Goal: Task Accomplishment & Management: Manage account settings

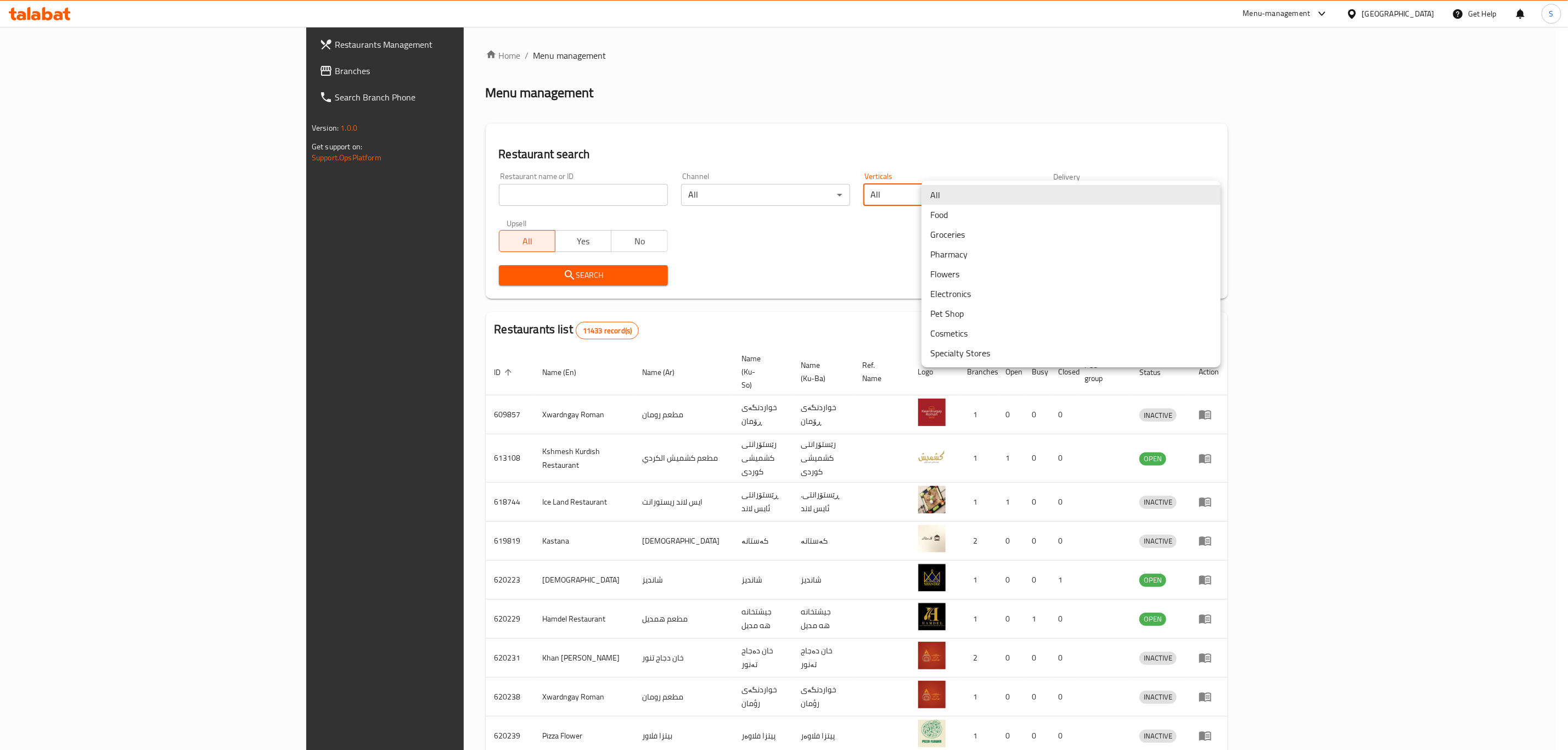
click at [1186, 193] on body "​ Menu-management Iraq Get Help S Restaurants Management Branches Search Branch…" at bounding box center [784, 388] width 1568 height 723
click at [1163, 317] on li "Pet Shop" at bounding box center [1071, 313] width 299 height 20
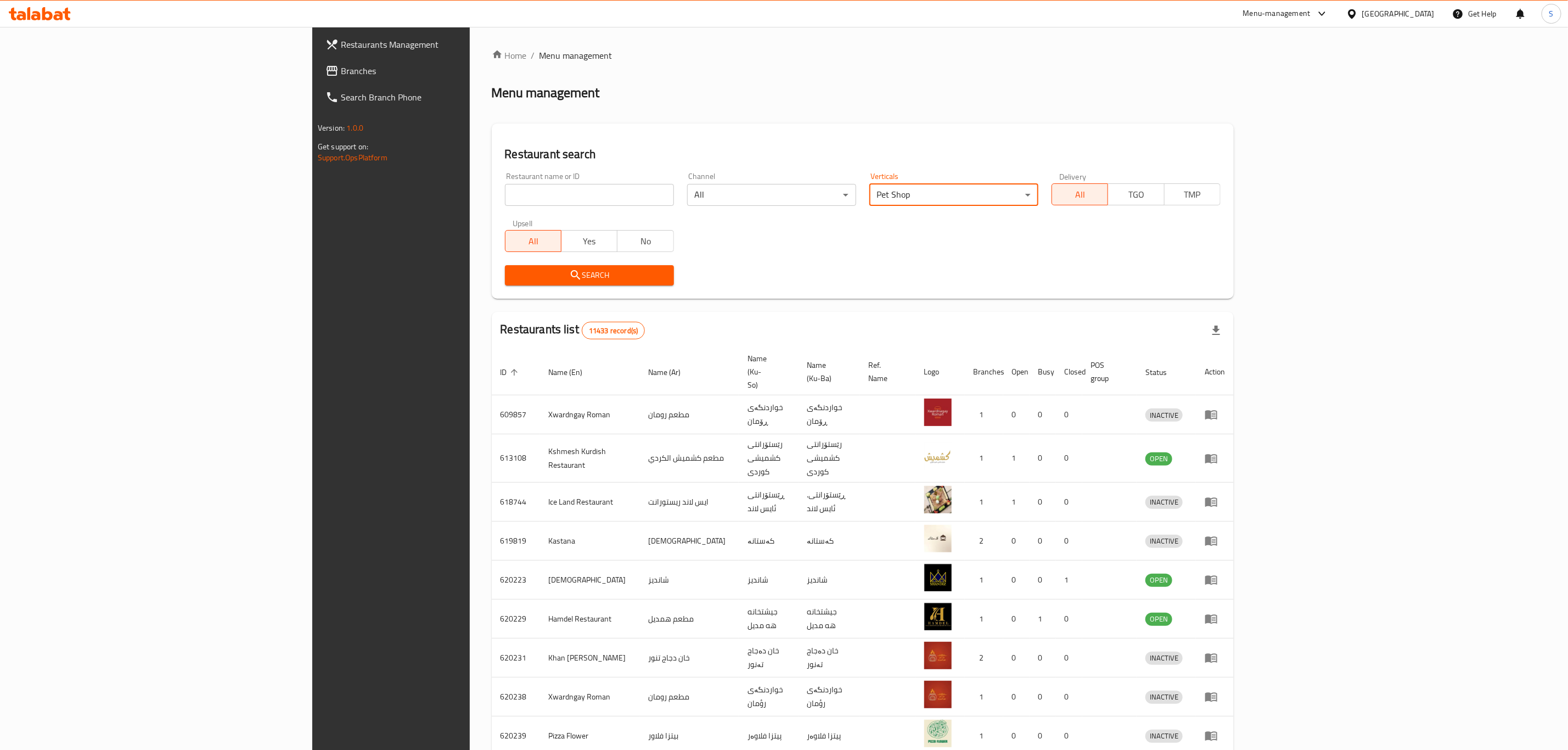
click at [525, 274] on span "Search" at bounding box center [589, 275] width 151 height 14
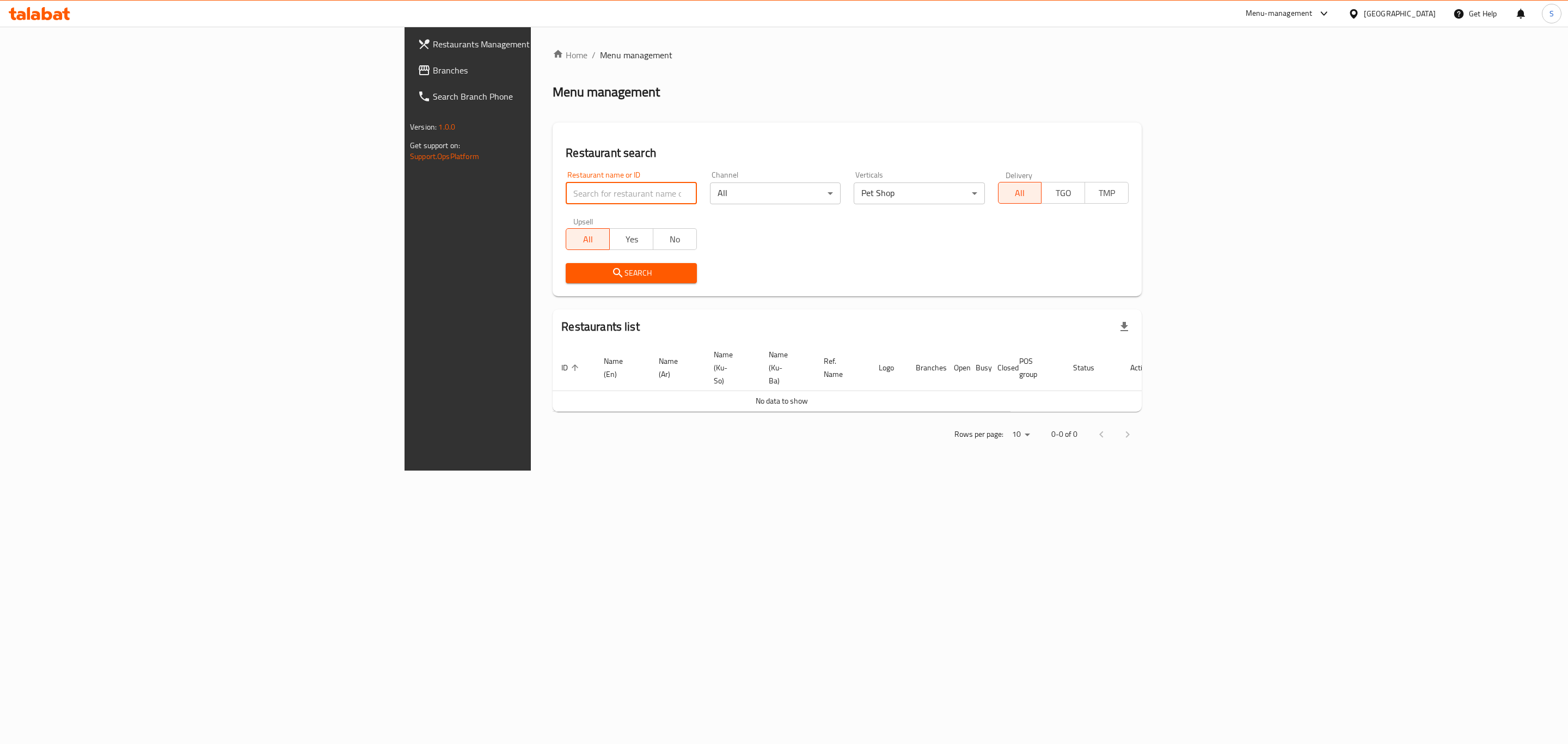
click at [566, 188] on input "search" at bounding box center [631, 193] width 131 height 22
click at [574, 277] on span "Search" at bounding box center [631, 272] width 114 height 14
click at [566, 198] on input "sarwaran" at bounding box center [631, 193] width 131 height 22
click at [574, 271] on span "Search" at bounding box center [631, 272] width 114 height 14
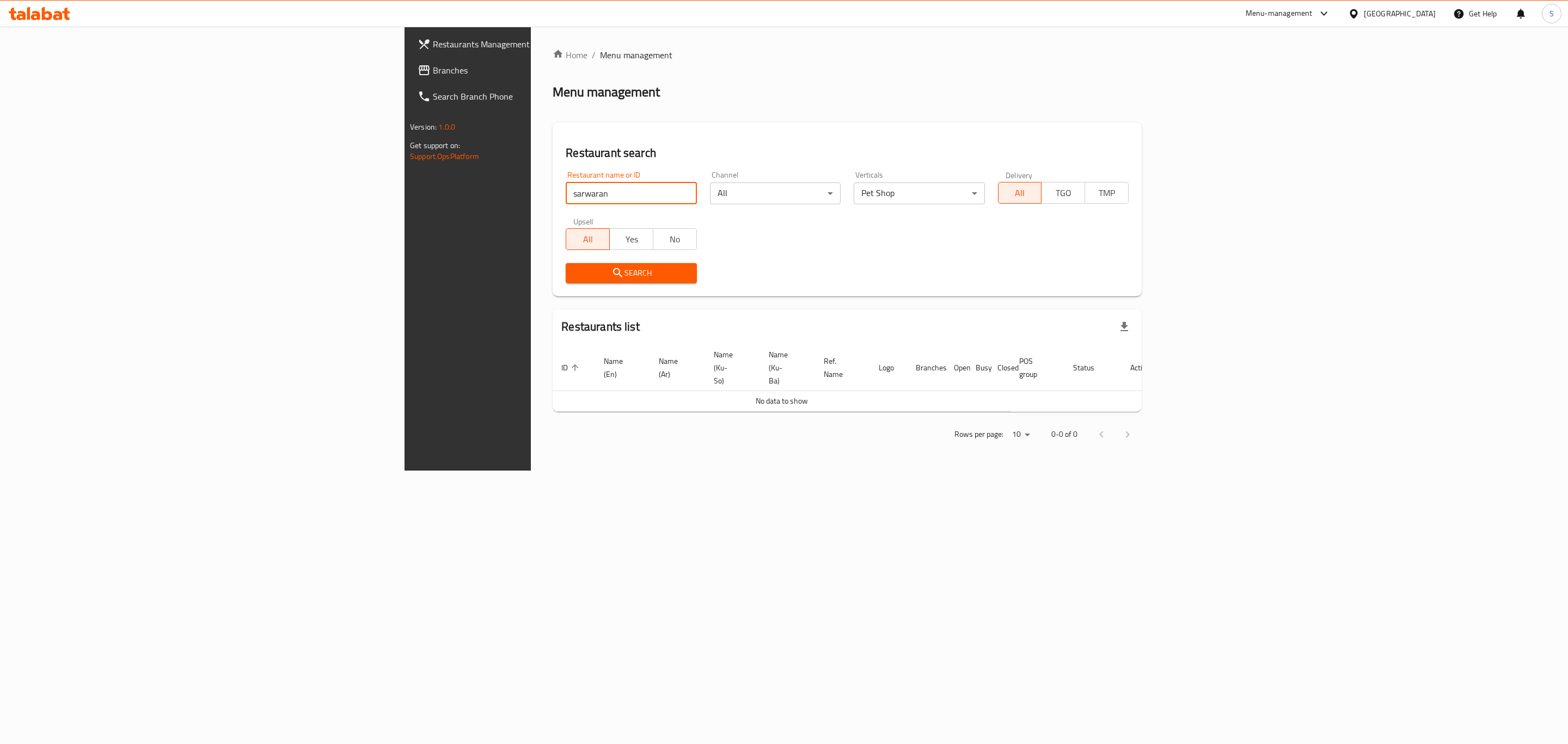
click at [566, 193] on input "sarwaran" at bounding box center [631, 193] width 131 height 22
click at [574, 273] on span "Search" at bounding box center [631, 272] width 114 height 14
click at [566, 191] on input "sarwaran qas" at bounding box center [631, 193] width 131 height 22
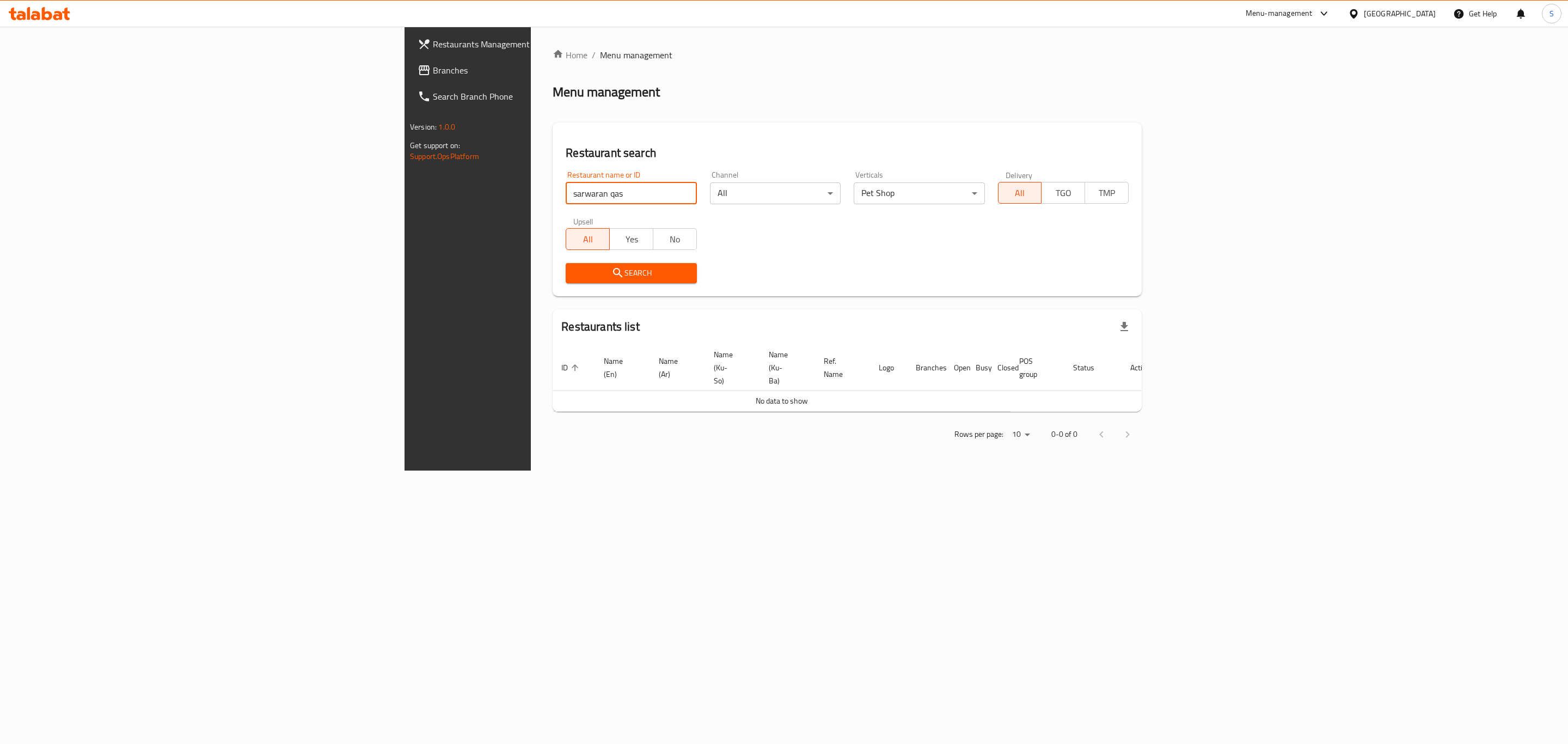
click at [566, 191] on input "sarwaran qas" at bounding box center [631, 193] width 131 height 22
type input "Qasab Sarwaran"
click button "Search" at bounding box center [631, 273] width 131 height 20
click at [980, 196] on body "​ Menu-management Iraq Get Help S Restaurants Management Branches Search Branch…" at bounding box center [784, 385] width 1568 height 717
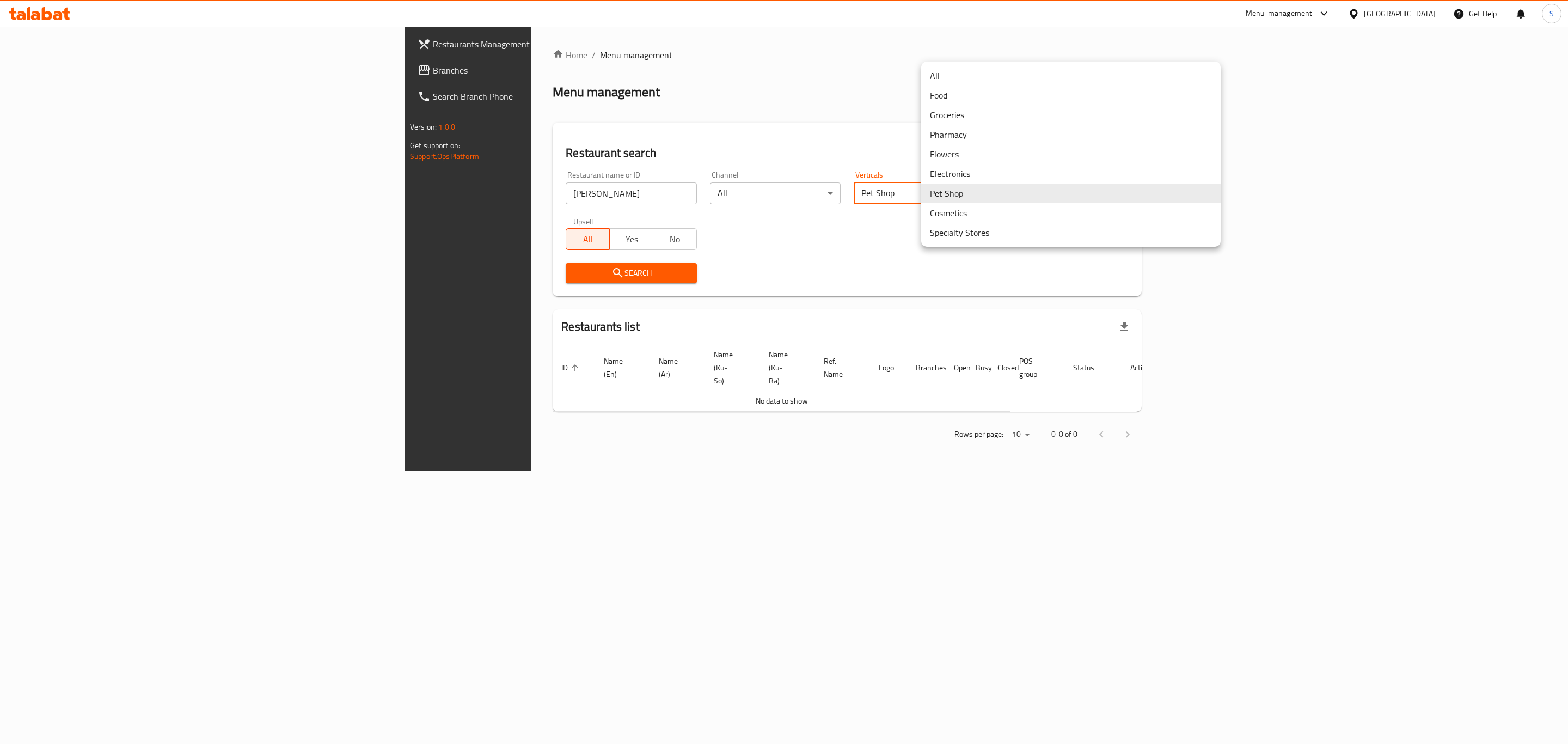
click at [969, 77] on li "All" at bounding box center [1071, 75] width 300 height 19
click at [566, 281] on button "Search" at bounding box center [631, 273] width 131 height 20
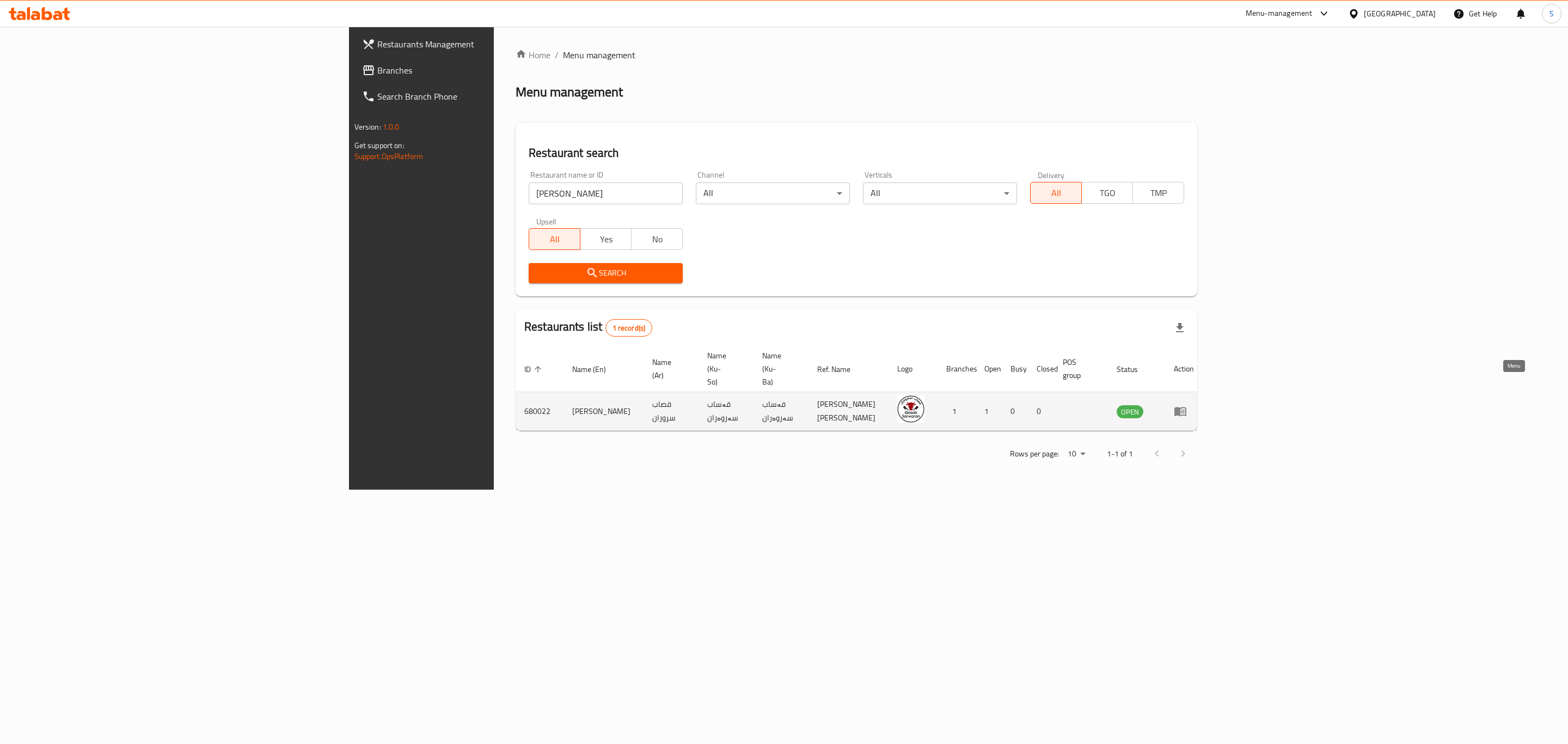
click at [1186, 408] on icon "enhanced table" at bounding box center [1180, 412] width 12 height 9
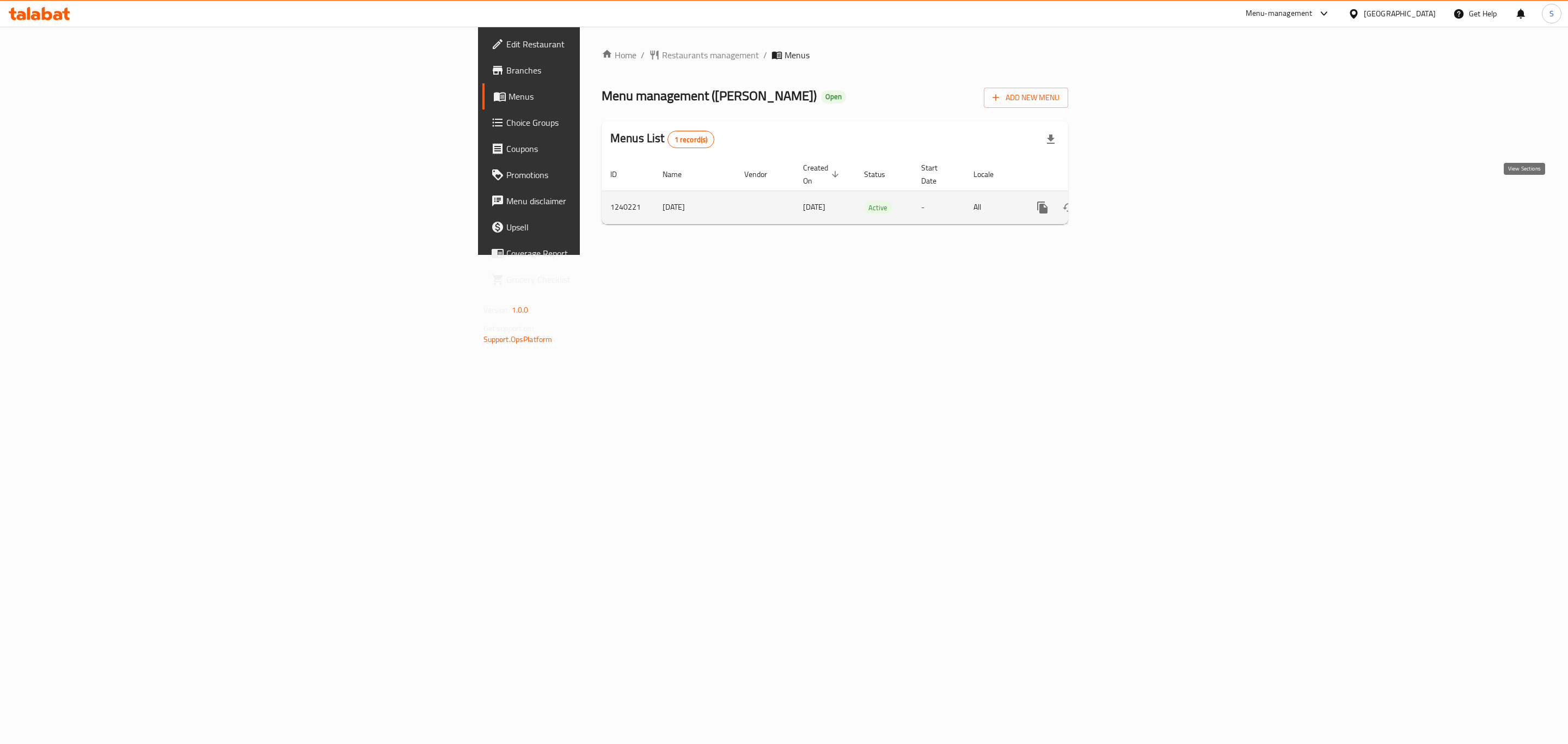
click at [1134, 203] on link "enhanced table" at bounding box center [1121, 207] width 26 height 26
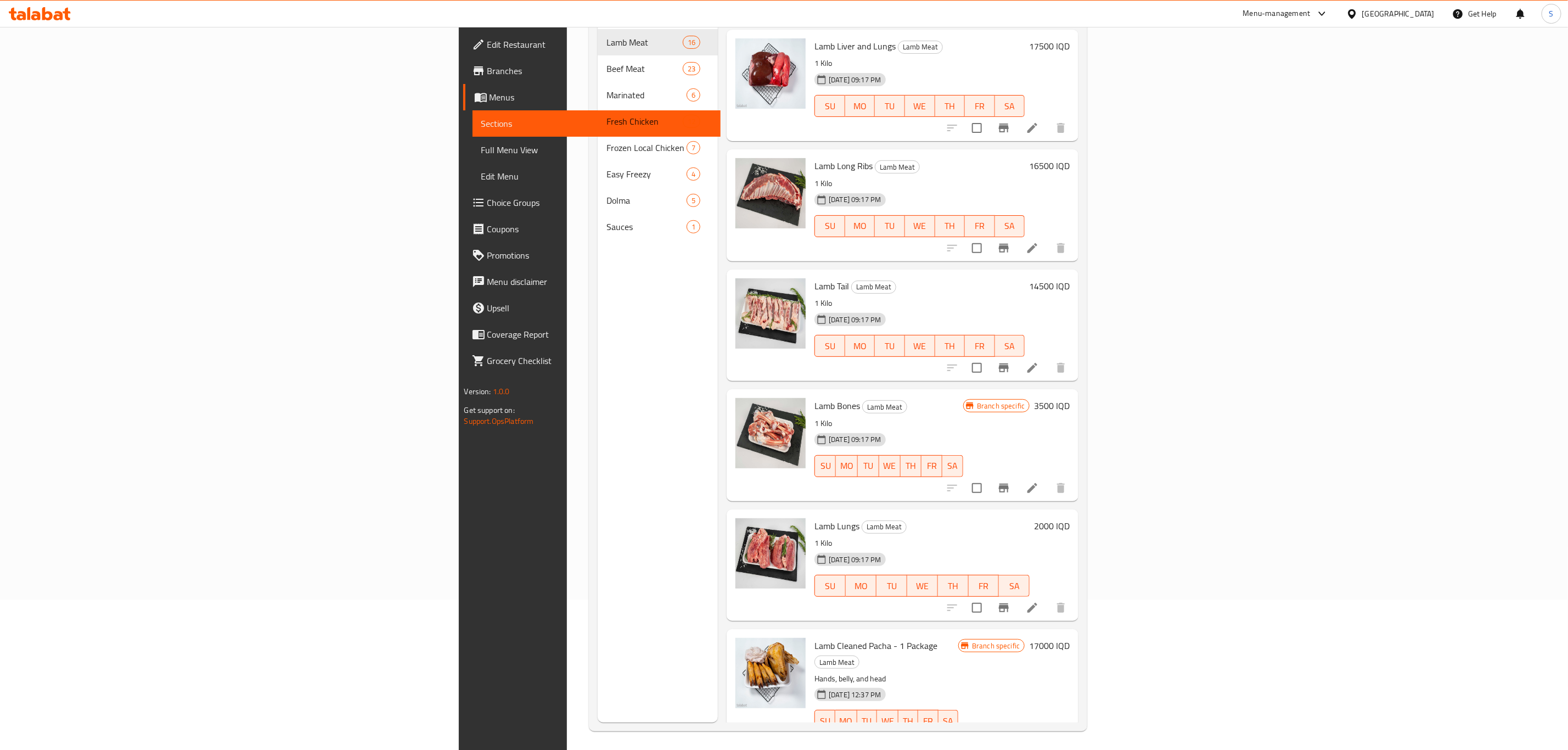
scroll to position [154, 0]
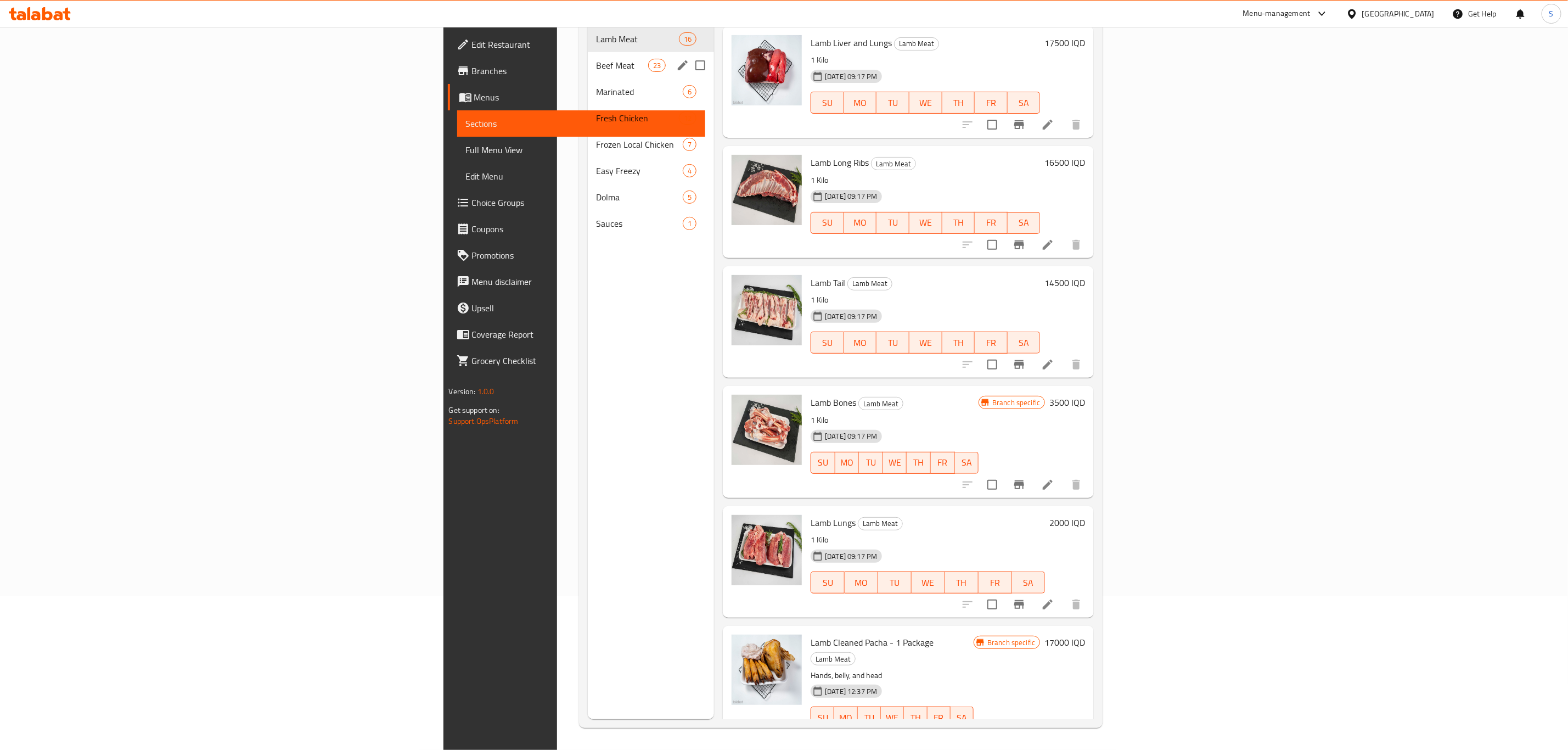
click at [588, 58] on div "Beef Meat 23" at bounding box center [651, 65] width 127 height 26
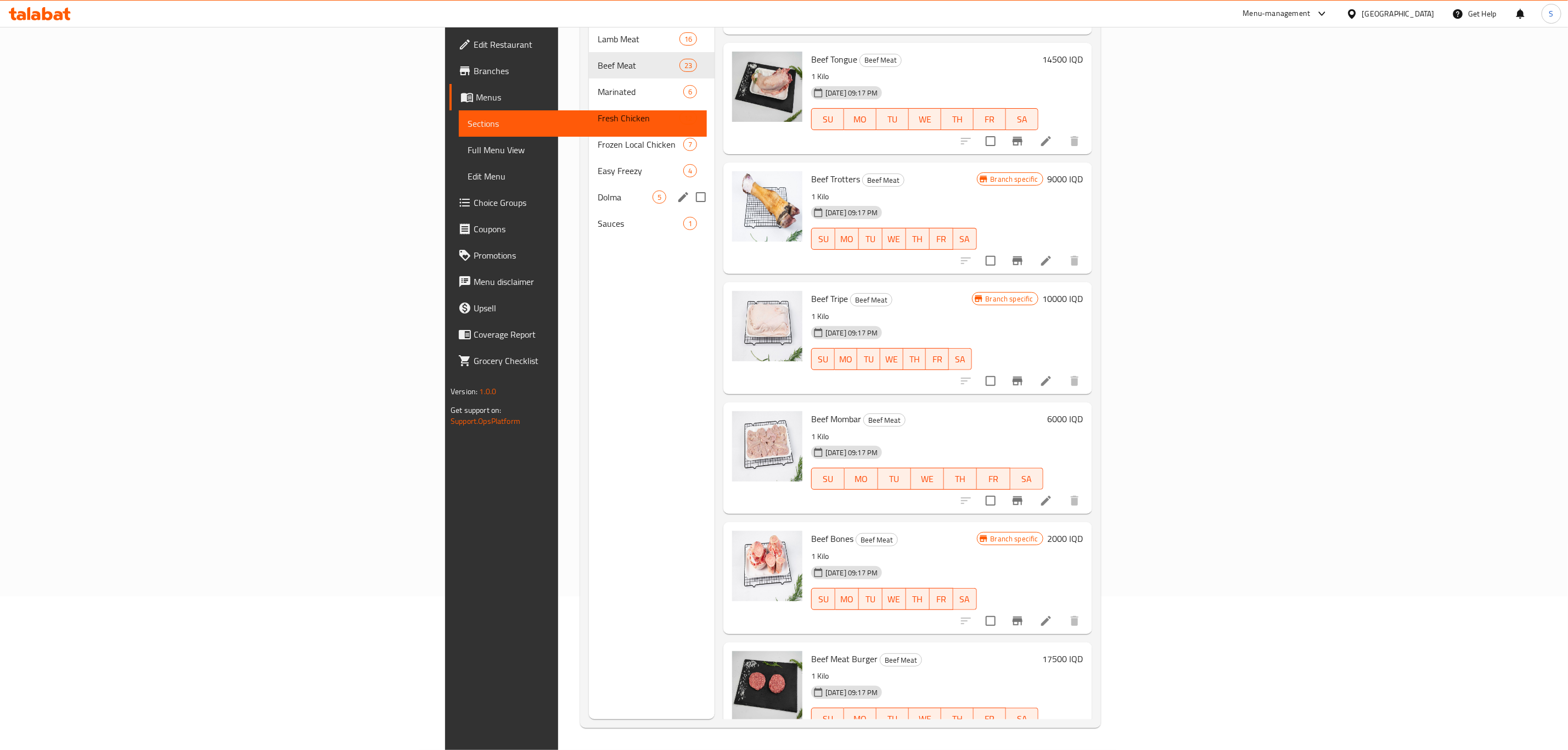
scroll to position [71, 0]
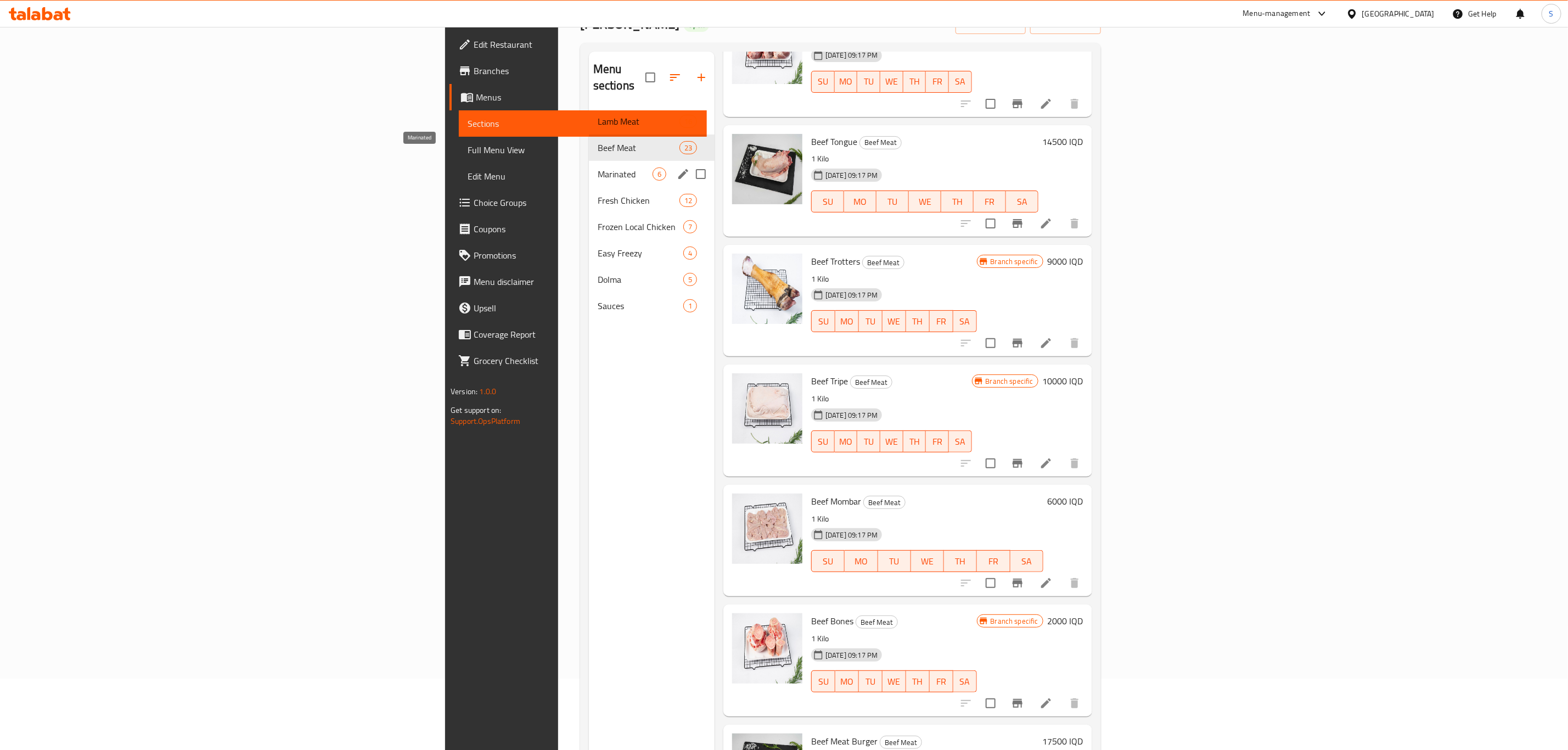
click at [598, 167] on span "Marinated" at bounding box center [625, 174] width 55 height 13
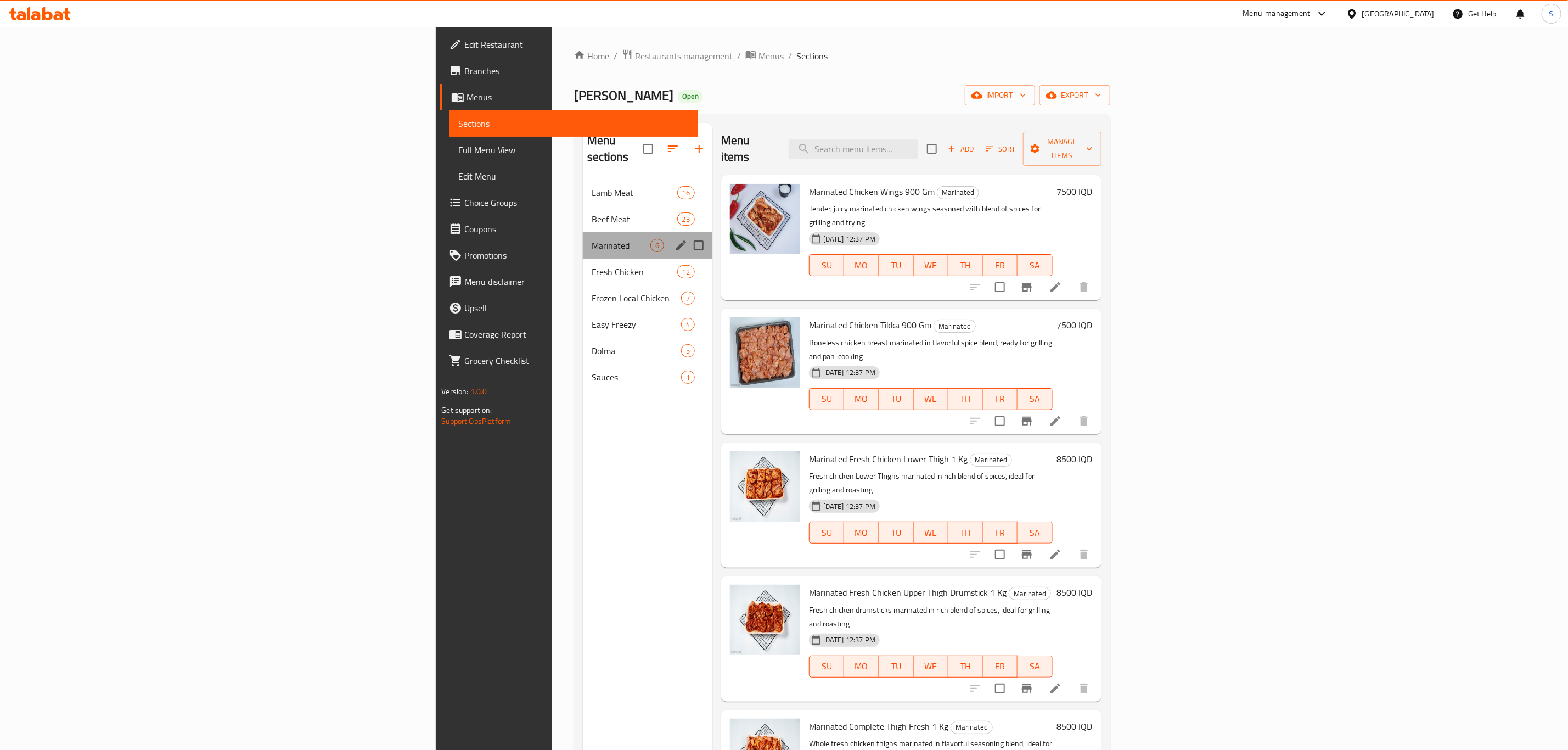
click at [583, 241] on div "Marinated 6" at bounding box center [648, 245] width 130 height 26
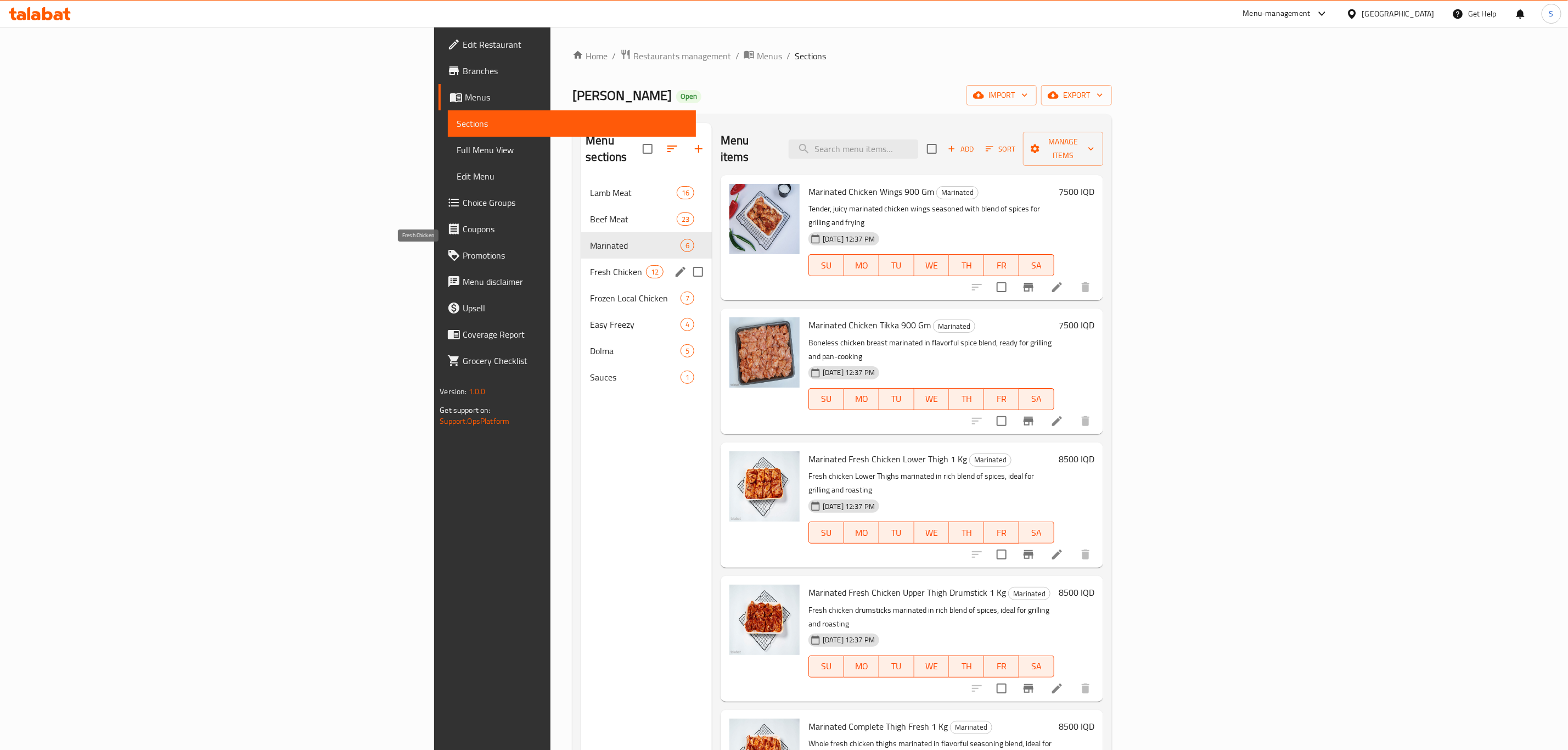
click at [590, 265] on span "Fresh Chicken" at bounding box center [617, 272] width 56 height 13
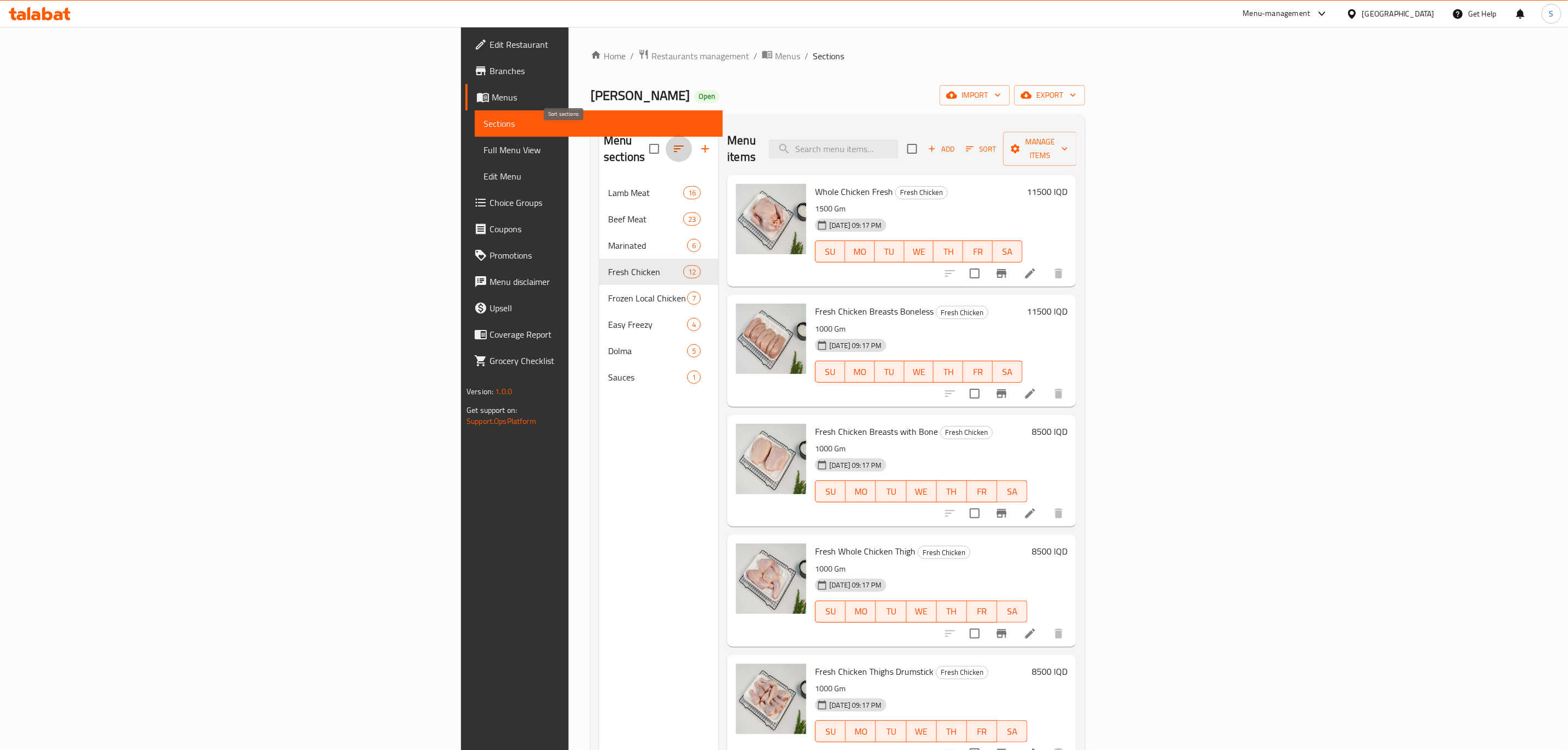
click at [674, 146] on icon "button" at bounding box center [679, 149] width 10 height 7
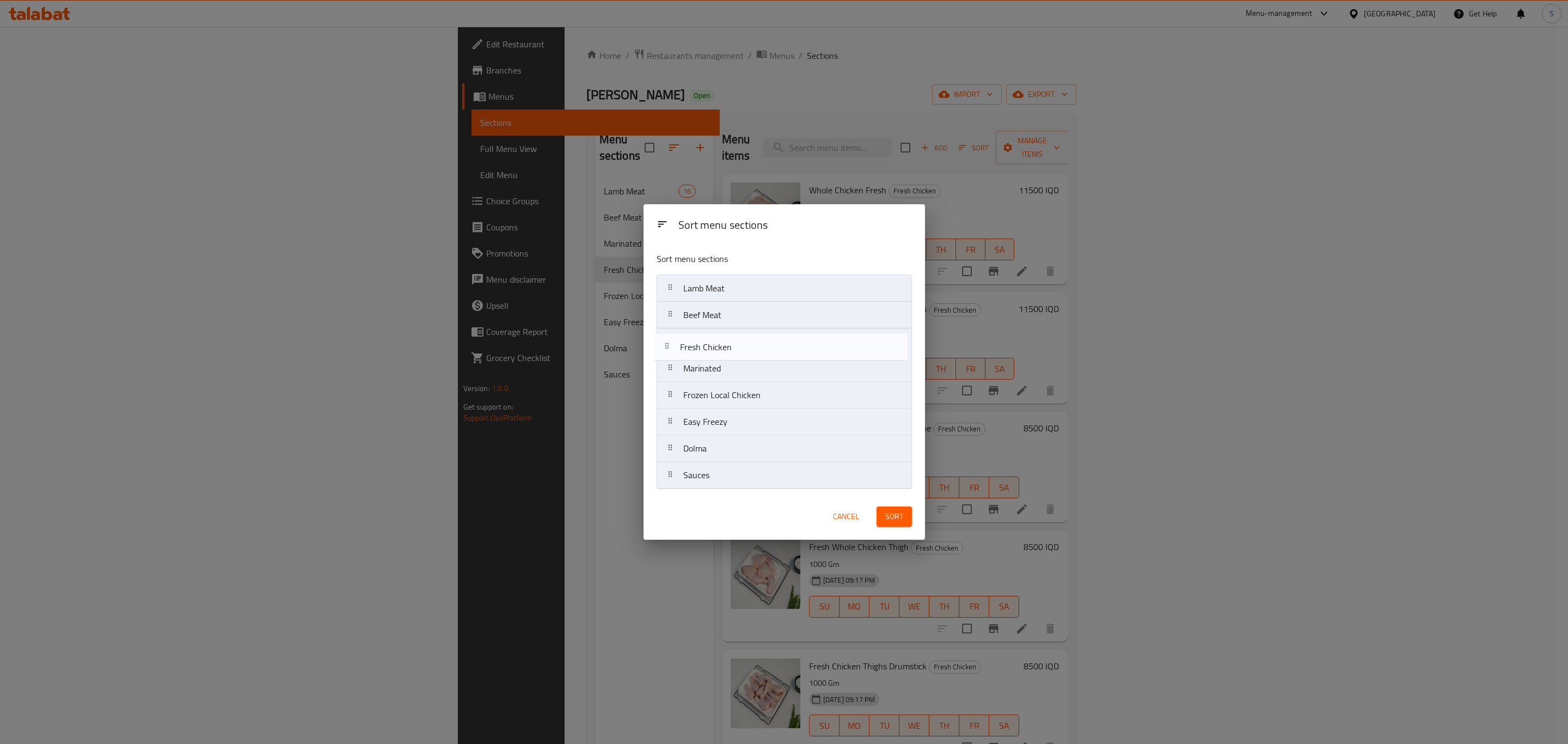
drag, startPoint x: 783, startPoint y: 376, endPoint x: 779, endPoint y: 347, distance: 29.3
click at [779, 347] on nav "Lamb Meat Beef Meat Marinated Fresh Chicken Frozen Local Chicken Easy Freezy Do…" at bounding box center [784, 382] width 255 height 214
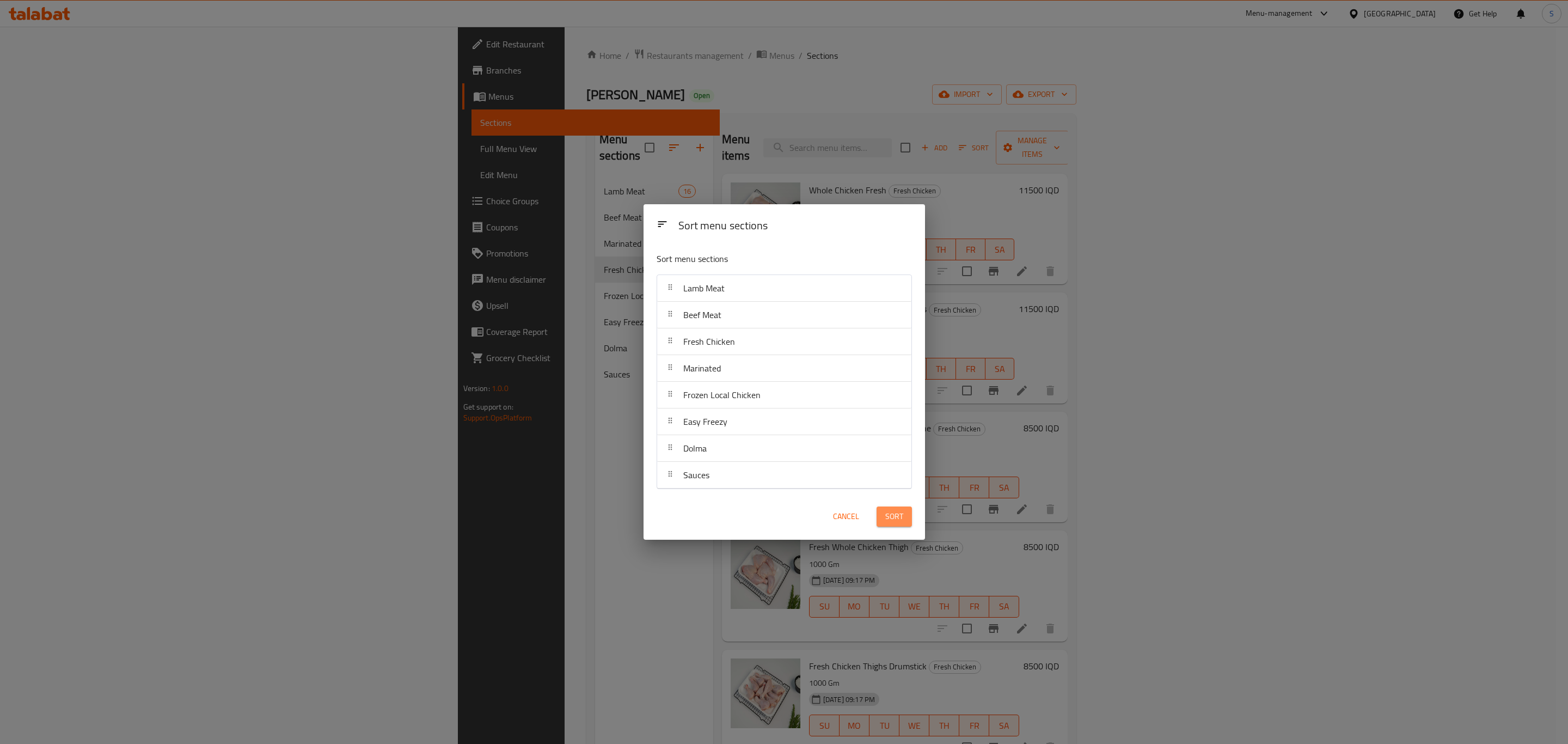
click at [893, 520] on span "Sort" at bounding box center [894, 516] width 18 height 14
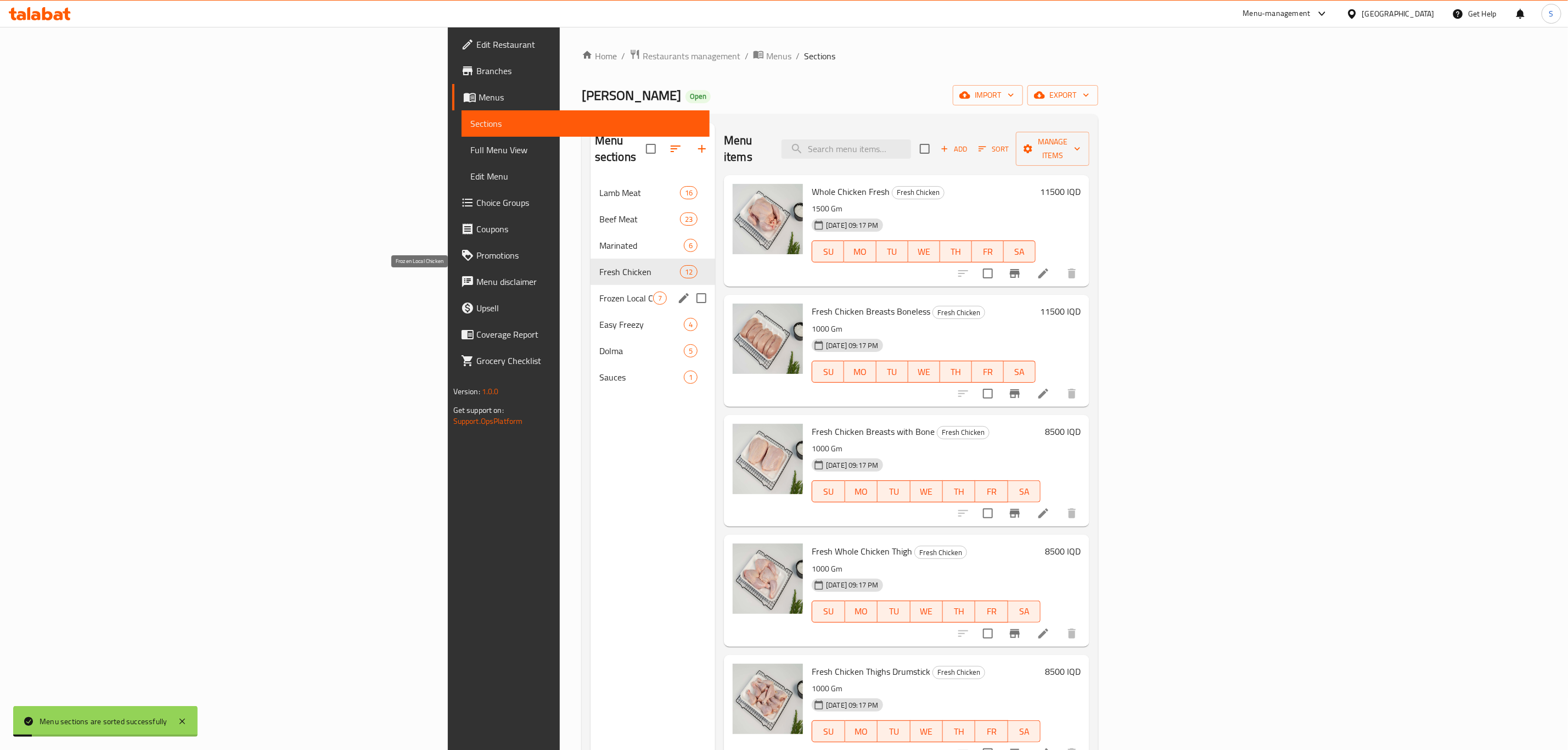
click at [599, 291] on span "Frozen Local Chicken" at bounding box center [626, 298] width 54 height 13
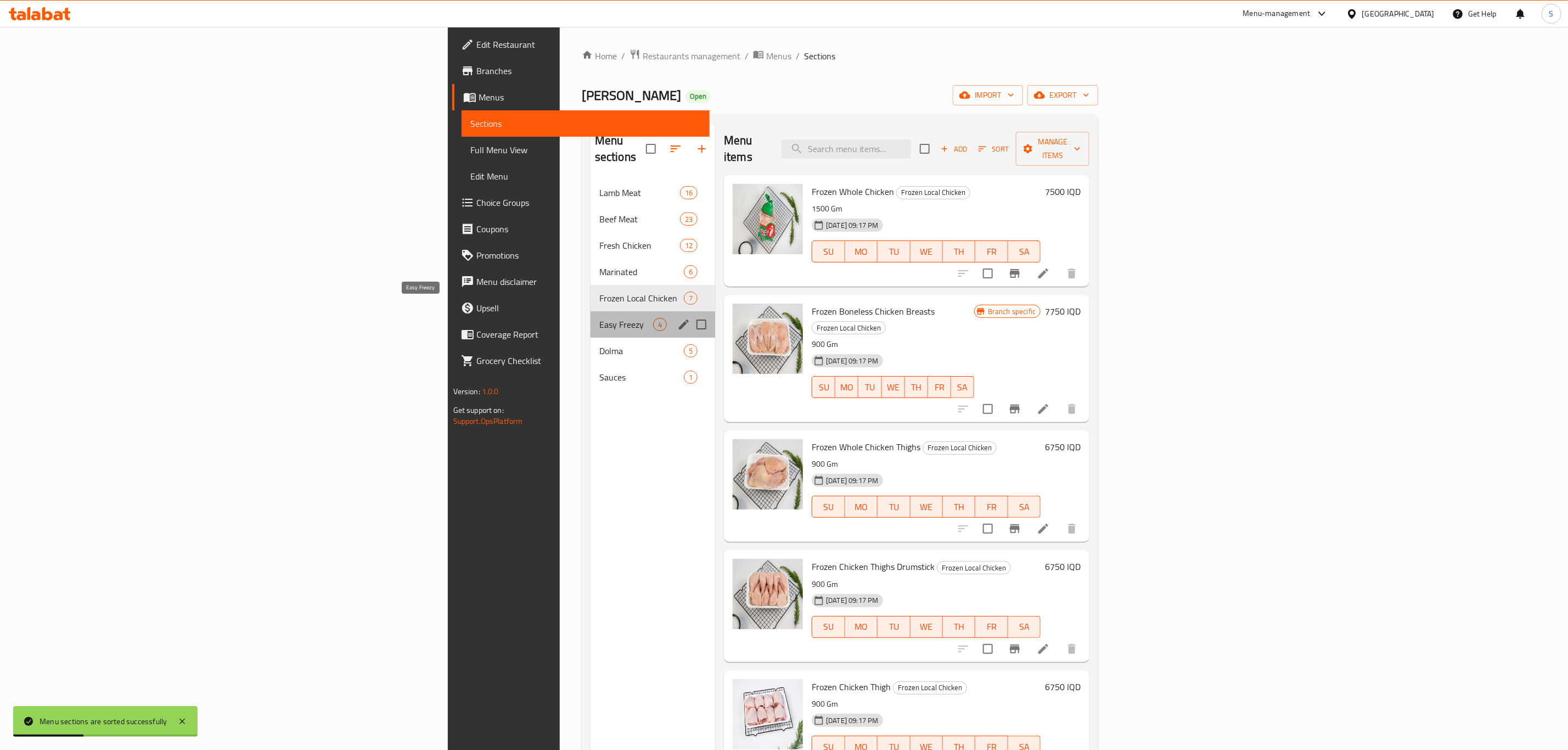
click at [599, 318] on span "Easy Freezy" at bounding box center [626, 325] width 54 height 13
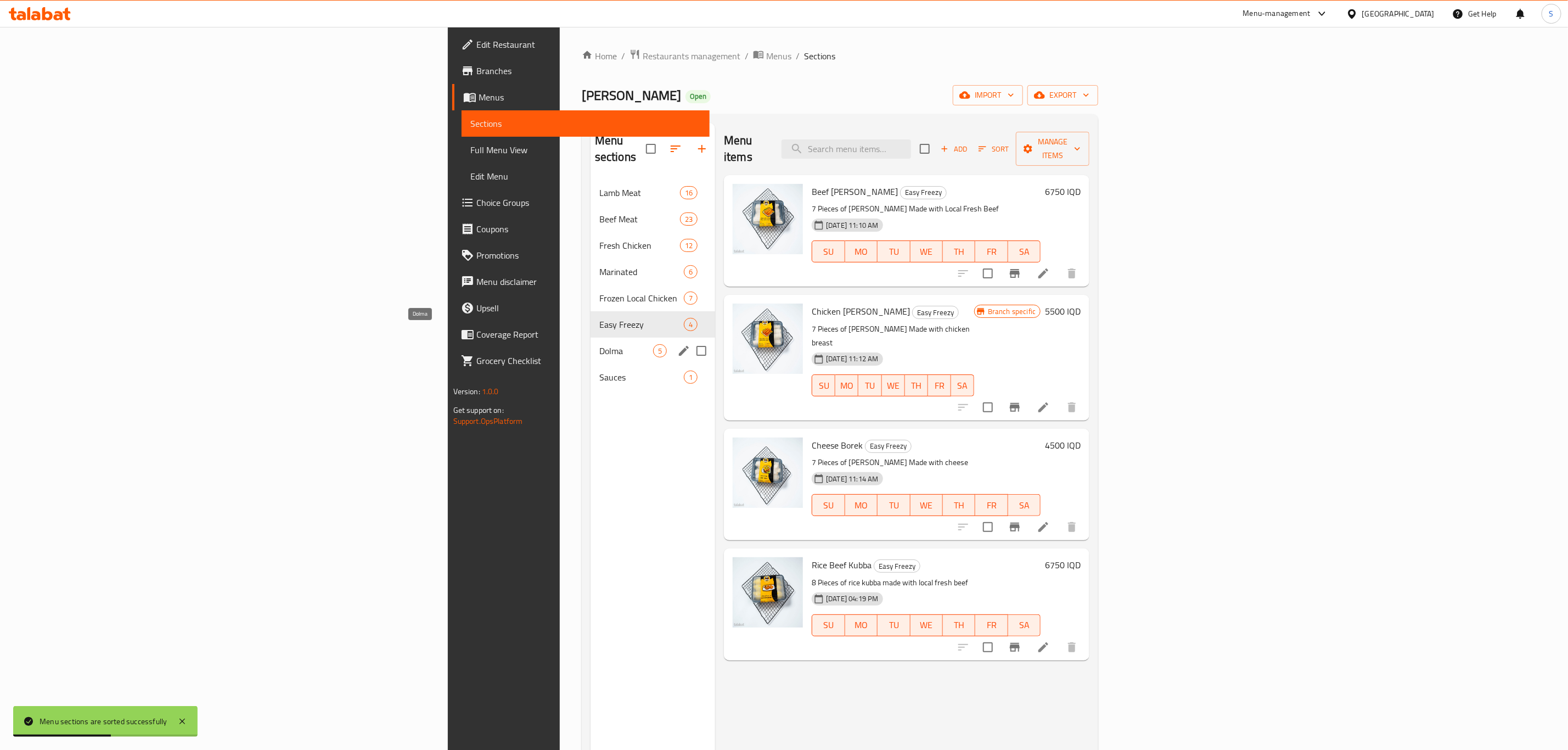
click at [599, 344] on span "Dolma" at bounding box center [626, 351] width 54 height 13
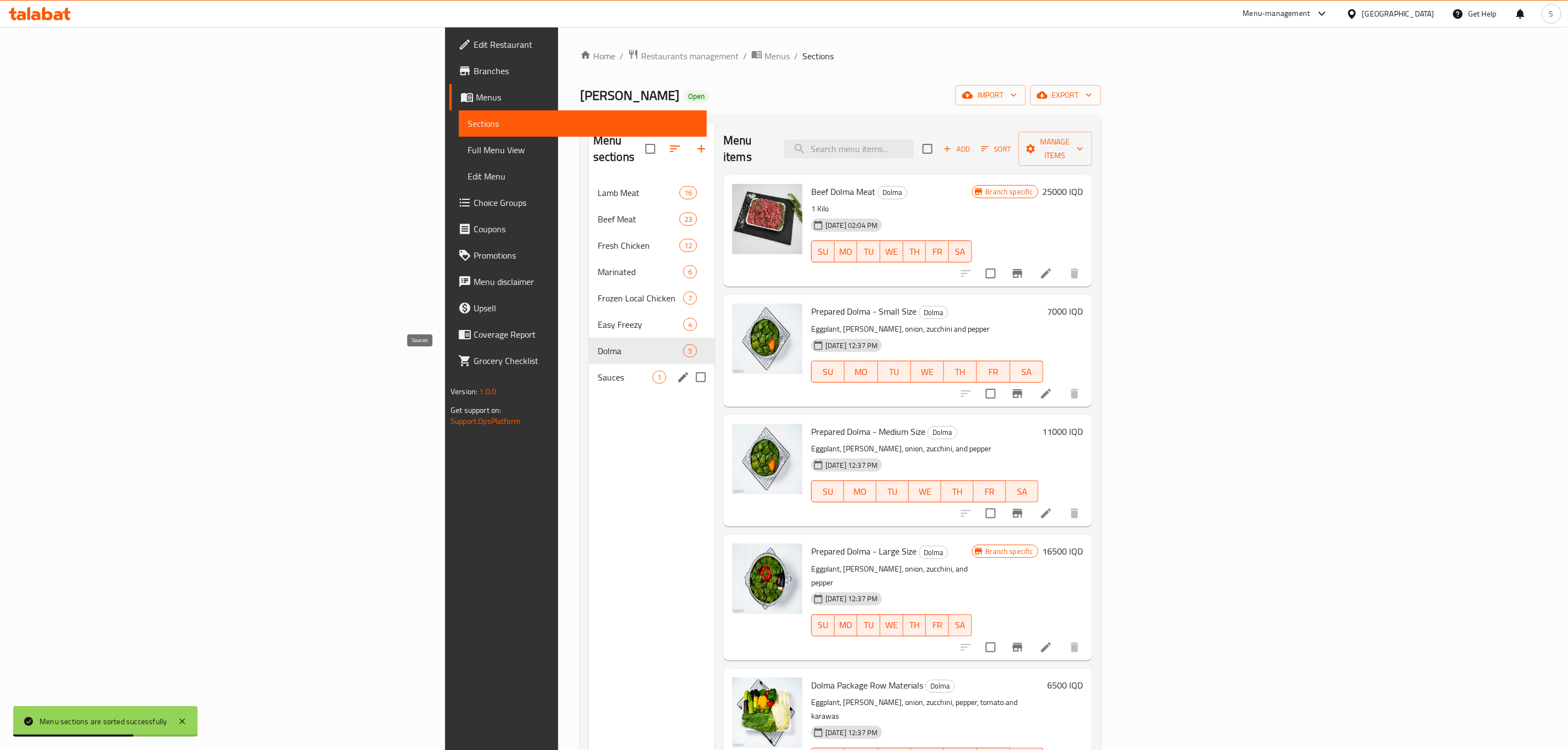
click at [598, 370] on span "Sauces" at bounding box center [625, 377] width 55 height 13
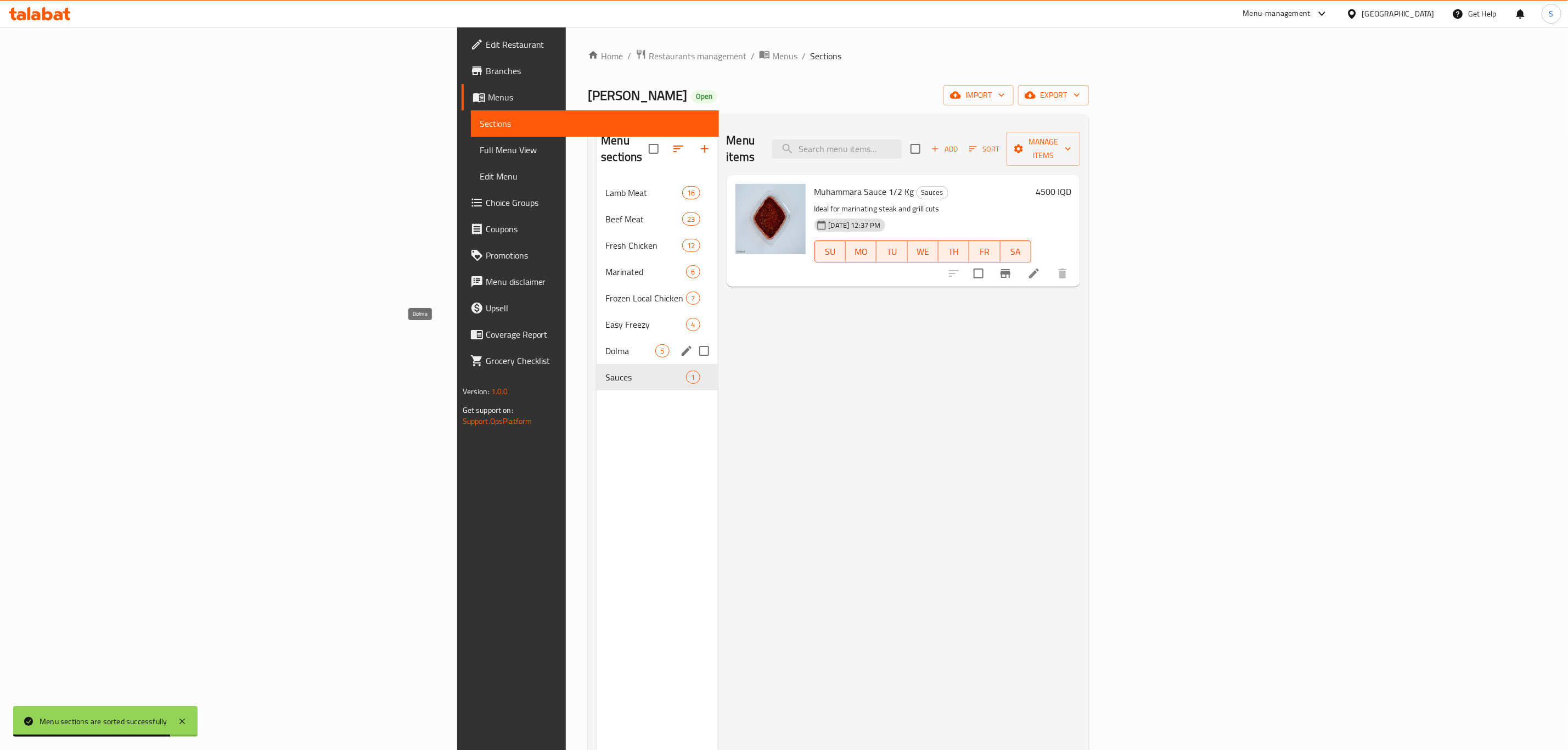
click at [606, 344] on span "Dolma" at bounding box center [630, 351] width 50 height 13
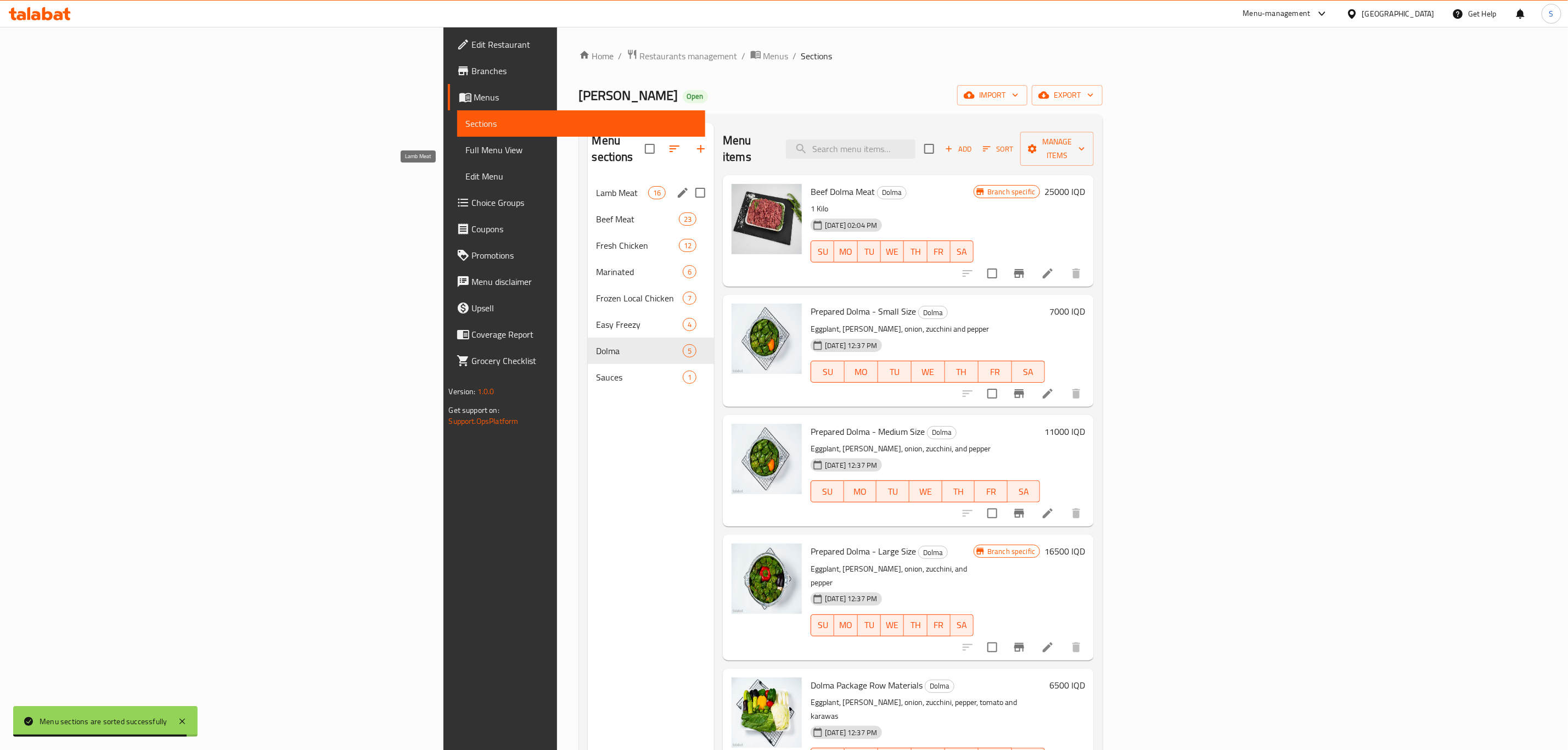
click at [596, 186] on span "Lamb Meat" at bounding box center [622, 193] width 51 height 13
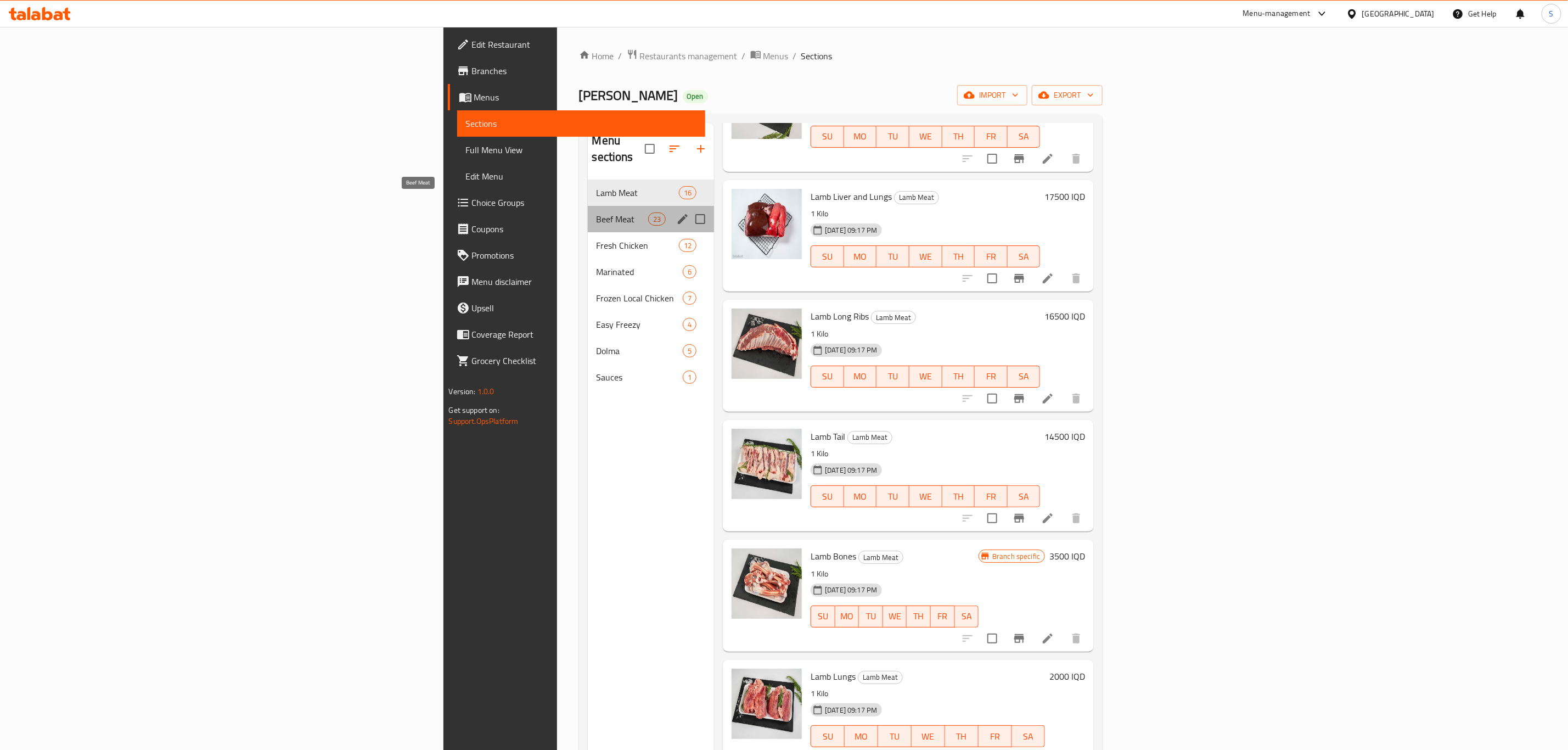
click at [596, 212] on span "Beef Meat" at bounding box center [622, 219] width 51 height 13
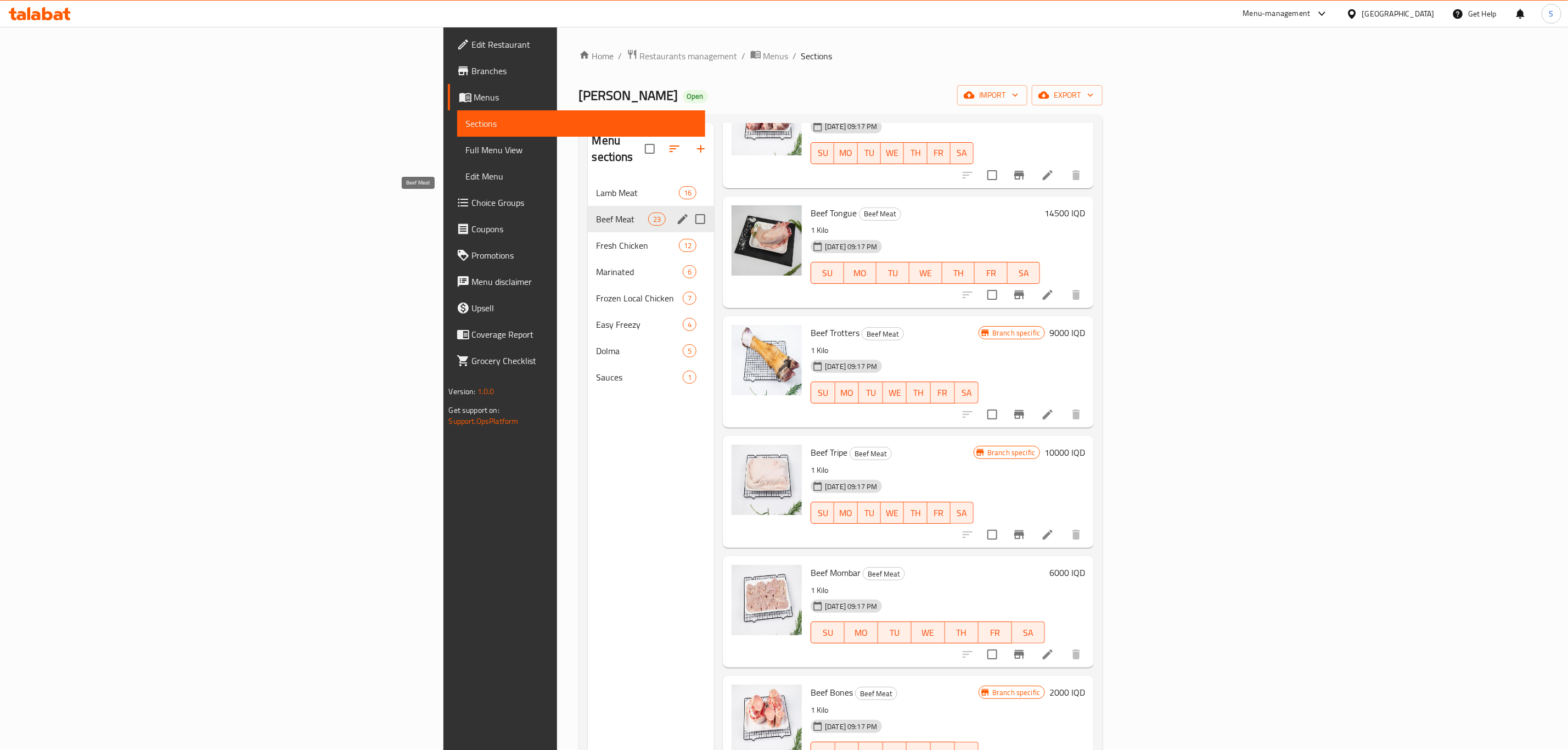
click at [596, 212] on span "Beef Meat" at bounding box center [622, 219] width 51 height 13
click at [596, 239] on span "Fresh Chicken" at bounding box center [622, 246] width 51 height 13
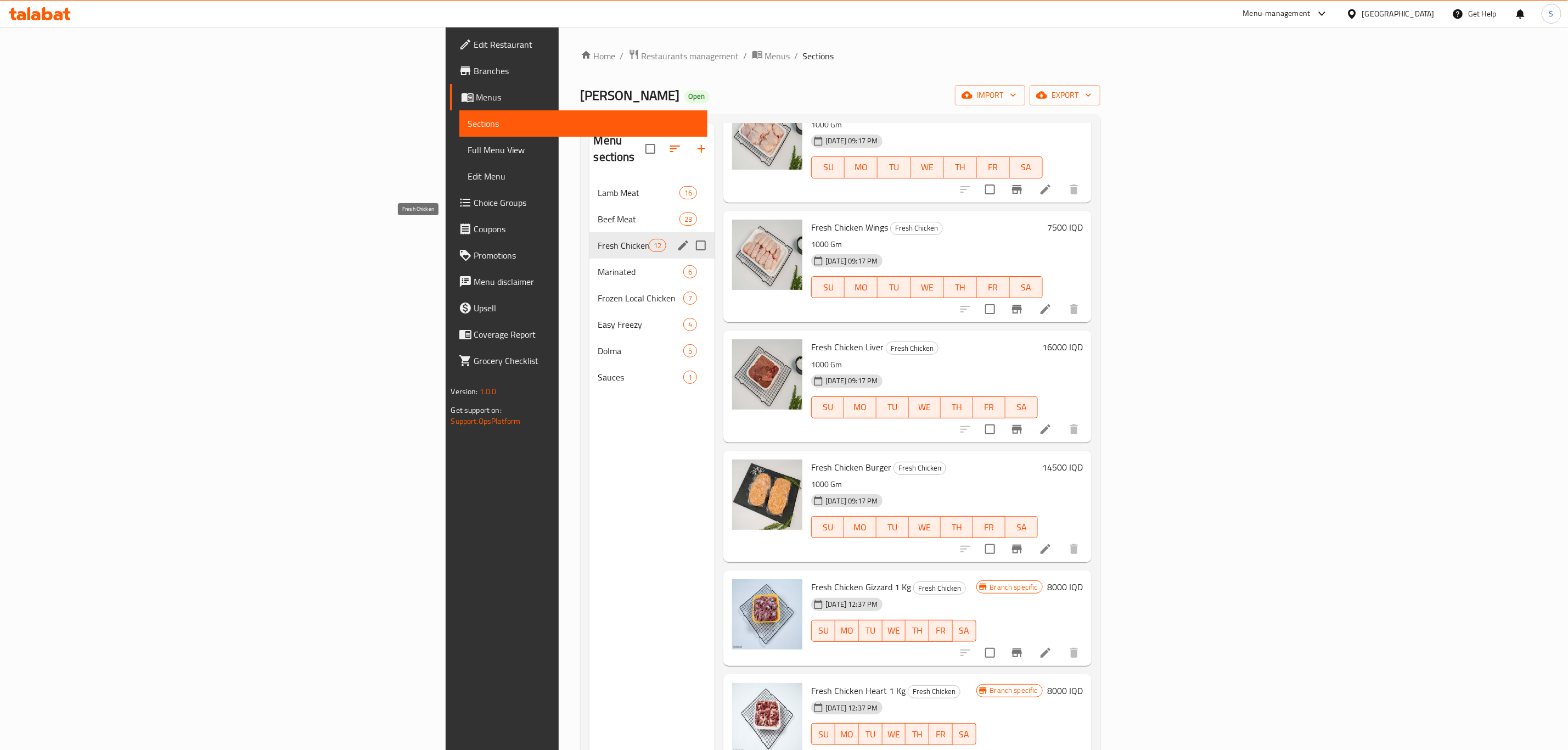
scroll to position [666, 0]
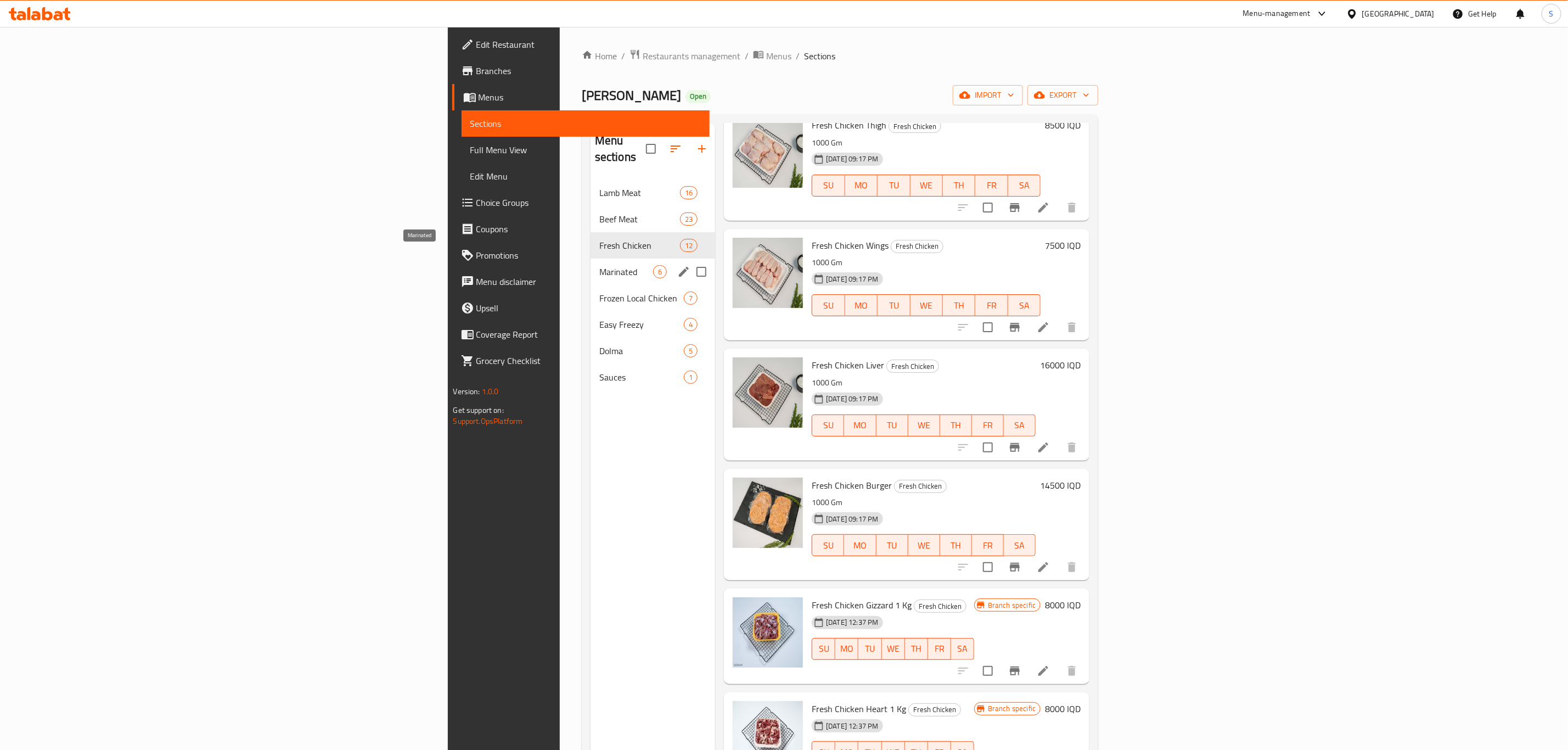
click at [599, 265] on span "Marinated" at bounding box center [626, 272] width 54 height 13
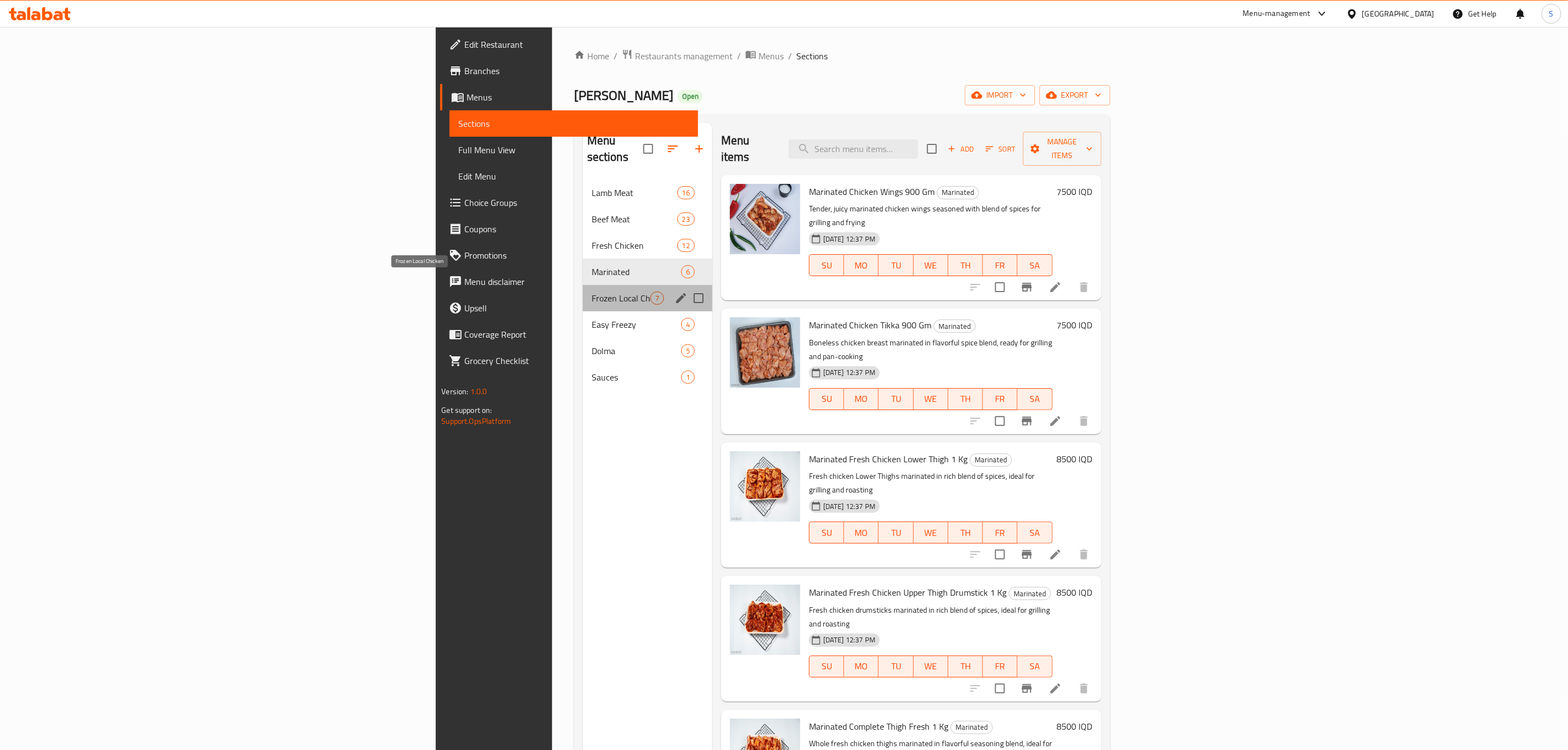
click at [592, 291] on span "Frozen Local Chicken" at bounding box center [621, 298] width 59 height 13
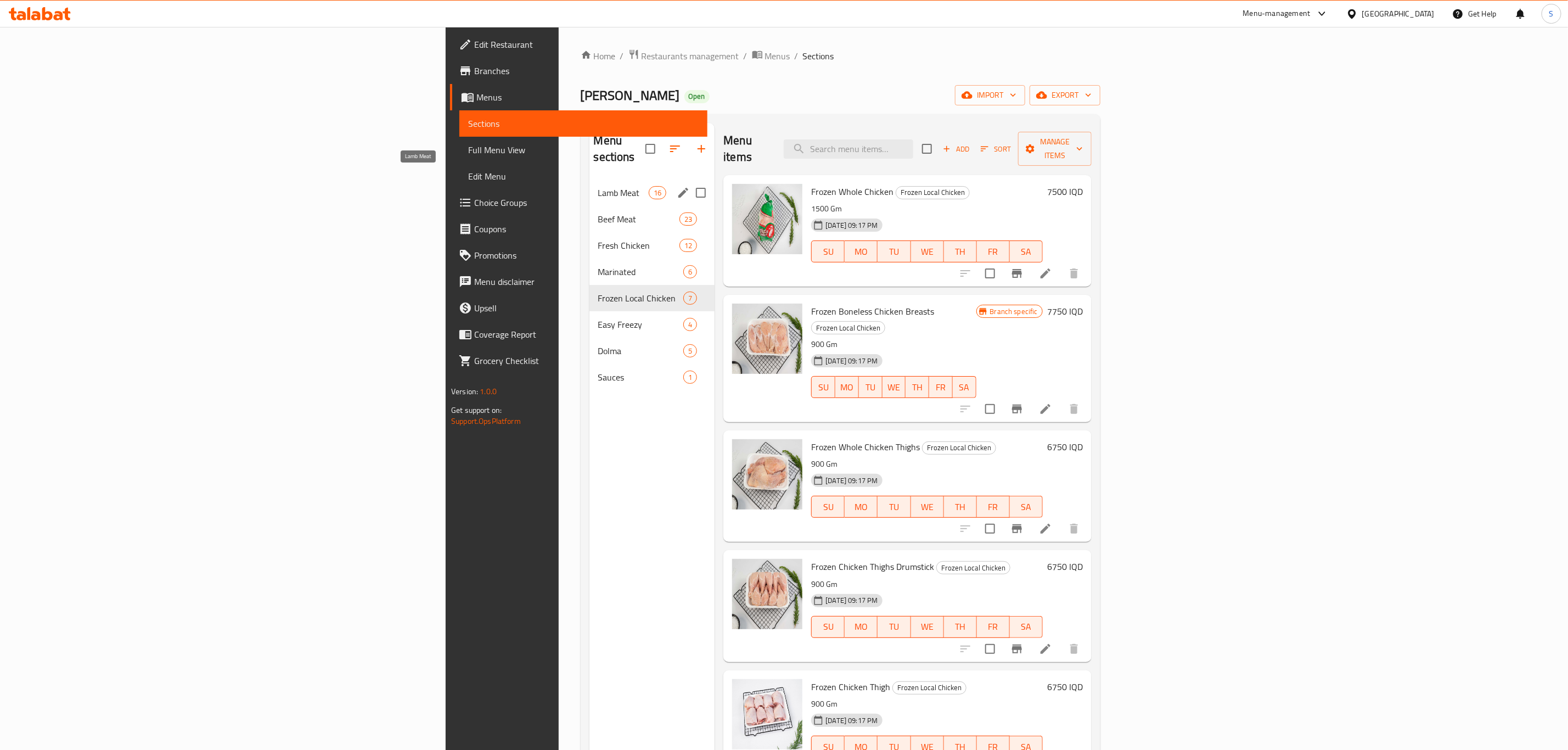
click at [599, 186] on span "Lamb Meat" at bounding box center [624, 193] width 51 height 13
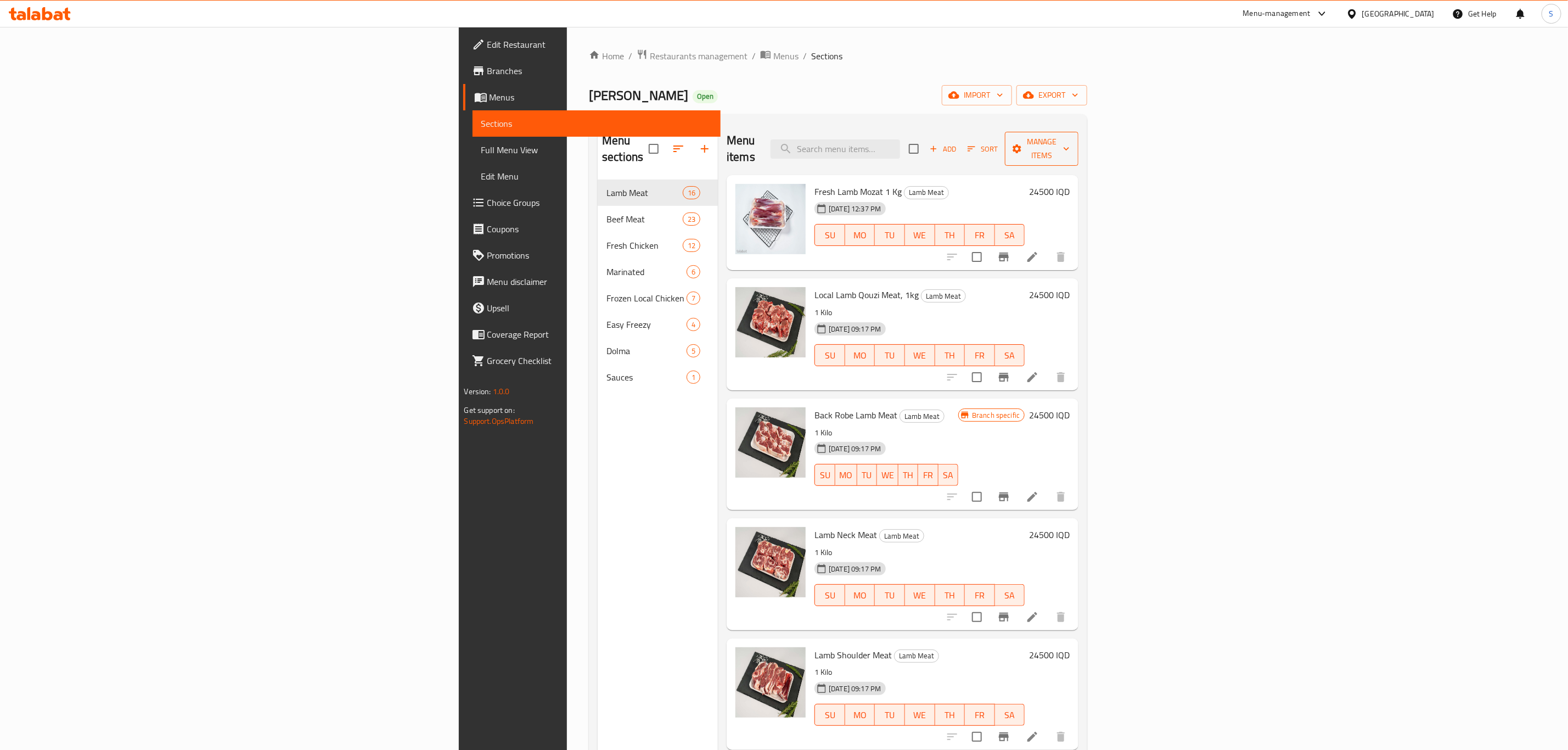
click at [1072, 143] on icon "button" at bounding box center [1066, 149] width 11 height 11
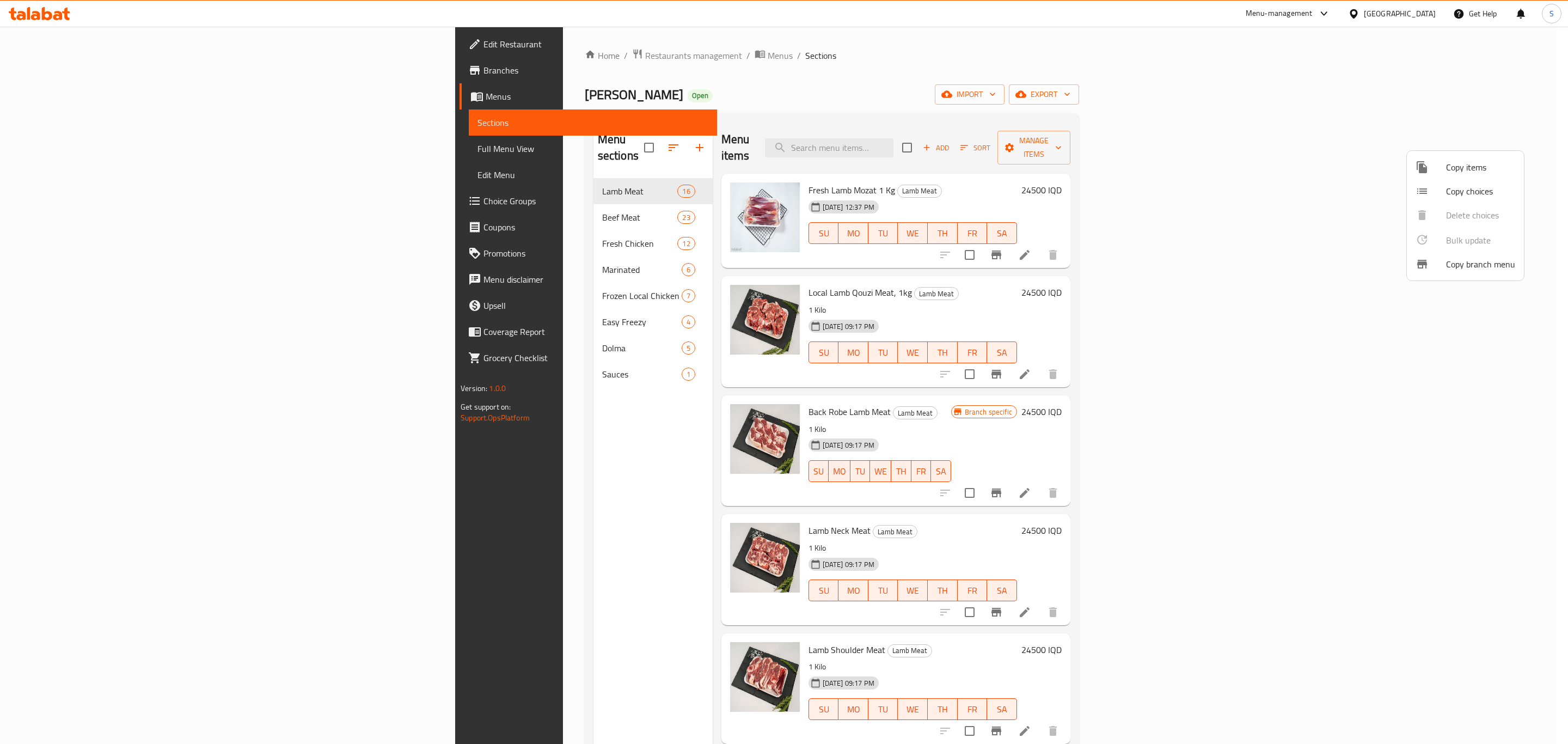
click at [1480, 96] on div at bounding box center [784, 372] width 1568 height 744
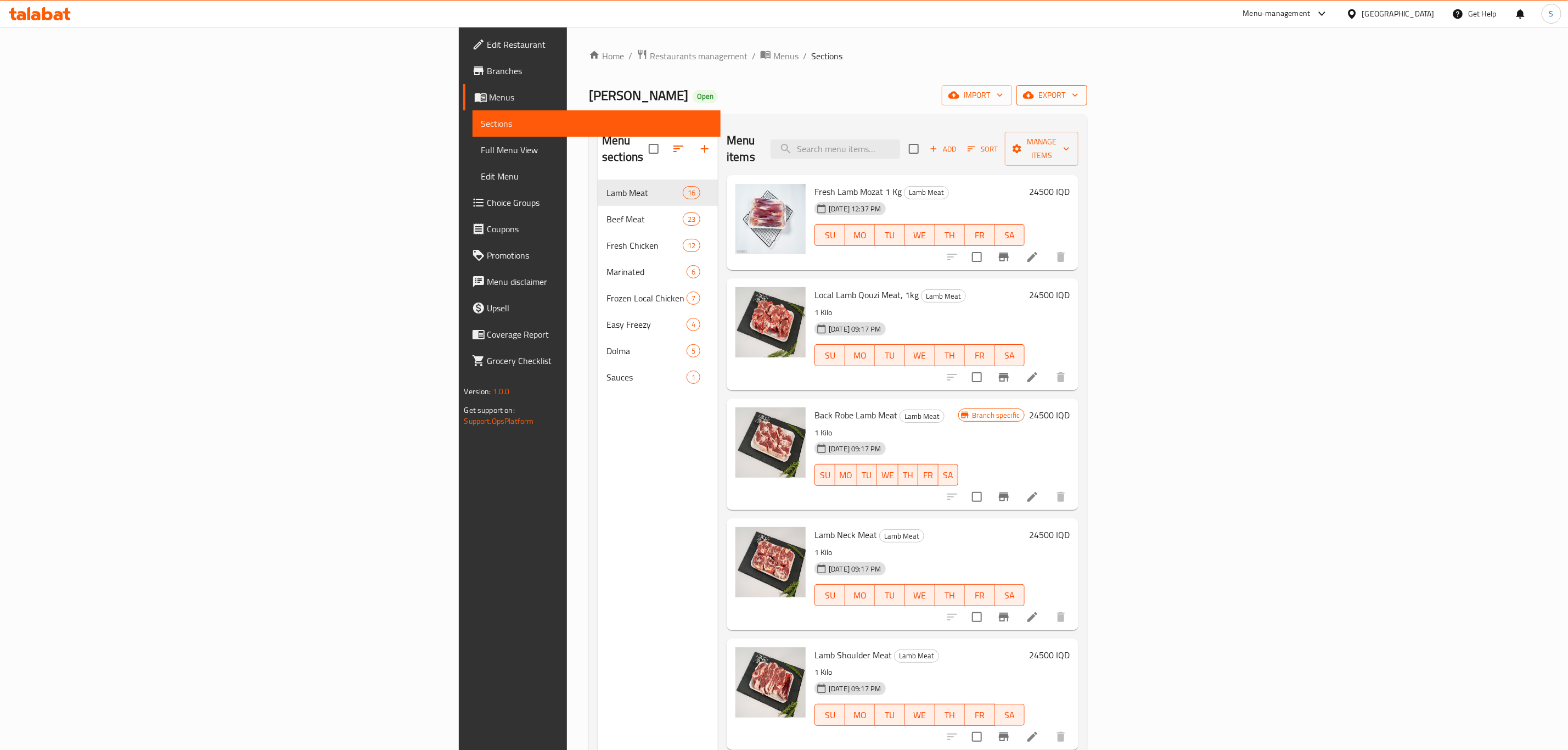
click at [1079, 98] on span "export" at bounding box center [1051, 95] width 53 height 14
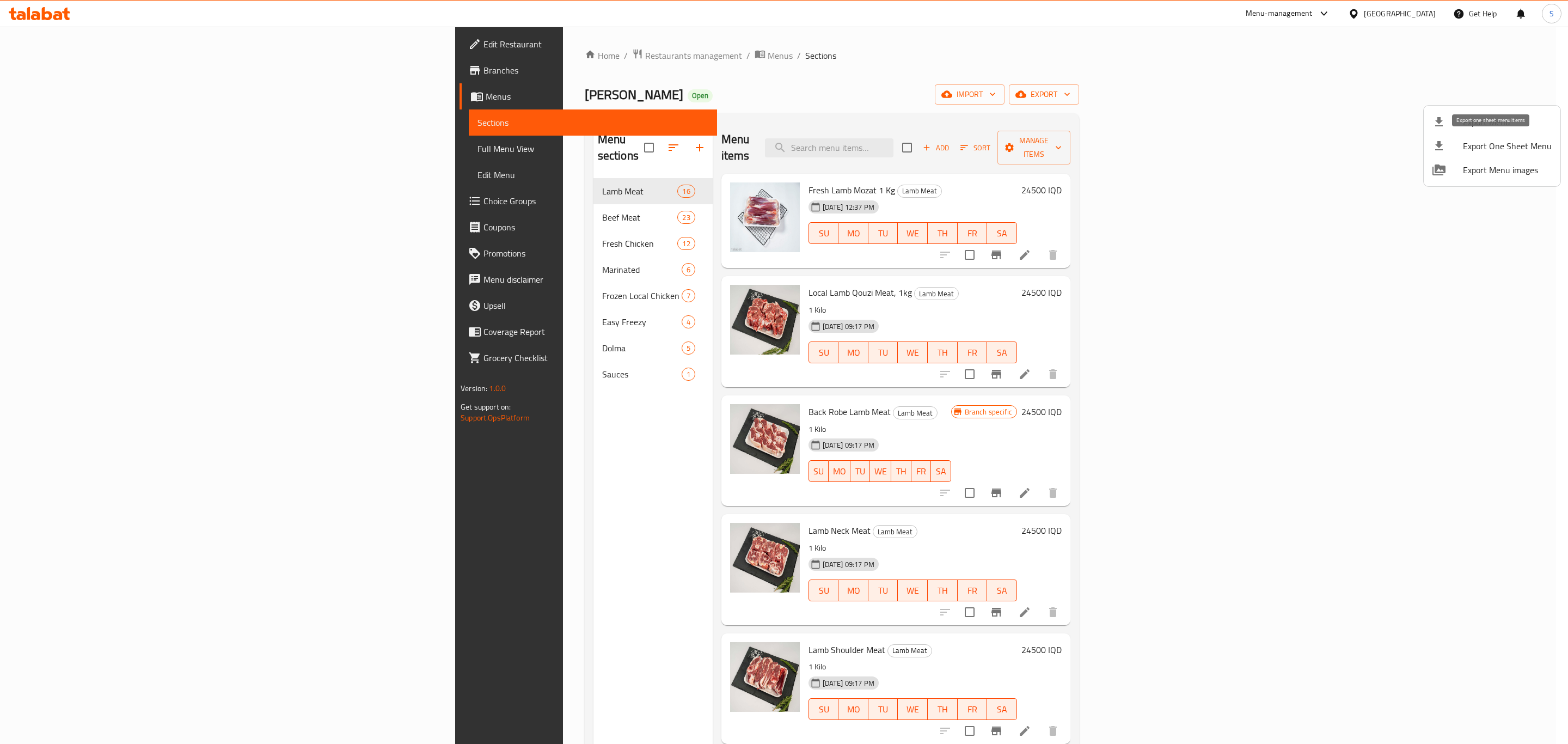
click at [1485, 145] on span "Export One Sheet Menu" at bounding box center [1507, 146] width 88 height 13
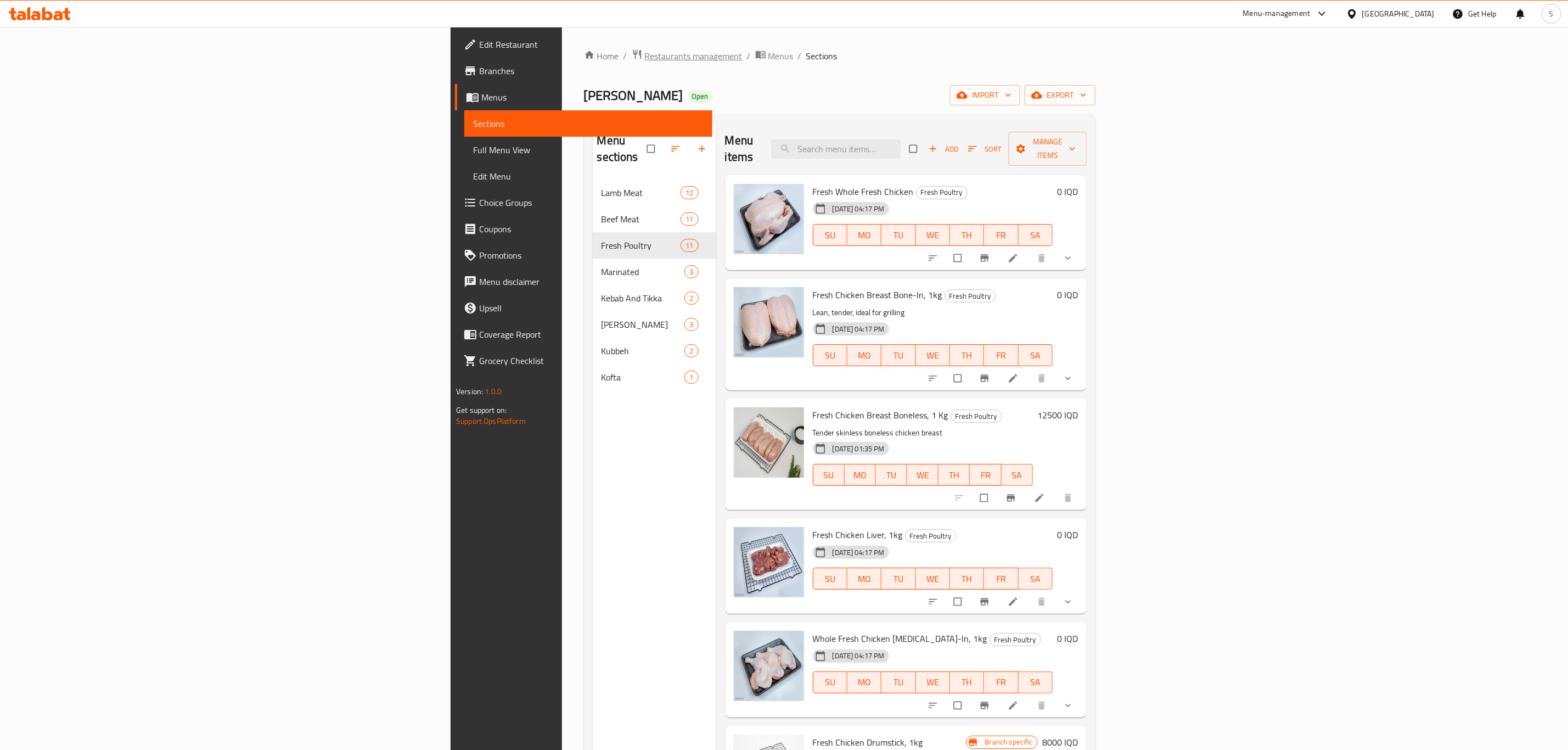
click at [645, 53] on span "Restaurants management" at bounding box center [693, 56] width 98 height 13
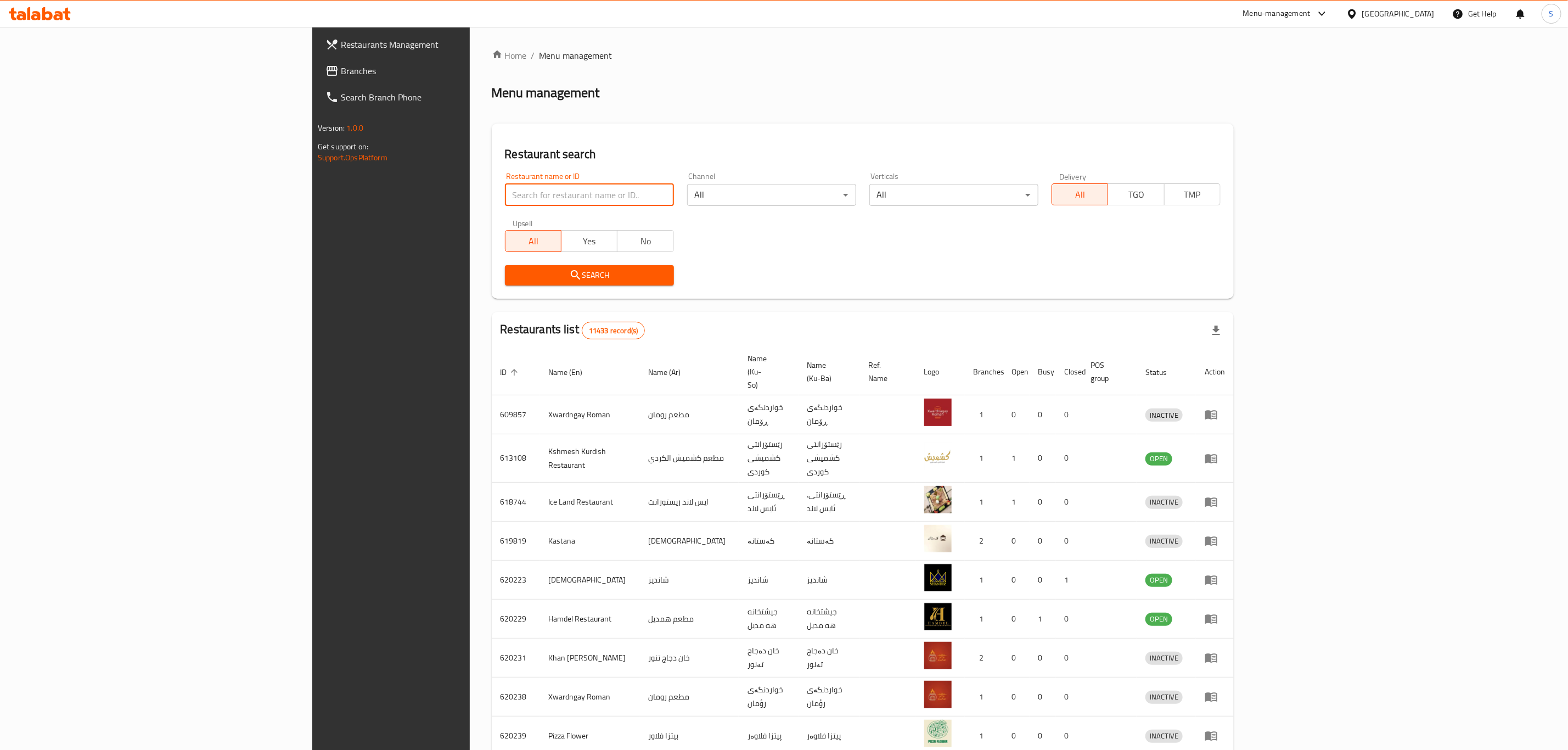
click at [505, 200] on input "search" at bounding box center [589, 195] width 169 height 22
click button "Search" at bounding box center [589, 275] width 169 height 20
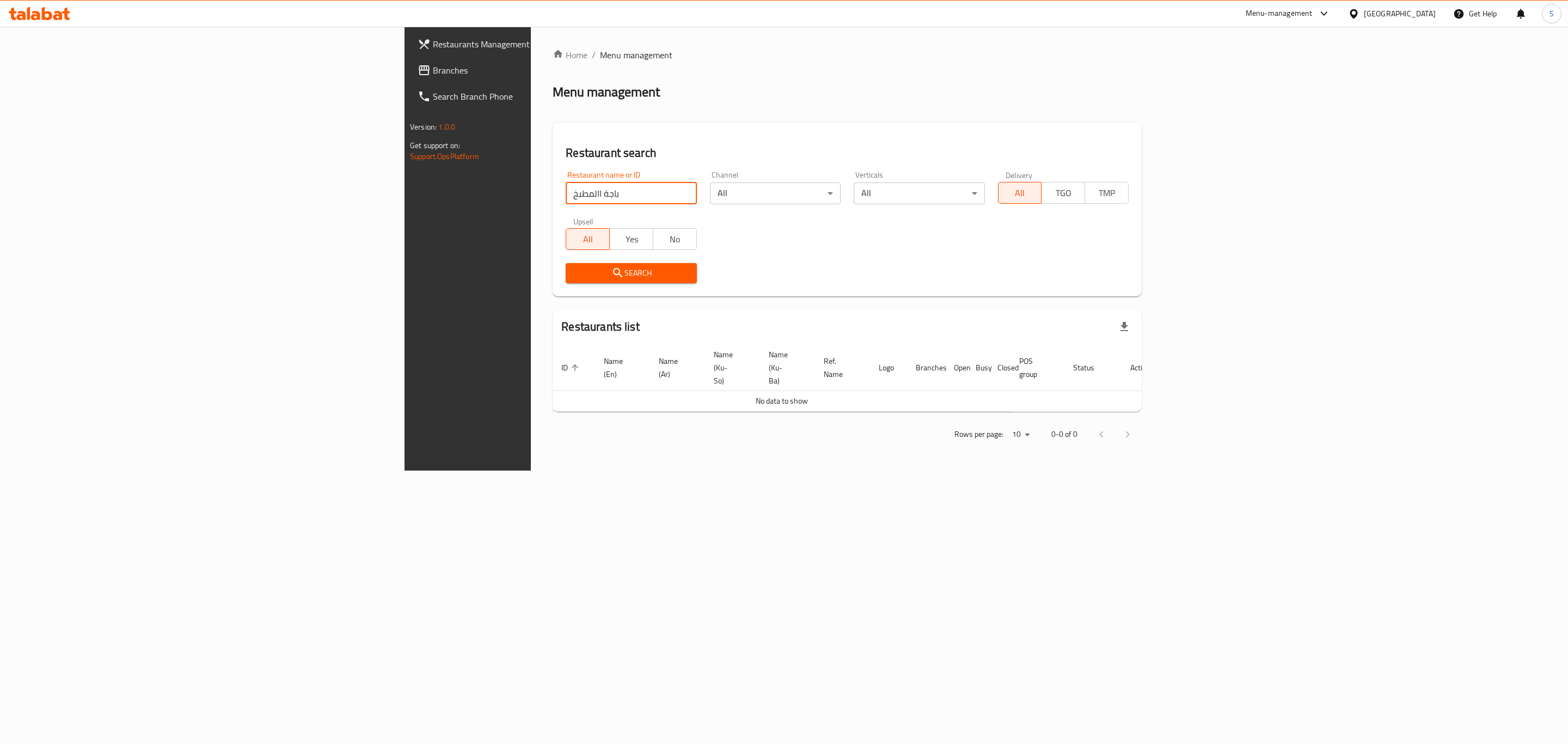
click at [566, 191] on input "باجة االمطبخ" at bounding box center [631, 193] width 131 height 22
type input "المطبخ"
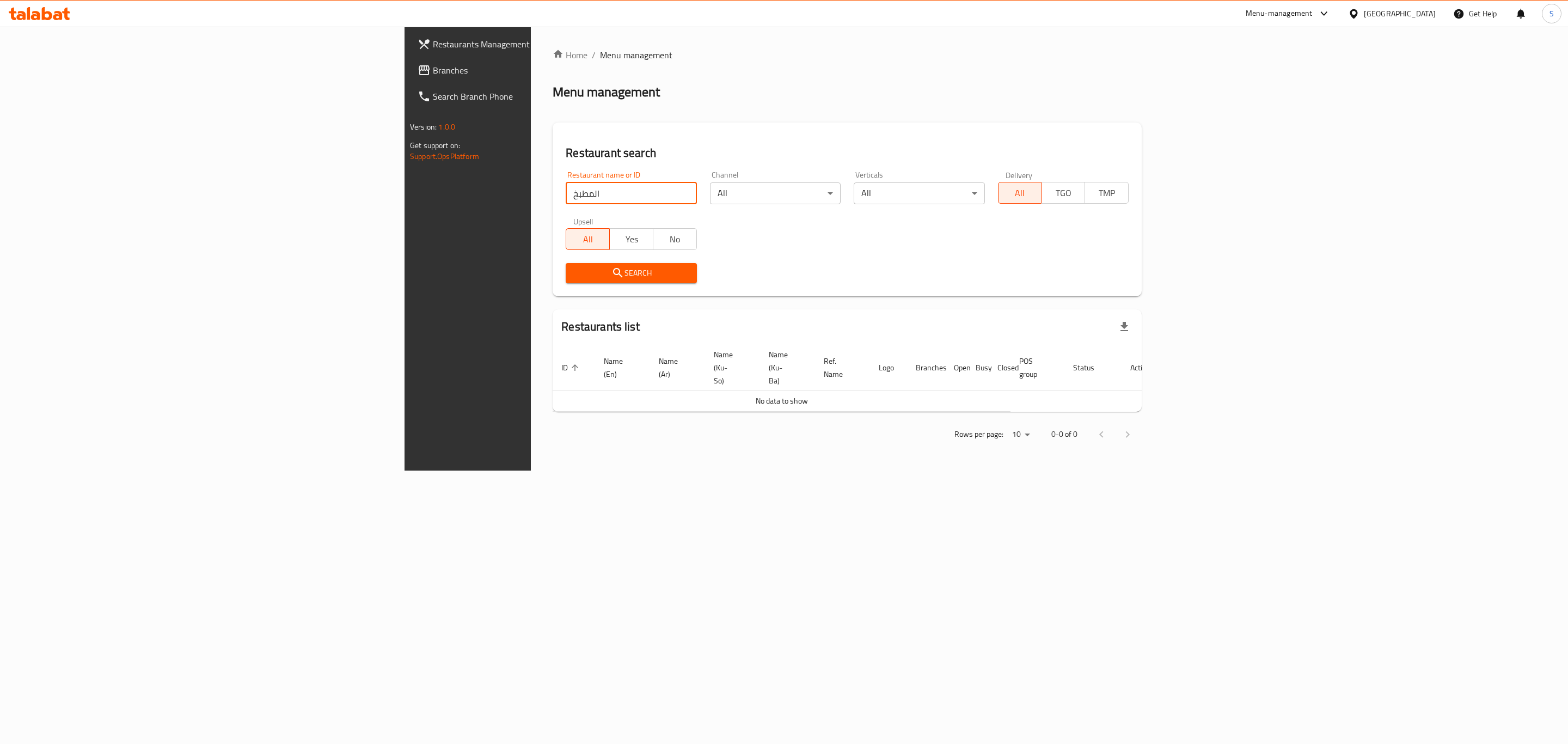
click button "Search" at bounding box center [631, 273] width 131 height 20
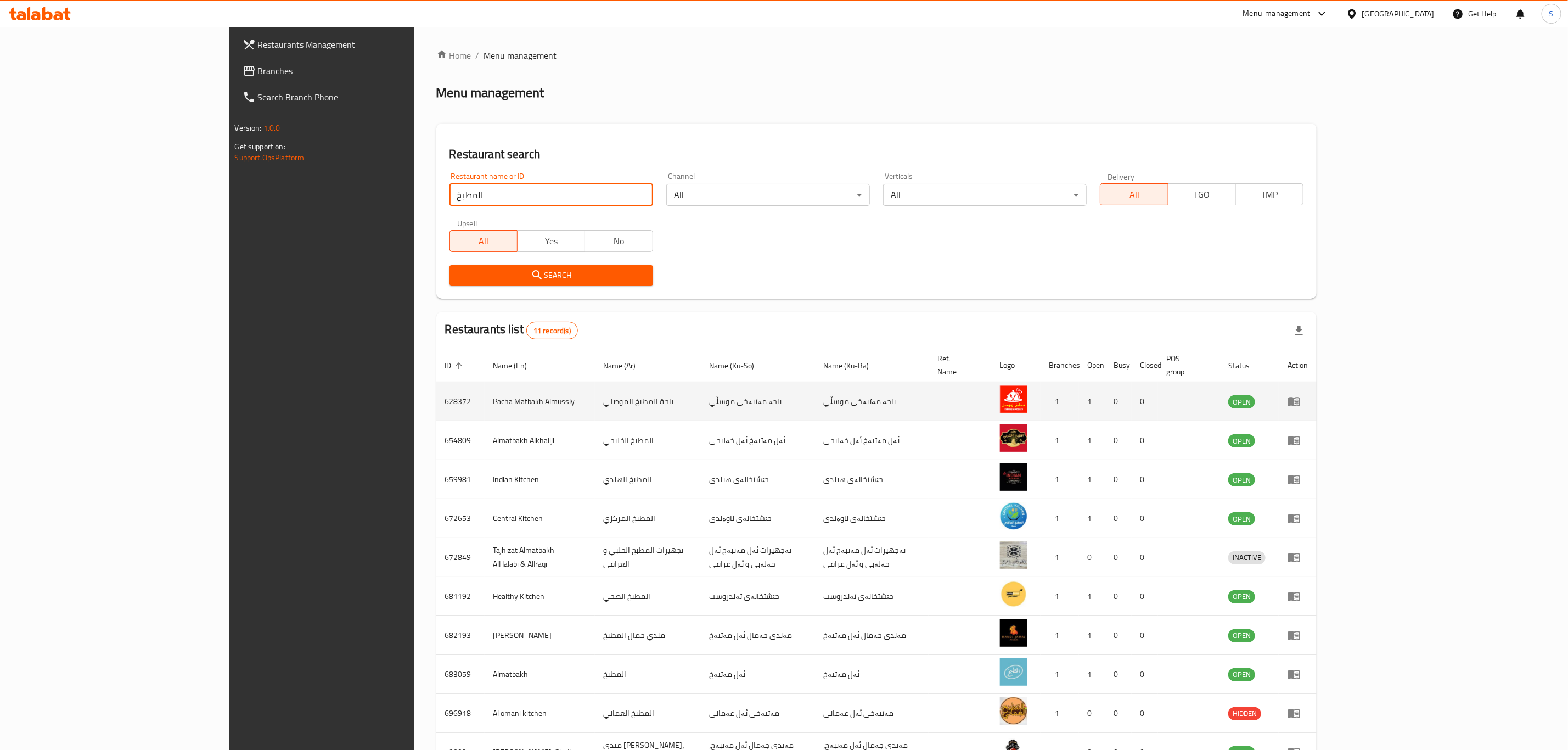
click at [436, 388] on td "628372" at bounding box center [460, 401] width 49 height 39
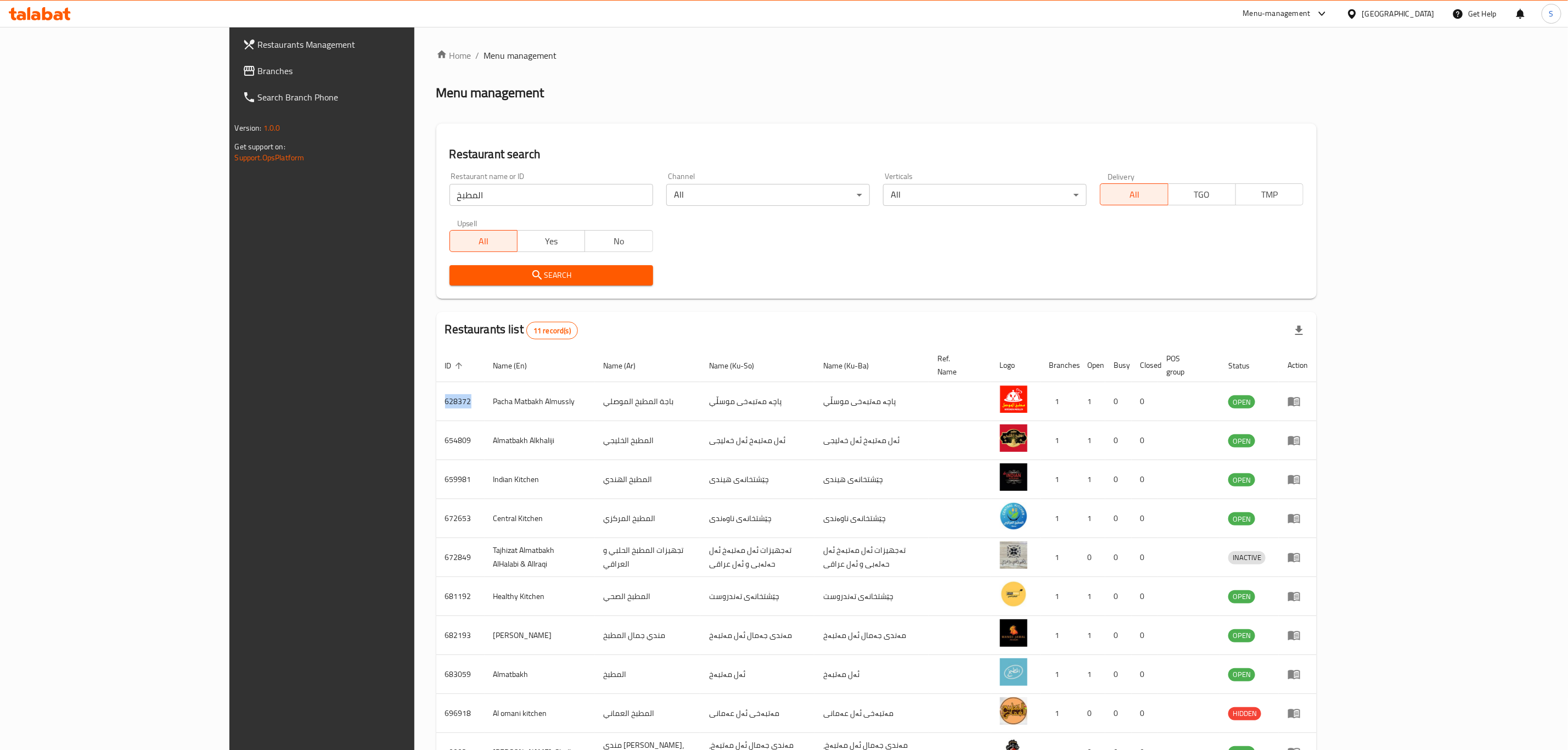
copy td "628372"
click at [449, 195] on input "المطبخ" at bounding box center [551, 195] width 204 height 22
click at [1061, 189] on body "​ Menu-management Iraq Get Help S Restaurants Management Branches Search Branch…" at bounding box center [784, 388] width 1568 height 723
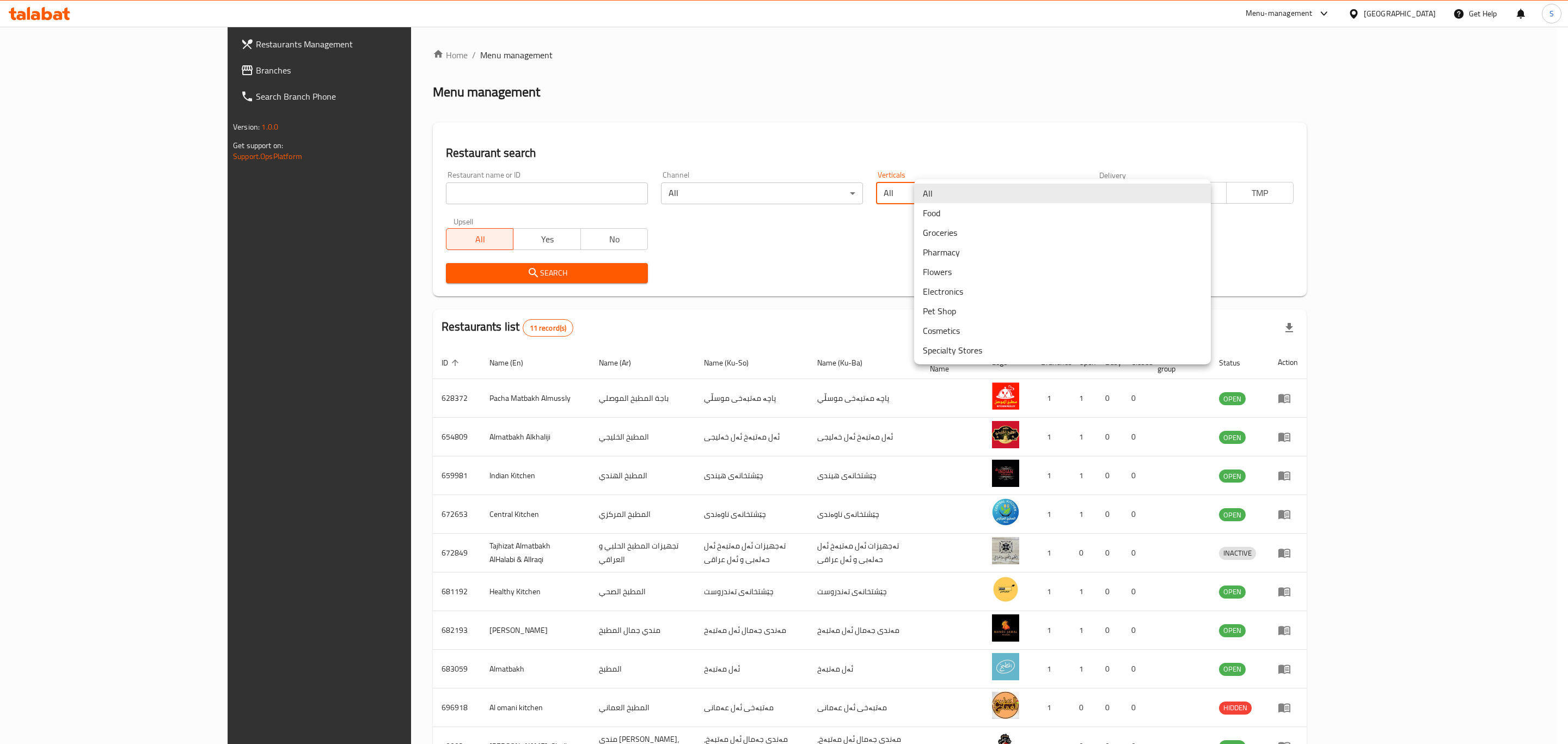
click at [373, 186] on div at bounding box center [784, 372] width 1568 height 744
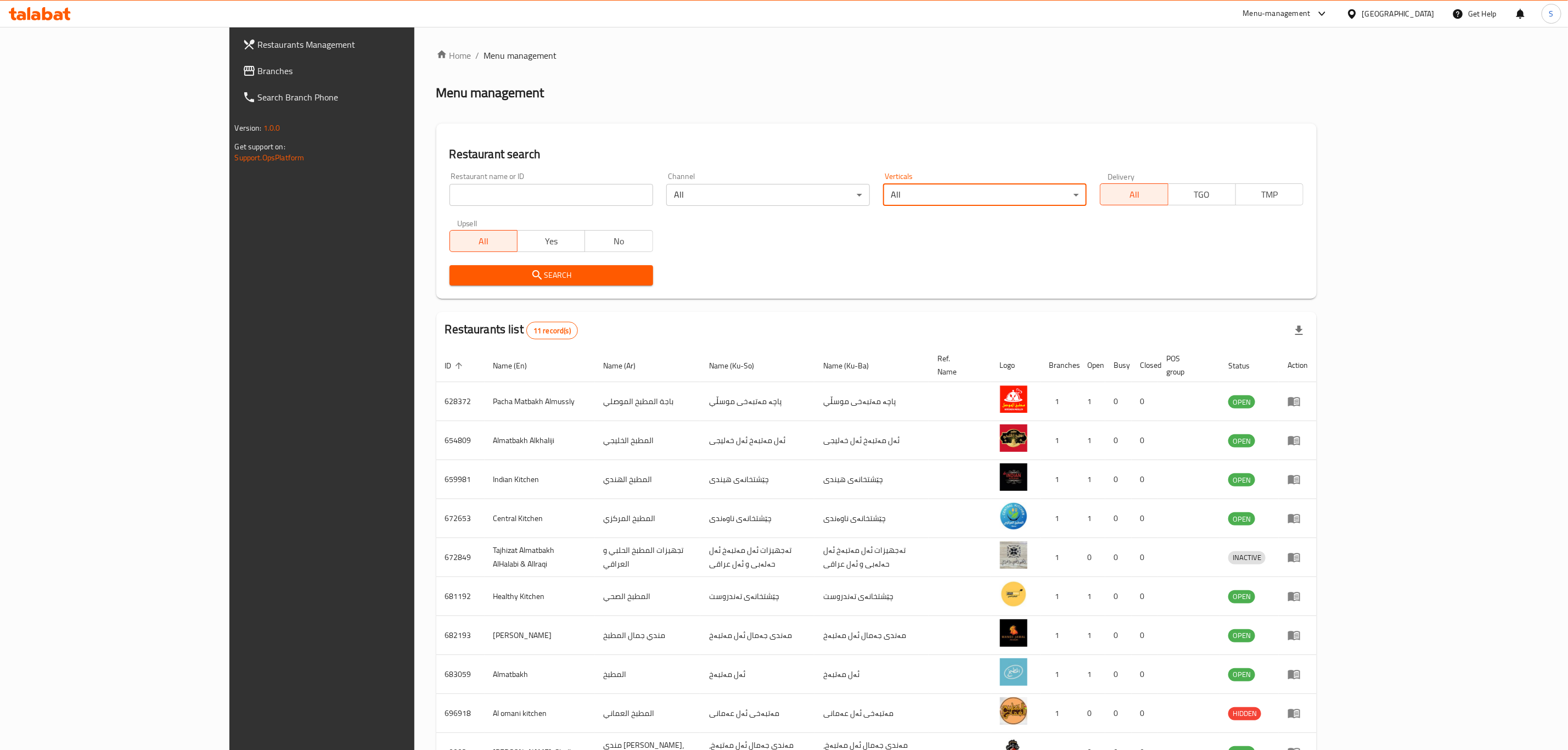
click at [449, 190] on input "search" at bounding box center [551, 195] width 204 height 22
type input "qubadi"
click button "Search" at bounding box center [551, 275] width 204 height 20
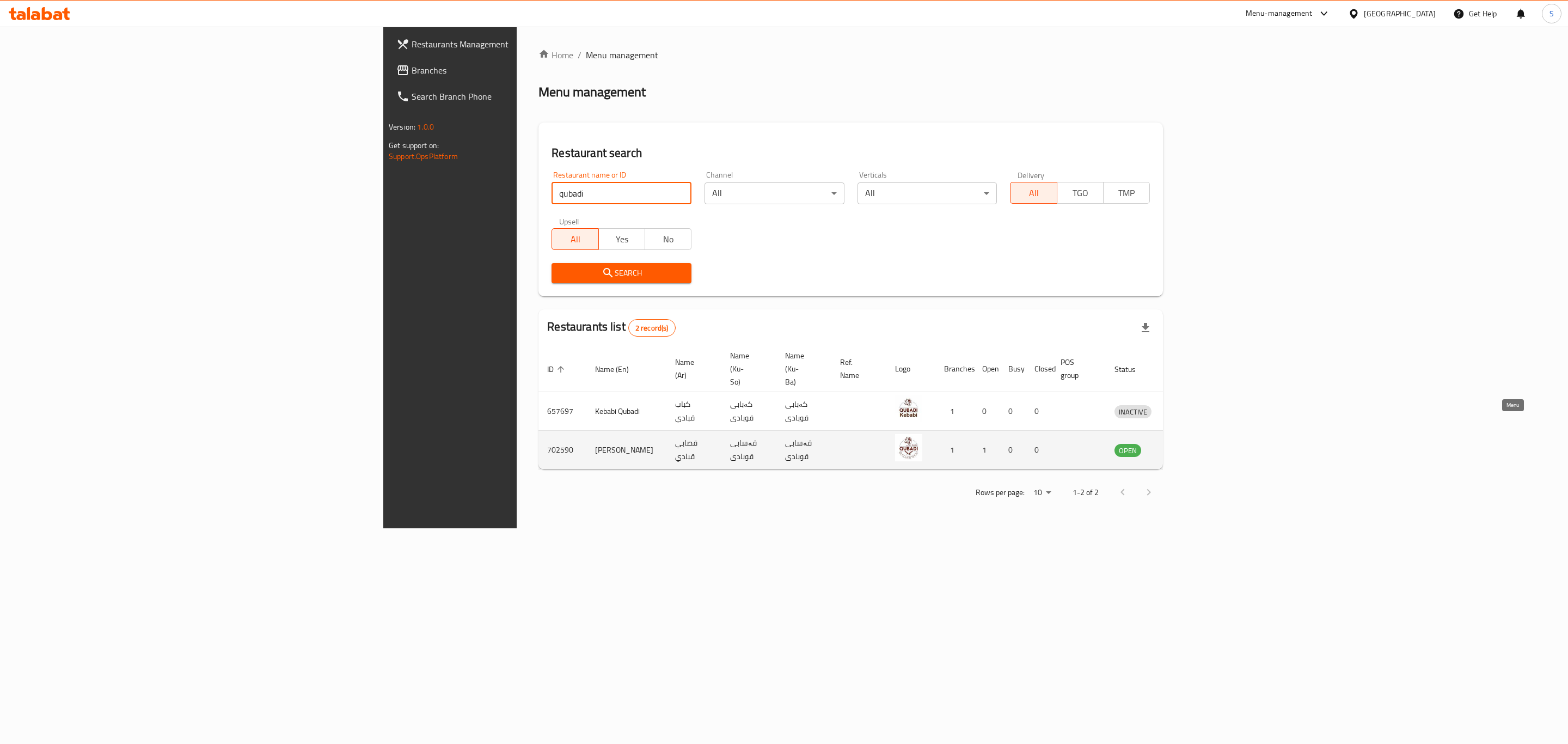
click at [1194, 444] on link "enhanced table" at bounding box center [1184, 450] width 20 height 13
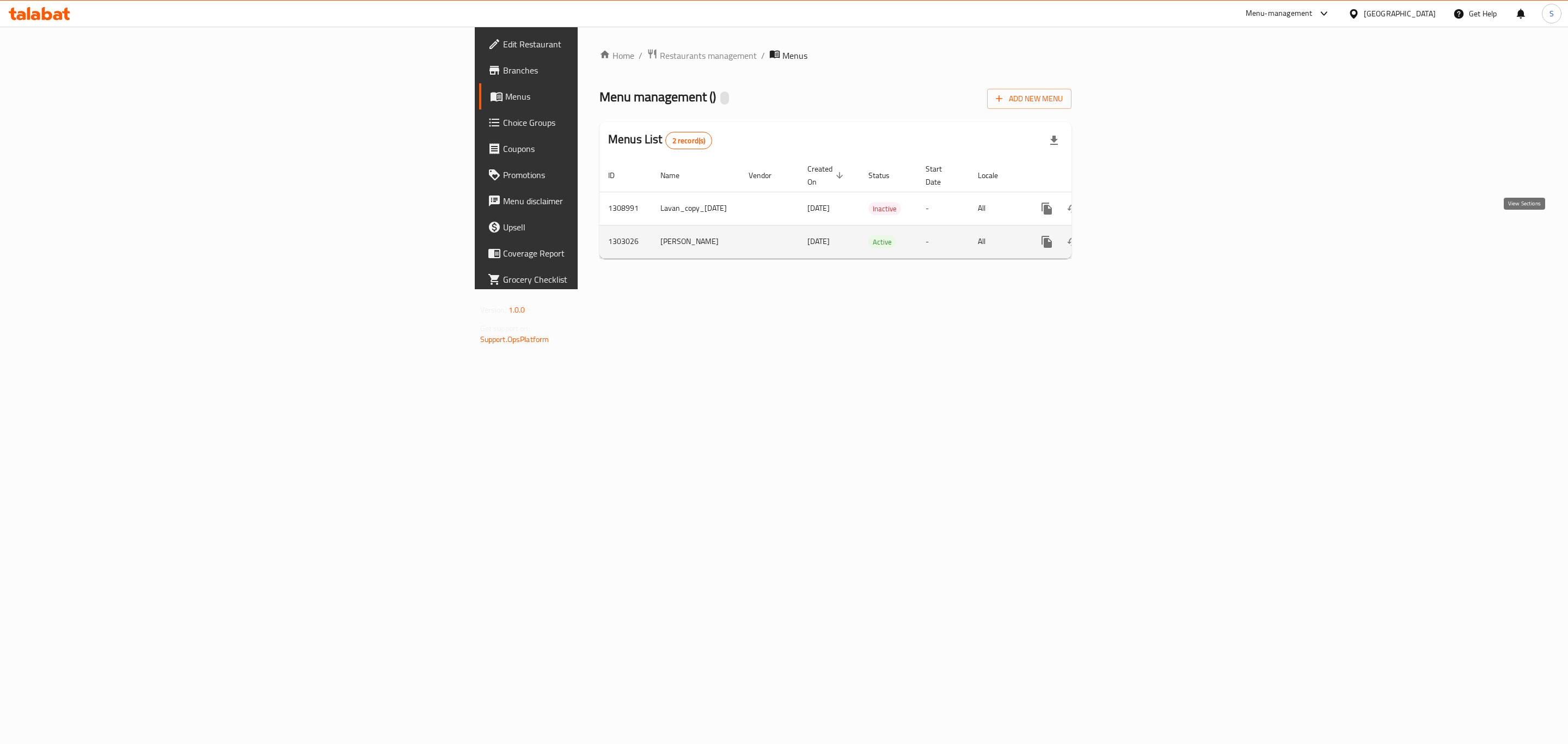
click at [1138, 232] on link "enhanced table" at bounding box center [1125, 242] width 26 height 26
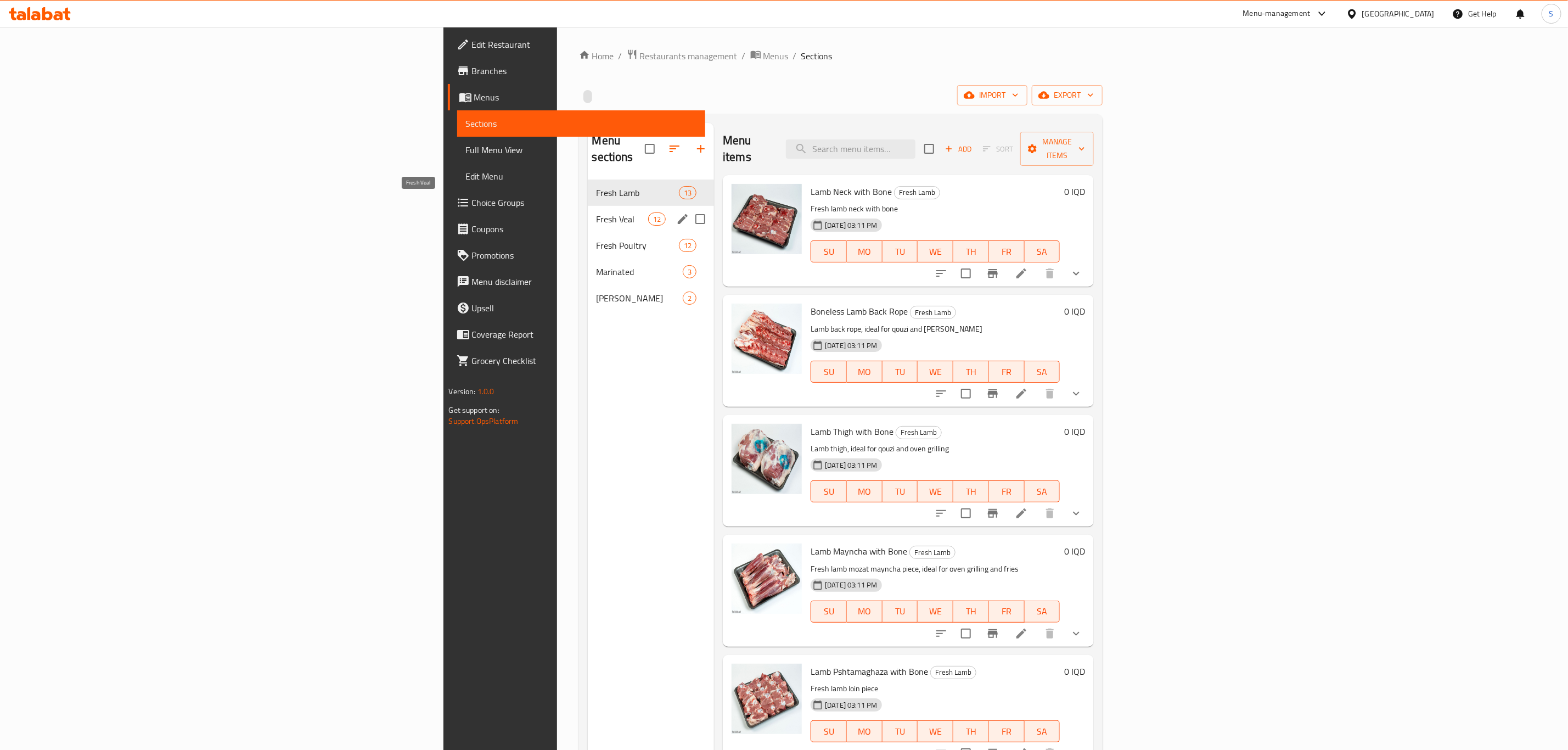
click at [596, 212] on span "Fresh Veal" at bounding box center [622, 219] width 51 height 13
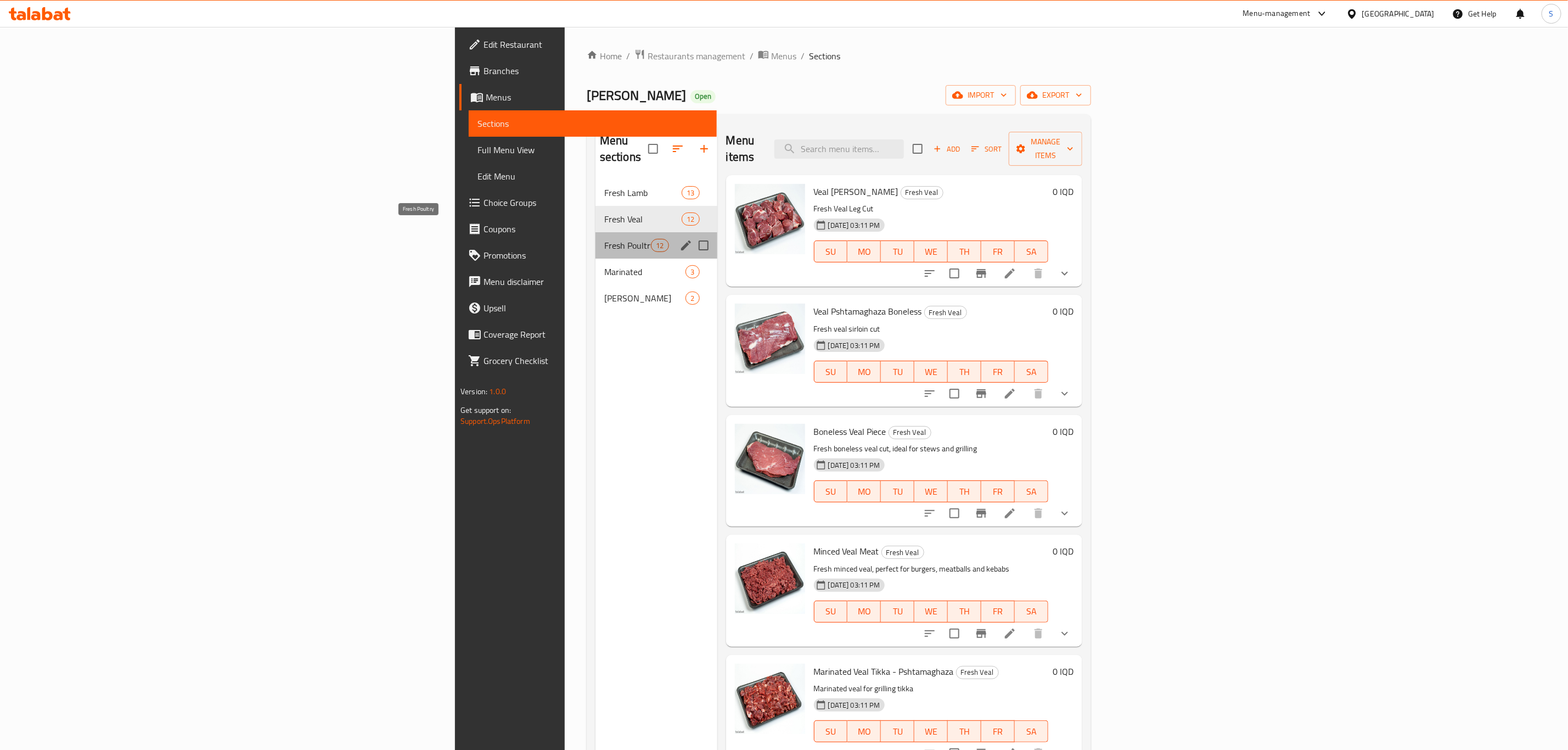
click at [604, 239] on span "Fresh Poultry" at bounding box center [627, 246] width 46 height 13
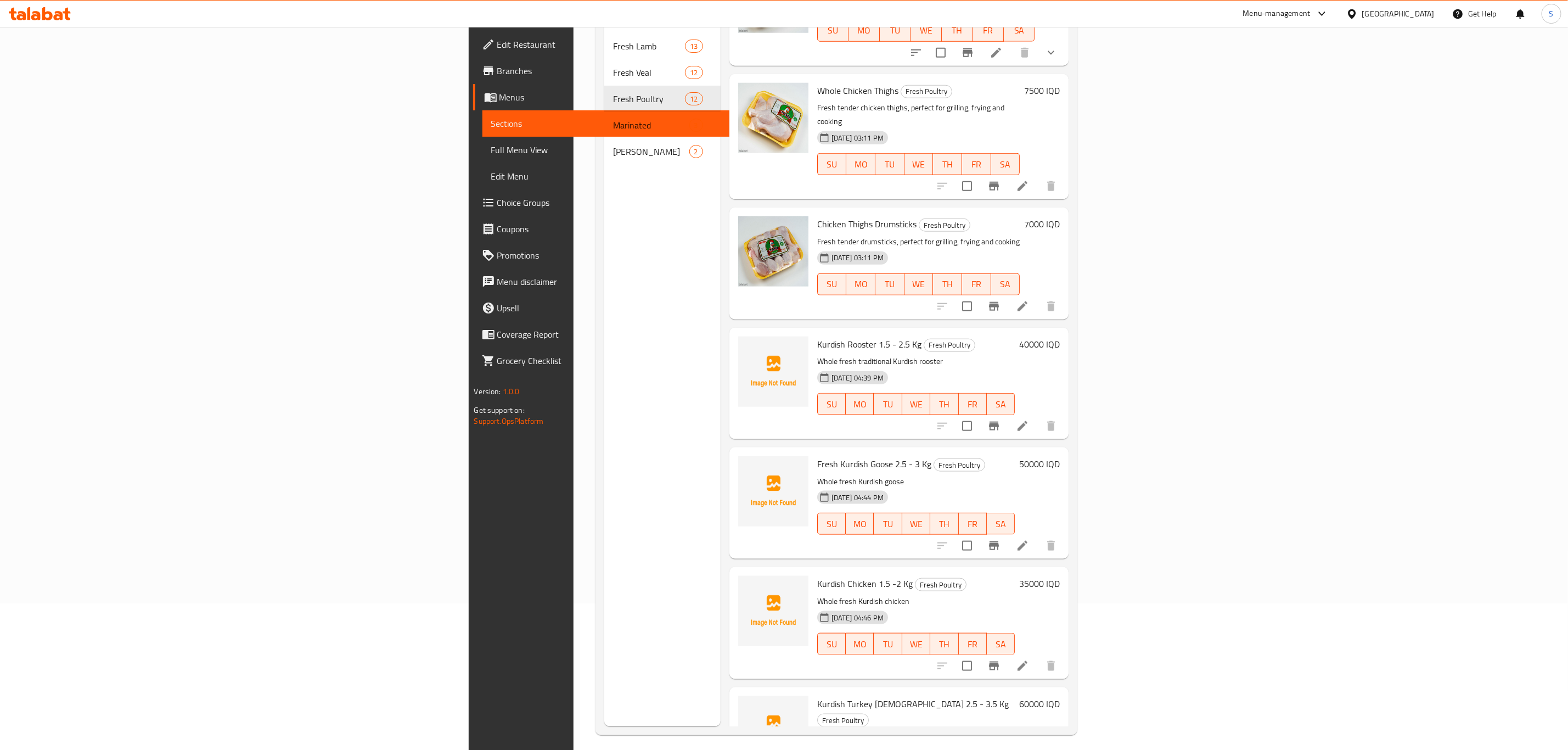
scroll to position [154, 0]
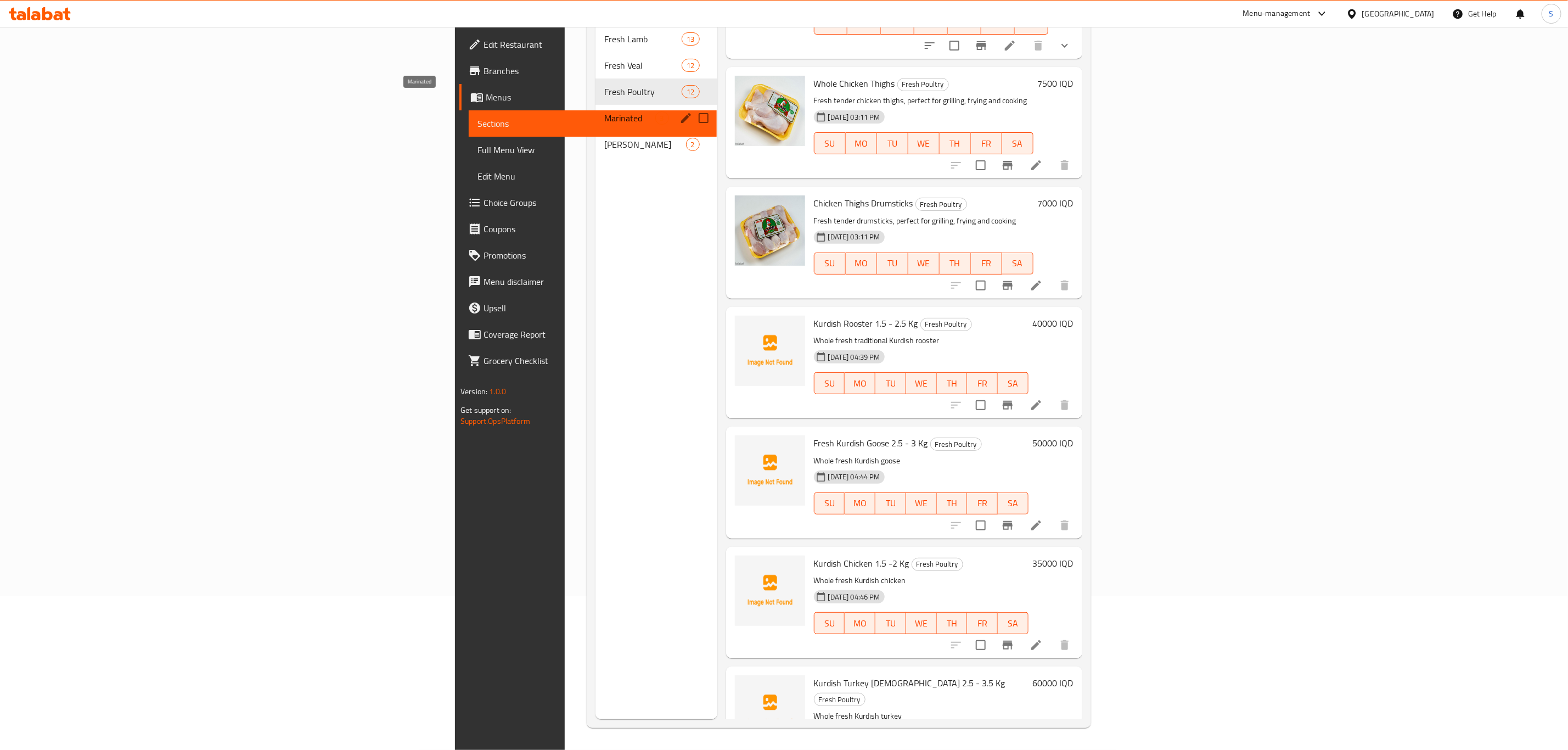
click at [604, 112] on span "Marinated" at bounding box center [630, 118] width 51 height 13
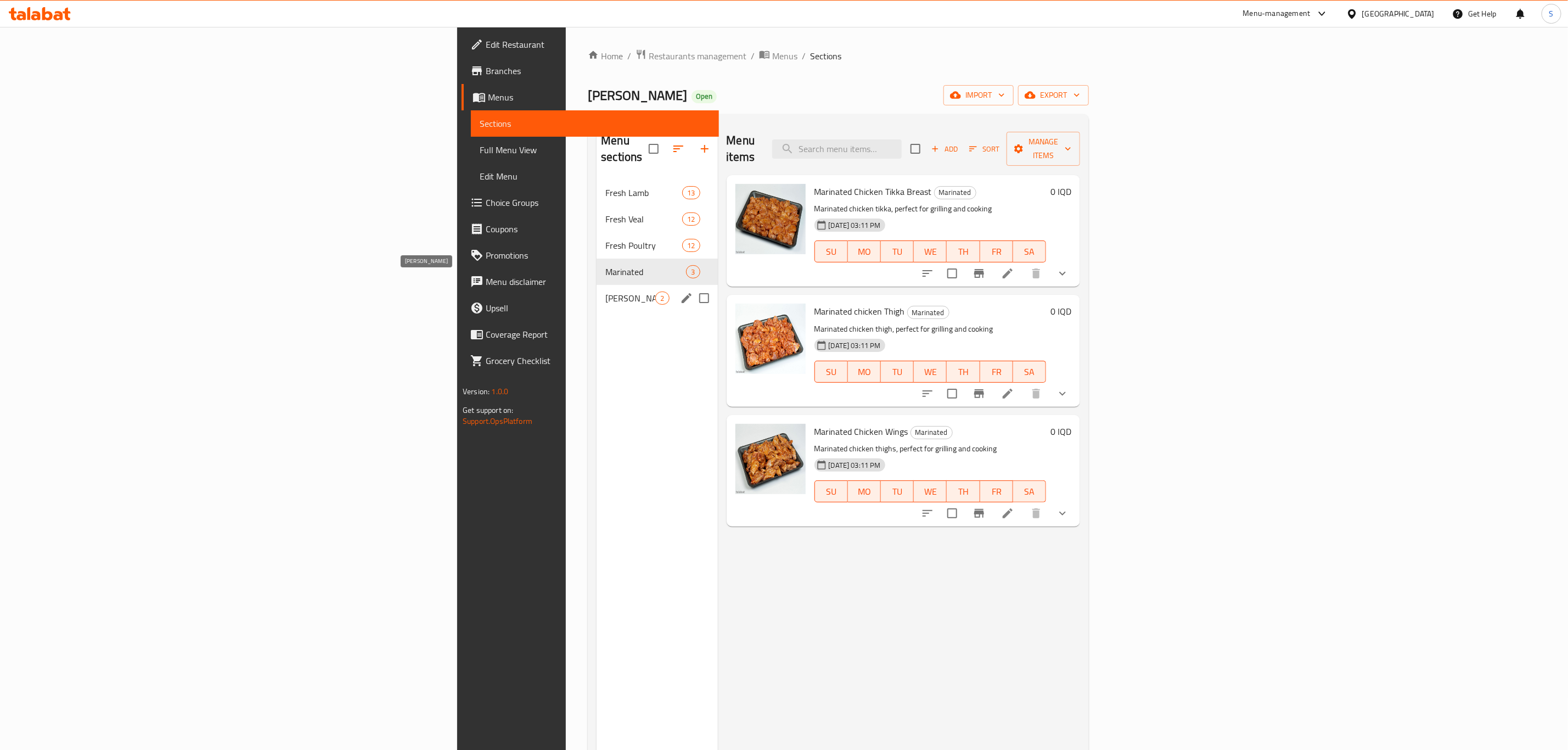
click at [606, 291] on span "Burger Patty" at bounding box center [630, 298] width 50 height 13
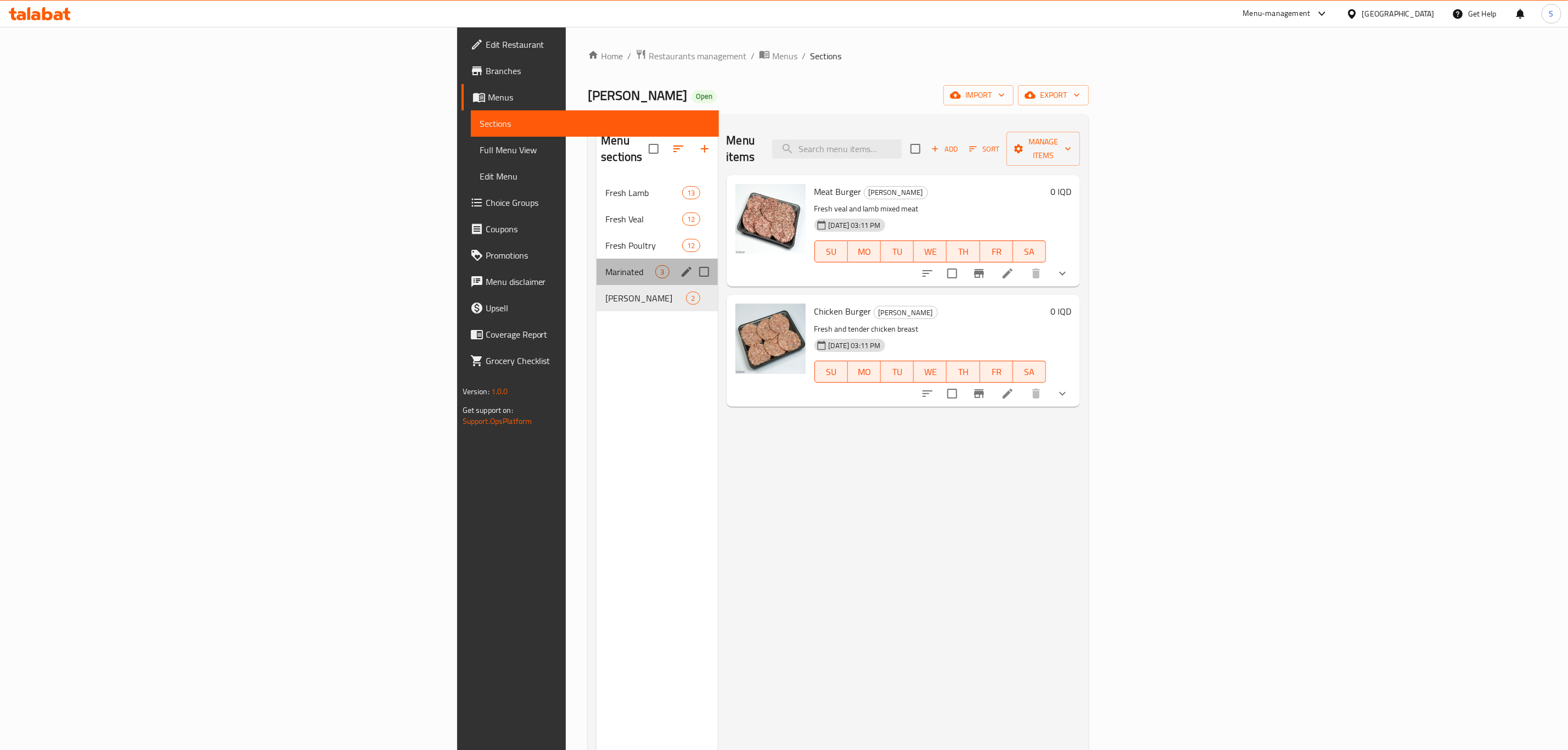
click at [596, 259] on div "Marinated 3" at bounding box center [656, 272] width 121 height 26
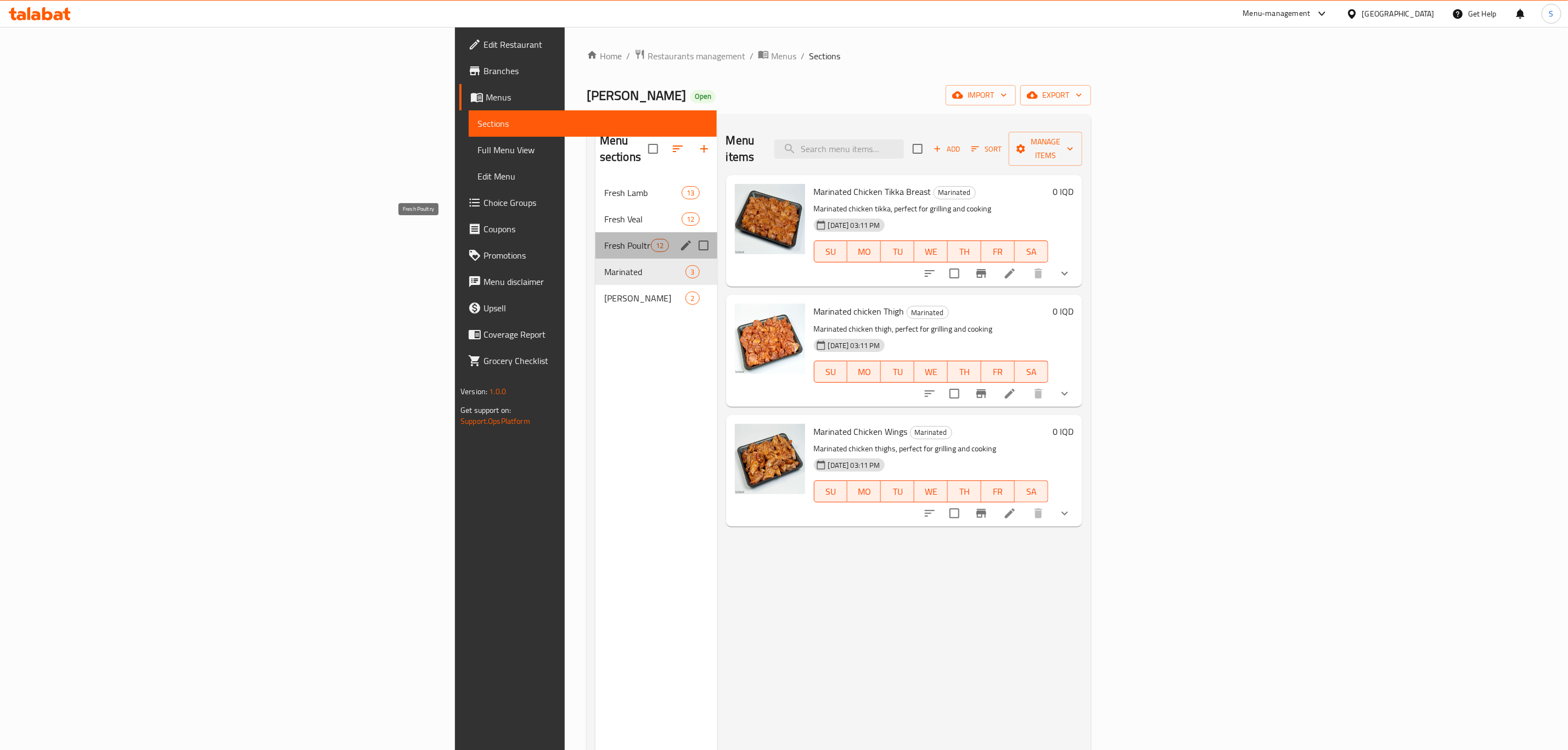
click at [604, 239] on span "Fresh Poultry" at bounding box center [627, 246] width 46 height 13
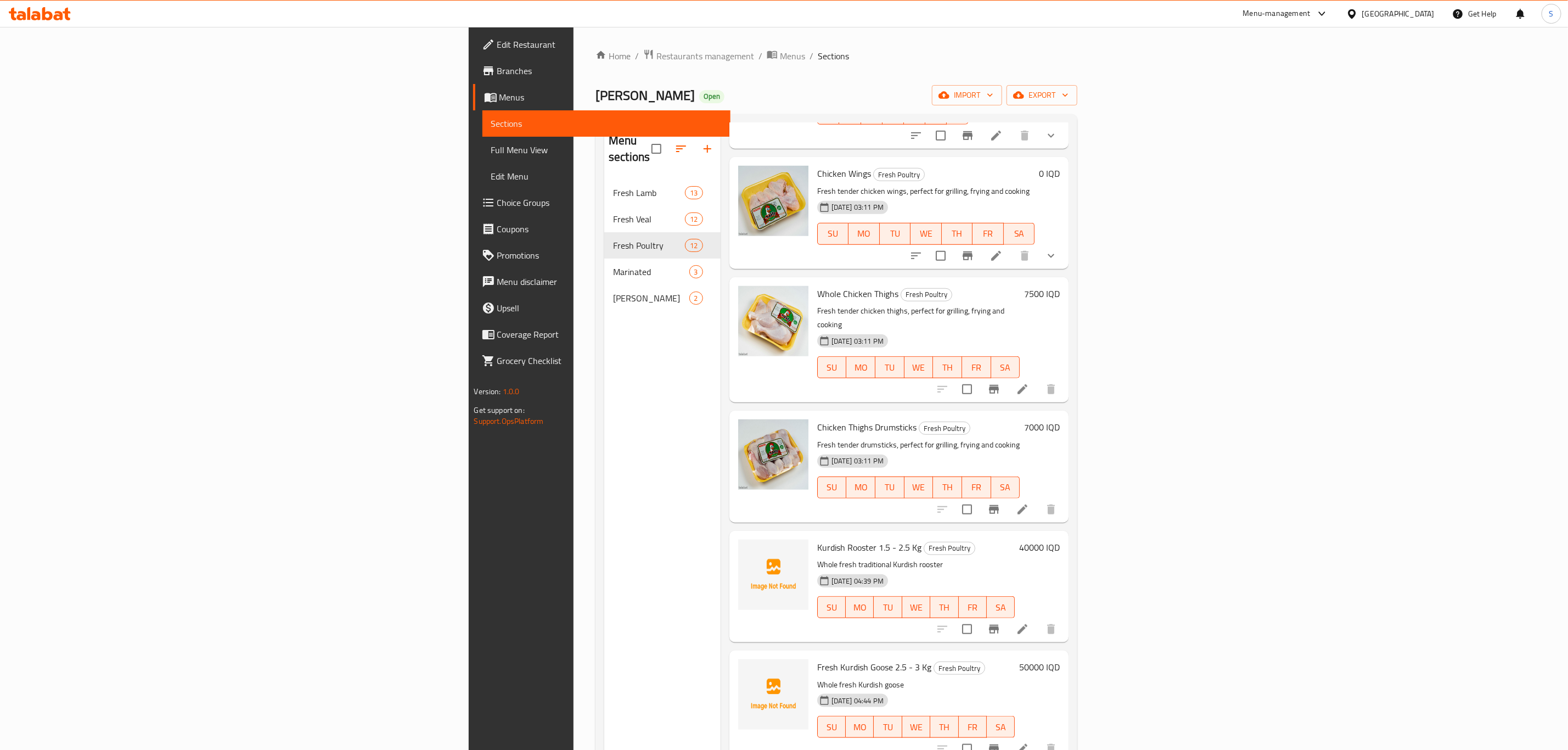
scroll to position [715, 0]
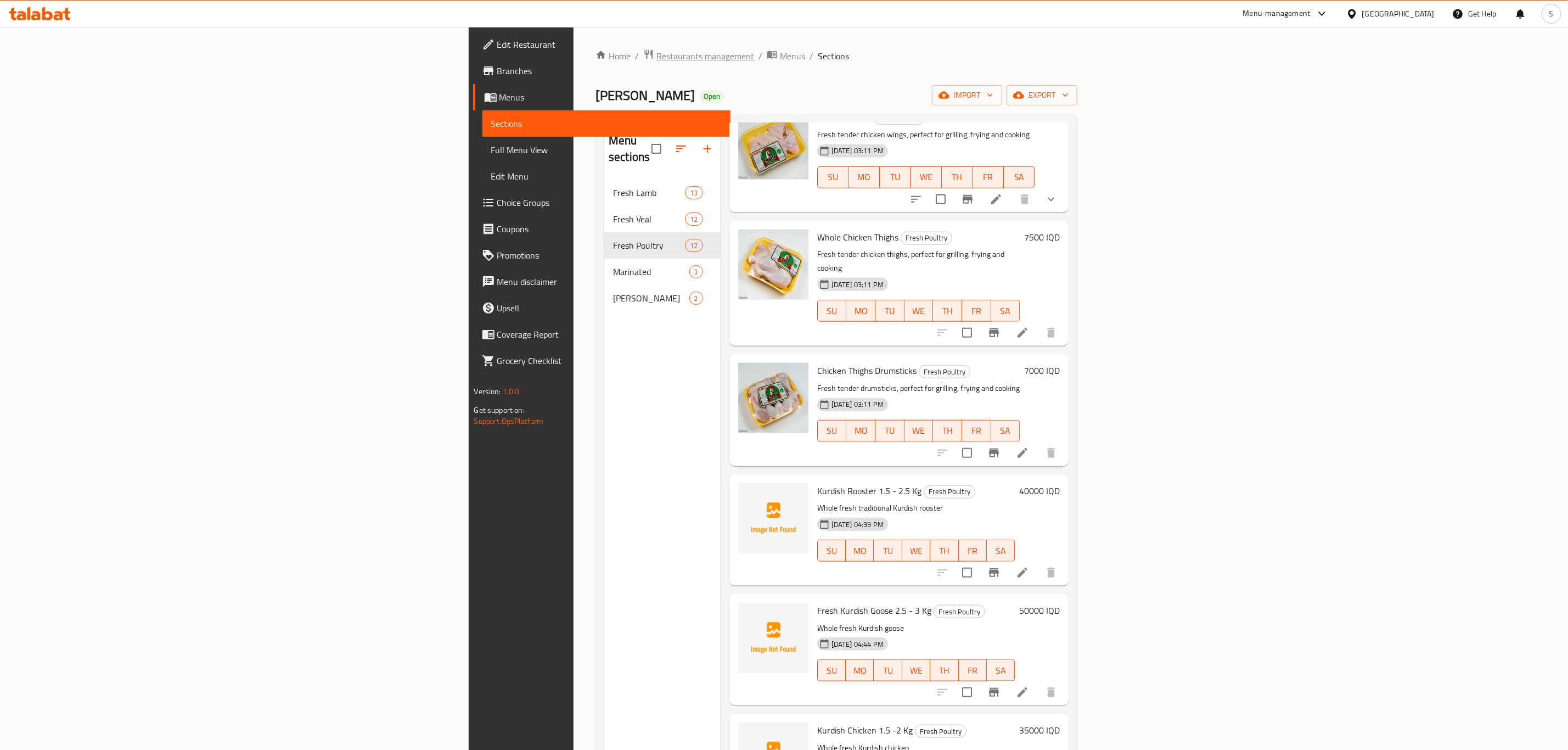
click at [656, 62] on span "Restaurants management" at bounding box center [705, 56] width 98 height 13
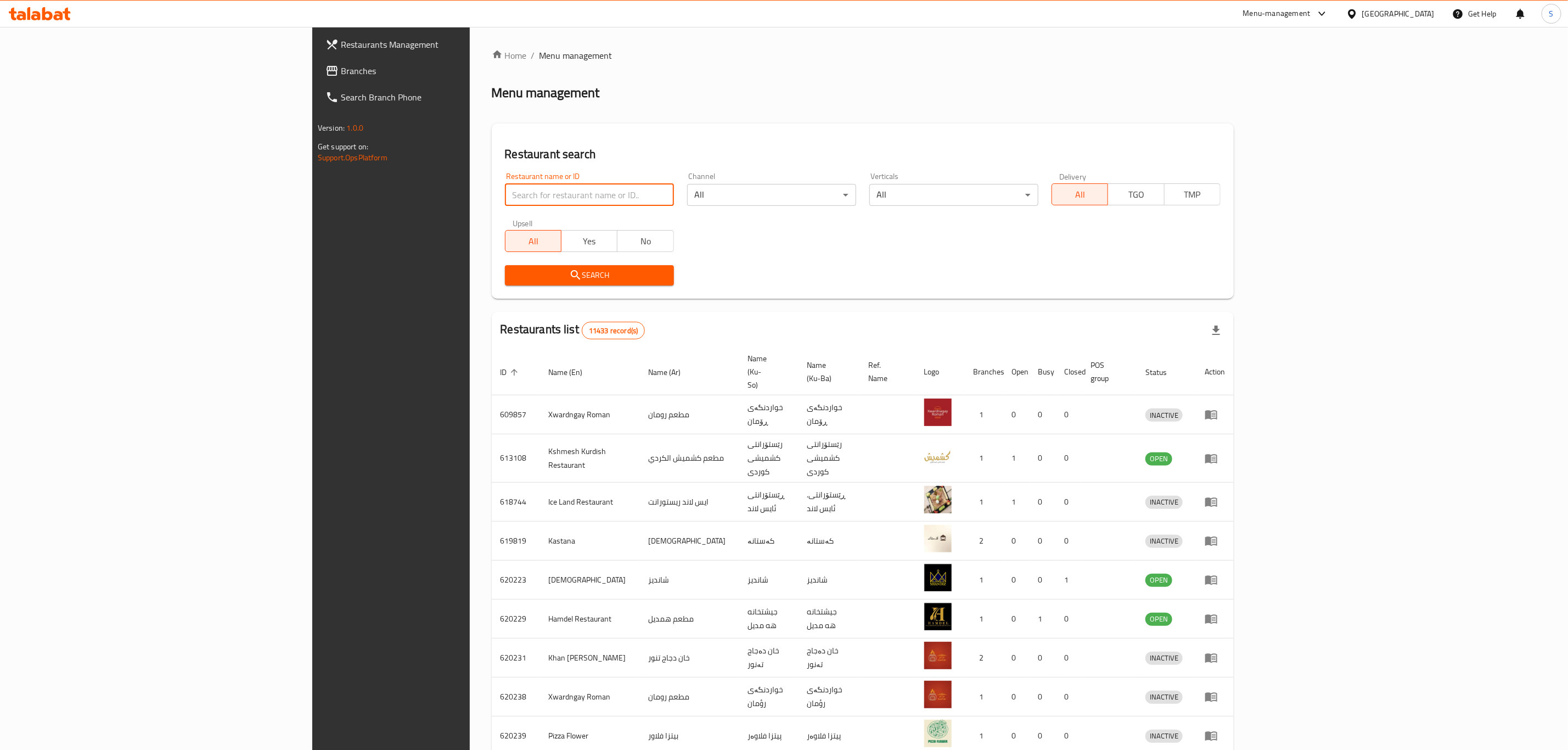
click at [505, 194] on input "search" at bounding box center [589, 195] width 169 height 22
type input "sirwan"
click button "Search" at bounding box center [589, 275] width 169 height 20
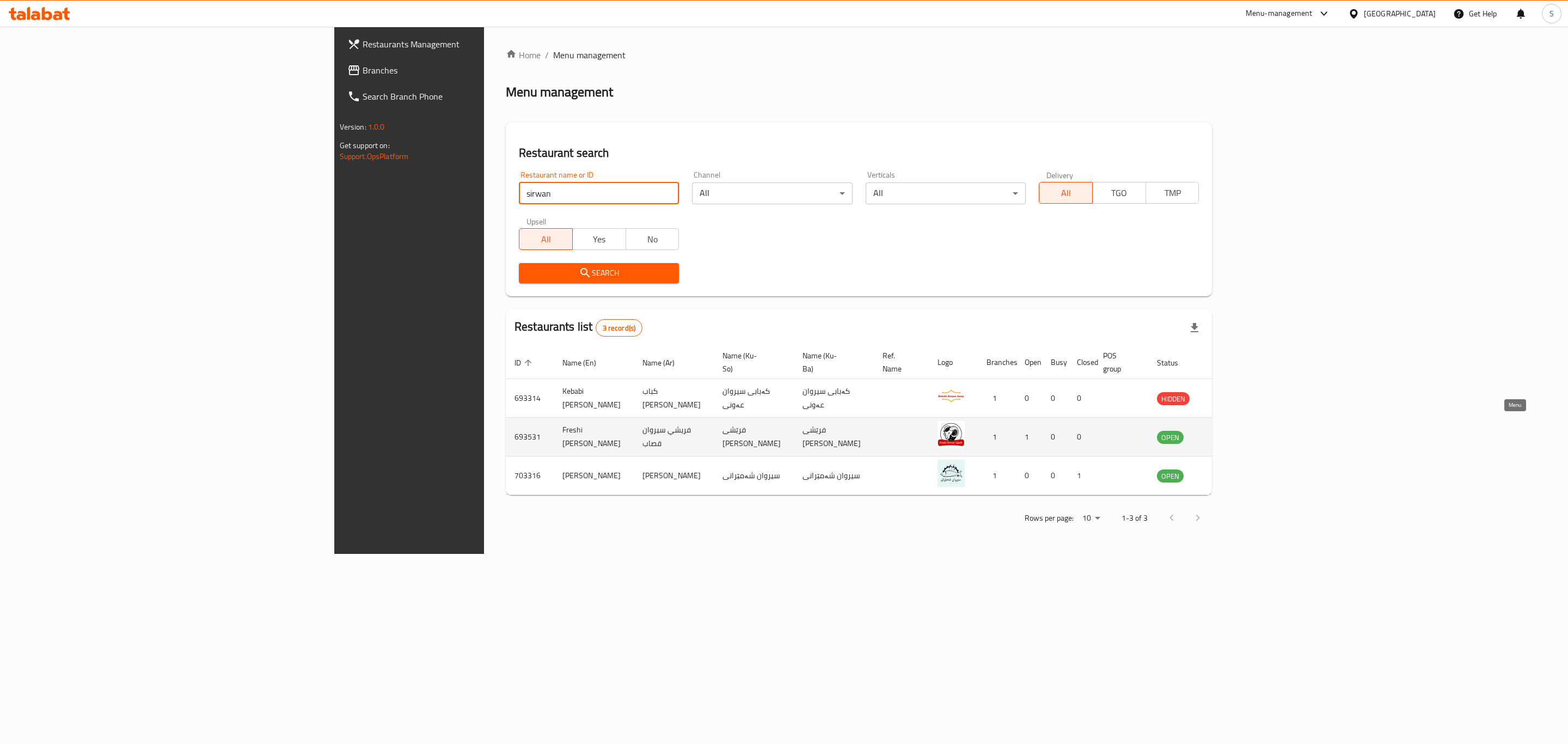
click at [1227, 430] on icon "enhanced table" at bounding box center [1220, 436] width 13 height 13
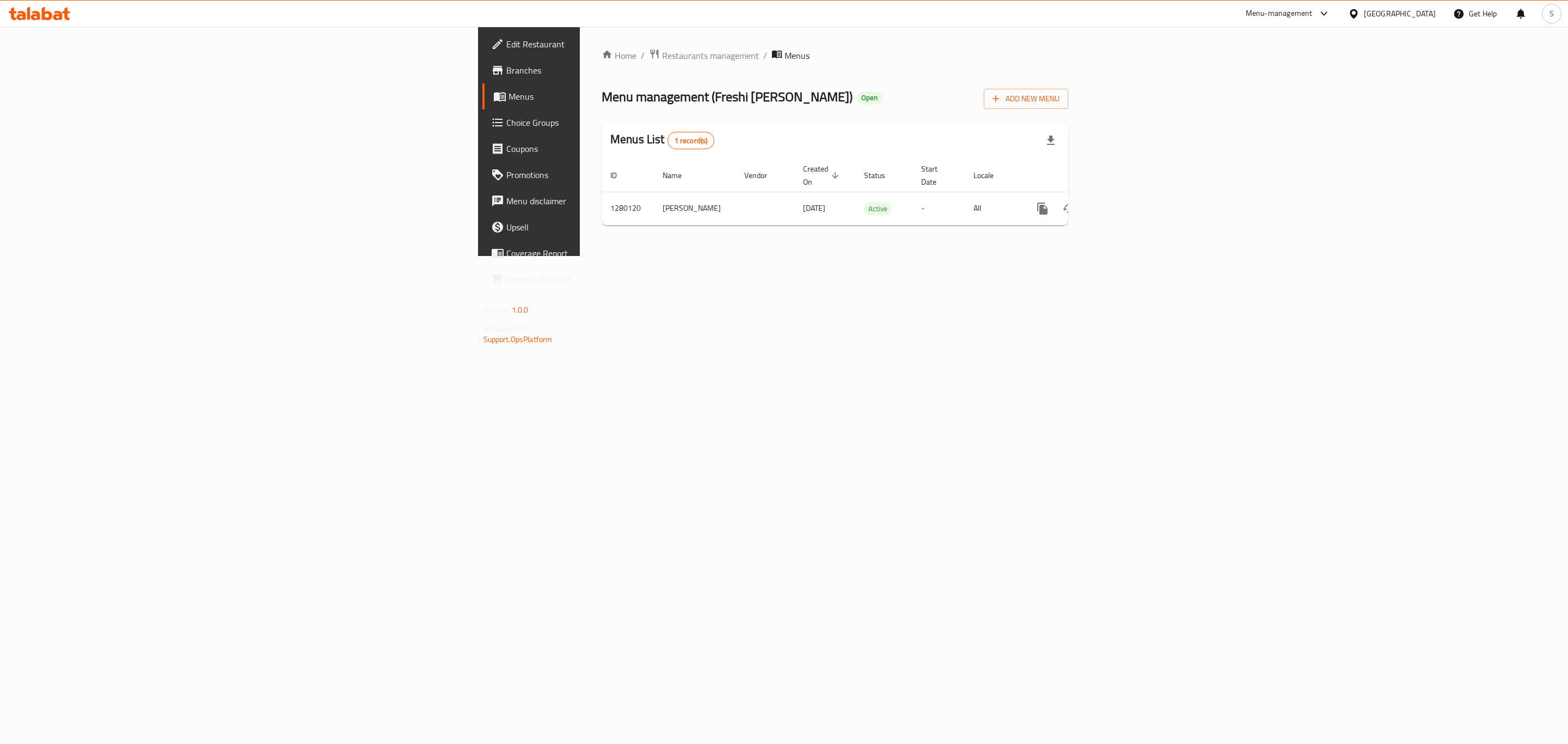
click at [1025, 124] on div "Menus List 1 record(s)" at bounding box center [834, 141] width 466 height 37
click at [1127, 202] on icon "enhanced table" at bounding box center [1121, 208] width 13 height 13
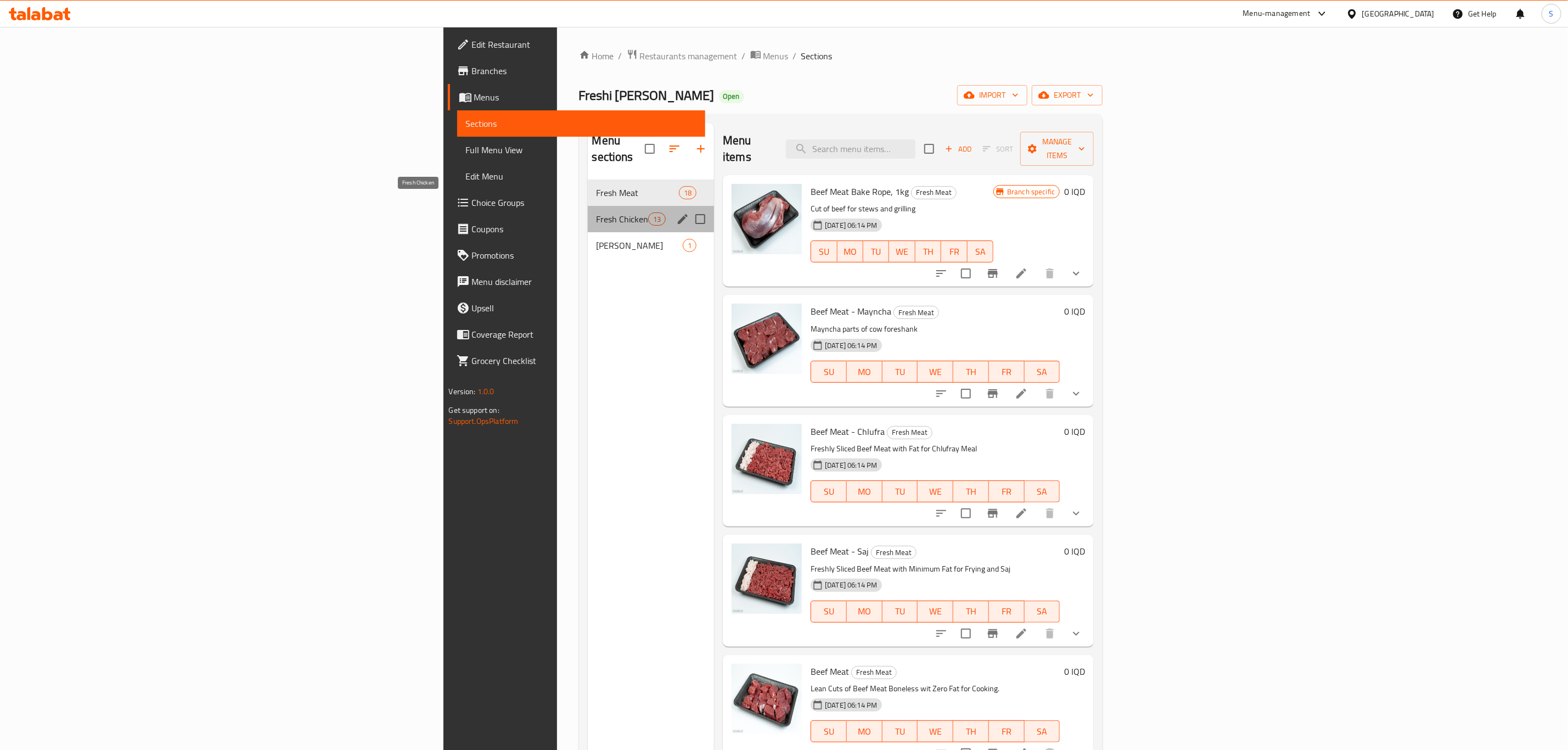
click at [596, 212] on span "Fresh Chicken" at bounding box center [622, 219] width 51 height 13
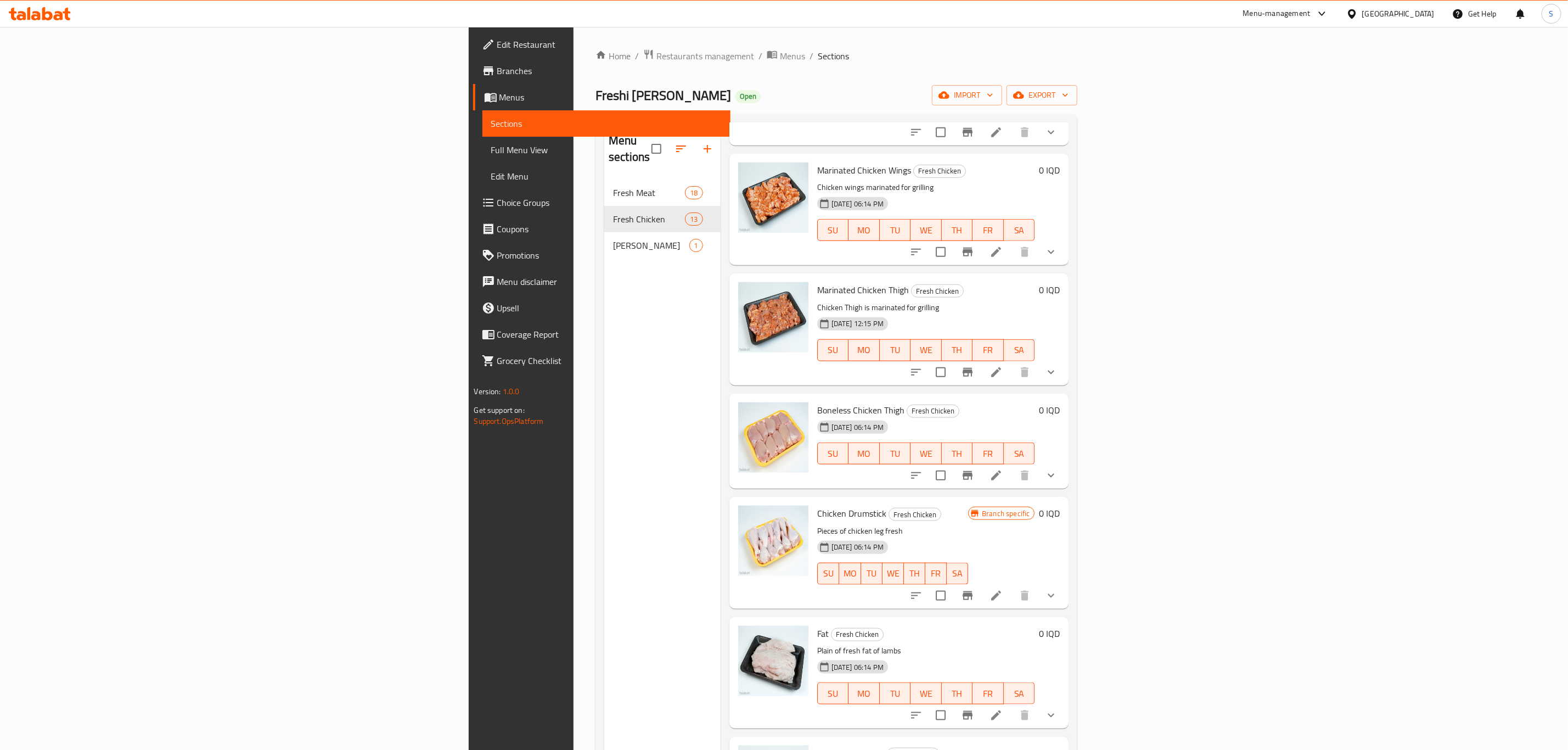
scroll to position [819, 0]
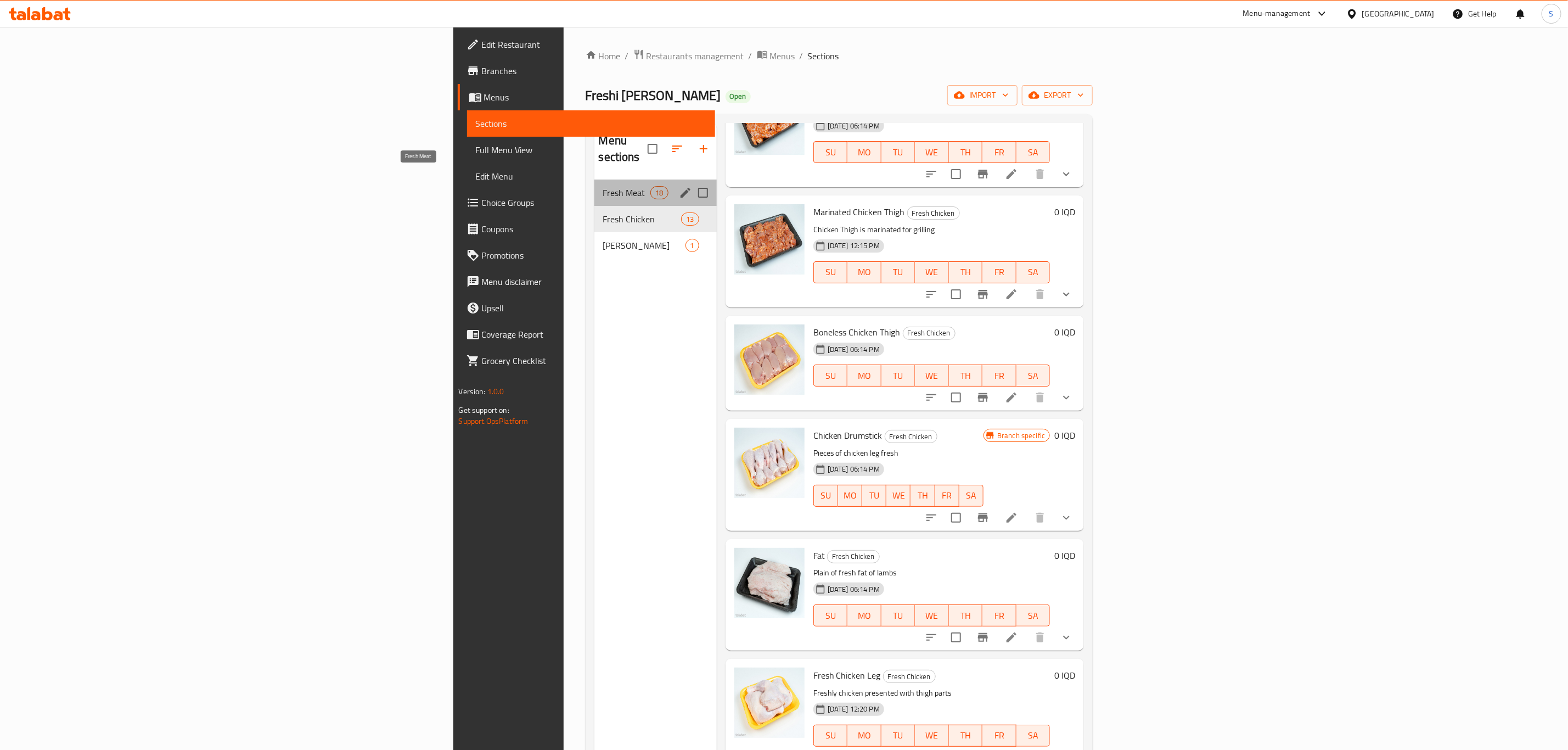
click at [604, 186] on span "Fresh Meat" at bounding box center [627, 193] width 48 height 13
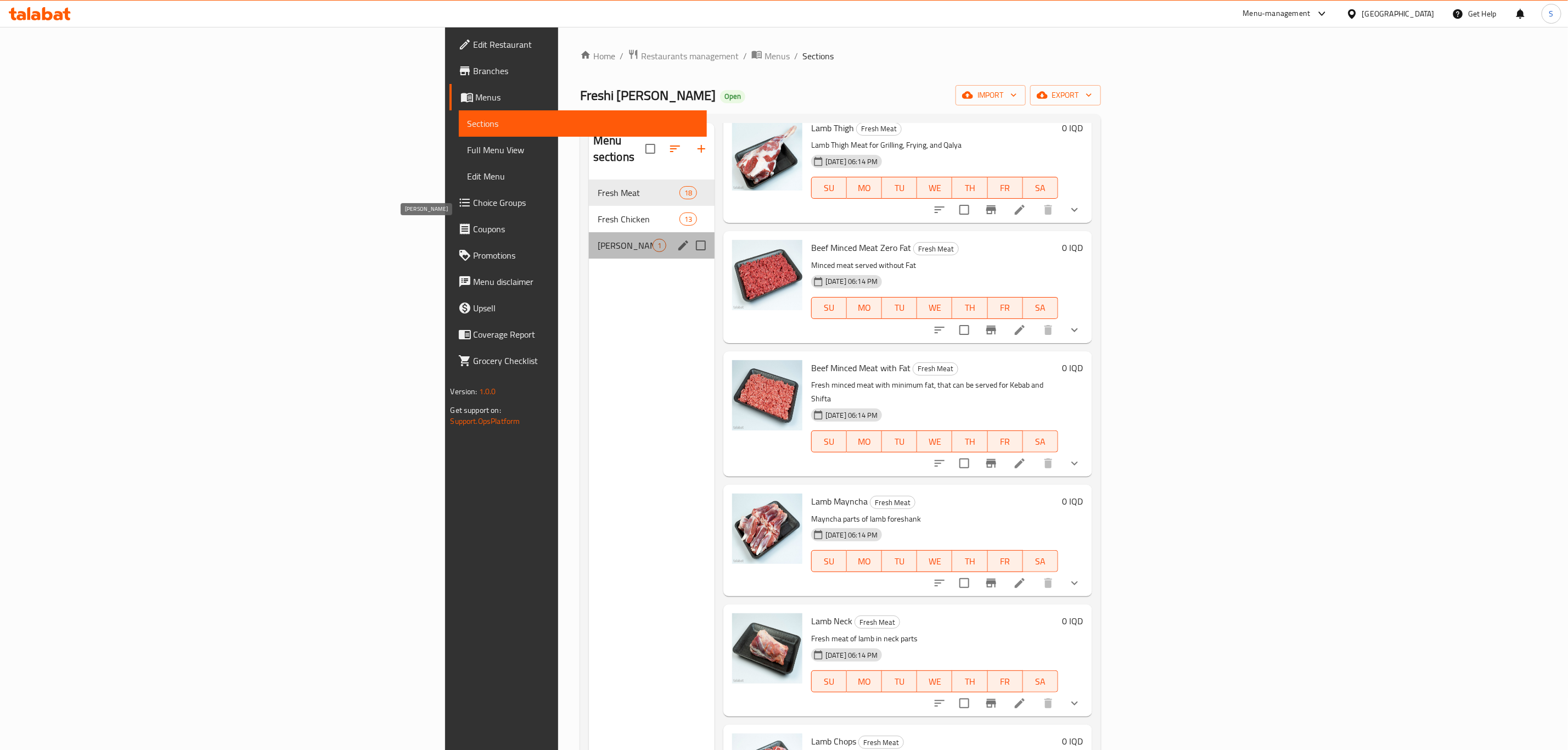
click at [598, 239] on span "Burger patty" at bounding box center [625, 246] width 55 height 13
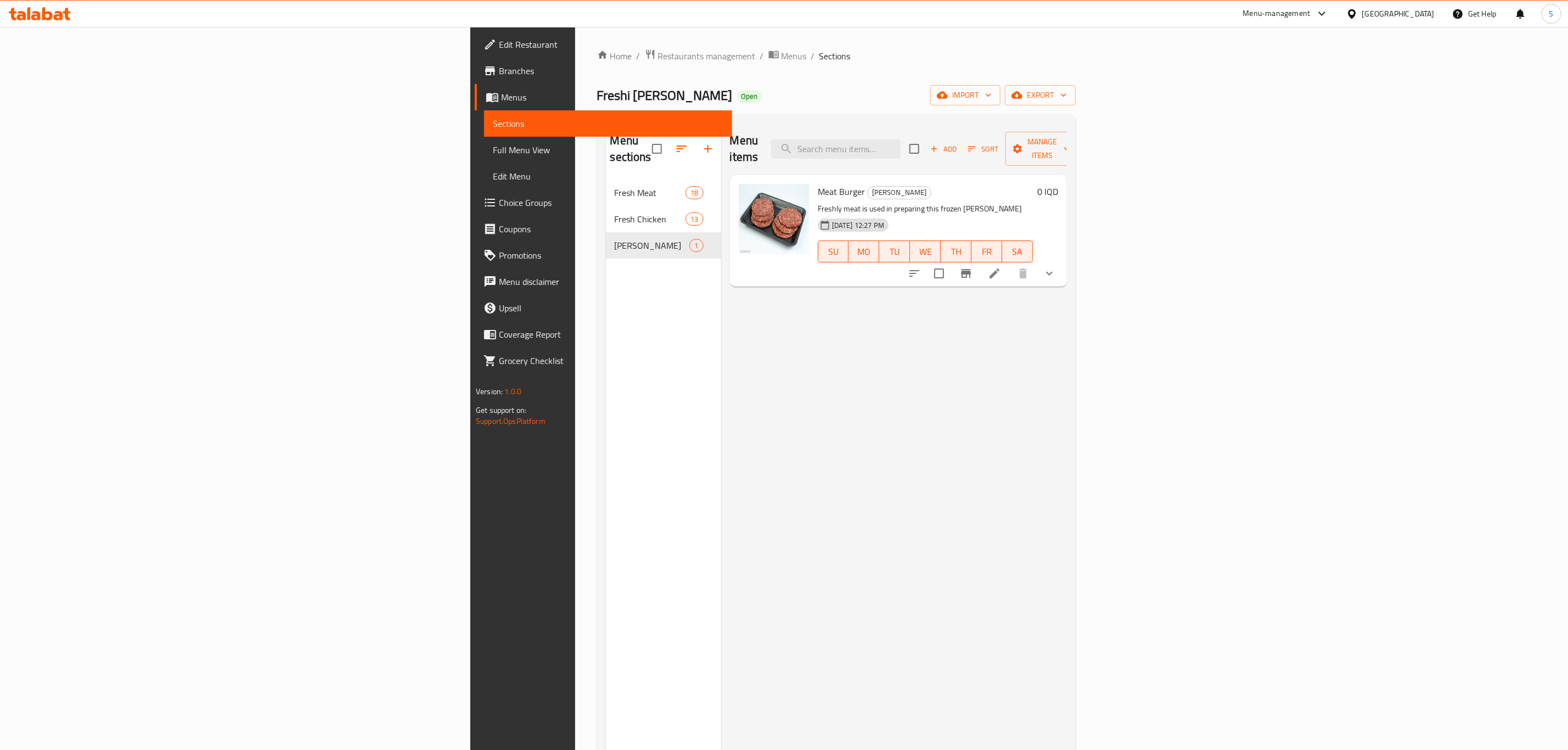
click at [735, 407] on div "Menu items Add Sort Manage items Meat Burger Burger patty Freshly meat is used …" at bounding box center [893, 498] width 346 height 750
click at [1067, 99] on span "export" at bounding box center [1040, 95] width 53 height 14
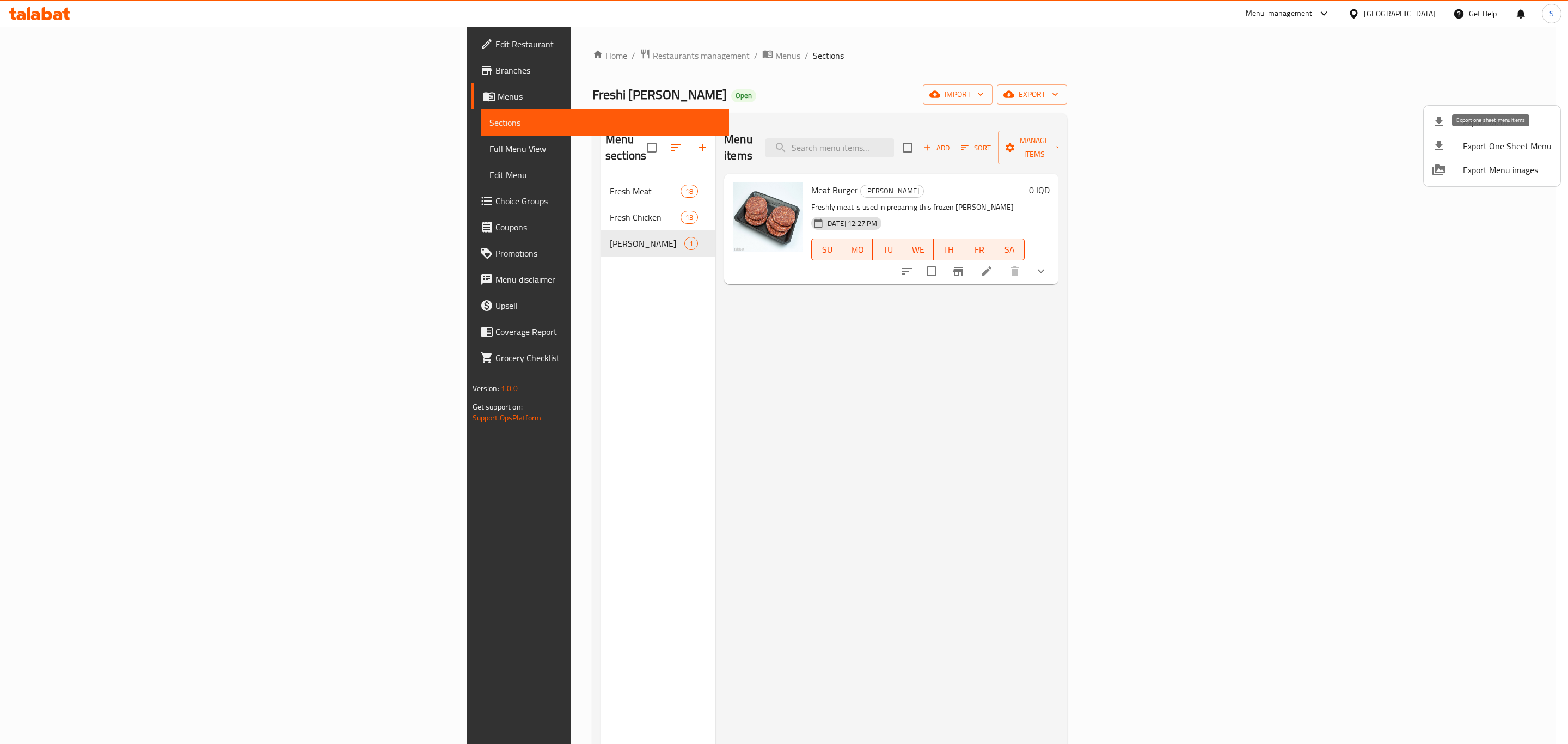
click at [1477, 147] on span "Export One Sheet Menu" at bounding box center [1507, 146] width 88 height 13
click at [1153, 349] on div at bounding box center [784, 372] width 1568 height 744
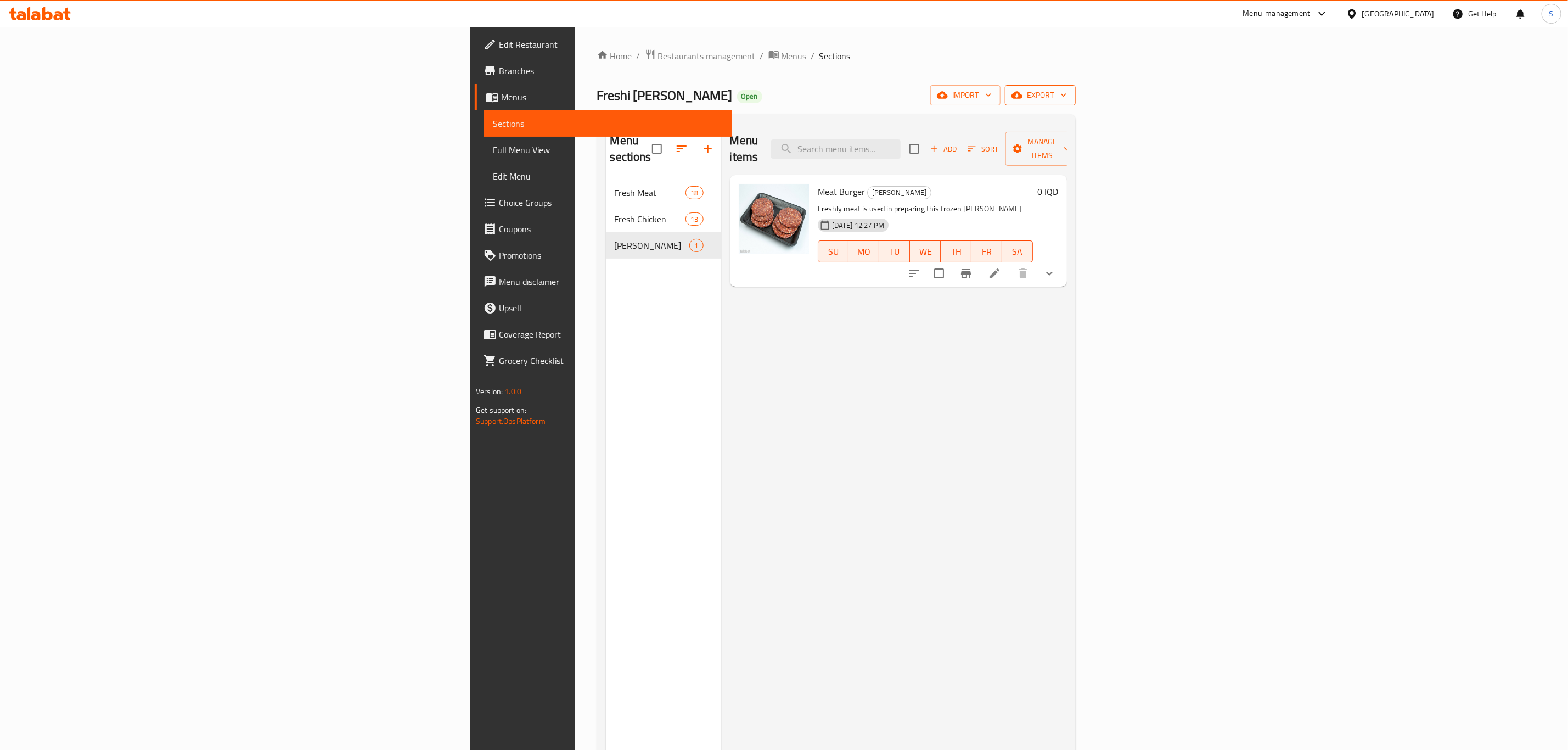
click at [1067, 97] on span "export" at bounding box center [1040, 95] width 53 height 14
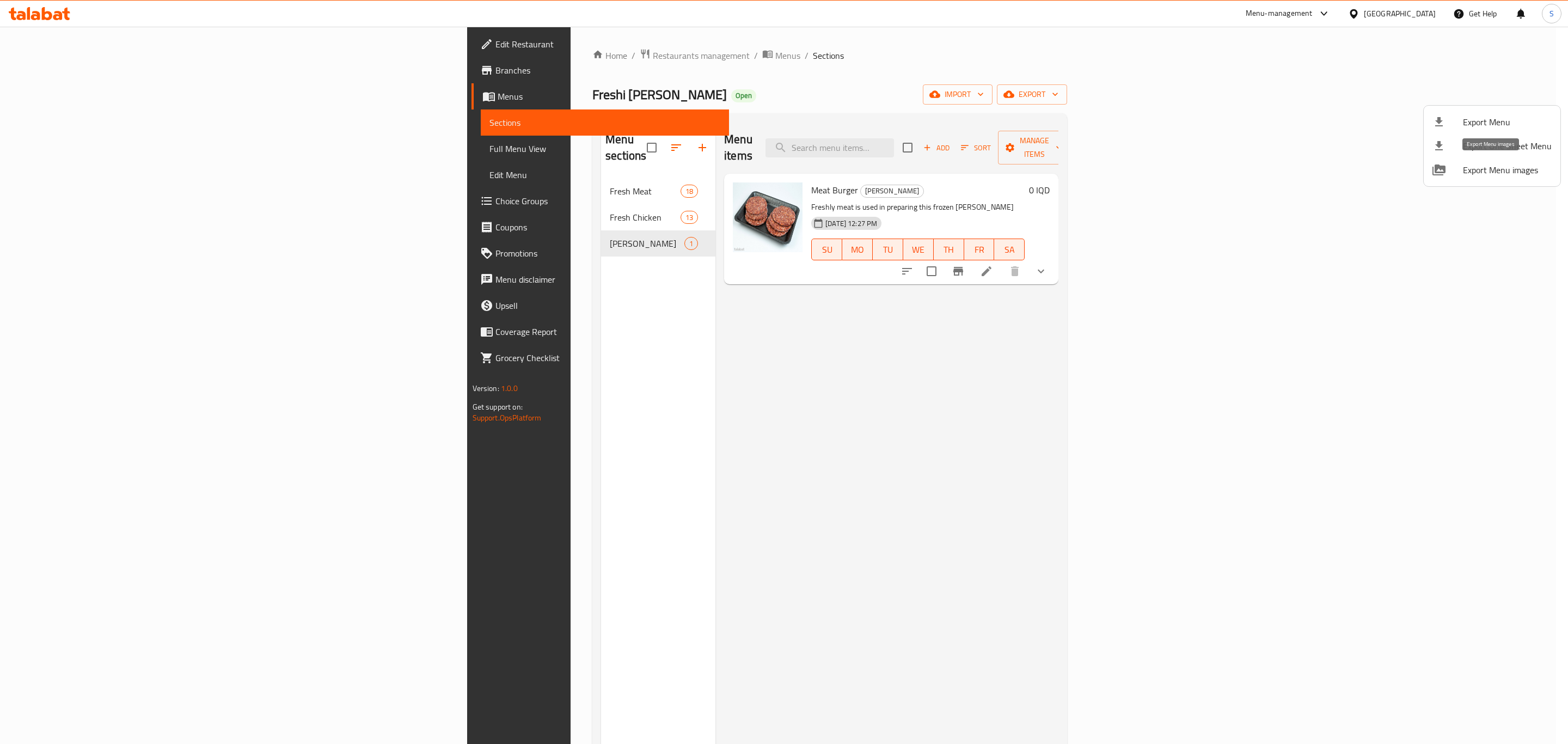
click at [1495, 176] on span "Export Menu images" at bounding box center [1507, 170] width 88 height 13
click at [1508, 120] on span "Export Menu" at bounding box center [1507, 122] width 88 height 13
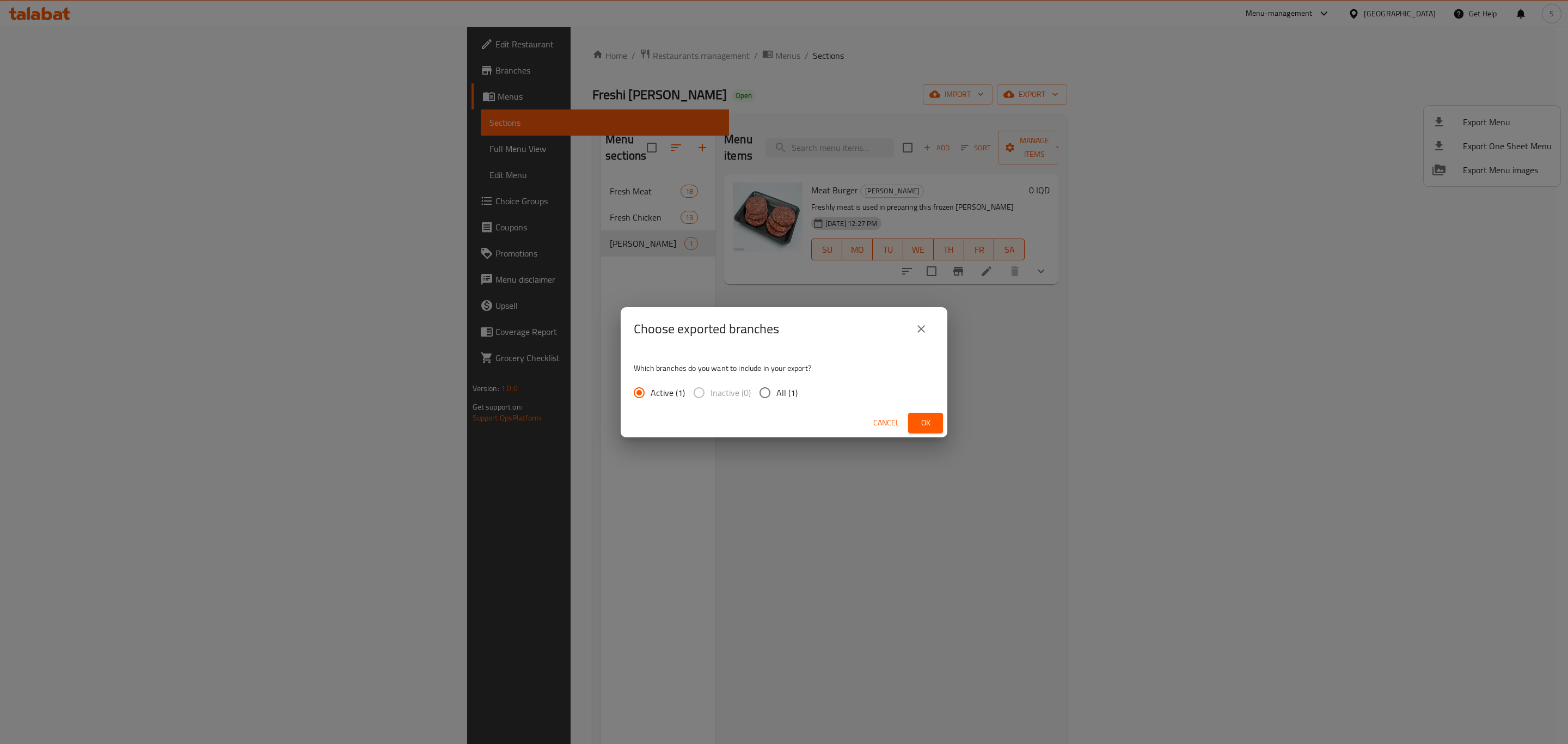
click at [769, 390] on input "All (1)" at bounding box center [765, 392] width 23 height 23
radio input "true"
click at [913, 418] on button "Ok" at bounding box center [926, 423] width 34 height 20
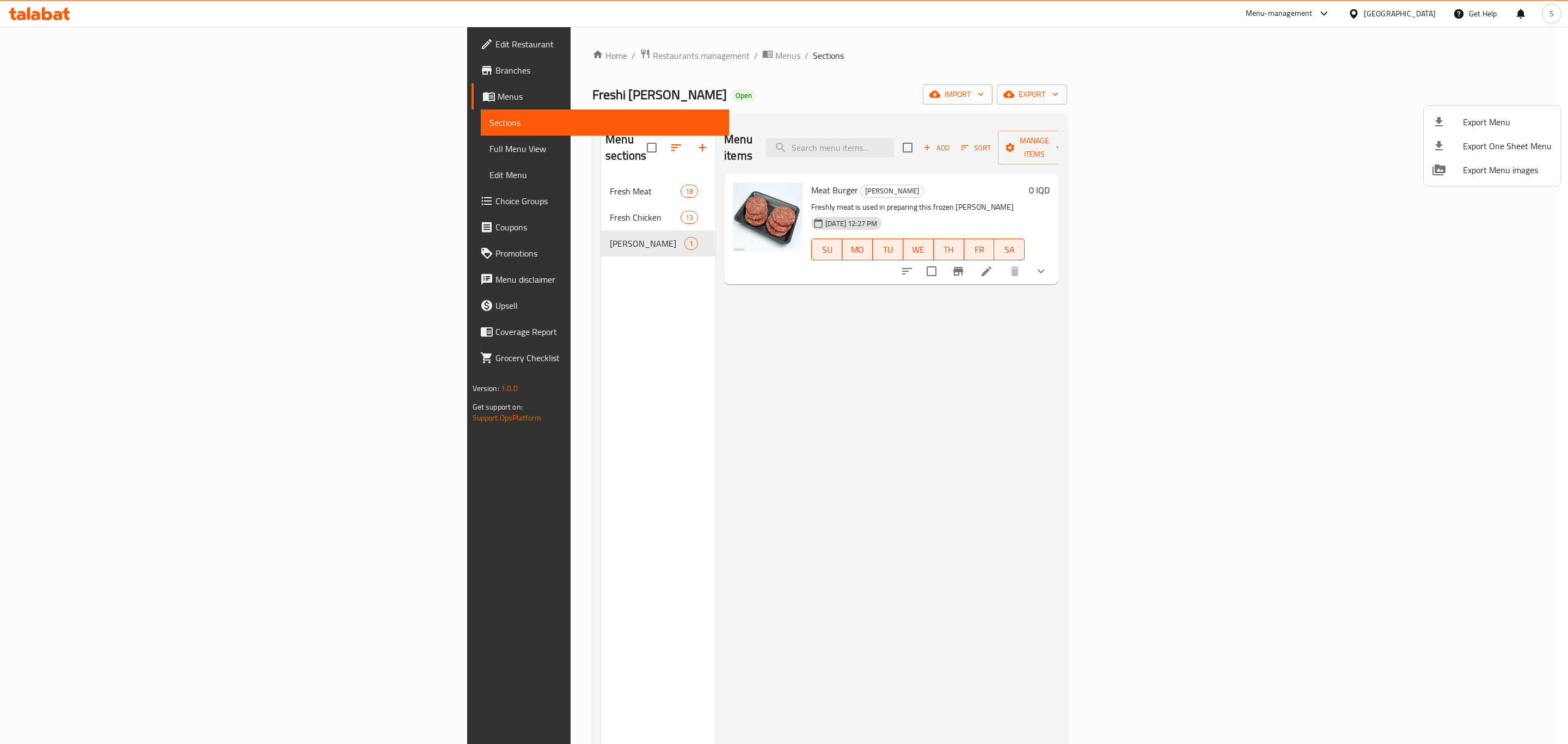
drag, startPoint x: 936, startPoint y: 392, endPoint x: 934, endPoint y: 334, distance: 58.0
click at [936, 392] on div at bounding box center [784, 372] width 1568 height 744
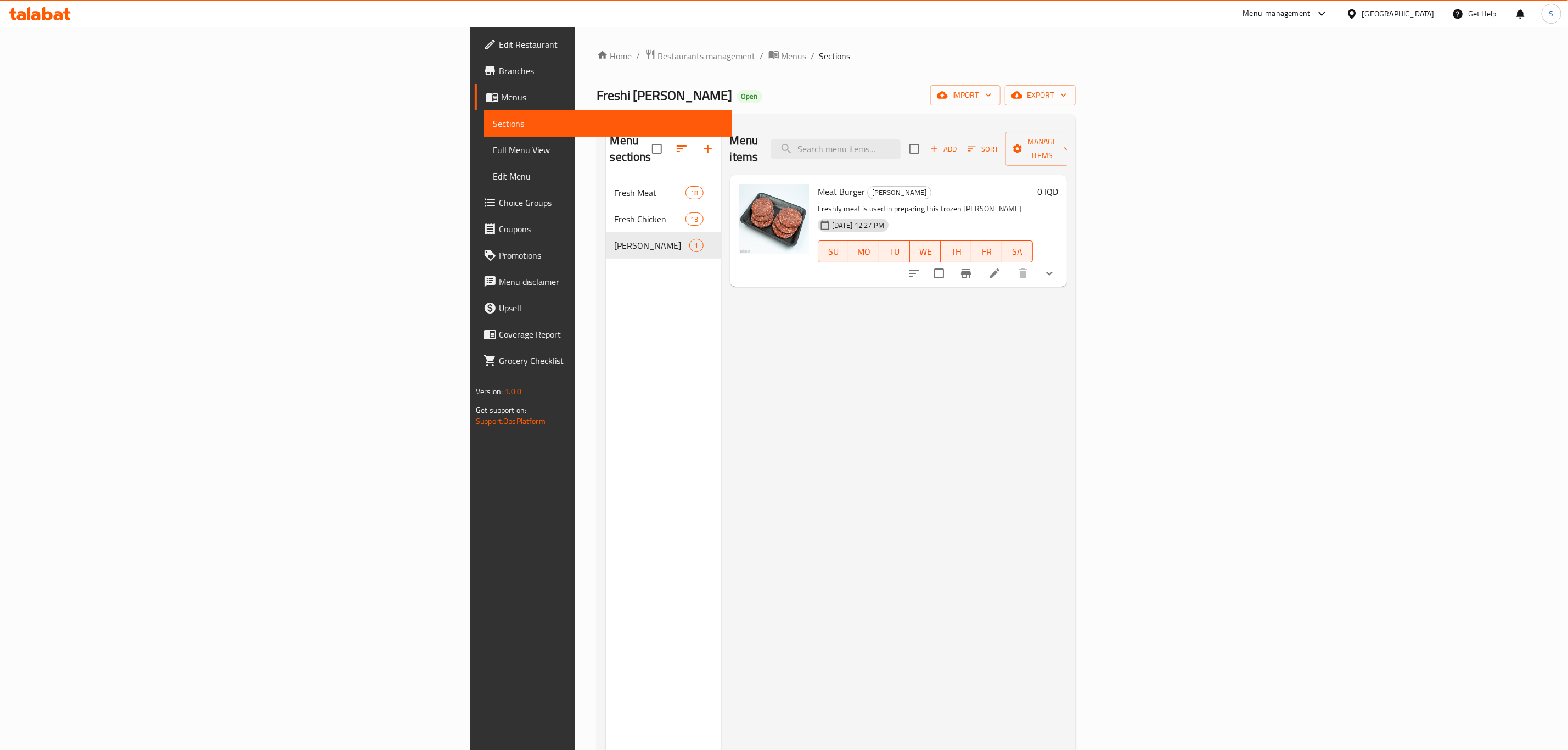
click at [658, 55] on span "Restaurants management" at bounding box center [706, 56] width 98 height 13
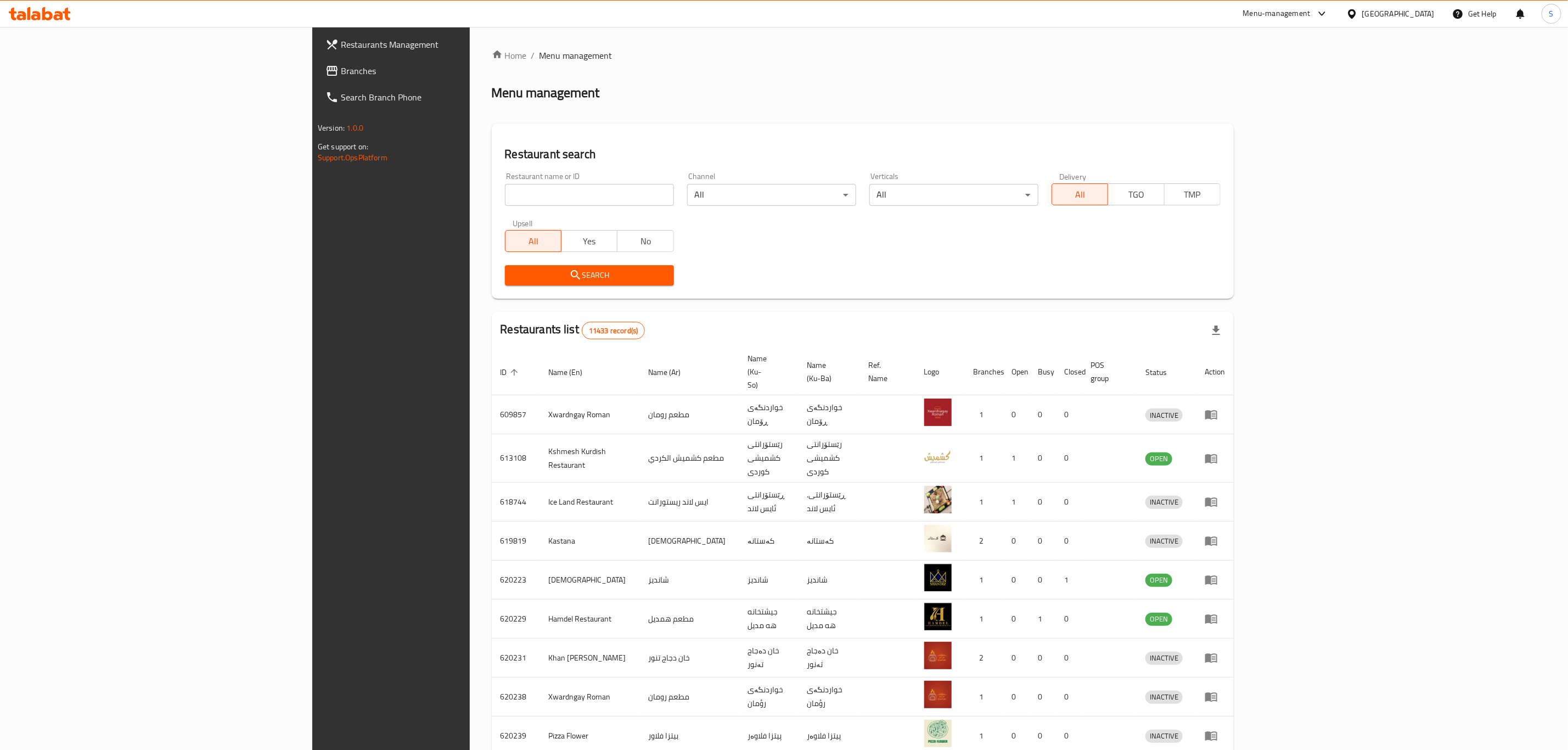
click at [433, 191] on div at bounding box center [784, 375] width 1568 height 750
click at [505, 191] on input "search" at bounding box center [589, 195] width 169 height 22
type input "haji rahim"
click at [514, 280] on span "Search" at bounding box center [589, 275] width 151 height 14
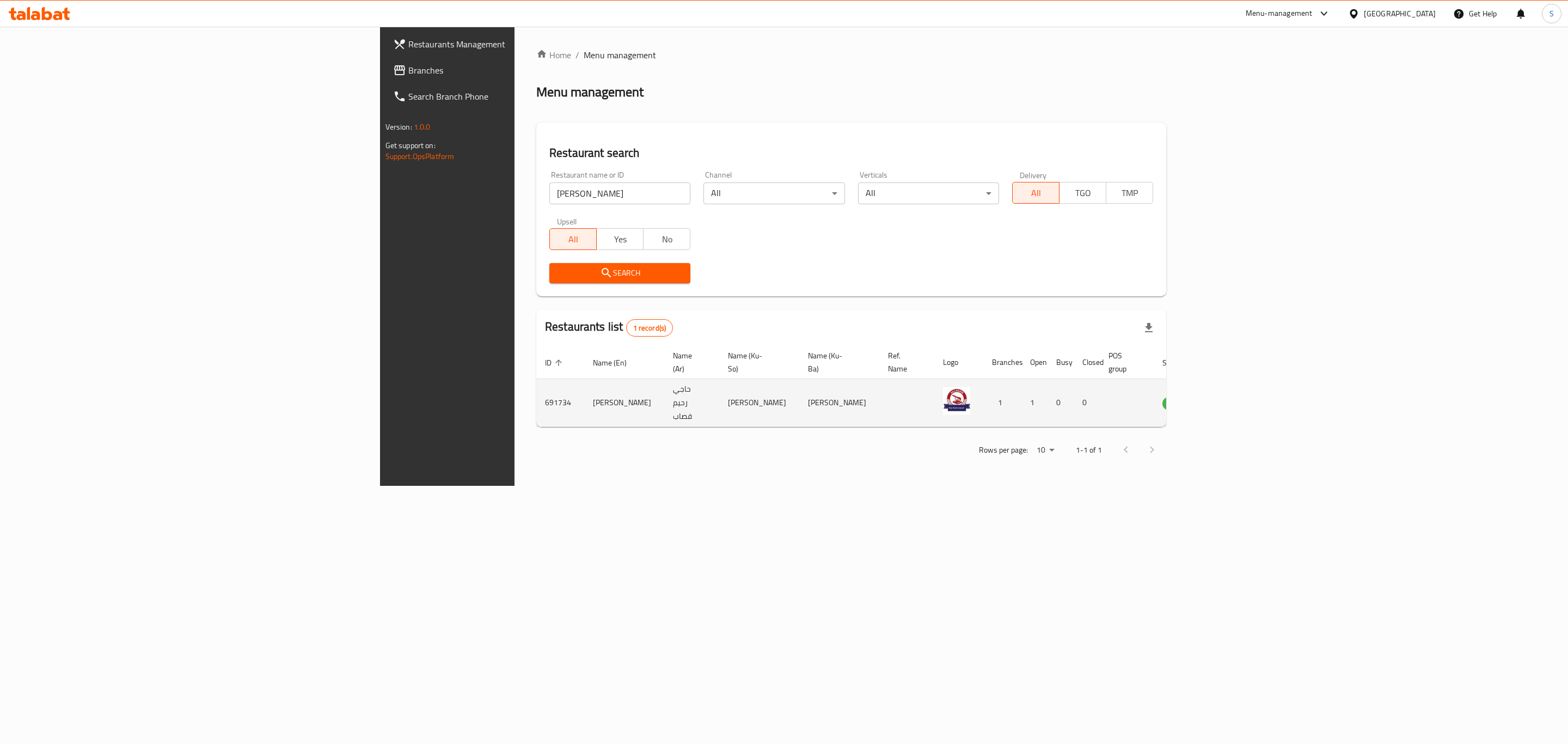
click at [1232, 397] on icon "enhanced table" at bounding box center [1226, 403] width 13 height 13
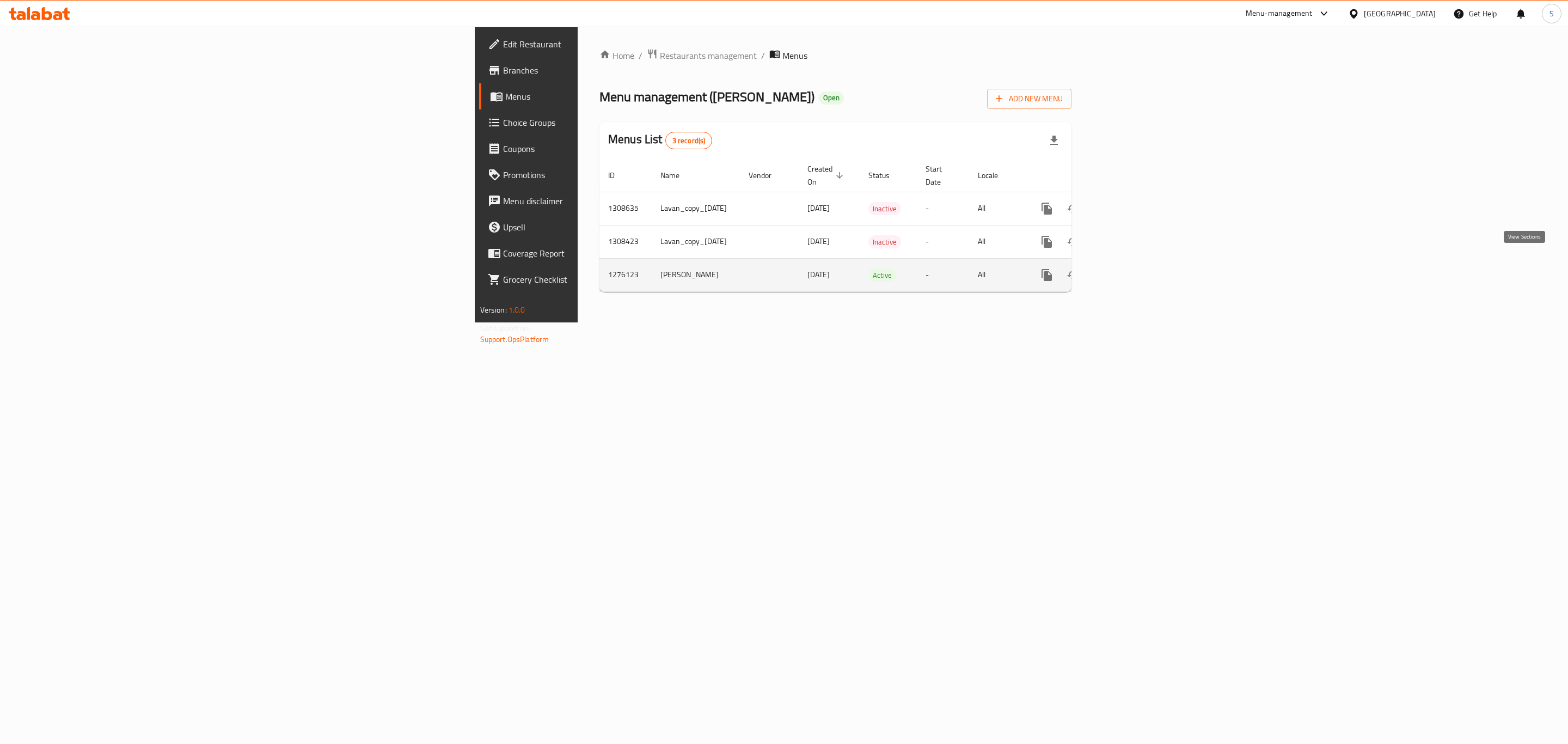
click at [1138, 273] on link "enhanced table" at bounding box center [1125, 275] width 26 height 26
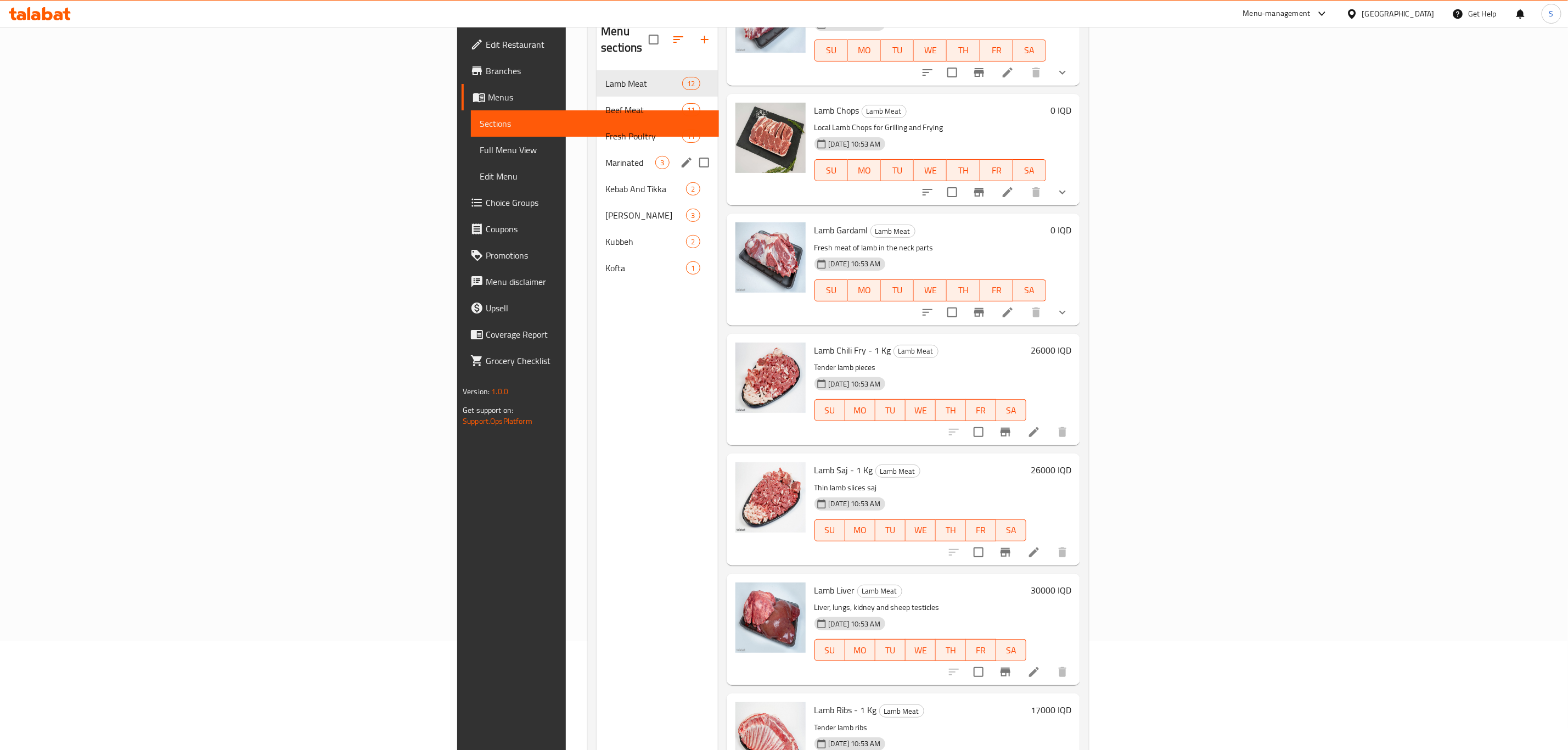
scroll to position [71, 0]
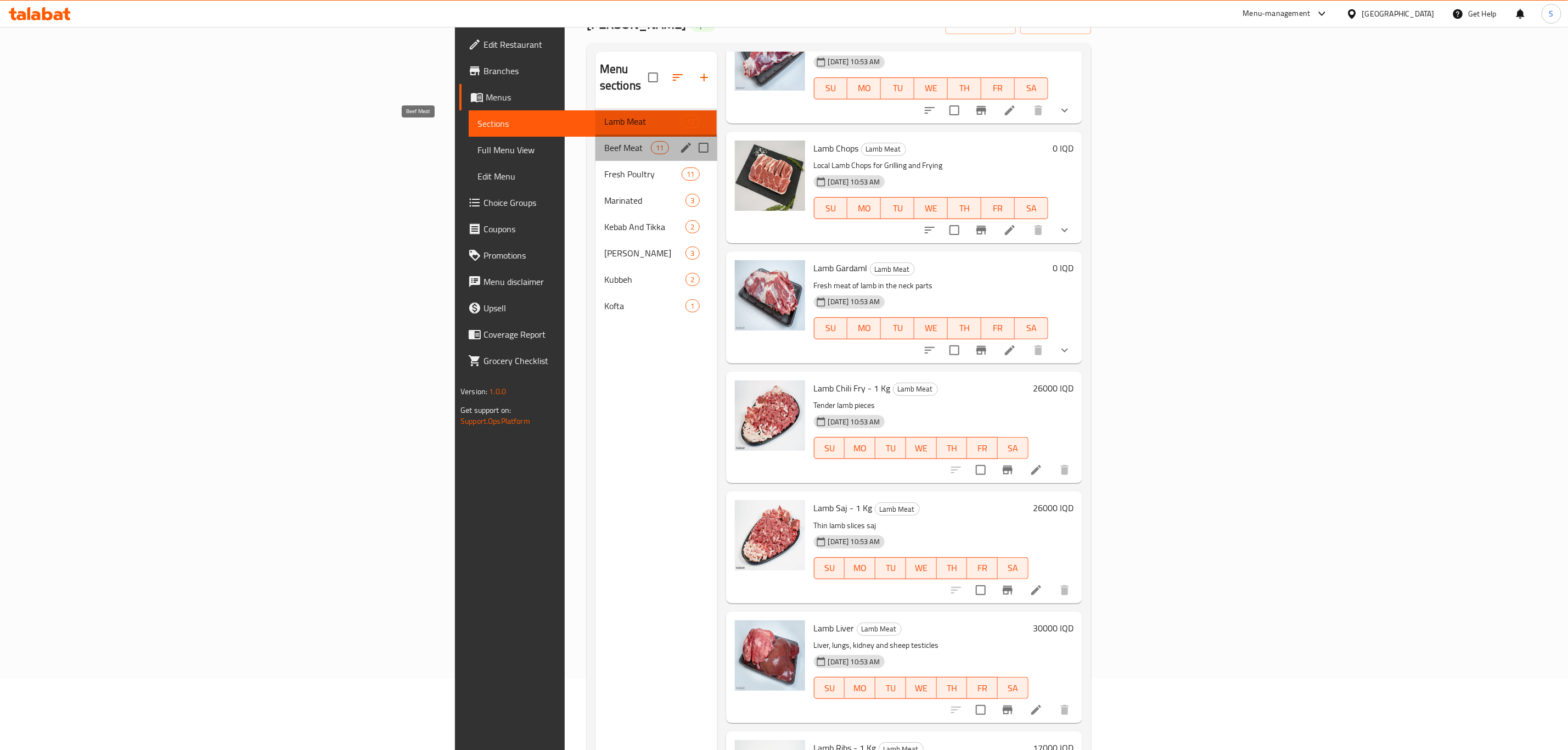
click at [604, 141] on span "Beef Meat" at bounding box center [627, 148] width 46 height 13
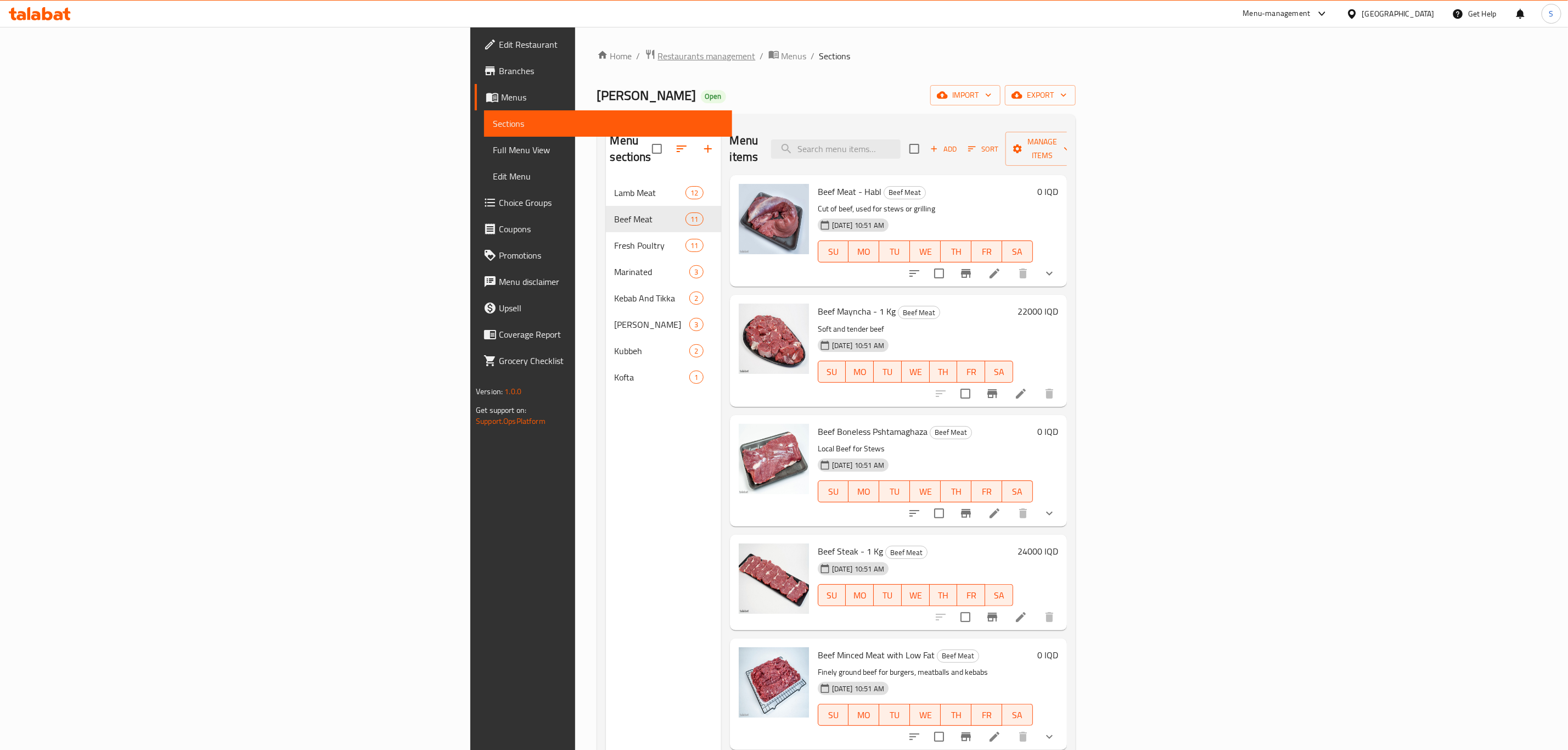
click at [658, 58] on span "Restaurants management" at bounding box center [706, 56] width 98 height 13
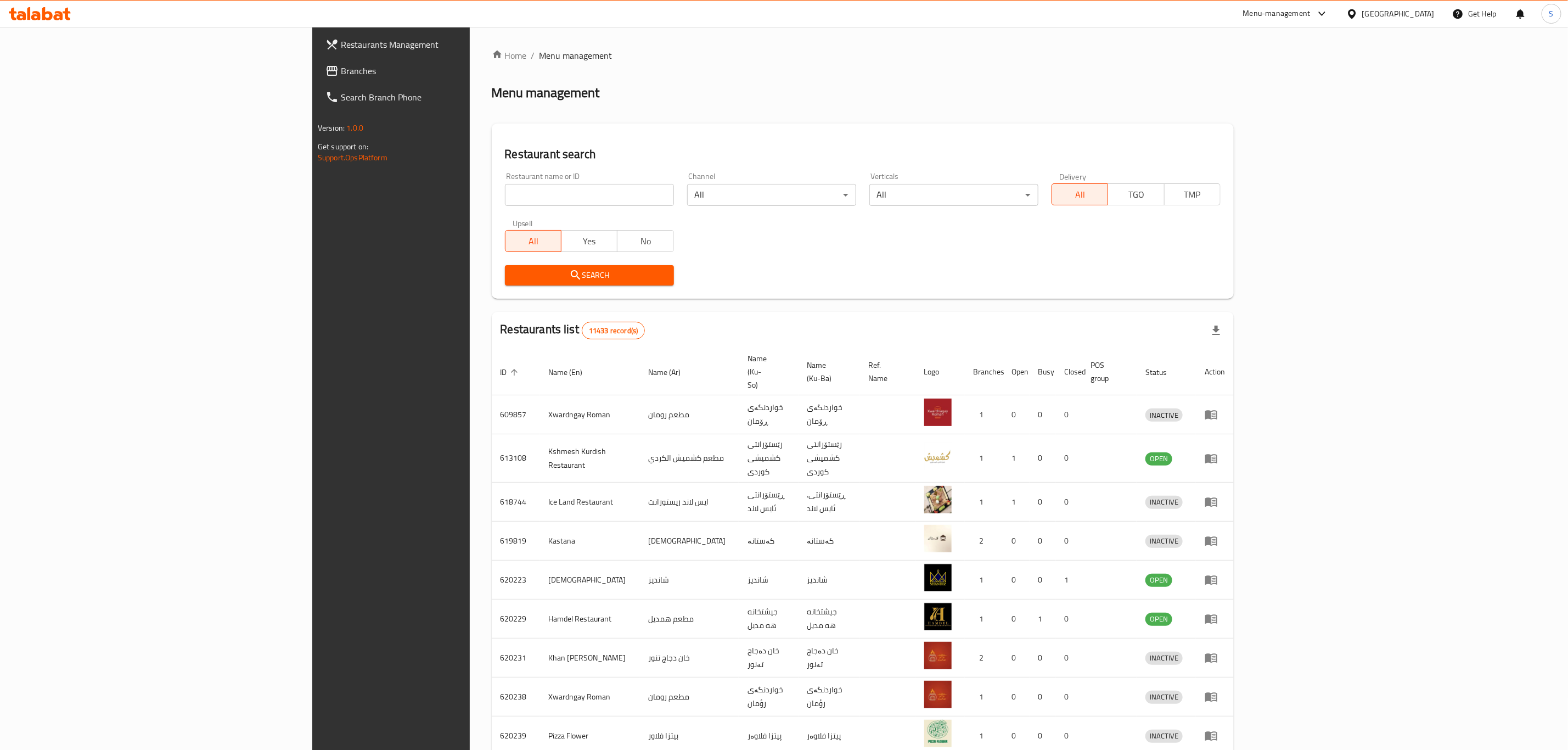
click at [505, 198] on input "search" at bounding box center [589, 195] width 169 height 22
click at [794, 98] on div "Menu management" at bounding box center [863, 93] width 742 height 17
click at [505, 191] on input "search" at bounding box center [589, 195] width 169 height 22
type input "freshi"
click button "Search" at bounding box center [589, 275] width 169 height 20
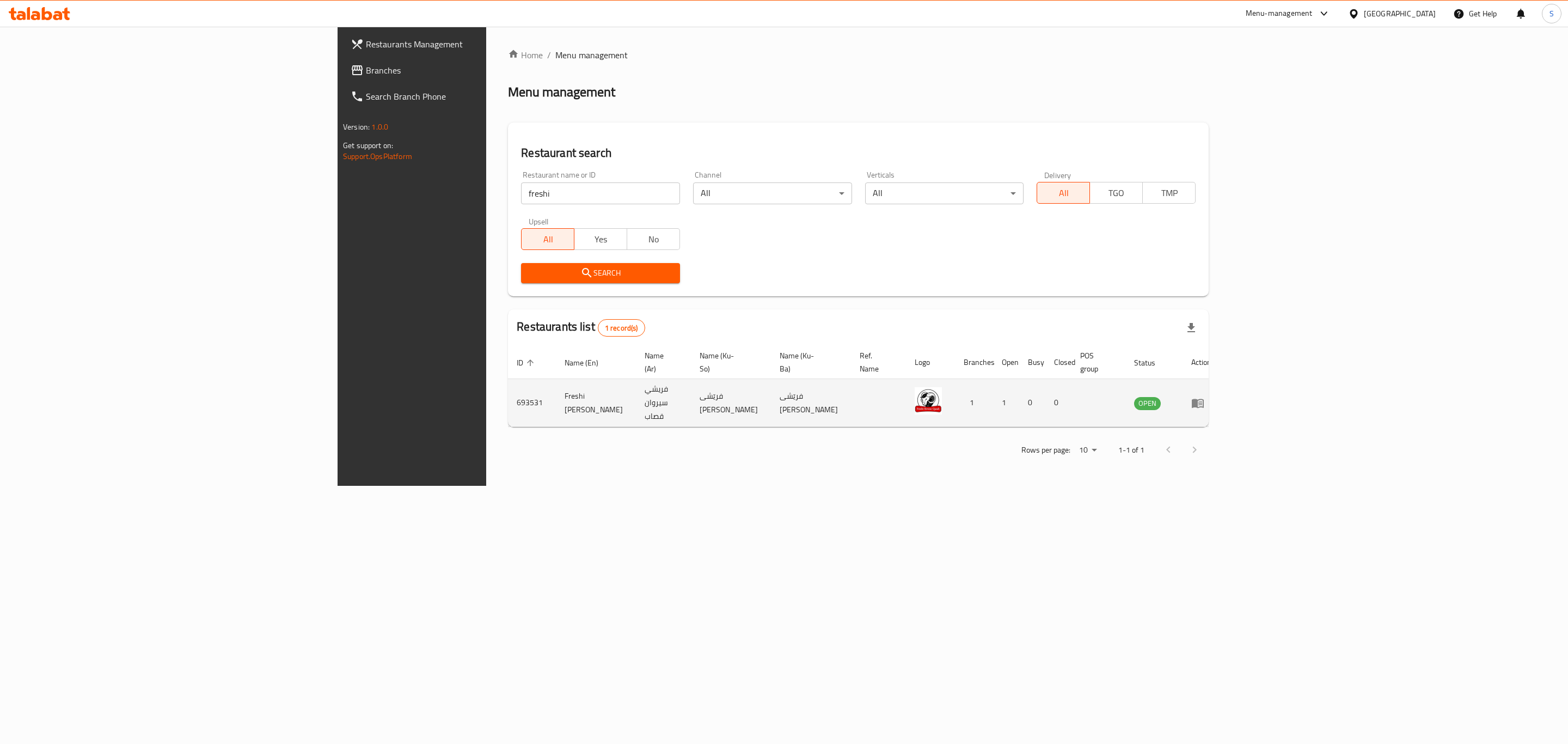
click at [1220, 392] on td "enhanced table" at bounding box center [1201, 403] width 37 height 48
click at [1204, 397] on icon "enhanced table" at bounding box center [1198, 403] width 13 height 13
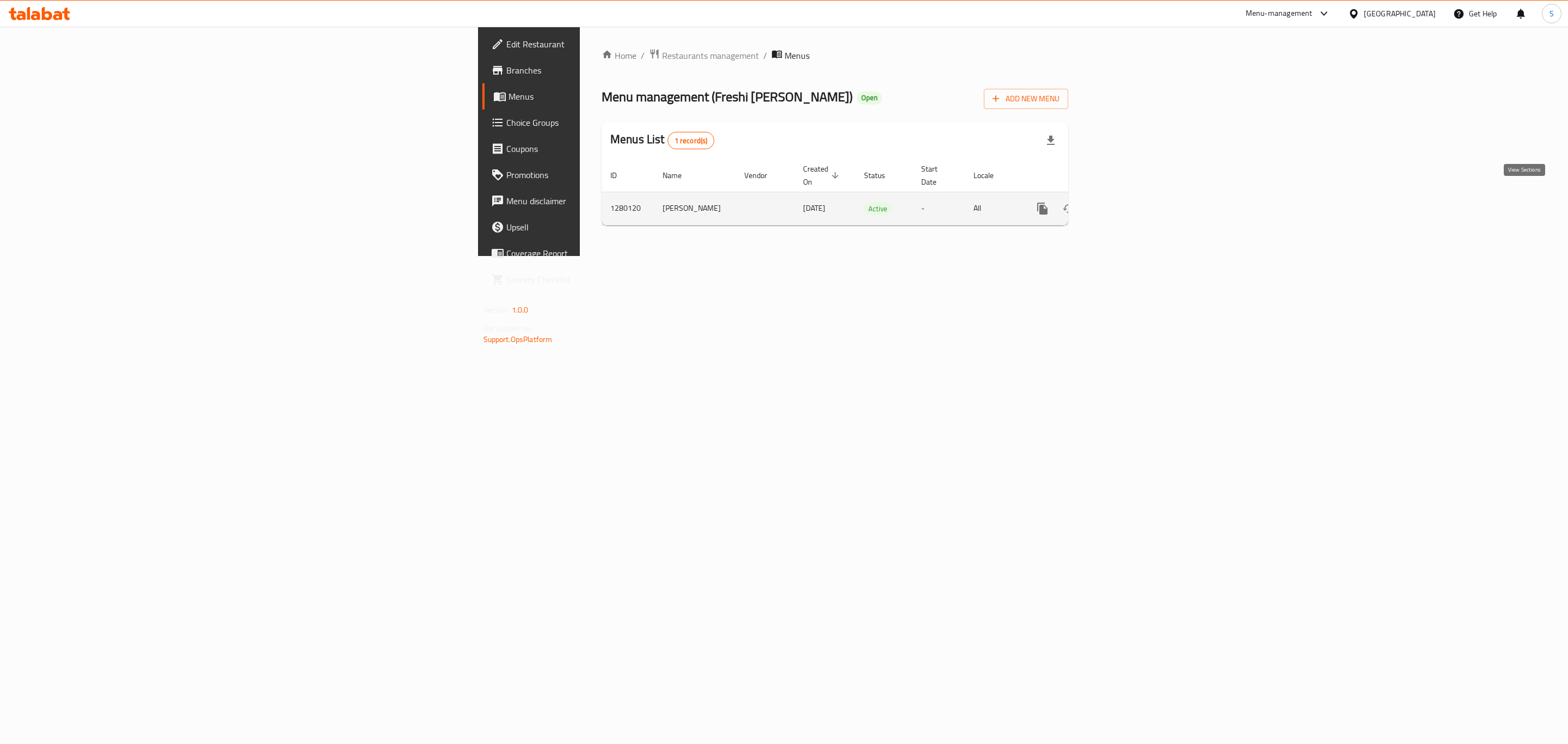
click at [1134, 206] on link "enhanced table" at bounding box center [1121, 208] width 26 height 26
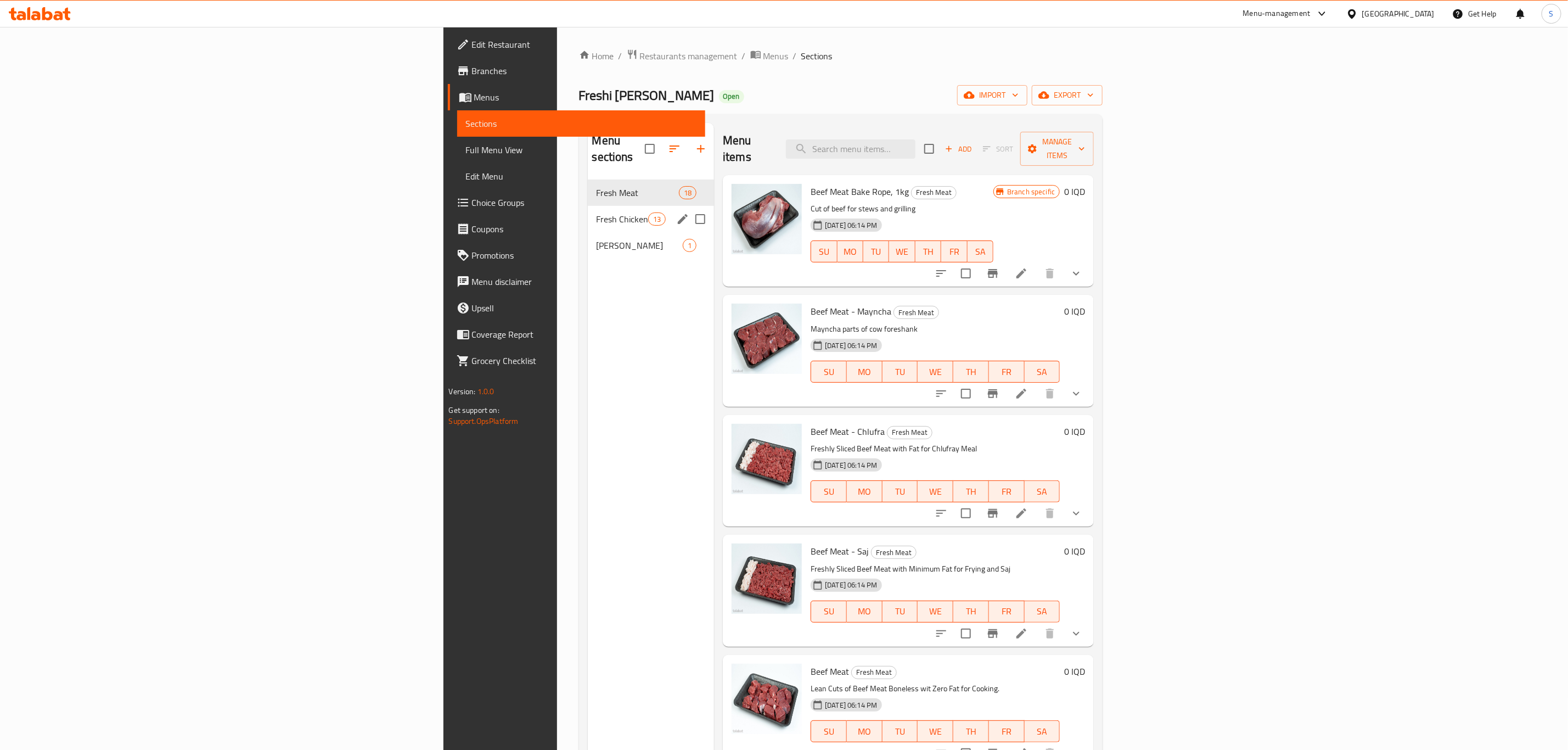
click at [588, 212] on div "Fresh Chicken 13" at bounding box center [651, 219] width 127 height 26
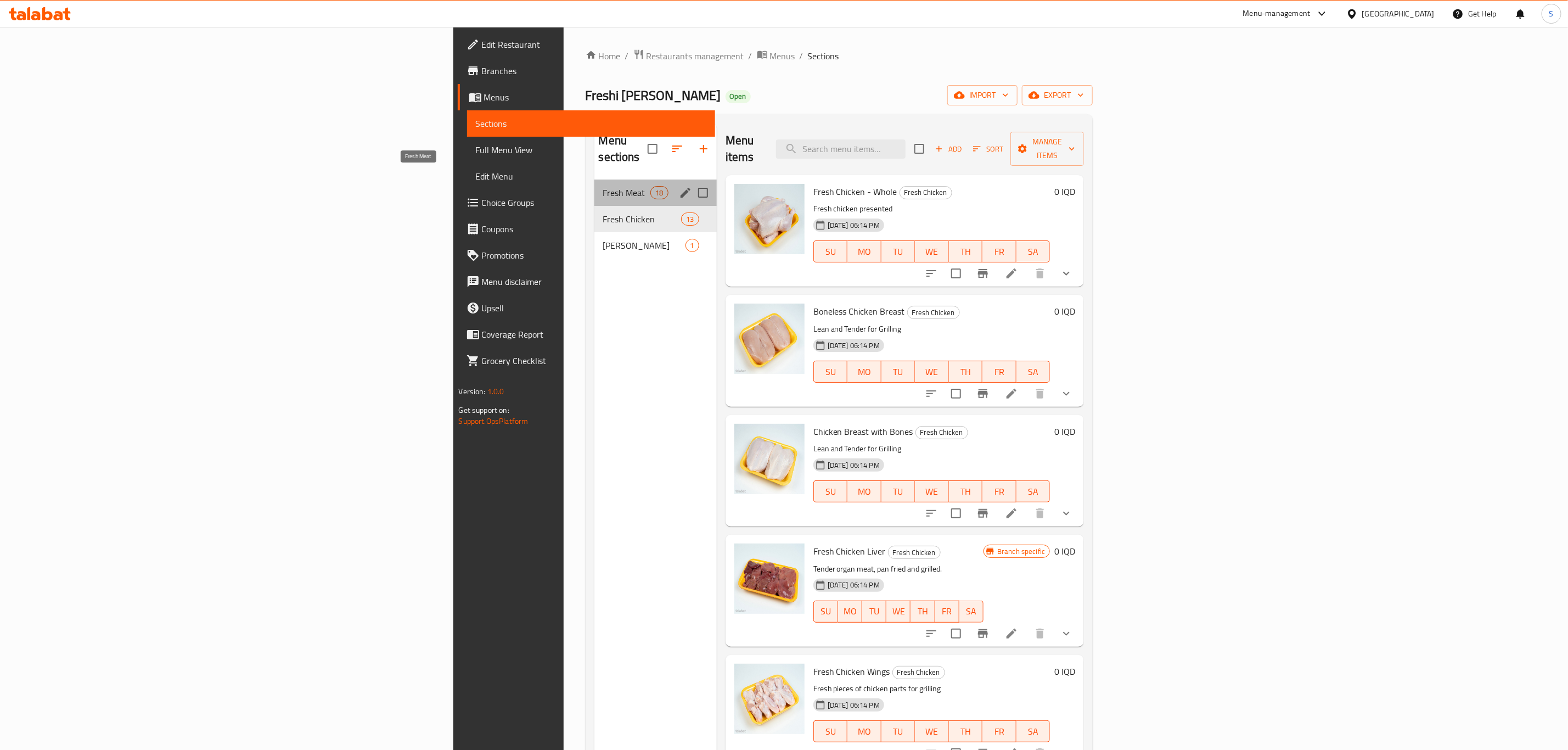
click at [604, 186] on span "Fresh Meat" at bounding box center [627, 193] width 48 height 13
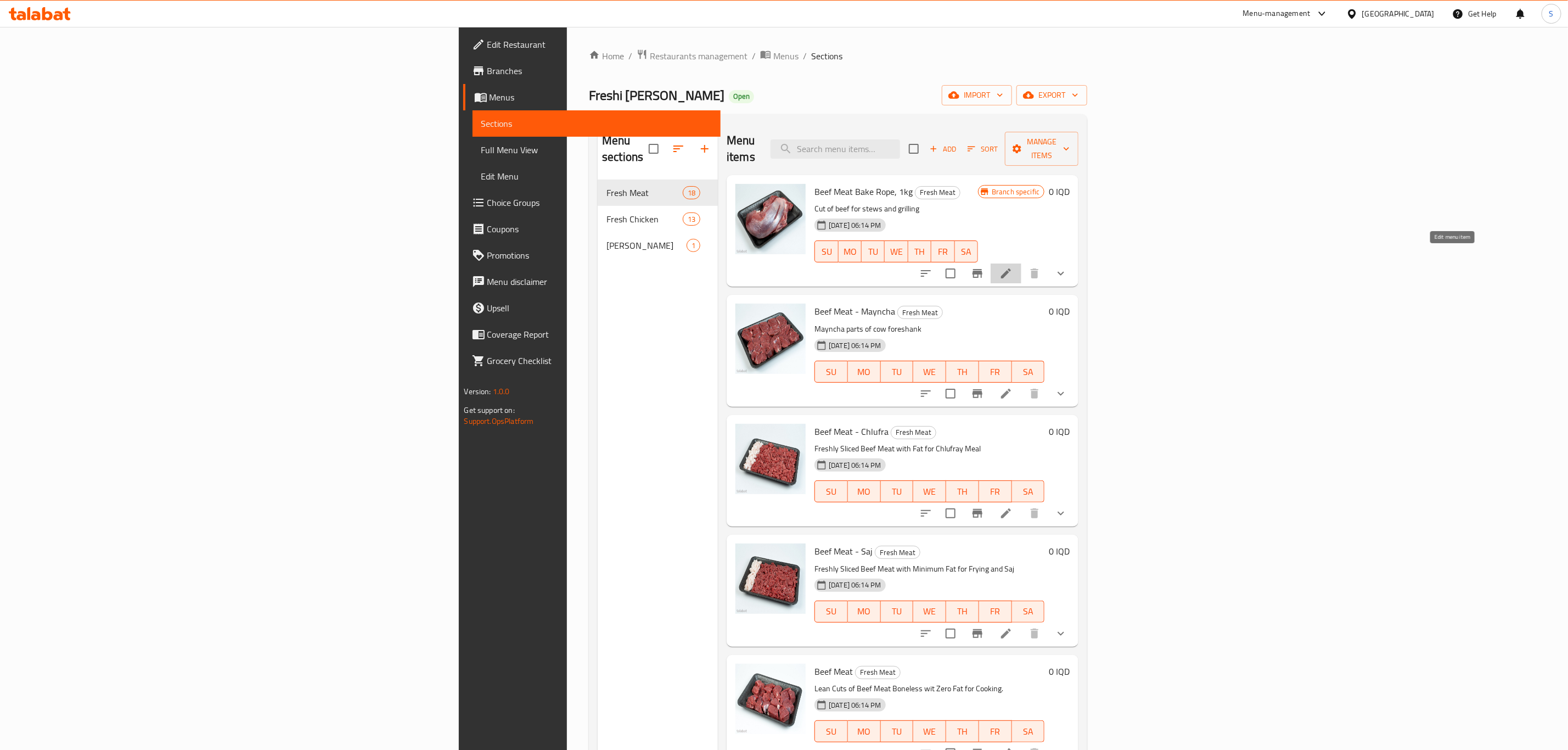
click at [1011, 268] on icon at bounding box center [1006, 273] width 10 height 10
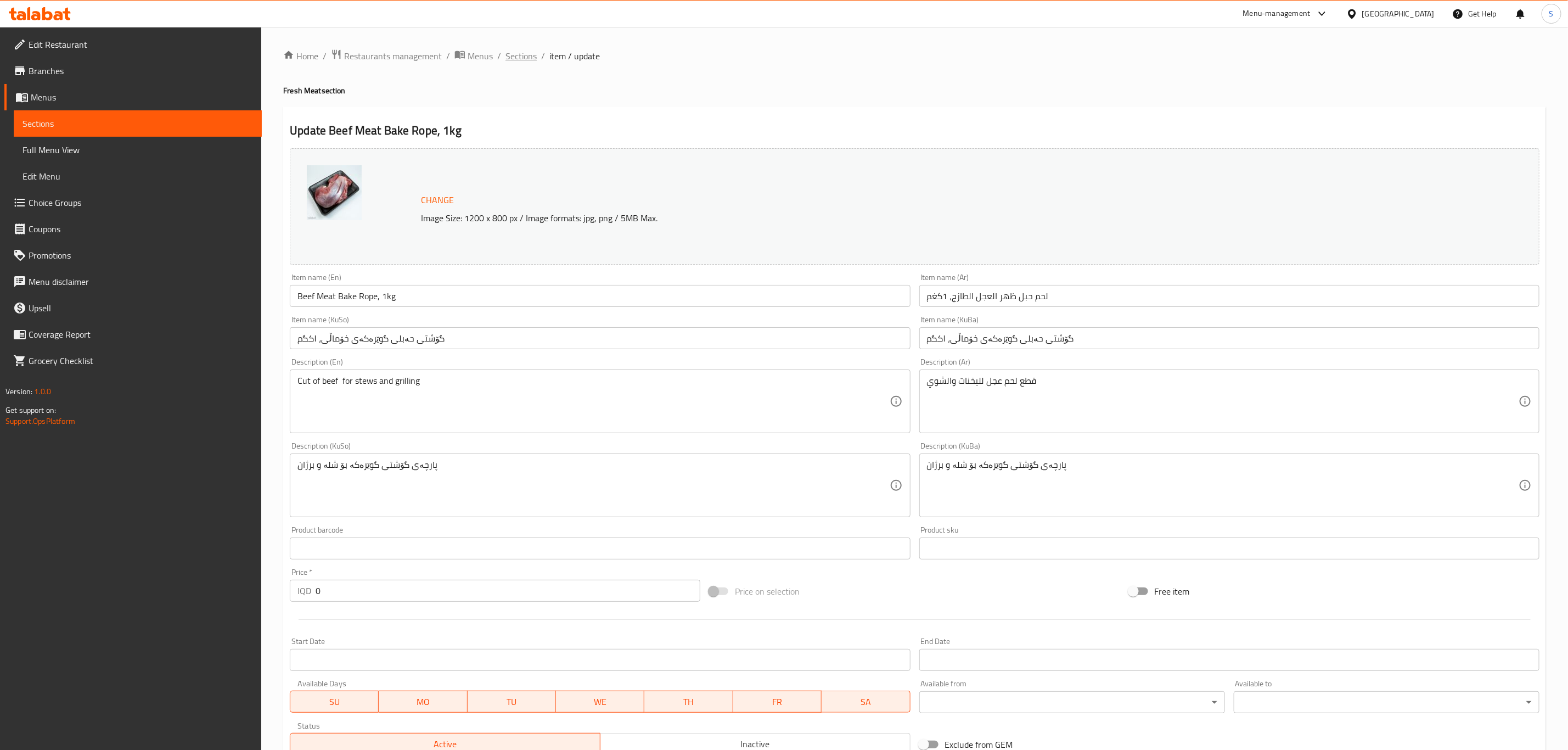
click at [526, 61] on span "Sections" at bounding box center [521, 56] width 31 height 13
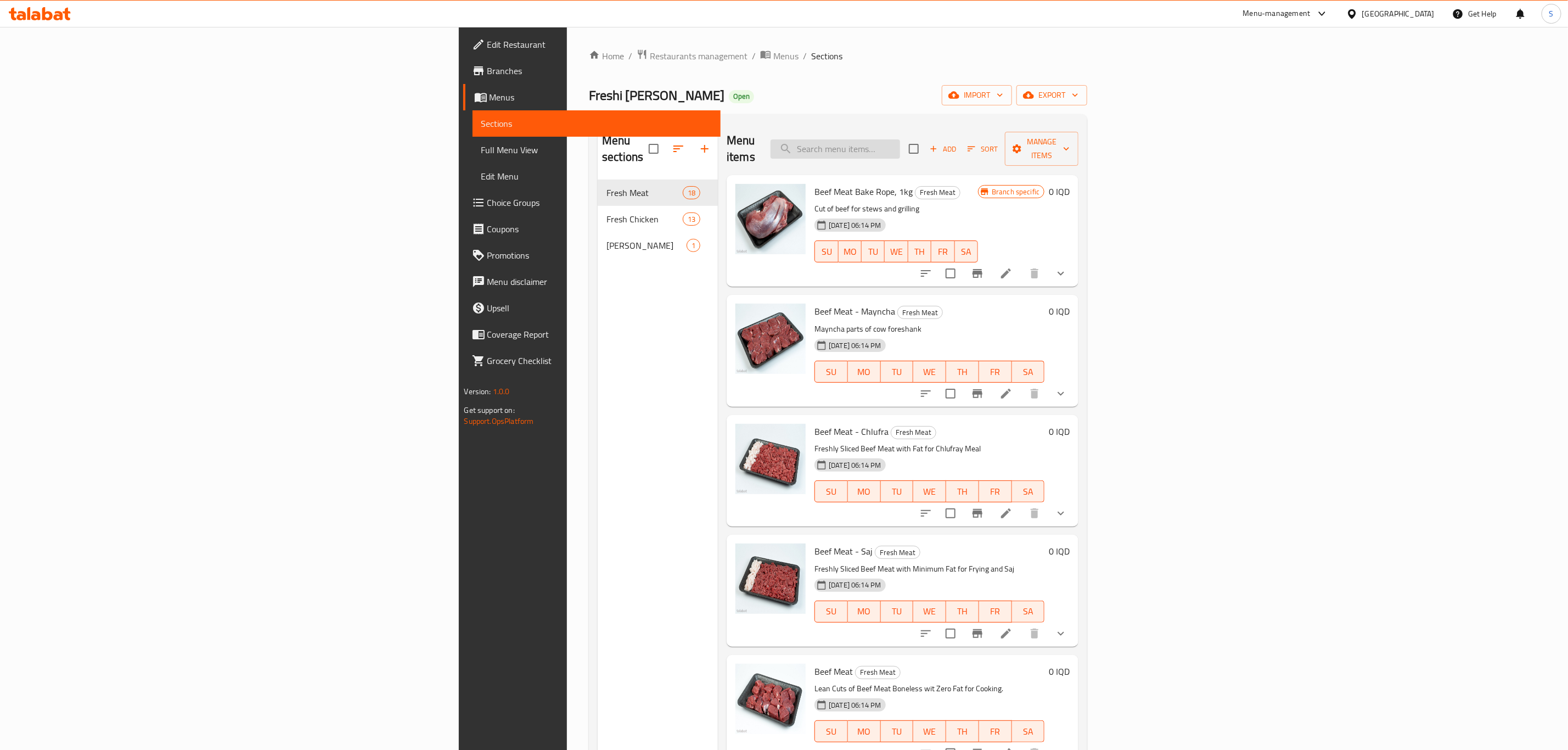
click at [900, 143] on input "search" at bounding box center [835, 149] width 130 height 20
paste input "Lamb Neck"
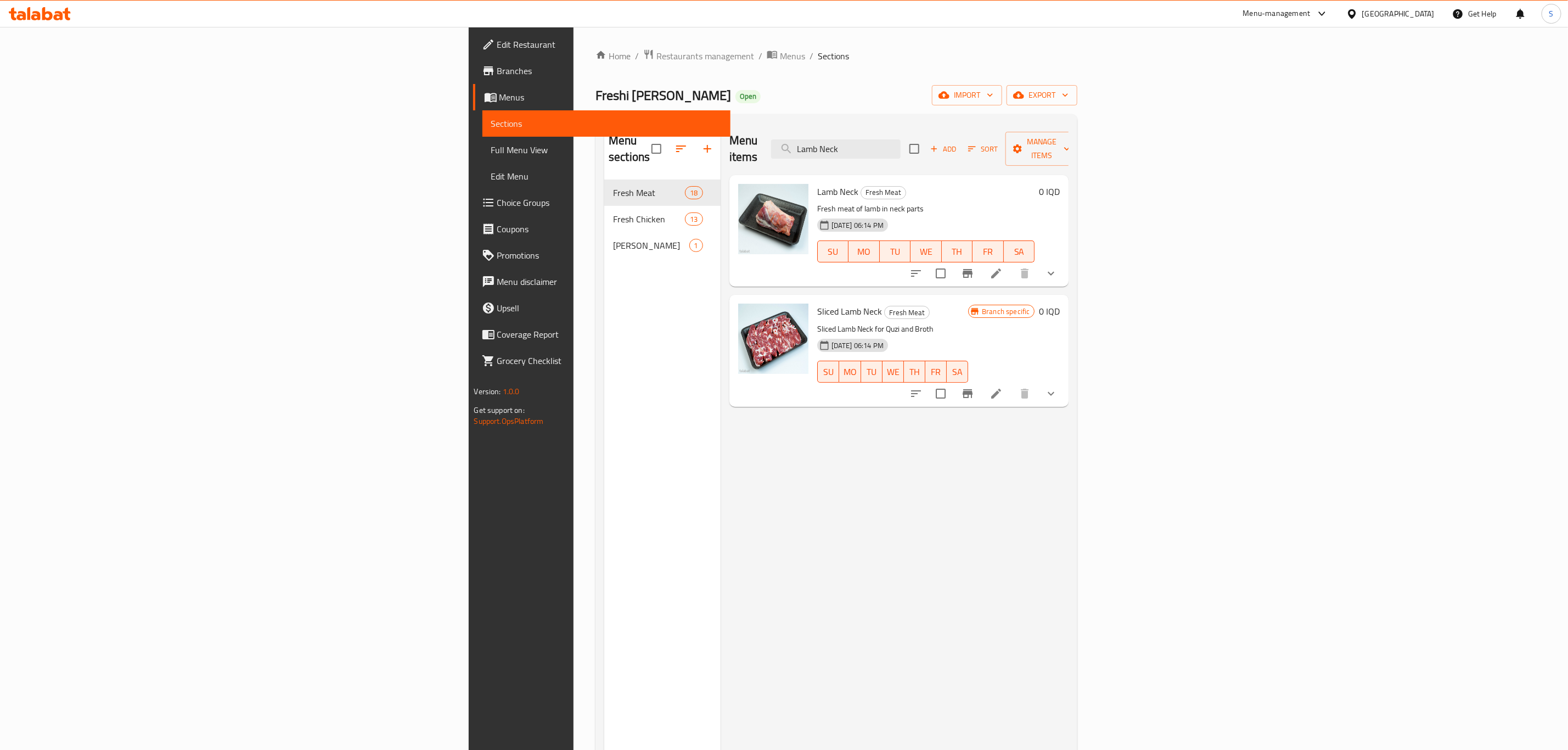
click at [817, 303] on span "Sliced Lamb Neck" at bounding box center [849, 311] width 64 height 17
copy h6 "Sliced Lamb Neck"
click at [901, 143] on input "Lamb Neck" at bounding box center [835, 149] width 130 height 20
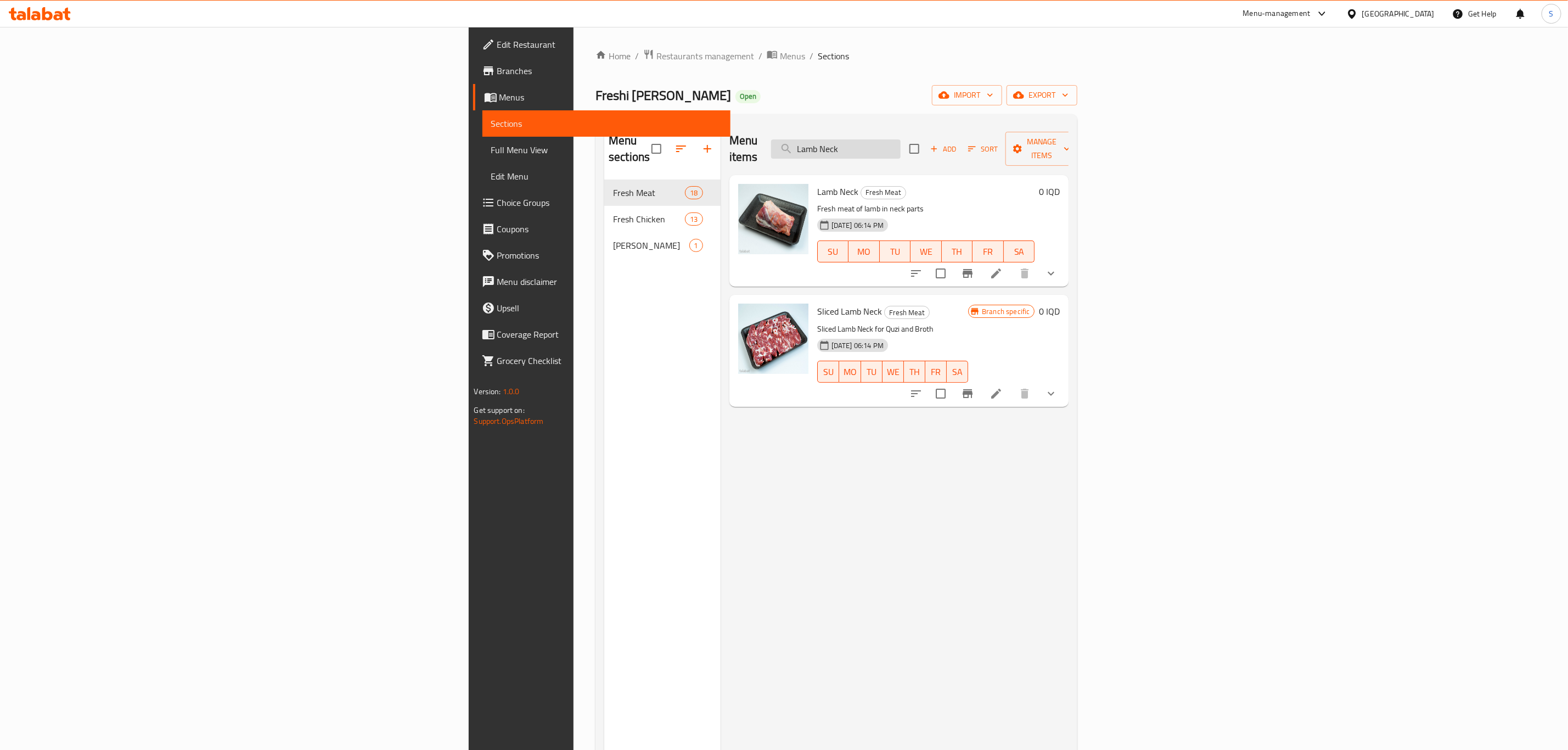
click at [901, 143] on input "Lamb Neck" at bounding box center [835, 149] width 130 height 20
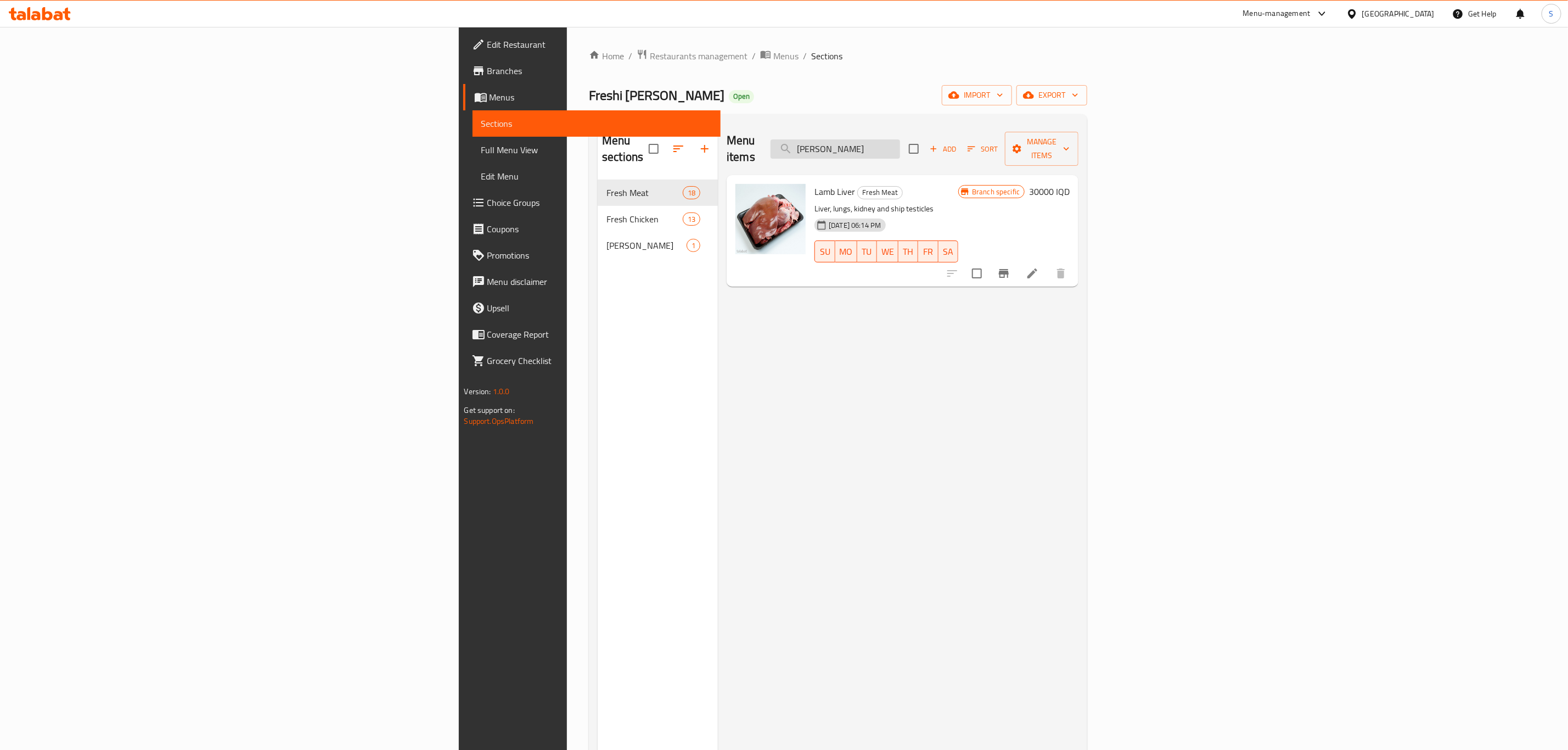
paste input "Drumstick"
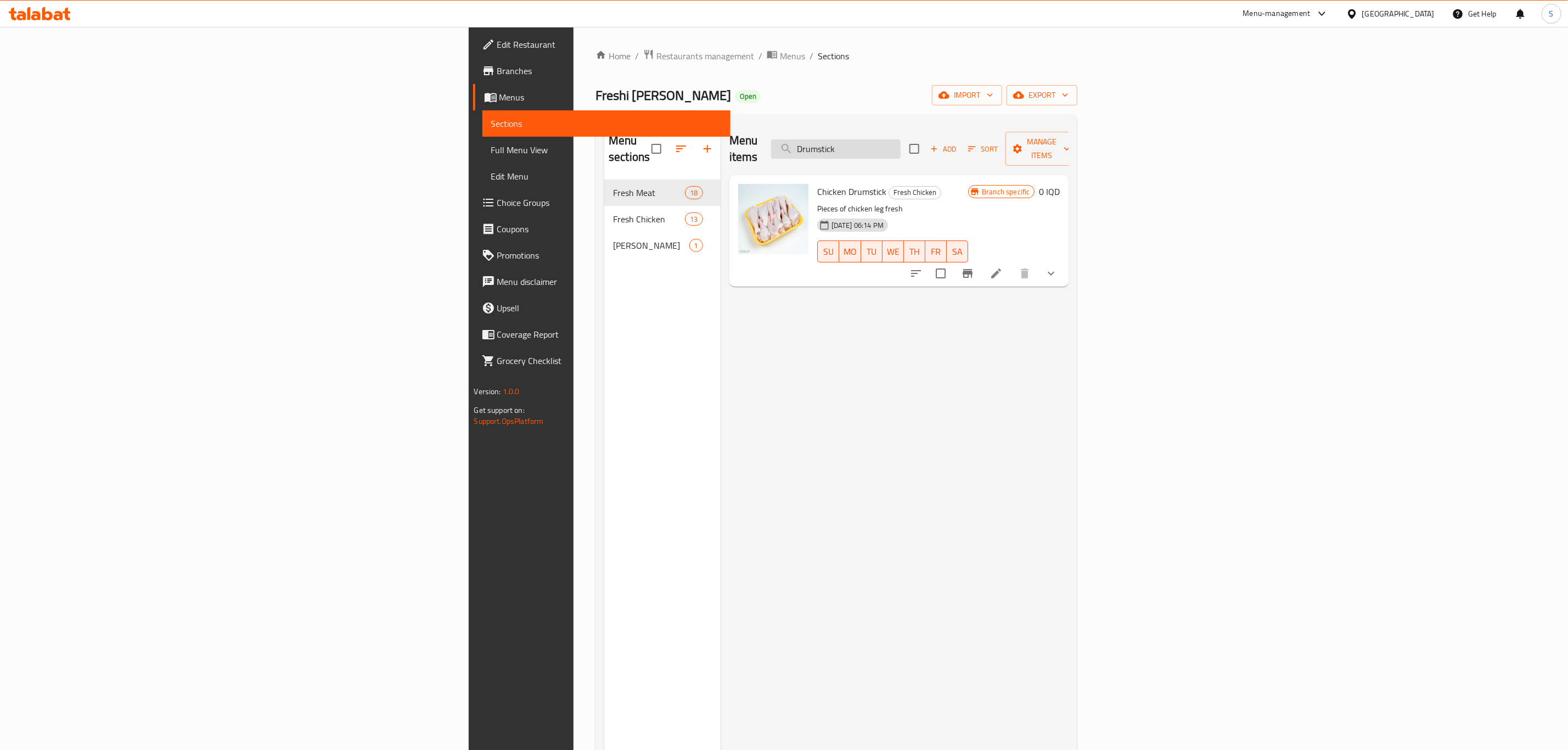
paste input "Fresh Chicken Leg"
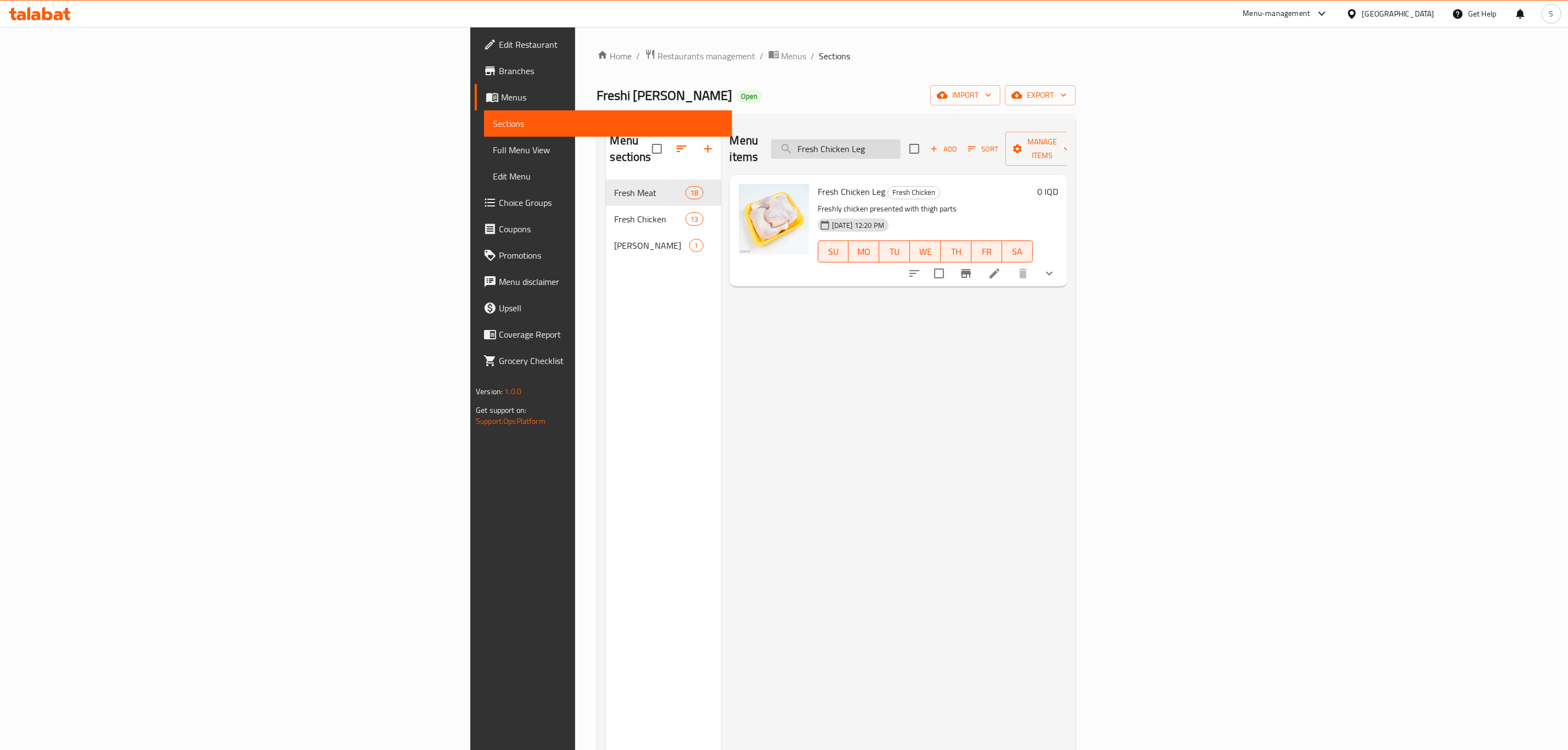
paste input "Chicken Thigh"
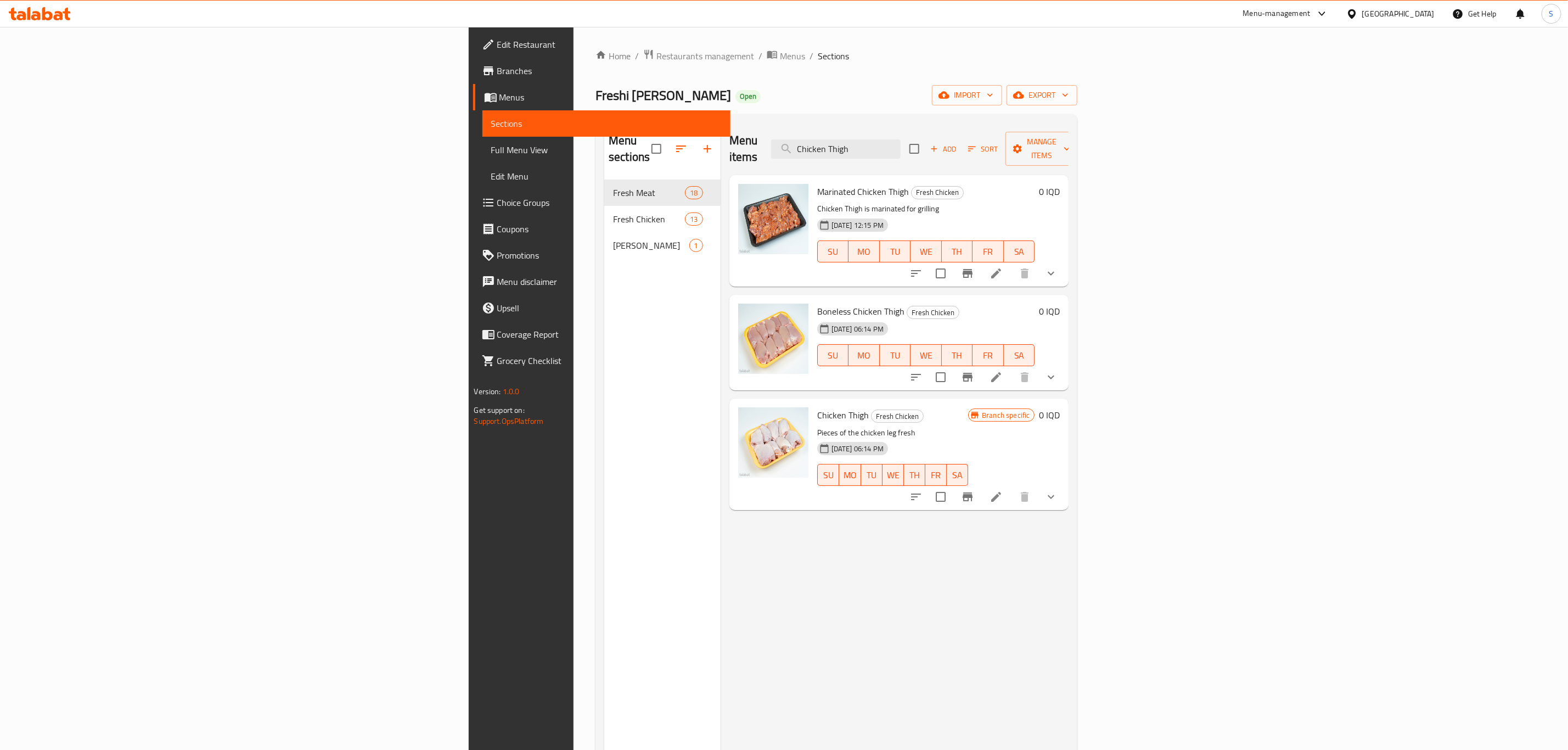
click at [817, 407] on span "Chicken Thigh" at bounding box center [843, 414] width 51 height 17
copy h6 "Chicken Thigh"
click at [901, 145] on input "Chicken Thigh" at bounding box center [835, 149] width 130 height 20
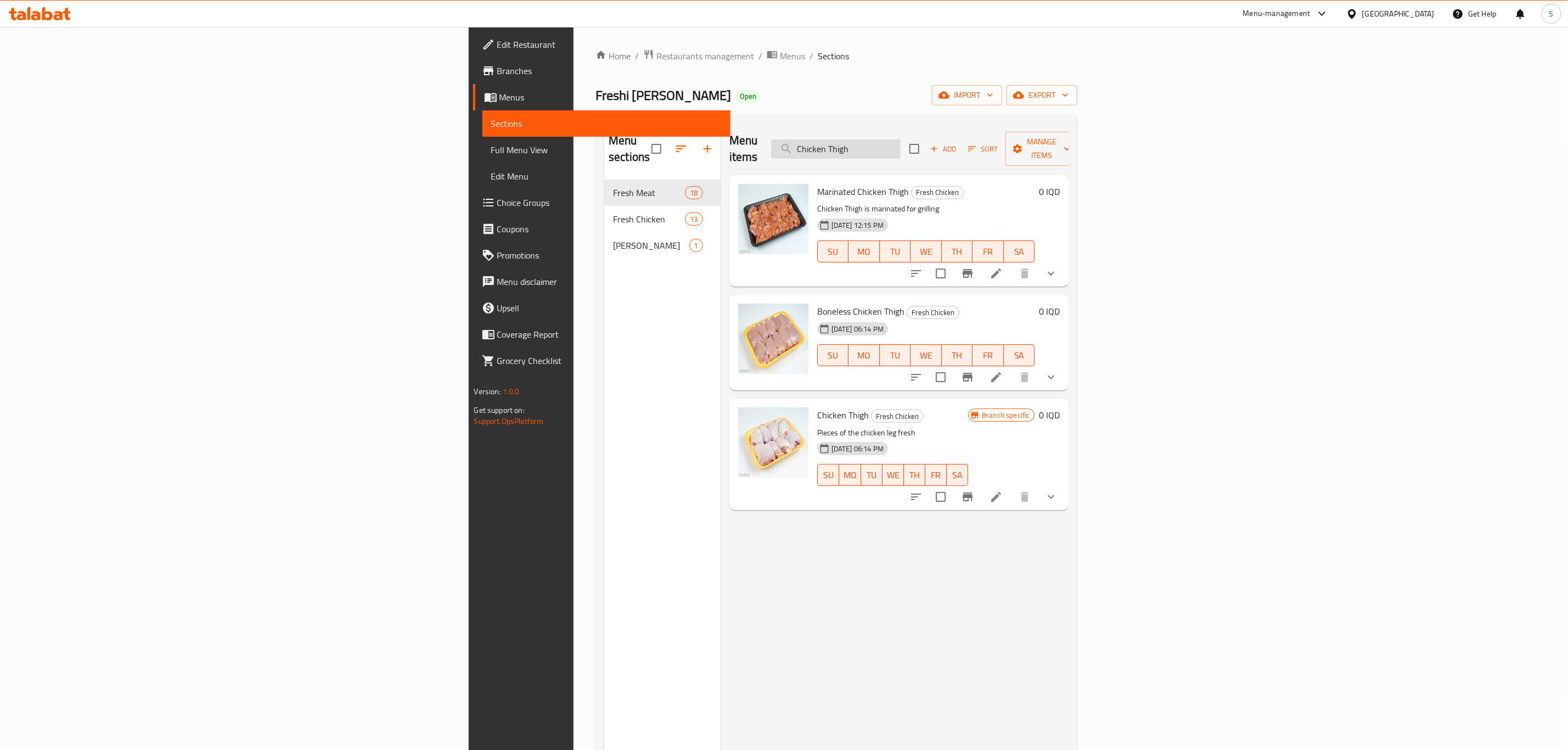
paste input "Lamb Chops"
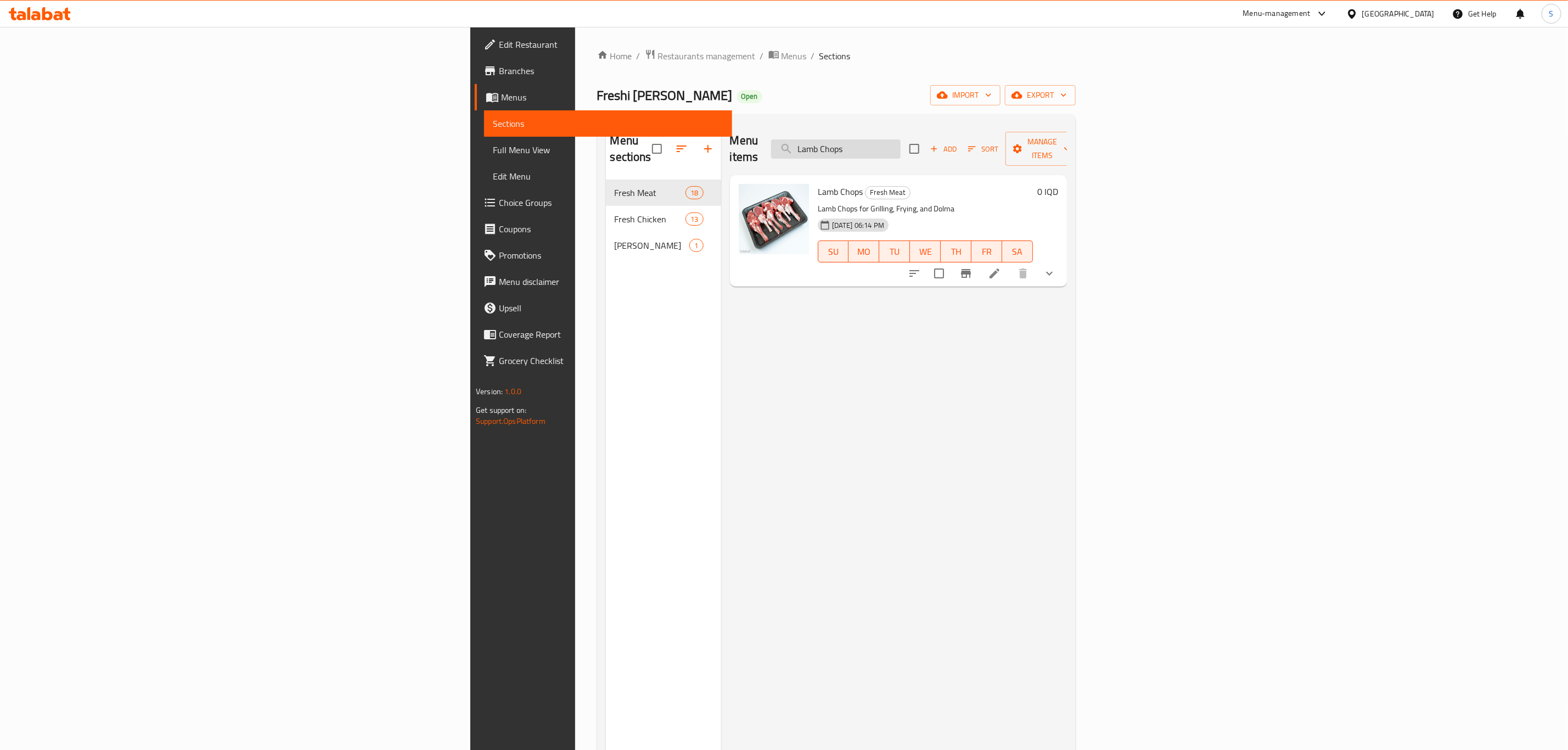
paste input "Marinated Chicken Breast"
type input "Marinated Chicken Breast"
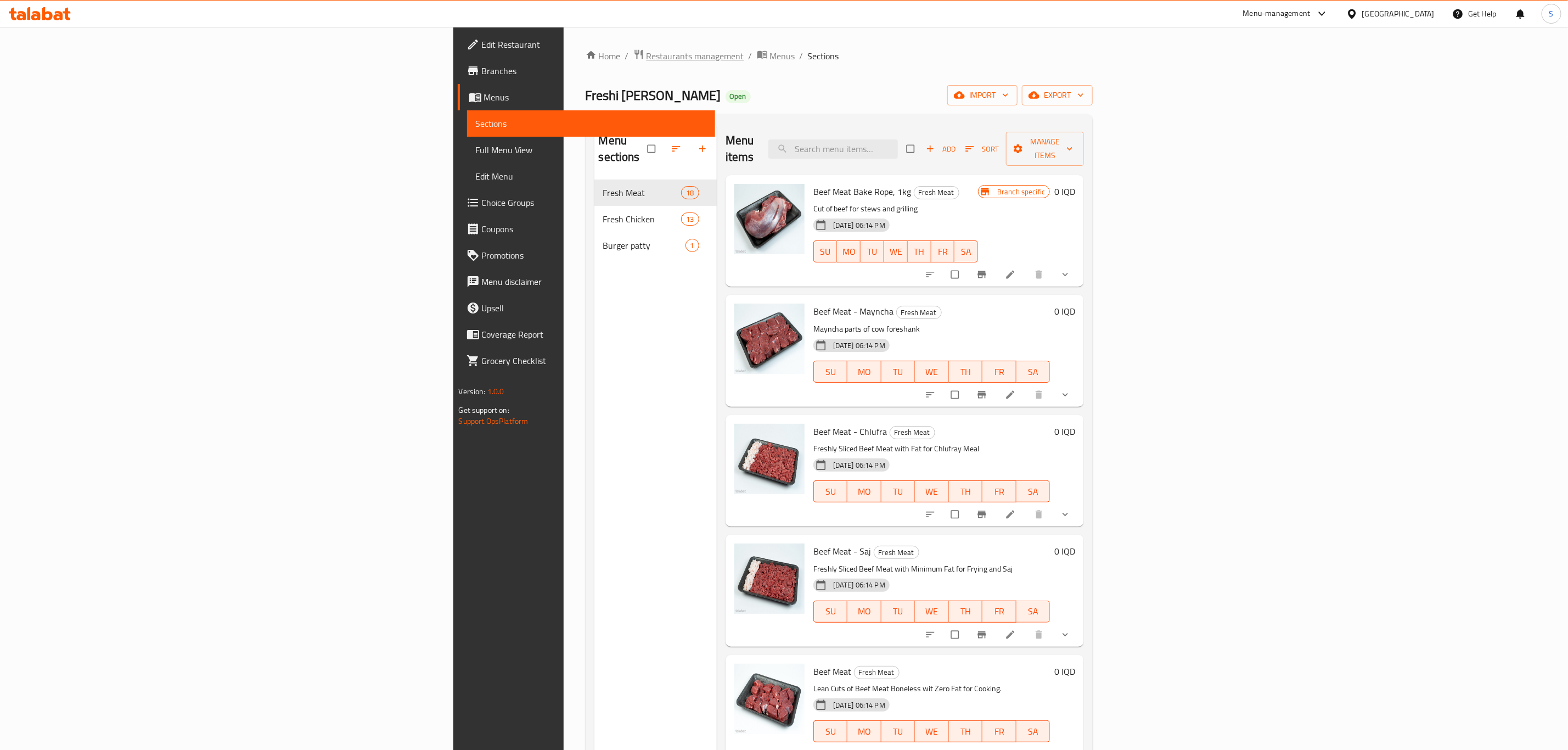
click at [646, 55] on span "Restaurants management" at bounding box center [695, 56] width 98 height 13
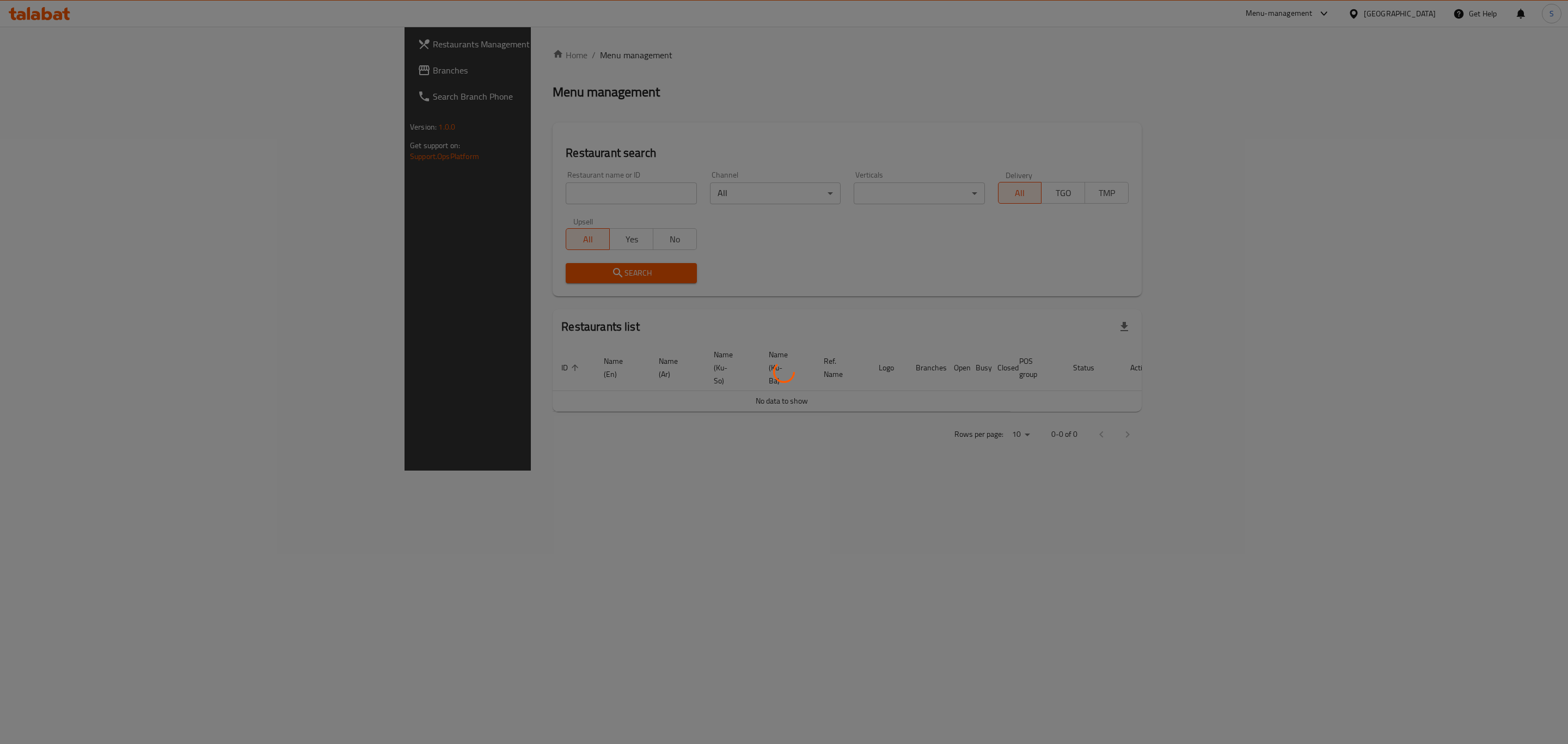
click at [395, 190] on div at bounding box center [784, 372] width 1568 height 744
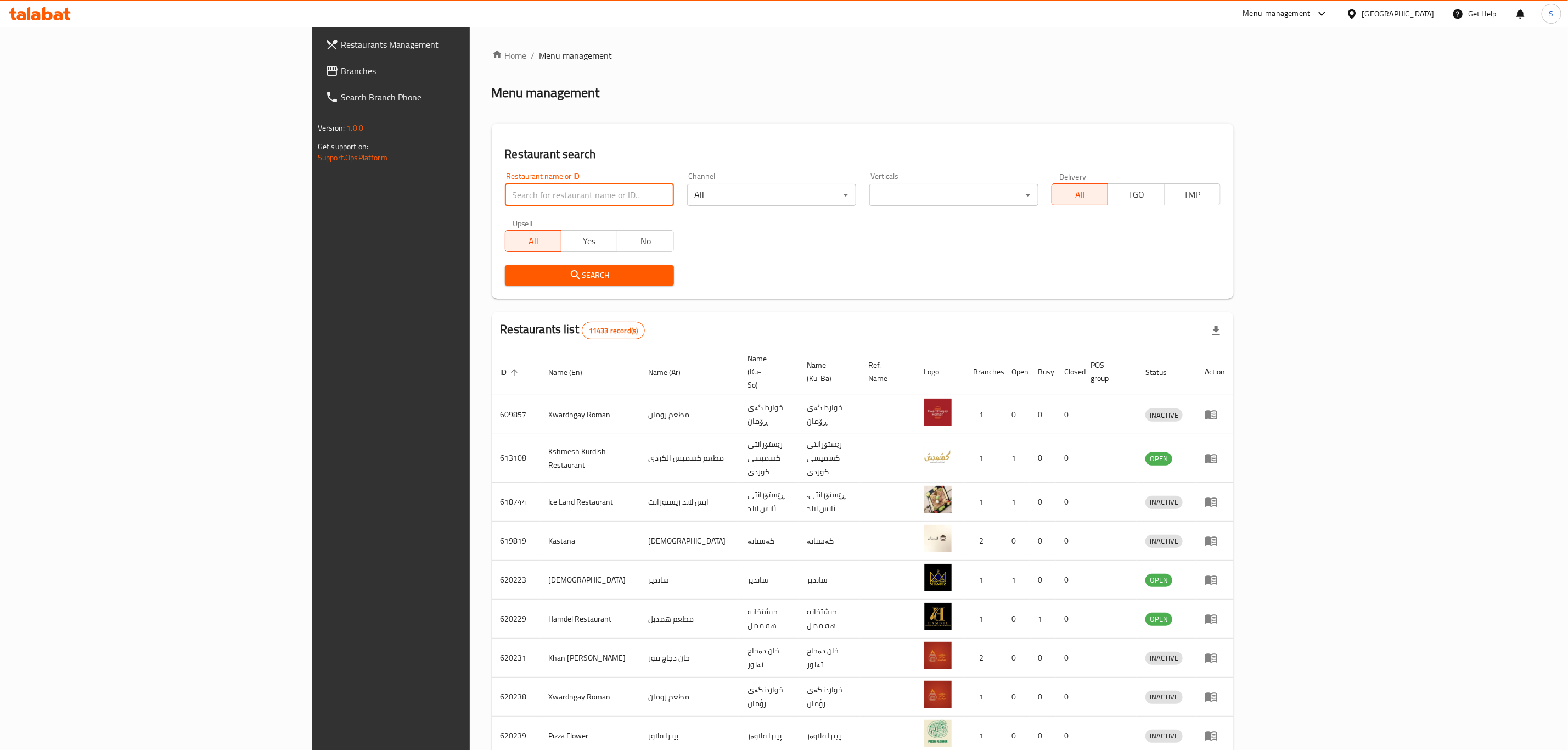
click at [505, 195] on input "search" at bounding box center [589, 195] width 169 height 22
type input "qubadi"
click at [514, 278] on span "Search" at bounding box center [589, 275] width 151 height 14
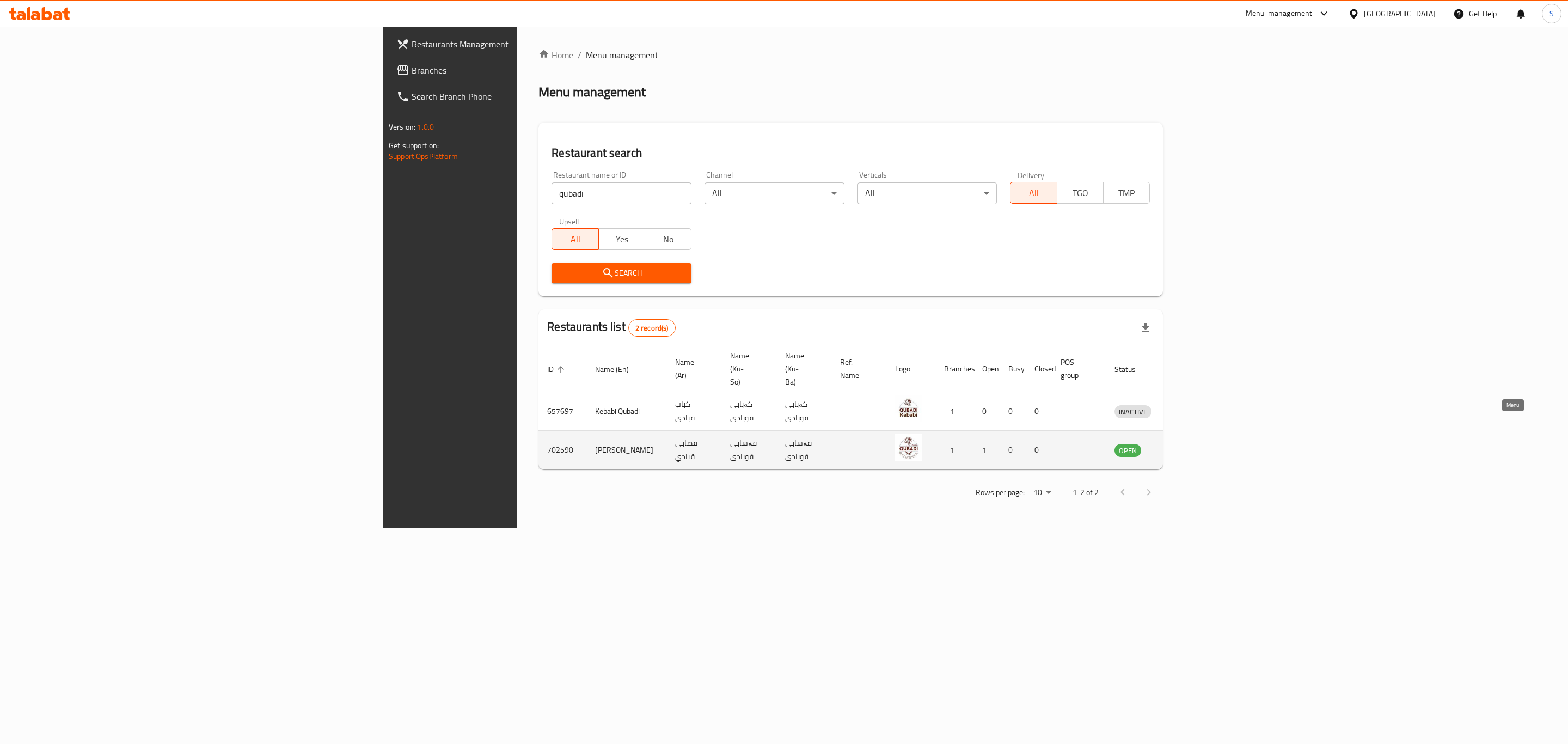
click at [1184, 448] on icon "enhanced table" at bounding box center [1181, 450] width 4 height 4
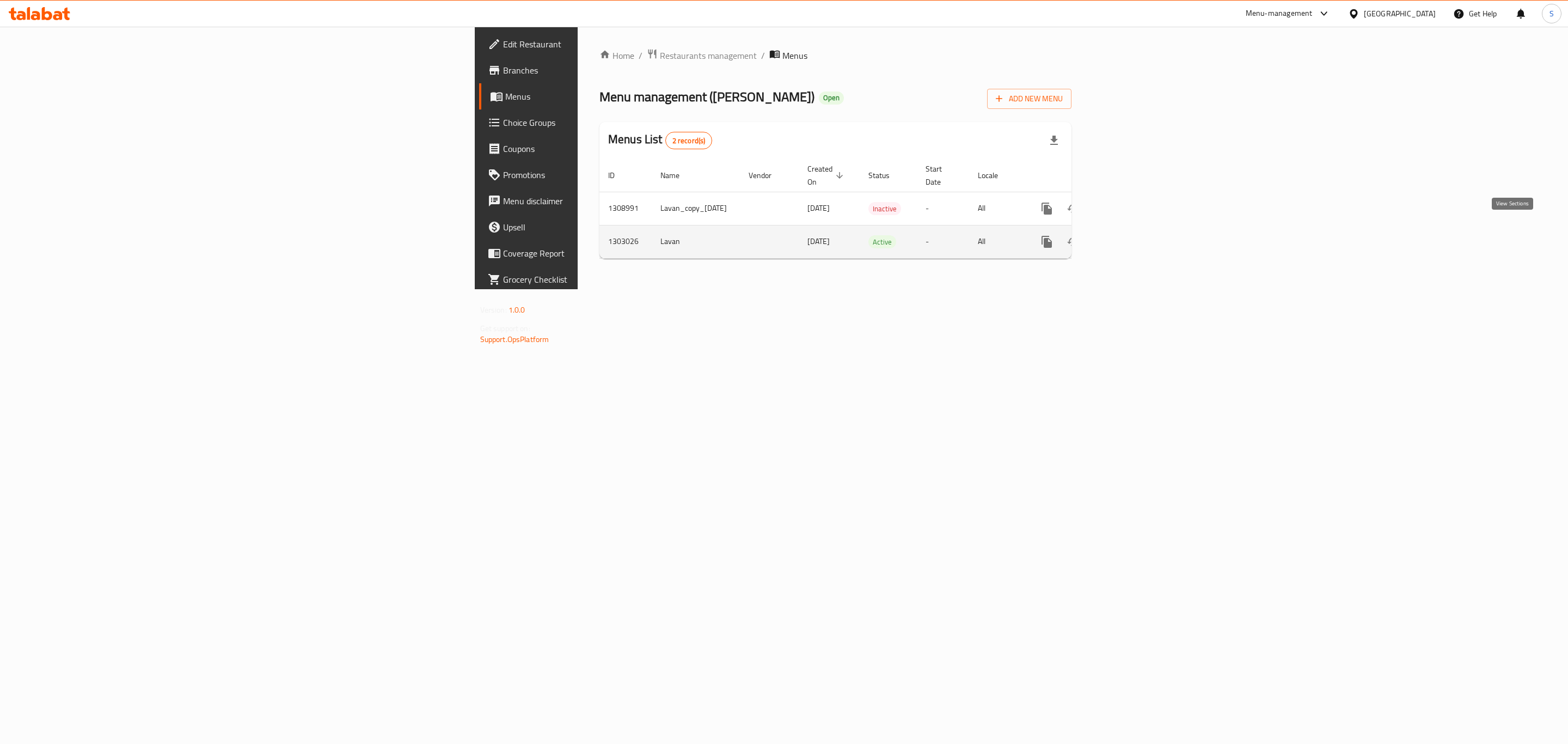
click at [1138, 232] on link "enhanced table" at bounding box center [1125, 242] width 26 height 26
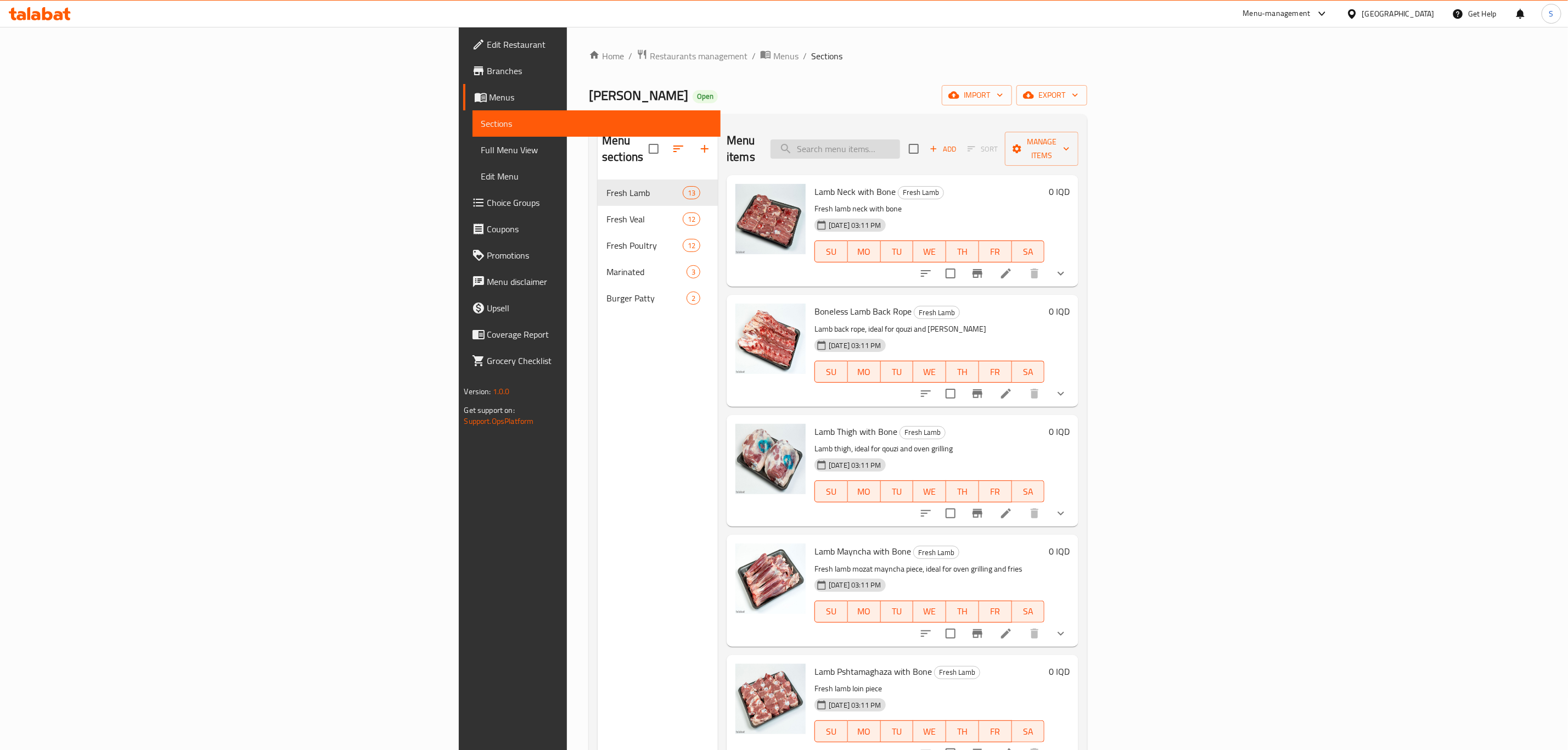
click at [900, 139] on input "search" at bounding box center [835, 149] width 130 height 20
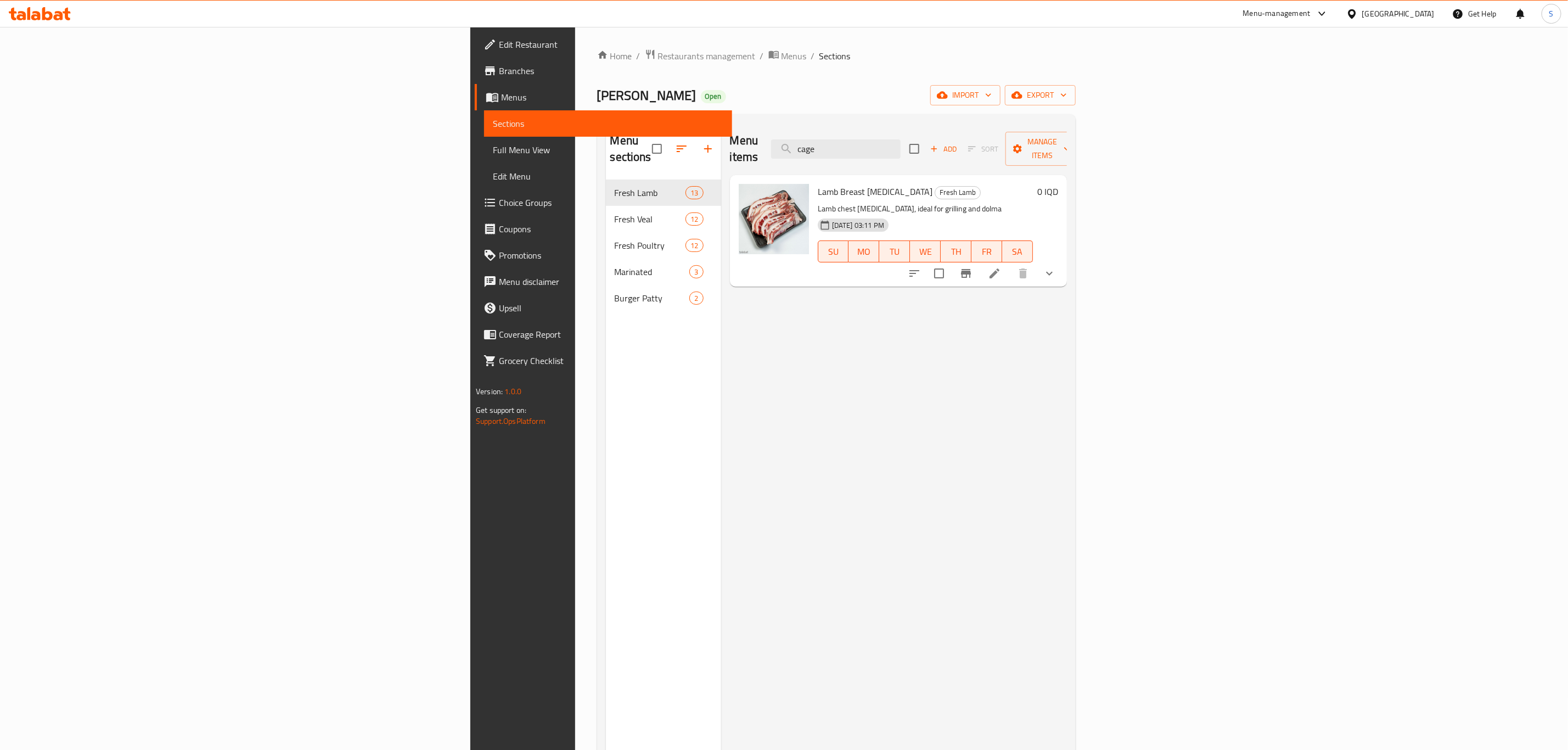
click at [818, 183] on span "Lamb Breast [MEDICAL_DATA]" at bounding box center [875, 191] width 114 height 17
copy h6 "Lamb Breast [MEDICAL_DATA]"
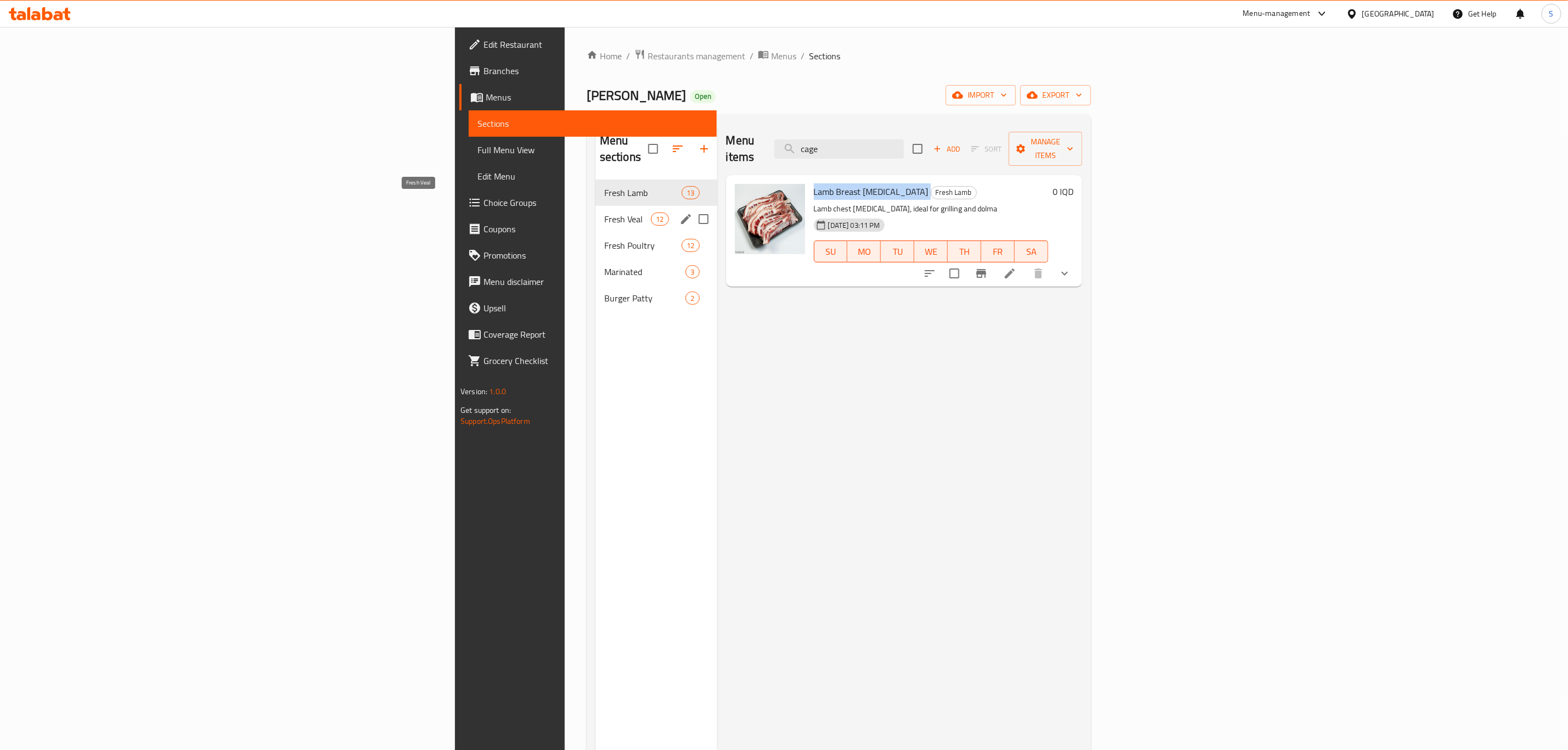
click at [604, 212] on span "Fresh Veal" at bounding box center [627, 219] width 46 height 13
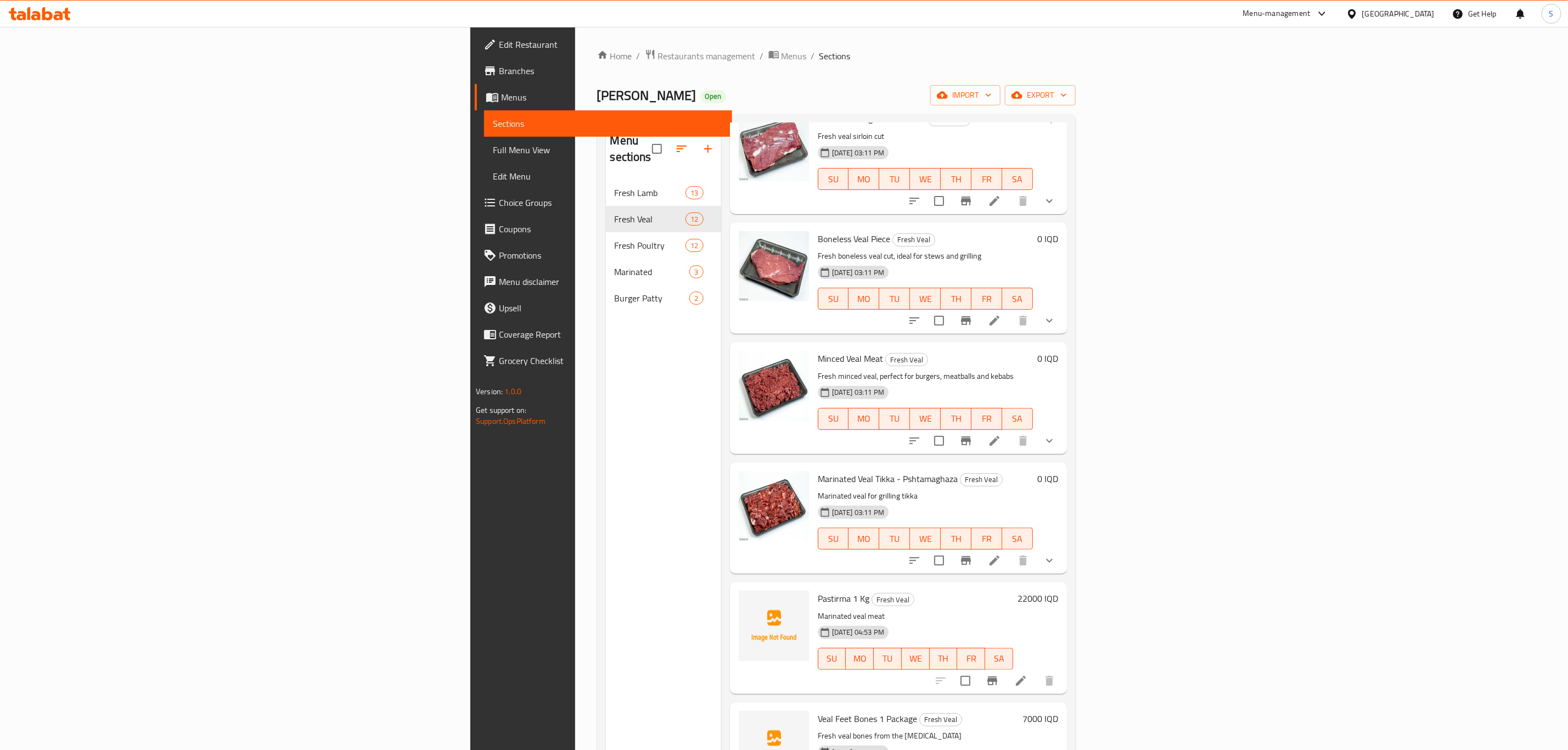
scroll to position [247, 0]
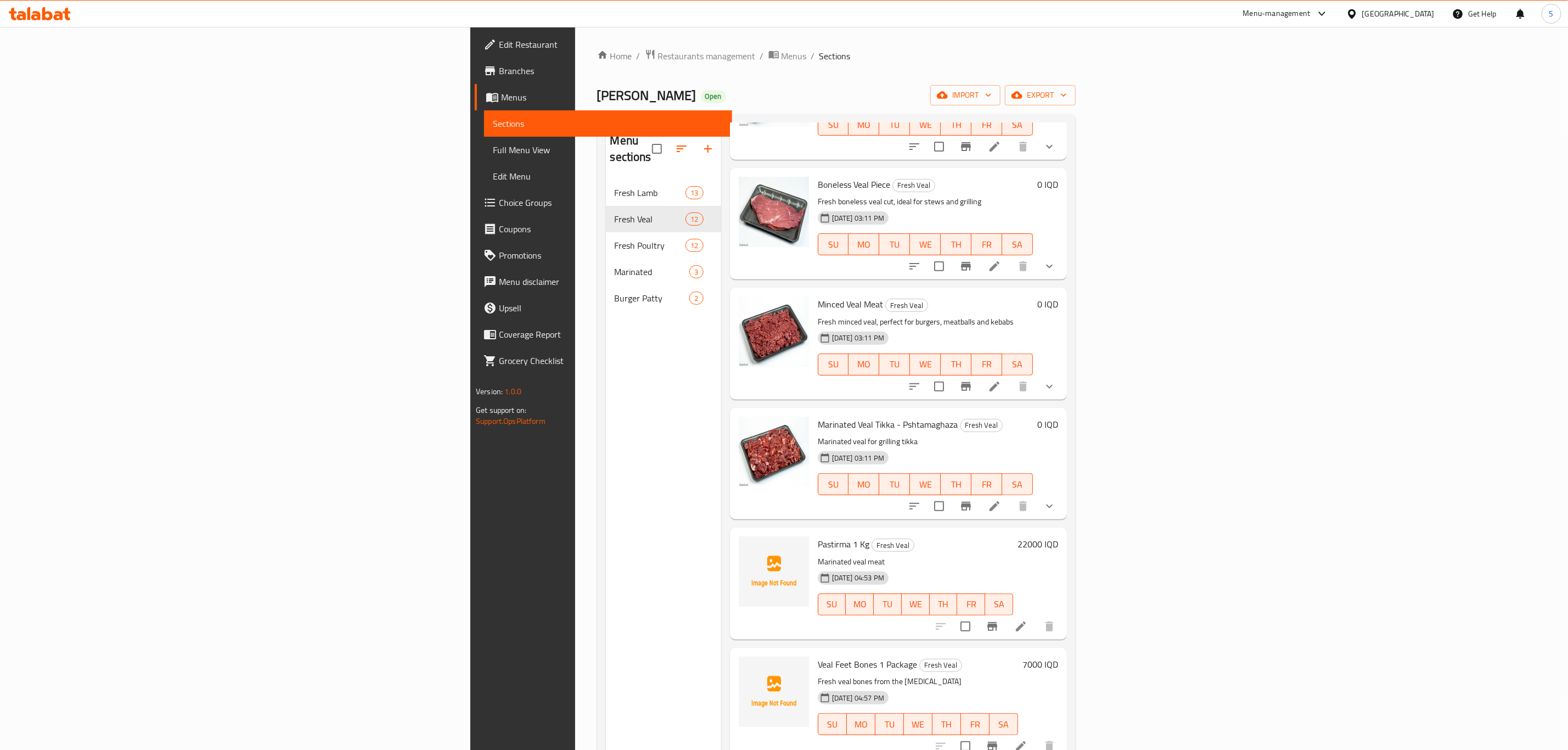
click at [818, 296] on span "Minced Veal Meat" at bounding box center [851, 304] width 65 height 17
copy h6 "Minced Veal Meat"
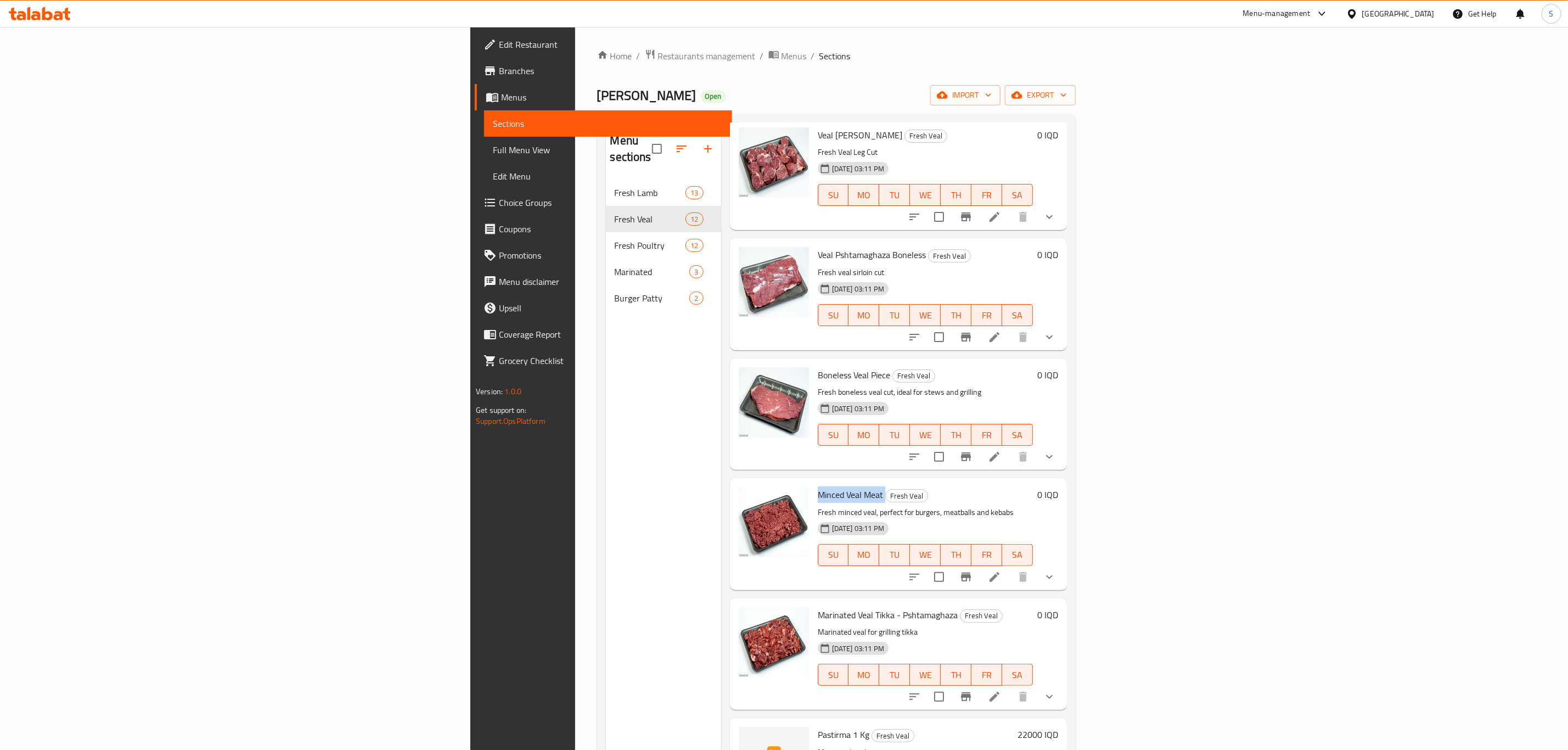
scroll to position [0, 0]
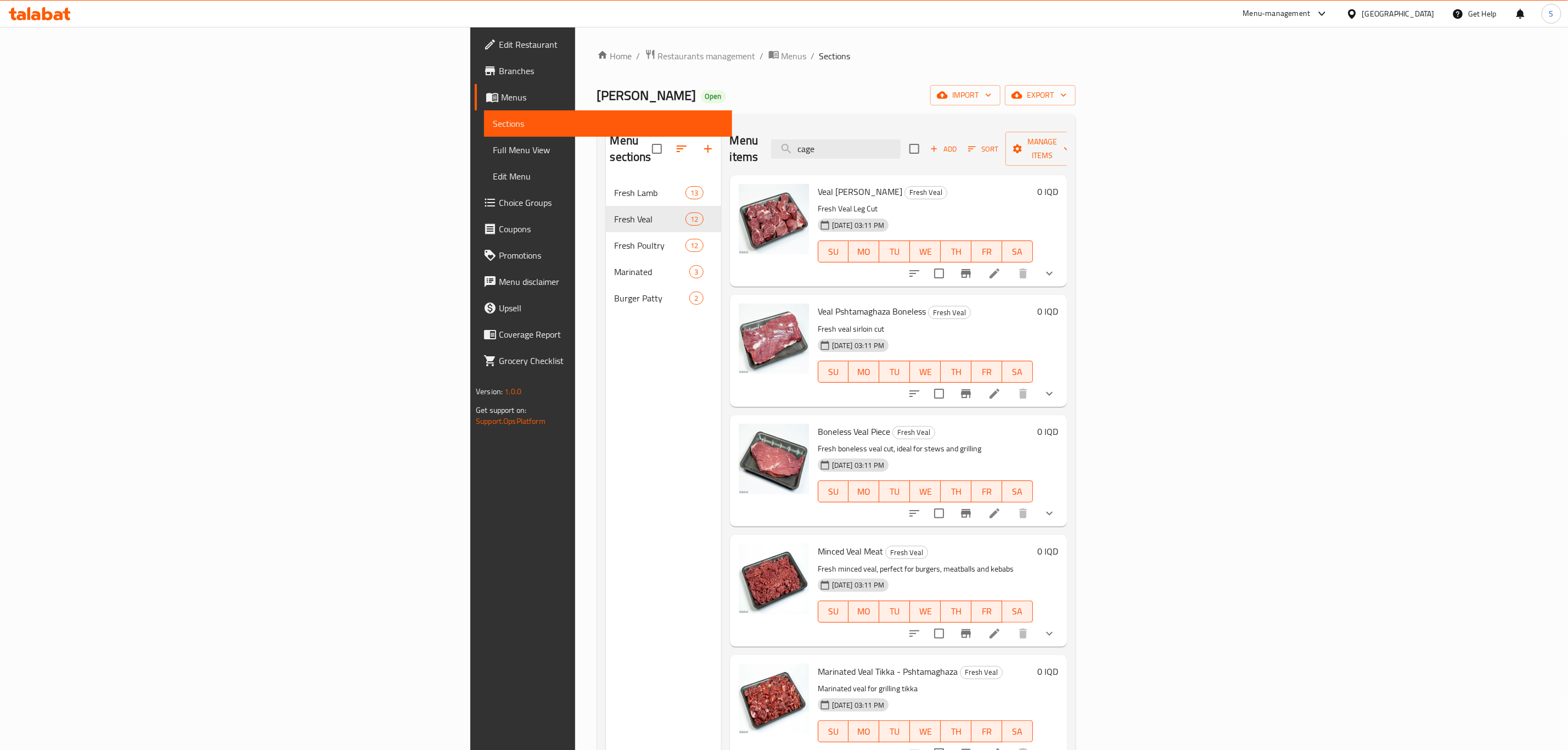
click at [818, 183] on span "Veal [PERSON_NAME]" at bounding box center [860, 191] width 85 height 17
copy h6 "Veal [PERSON_NAME]"
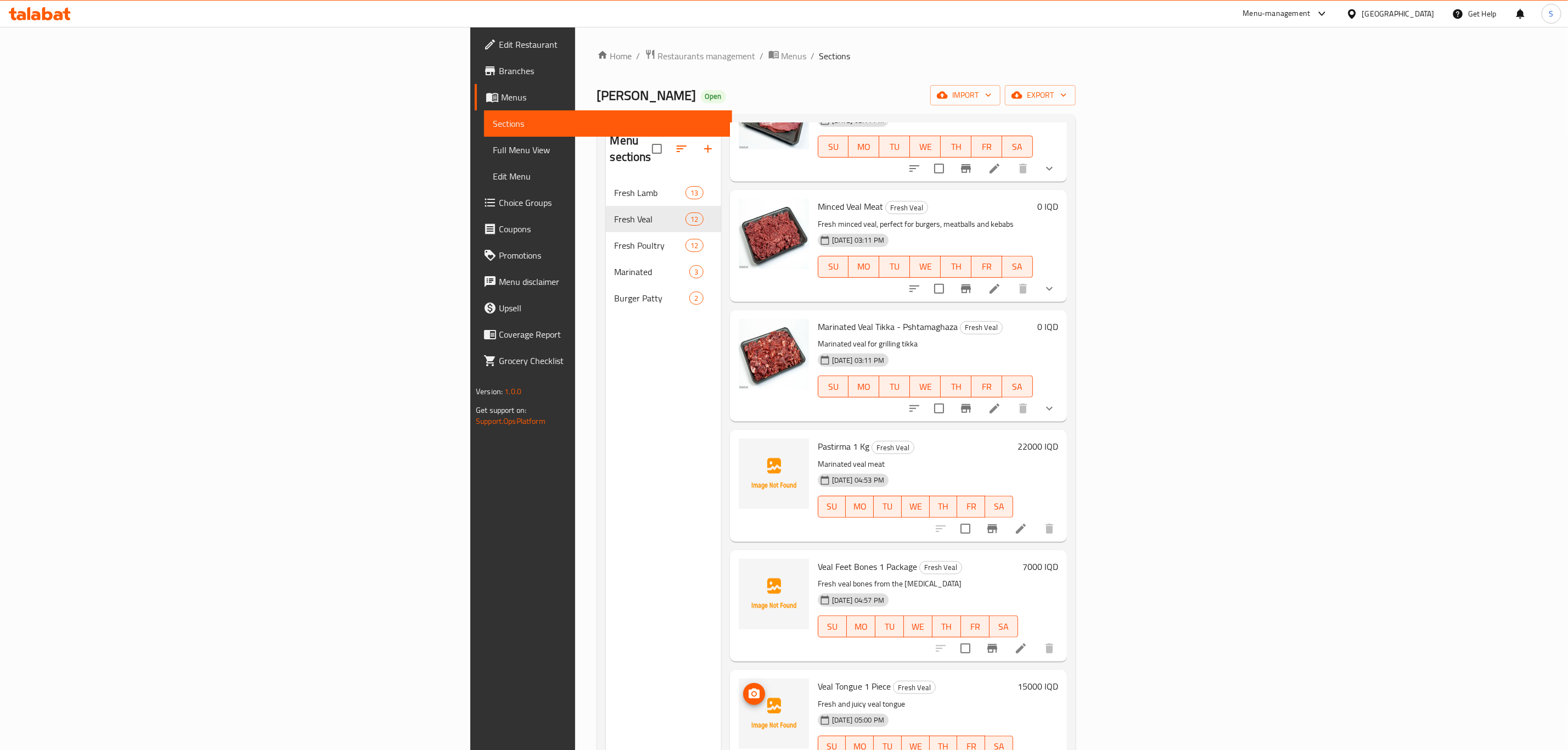
scroll to position [304, 0]
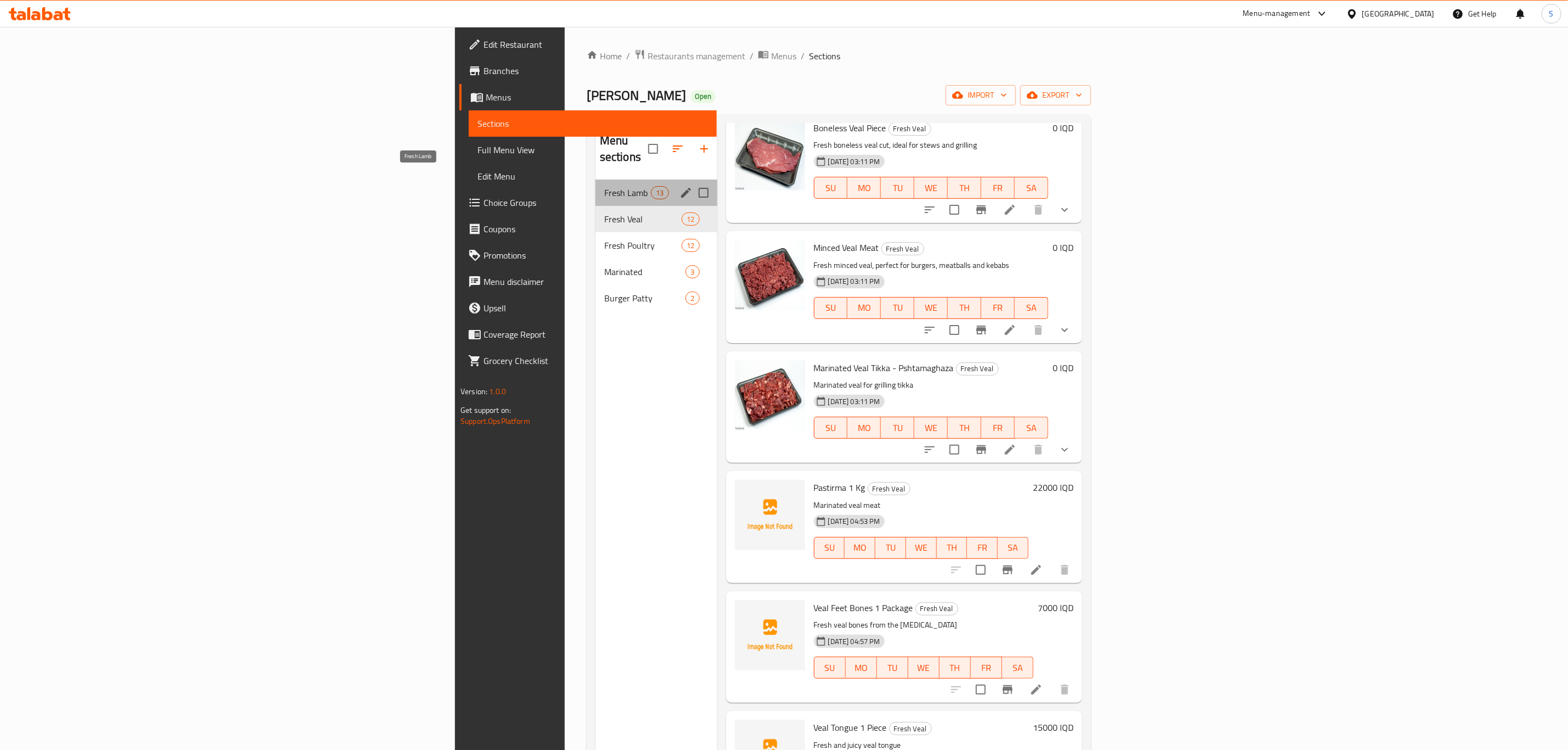
click at [604, 186] on span "Fresh Lamb" at bounding box center [627, 193] width 46 height 13
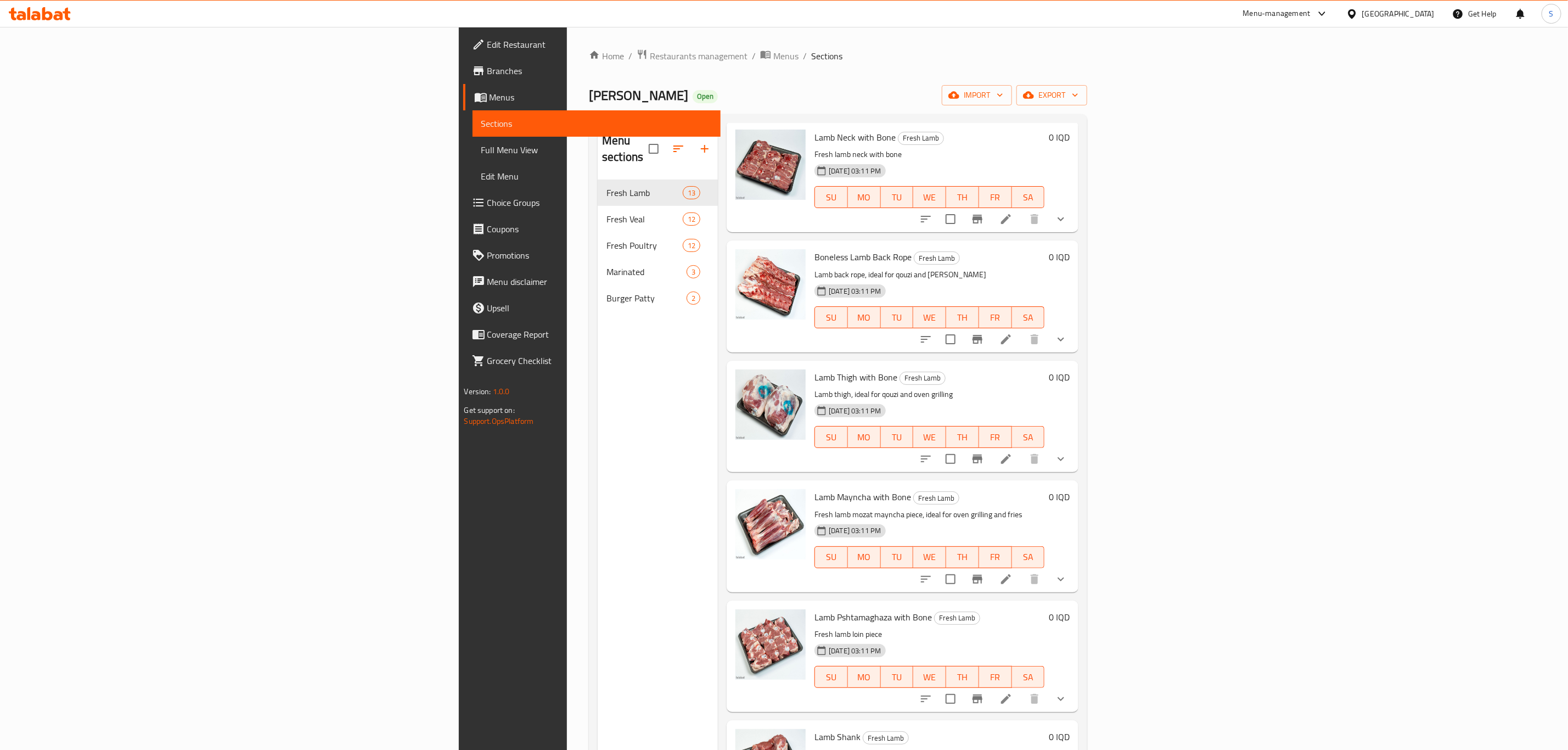
scroll to position [83, 0]
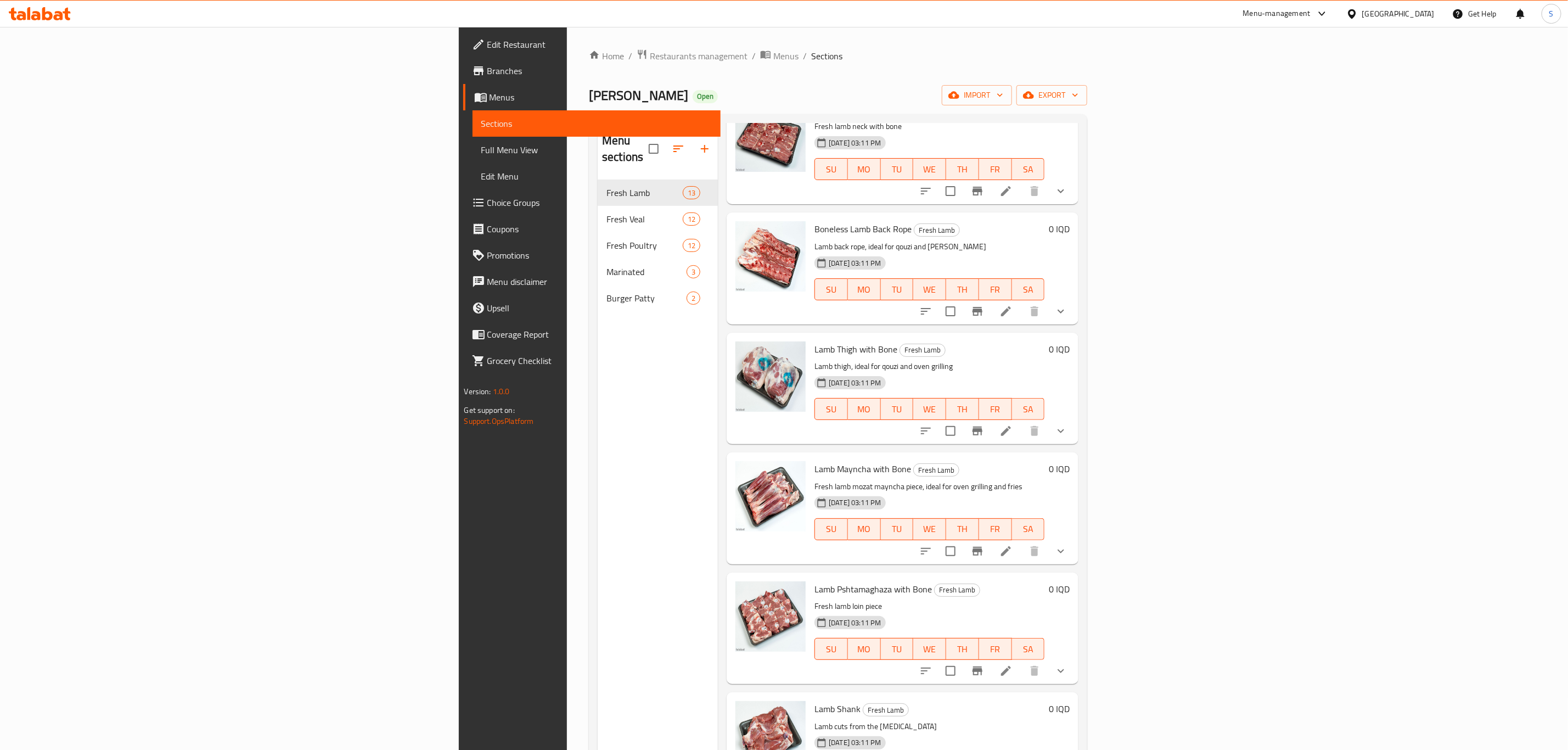
click at [814, 461] on span "Lamb Mayncha with Bone" at bounding box center [862, 469] width 96 height 17
copy h6 "Lamb Mayncha with Bone"
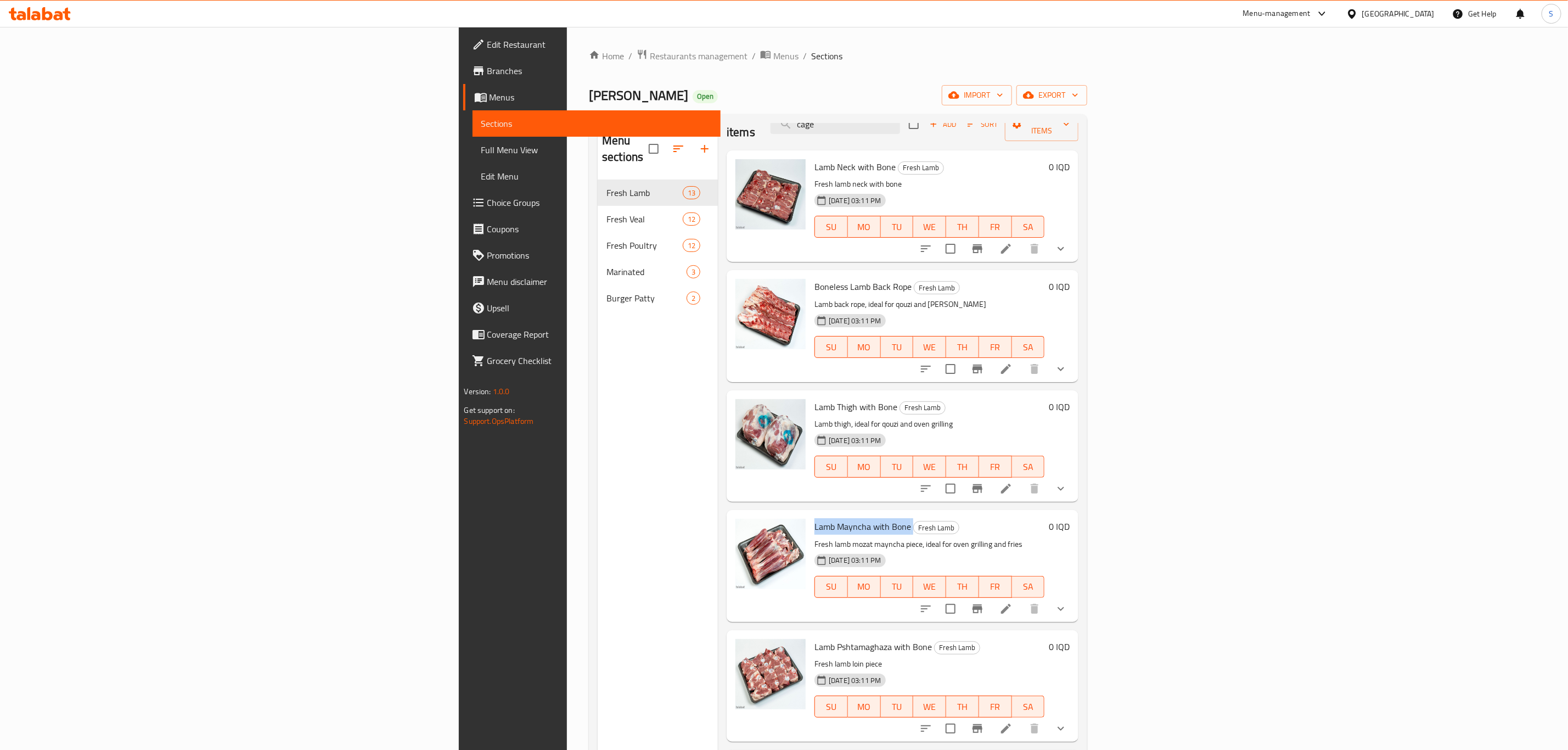
scroll to position [0, 0]
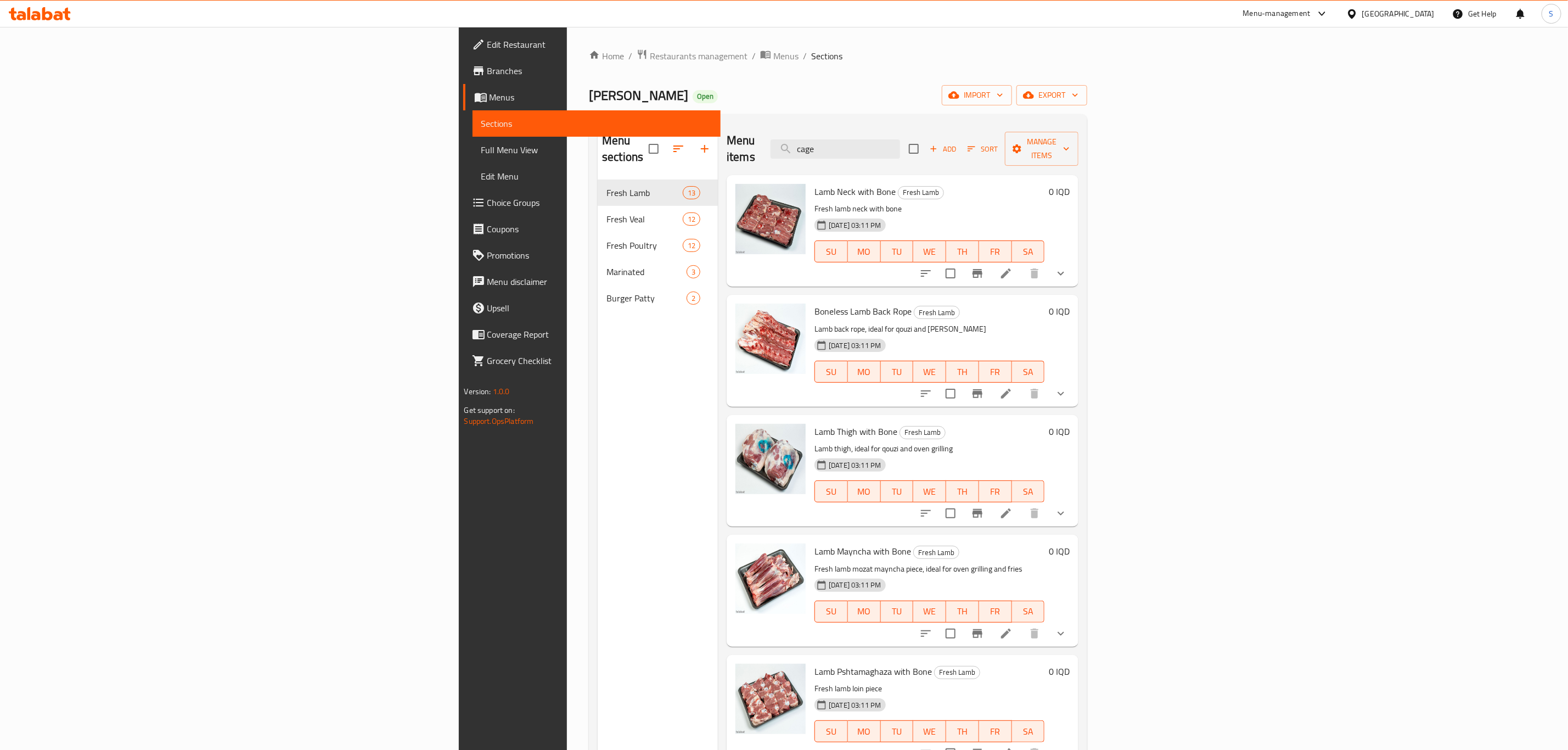
click at [814, 183] on span "Lamb Neck with Bone" at bounding box center [855, 191] width 81 height 17
copy h6 "Lamb Neck with Bone"
click at [814, 303] on span "Boneless Lamb Back Rope" at bounding box center [863, 311] width 97 height 17
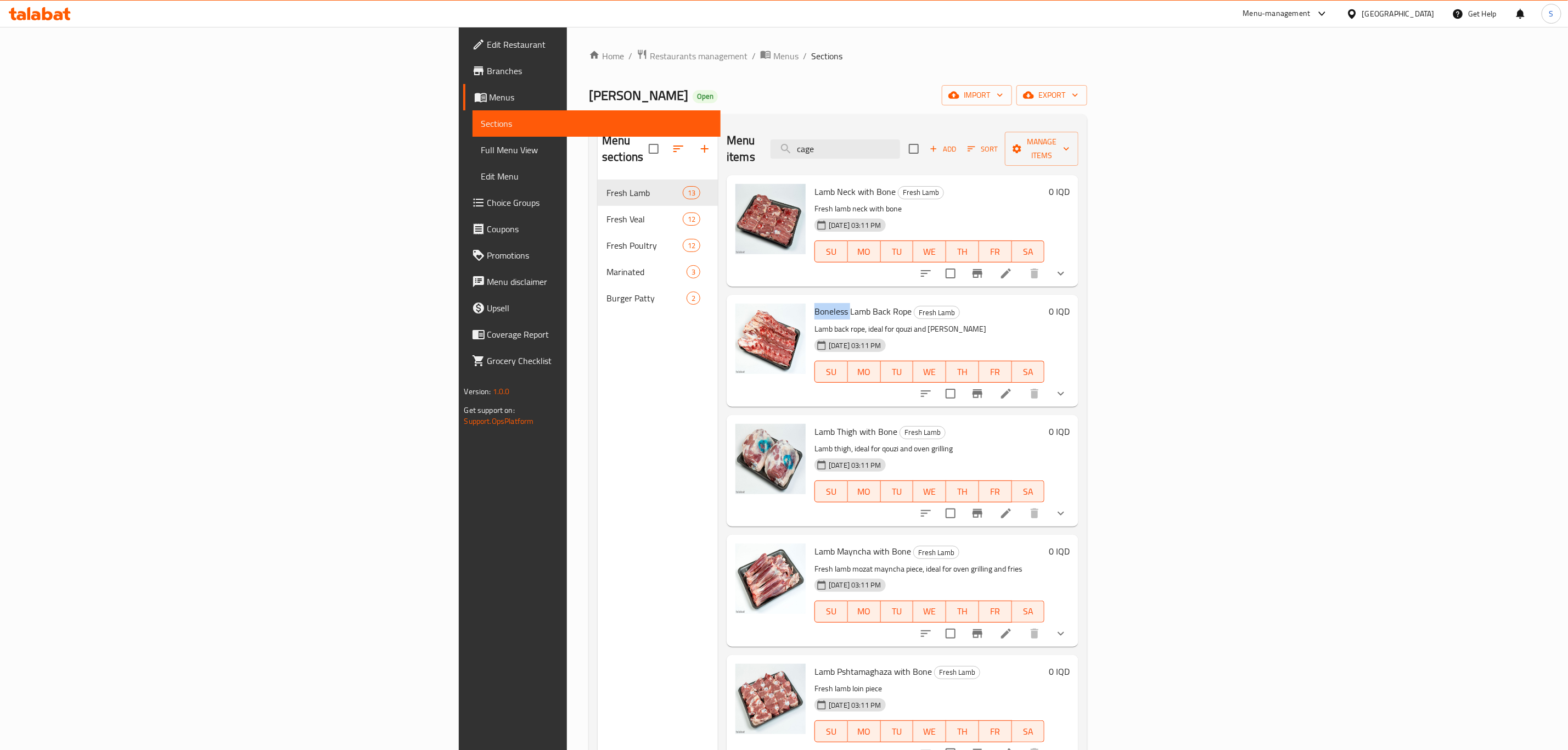
click at [814, 303] on span "Boneless Lamb Back Rope" at bounding box center [863, 311] width 97 height 17
copy h6 "Boneless Lamb Back Rope"
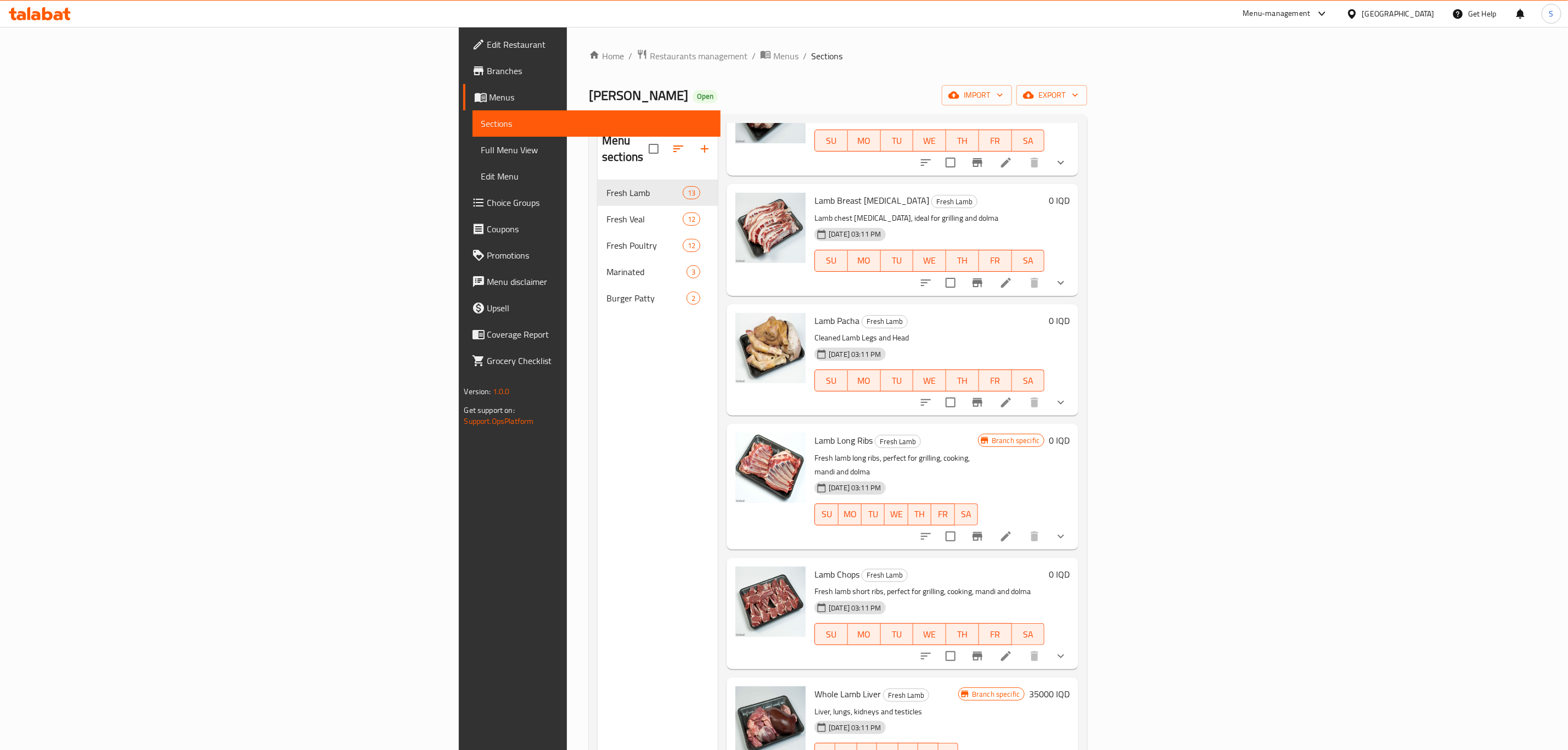
scroll to position [836, 0]
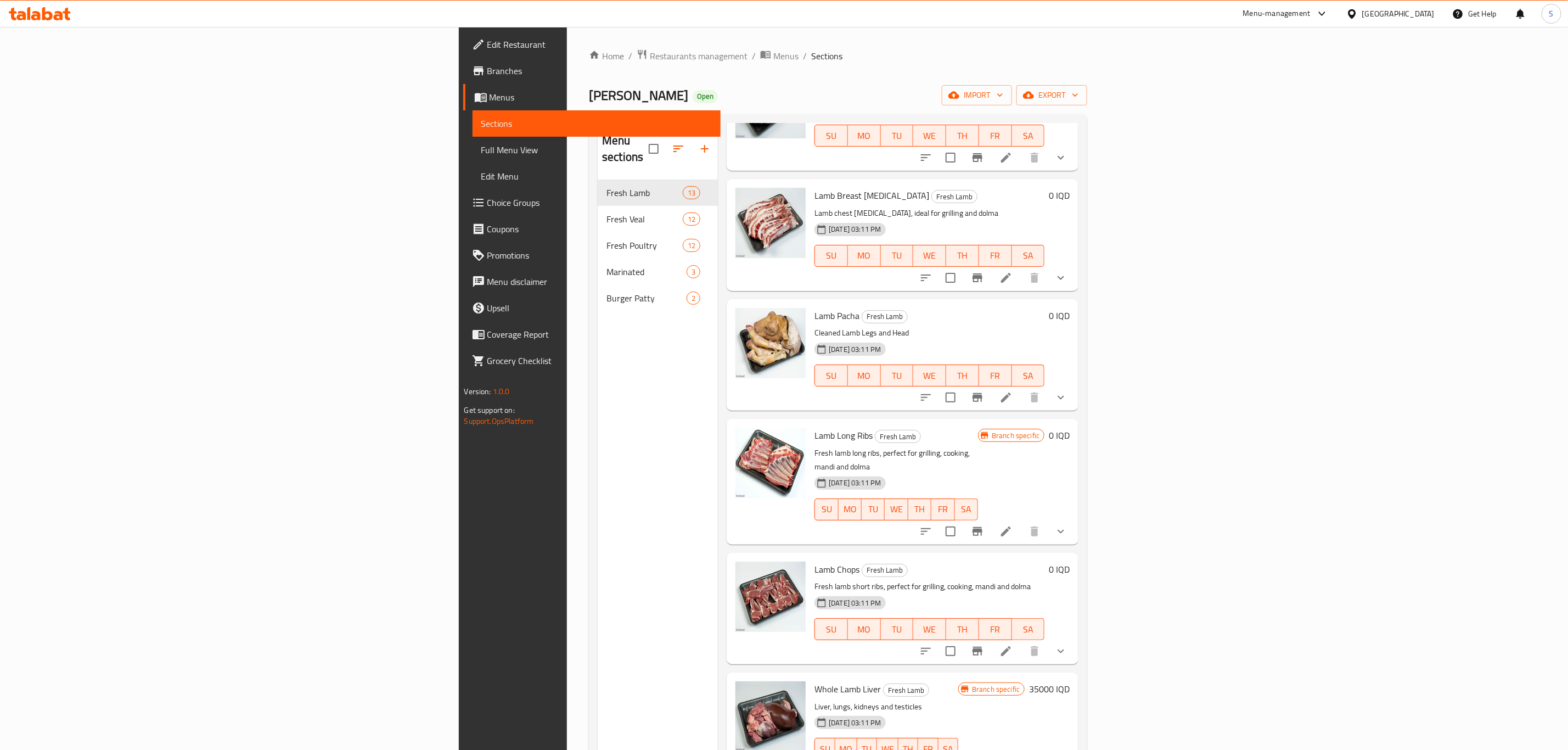
click at [814, 427] on span "Lamb Long Ribs" at bounding box center [843, 435] width 58 height 17
copy h6 "Lamb Long Ribs"
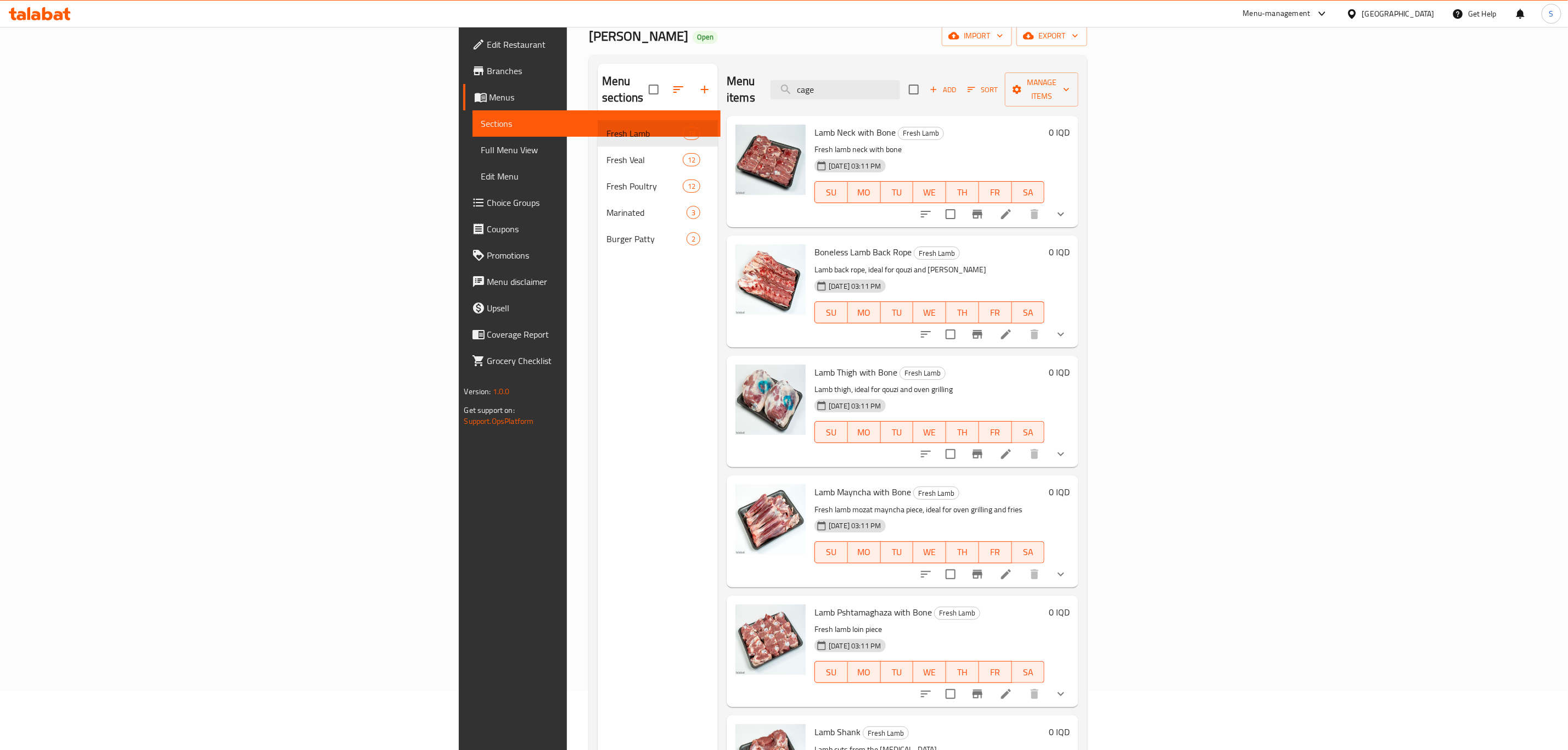
scroll to position [0, 0]
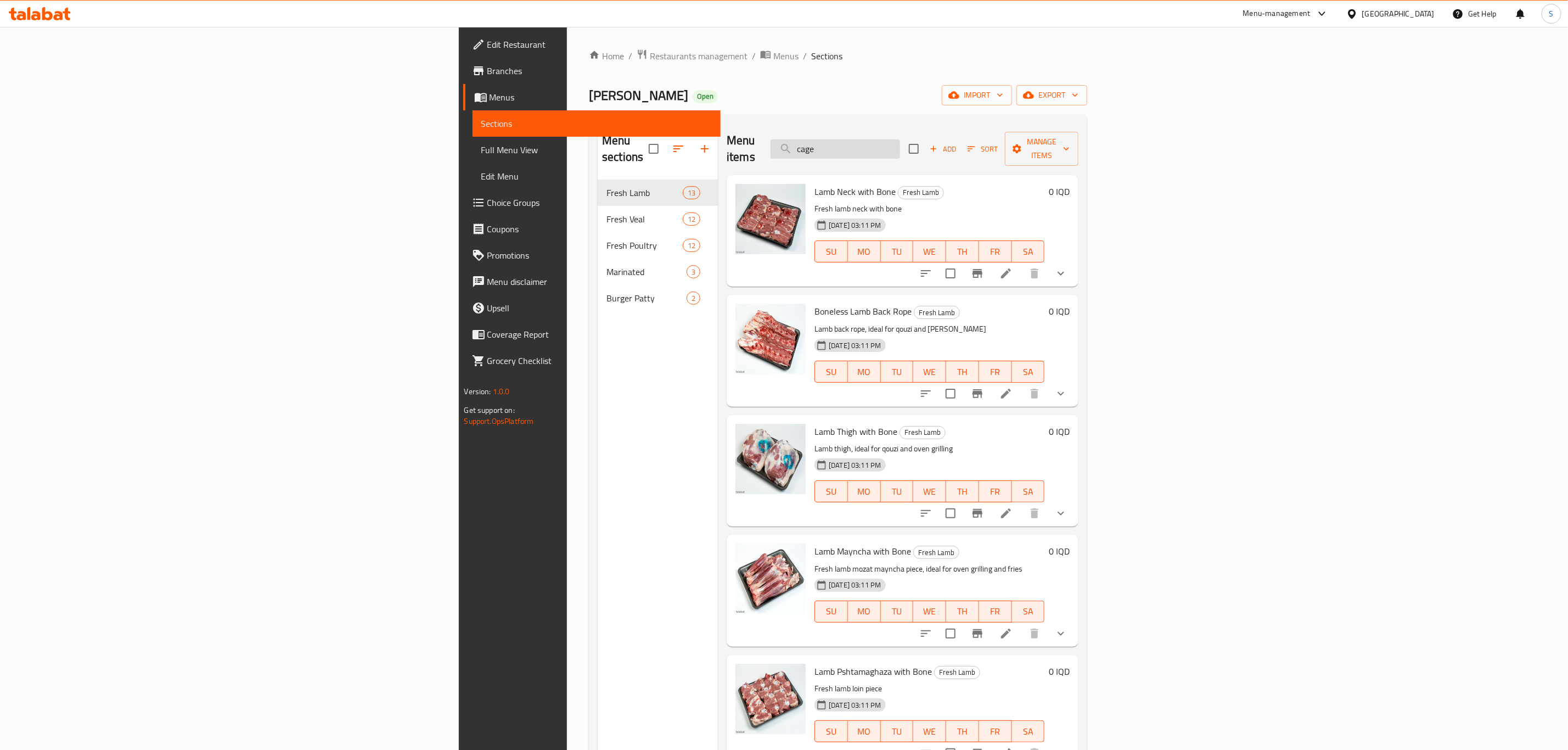
click at [900, 143] on input "cage" at bounding box center [835, 149] width 130 height 20
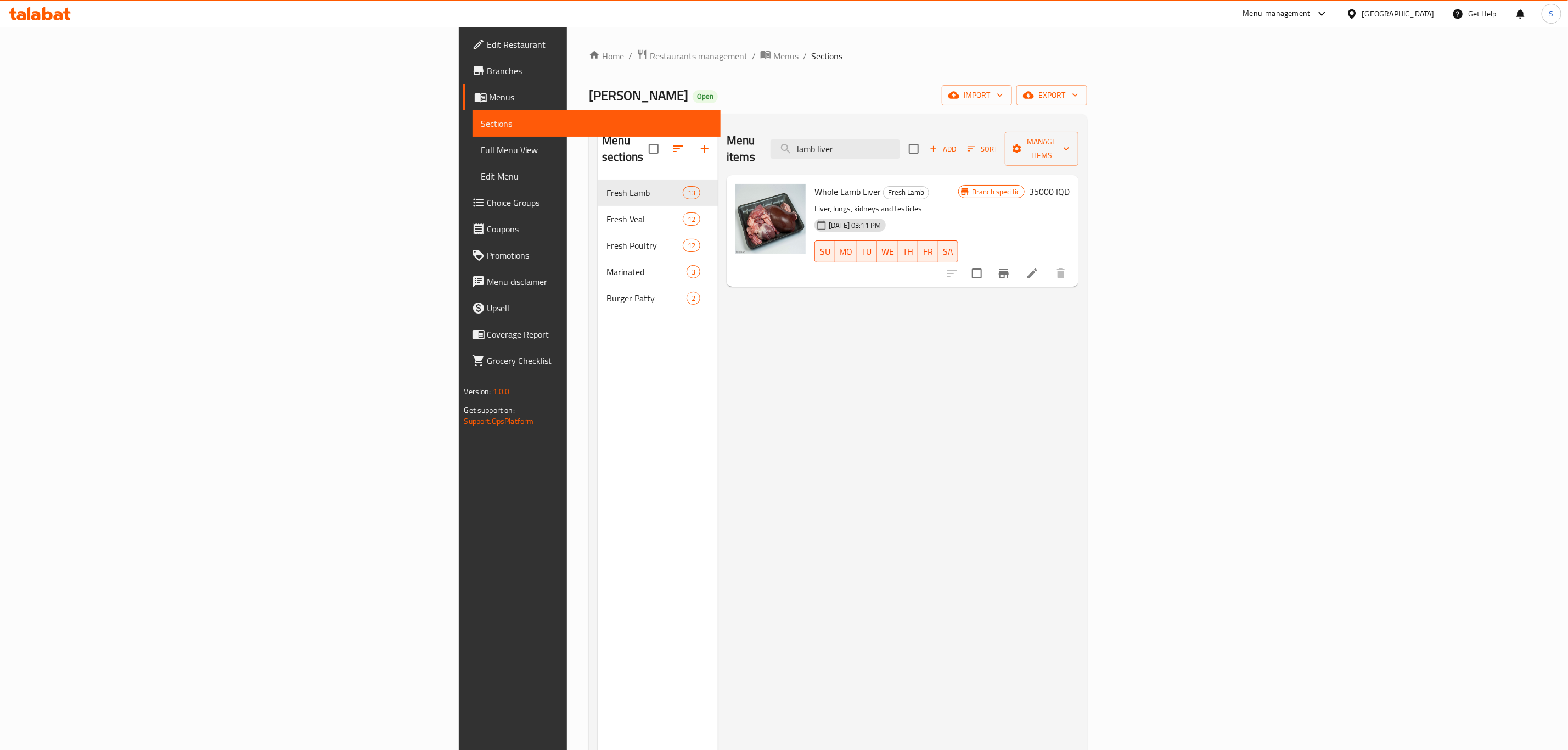
click at [814, 183] on span "Whole Lamb Liver" at bounding box center [848, 191] width 67 height 17
copy h6 "Whole Lamb Liver"
click at [900, 145] on input "lamb liver" at bounding box center [835, 149] width 130 height 20
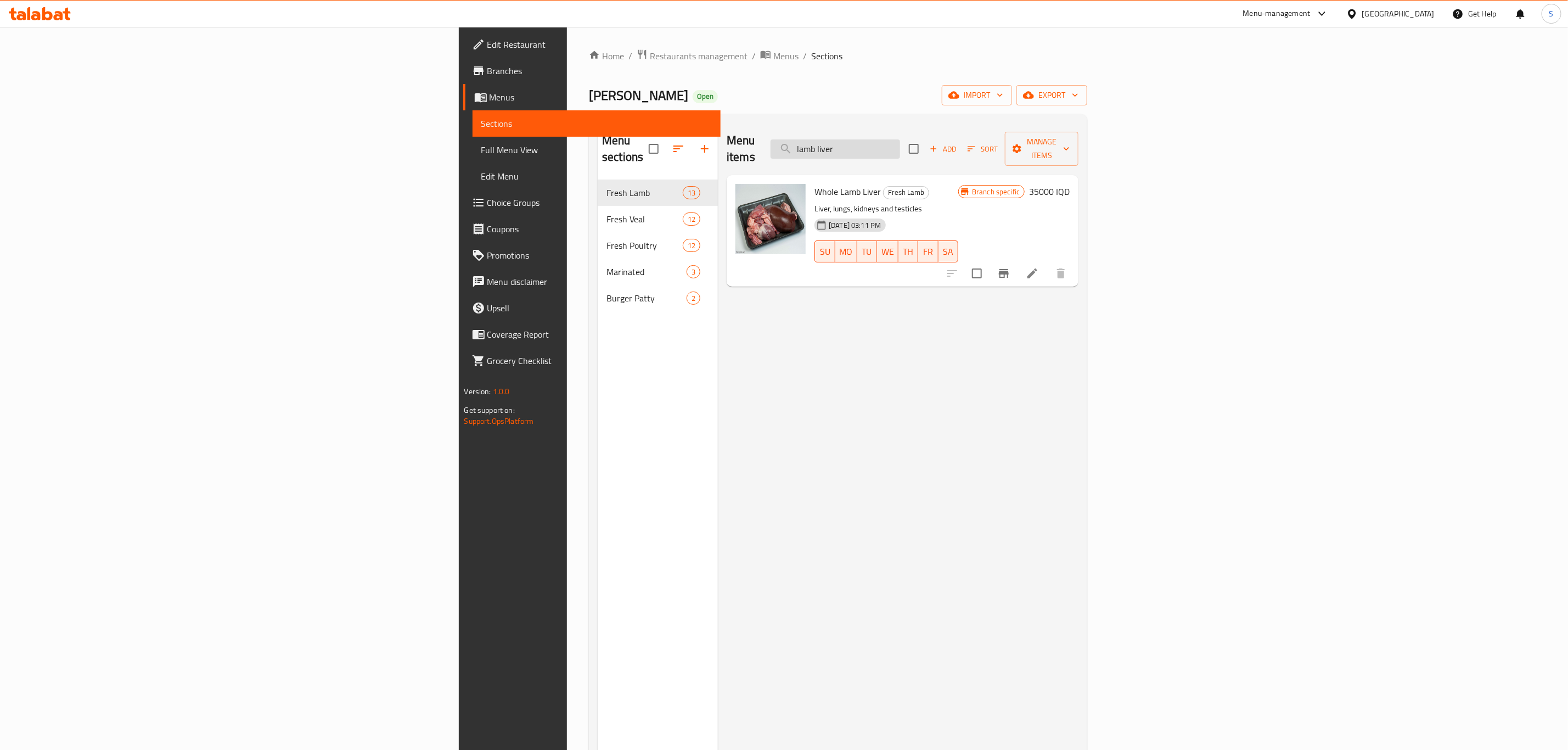
click at [900, 145] on input "lamb liver" at bounding box center [835, 149] width 130 height 20
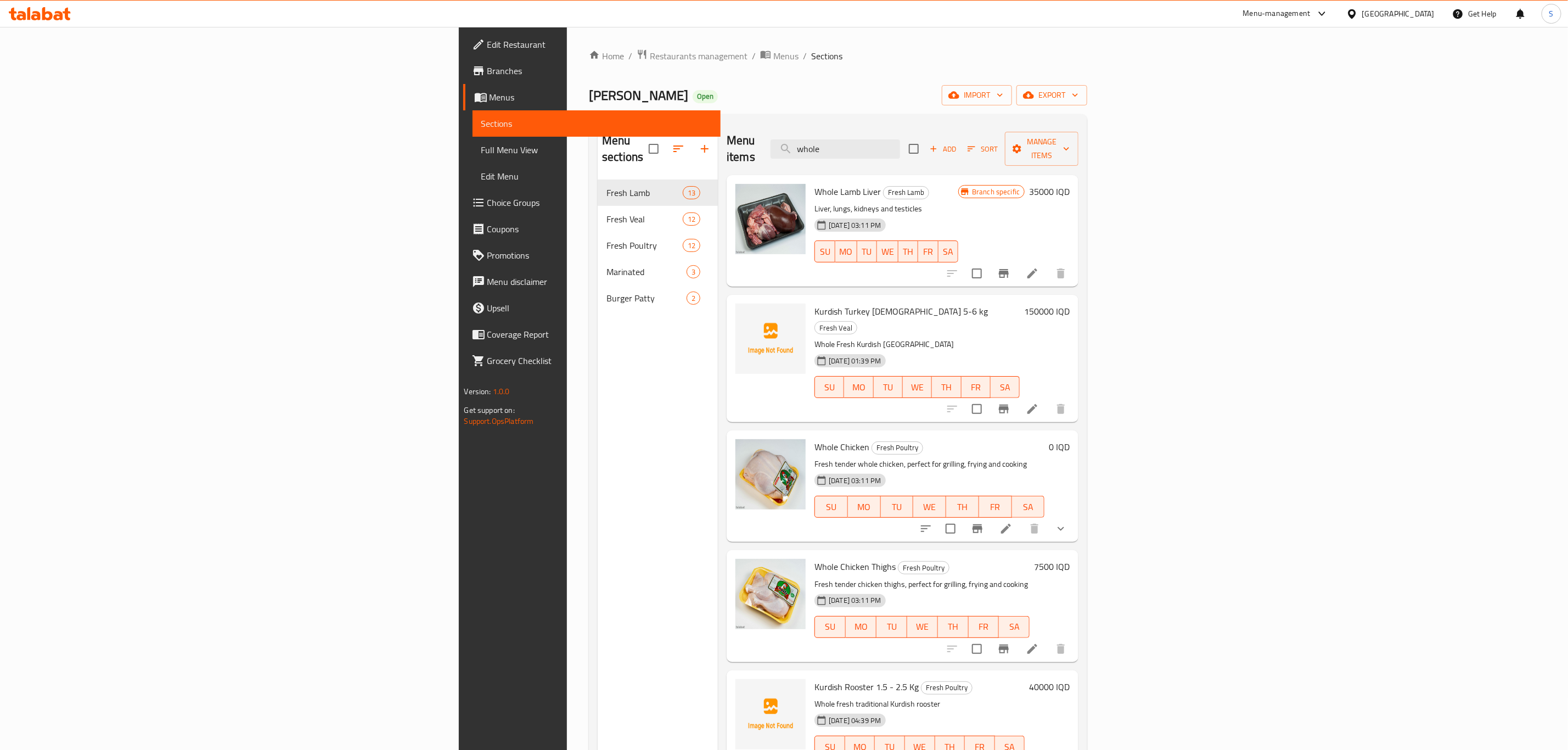
click at [814, 438] on span "Whole Chicken" at bounding box center [842, 446] width 55 height 17
copy h6 "Whole Chicken"
click at [900, 139] on input "whole" at bounding box center [835, 149] width 130 height 20
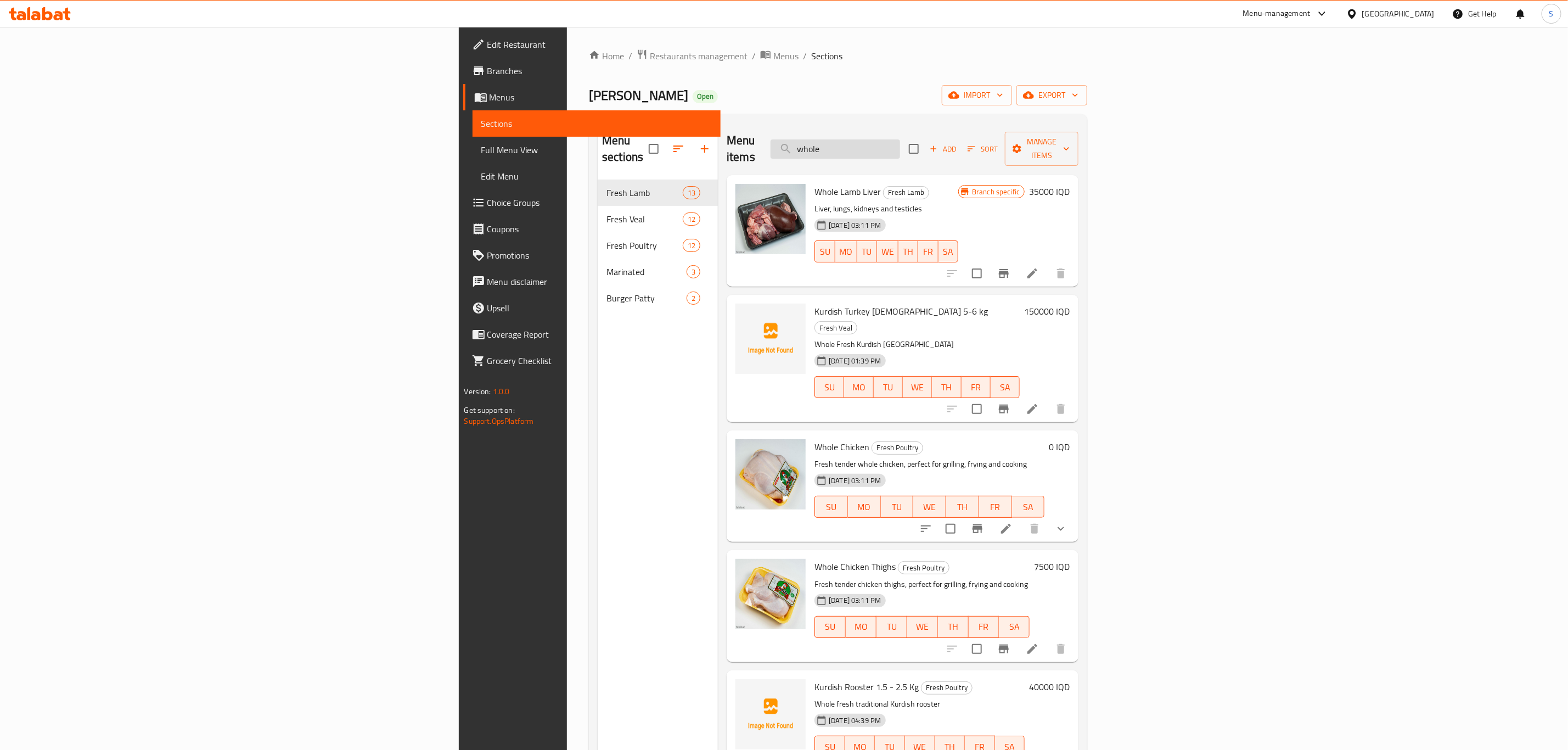
click at [900, 139] on input "whole" at bounding box center [835, 149] width 130 height 20
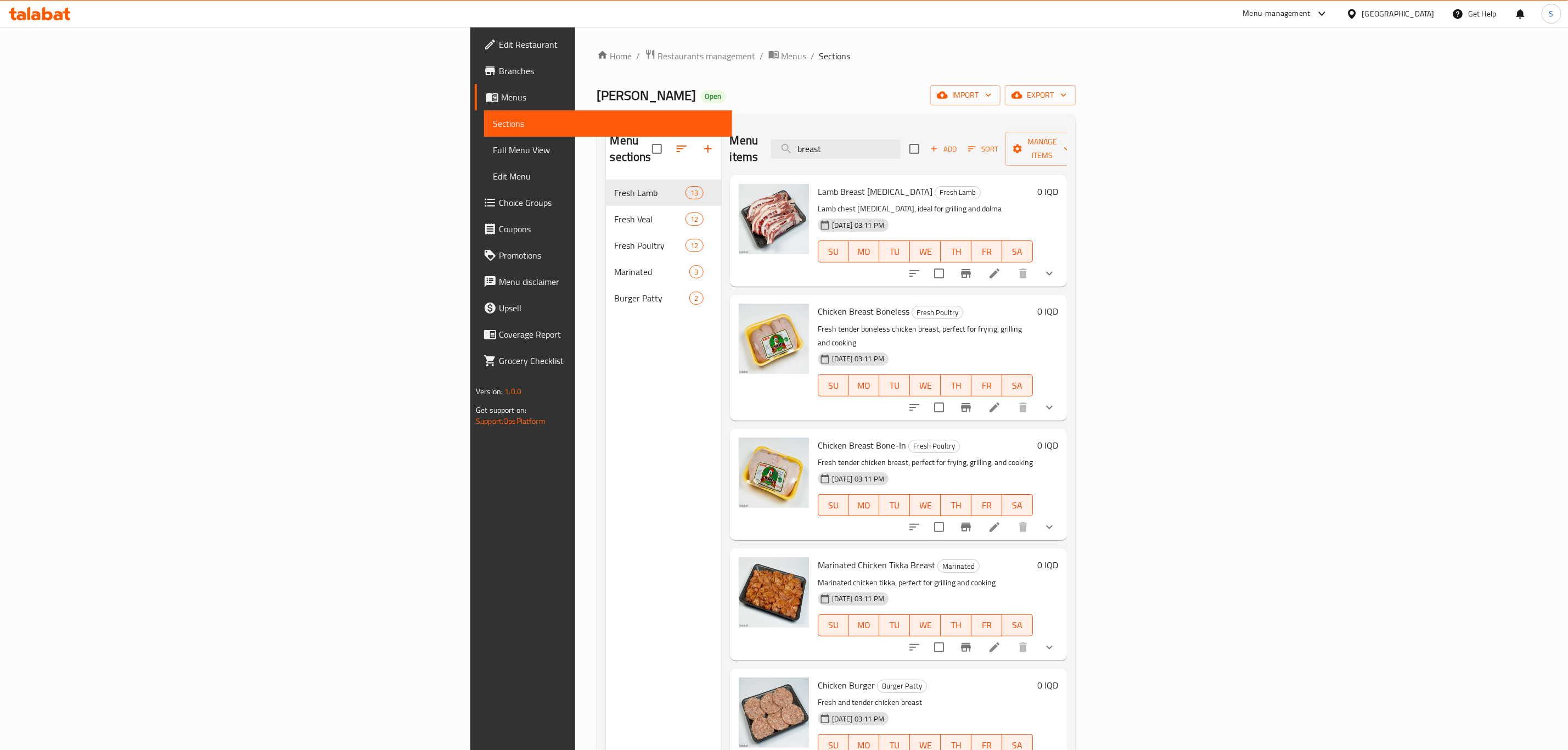
click at [818, 303] on span "Chicken Breast Boneless" at bounding box center [864, 311] width 92 height 17
copy h6 "Chicken Breast Boneless"
click at [818, 437] on span "Chicken Breast Bone-In" at bounding box center [862, 445] width 88 height 17
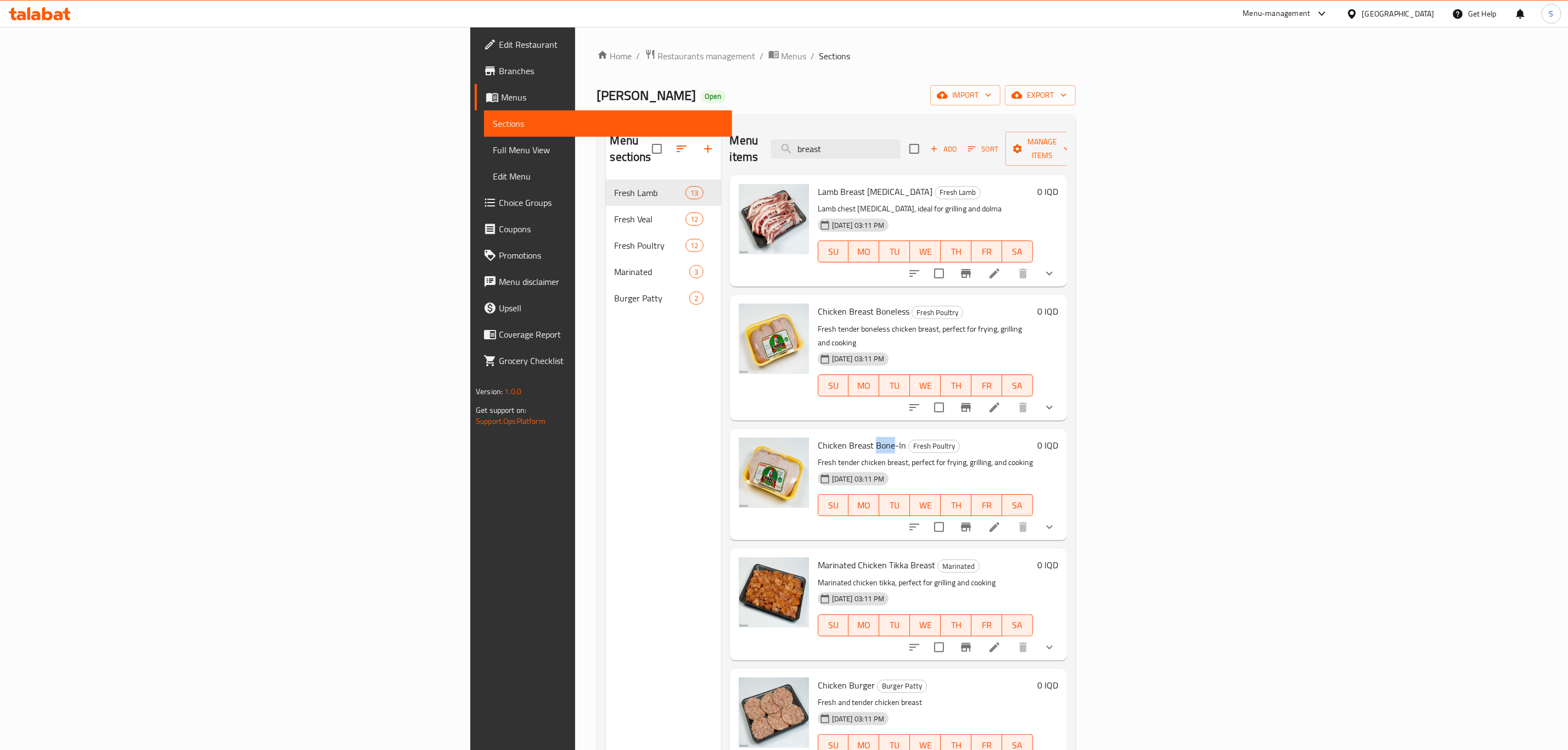
click at [818, 437] on span "Chicken Breast Bone-In" at bounding box center [862, 445] width 88 height 17
click at [818, 303] on span "Chicken Breast Boneless" at bounding box center [864, 311] width 92 height 17
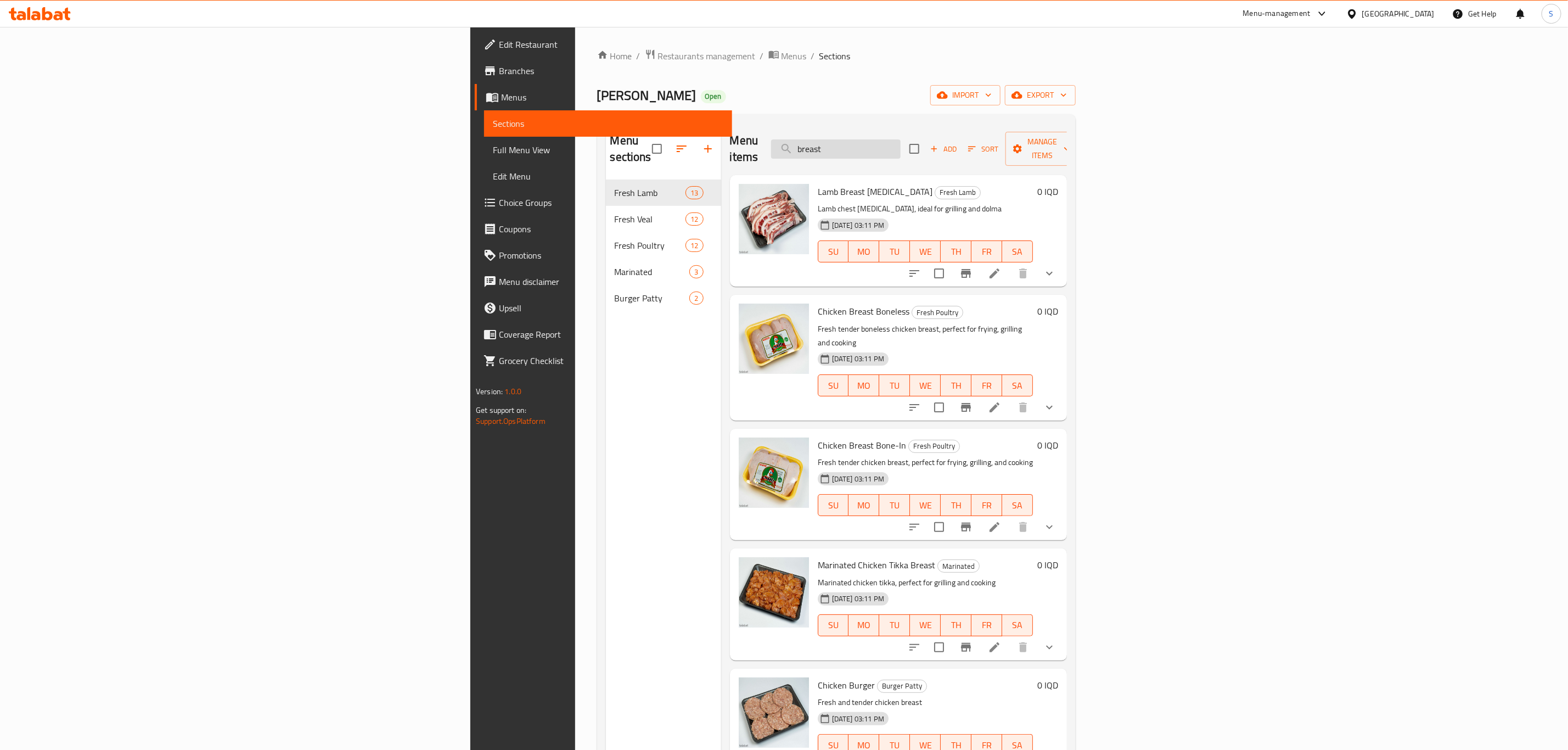
click at [901, 142] on input "breast" at bounding box center [835, 149] width 130 height 20
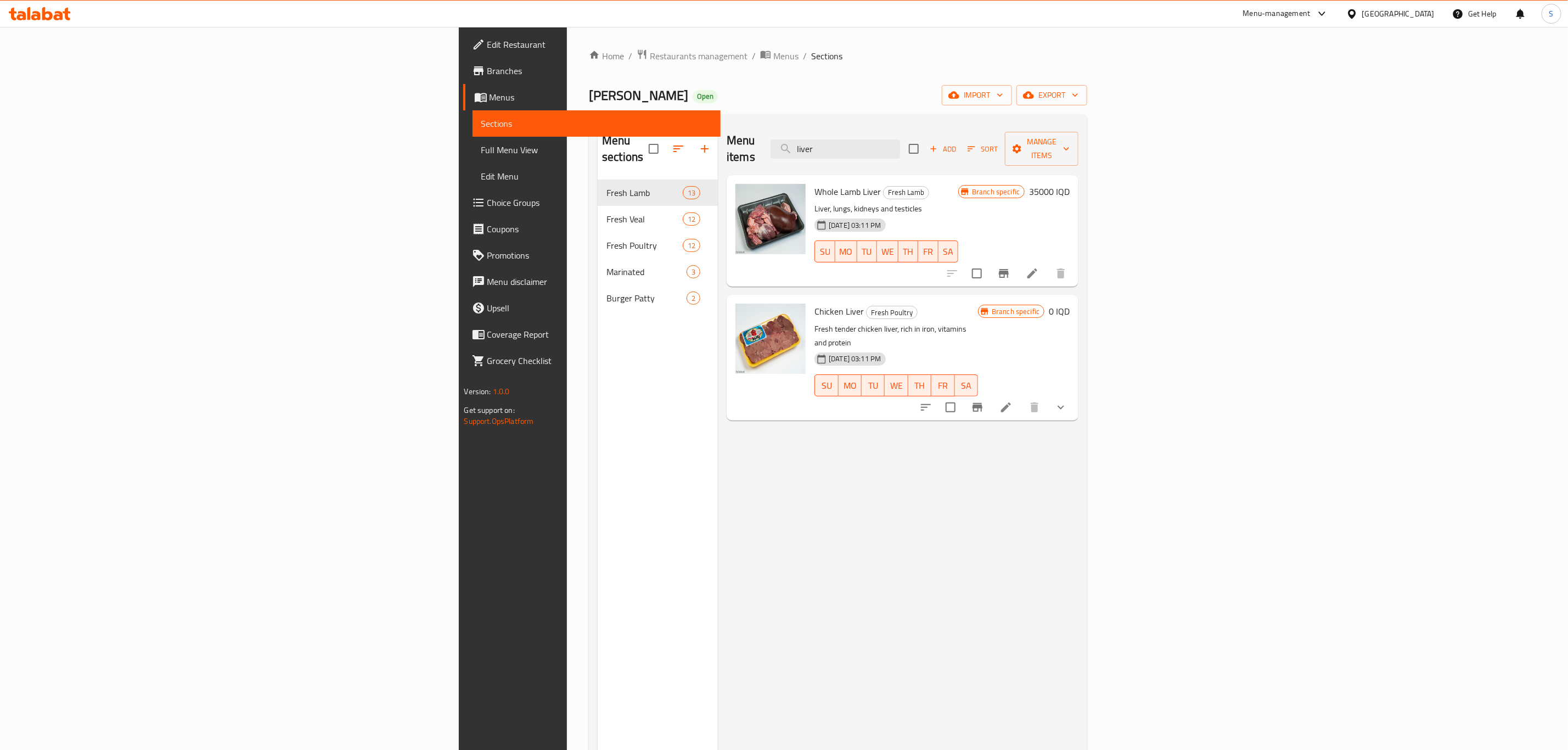
click at [814, 303] on span "Chicken Liver" at bounding box center [839, 311] width 49 height 17
click at [900, 141] on input "liver" at bounding box center [835, 149] width 130 height 20
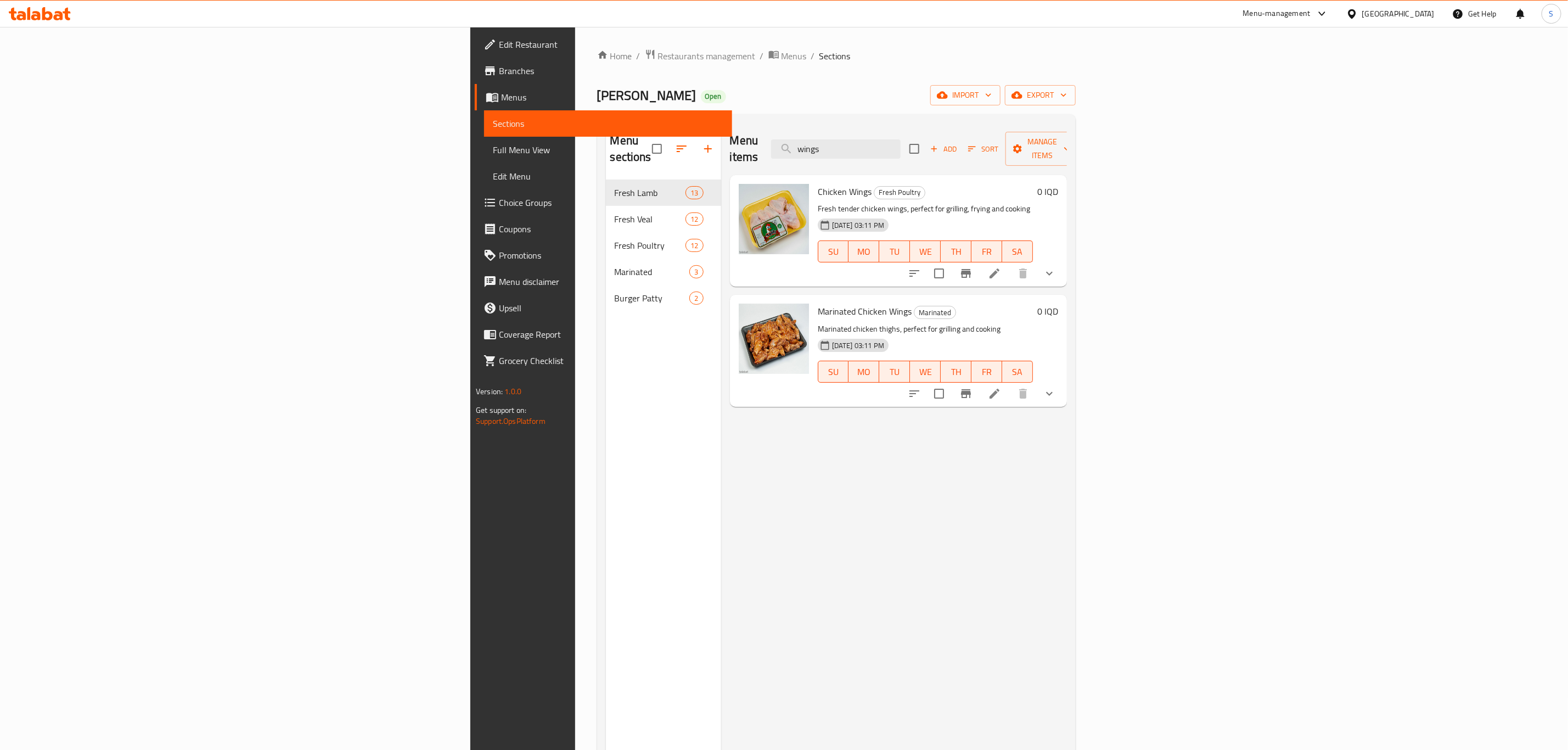
click at [818, 183] on span "Chicken Wings" at bounding box center [845, 191] width 54 height 17
click at [901, 146] on input "wings" at bounding box center [835, 149] width 130 height 20
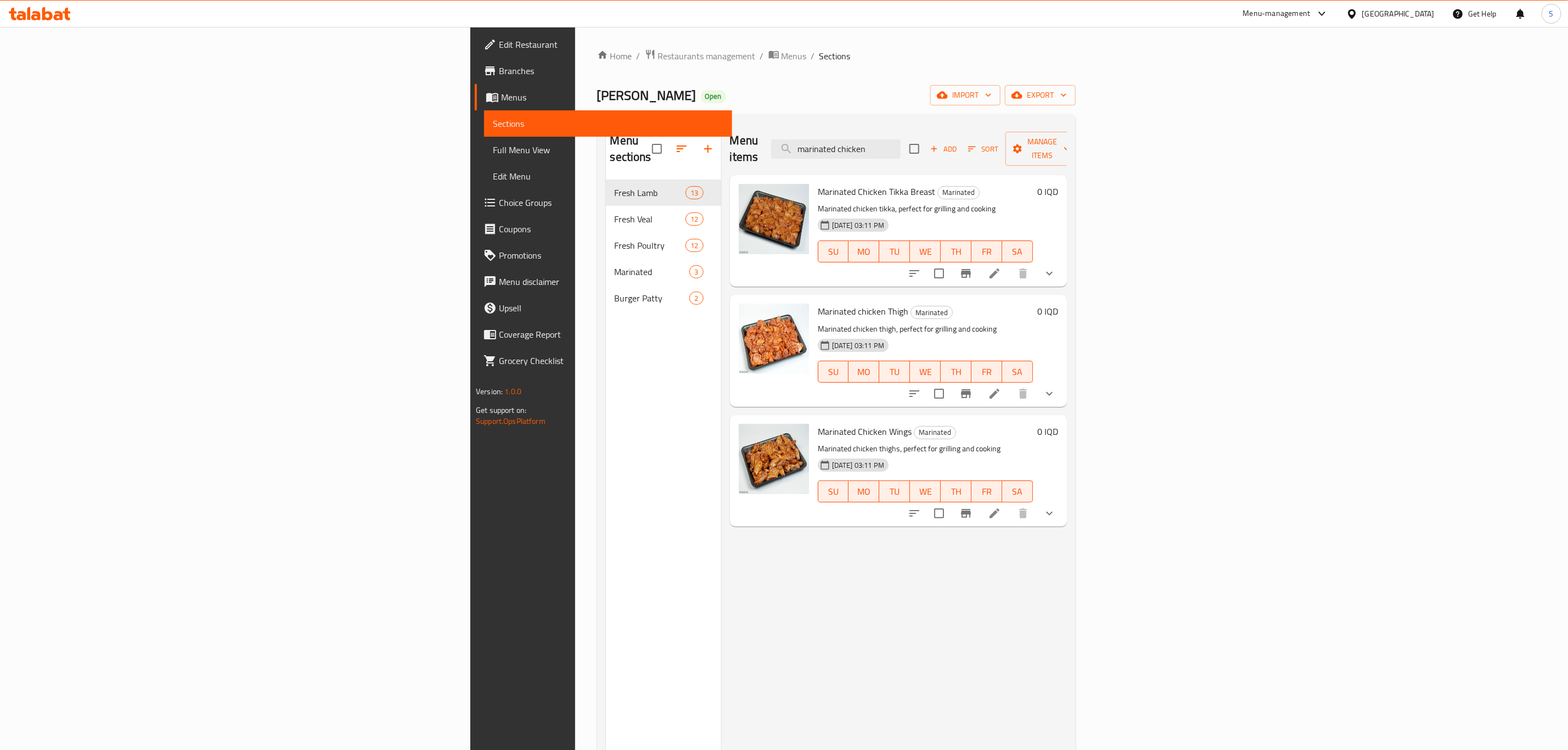
type input "marinated chicken"
click at [818, 423] on span "Marinated Chicken Wings" at bounding box center [865, 431] width 94 height 17
click at [818, 303] on span "Marinated chicken Thigh" at bounding box center [863, 311] width 91 height 17
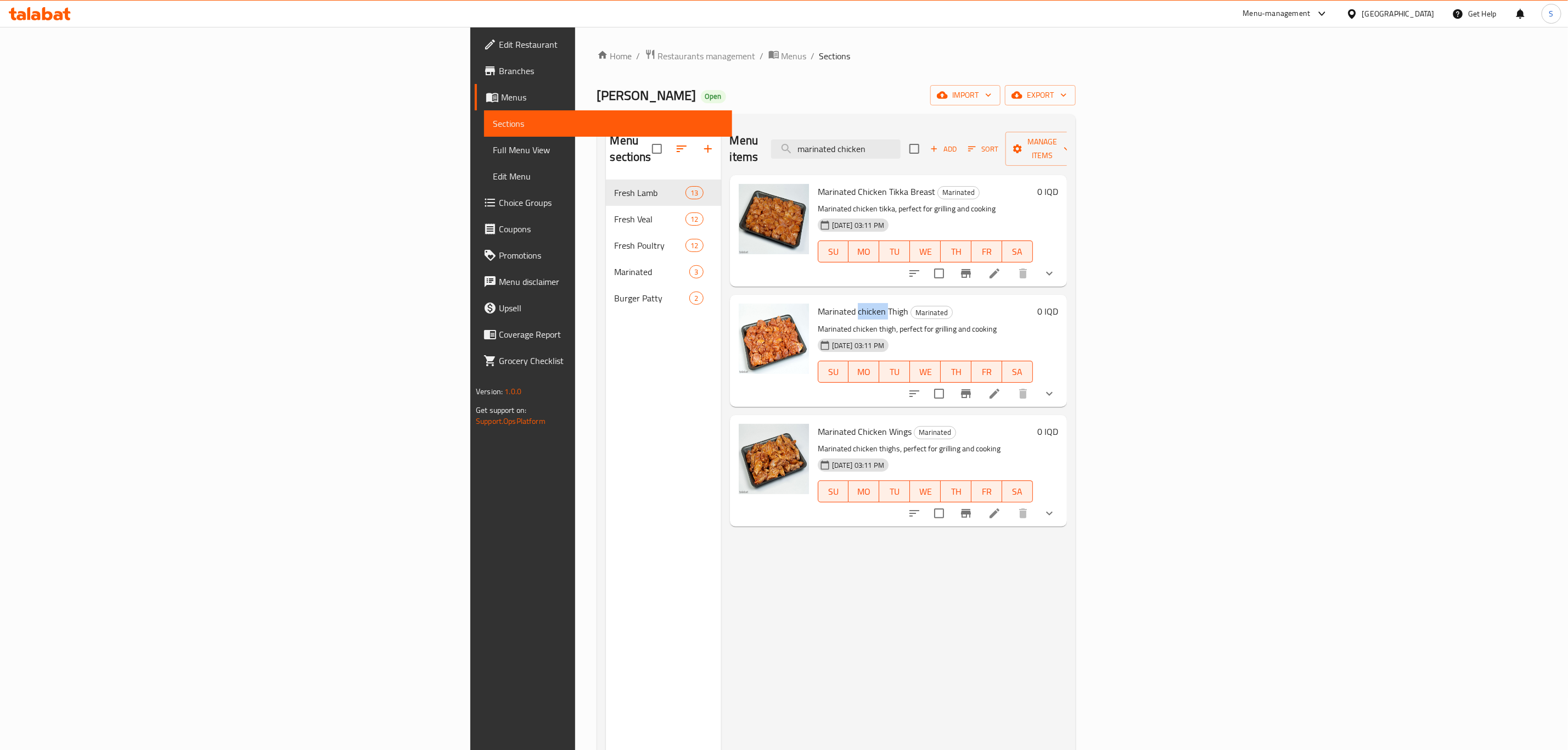
click at [818, 303] on span "Marinated chicken Thigh" at bounding box center [863, 311] width 91 height 17
click at [1010, 384] on li at bounding box center [994, 393] width 30 height 20
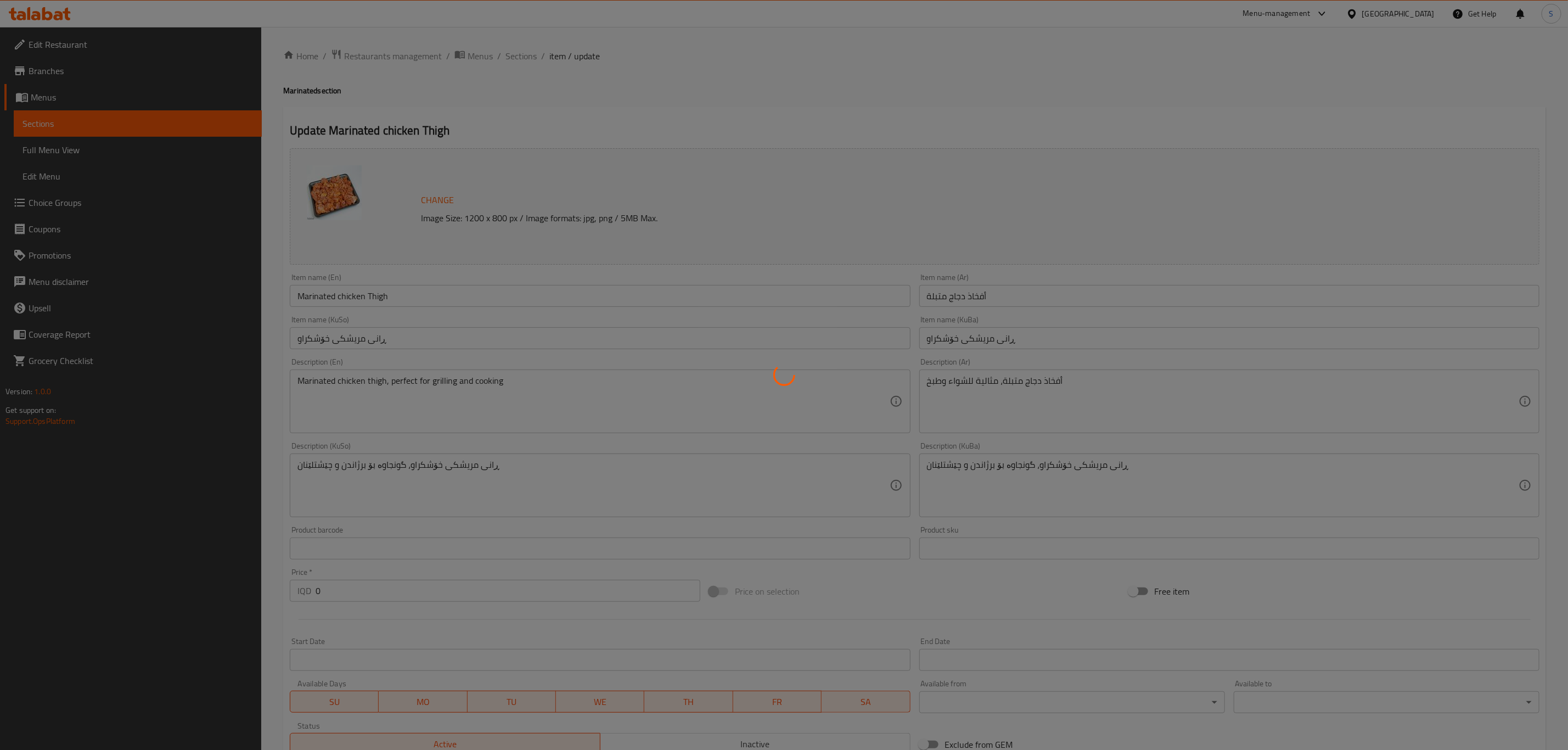
type input "إختيارك من:"
type input "هەڵبژاردنت لە:"
type input "1"
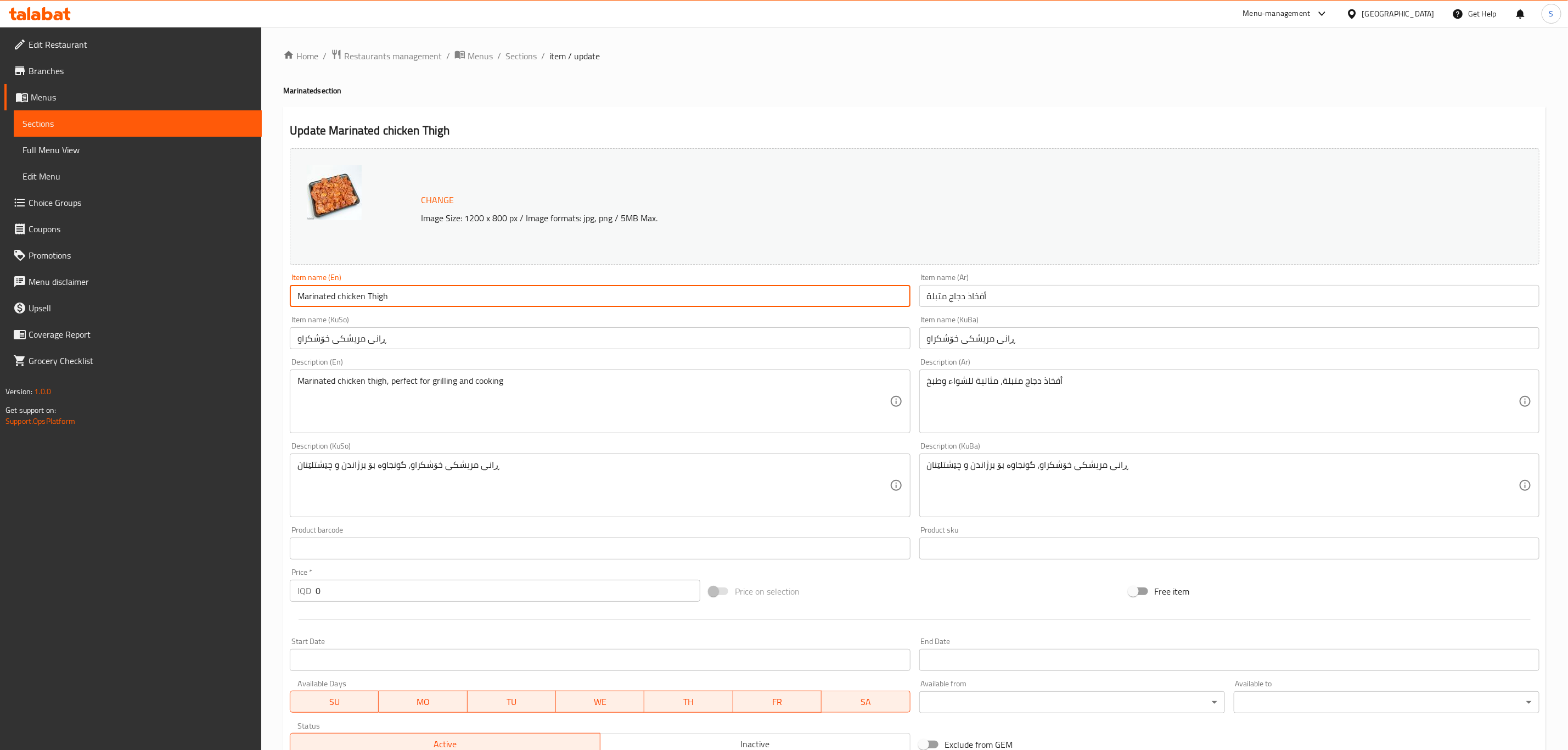
drag, startPoint x: 340, startPoint y: 296, endPoint x: 339, endPoint y: 303, distance: 7.1
click at [339, 303] on input "Marinated chicken Thigh" at bounding box center [600, 296] width 620 height 22
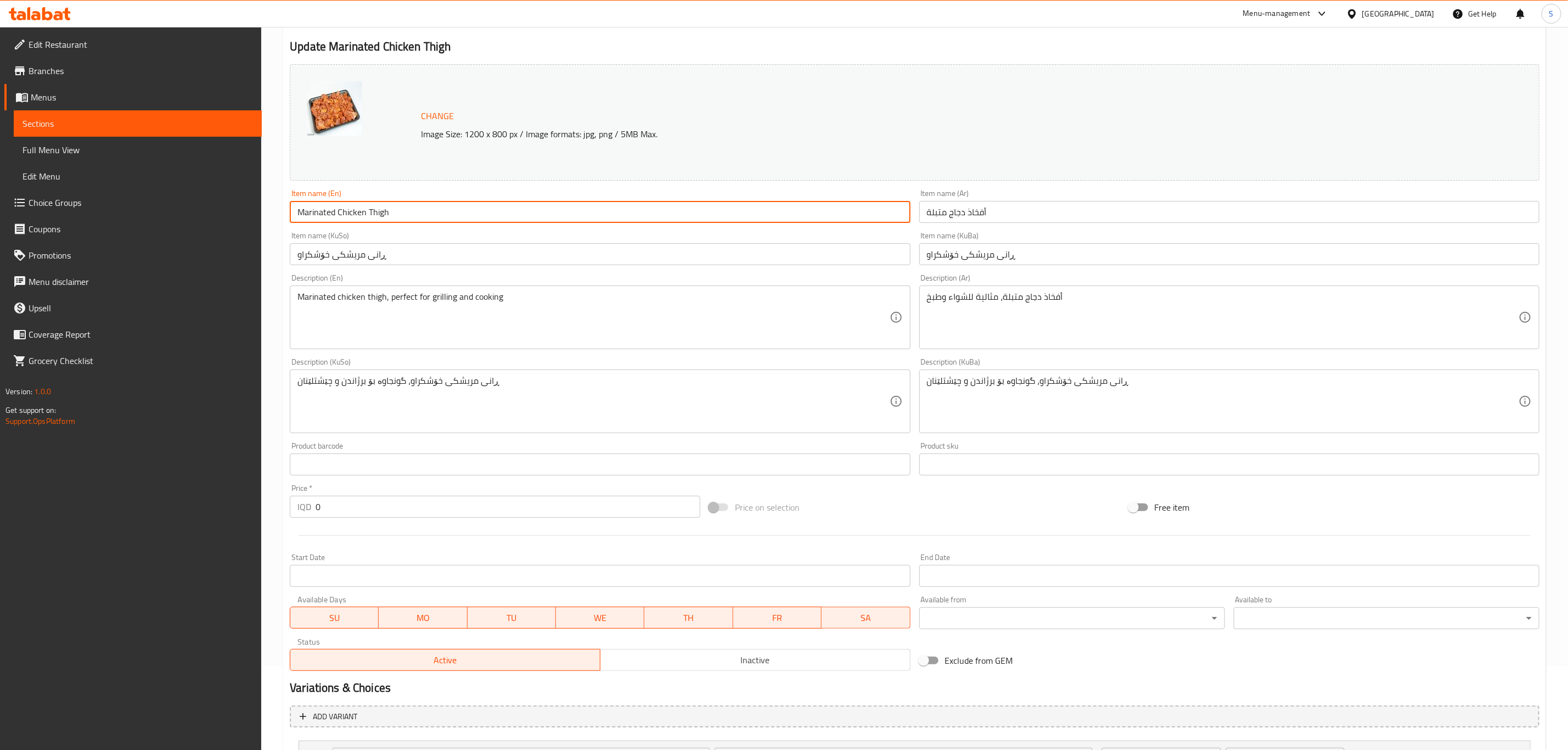
scroll to position [213, 0]
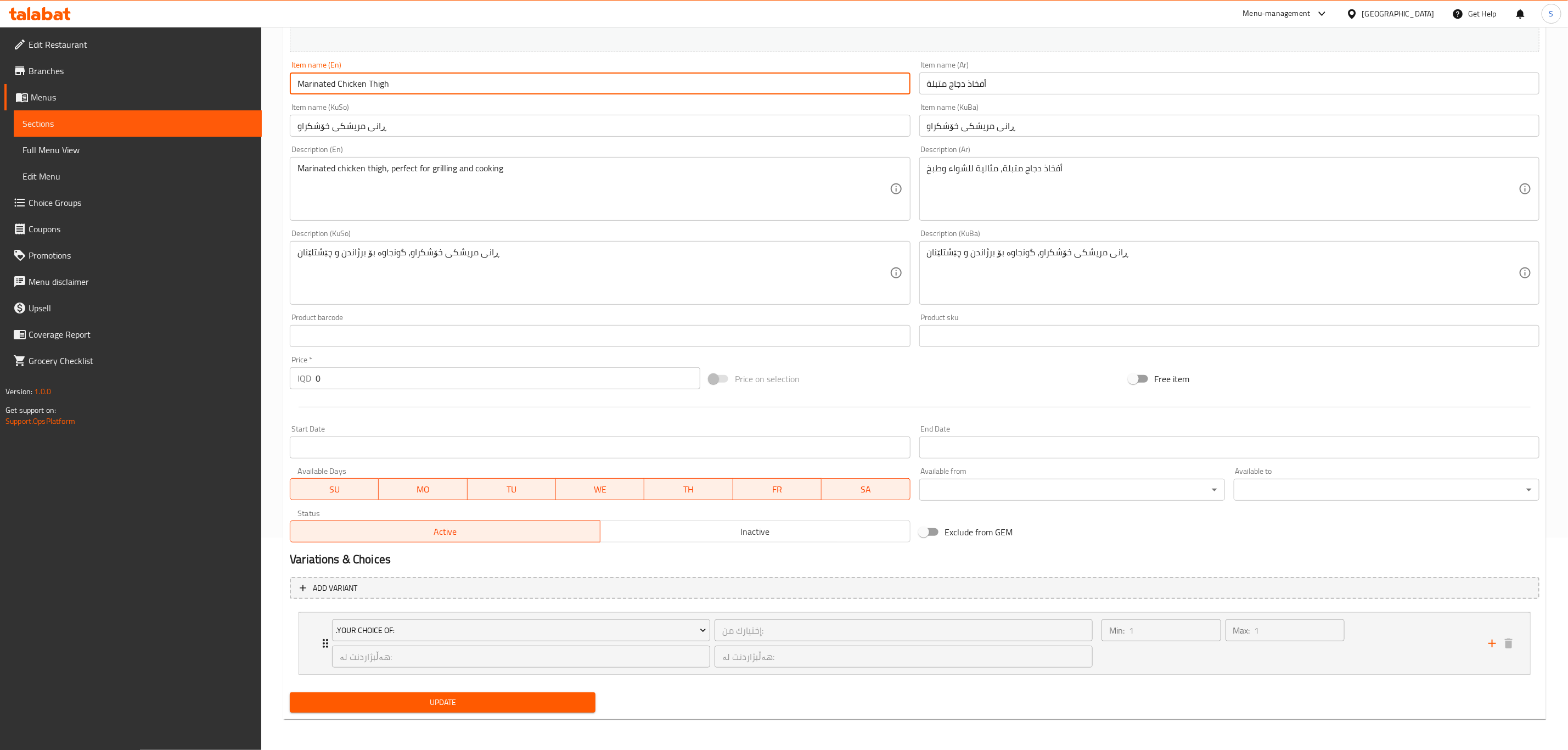
type input "Marinated Chicken Thigh"
click at [463, 705] on span "Update" at bounding box center [443, 702] width 288 height 14
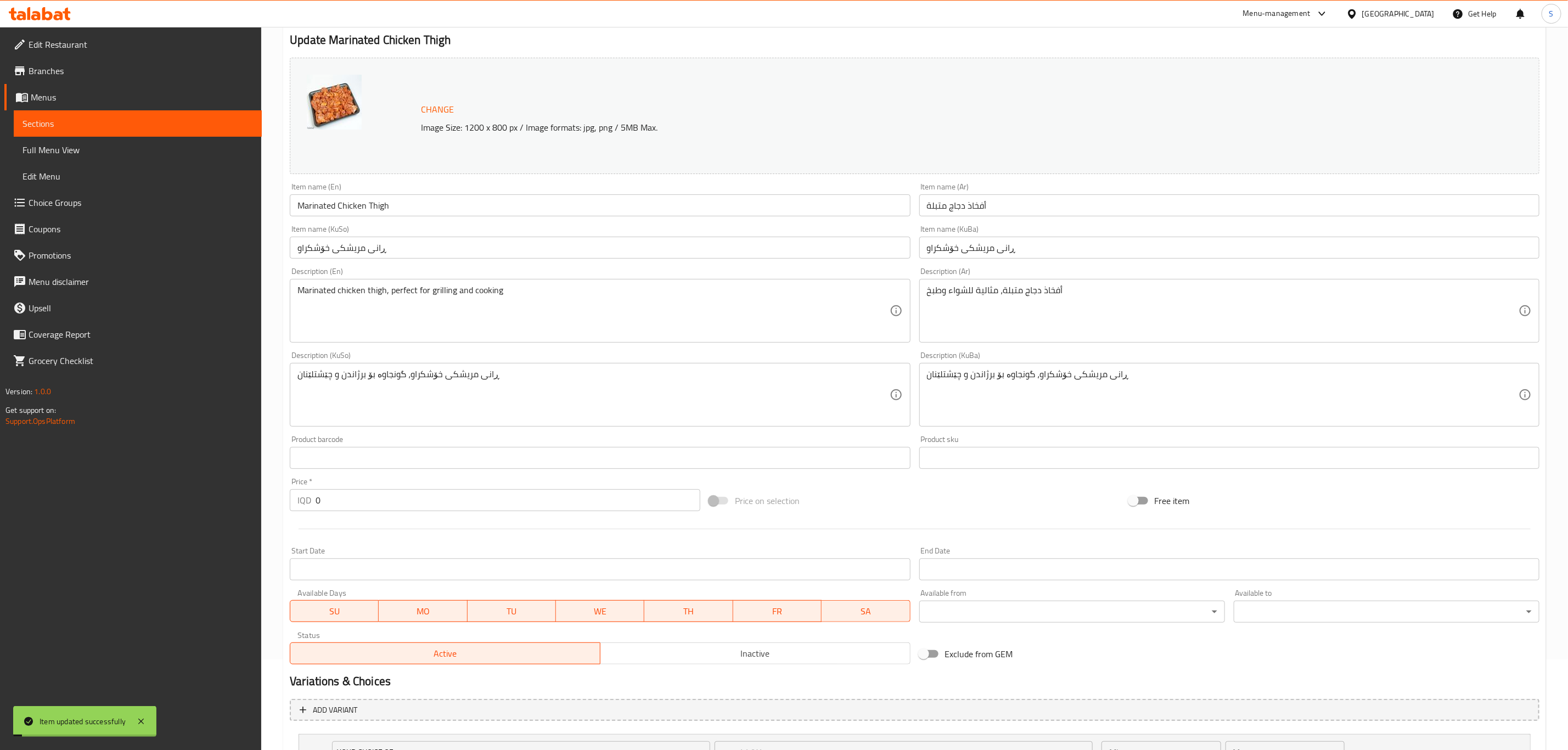
scroll to position [0, 0]
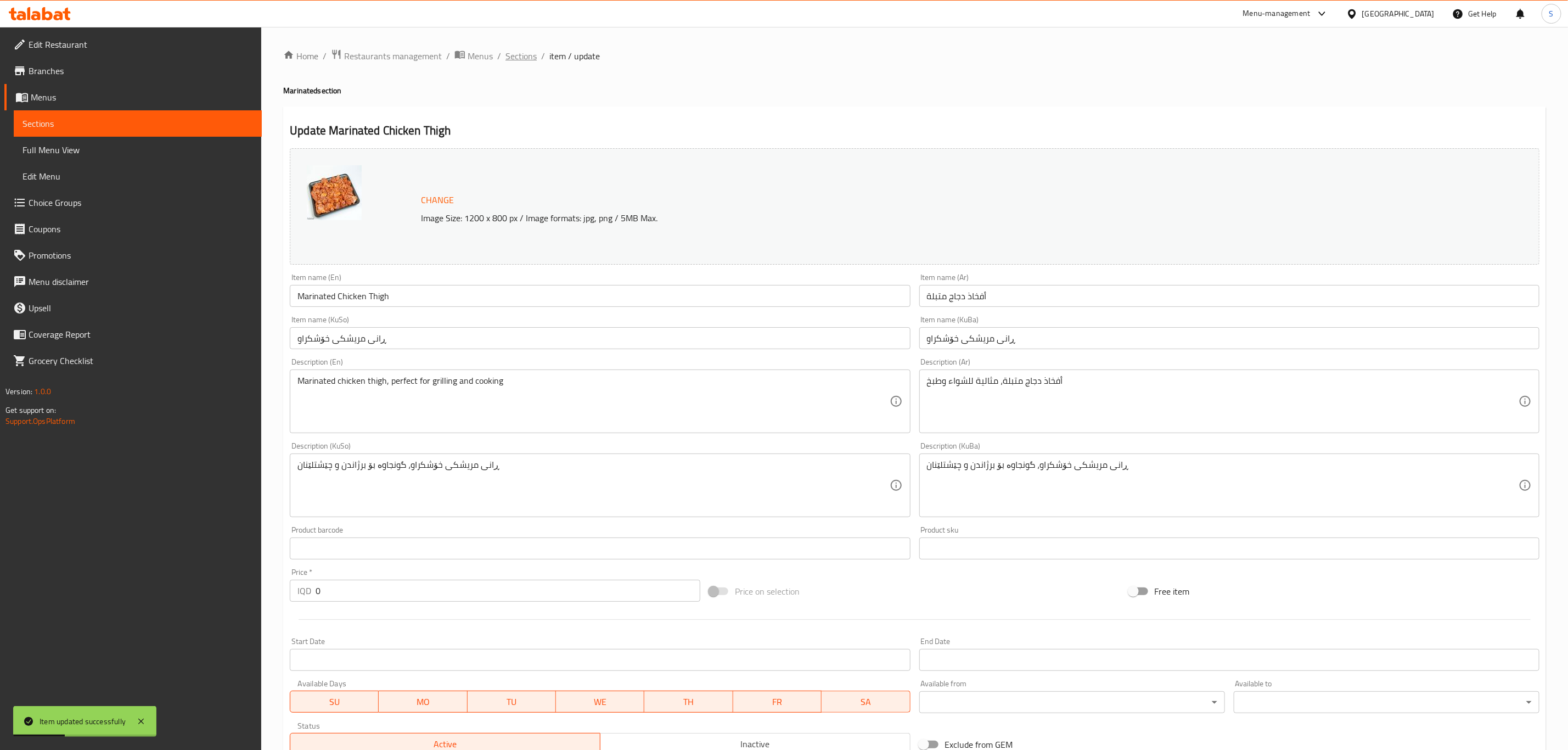
click at [517, 62] on span "Sections" at bounding box center [521, 56] width 31 height 13
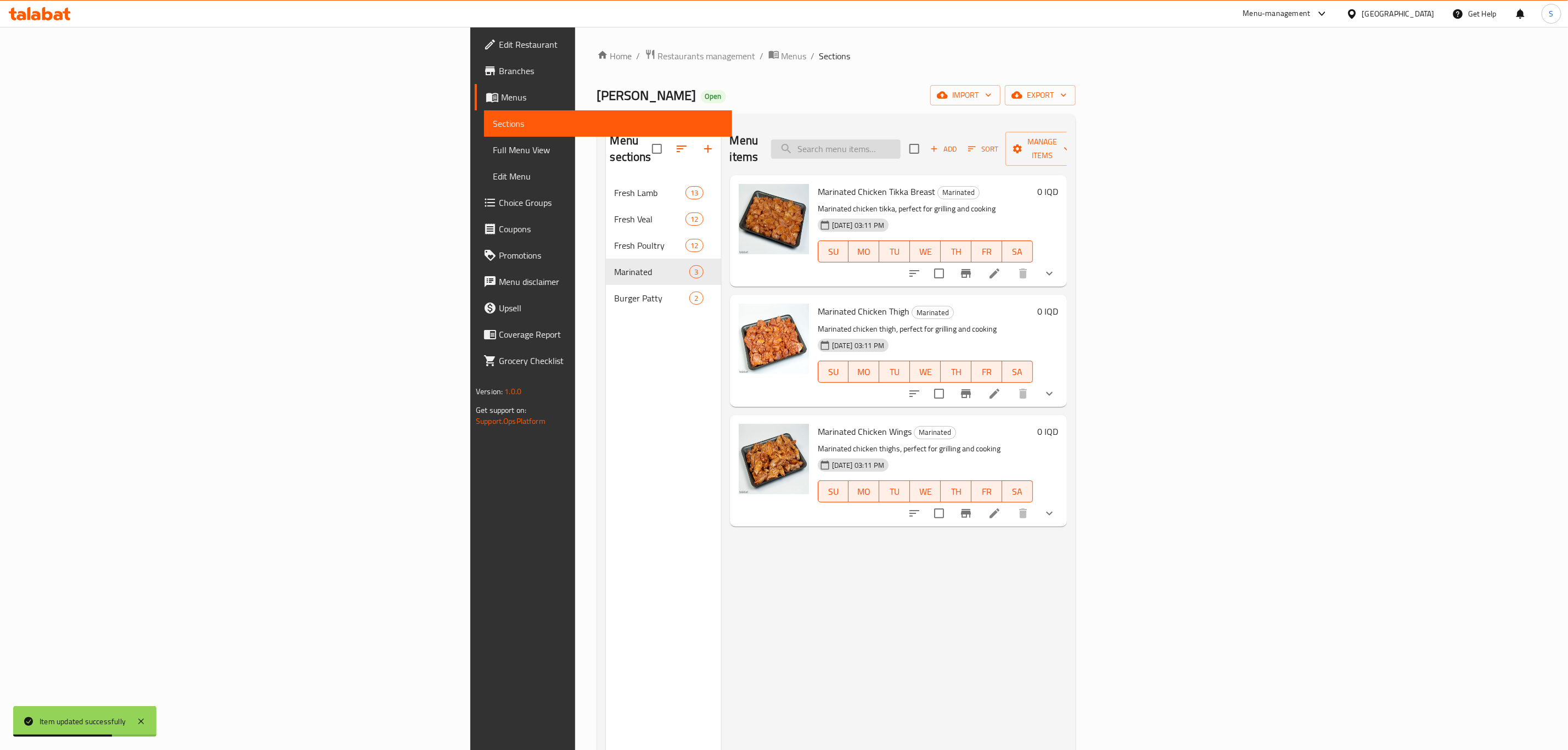
click at [901, 149] on input "search" at bounding box center [835, 149] width 130 height 20
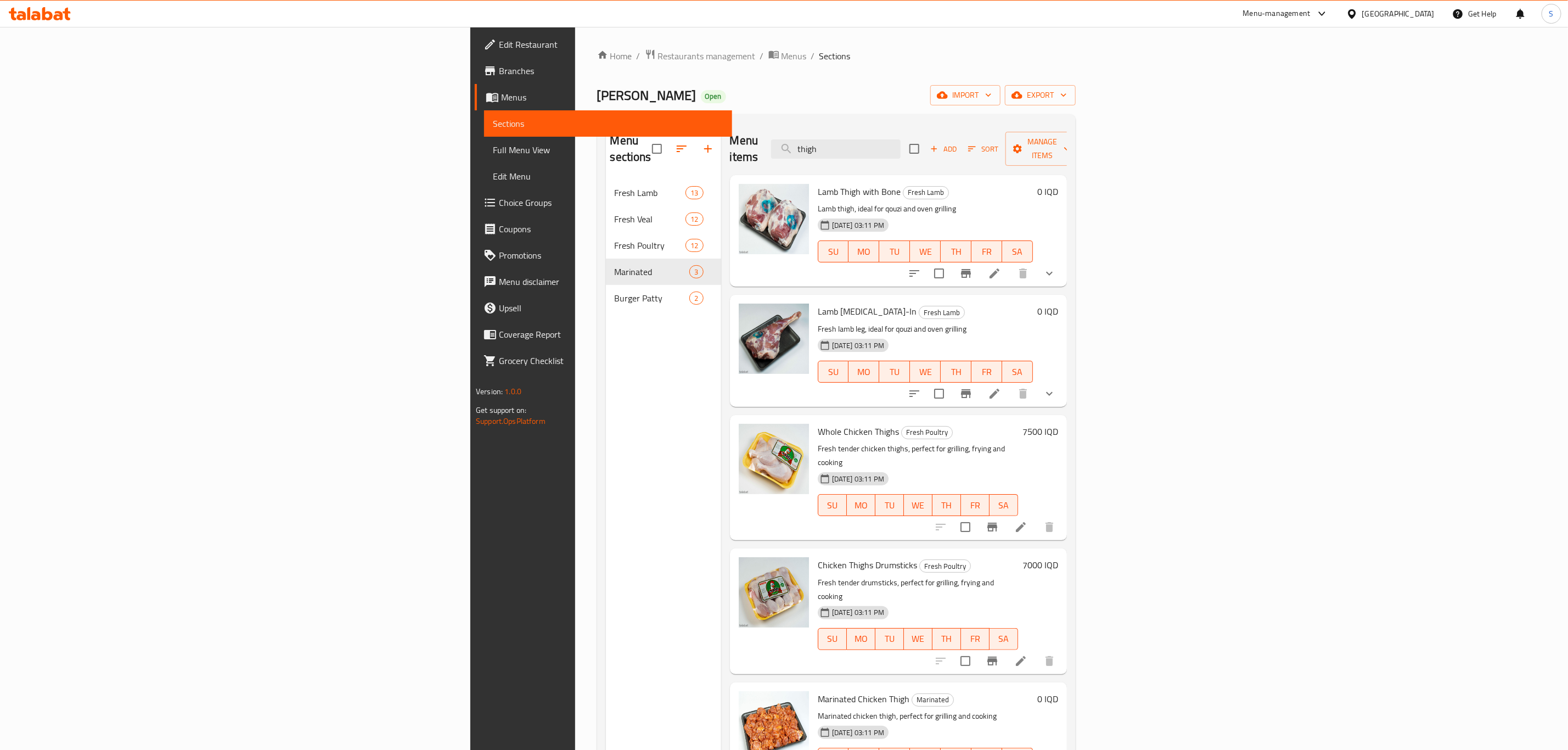
type input "thigh"
click at [818, 423] on span "Whole Chicken Thighs" at bounding box center [859, 431] width 81 height 17
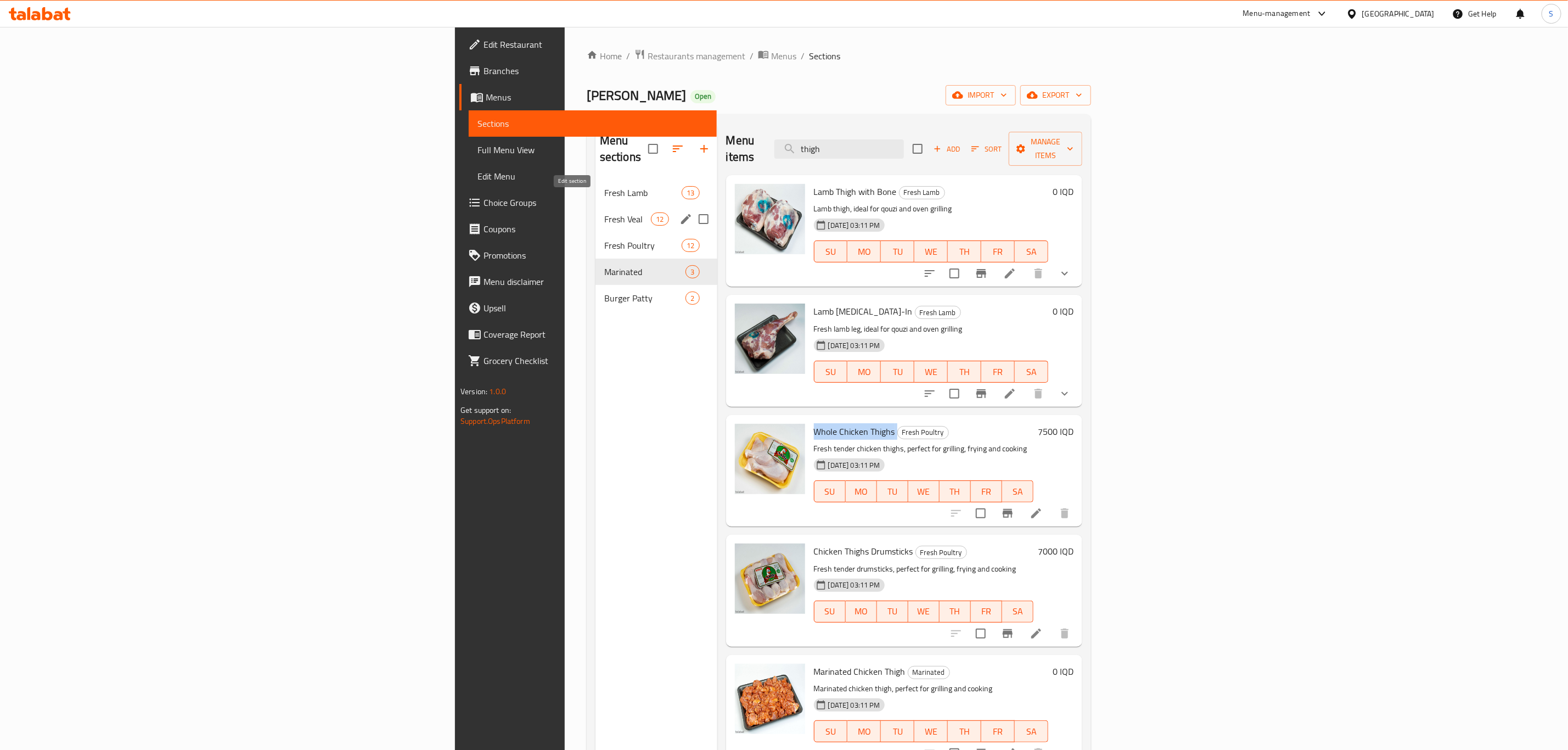
click at [680, 212] on icon "edit" at bounding box center [686, 219] width 13 height 13
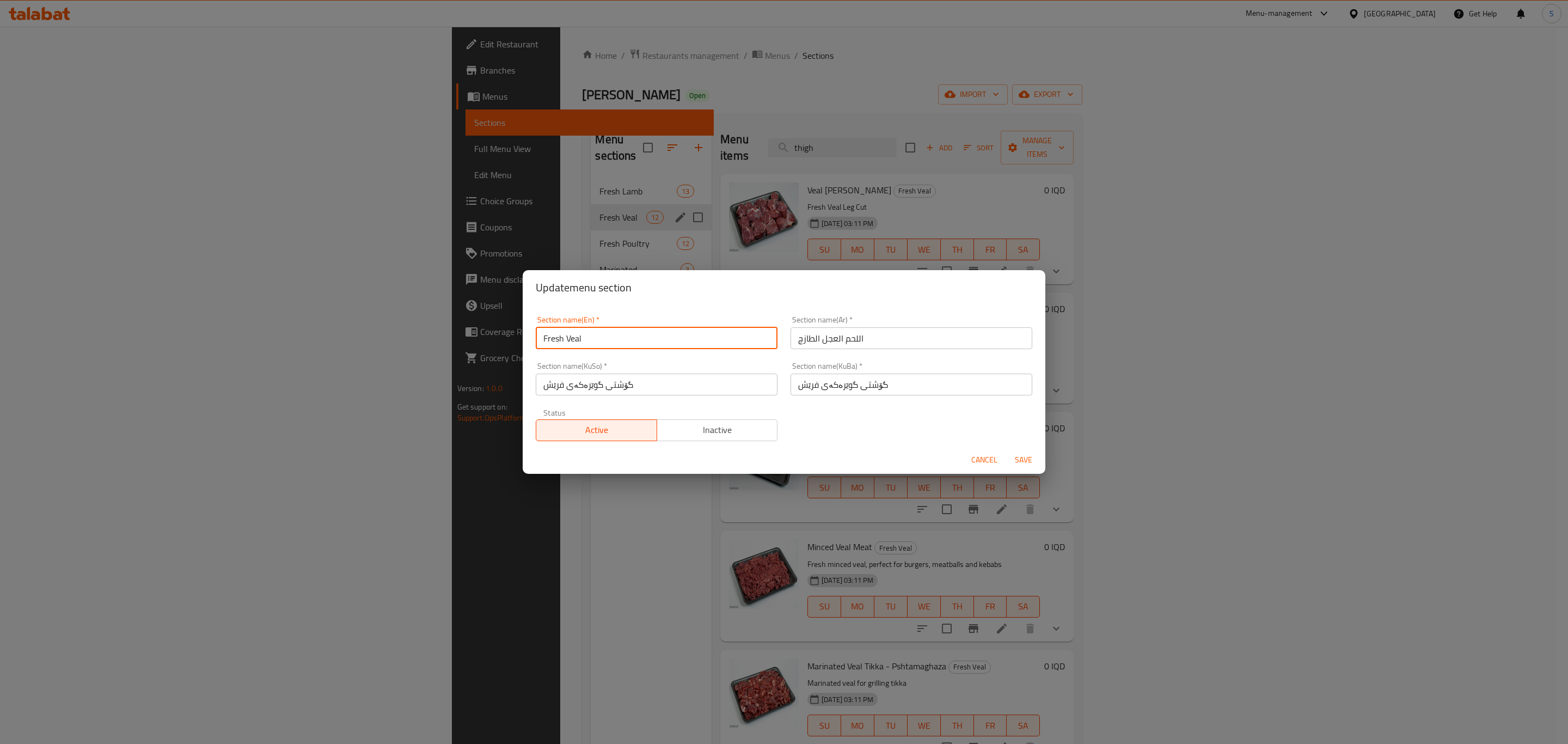
click at [573, 336] on input "Fresh Veal" at bounding box center [656, 338] width 241 height 22
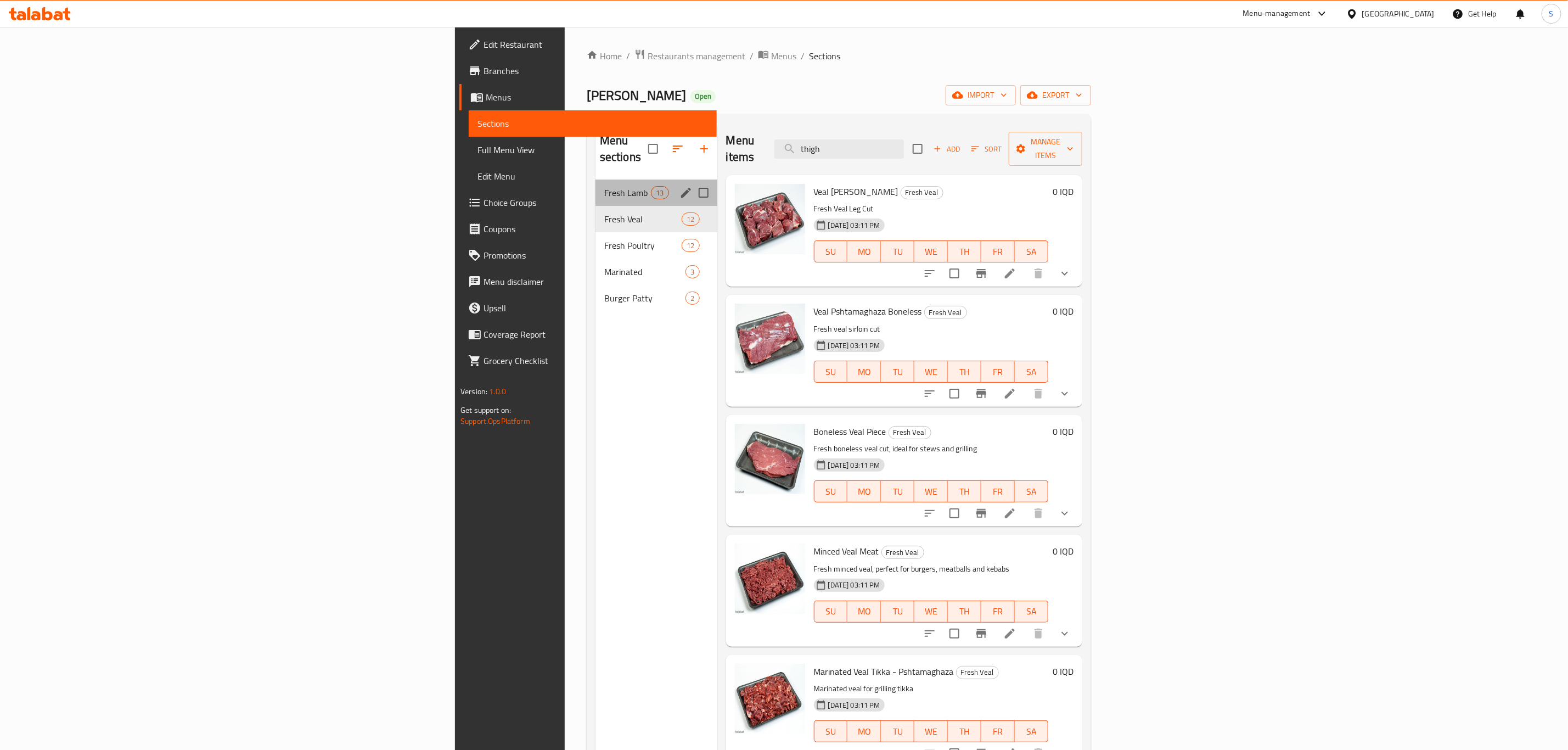
click at [596, 187] on div "Fresh Lamb 13" at bounding box center [656, 193] width 122 height 26
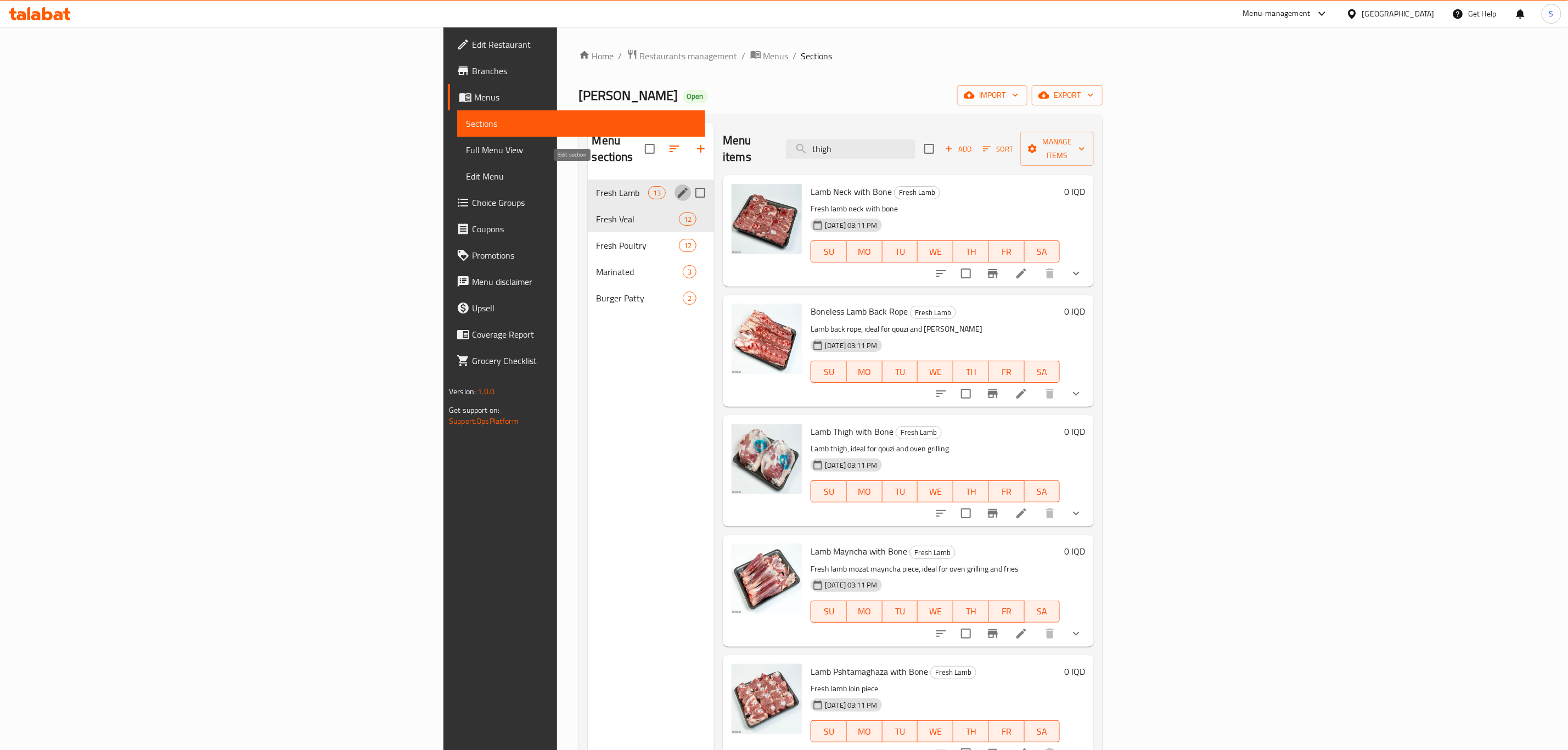
click at [678, 188] on icon "edit" at bounding box center [683, 193] width 10 height 10
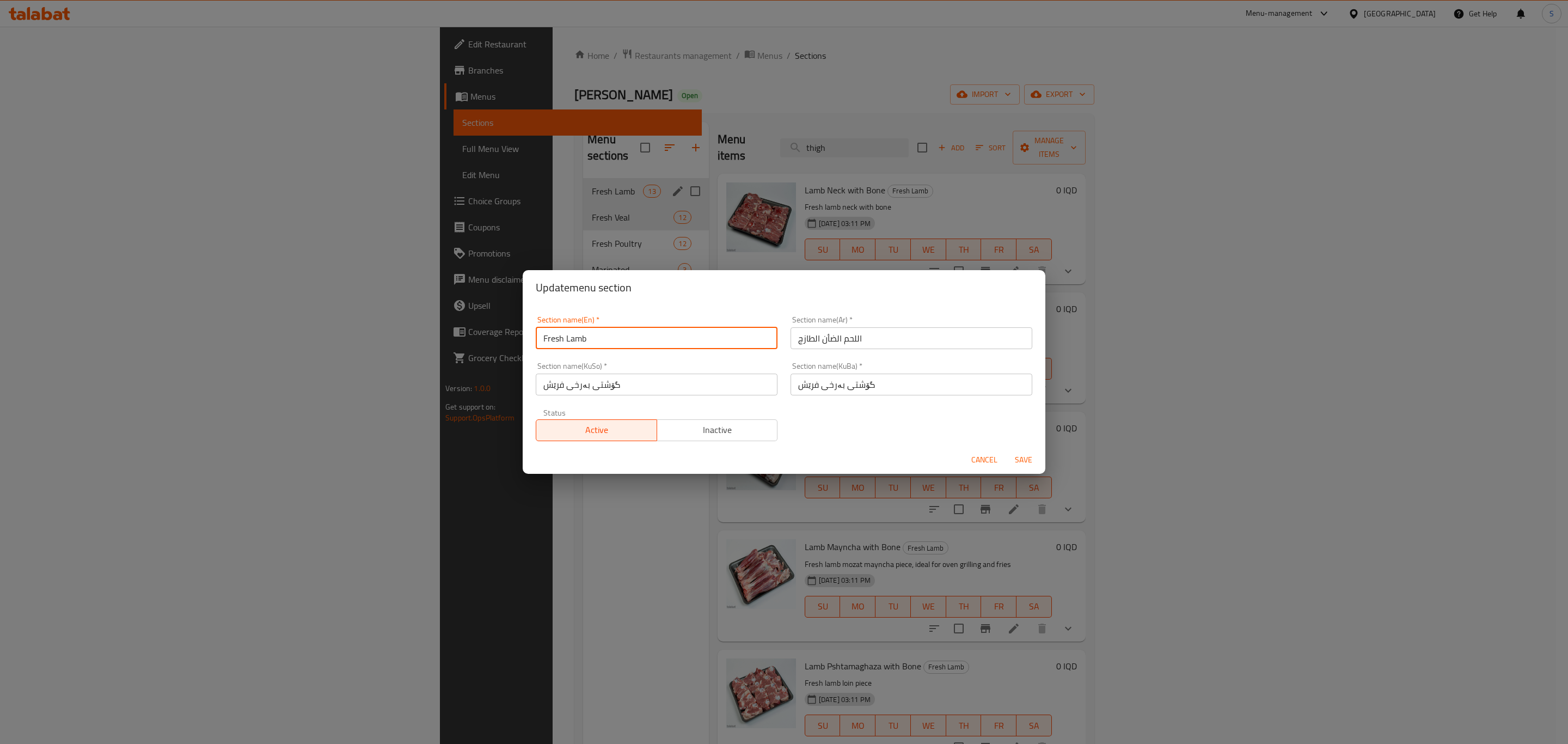
click at [571, 342] on input "Fresh Lamb" at bounding box center [656, 338] width 241 height 22
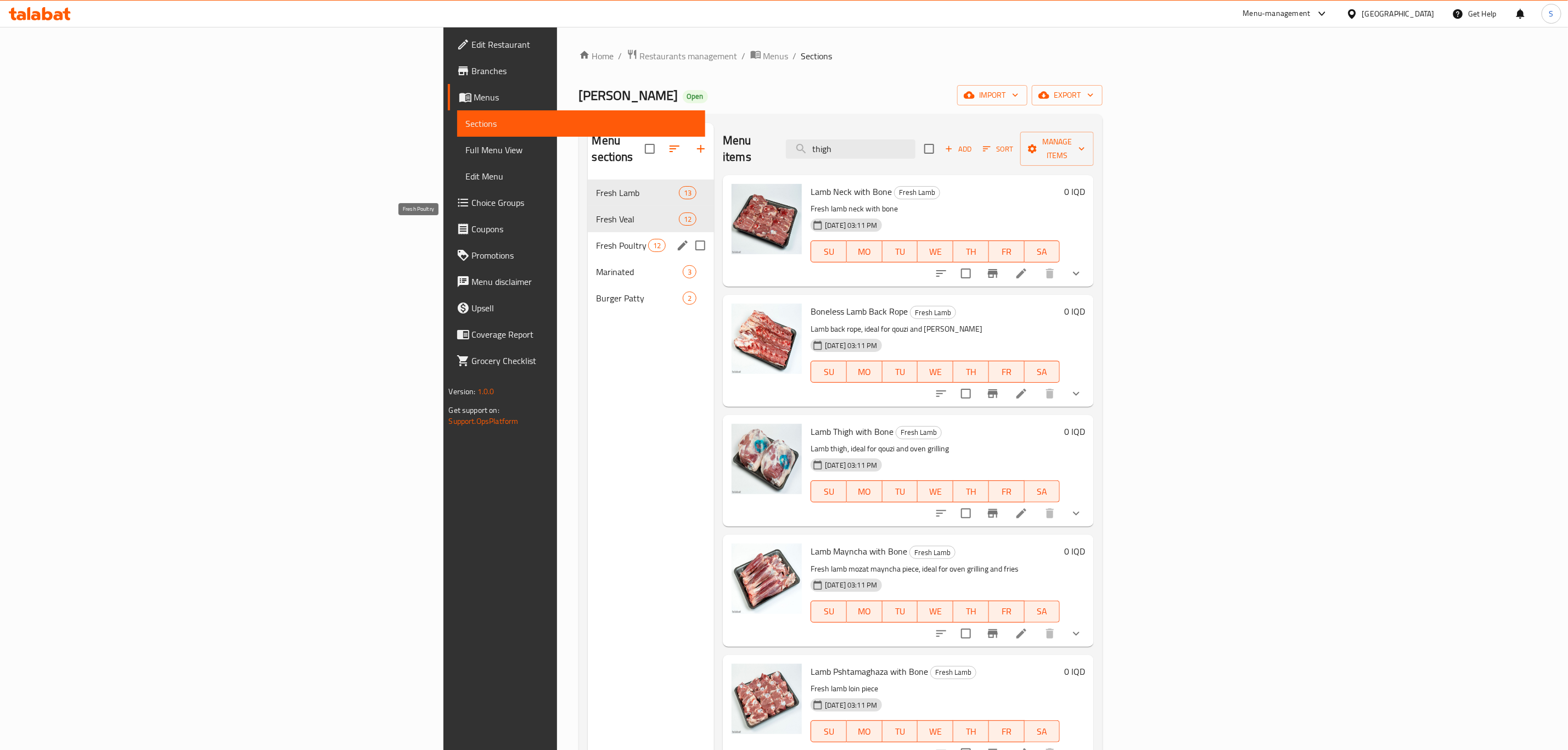
click at [596, 239] on span "Fresh Poultry" at bounding box center [622, 246] width 51 height 13
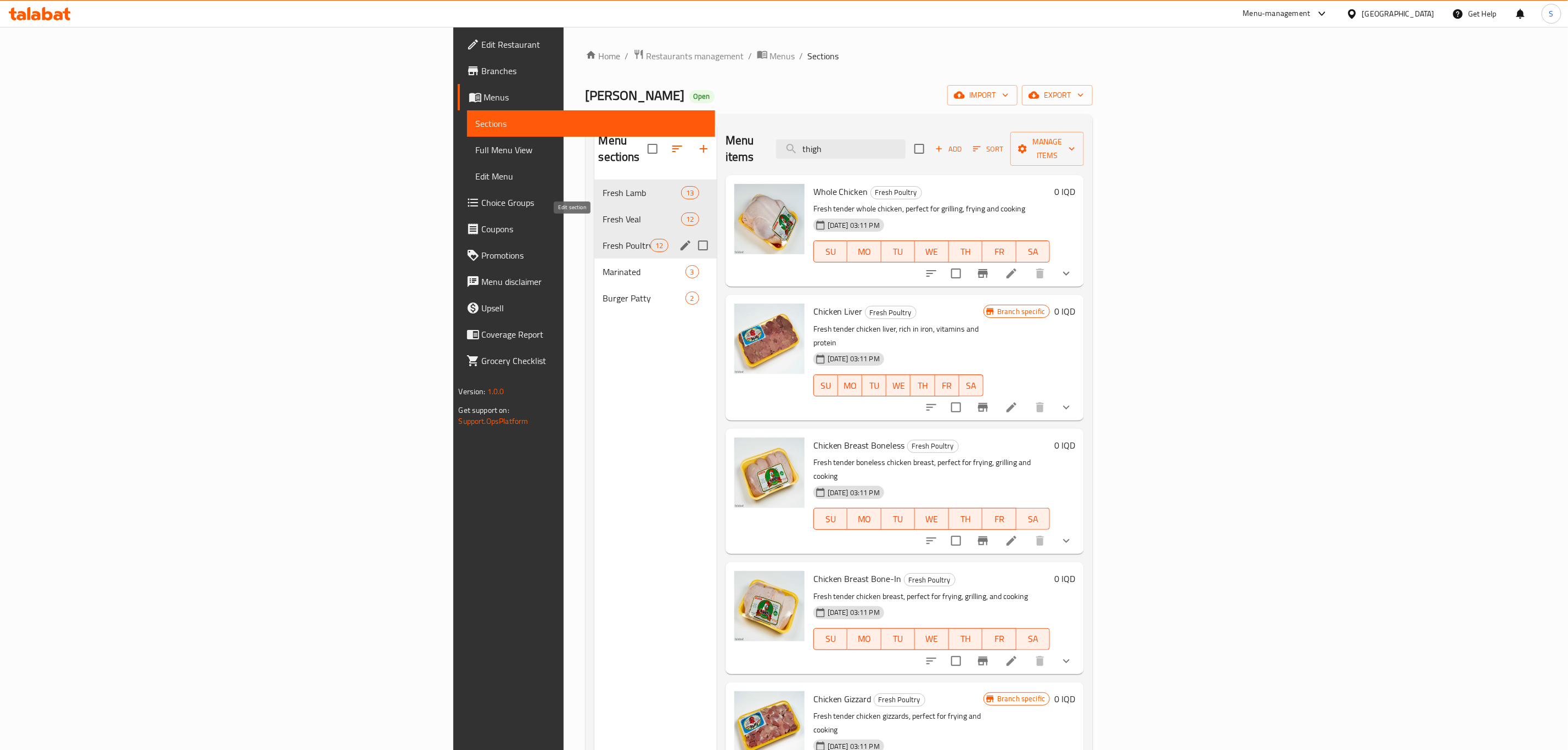
click at [679, 239] on icon "edit" at bounding box center [685, 246] width 13 height 13
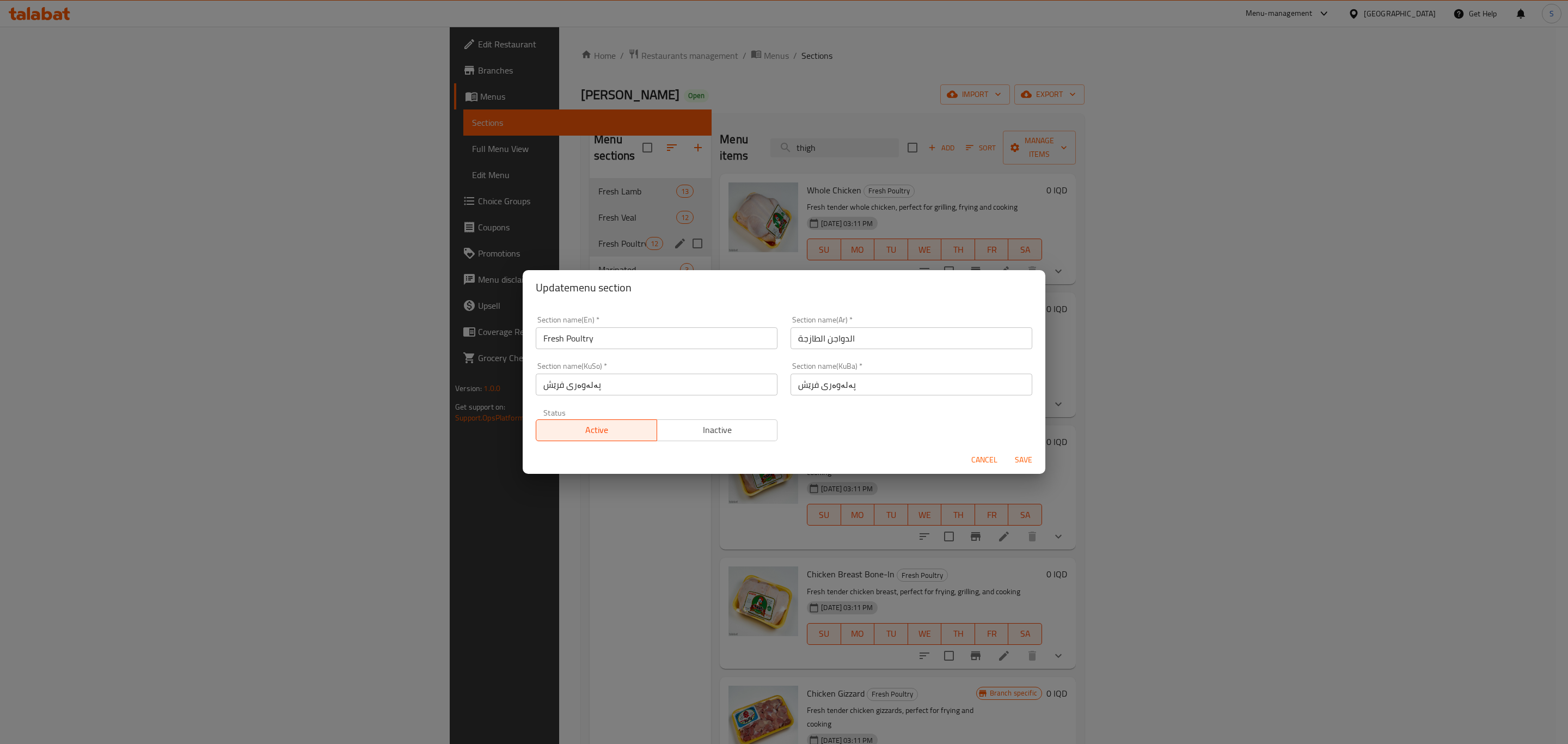
click at [587, 342] on input "Fresh Poultry" at bounding box center [656, 338] width 241 height 22
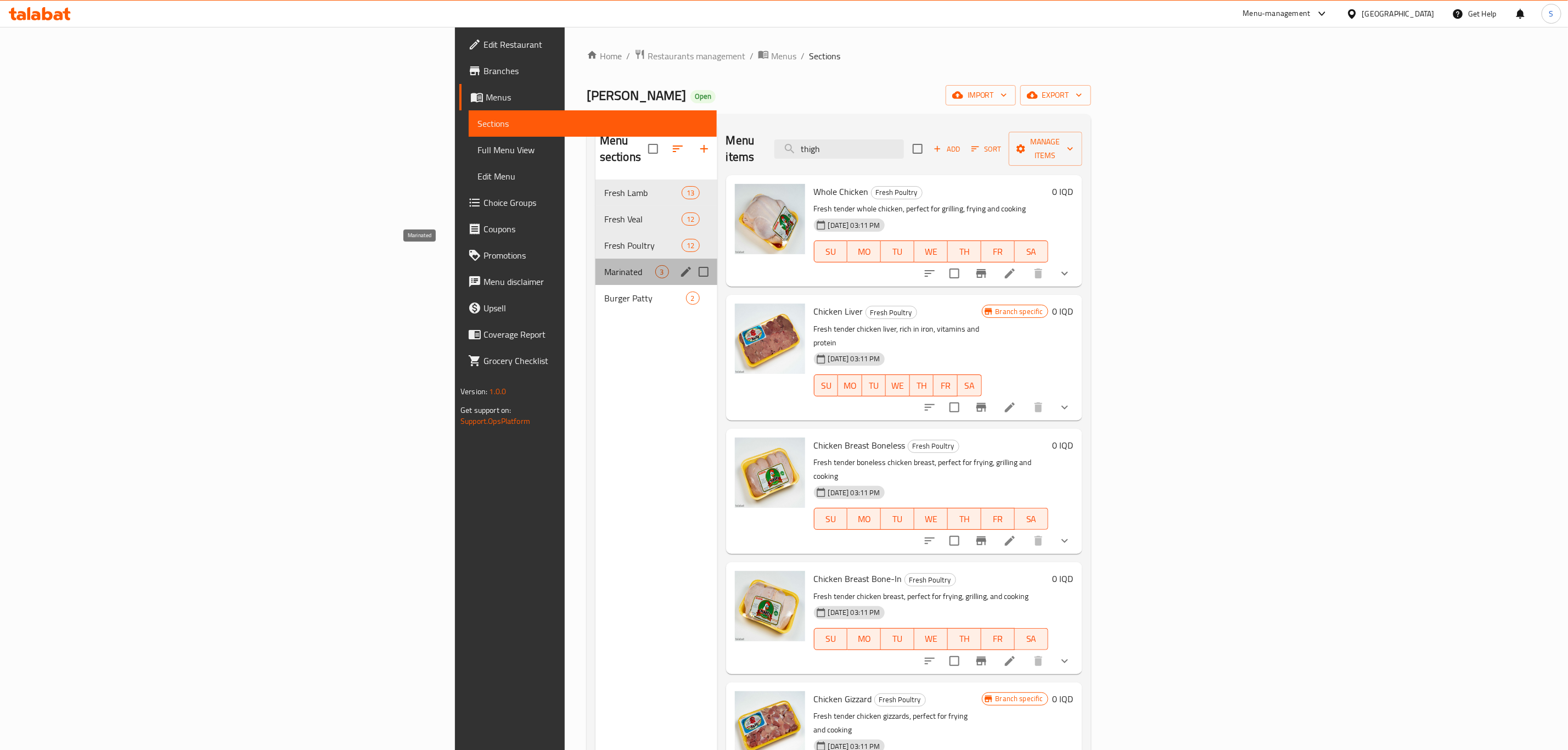
click at [604, 265] on span "Marinated" at bounding box center [630, 272] width 51 height 13
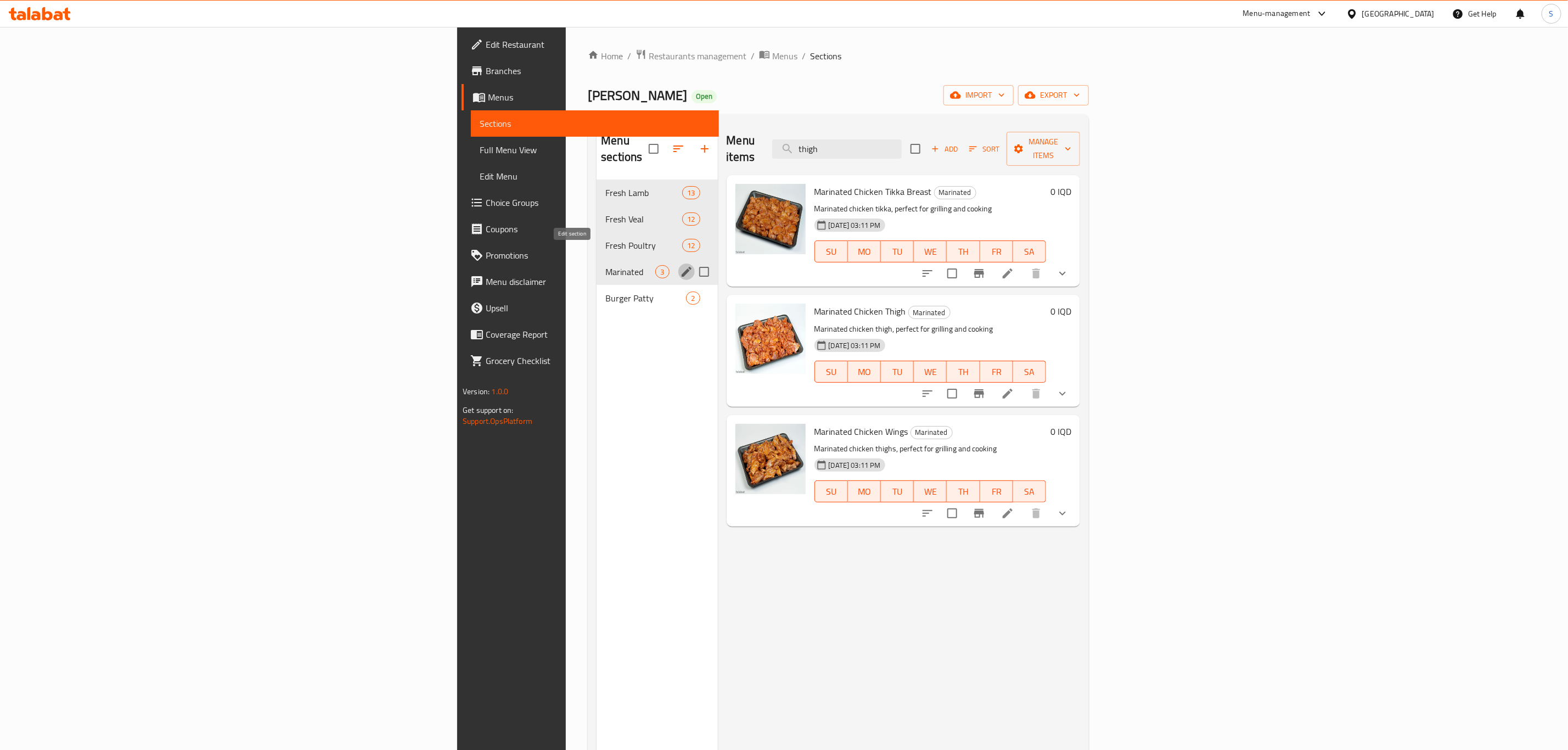
click at [680, 265] on icon "edit" at bounding box center [687, 272] width 13 height 13
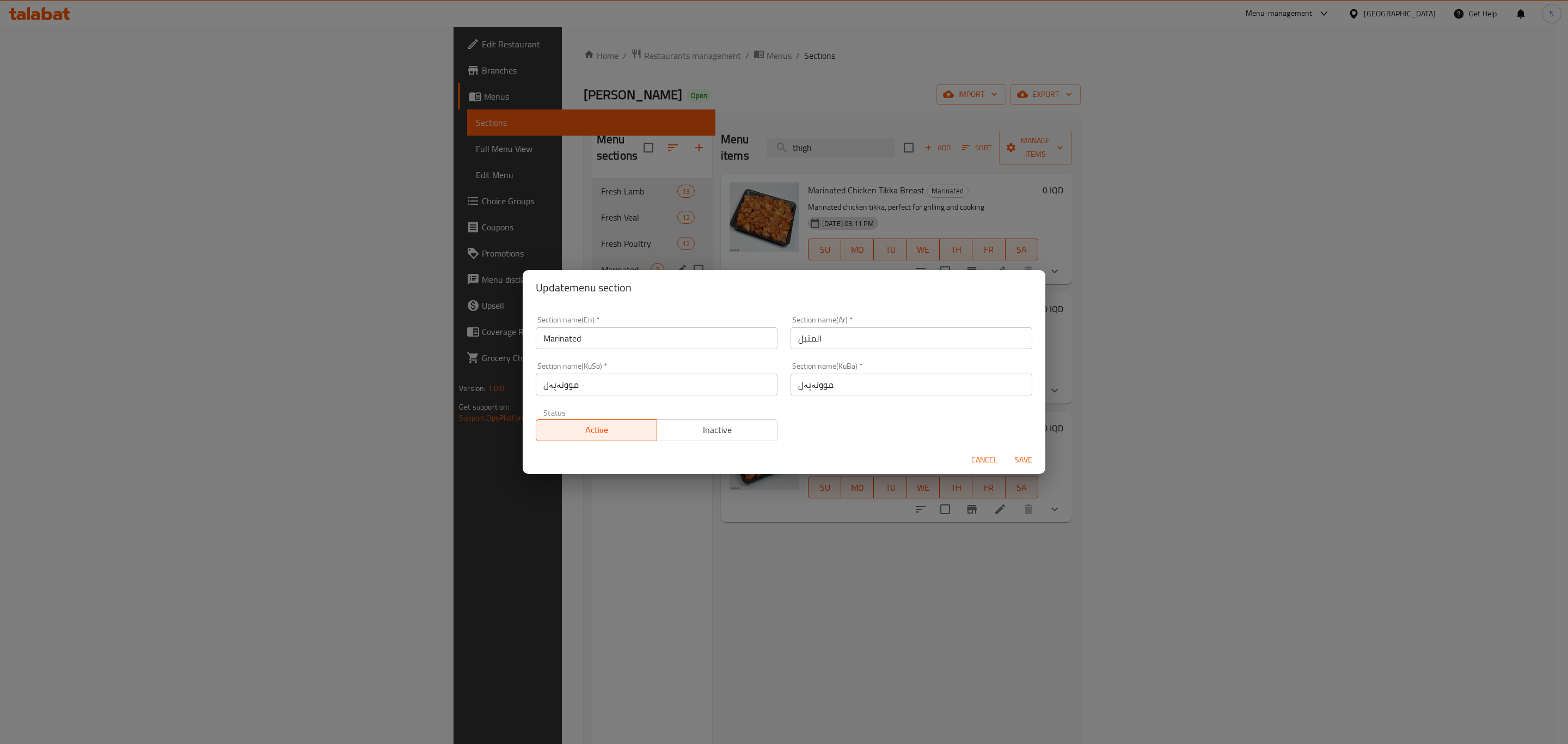
click at [577, 343] on input "Marinated" at bounding box center [656, 338] width 241 height 22
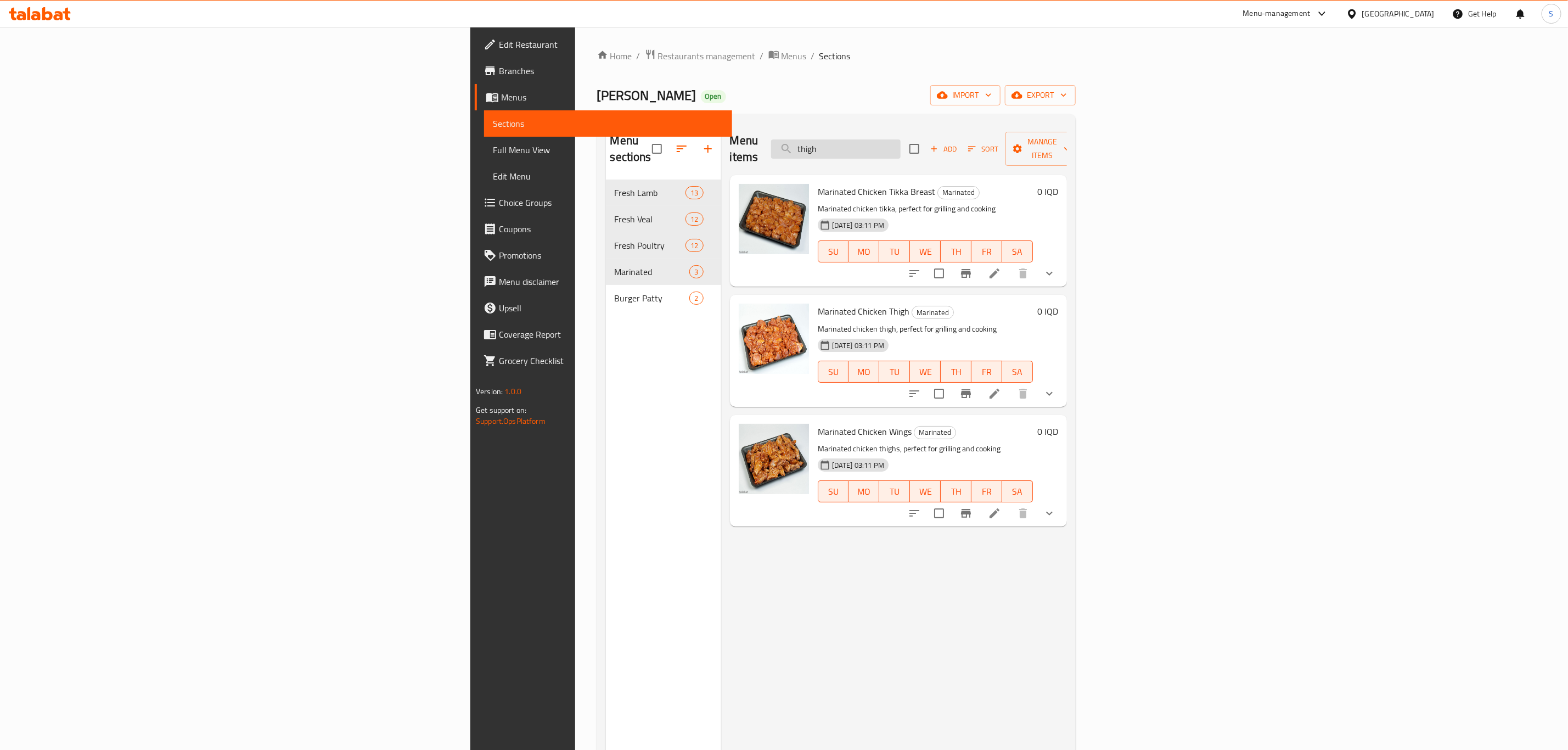
click at [901, 140] on input "thigh" at bounding box center [835, 149] width 130 height 20
click at [818, 183] on span "Marinated Chicken Tikka Breast" at bounding box center [877, 191] width 117 height 17
click at [818, 423] on span "Marinated Chicken Wings" at bounding box center [865, 431] width 94 height 17
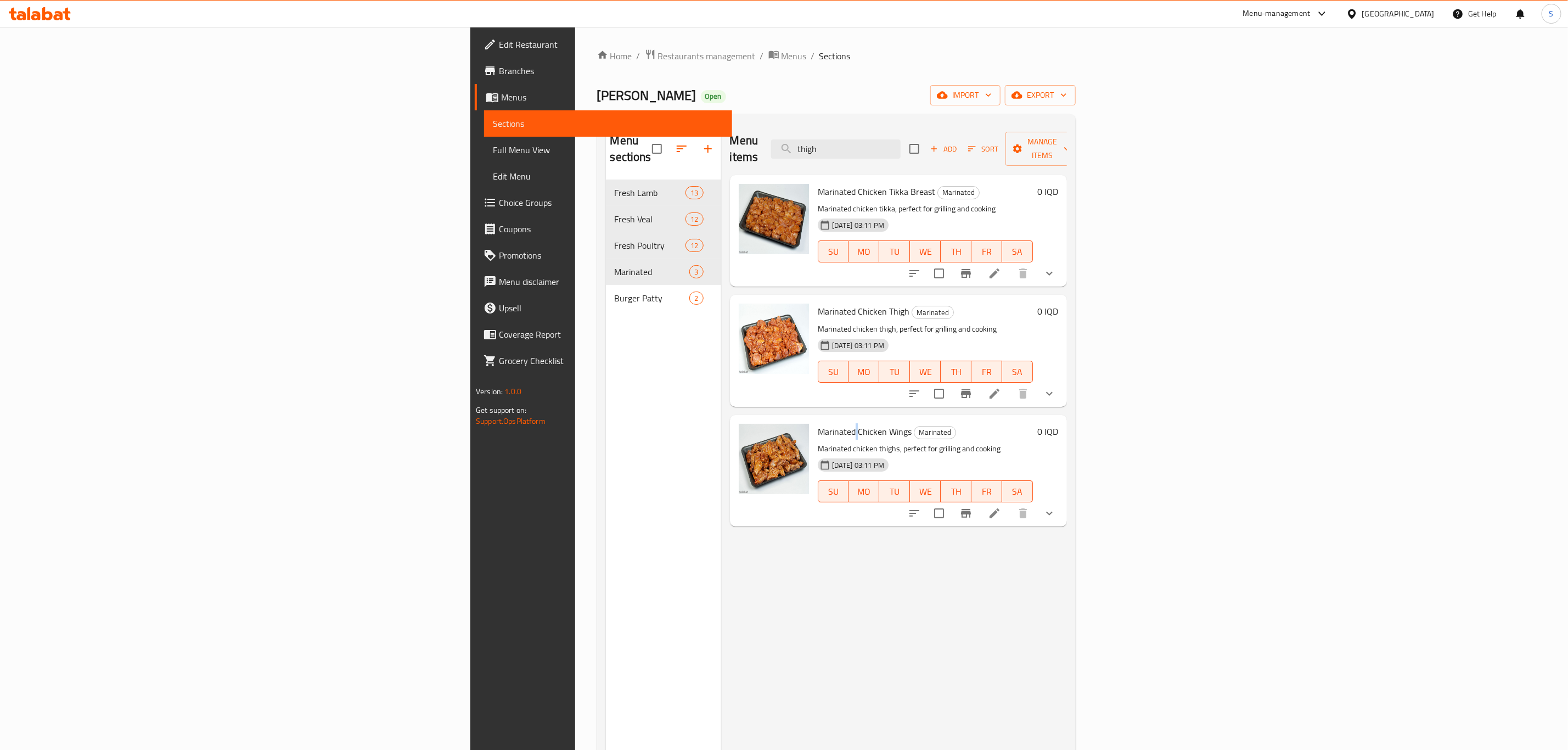
click at [818, 423] on span "Marinated Chicken Wings" at bounding box center [865, 431] width 94 height 17
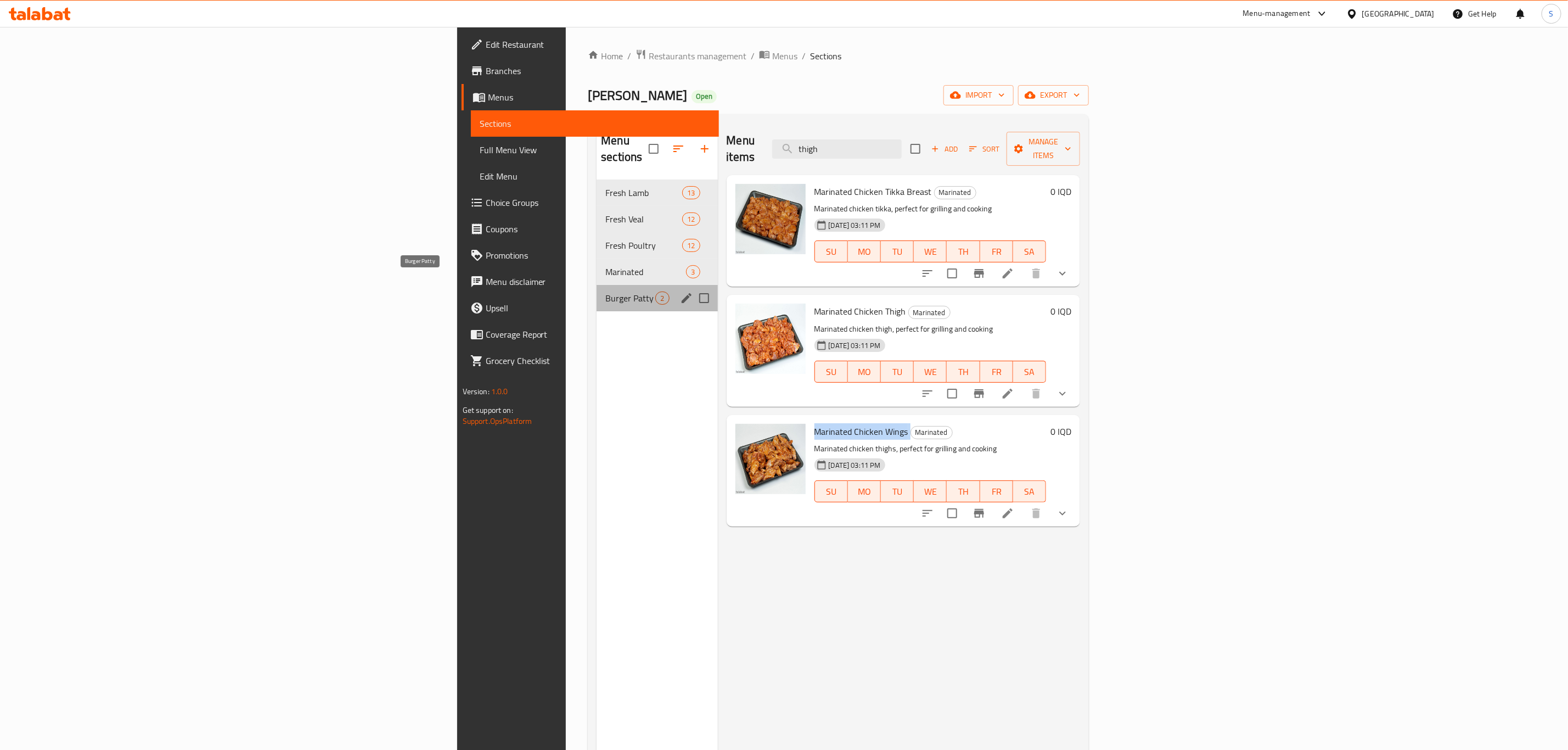
click at [606, 291] on span "Burger Patty" at bounding box center [630, 298] width 50 height 13
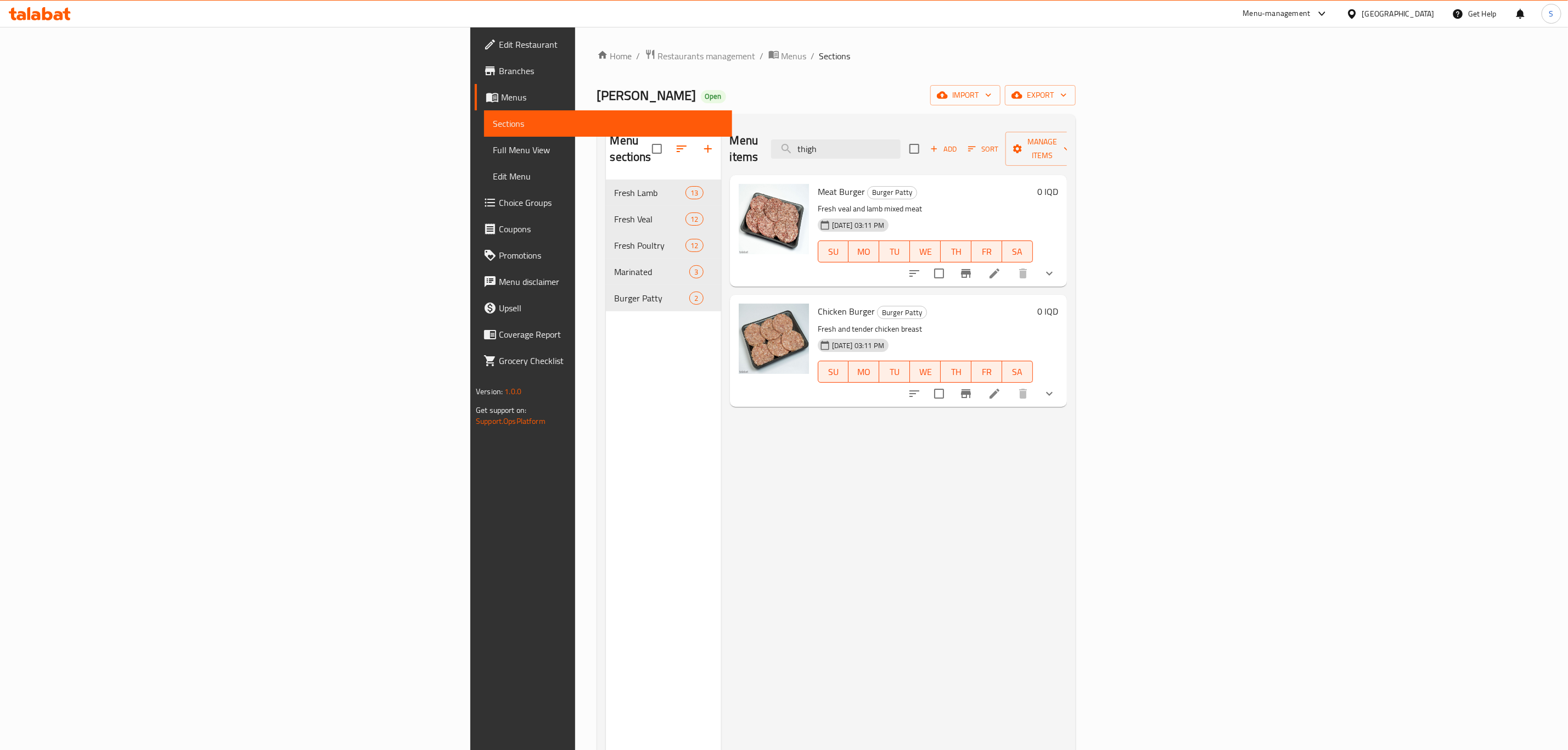
click at [818, 183] on span "Meat Burger" at bounding box center [841, 191] width 47 height 17
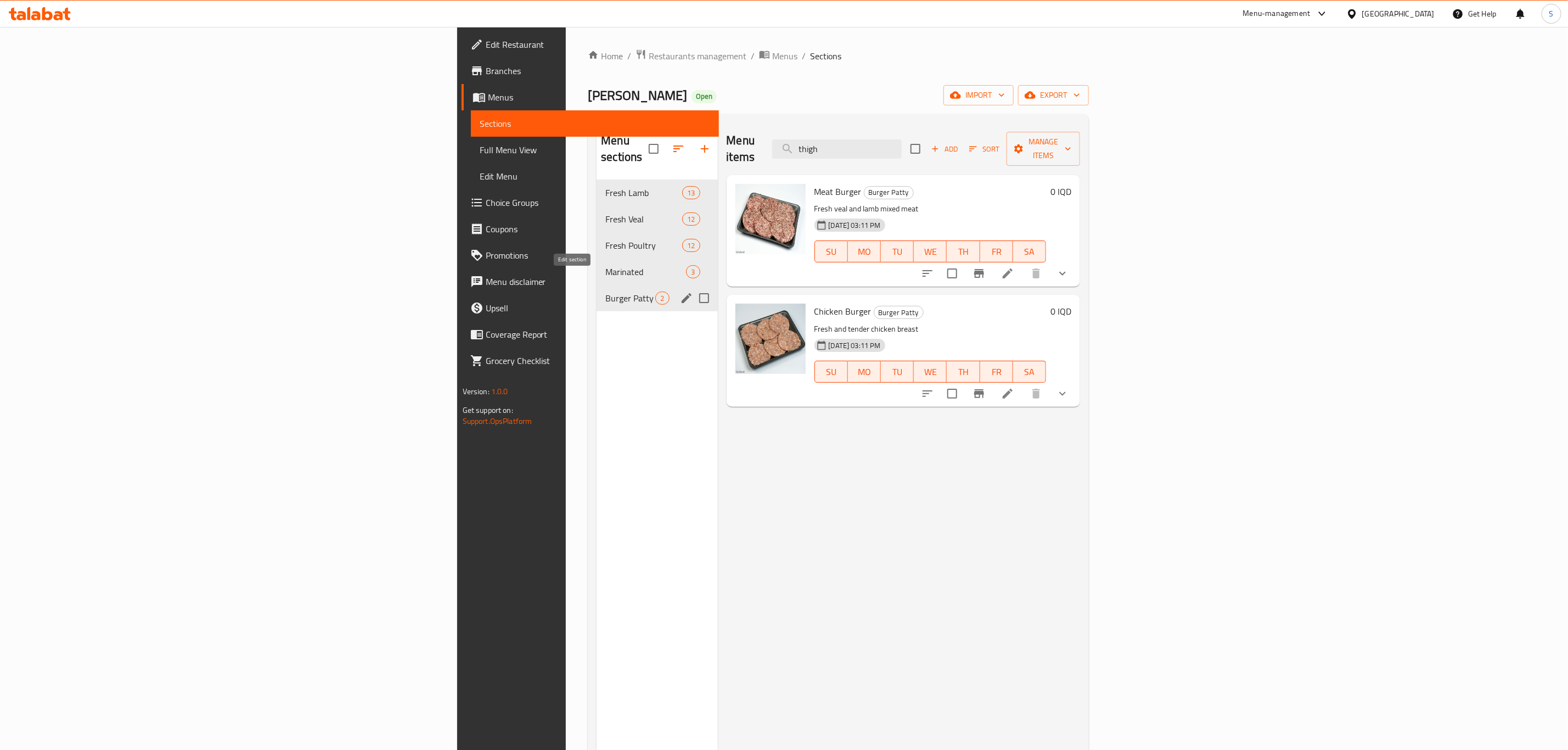
click at [680, 291] on icon "edit" at bounding box center [687, 298] width 13 height 13
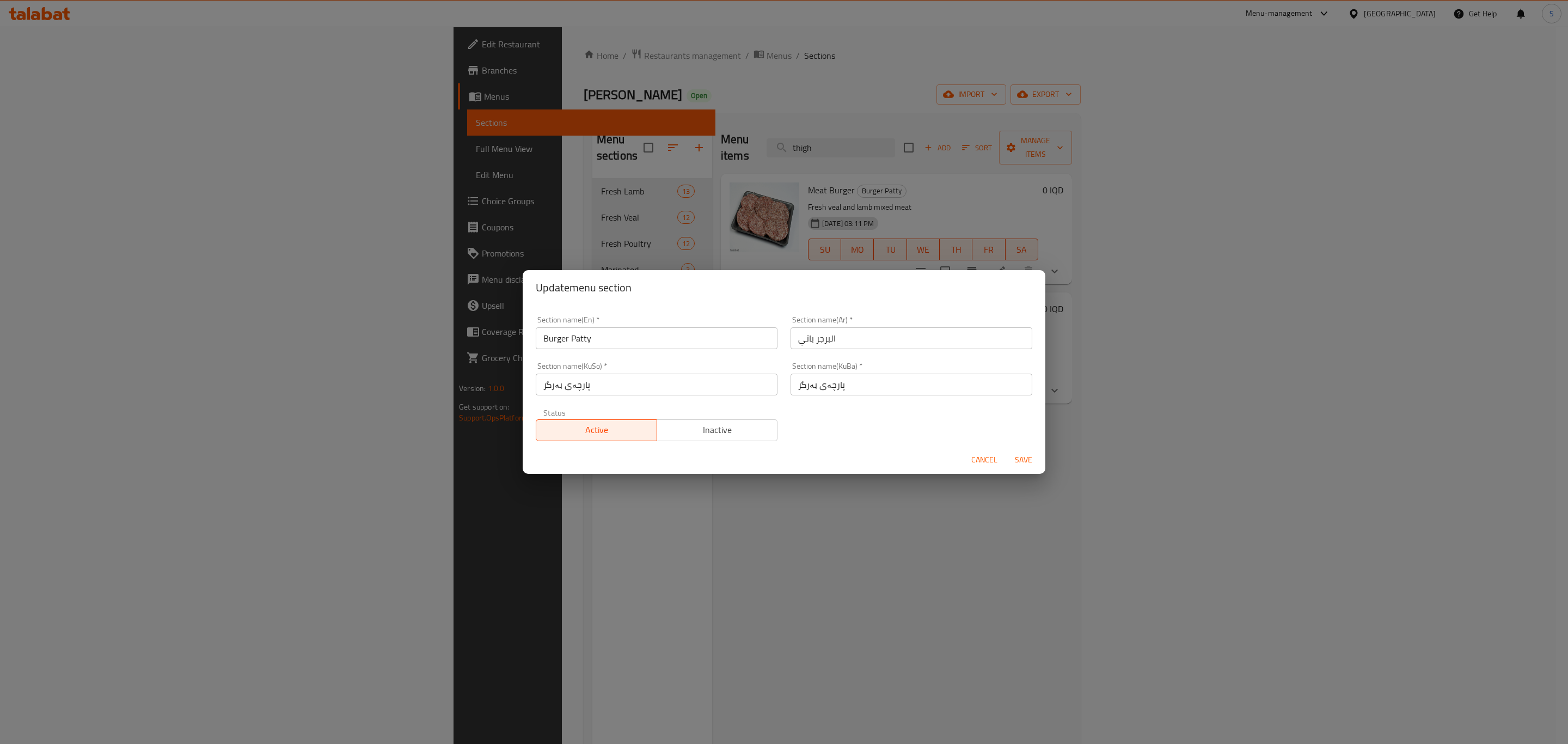
click at [573, 340] on input "Burger Patty" at bounding box center [656, 338] width 241 height 22
type input "Burger"
click at [799, 342] on input "البرجر باتي" at bounding box center [911, 338] width 241 height 22
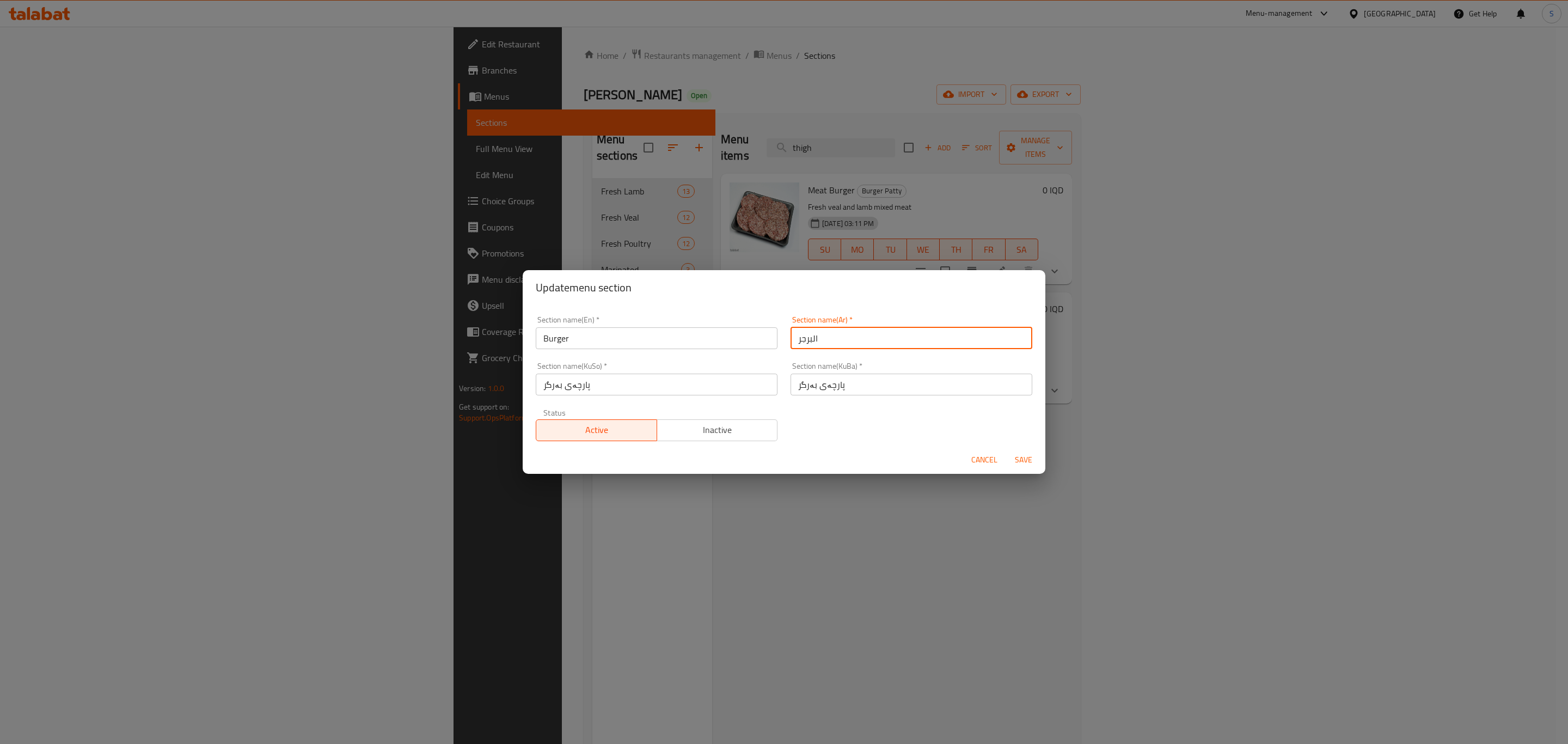
type input "البرجر"
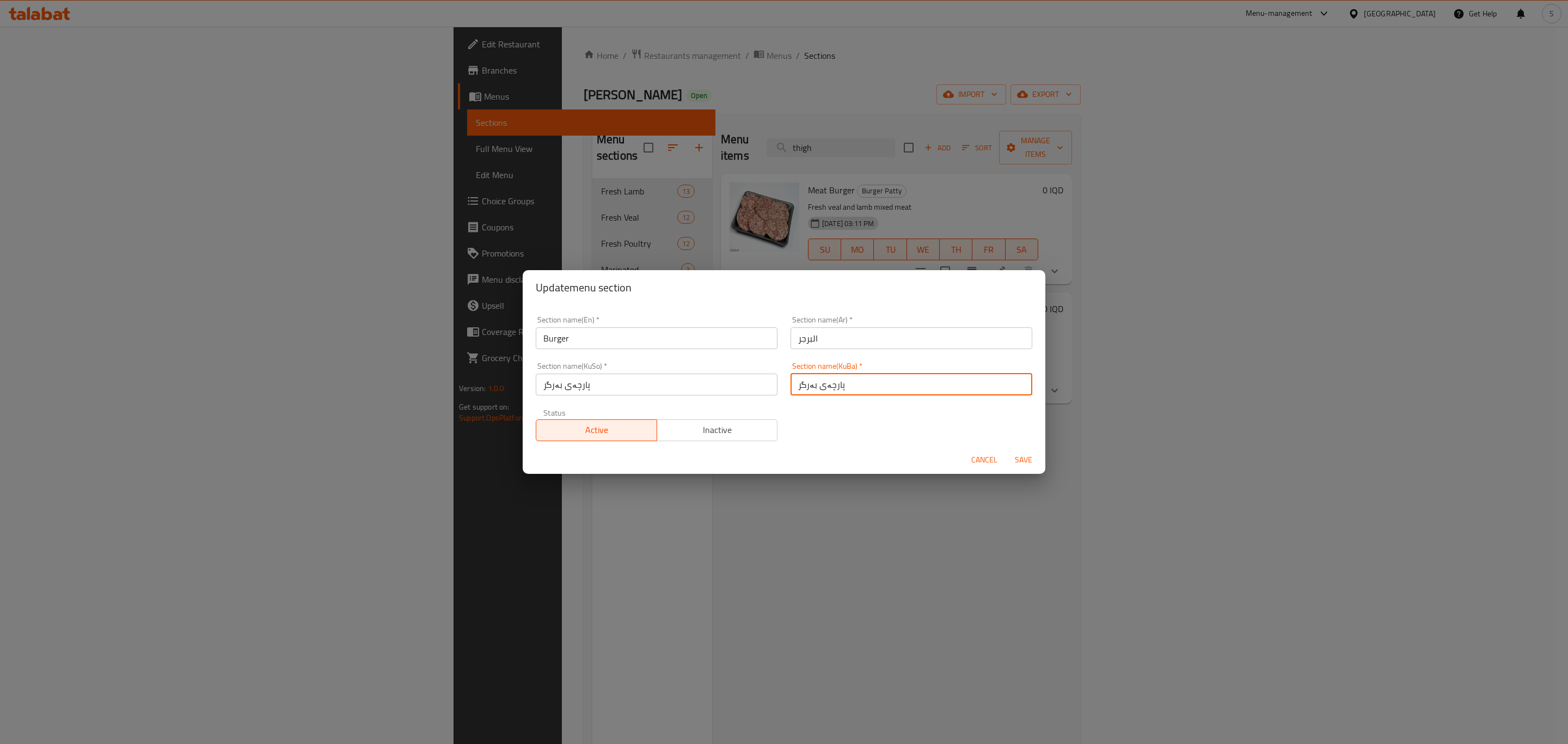
click at [825, 385] on input "پارچەی بەرگر" at bounding box center [911, 385] width 241 height 22
type input "بەرگر"
click at [577, 387] on input "پارچەی بەرگر" at bounding box center [656, 385] width 241 height 22
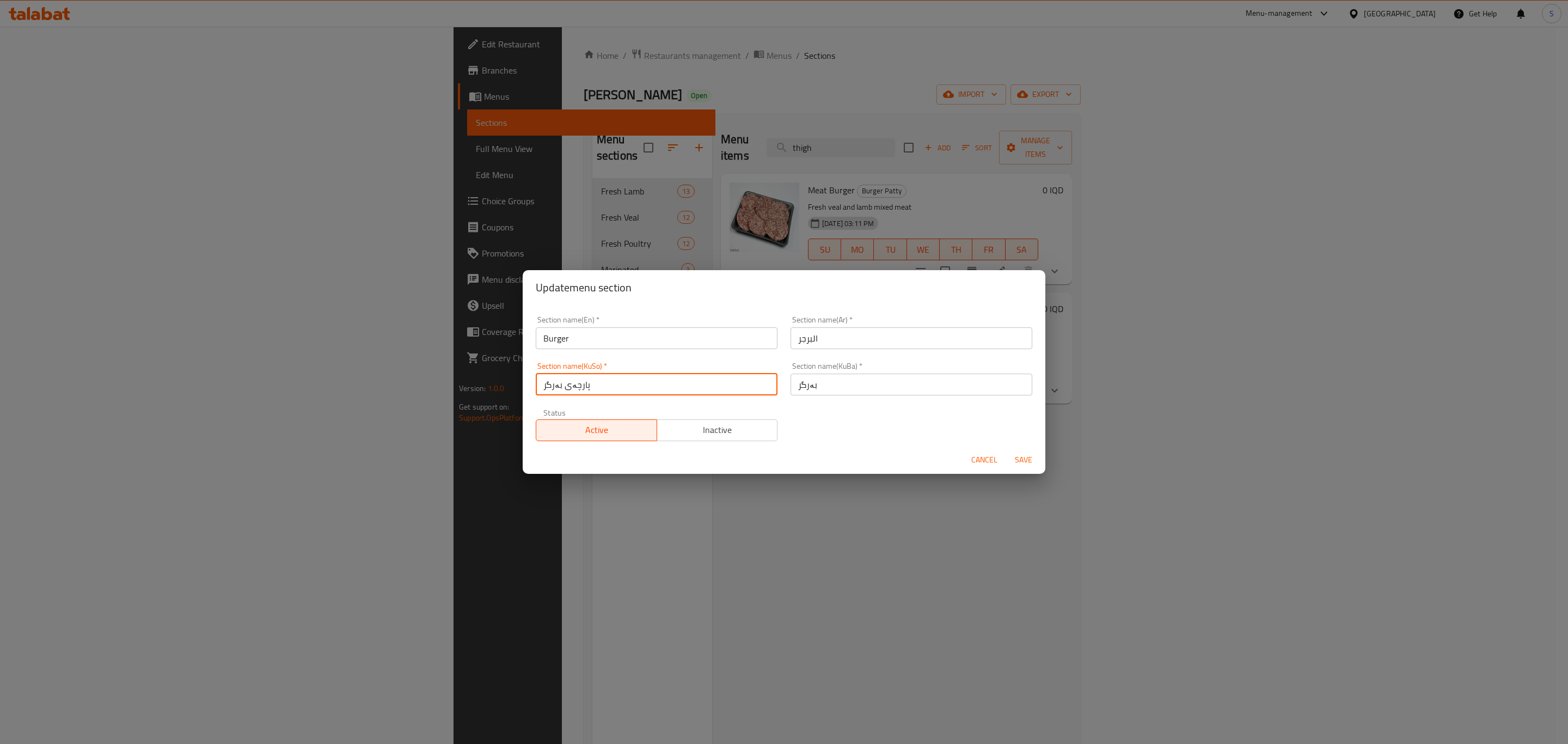
click at [577, 387] on input "پارچەی بەرگر" at bounding box center [656, 385] width 241 height 22
type input "بەرگر"
click at [1031, 462] on span "Save" at bounding box center [1023, 459] width 26 height 14
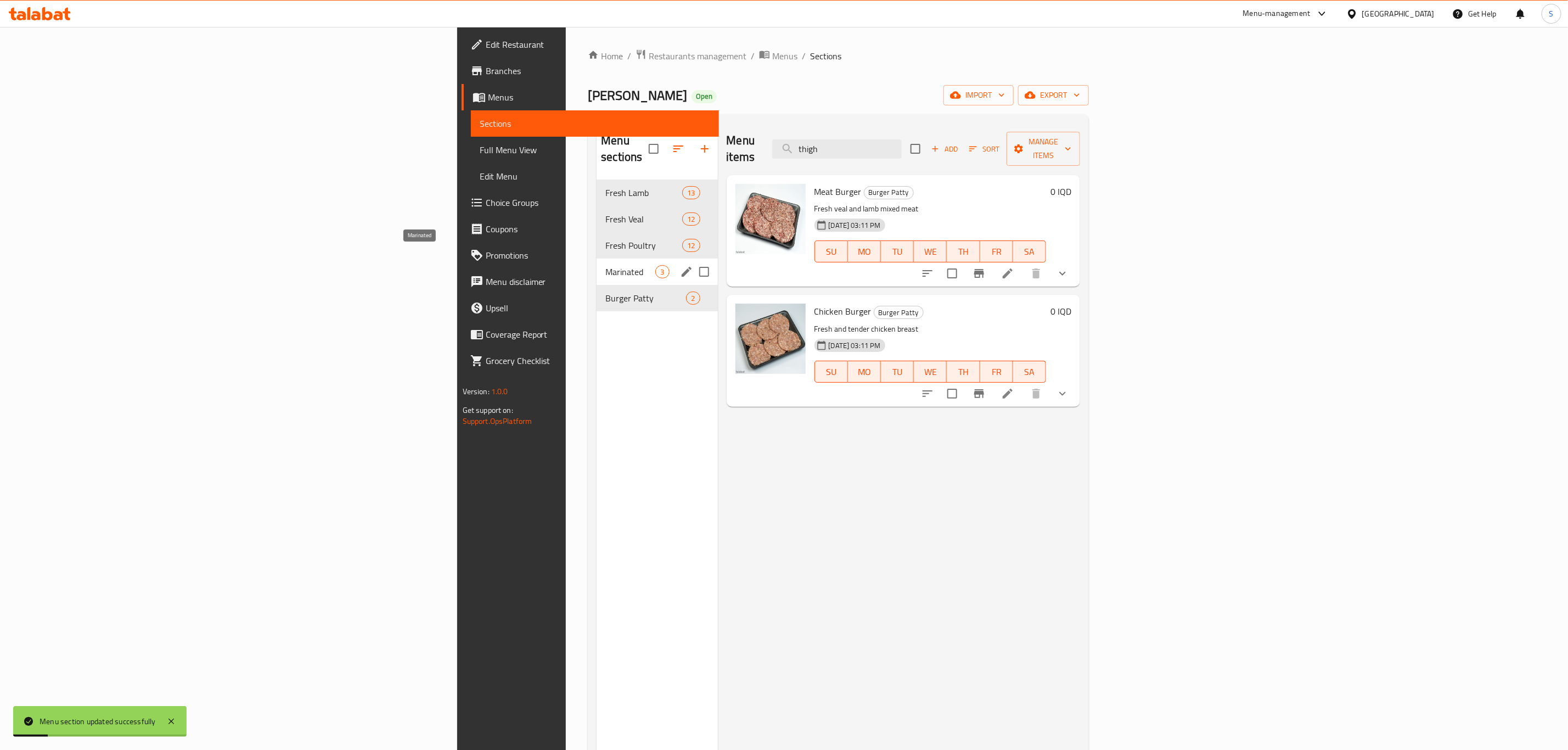
click at [606, 265] on span "Marinated" at bounding box center [630, 272] width 50 height 13
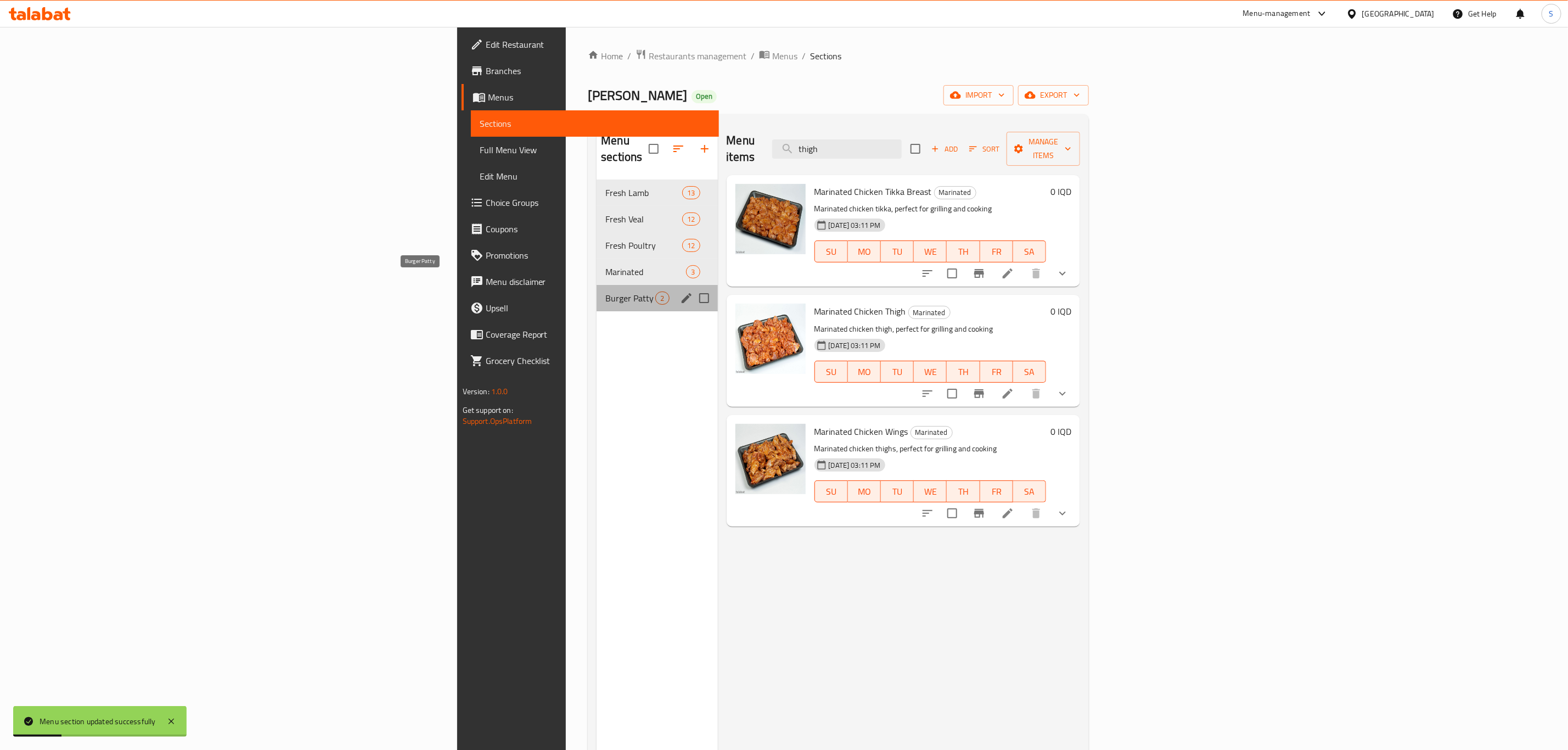
click at [606, 291] on span "Burger Patty" at bounding box center [630, 298] width 50 height 13
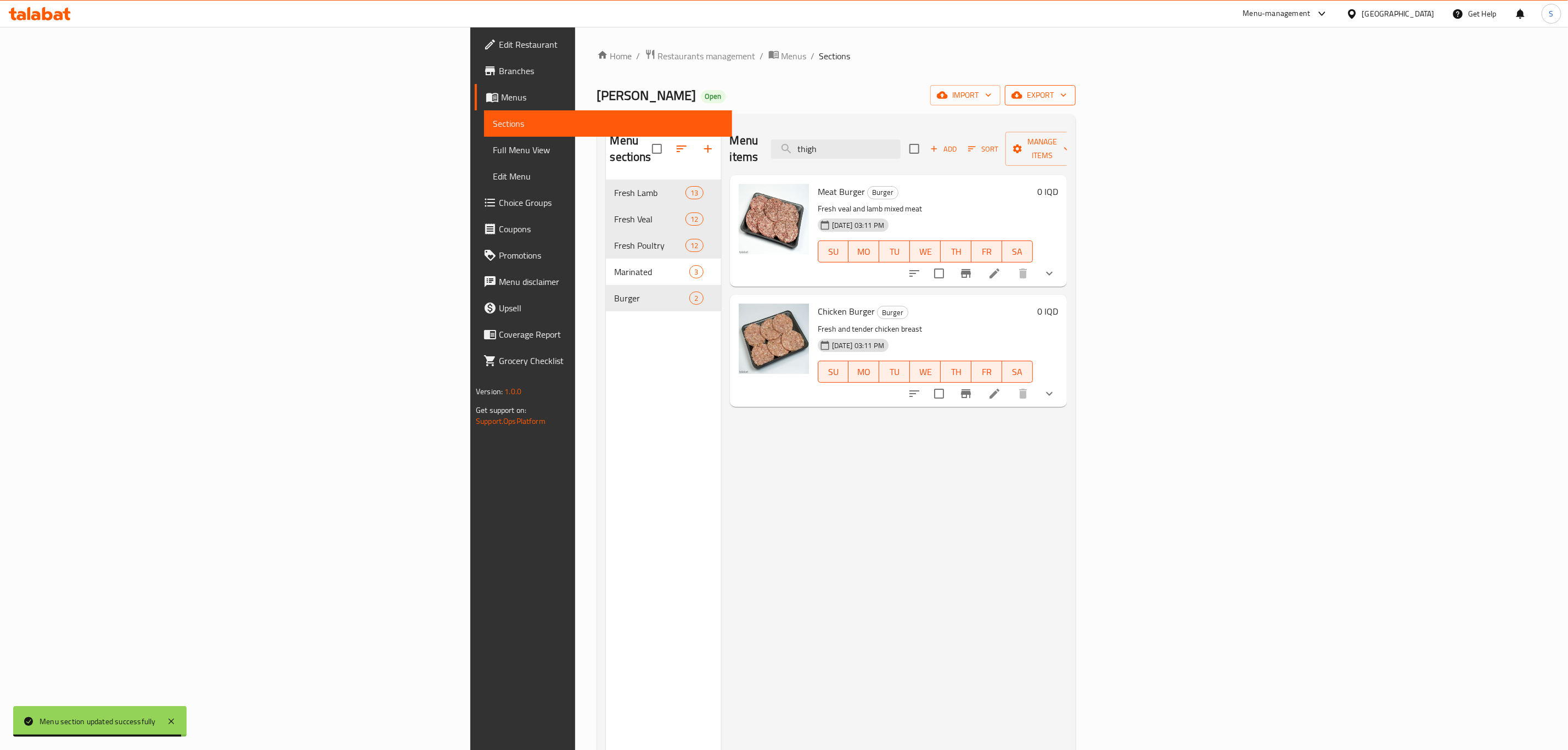
click at [1067, 92] on span "export" at bounding box center [1040, 95] width 53 height 14
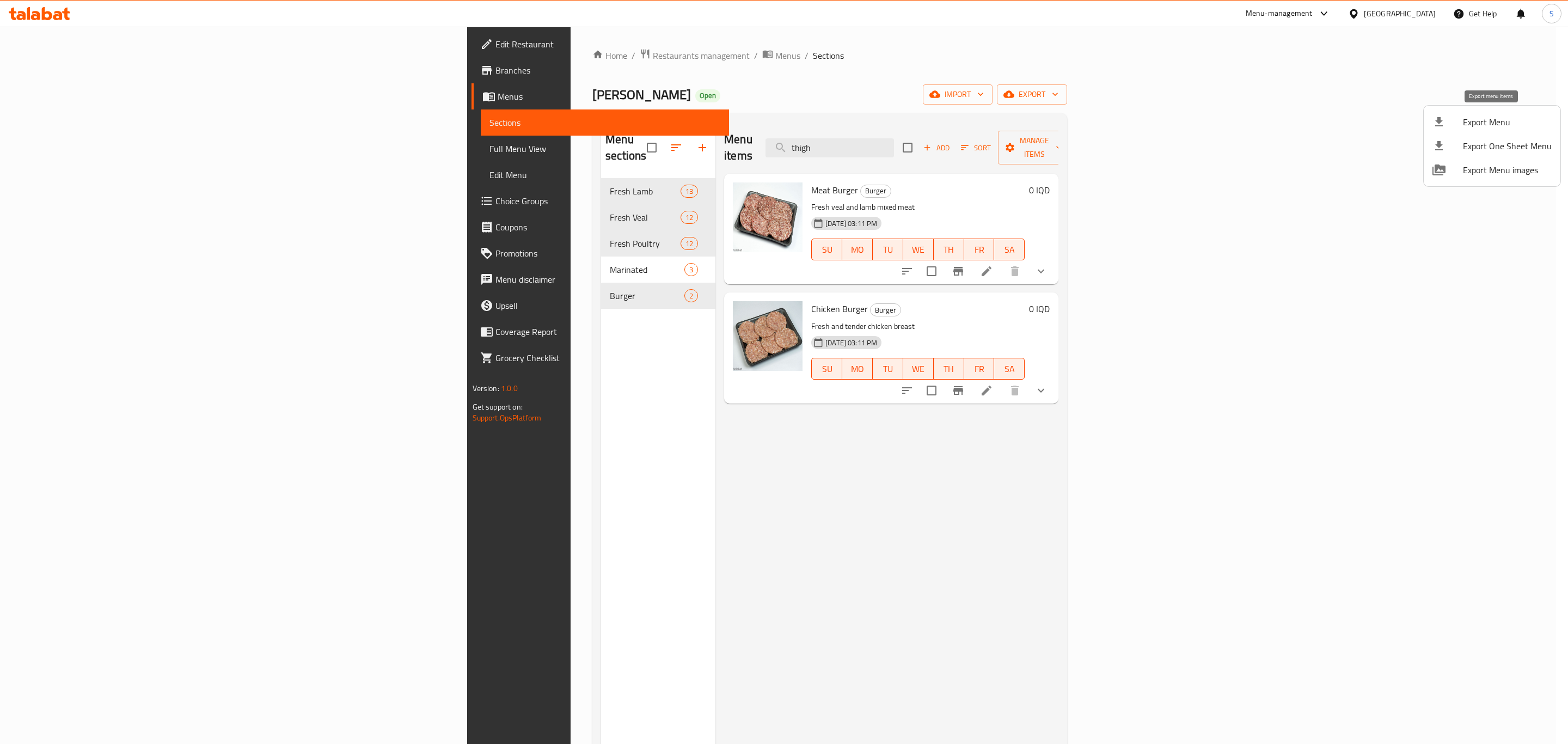
click at [1521, 124] on span "Export Menu" at bounding box center [1507, 122] width 88 height 13
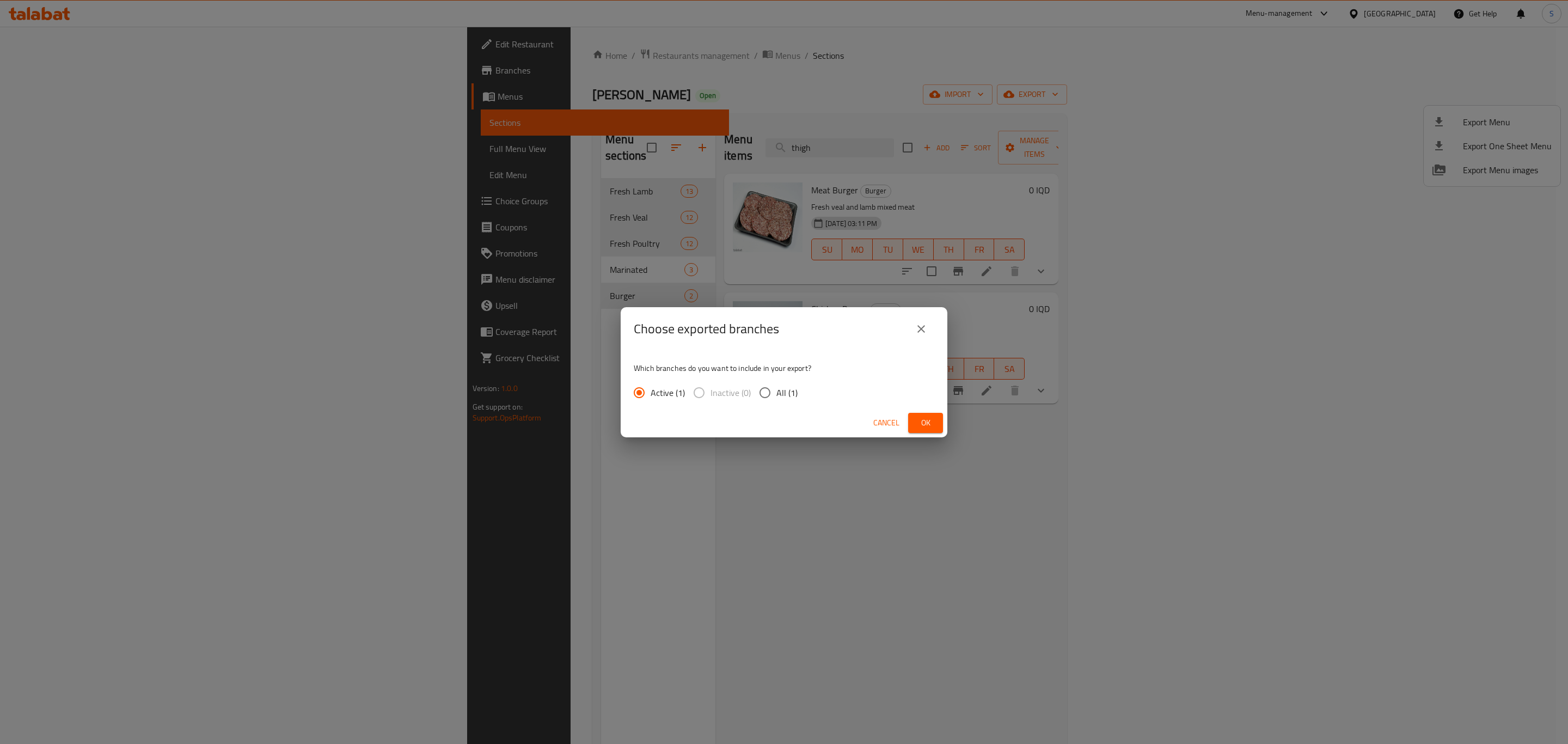
click at [768, 395] on input "All (1)" at bounding box center [765, 392] width 23 height 23
radio input "true"
click at [918, 418] on span "Ok" at bounding box center [926, 423] width 17 height 14
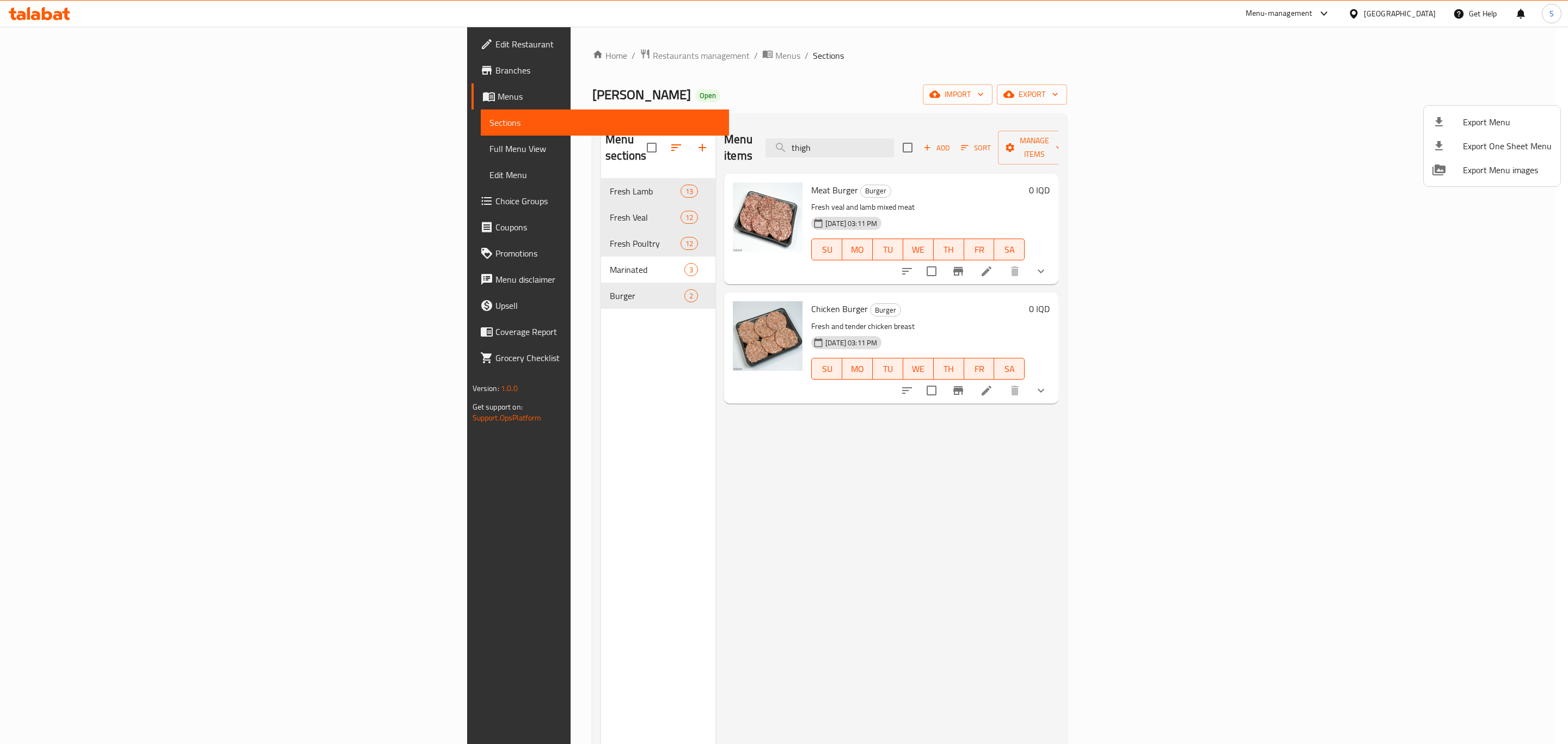
click at [402, 168] on div at bounding box center [784, 372] width 1568 height 744
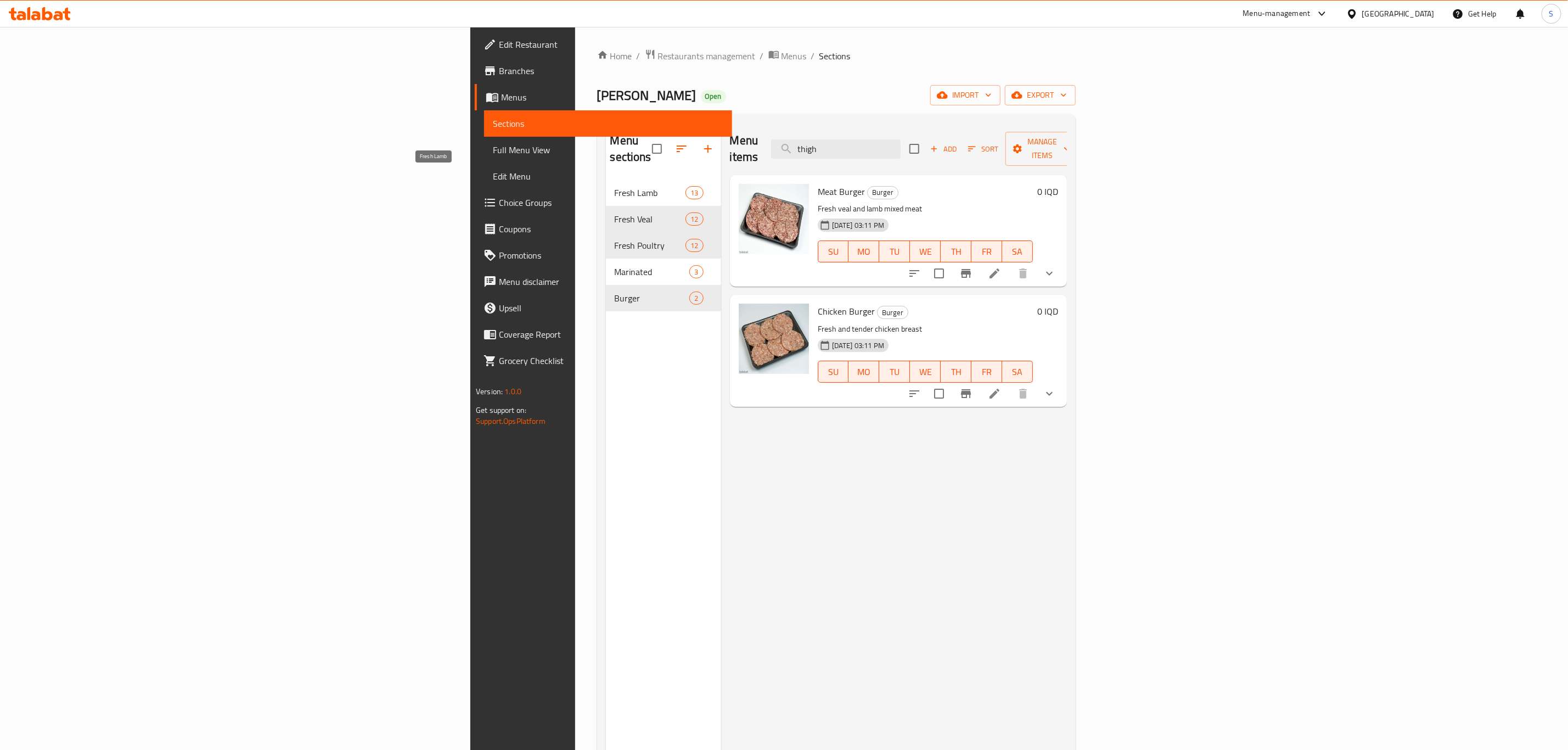
click at [614, 186] on span "Fresh Lamb" at bounding box center [650, 193] width 71 height 13
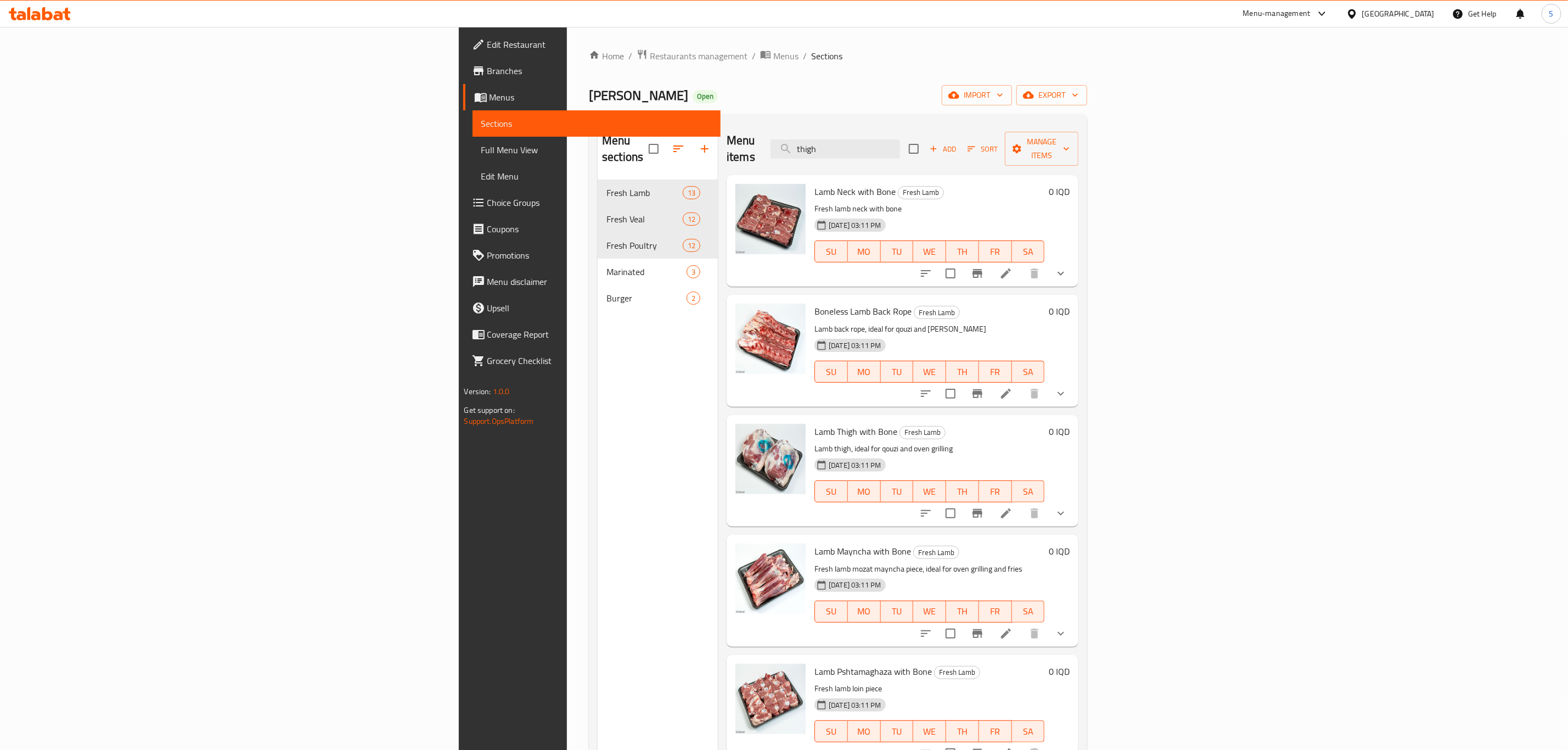
click at [1011, 268] on icon at bounding box center [1006, 273] width 10 height 10
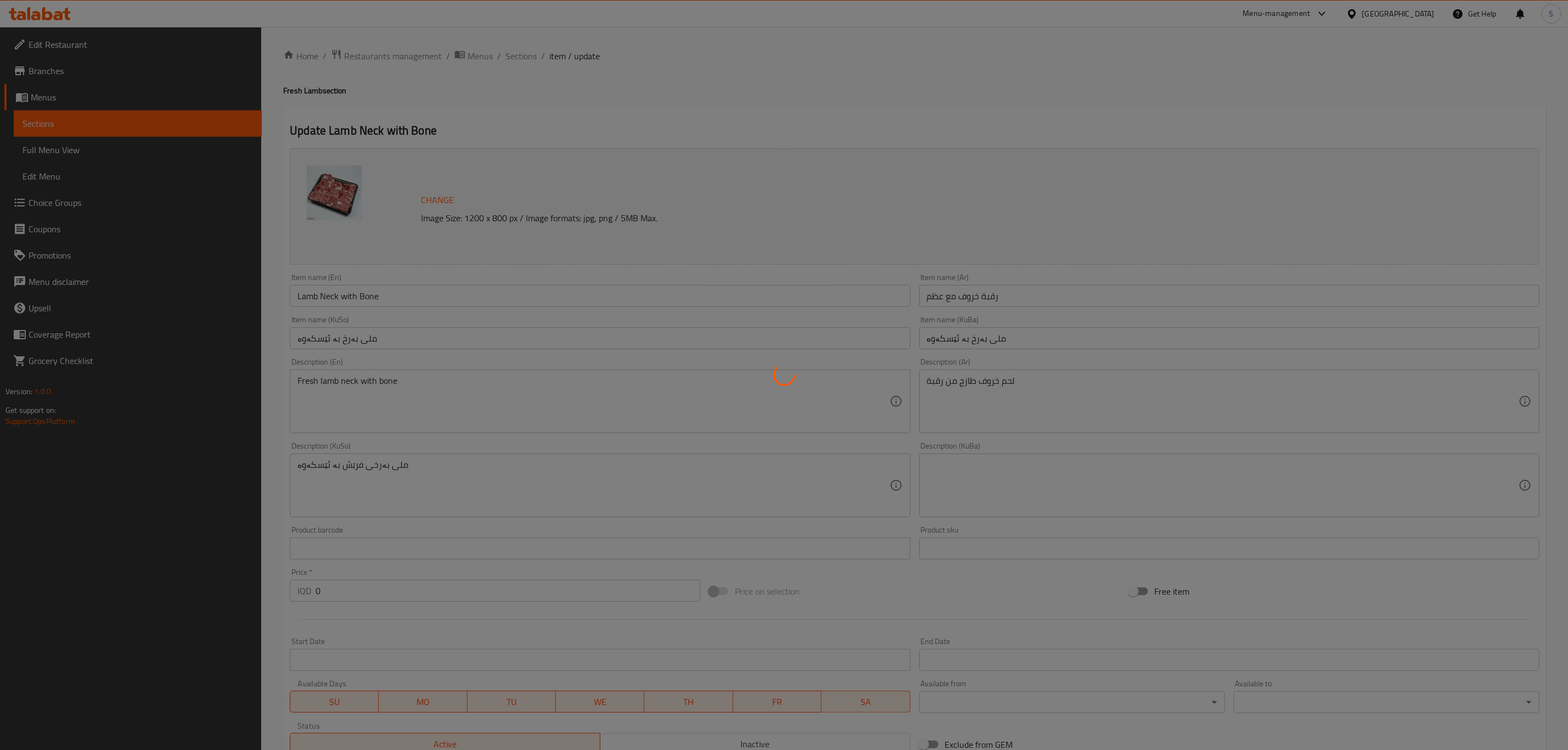
type input "إختيارك من:"
type input "هەڵبژاردنت لە:"
type input "1"
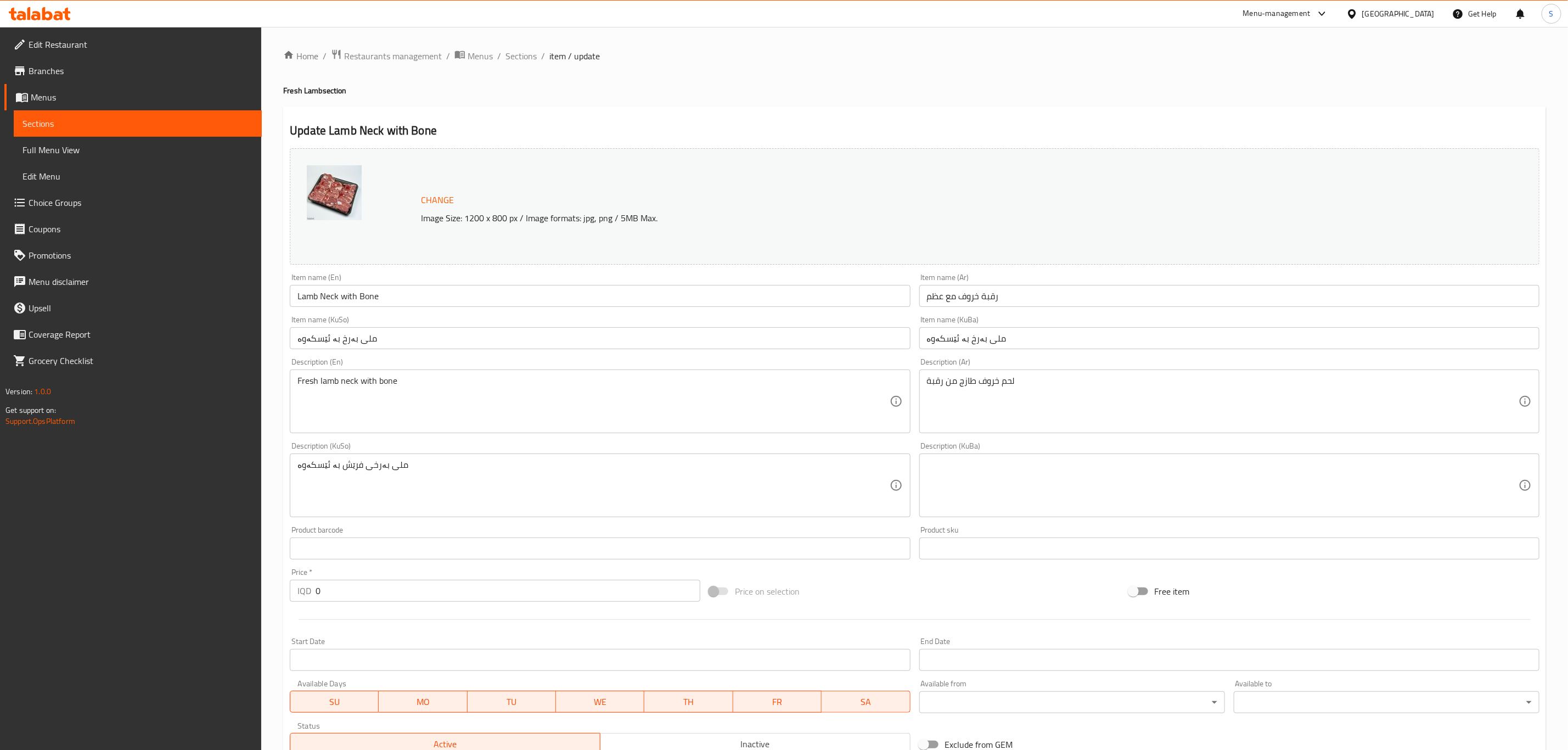
click at [296, 300] on input "Lamb Neck with Bone" at bounding box center [600, 296] width 620 height 22
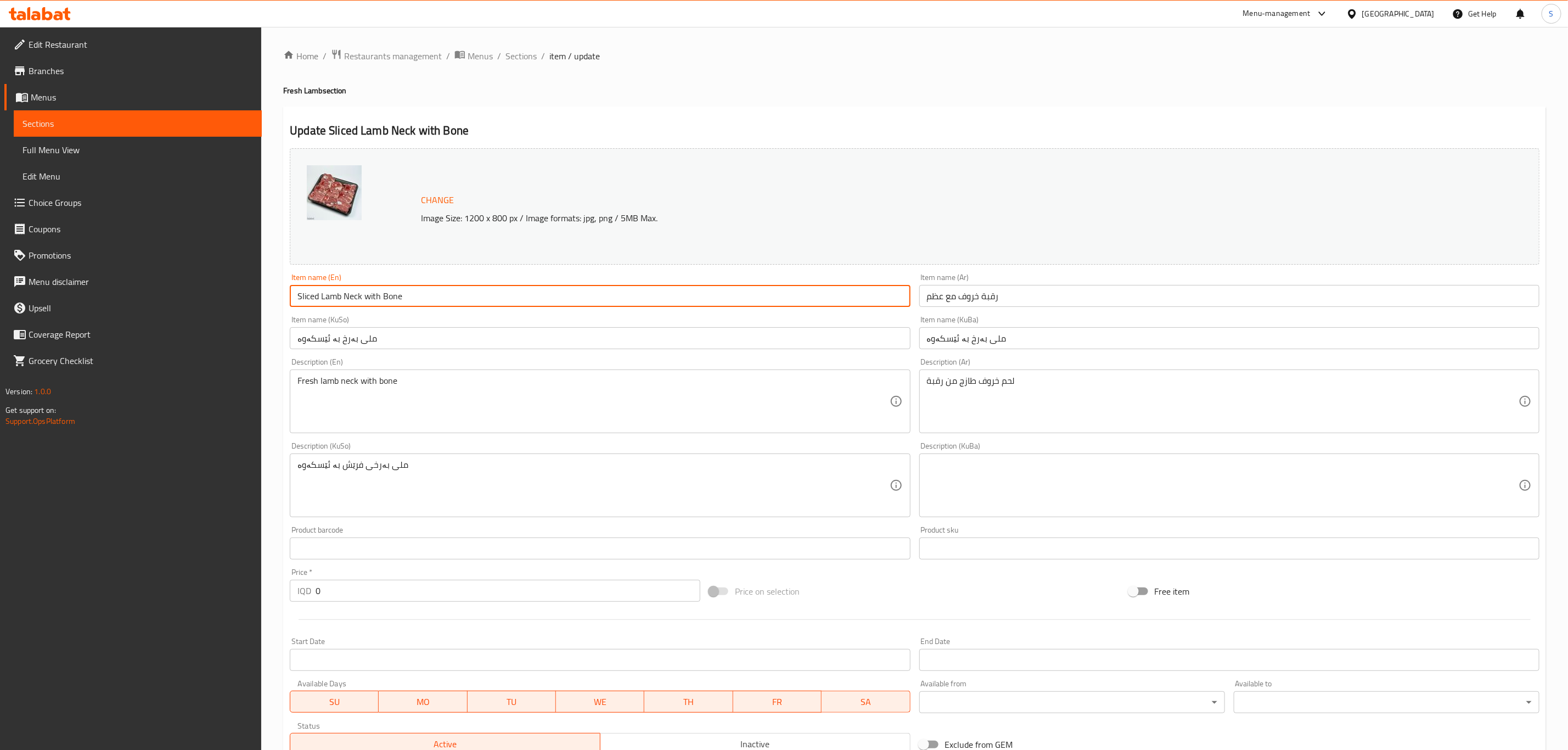
scroll to position [213, 0]
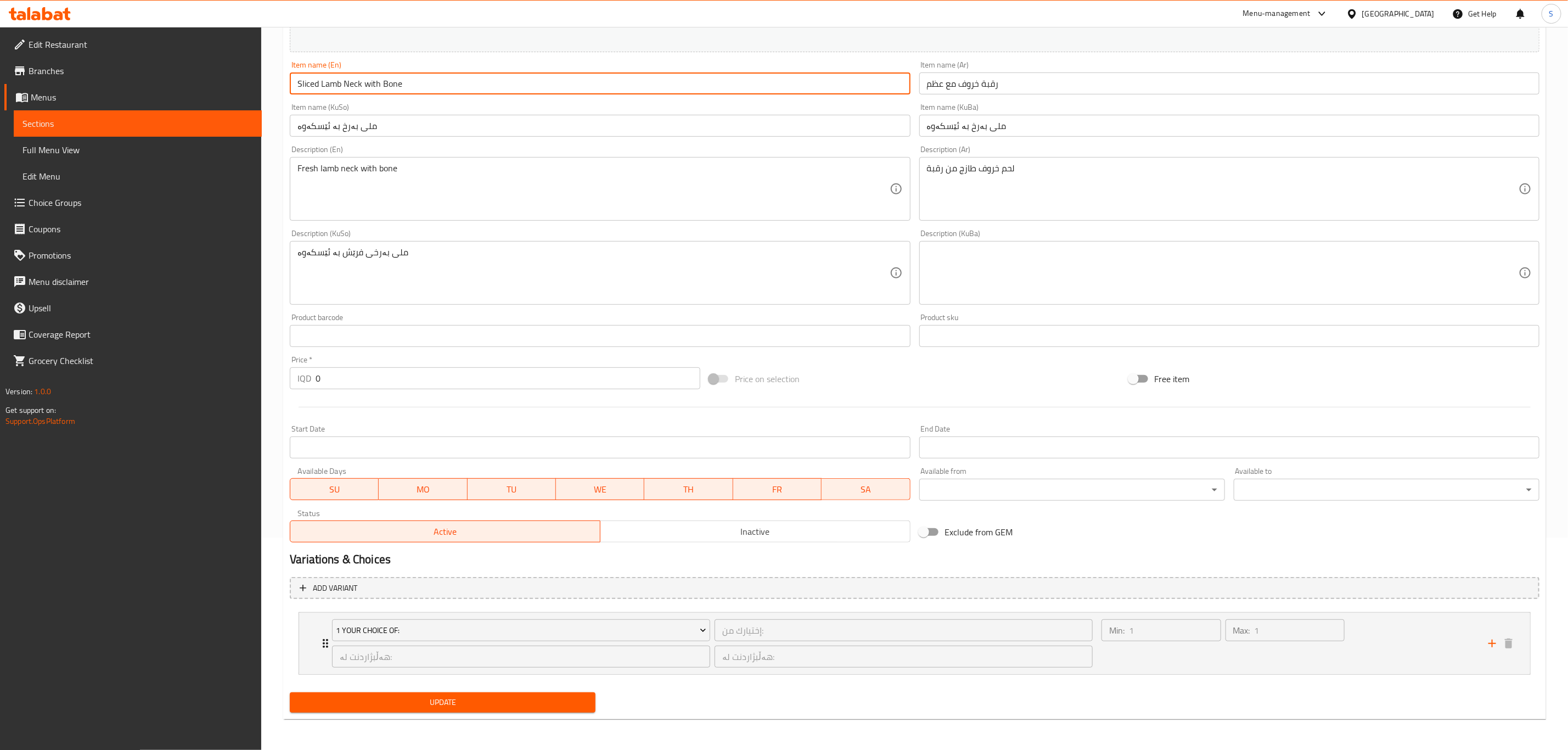
click at [371, 87] on input "Sliced Lamb Neck with Bone" at bounding box center [600, 83] width 620 height 22
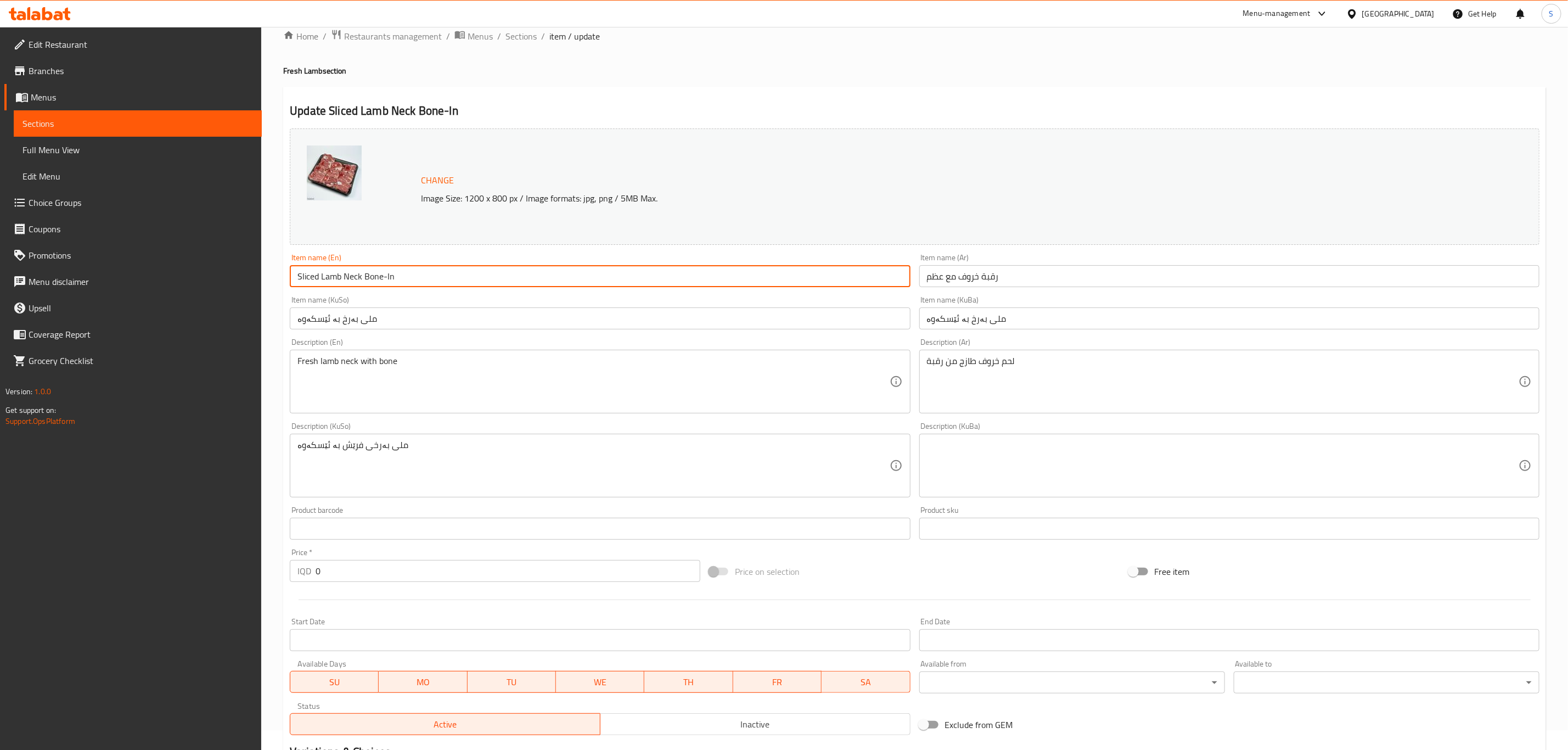
scroll to position [0, 0]
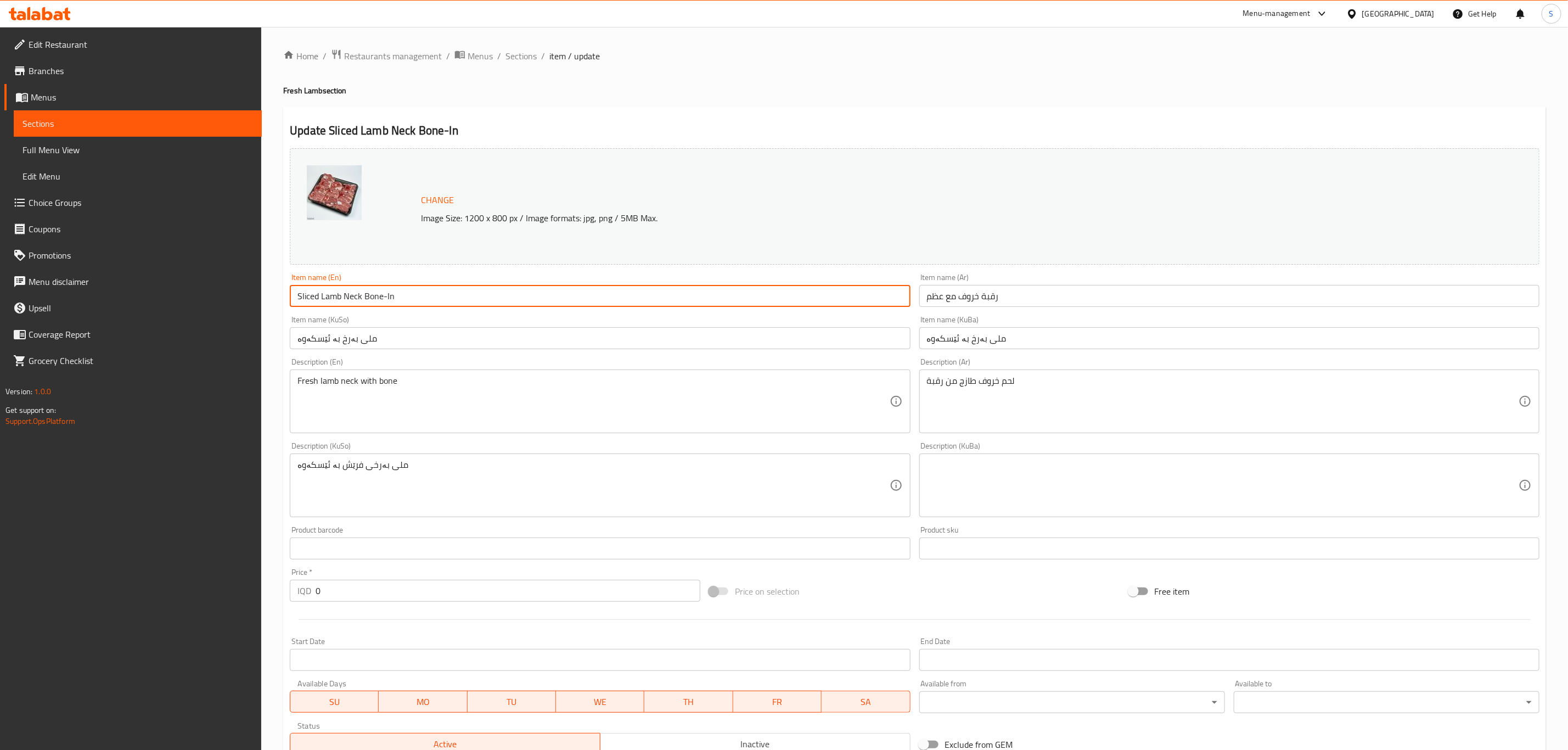
type input "Sliced Lamb Neck Bone-In"
click at [957, 293] on input "رقبة خروف مع عظم" at bounding box center [1230, 296] width 620 height 22
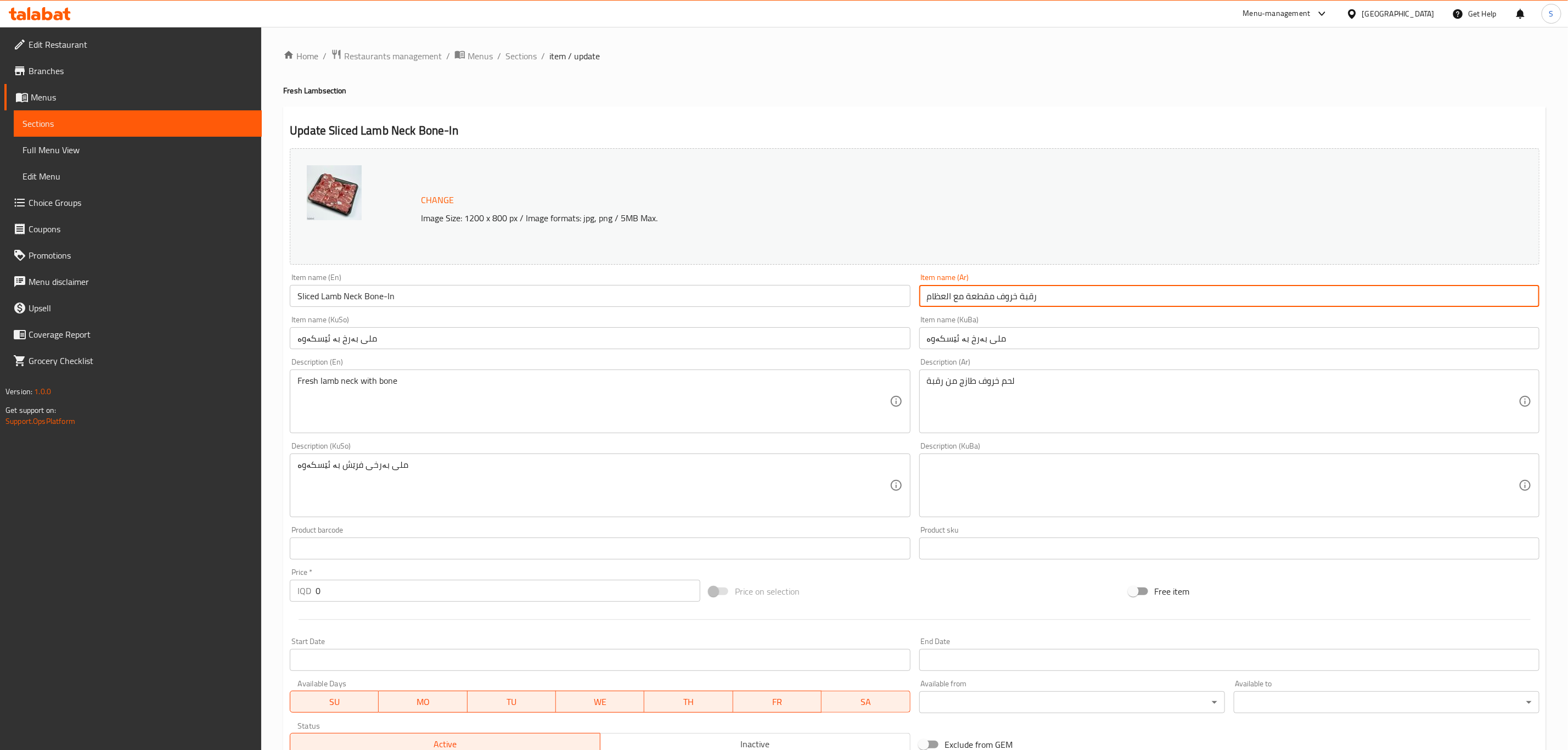
type input "رقبة خروف مقطعة مع العظام"
click at [988, 348] on input "ملی بەرخ بە ئێسکەوە" at bounding box center [1230, 338] width 620 height 22
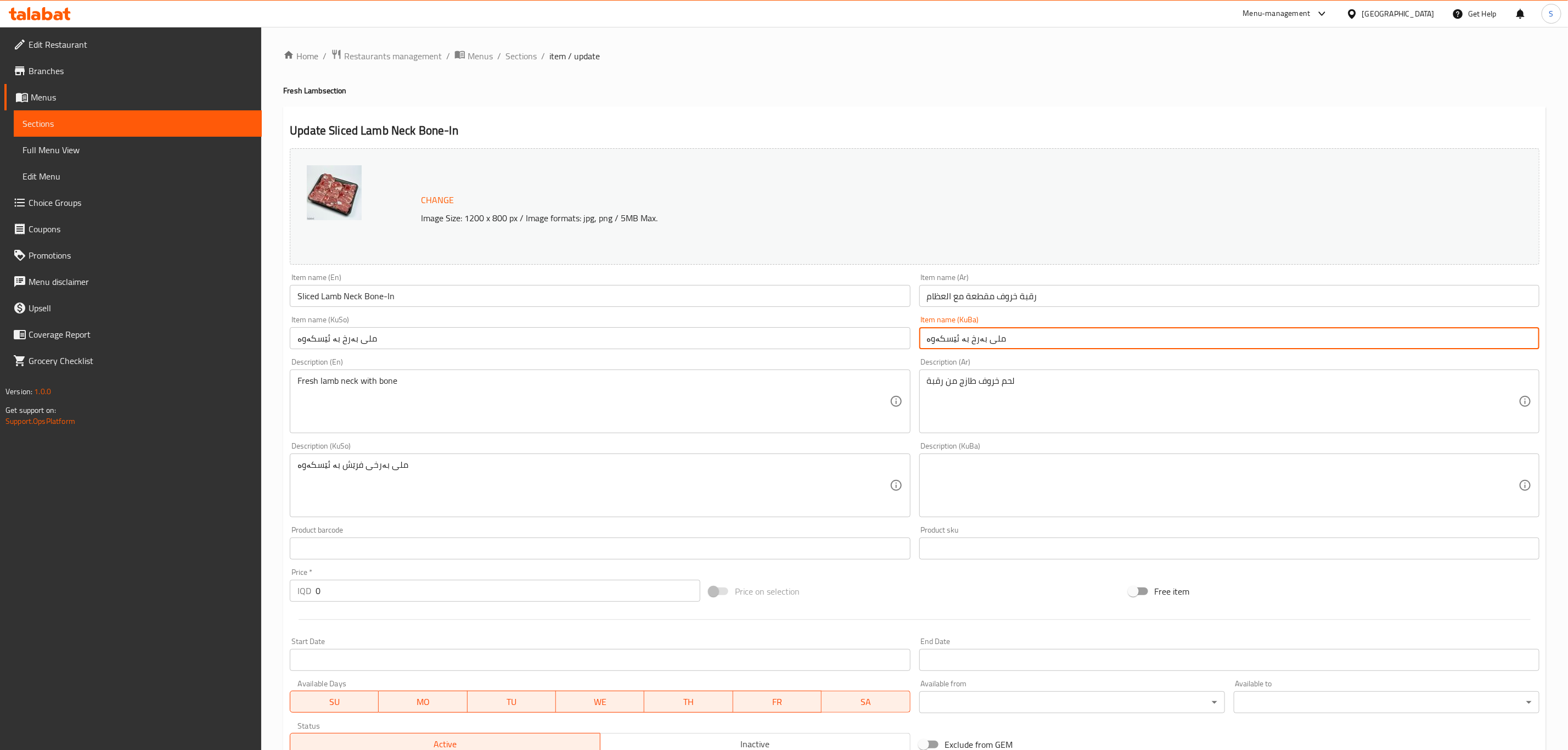
click at [988, 348] on input "ملی بەرخ بە ئێسکەوە" at bounding box center [1230, 338] width 620 height 22
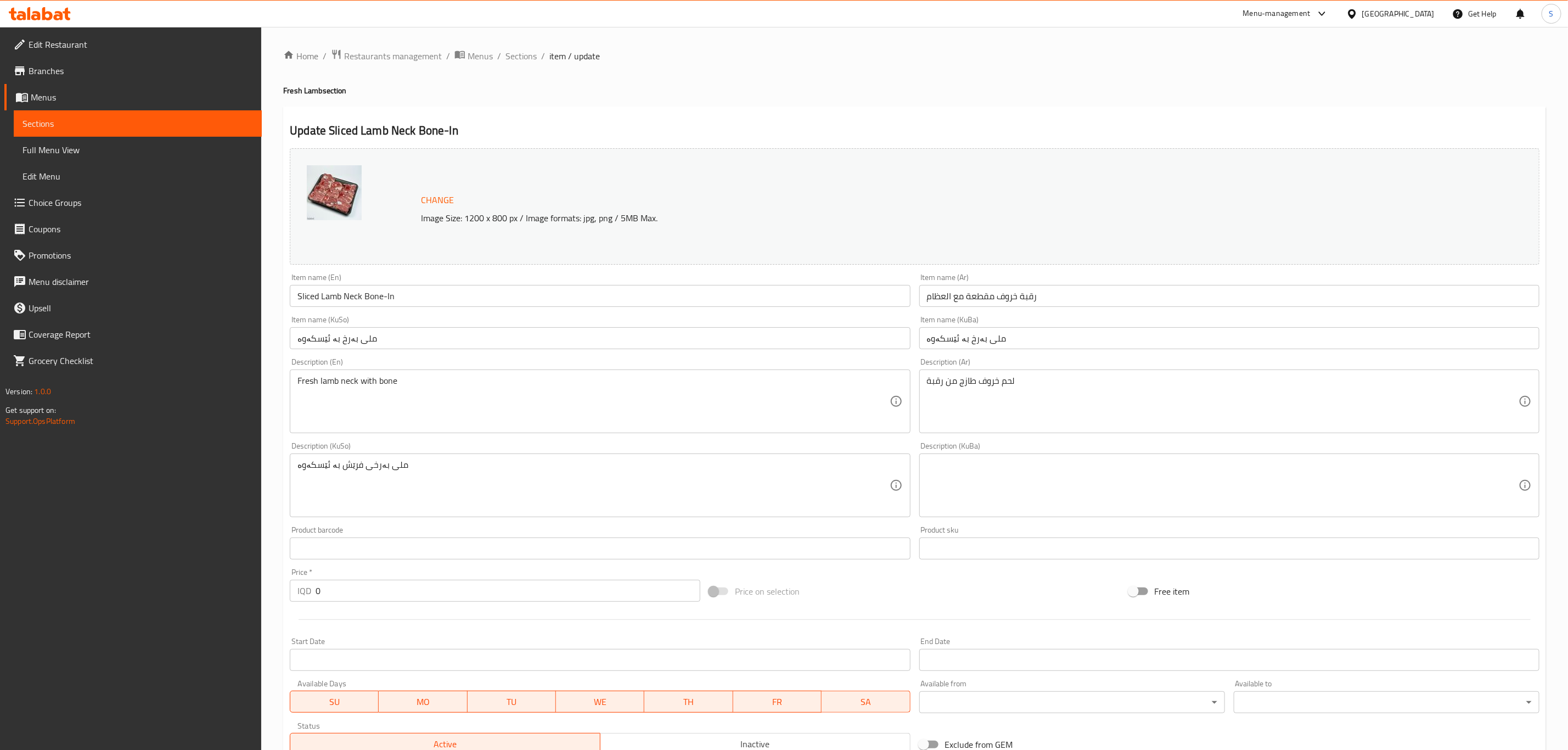
click at [1000, 345] on input "ملی بەرخ بە ئێسکەوە" at bounding box center [1230, 338] width 620 height 22
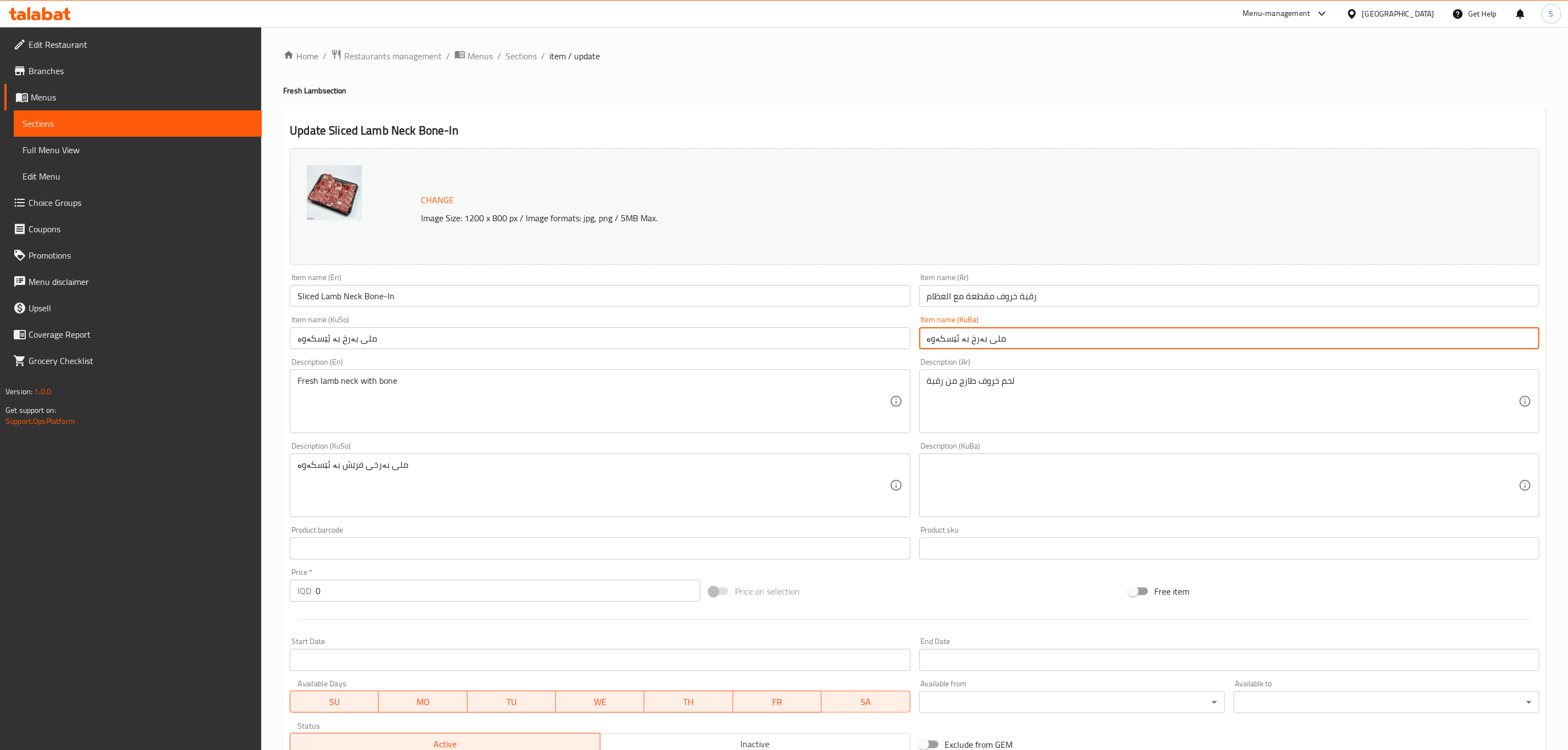
paste input "پارچەکراوی"
type input "ملی پارچەکراوی بەرخ بە ئێسکەوە"
click at [970, 295] on input "رقبة خروف مقطعة مع العظام" at bounding box center [1230, 296] width 620 height 22
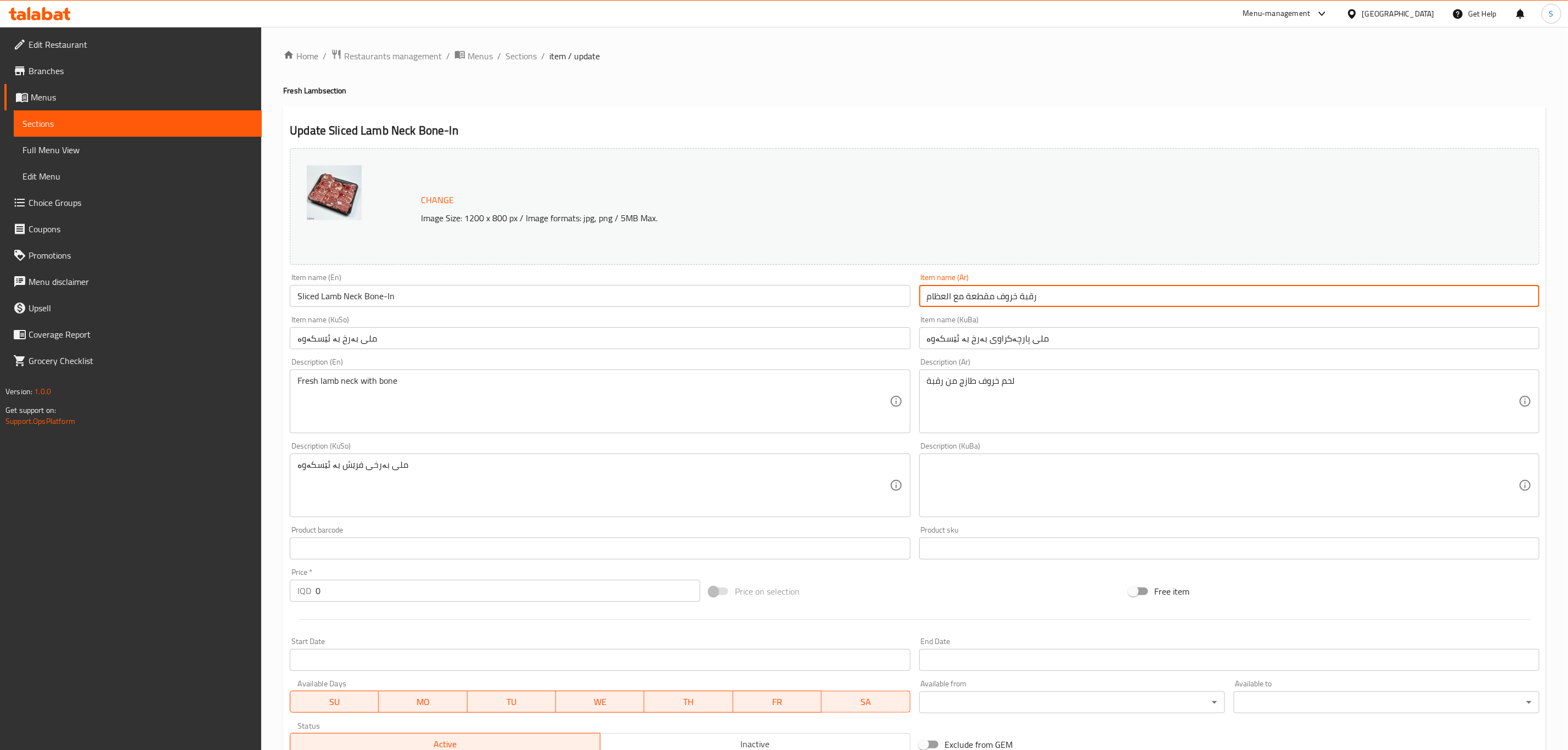
click at [970, 295] on input "رقبة خروف مقطعة مع العظام" at bounding box center [1230, 296] width 620 height 22
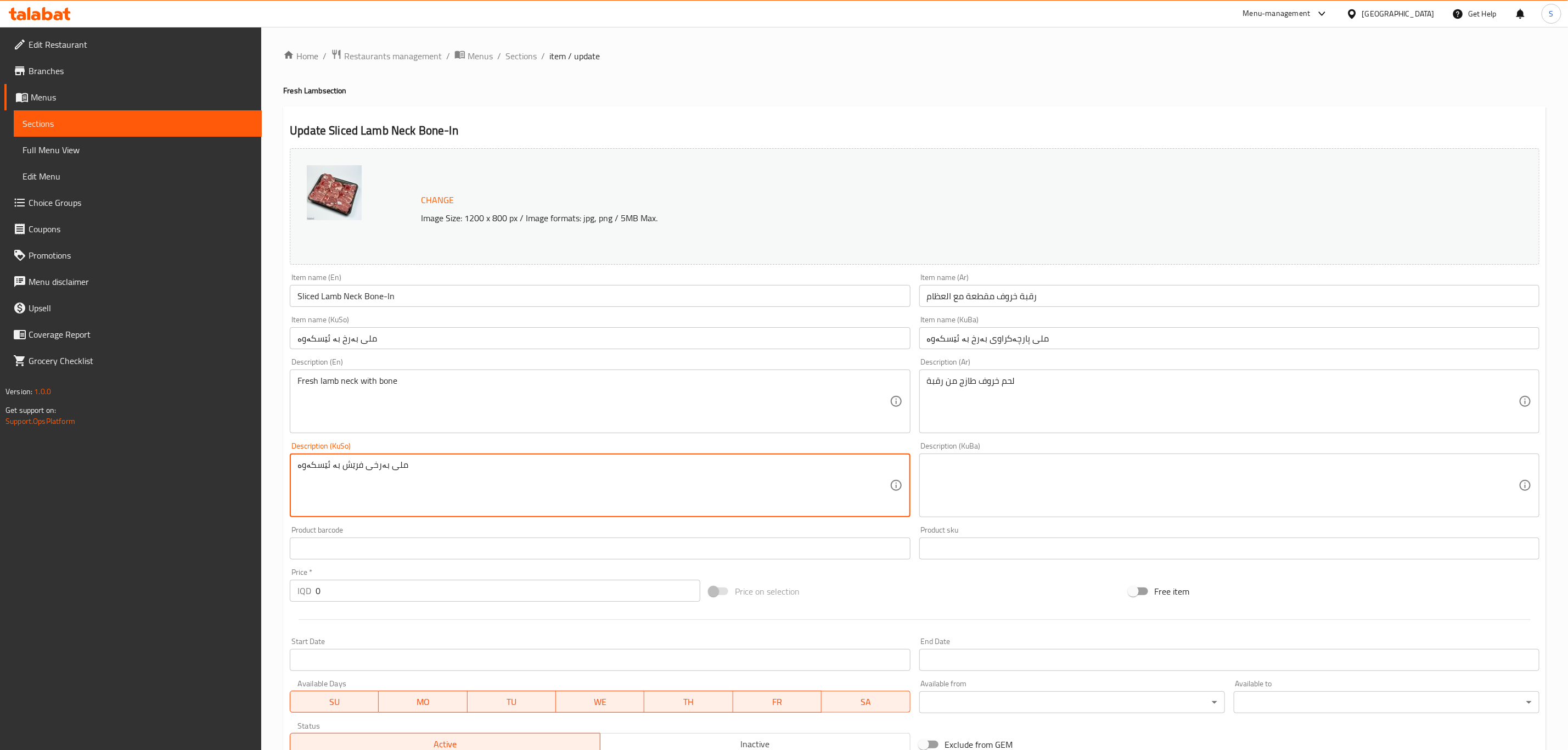
click at [1013, 479] on textarea at bounding box center [1223, 486] width 592 height 52
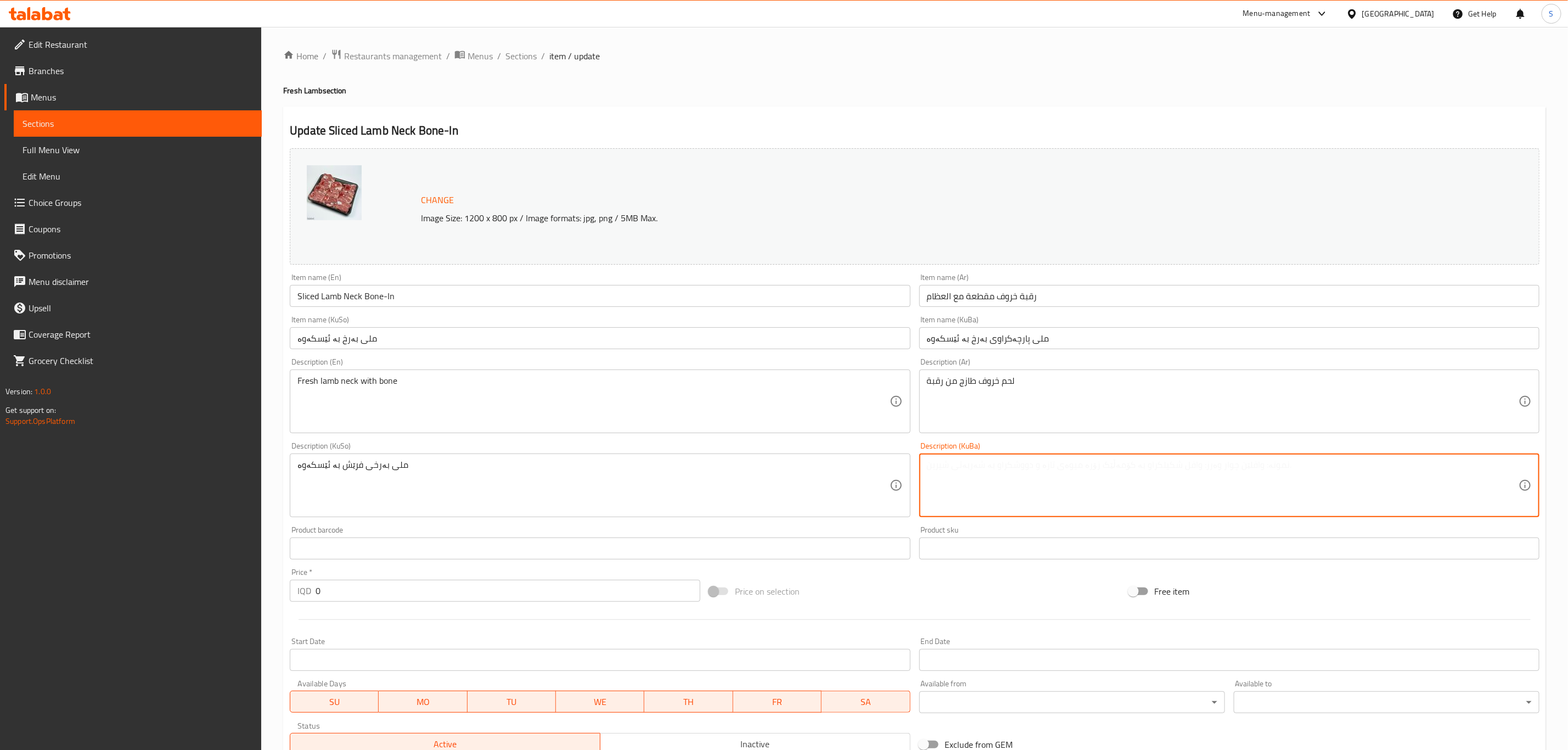
paste textarea "ملی بەرخی فرێش بە ئێسکەوە"
type textarea "ملی بەرخی فرێش بە ئێسکەوە"
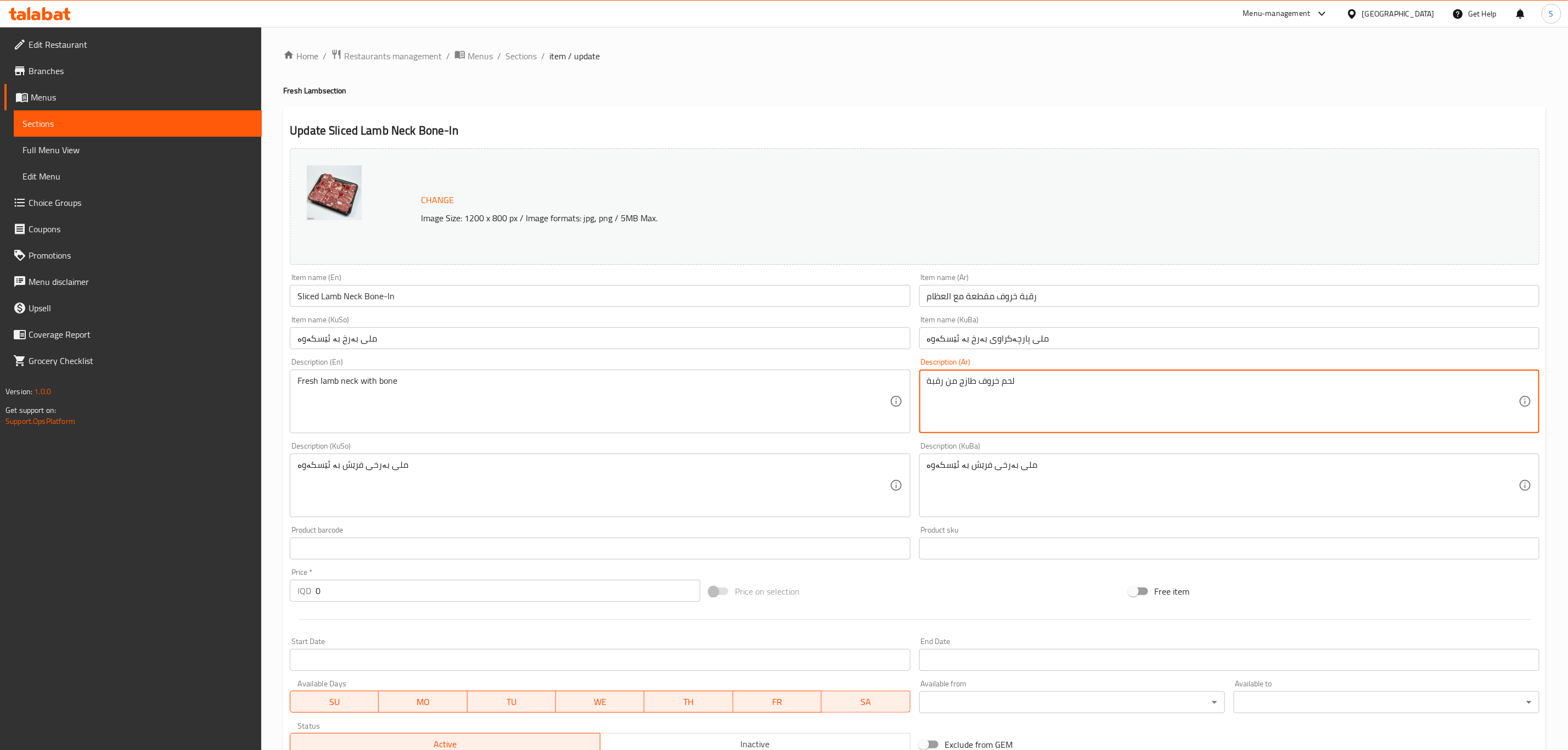
click at [949, 384] on textarea "لحم خروف طازج من رقبة" at bounding box center [1223, 401] width 592 height 52
click at [937, 384] on textarea "لحم خروف طازج من رقبة" at bounding box center [1223, 401] width 592 height 52
click at [980, 379] on textarea "لحم خروف طازج من" at bounding box center [1223, 401] width 592 height 52
paste textarea "قبة"
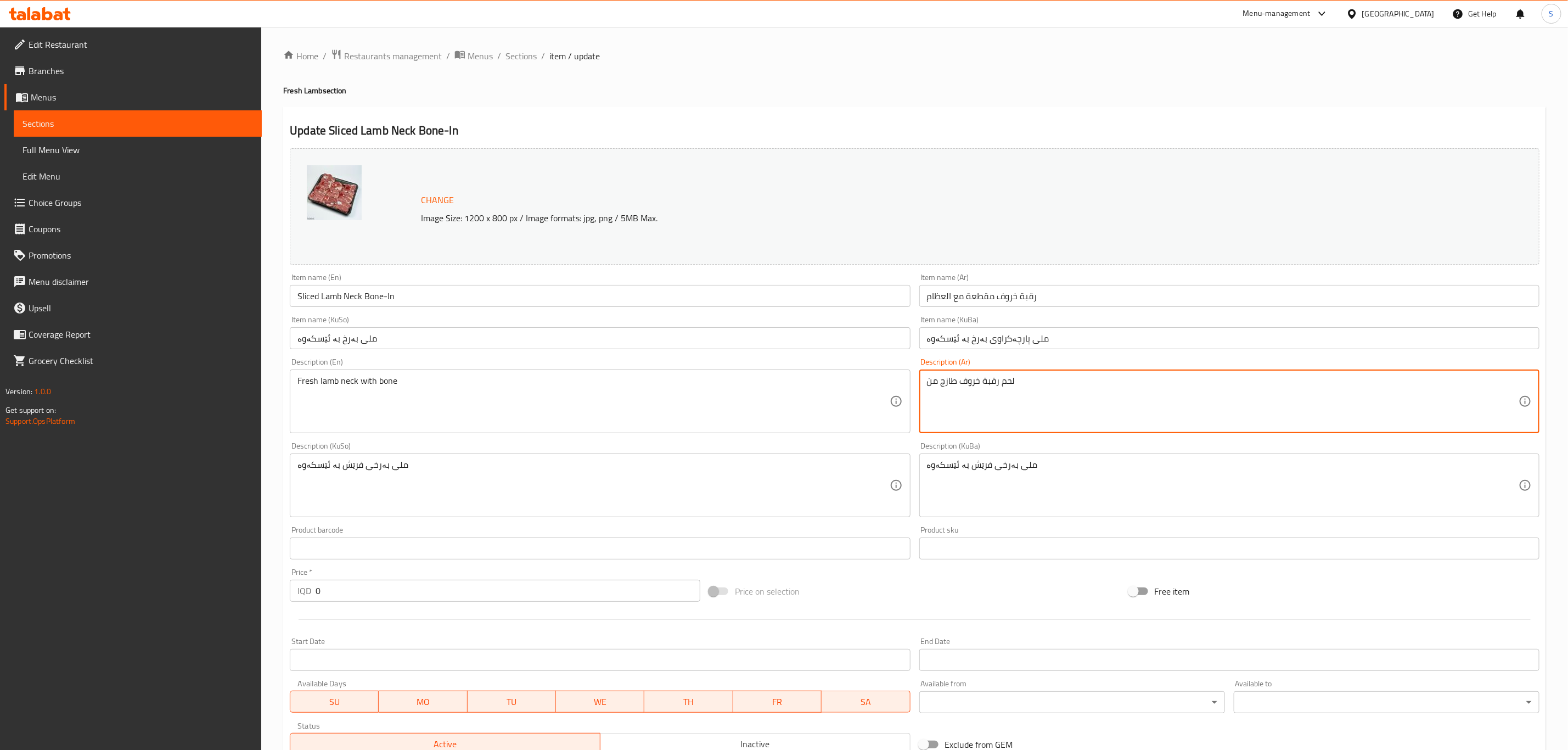
click at [931, 384] on textarea "لحم رقبة خروف طازج من" at bounding box center [1223, 401] width 592 height 52
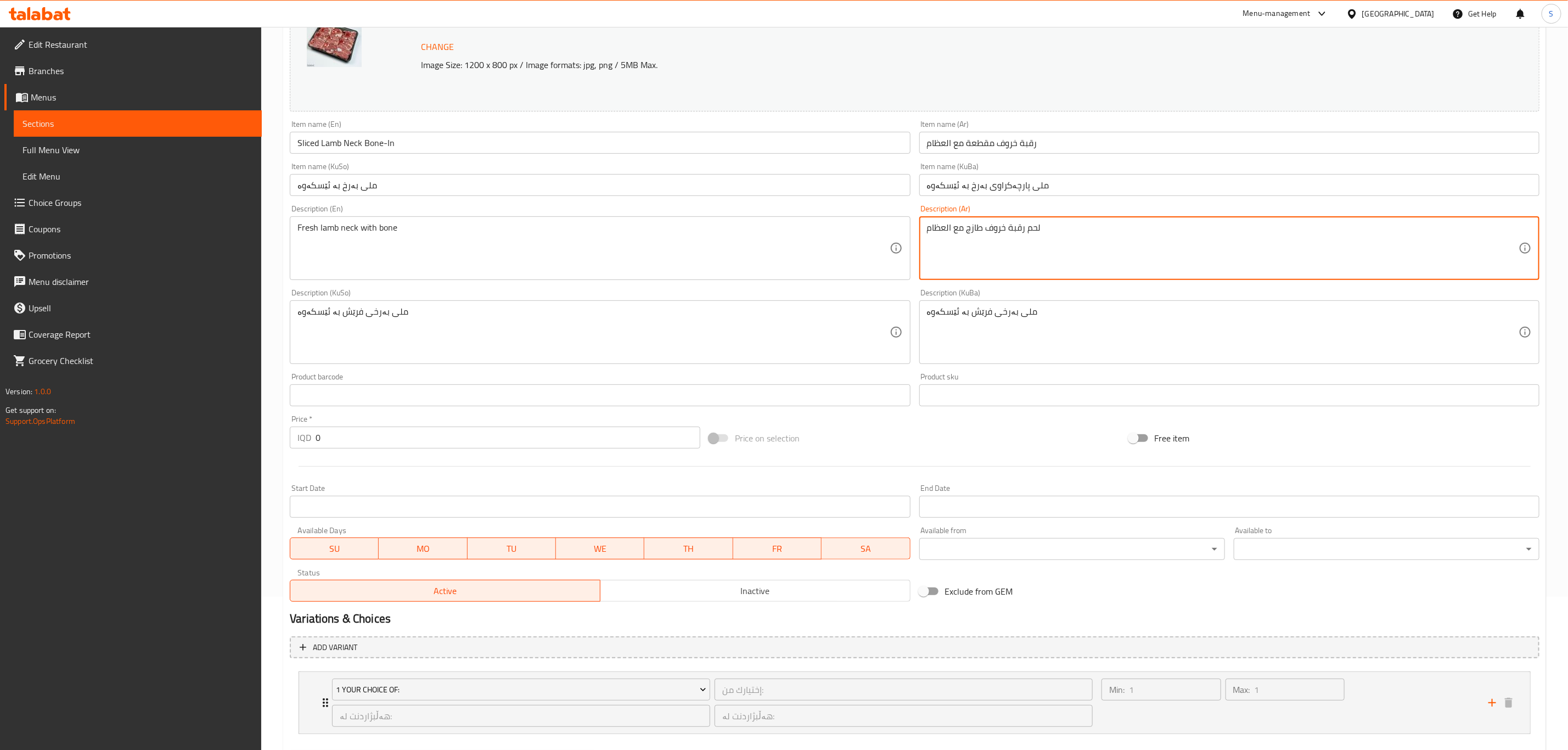
scroll to position [213, 0]
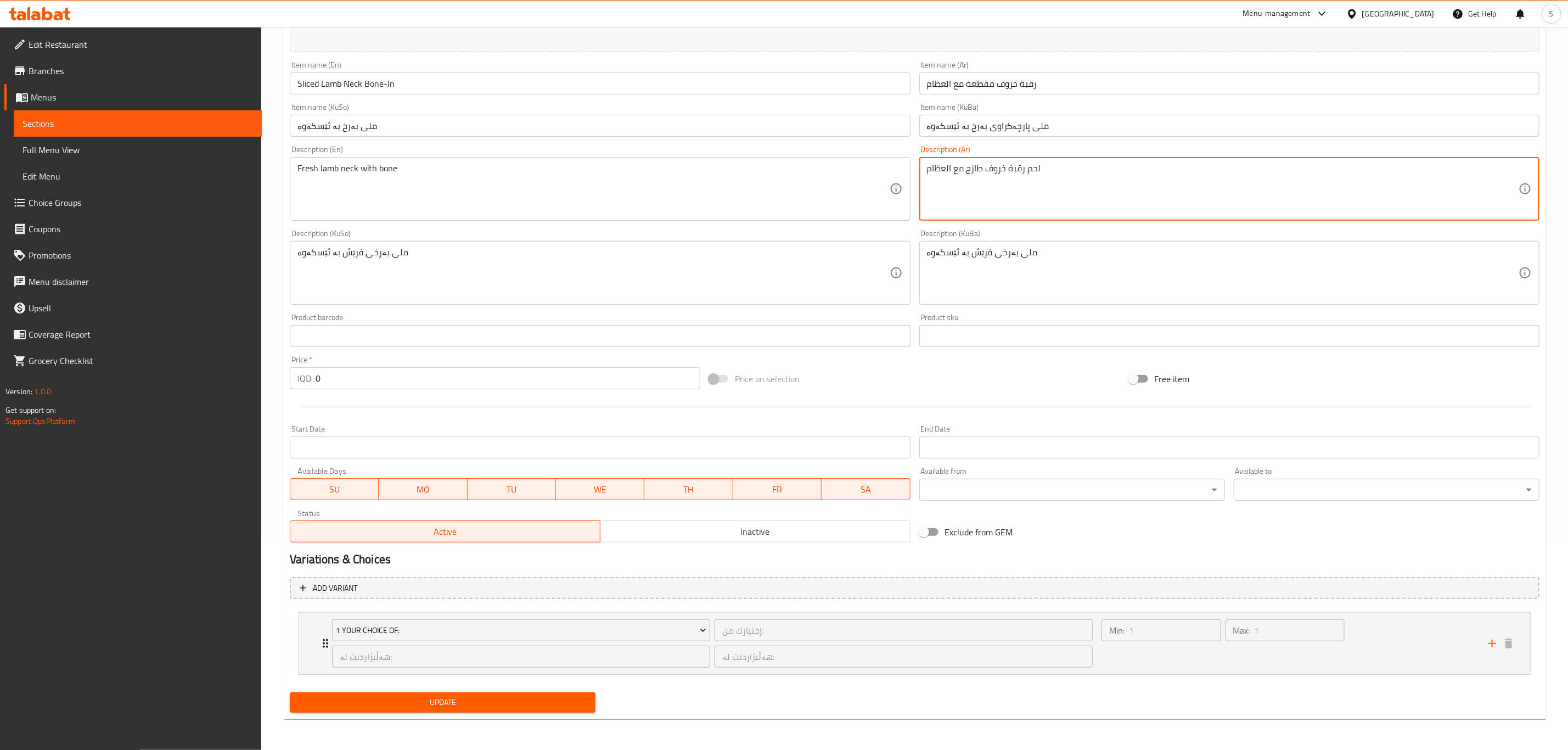
type textarea "لحم رقبة خروف طازج مع العظام"
click at [498, 696] on span "Update" at bounding box center [443, 702] width 288 height 14
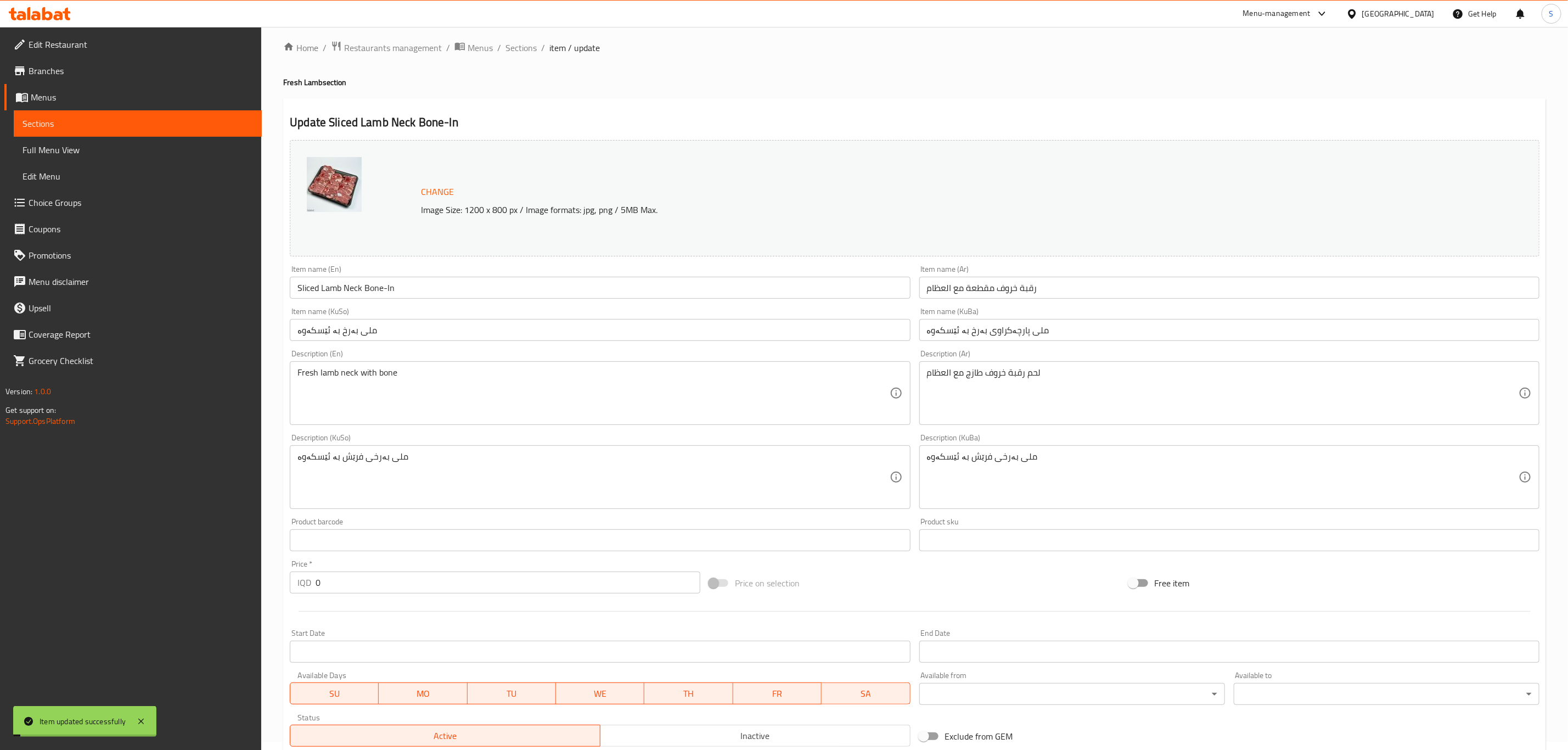
scroll to position [0, 0]
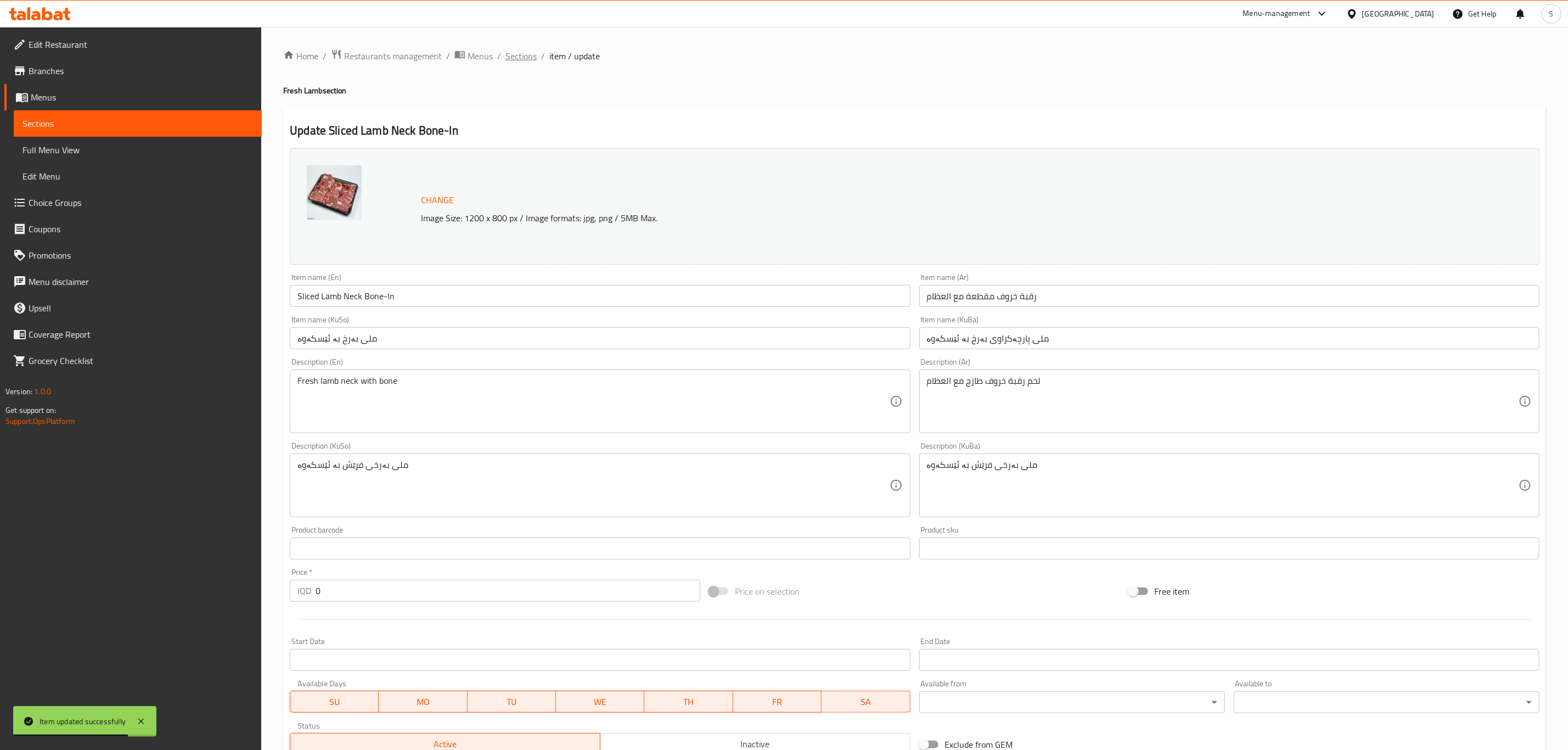
click at [511, 51] on span "Sections" at bounding box center [521, 56] width 31 height 13
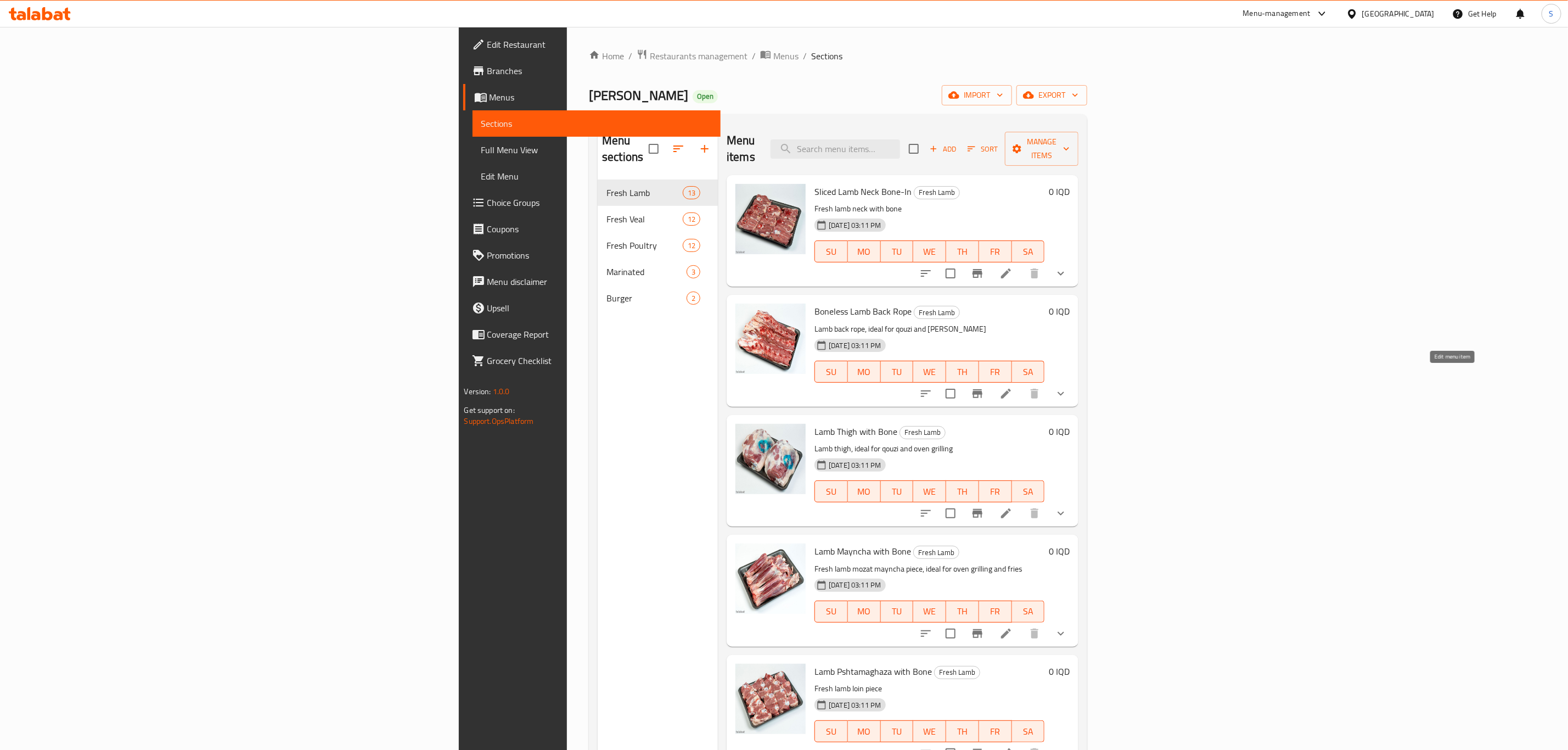
click at [1013, 387] on icon at bounding box center [1006, 393] width 13 height 13
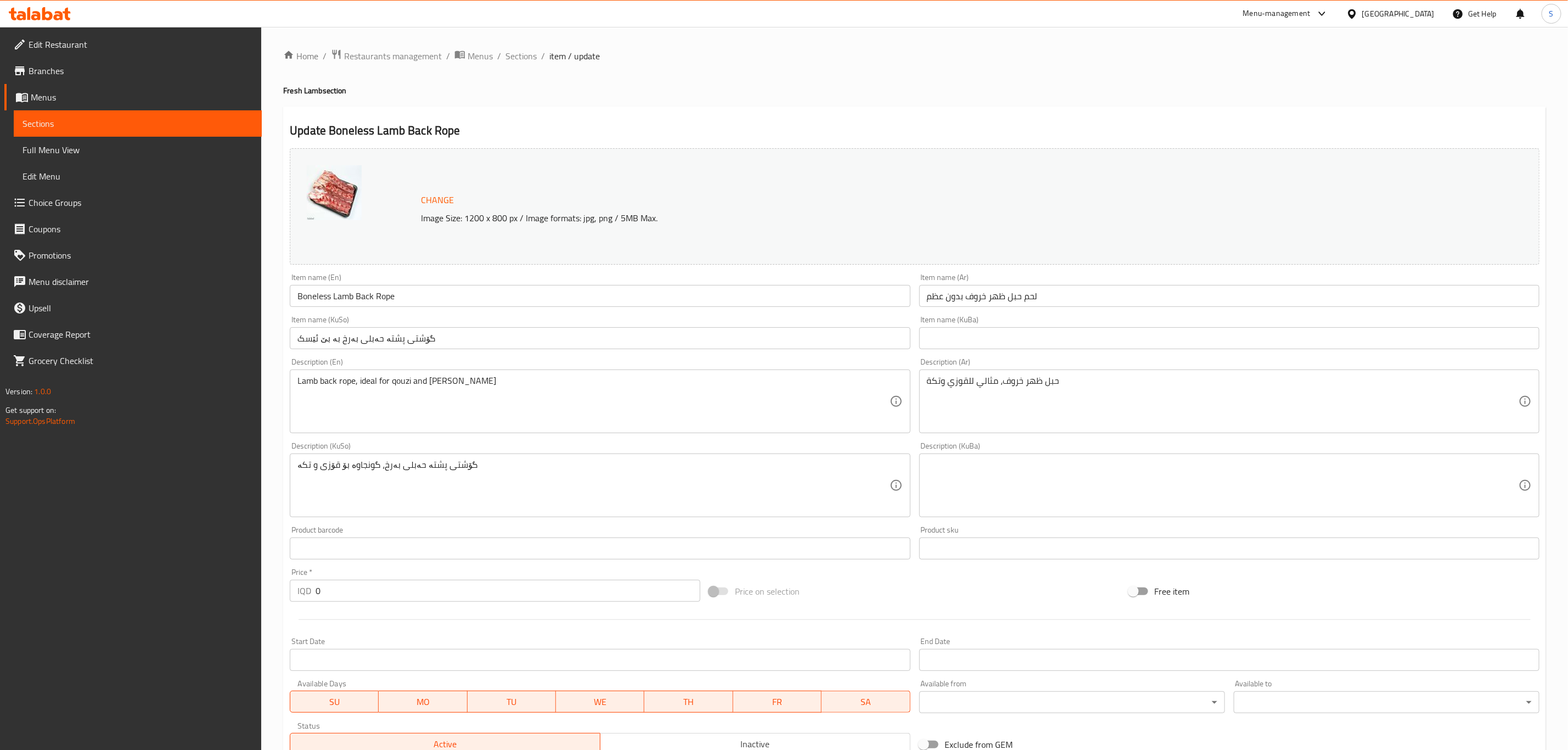
click at [309, 296] on input "Boneless Lamb Back Rope" at bounding box center [600, 296] width 620 height 22
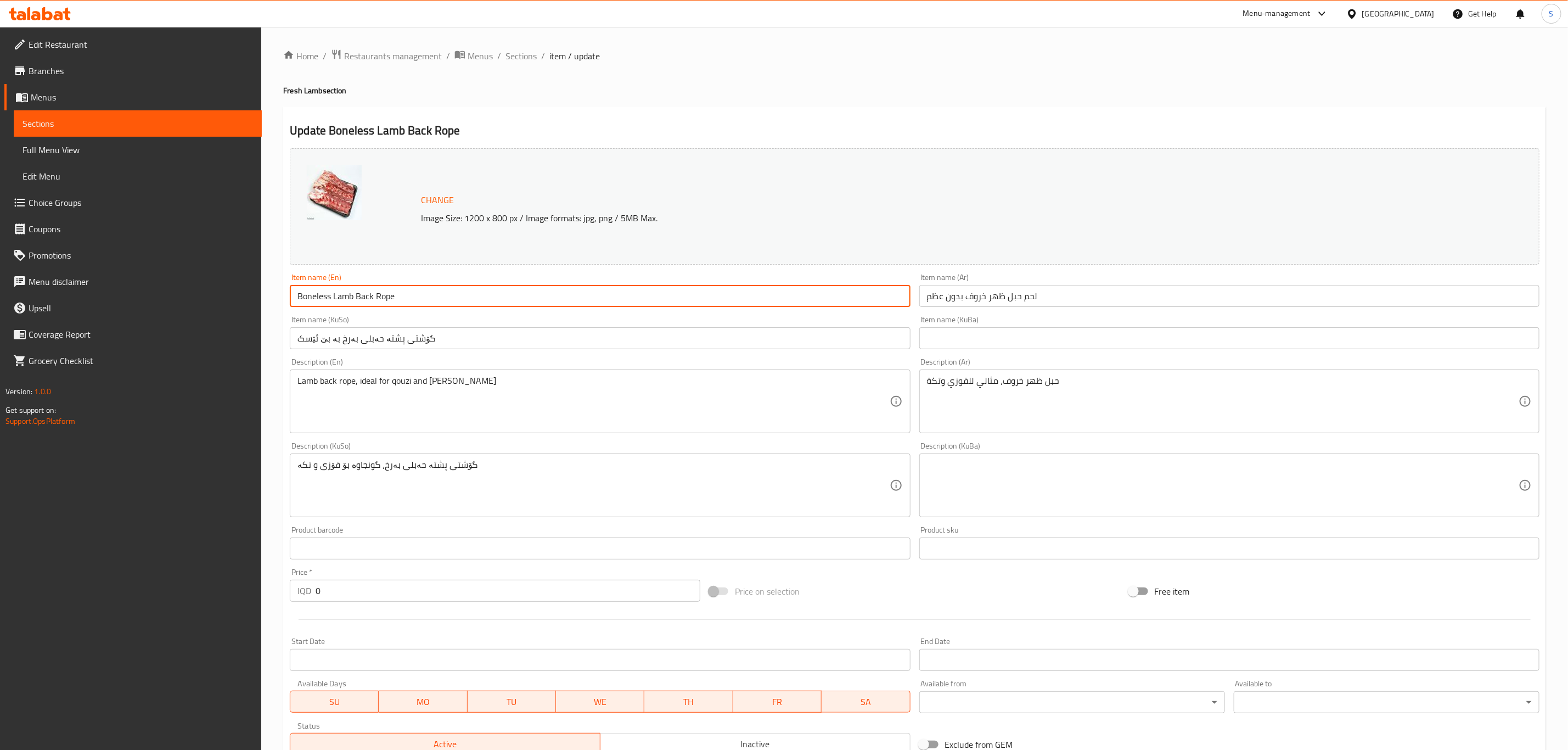
click at [309, 296] on input "Boneless Lamb Back Rope" at bounding box center [600, 296] width 620 height 22
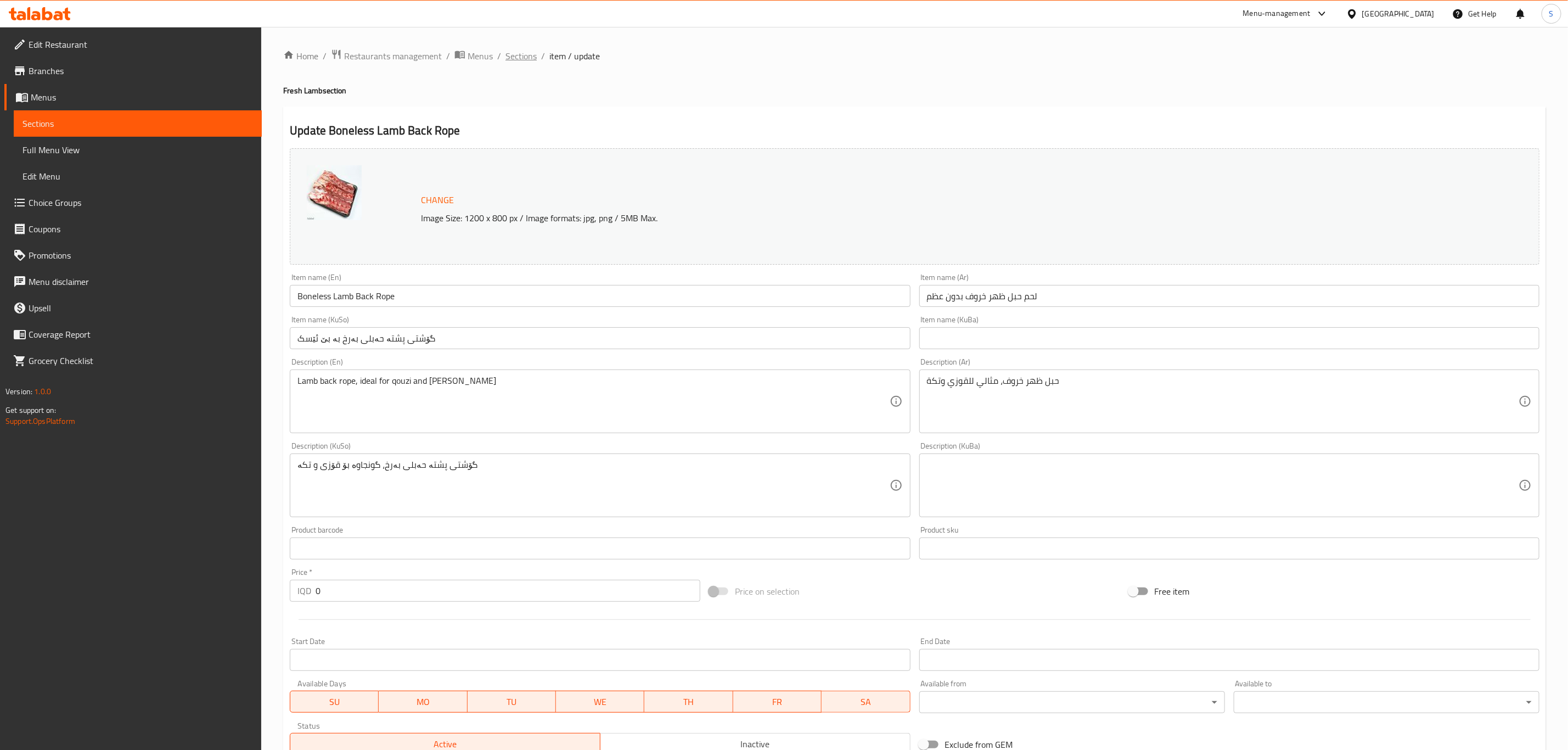
click at [529, 51] on span "Sections" at bounding box center [521, 56] width 31 height 13
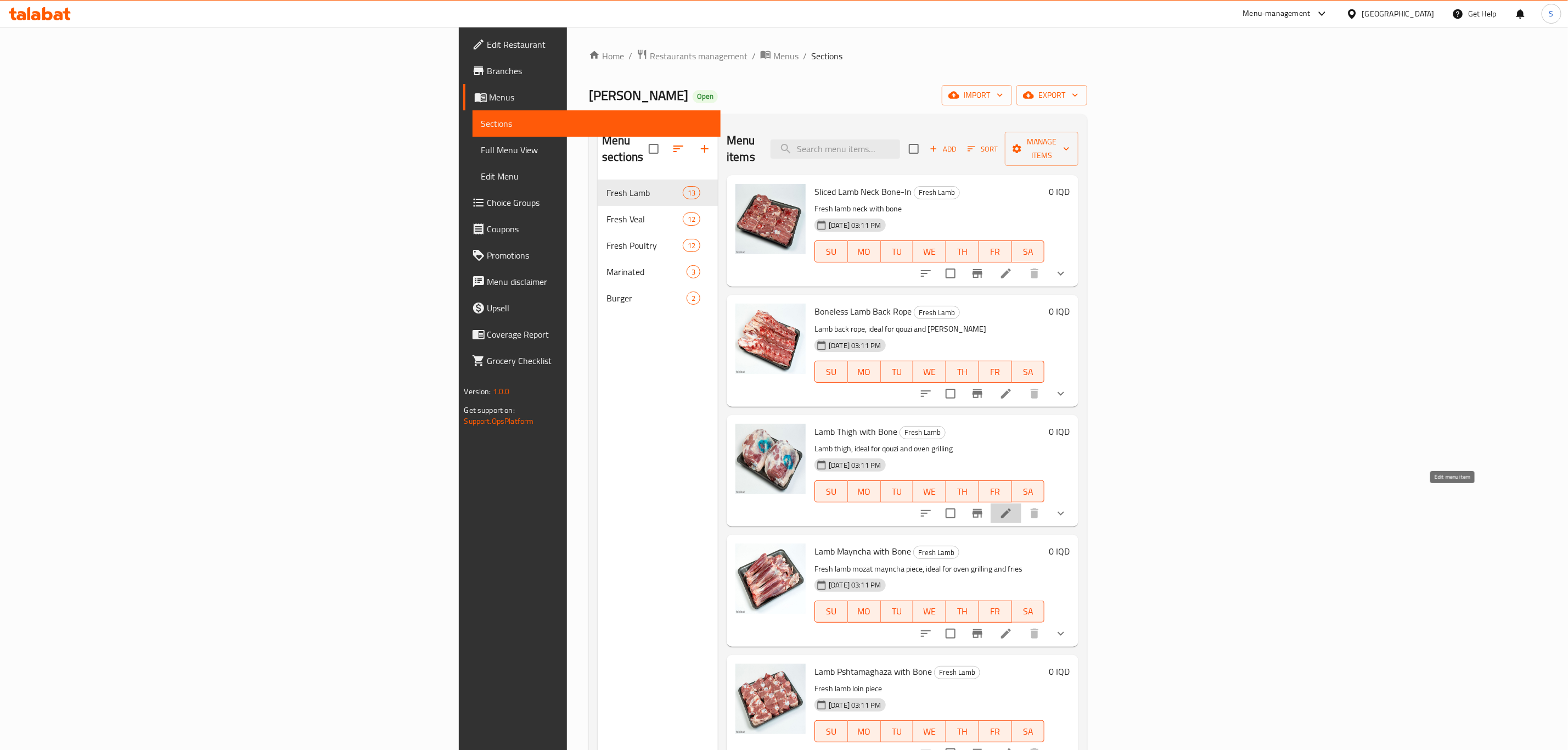
click at [1011, 509] on icon at bounding box center [1006, 514] width 10 height 10
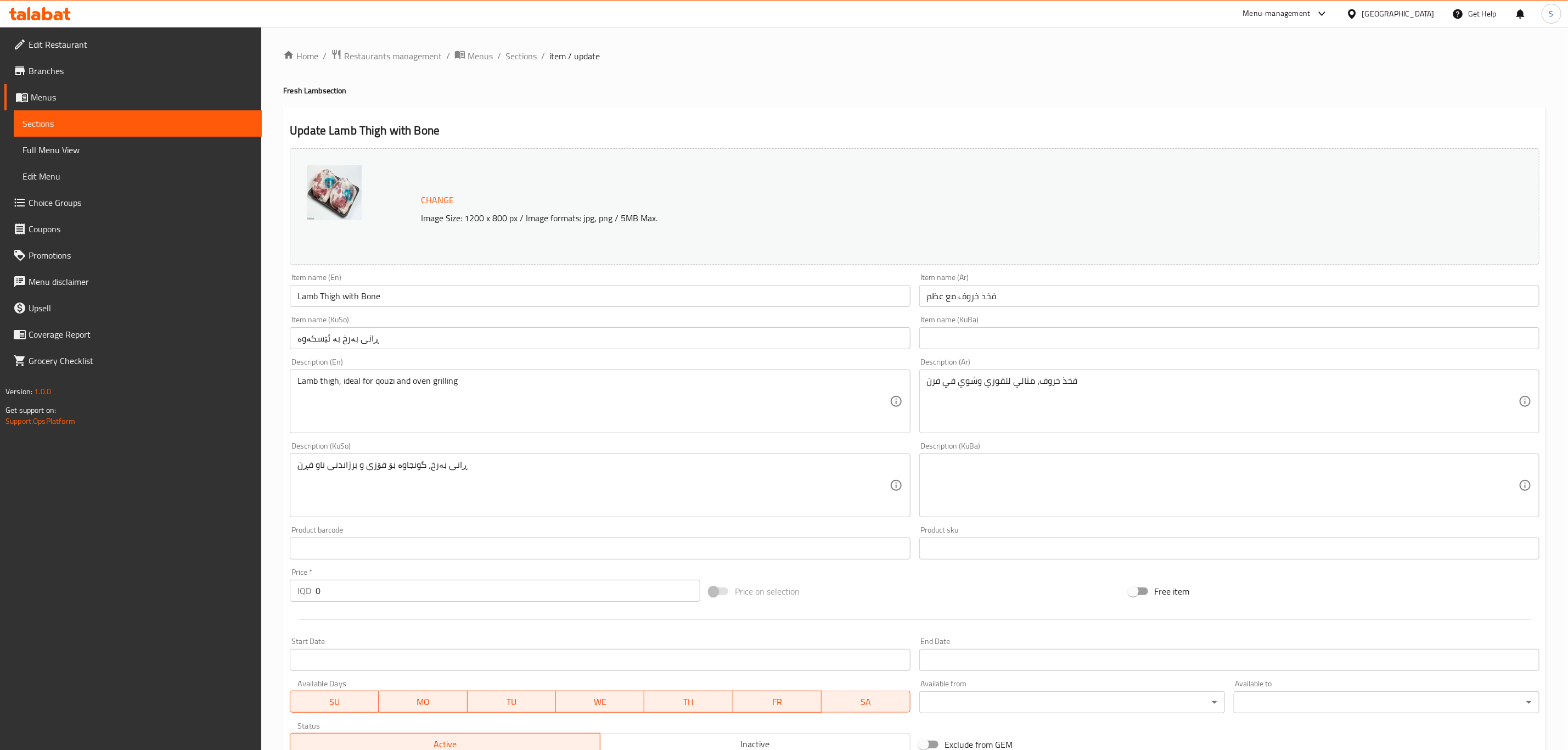
click at [354, 298] on input "Lamb Thigh with Bone" at bounding box center [600, 296] width 620 height 22
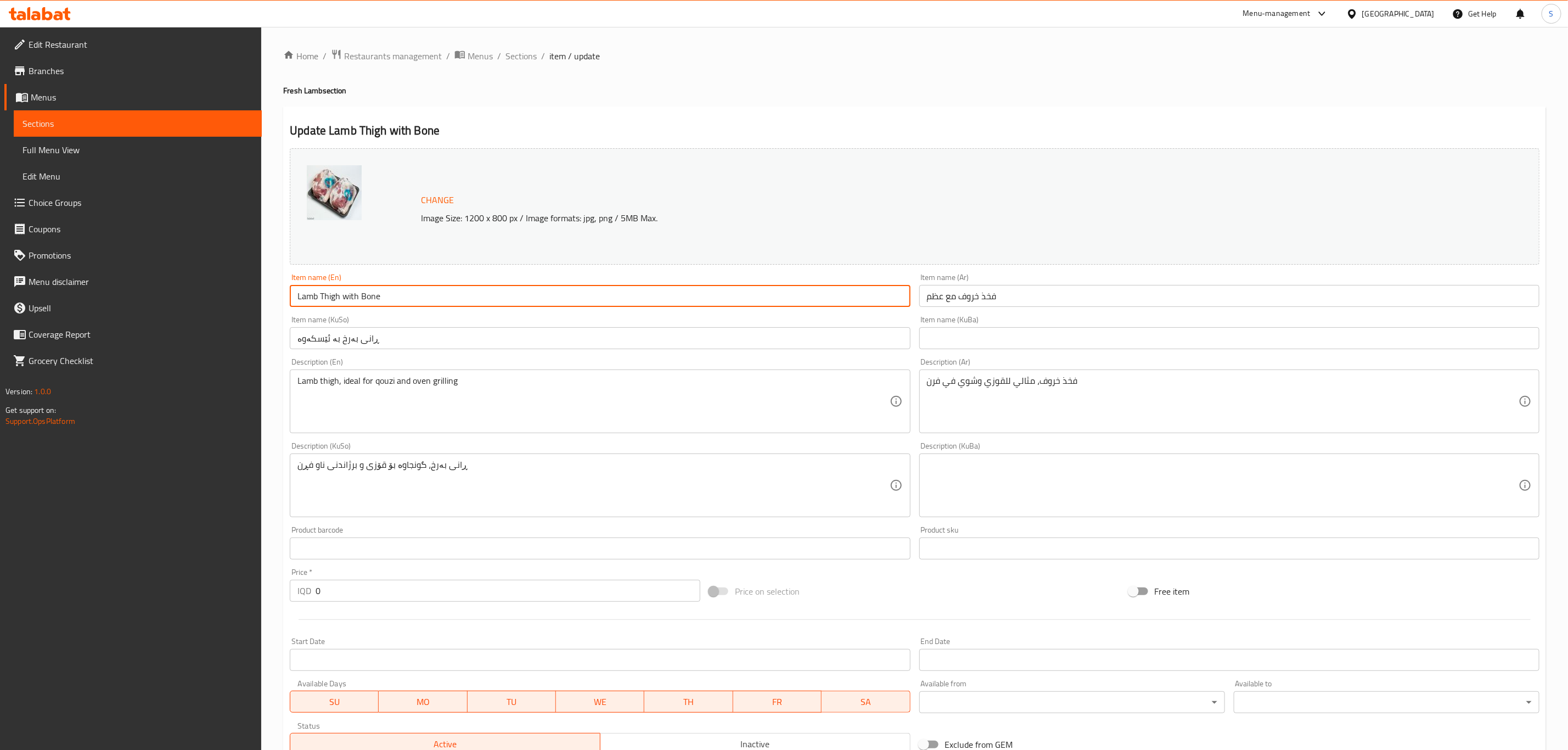
click at [354, 298] on input "Lamb Thigh with Bone" at bounding box center [600, 296] width 620 height 22
type input "Lamb Thigh Bone-In"
click at [389, 340] on input "ڕانی بەرخ بە ئێسکەوە" at bounding box center [600, 338] width 620 height 22
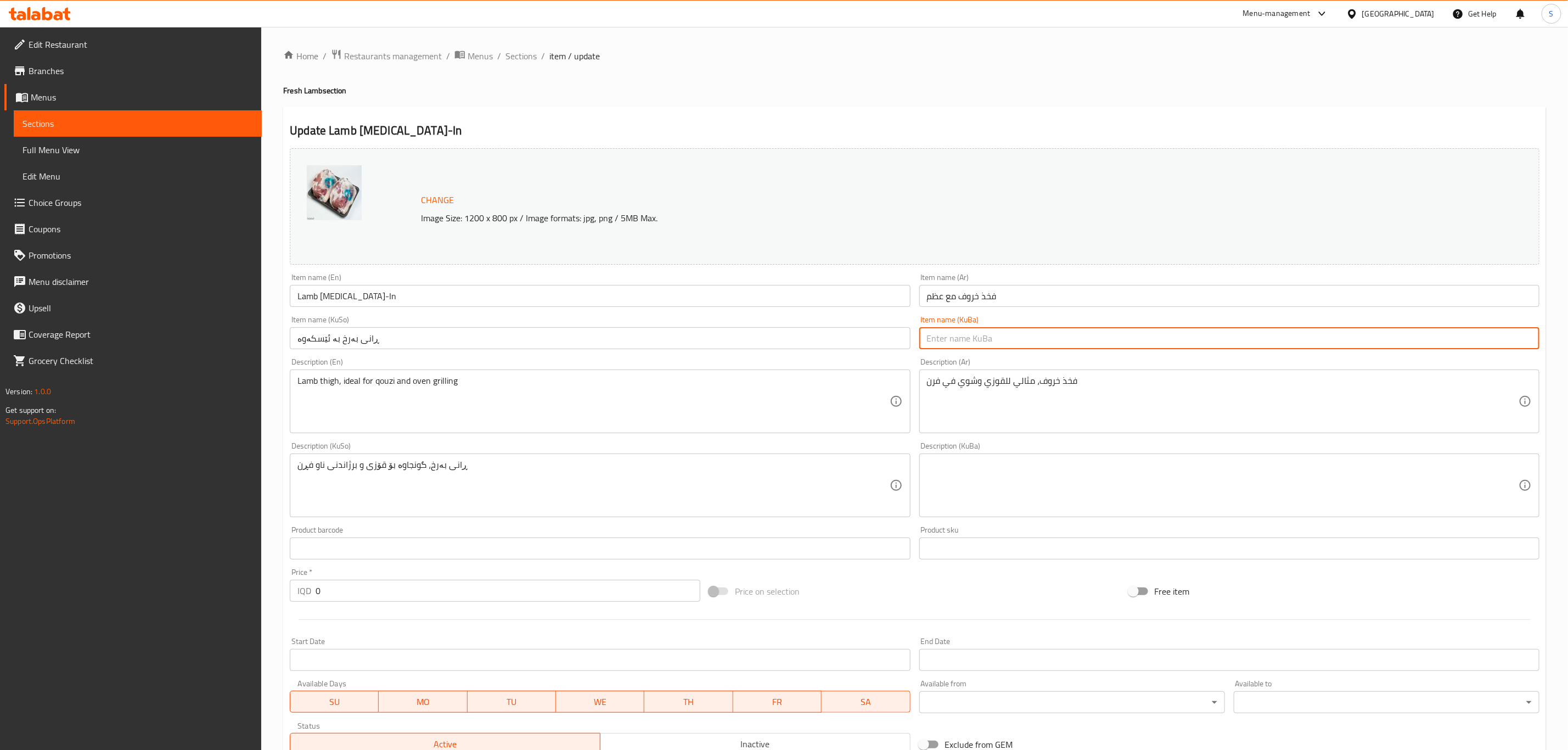
click at [1043, 348] on input "text" at bounding box center [1230, 338] width 620 height 22
paste input "ڕانی بەرخ بە ئێسکەوە"
type input "ڕانی بەرخ بە ئێسکەوە"
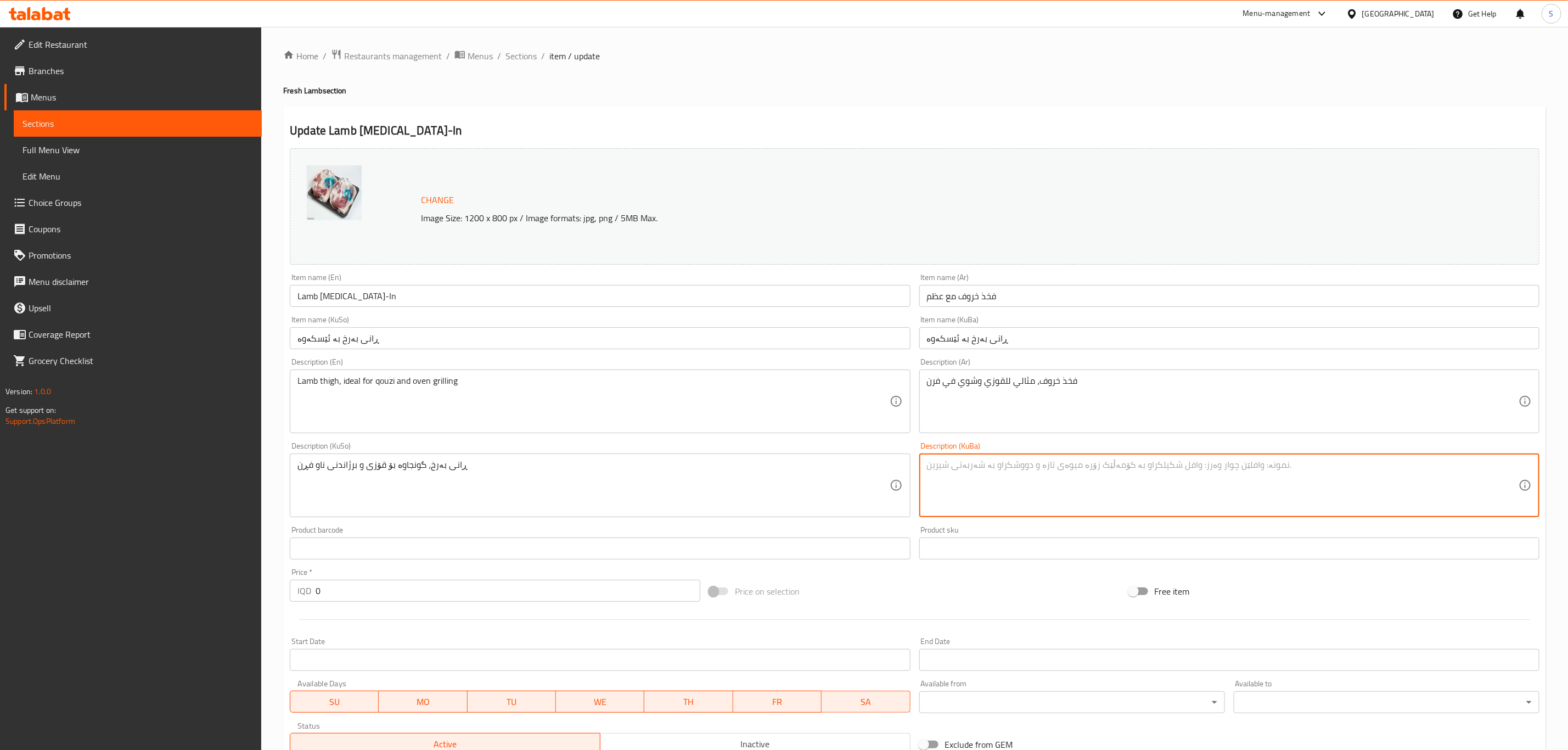
click at [1124, 493] on textarea at bounding box center [1223, 486] width 592 height 52
paste textarea "ڕانی بەرخ، گونجاوە بۆ قۆزی و برژاندنی ناو فڕن"
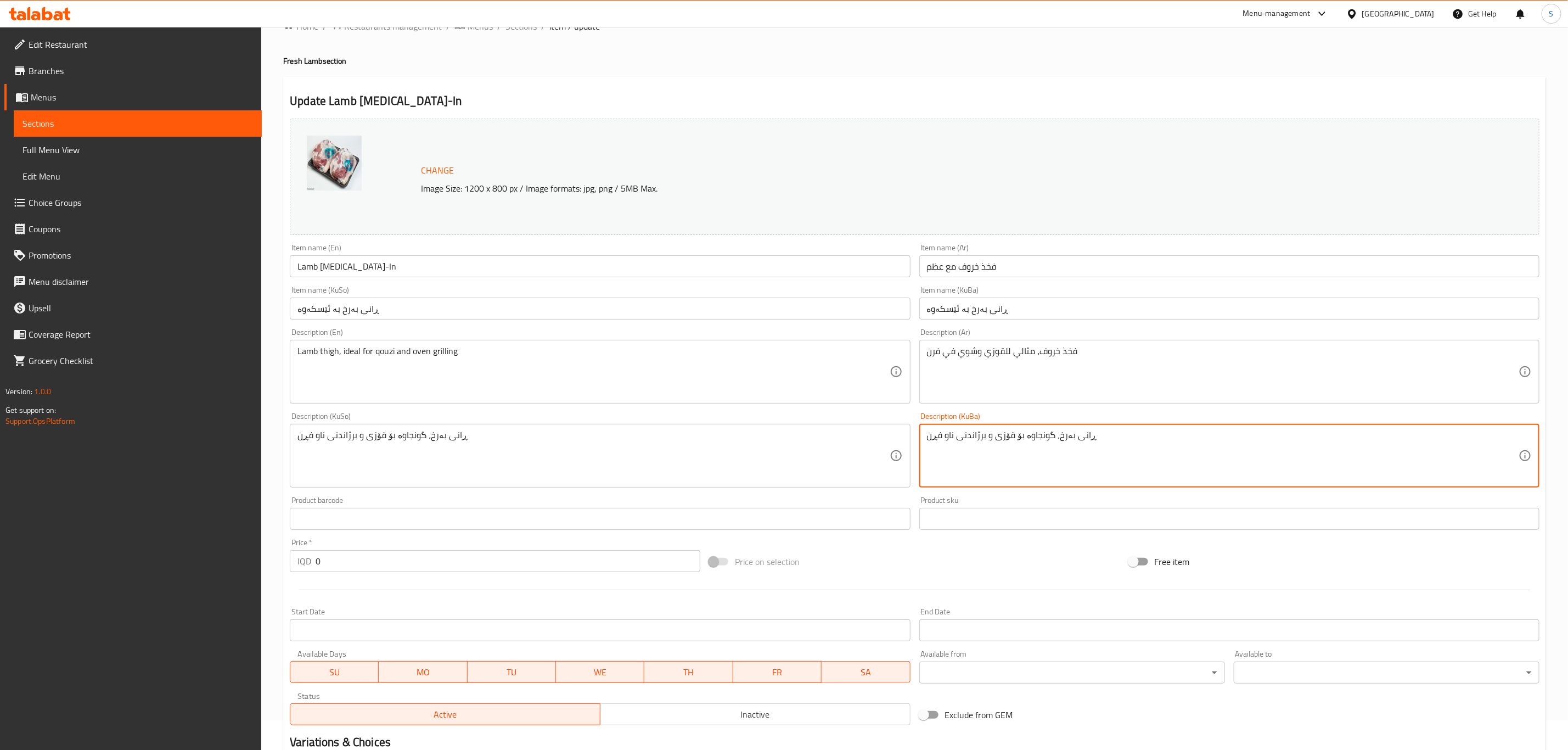
scroll to position [83, 0]
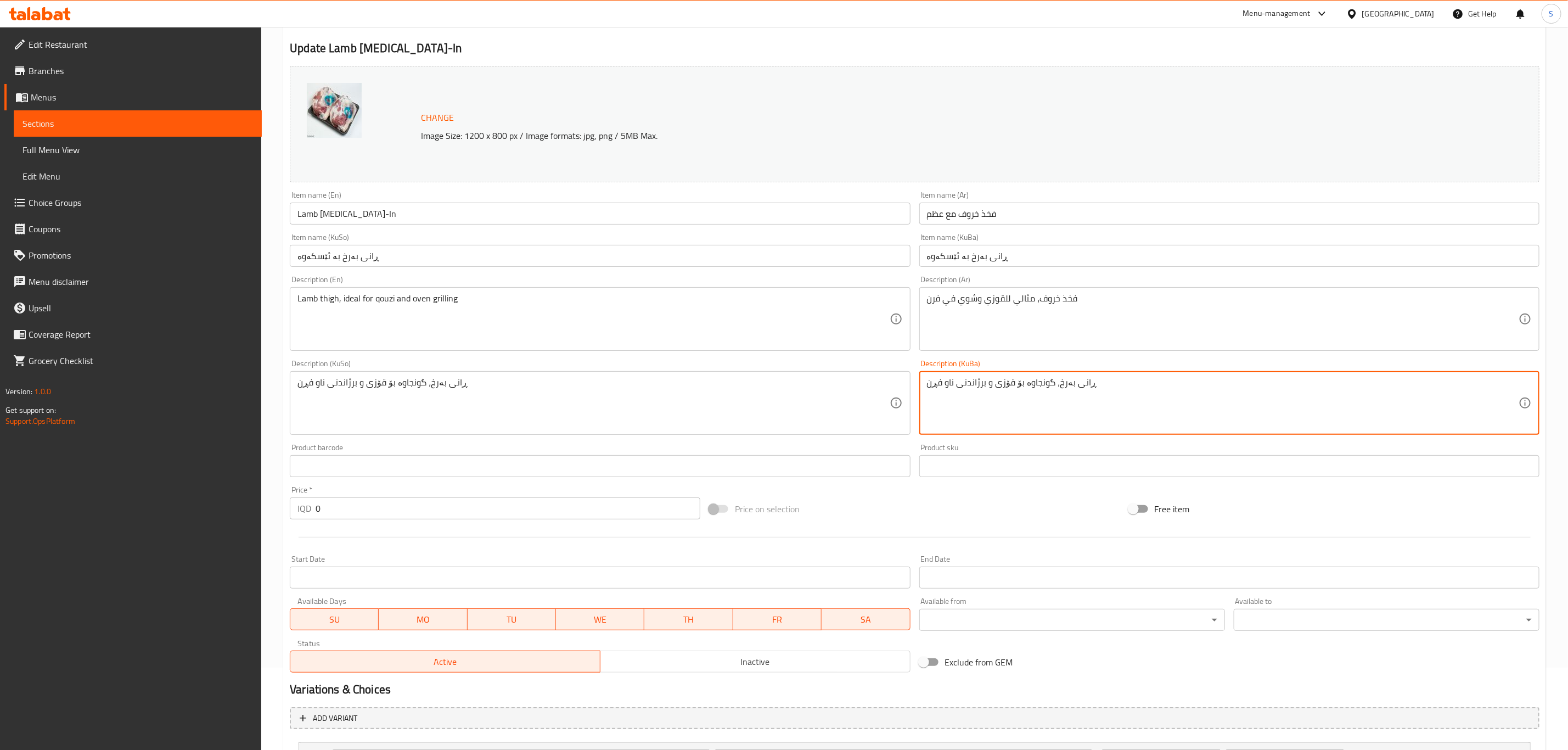
type textarea "ڕانی بەرخ، گونجاوە بۆ قۆزی و برژاندنی ناو فڕن"
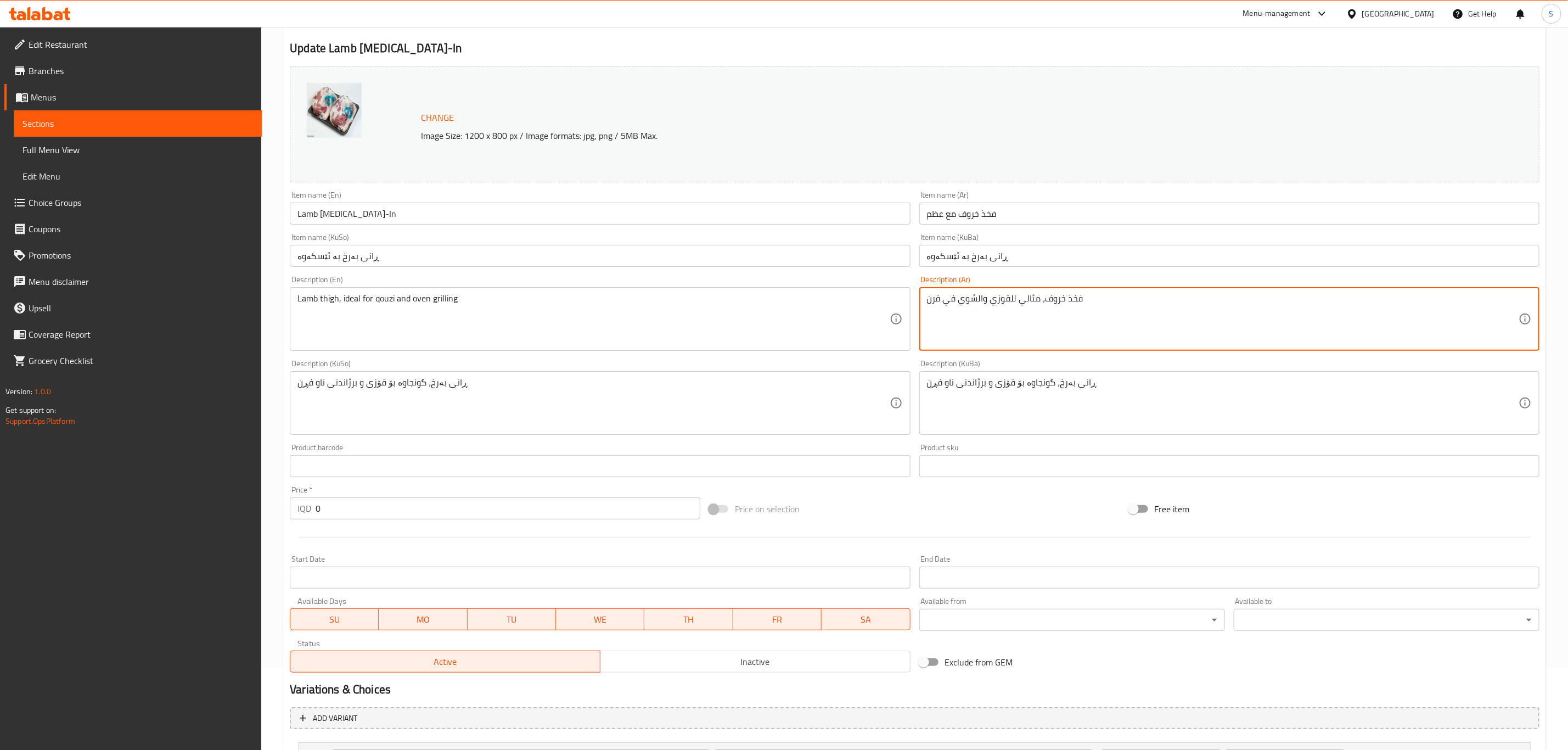
click at [943, 300] on textarea "فخذ خروف، مثالي للقوزي والشوي في فرن" at bounding box center [1223, 320] width 592 height 52
type textarea "فخذ خروف، مثالي للقوزي والشوي في الفرن"
click at [943, 216] on input "فخذ خروف مع عظم" at bounding box center [1230, 214] width 620 height 22
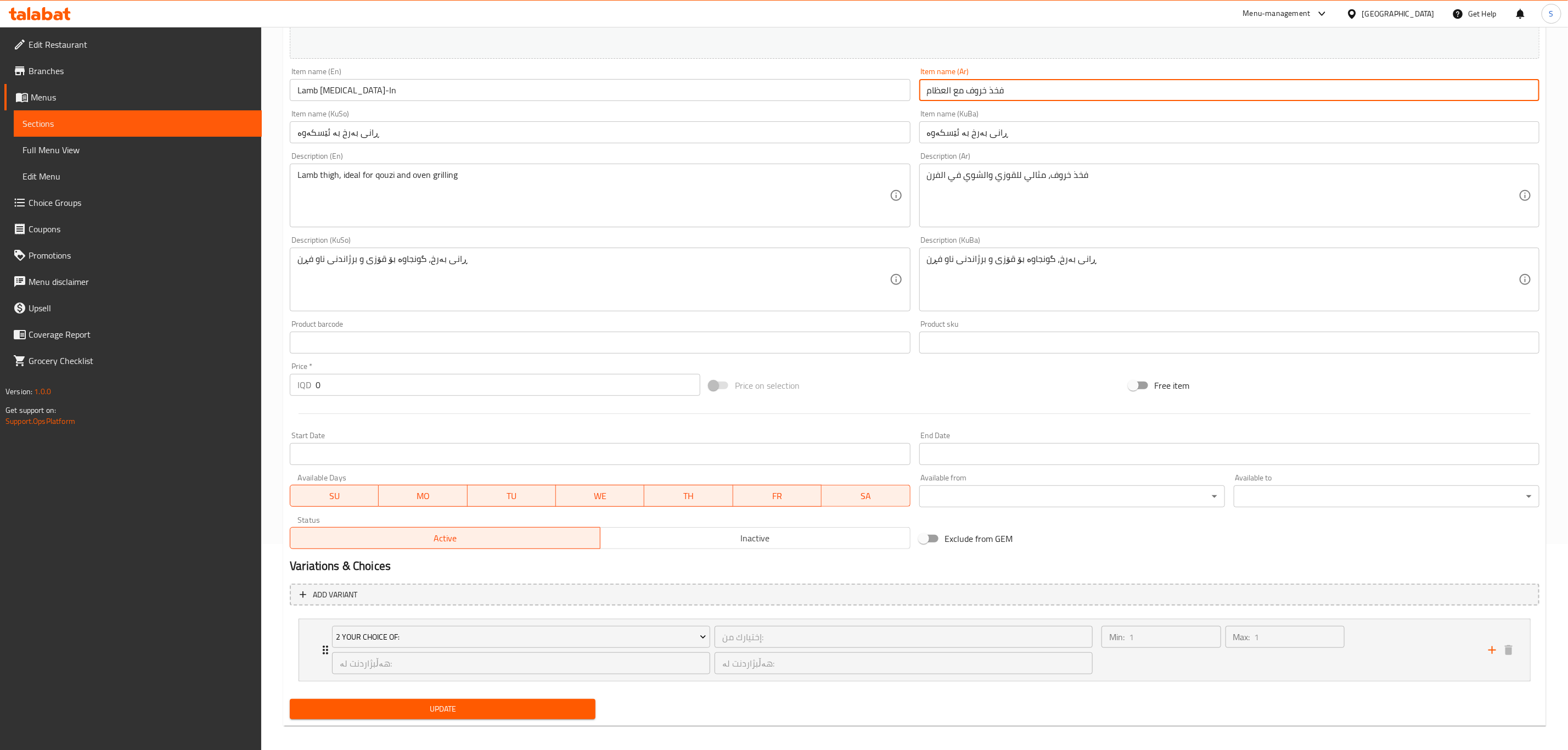
scroll to position [213, 0]
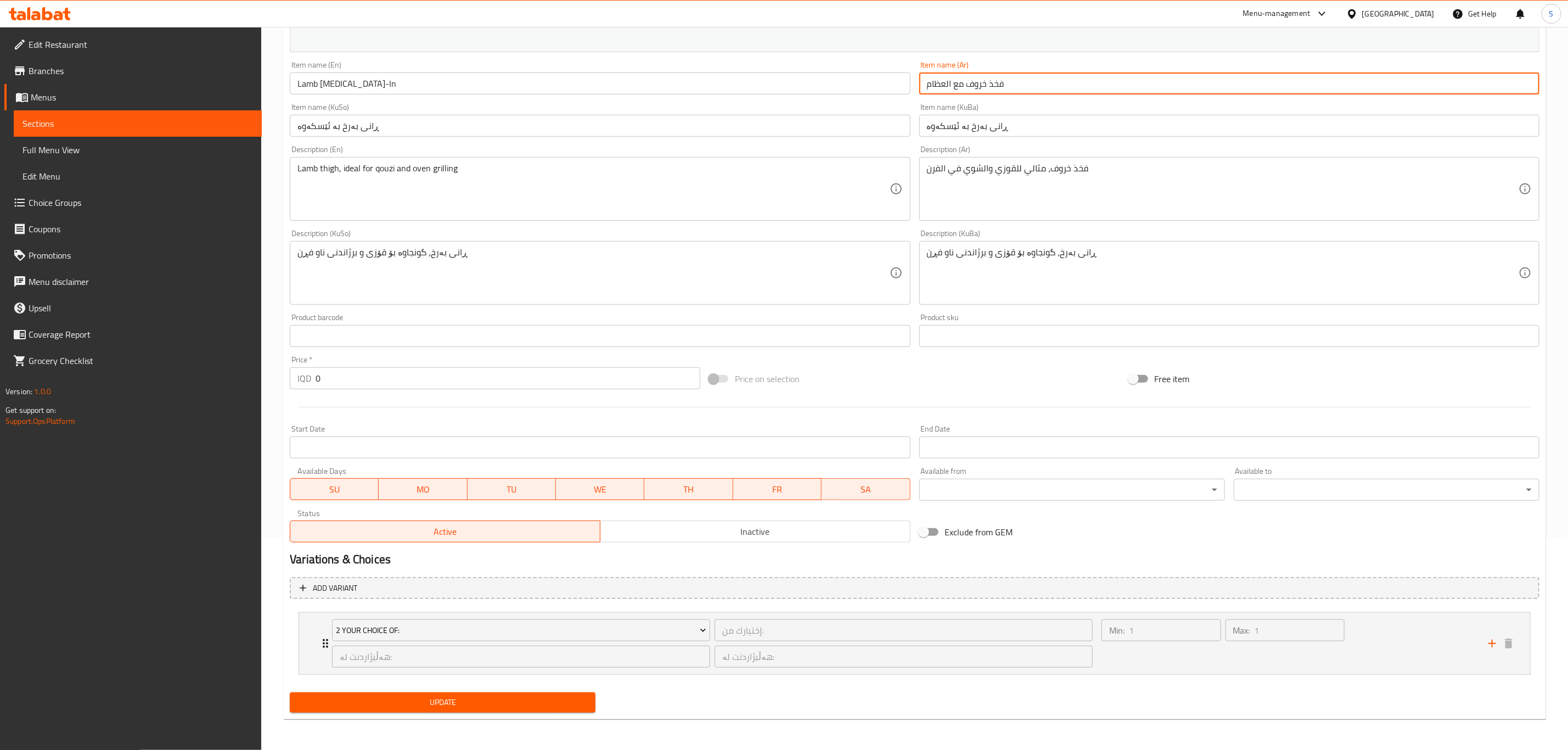
type input "فخذ خروف مع العظام"
click at [475, 709] on span "Update" at bounding box center [443, 702] width 288 height 14
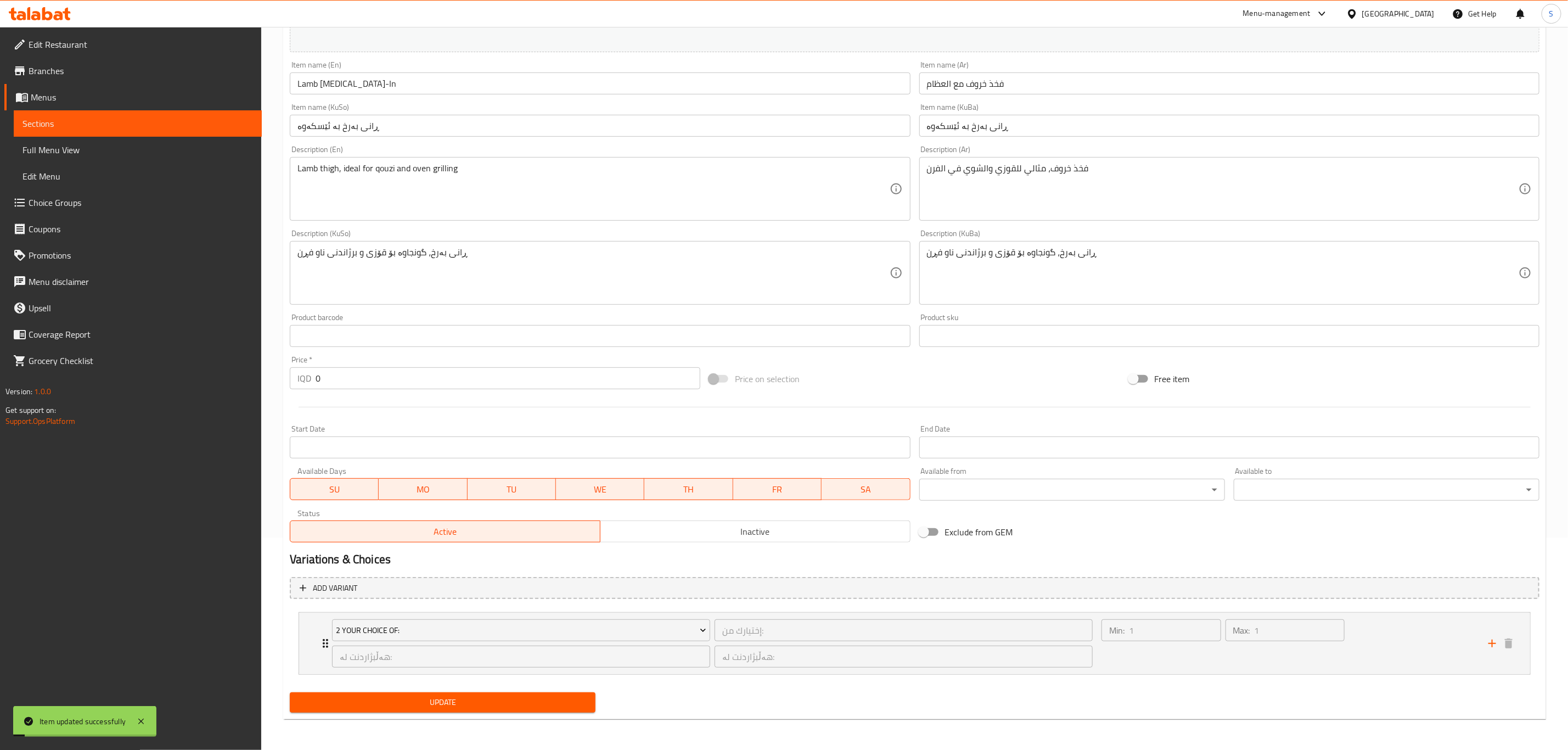
scroll to position [0, 0]
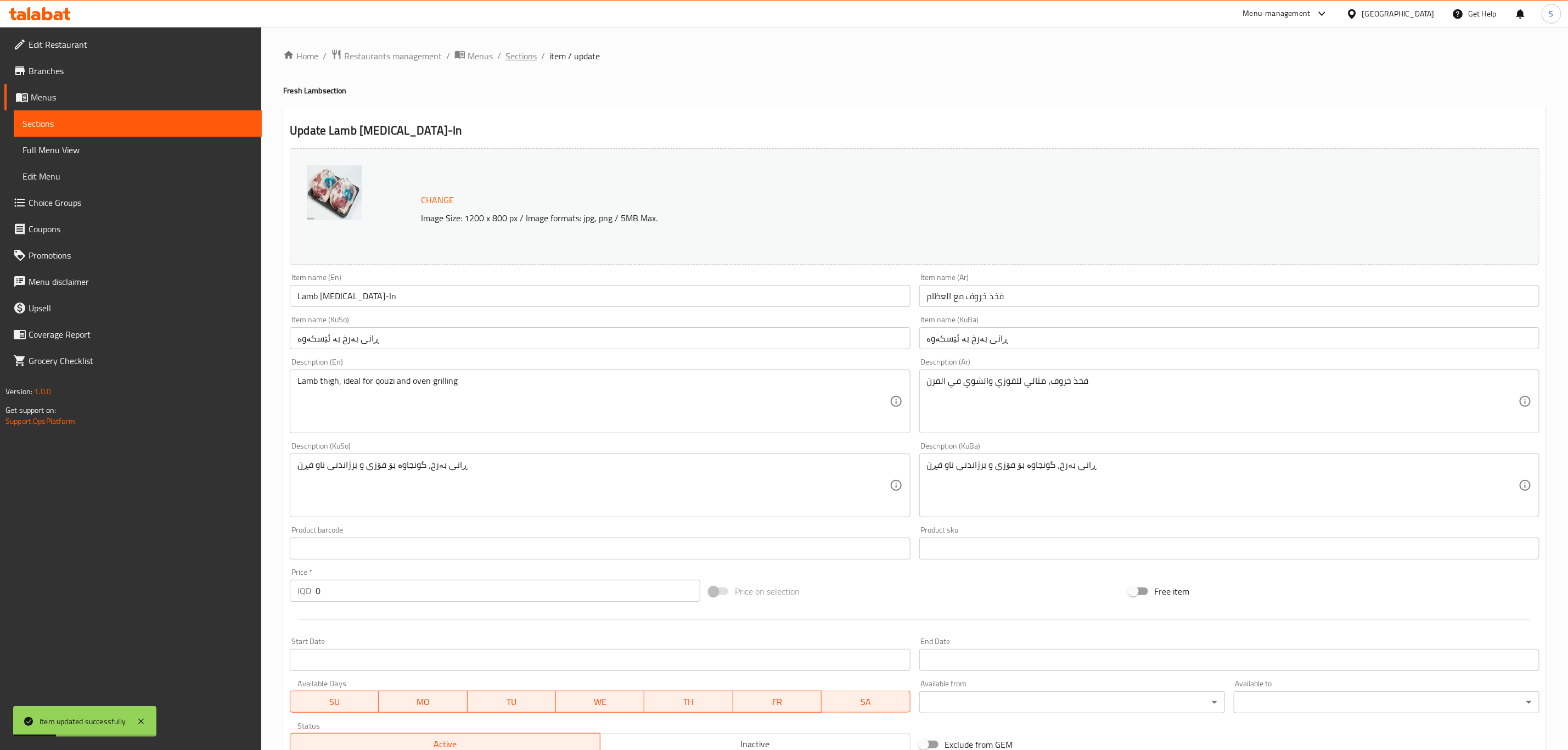
click at [526, 58] on span "Sections" at bounding box center [521, 56] width 31 height 13
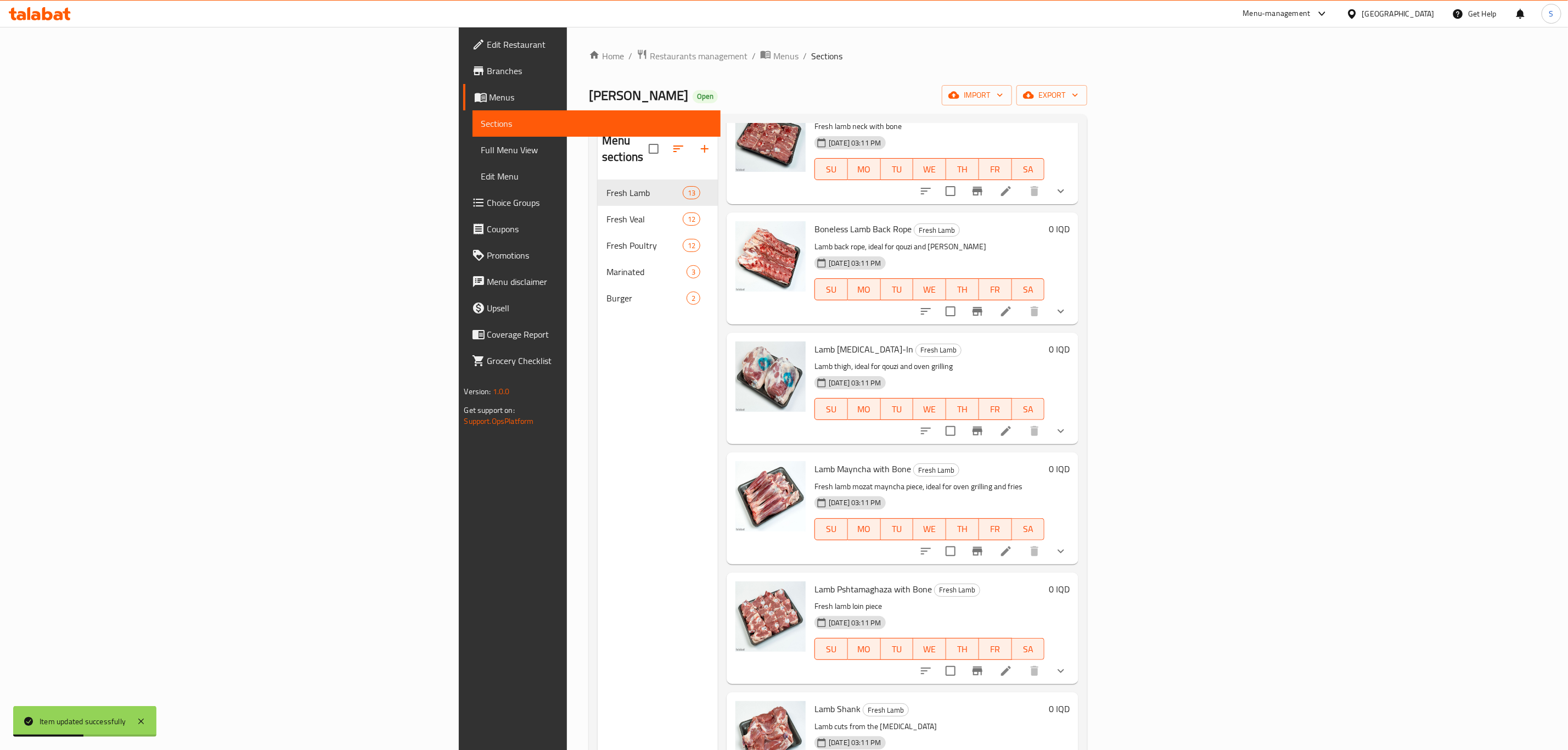
scroll to position [164, 0]
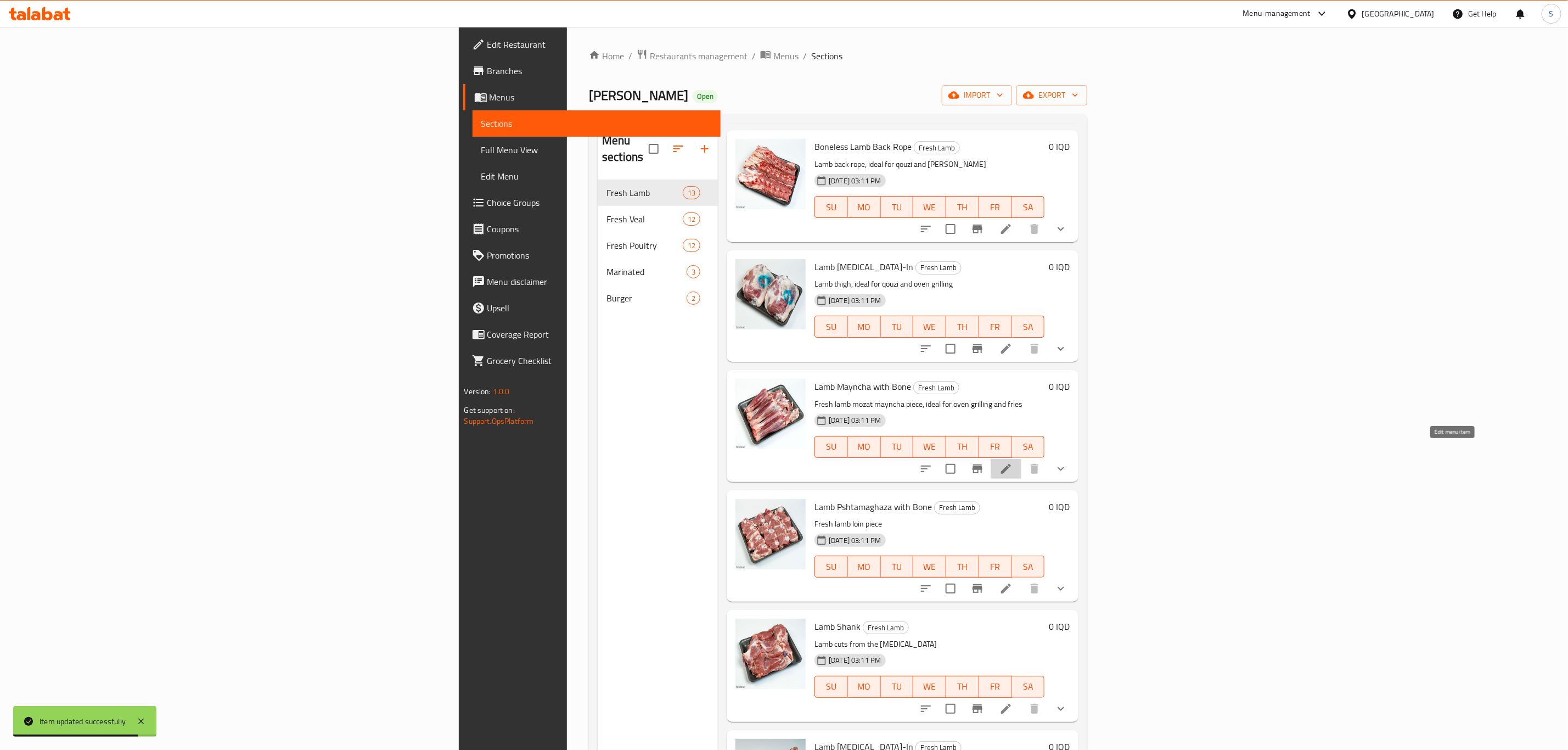
click at [1013, 462] on icon at bounding box center [1006, 469] width 13 height 13
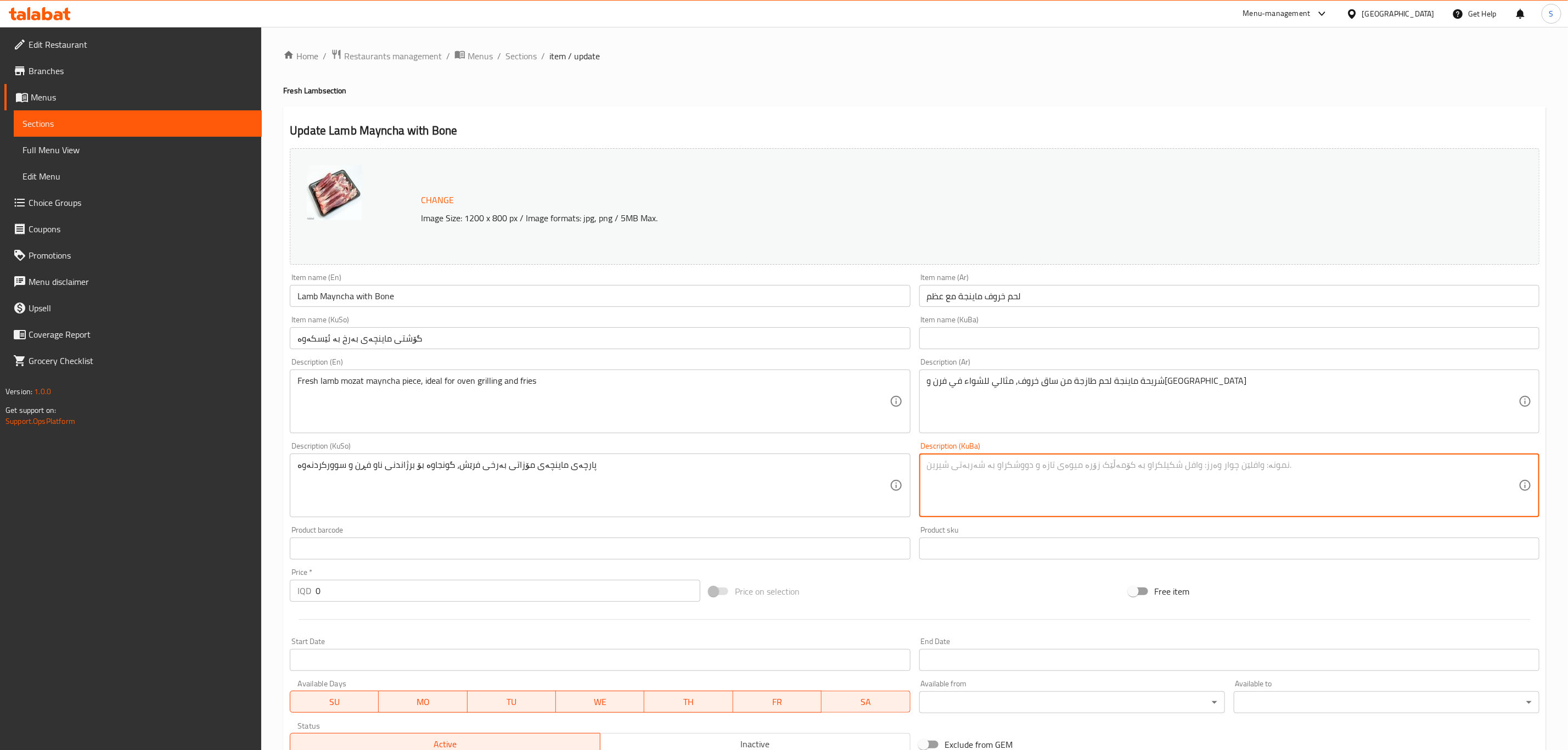
click at [1172, 488] on textarea at bounding box center [1223, 486] width 592 height 52
paste textarea "پارچەی ماینچەی مۆزاتی بەرخی فرێش، گونجاوە بۆ برژاندنی ناو فڕن و سوورکردنەوە"
type textarea "پارچەی ماینچەی مۆزاتی بەرخی فرێش، گونجاوە بۆ برژاندنی ناو فڕن و سوورکردنەوە"
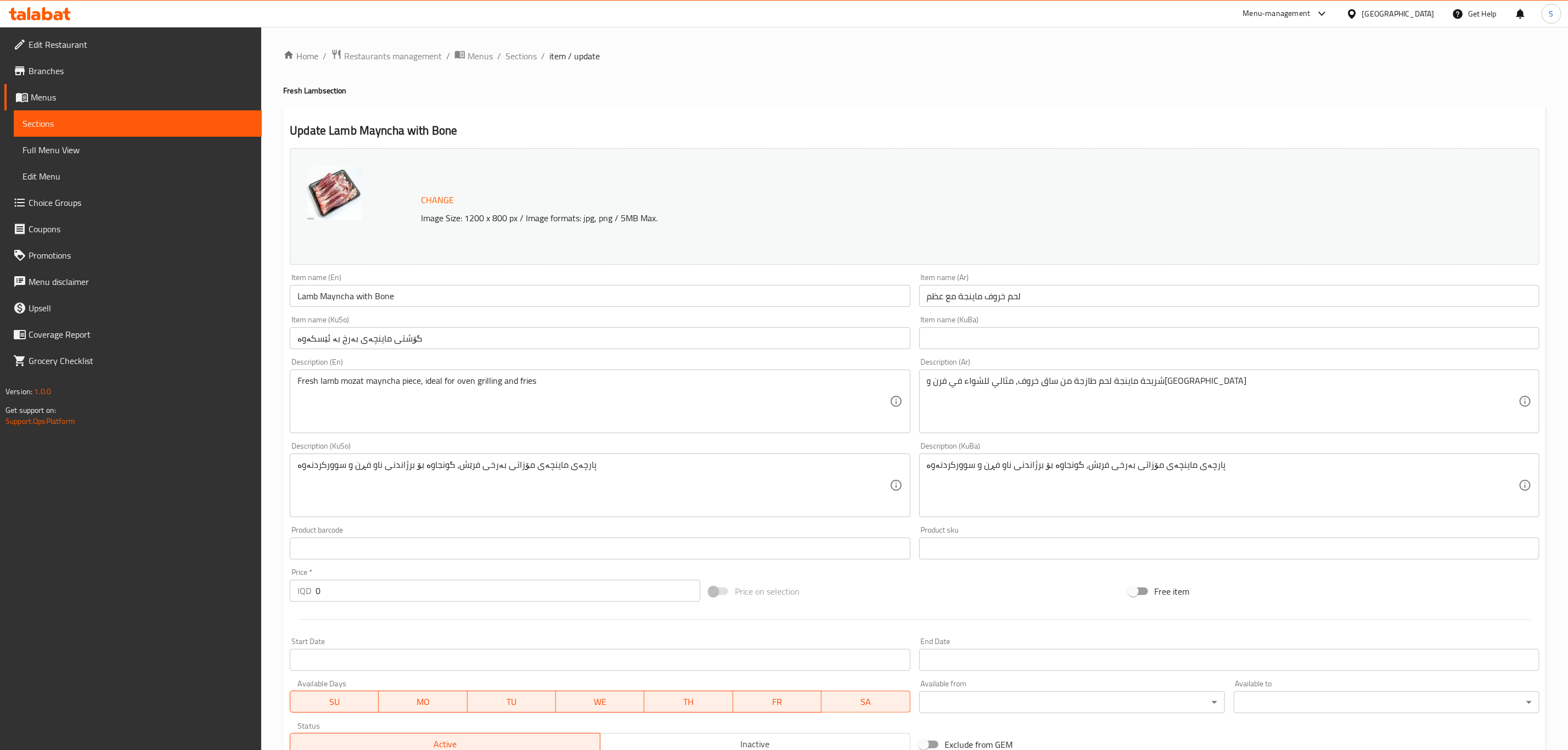
click at [358, 299] on input "Lamb Mayncha with Bone" at bounding box center [600, 296] width 620 height 22
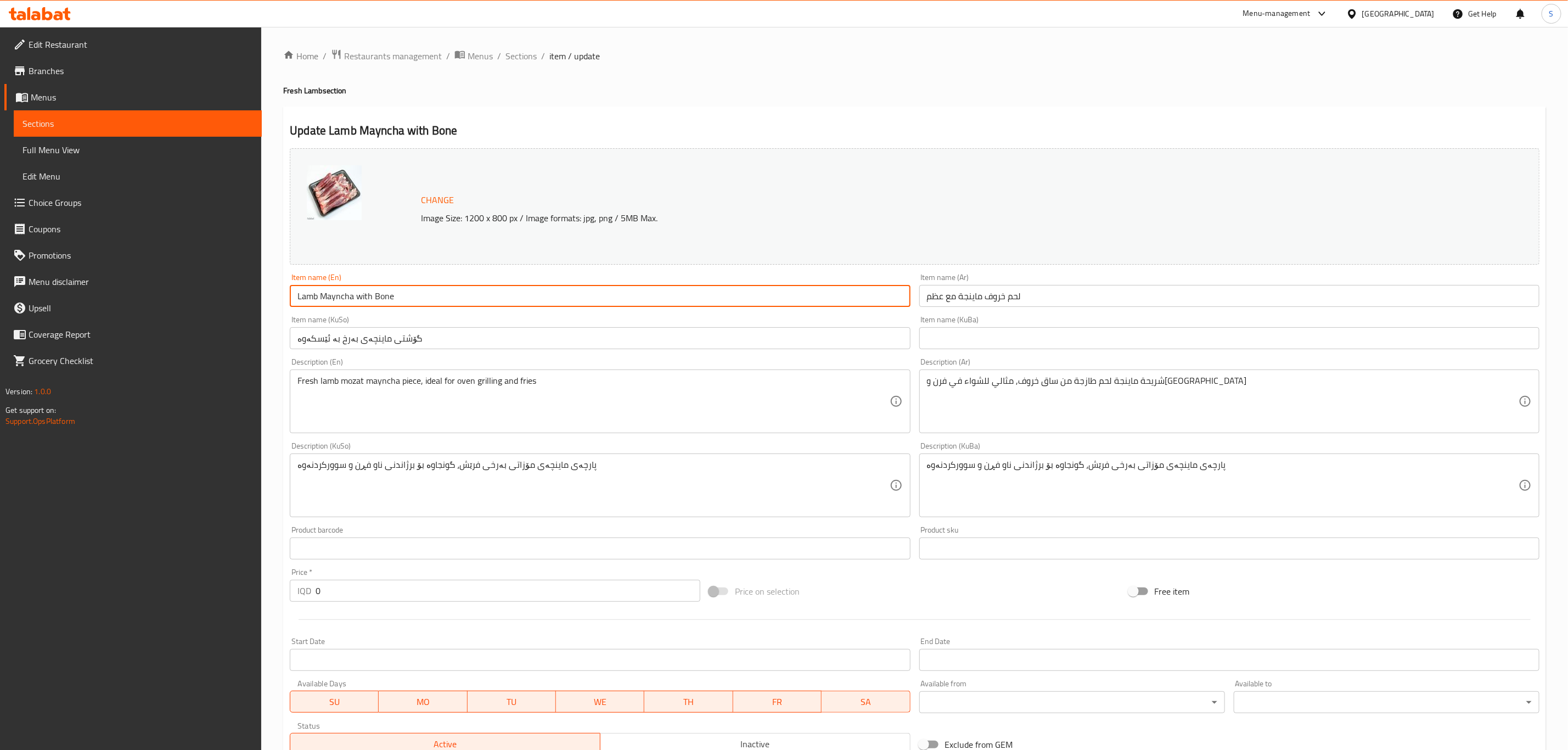
paste input "Bone-In"
type input "Lamb Mayncha Bone-In"
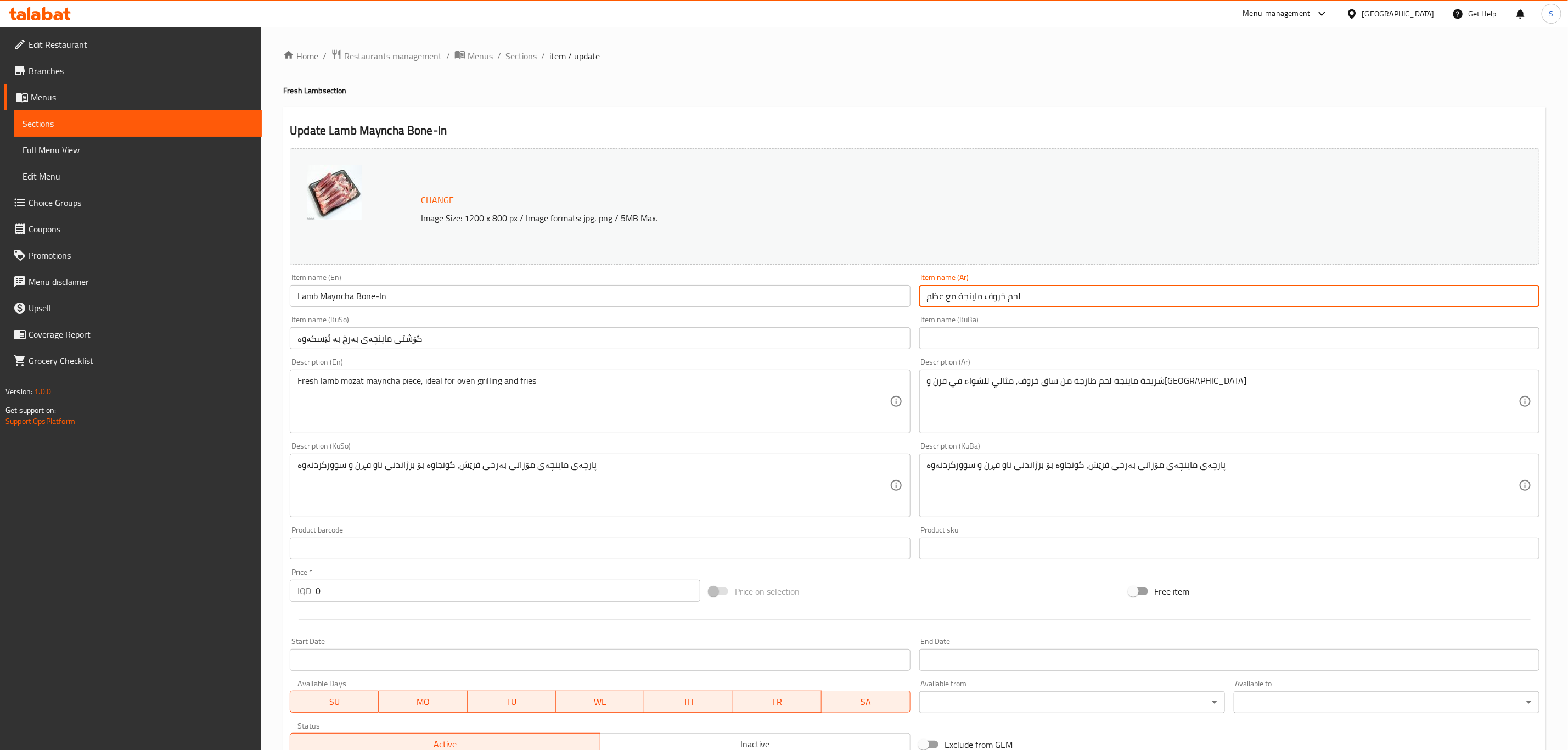
click at [975, 296] on input "لحم خروف ماينجة مع عظم" at bounding box center [1230, 296] width 620 height 22
paste input "ل"
type input "لحم خروف ماينجة مع العظم"
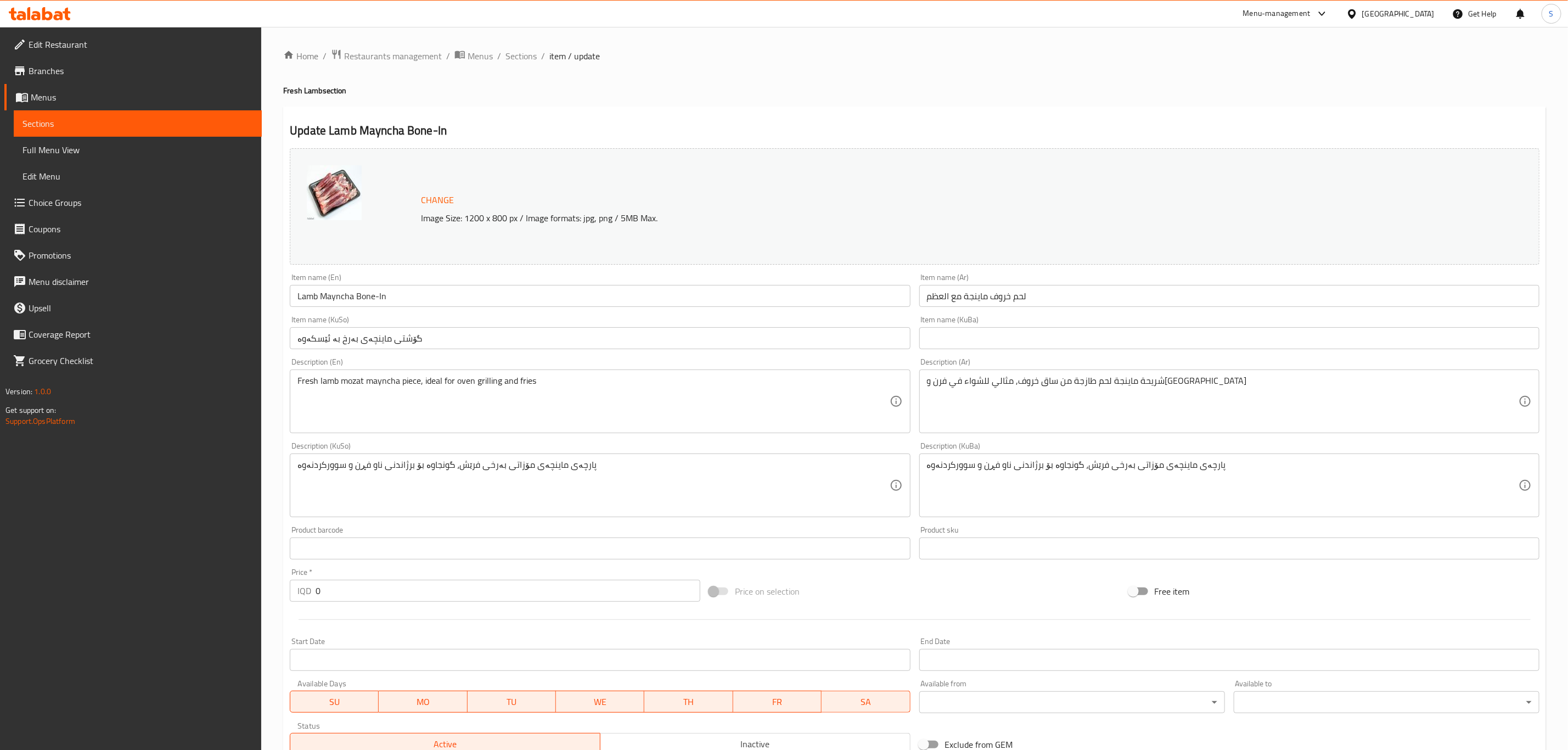
click at [964, 334] on input "text" at bounding box center [1230, 338] width 620 height 22
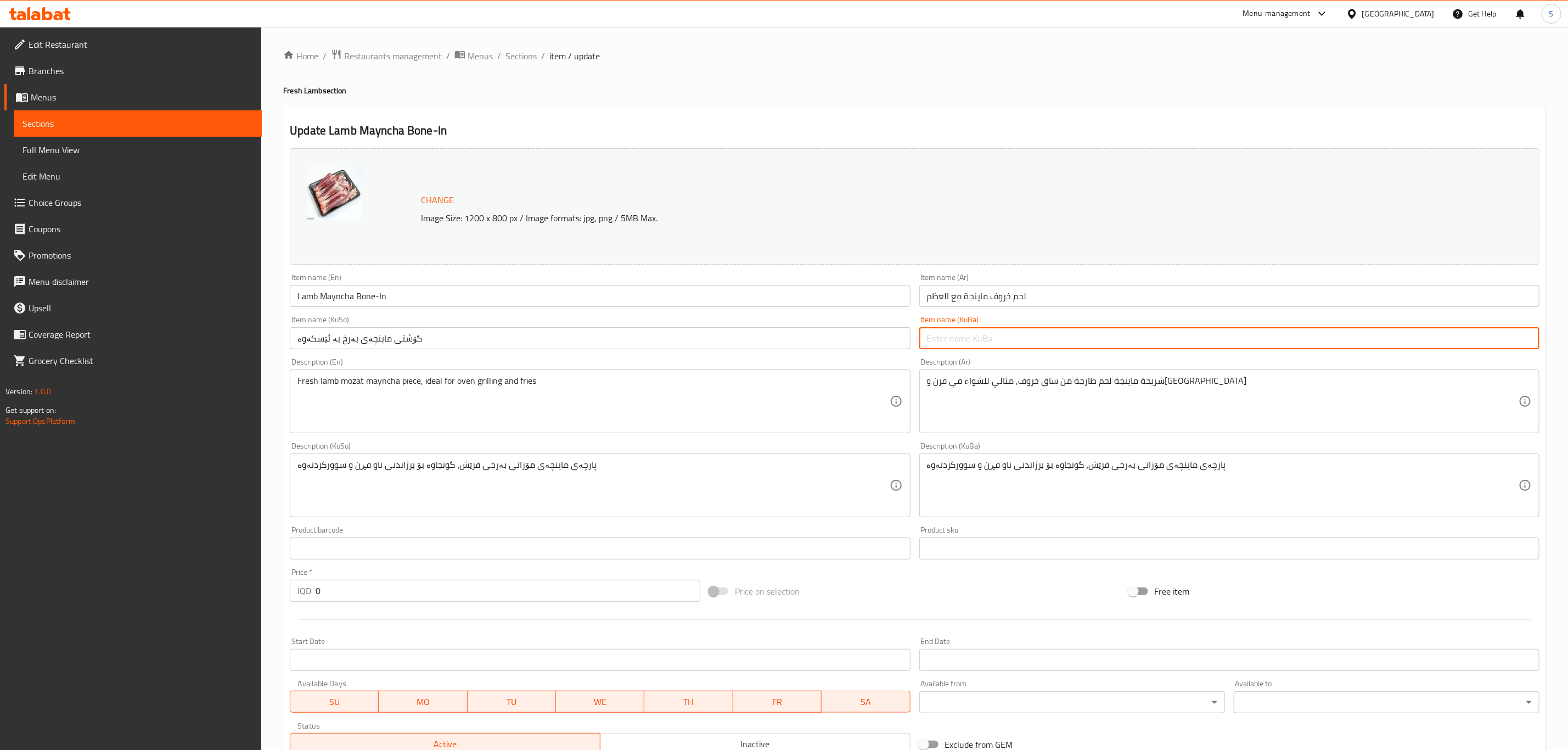
paste input "گۆشتی ماینچەی بەرخ بە ئێسکەوە"
type input "گۆشتی ماینچەی بەرخ بە ئێسکەوە"
click at [851, 340] on input "گۆشتی ماینچەی بەرخ بە ئێسکەوە" at bounding box center [600, 338] width 620 height 22
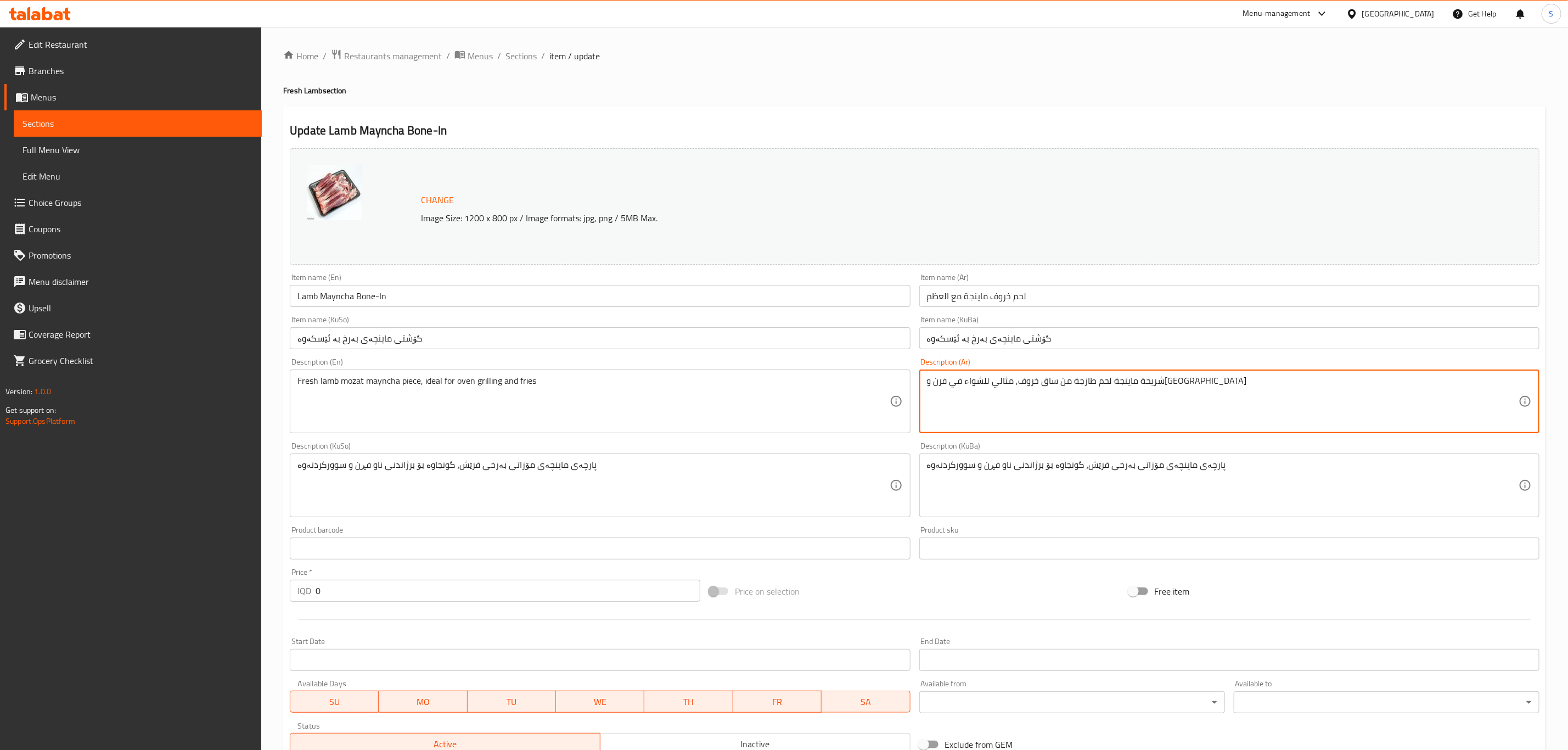
paste textarea "حم طازجة من ساق الخروف"
click at [1077, 411] on textarea "شريحة ماينجة لحم طازجة من ساق خروف, مثالي للشواء في فرن ومقلية" at bounding box center [1223, 401] width 592 height 52
paste textarea "حم طازجة من ساق الخروف"
type textarea "شريحة لحم طازجة من ساق الخروف"
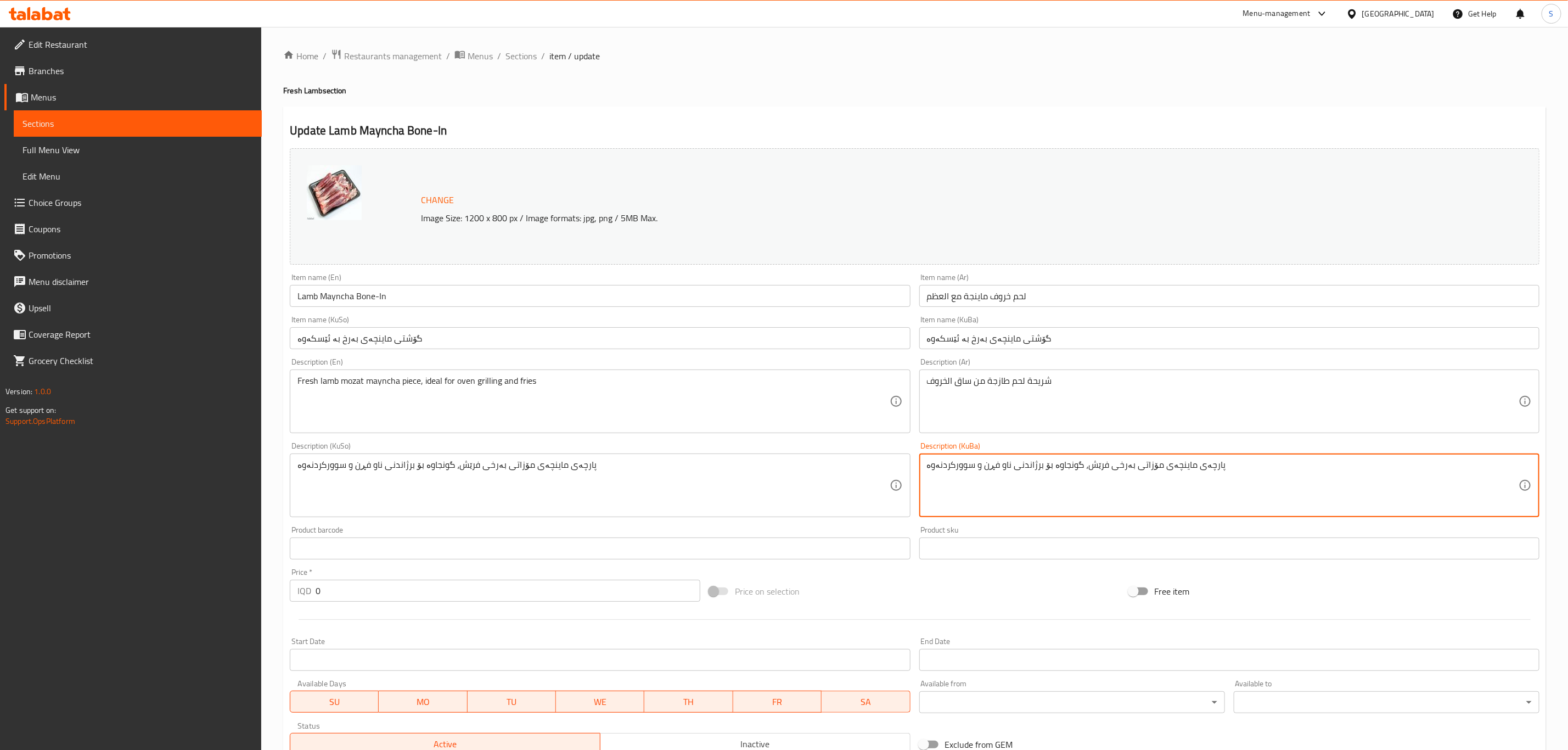
paste textarea "اینچەی بەرخی فرێش، گونجاوە بۆ برژاندنی ناو فڕن و سوورکردنەوە"
type textarea "ماینچەی بەرخی فرێش، گونجاوە بۆ برژاندنی ناو فڕن و سوورکردنەوە"
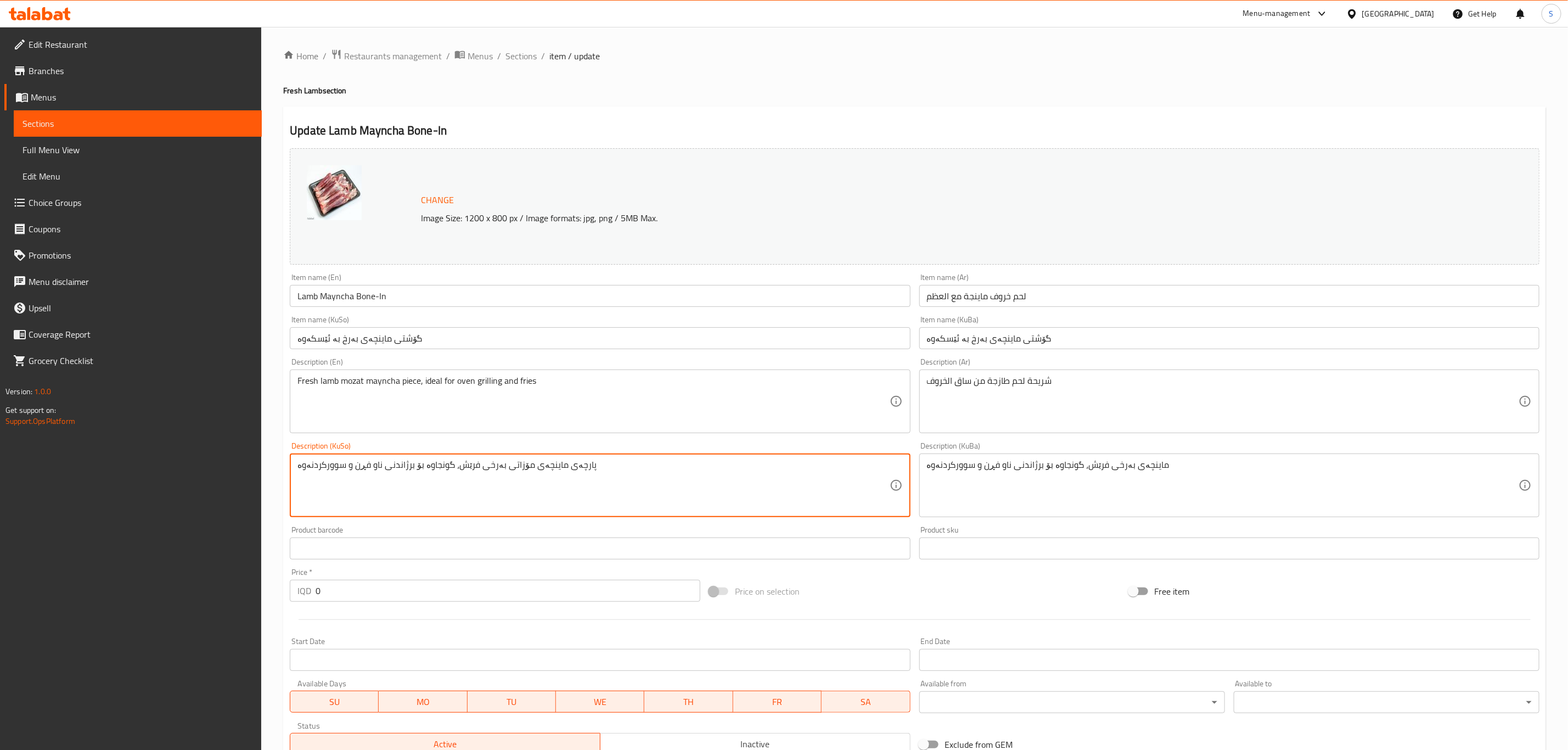
paste textarea "اینچەی بەرخی فرێش، گونجاوە بۆ برژاندنی ناو فڕن و سوورکردنەوە"
type textarea "ماینچەی بەرخی فرێش، گونجاوە بۆ برژاندنی ناو فڕن و سوورکردنەوە"
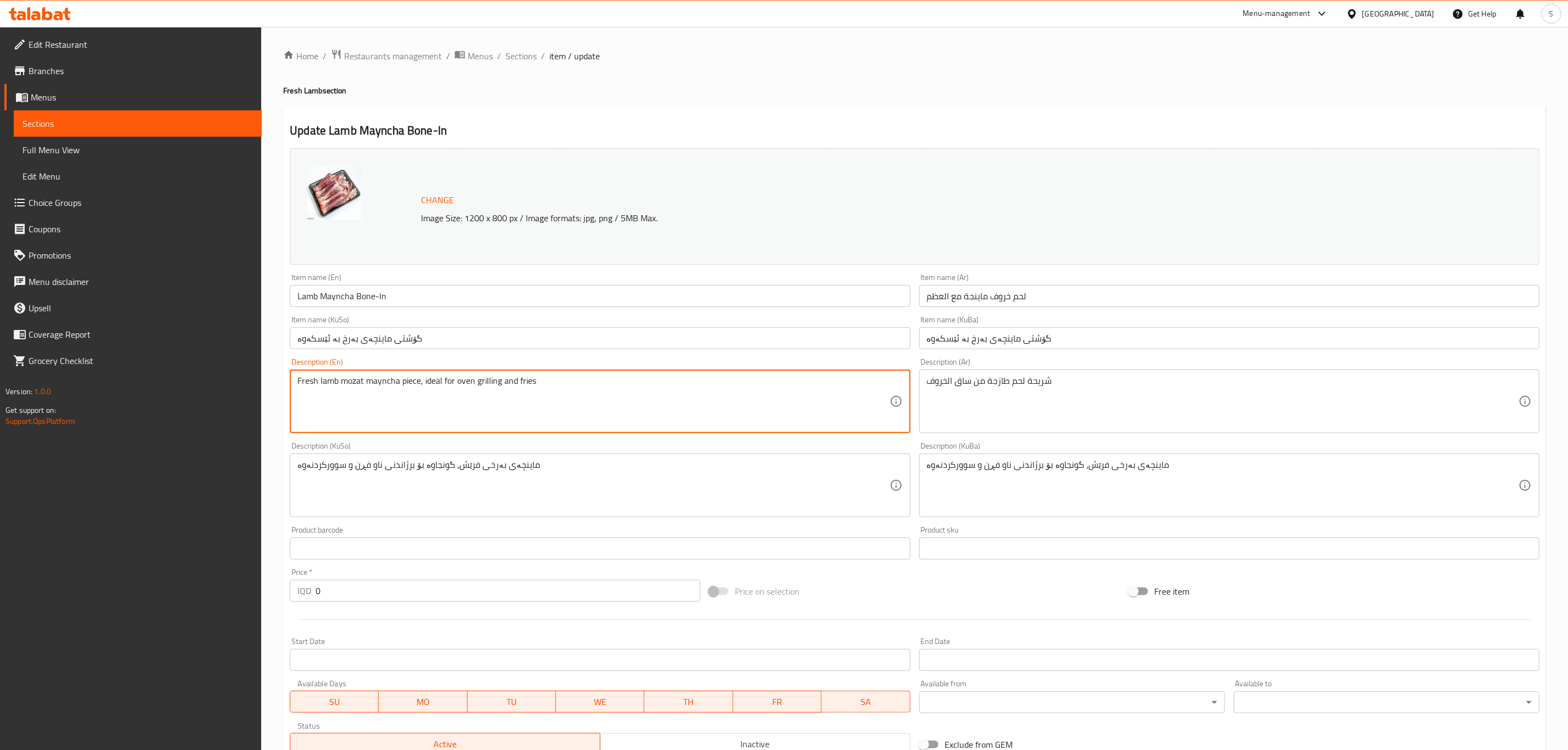
click at [372, 386] on textarea "Fresh lamb mozat mayncha piece, ideal for oven grilling and fries" at bounding box center [593, 401] width 592 height 52
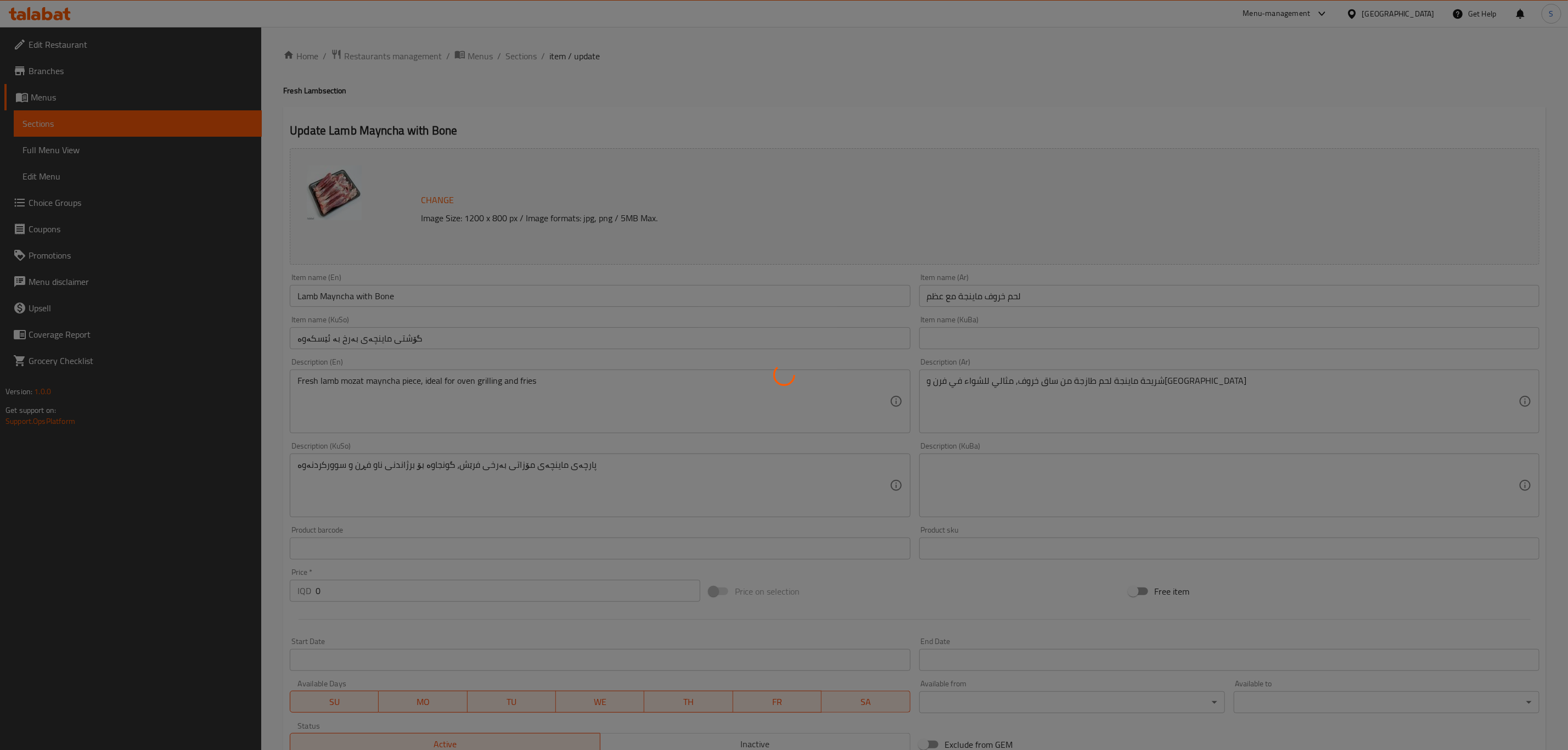
type input "إختيارك من:"
type input "هەڵبژاردنت لە:"
type input "1"
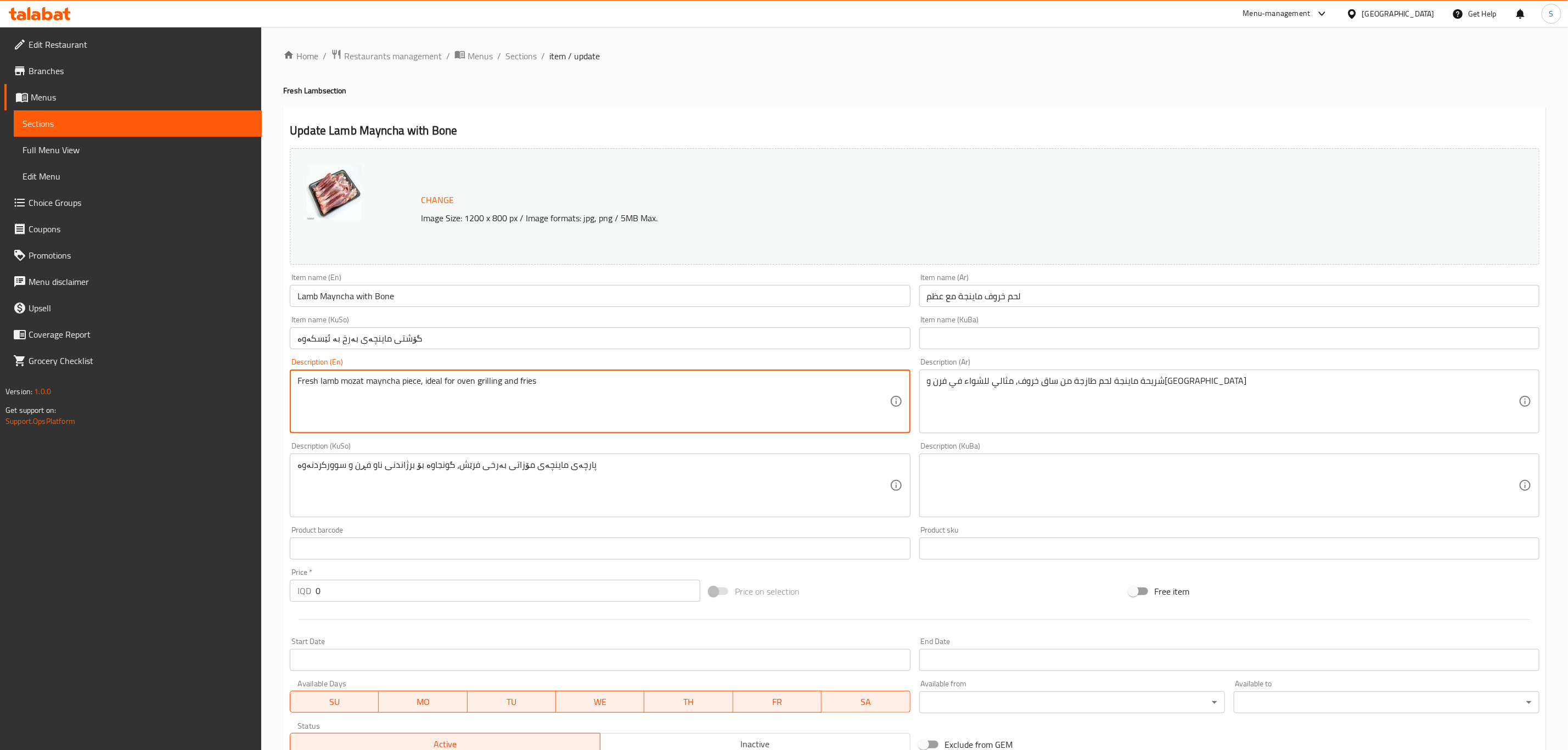
click at [346, 375] on textarea "Fresh lamb mozat mayncha piece, ideal for oven grilling and fries" at bounding box center [593, 401] width 592 height 52
type textarea "Fresh Lamb Mayncha cuts, ideal for oven grilling and fries"
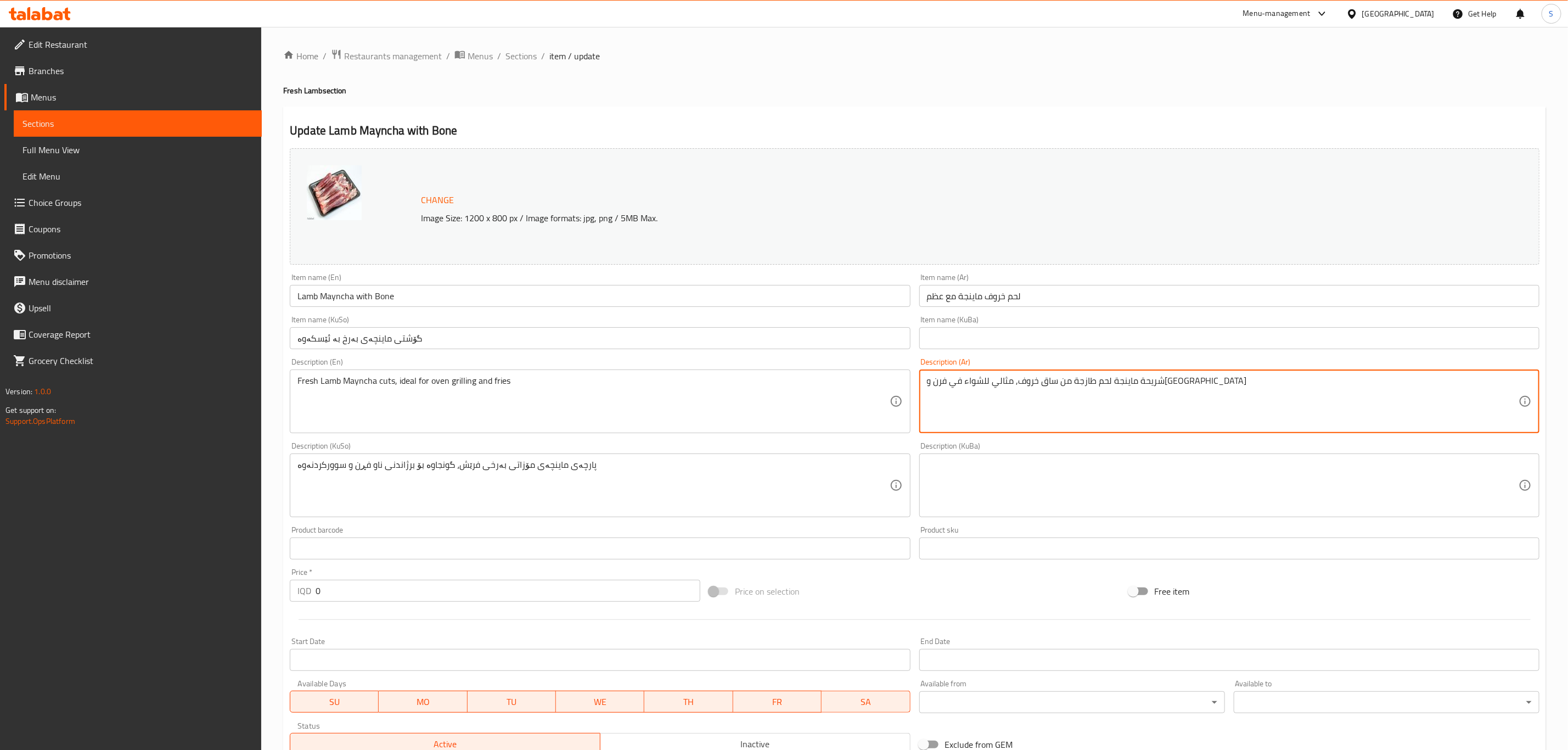
click at [1172, 384] on textarea "شريحة ماينجة لحم طازجة من ساق خروف, مثالي للشواء في فرن و[GEOGRAPHIC_DATA]" at bounding box center [1223, 401] width 592 height 52
paste textarea "حم طازجة من ساق الخروف"
click at [1006, 380] on textarea "شريحة لحم طازجة من ساق الخروف" at bounding box center [1223, 401] width 592 height 52
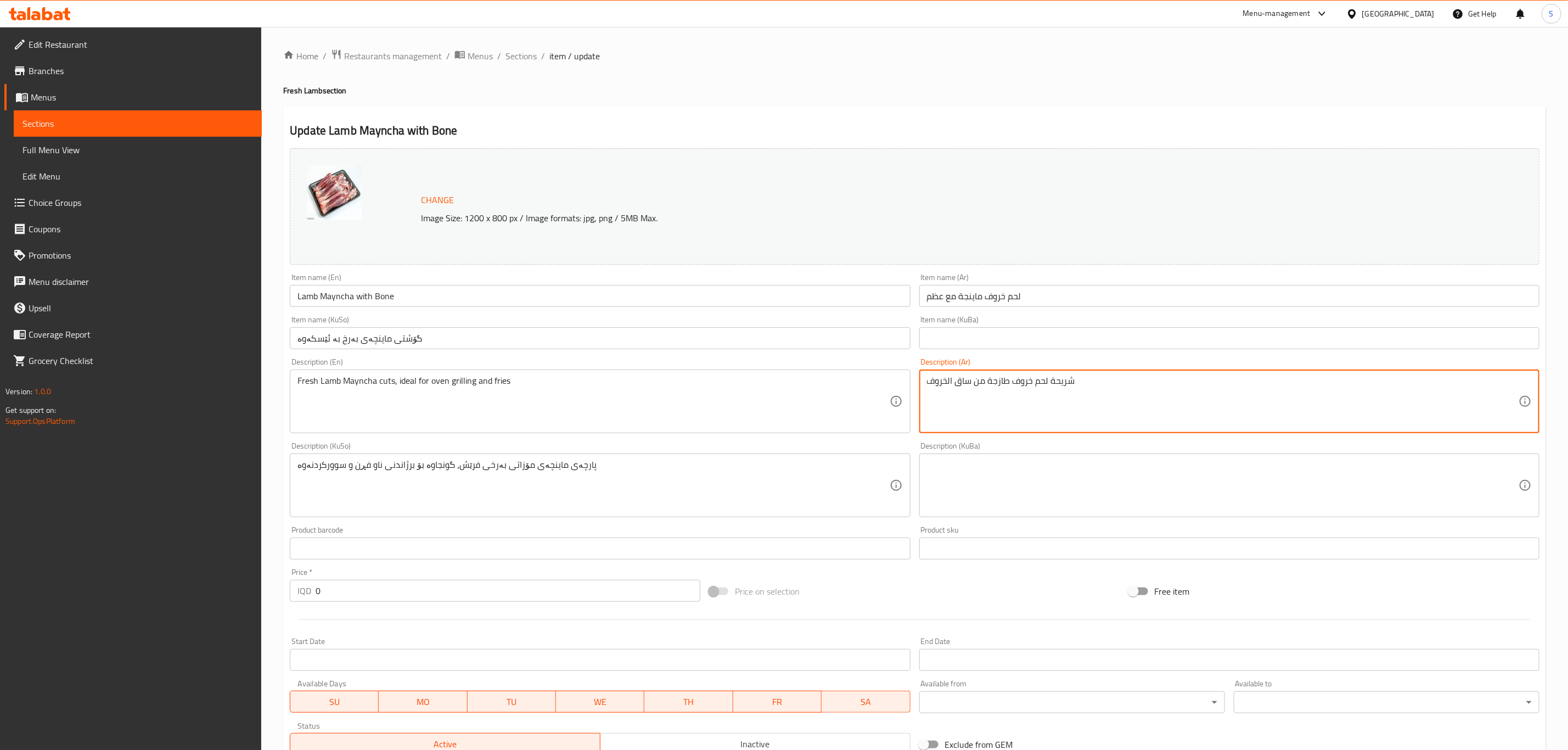
click at [1063, 384] on textarea "شريحة لحم خروف طازجة من ساق الخروف" at bounding box center [1223, 401] width 592 height 52
type textarea "قطع لحم خروف طازجة من ساق الخروف"
click at [554, 335] on input "گۆشتی ماینچەی بەرخ بە ئێسکەوە" at bounding box center [600, 338] width 620 height 22
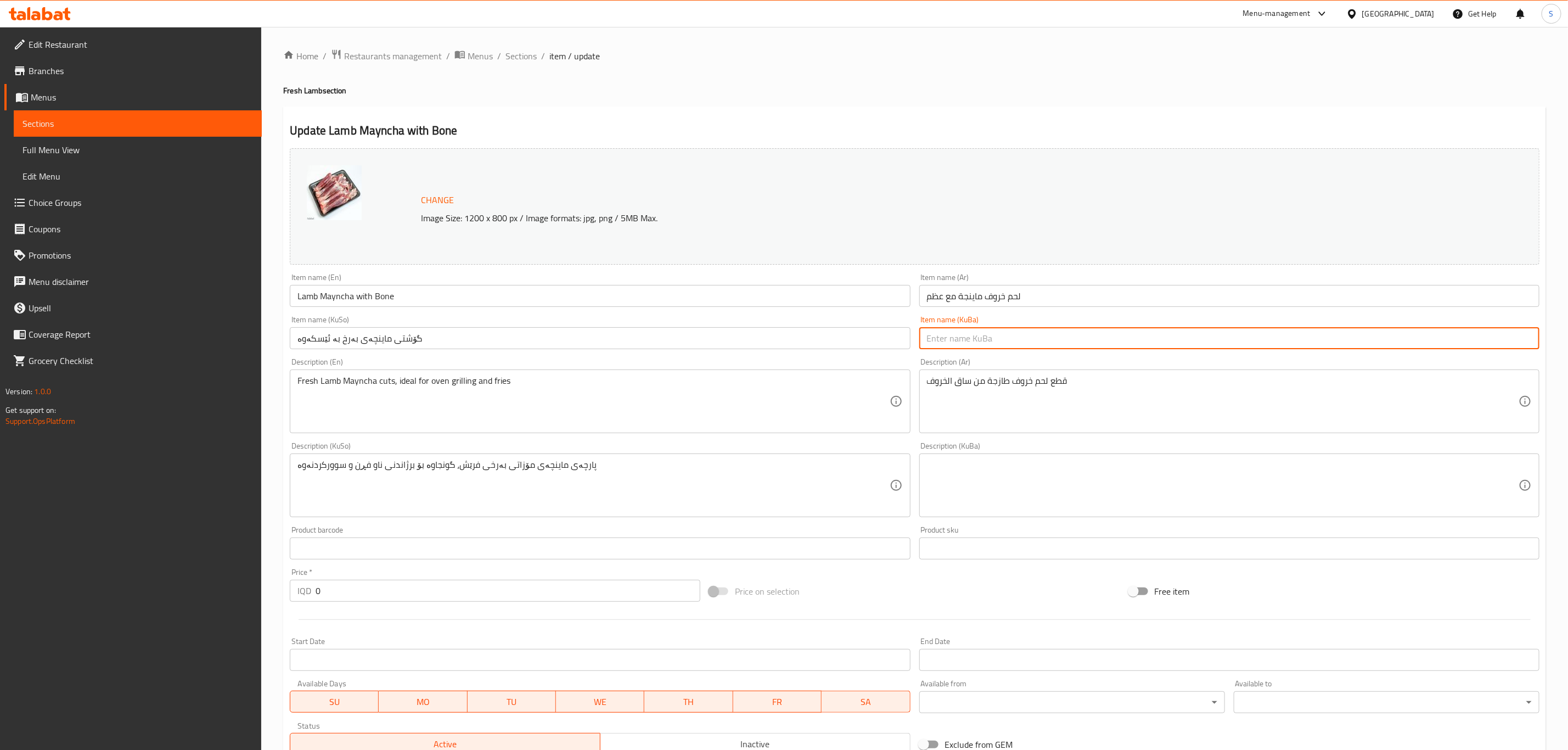
click at [950, 336] on input "text" at bounding box center [1230, 338] width 620 height 22
paste input "گۆشتی ماینچەی بەرخ بە ئێسکەوە"
click at [1034, 341] on input "گۆشتی ماینچەی بەرخ بە ئێسکەوە" at bounding box center [1230, 338] width 620 height 22
click at [977, 340] on input "ماینچەی بەرخ بە ئێسکەوە" at bounding box center [1230, 338] width 620 height 22
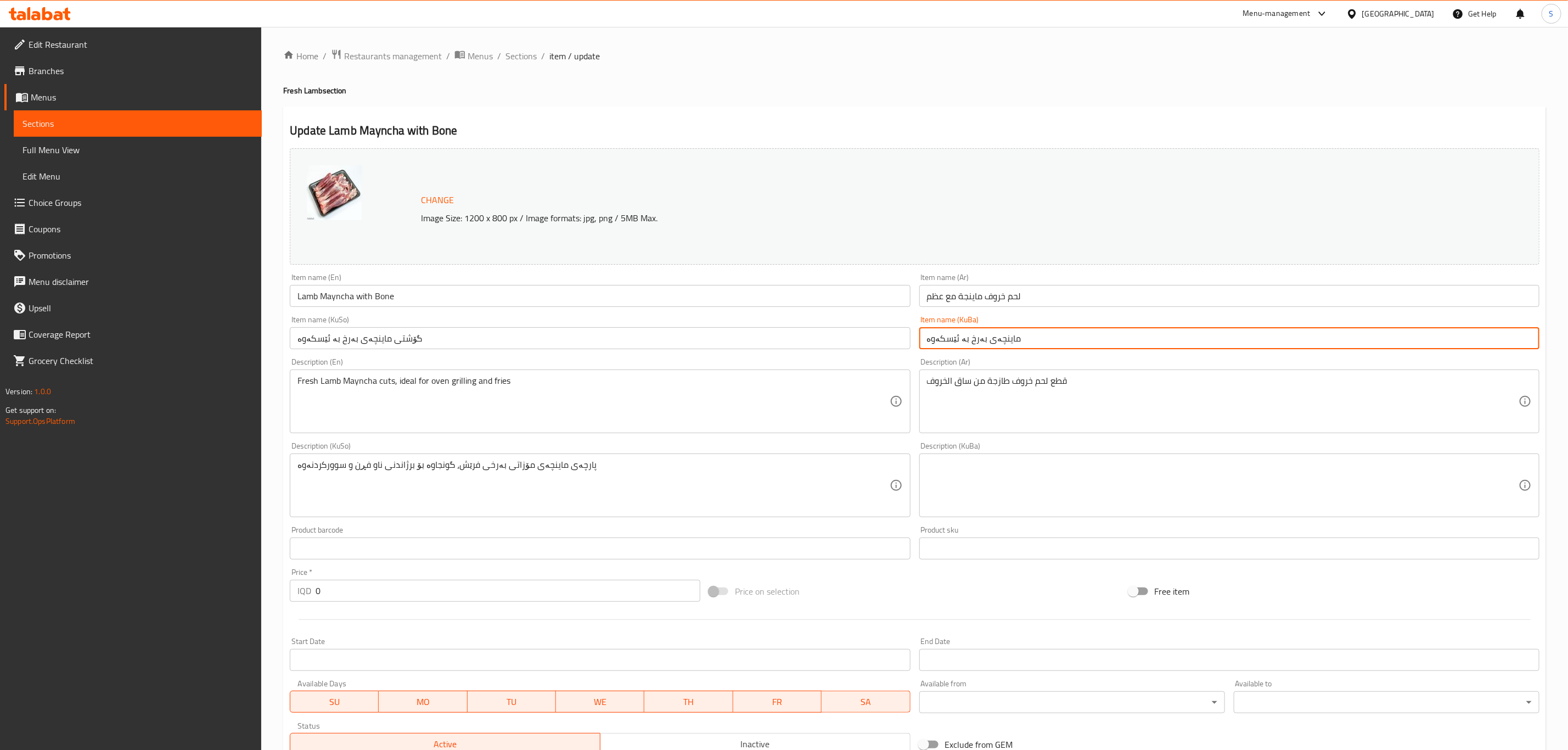
click at [998, 343] on input "ماینچەی بەرخ بە ئێسکەوە" at bounding box center [1230, 338] width 620 height 22
paste input "ەستی"
type input "ماینچەی دەستی بەرخ بە ئێسکەوە"
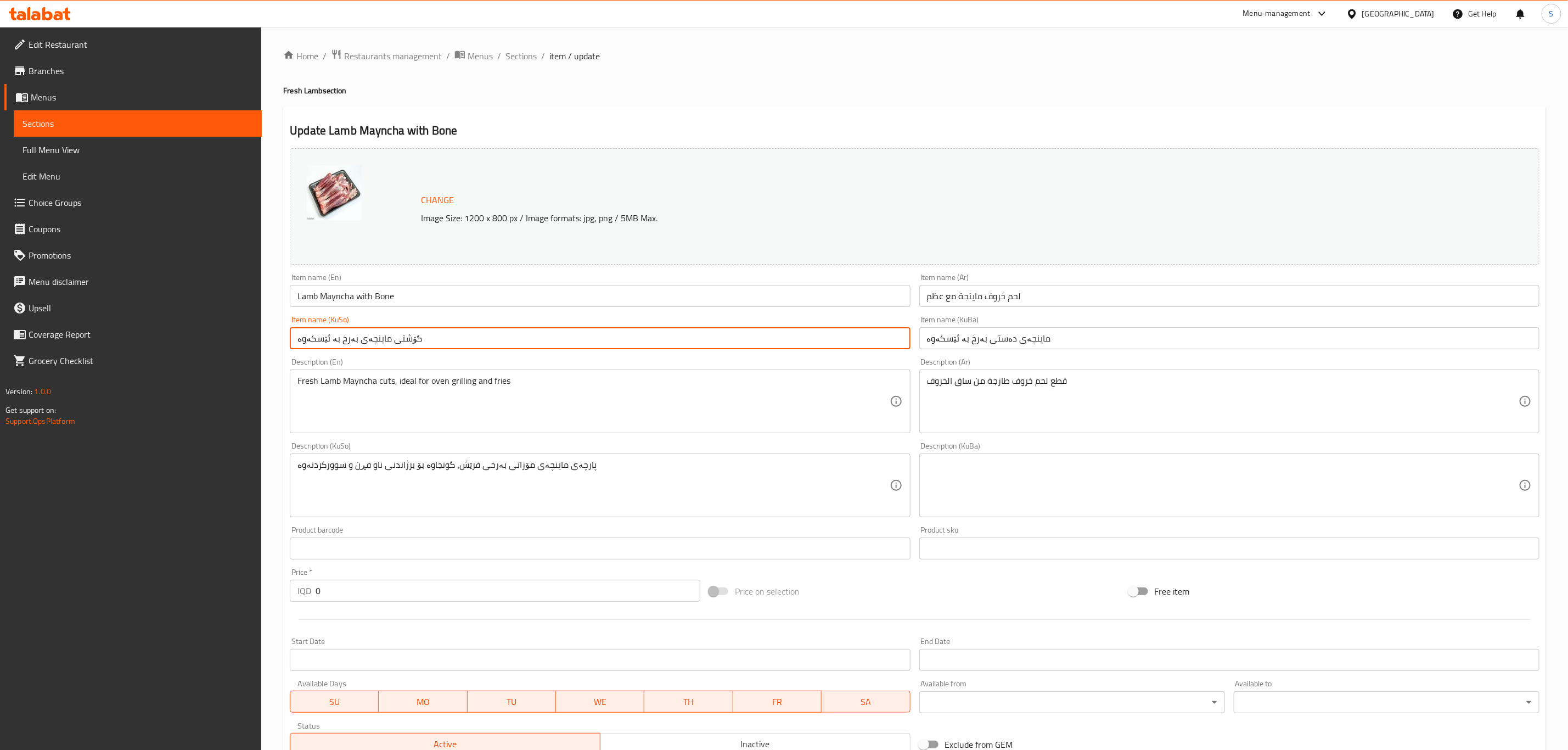
click at [882, 340] on input "گۆشتی ماینچەی بەرخ بە ئێسکەوە" at bounding box center [600, 338] width 620 height 22
paste input "ماینچەی دەست"
type input "ماینچەی دەستی بەرخ بە ئێسکەوە"
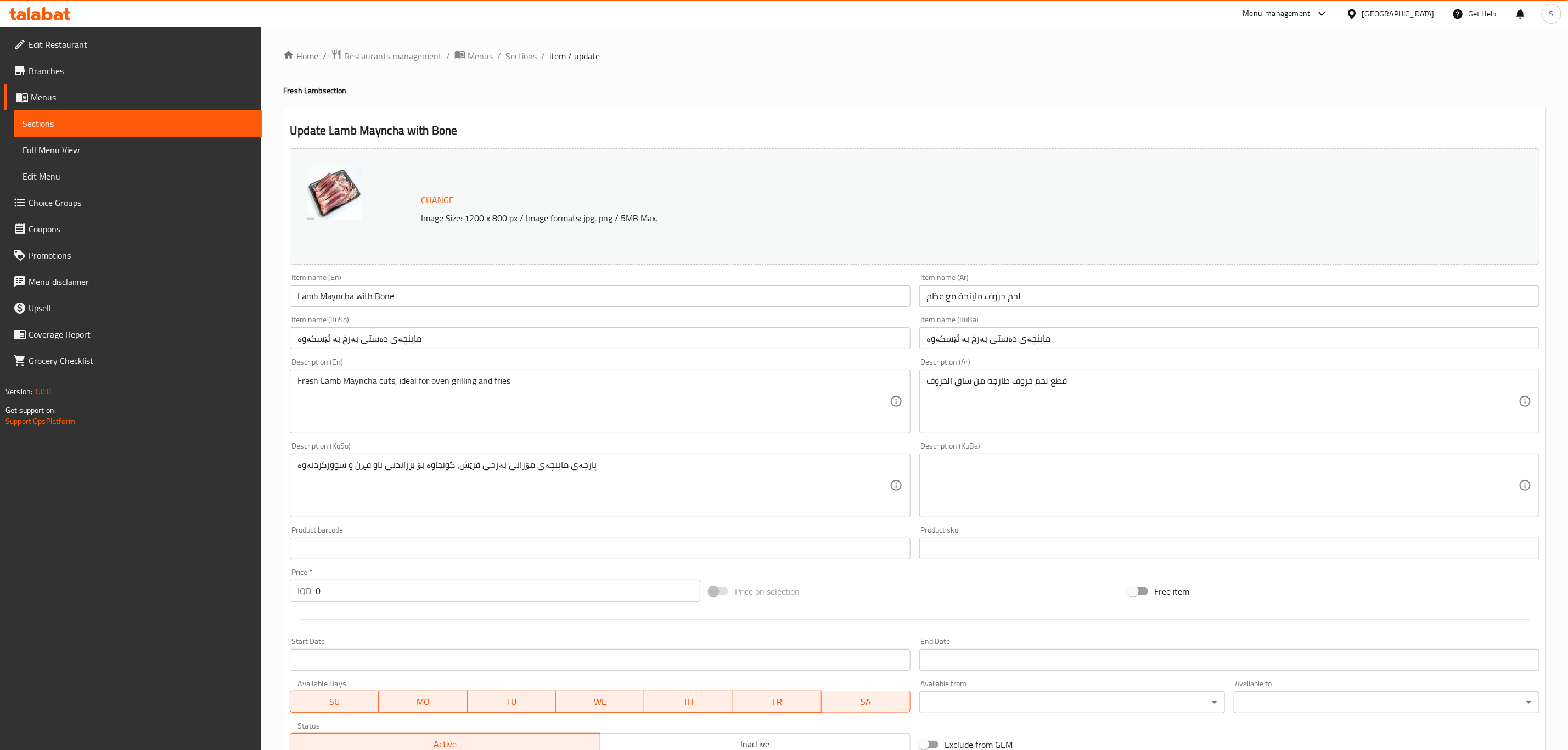
click at [952, 462] on textarea at bounding box center [1223, 486] width 592 height 52
paste textarea "ماینچەی بەرخی فرێش، گونجاوە بۆ برژاندنی ناو فڕن و سوورکردنەوە"
type textarea "ماینچەی بەرخی فرێش، گونجاوە بۆ برژاندنی ناو فڕن و سوورکردنەوە"
paste textarea "اینچەی بەرخی فرێش، گونجاوە بۆ برژاندنی ناو فڕن و سوورکردنەوە"
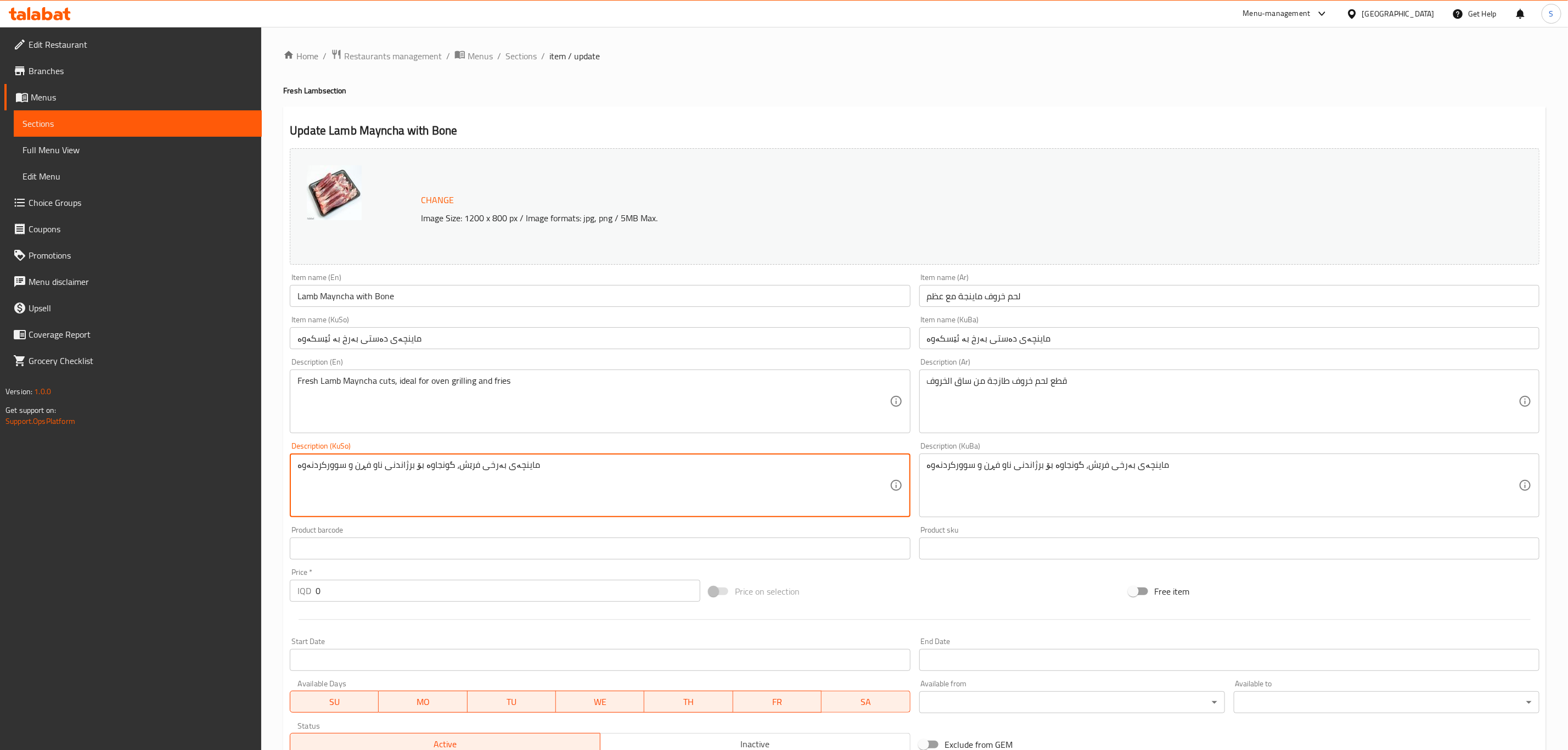
type textarea "ماینچەی بەرخی فرێش، گونجاوە بۆ برژاندنی ناو فڕن و سوورکردنەوە"
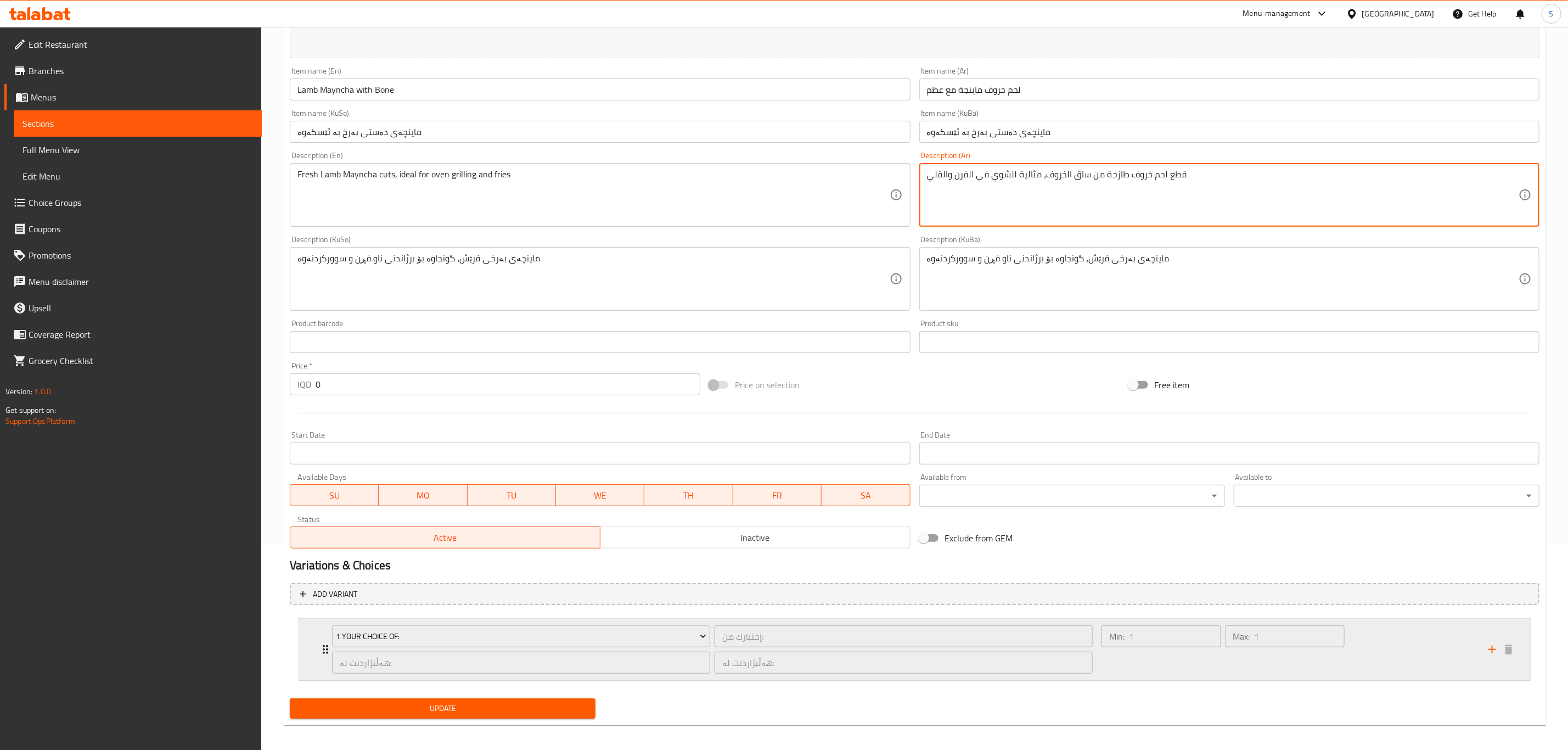
scroll to position [213, 0]
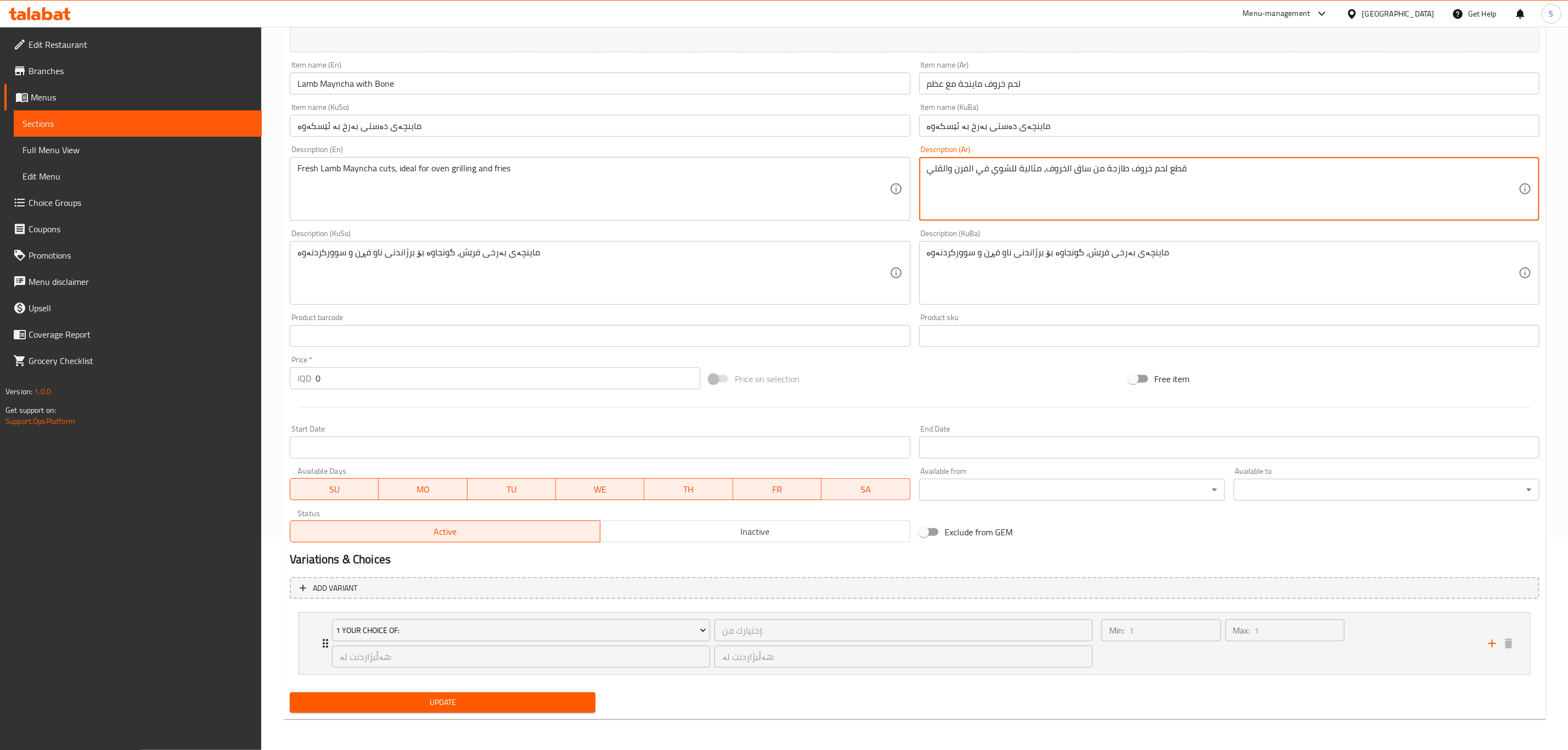
type textarea "قطع لحم خروف طازجة من ساق الخروف، مثالية للشوي في الفرن والقلي"
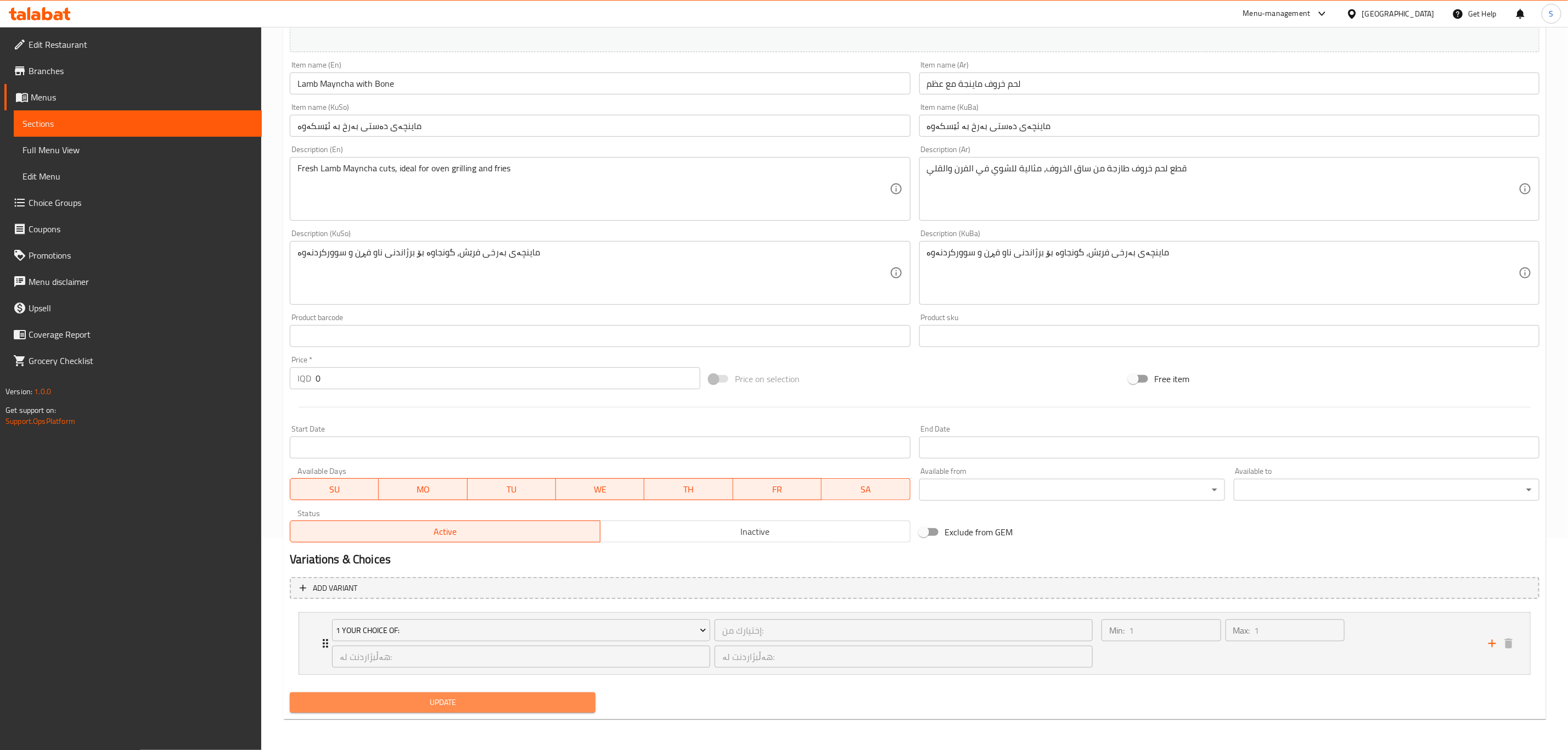
click at [481, 696] on span "Update" at bounding box center [443, 702] width 288 height 14
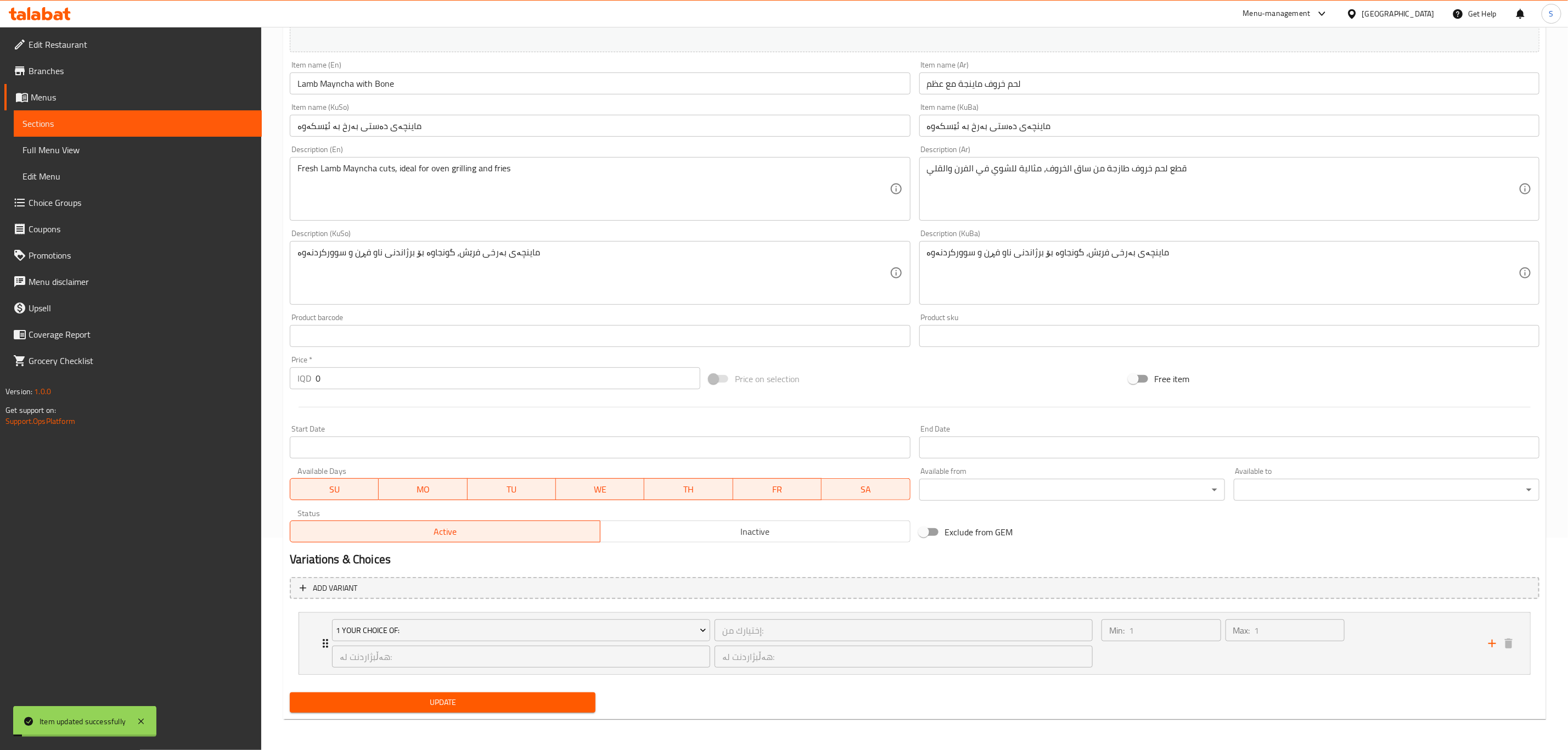
scroll to position [0, 0]
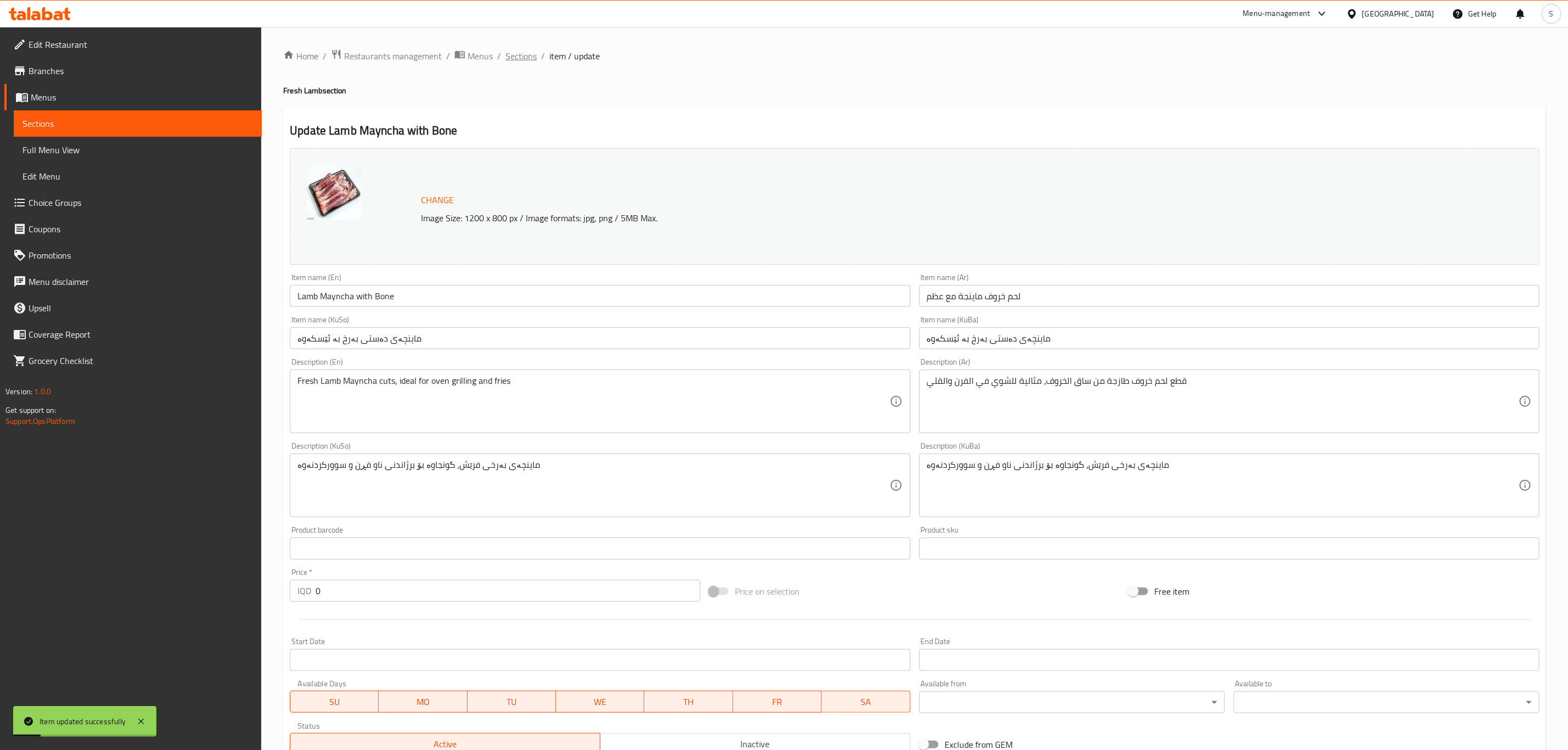
click at [511, 56] on span "Sections" at bounding box center [521, 56] width 31 height 13
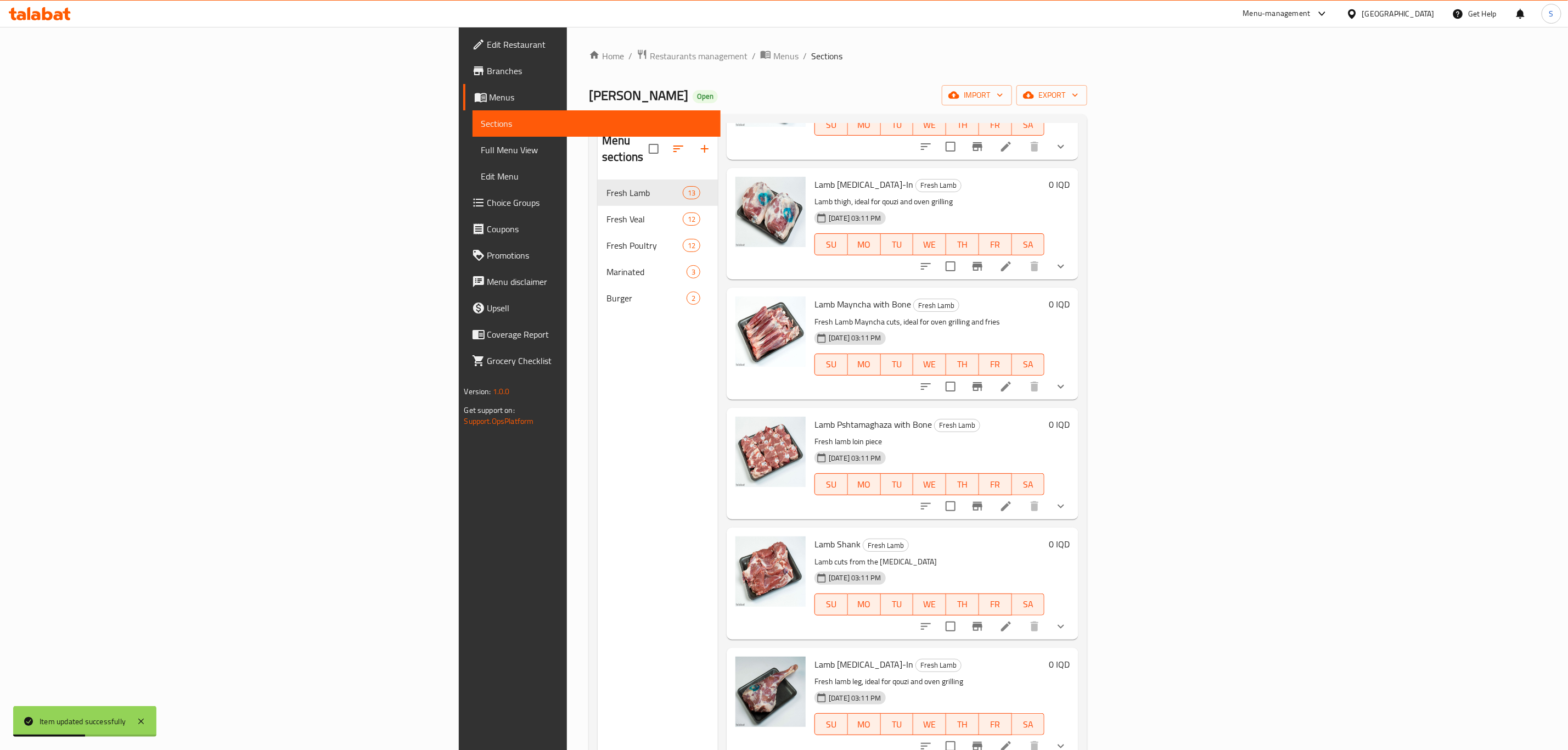
scroll to position [330, 0]
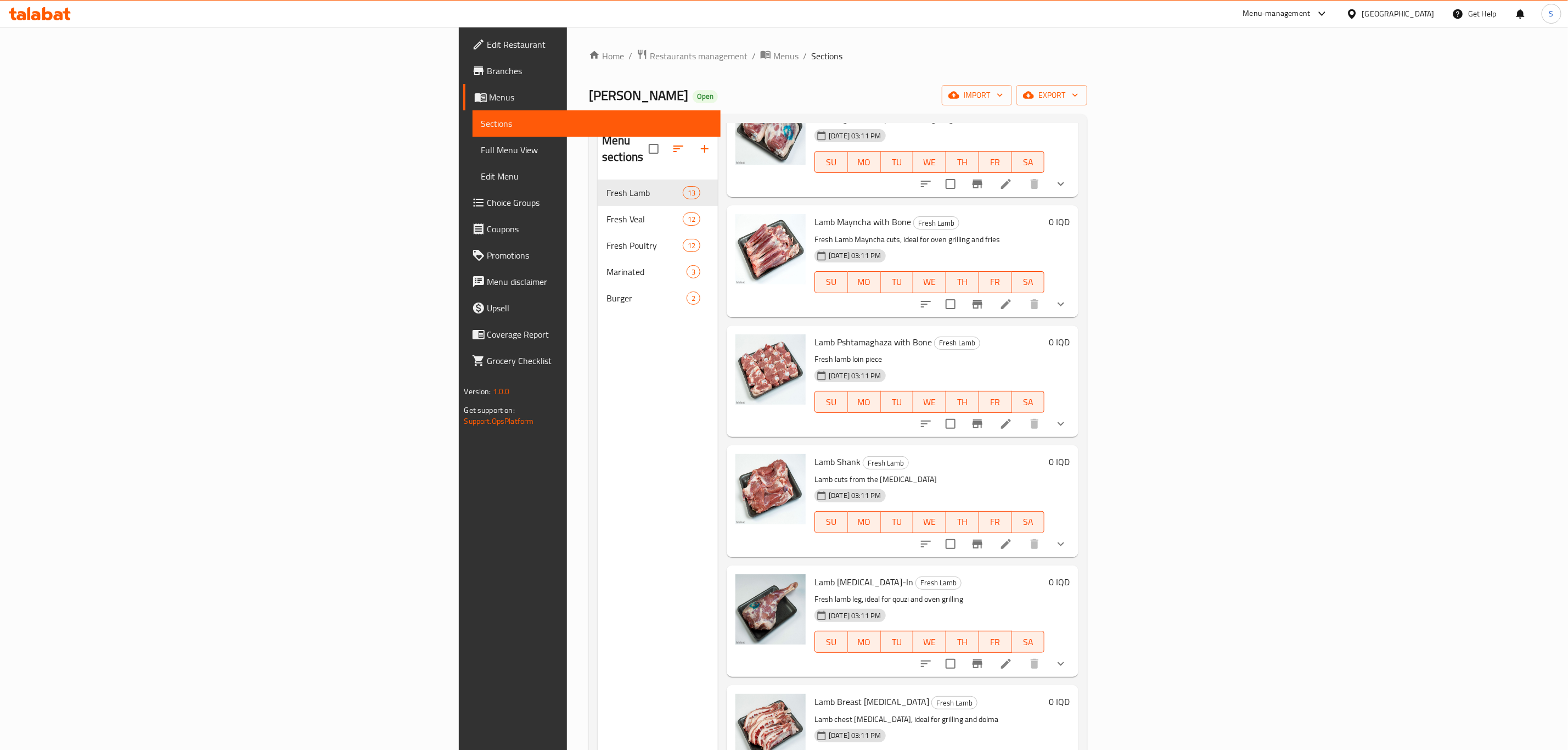
click at [857, 352] on p "Fresh lamb loin piece" at bounding box center [929, 359] width 230 height 14
click at [1011, 419] on icon at bounding box center [1006, 424] width 10 height 10
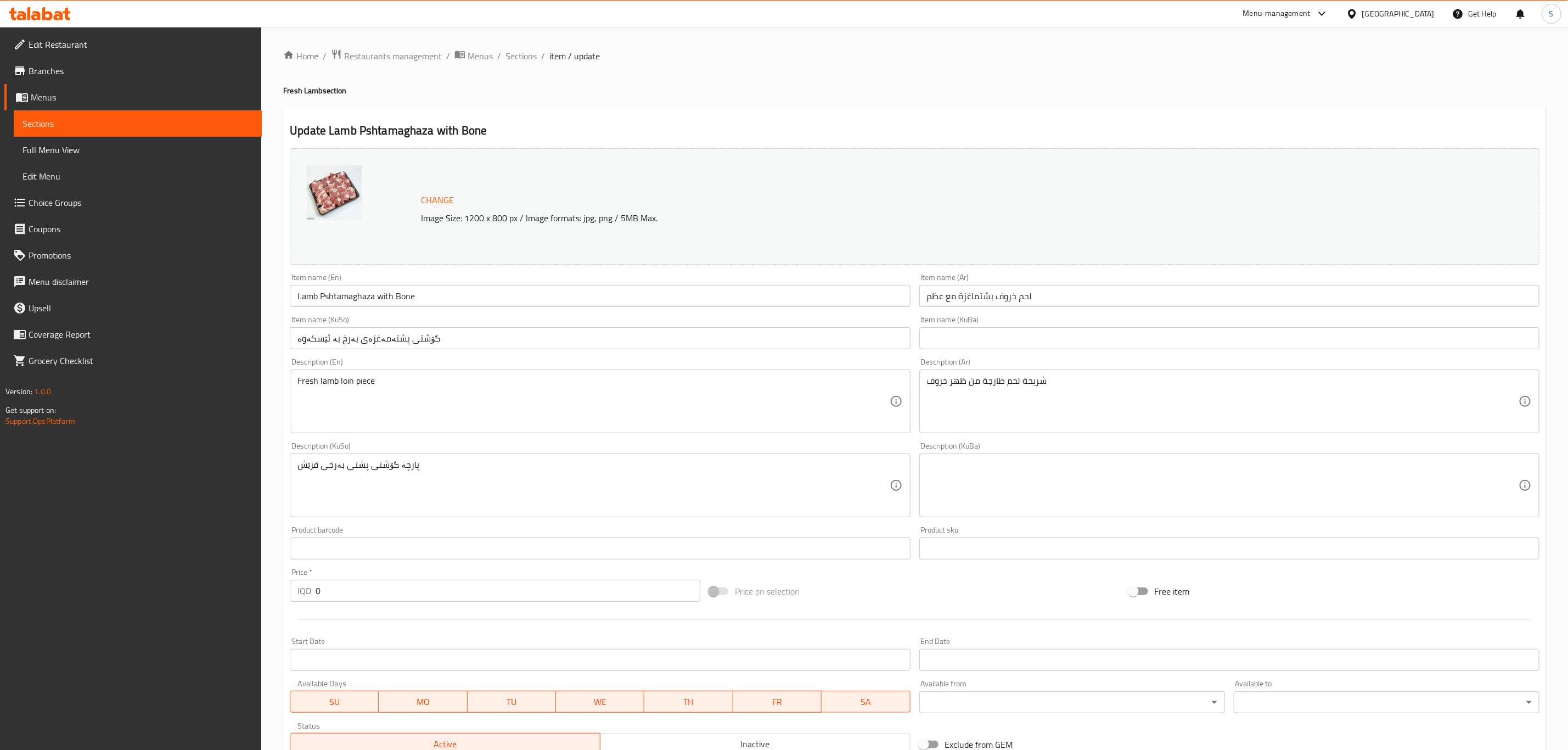
click at [419, 300] on input "Lamb Pshtamaghaza with Bone" at bounding box center [600, 296] width 620 height 22
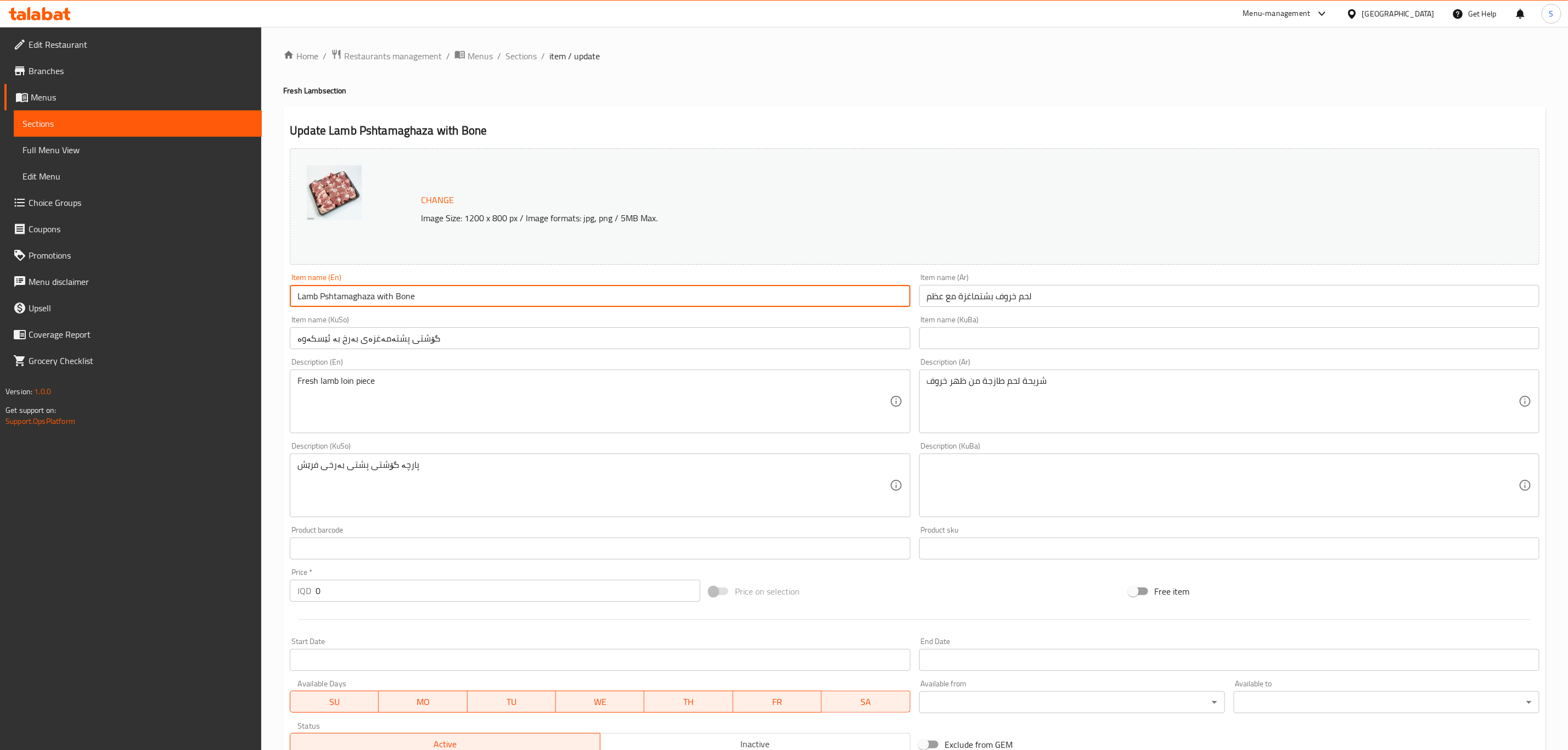
paste input "Bone-In"
type input "Lamb Pshtamaghaza Bone-In"
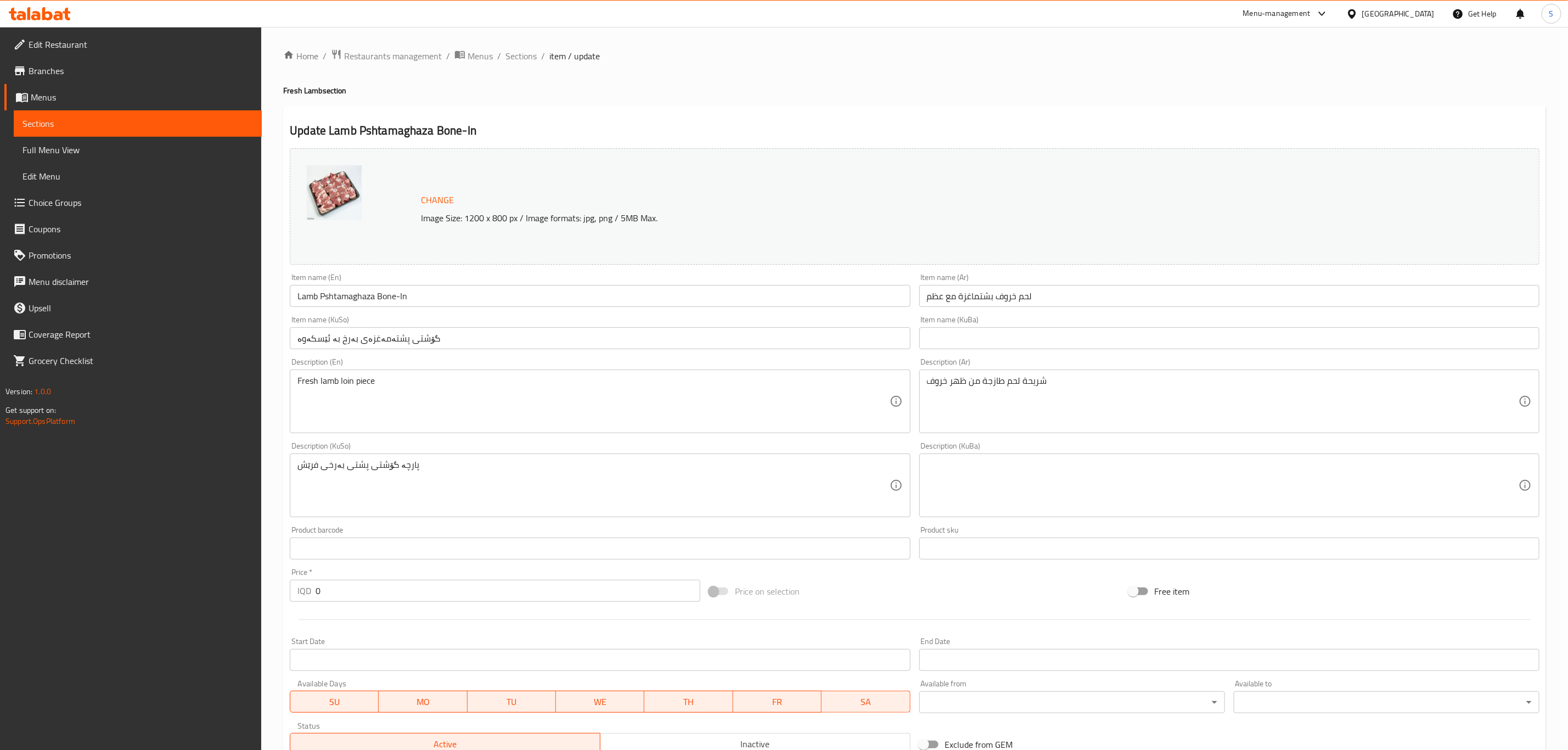
click at [1013, 295] on input "لحم خروف بشتماغزة مع عظم" at bounding box center [1230, 296] width 620 height 22
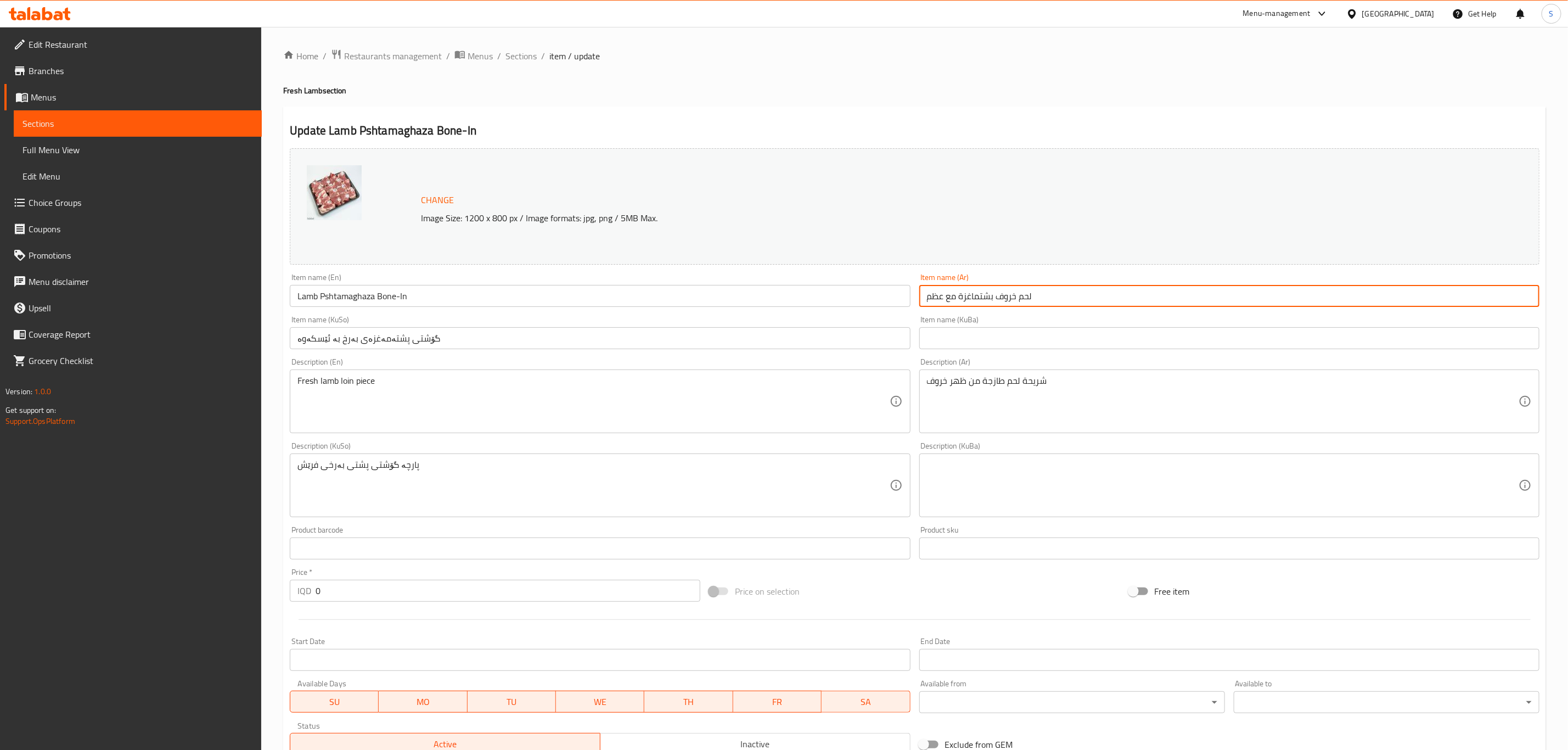
paste input "ل"
type input "لحم خروف بشتماغزة مع العظم"
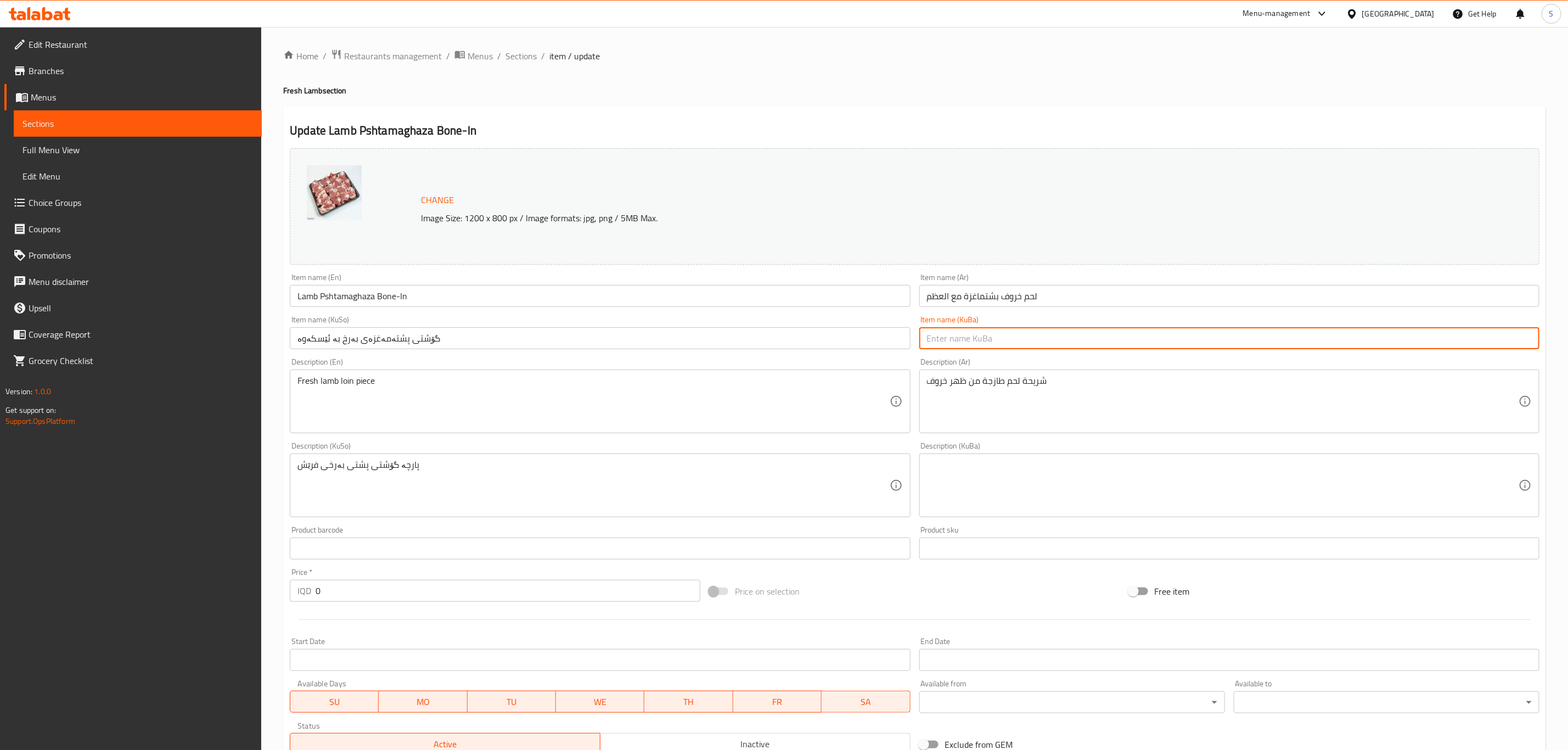
click at [982, 345] on input "text" at bounding box center [1230, 338] width 620 height 22
paste input "گۆشتی پشتەمەغزەی بەرخ بە ئێسکەوە"
type input "گۆشتی پشتەمەغزەی بەرخ بە ئێسکەوە"
click at [647, 343] on input "گۆشتی پشتەمەغزەی بەرخ بە ئێسکەوە" at bounding box center [600, 338] width 620 height 22
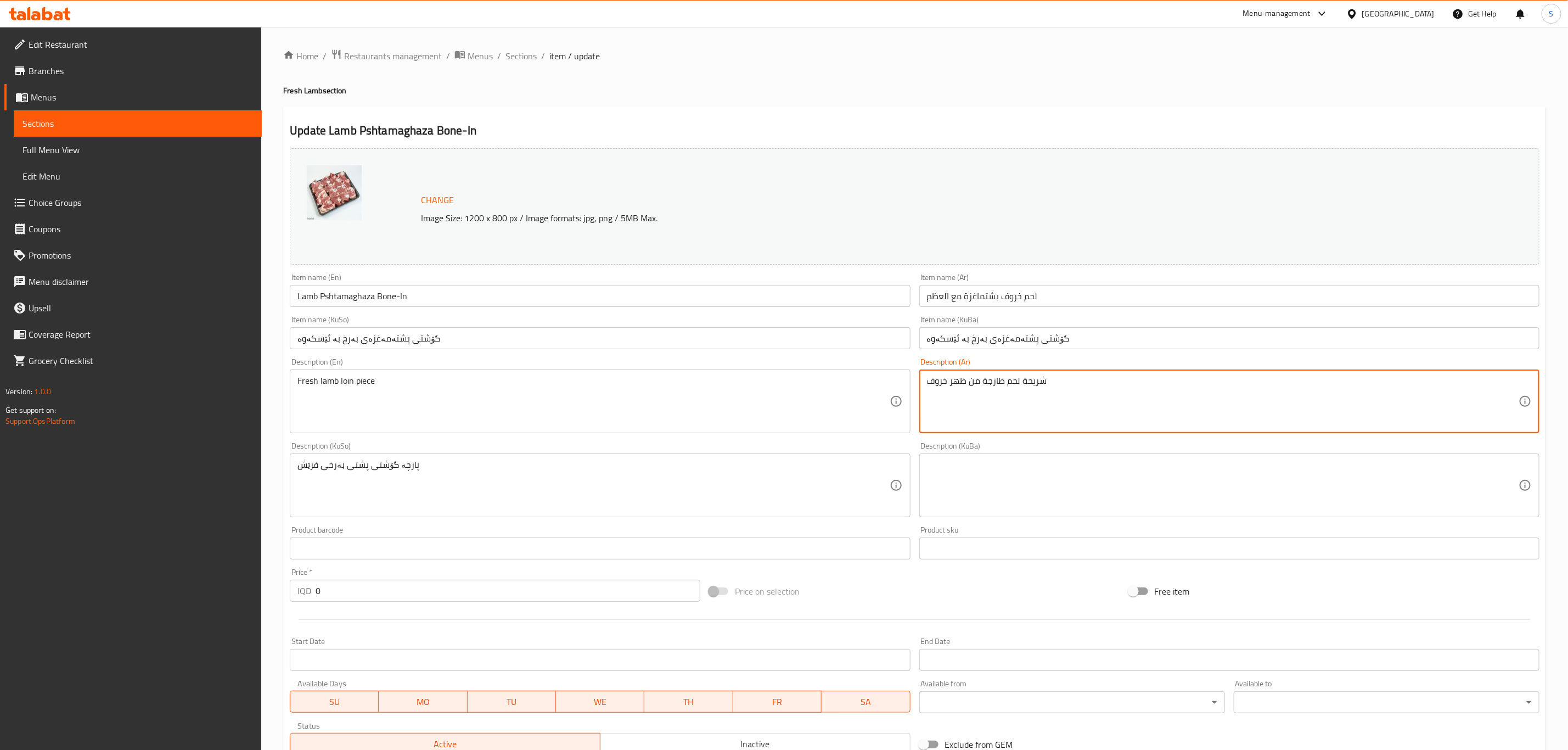
paste textarea "لخروف"
type textarea "شريحة لحم طازجة من ظهر الخروف"
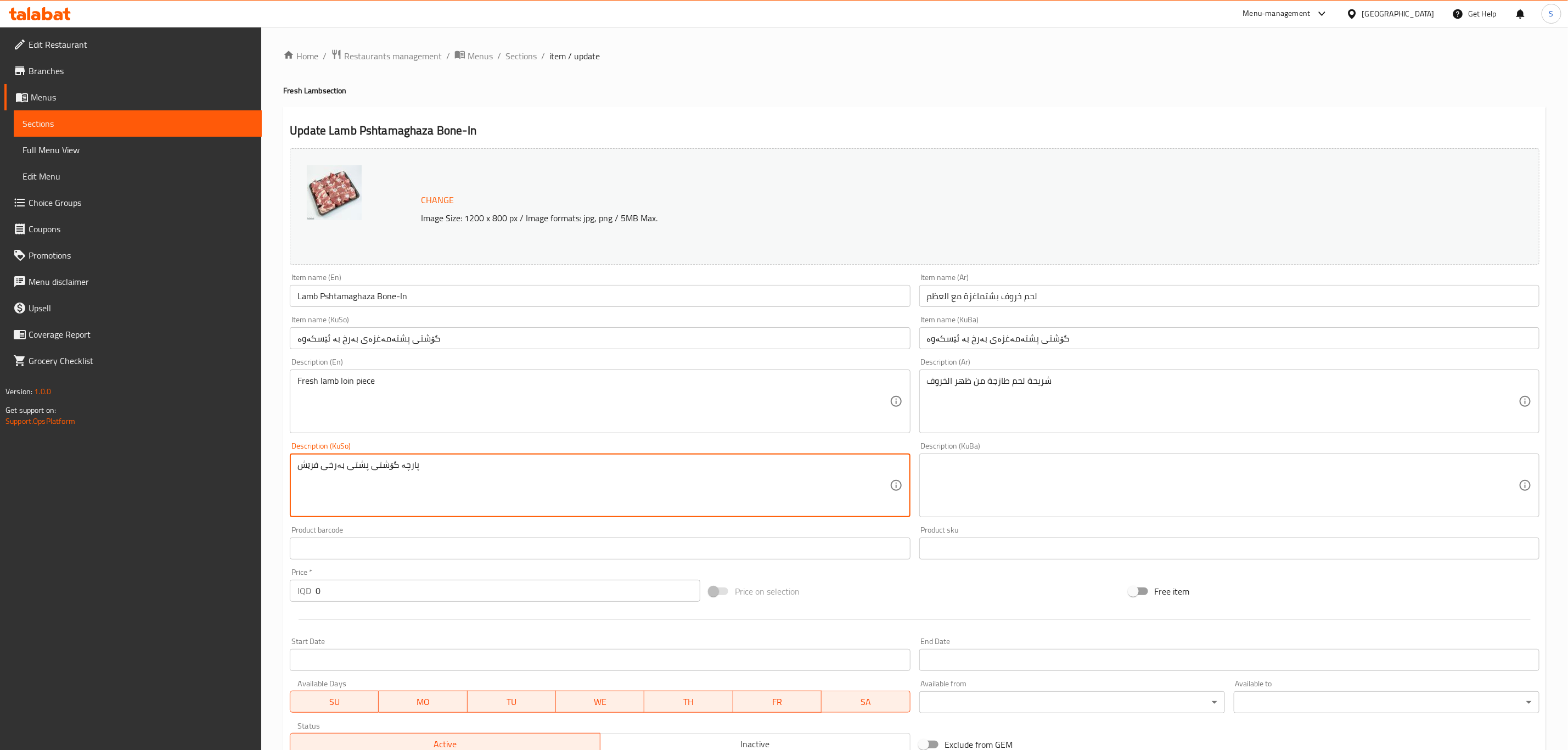
click at [372, 484] on textarea "پارچە گۆشتی پشتی بەرخی فرێش" at bounding box center [593, 486] width 592 height 52
click at [400, 462] on textarea "پارچە گۆشتی پشتی بەرخی فرێش" at bounding box center [593, 486] width 592 height 52
click at [993, 479] on textarea at bounding box center [1223, 486] width 592 height 52
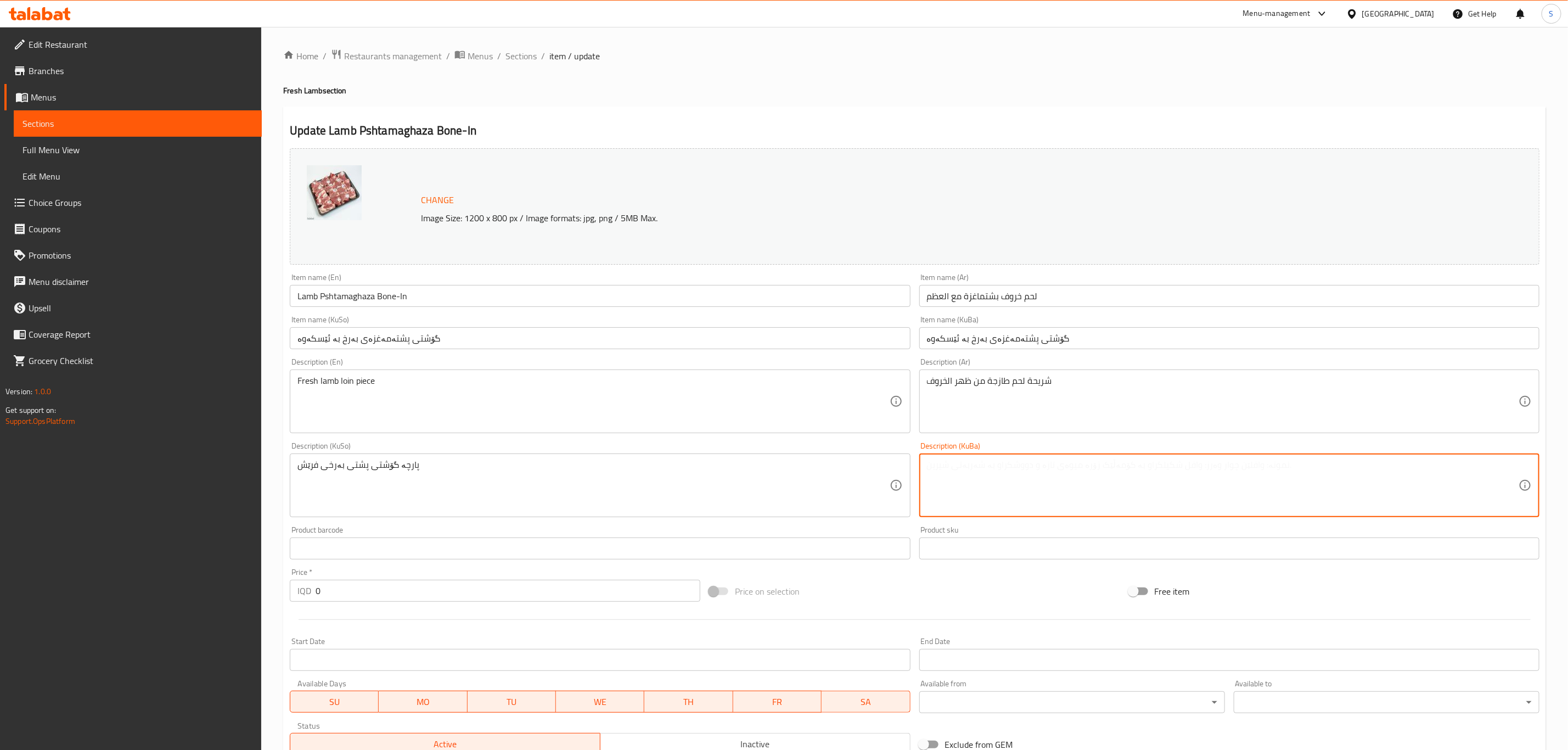
paste textarea "گۆشتی پارچەکراوی پشتی بەرخ"
type textarea "گۆشتی پارچەکراوی پشتی بەرخ"
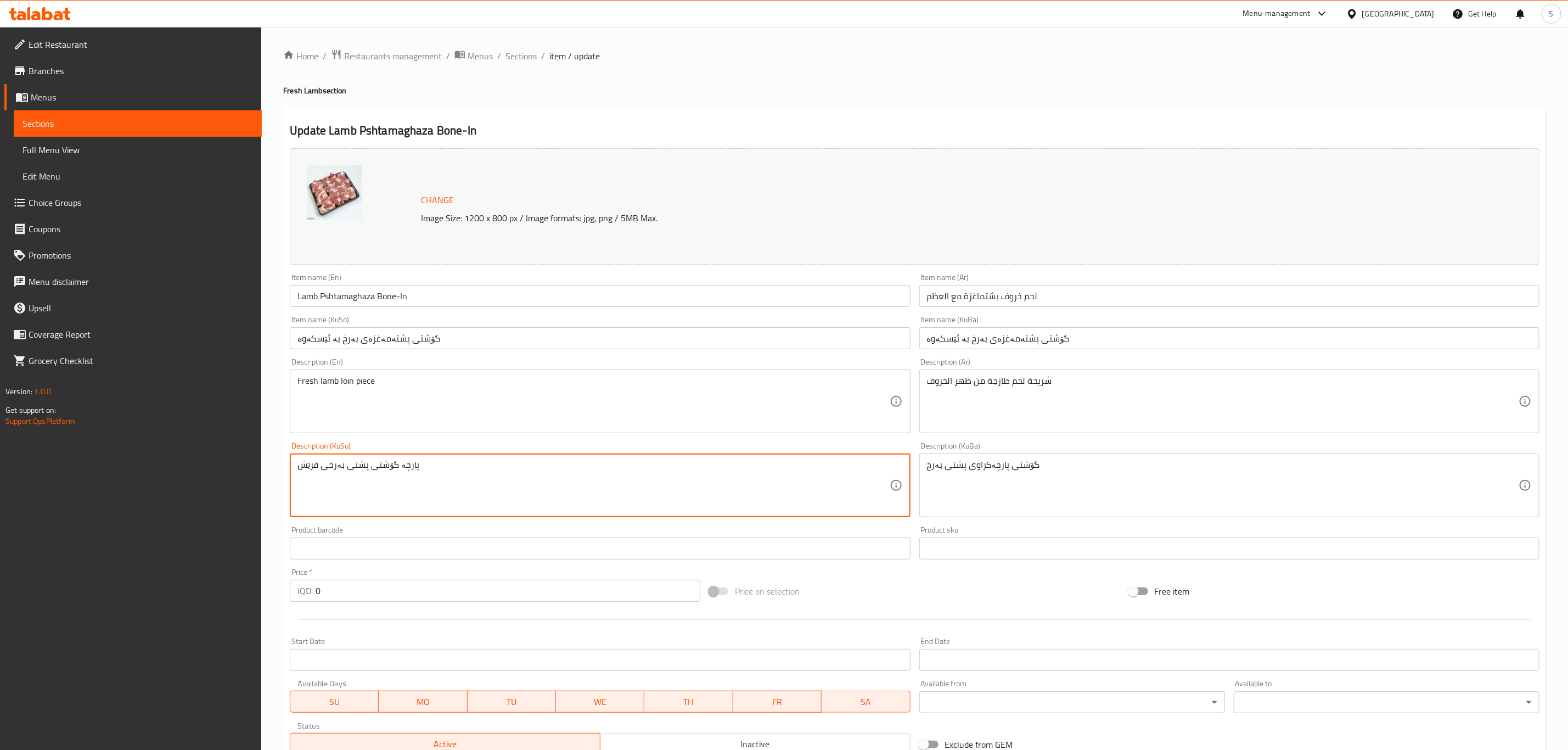
paste textarea "گۆشتی پارچەکراوی پشتی بەرخ"
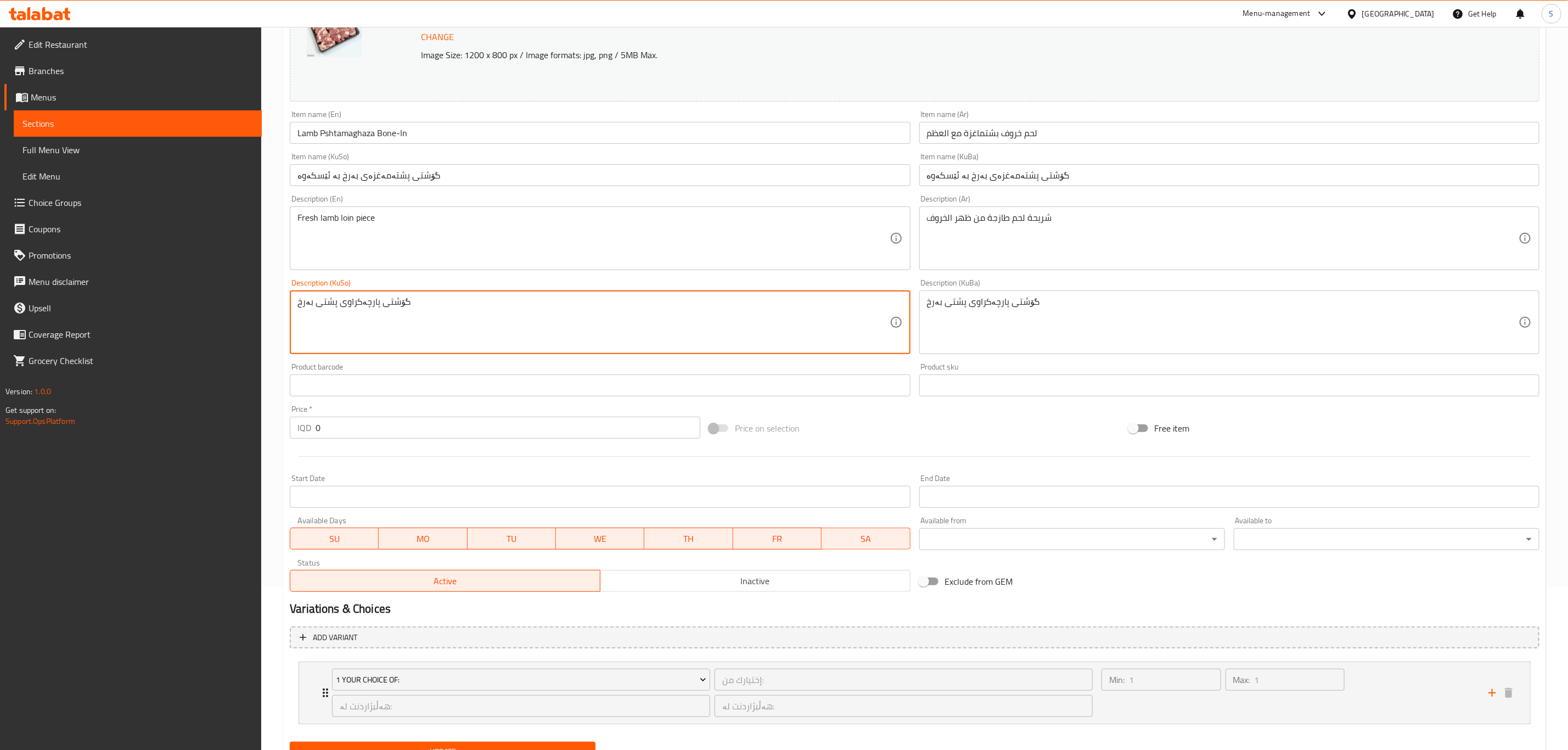
scroll to position [213, 0]
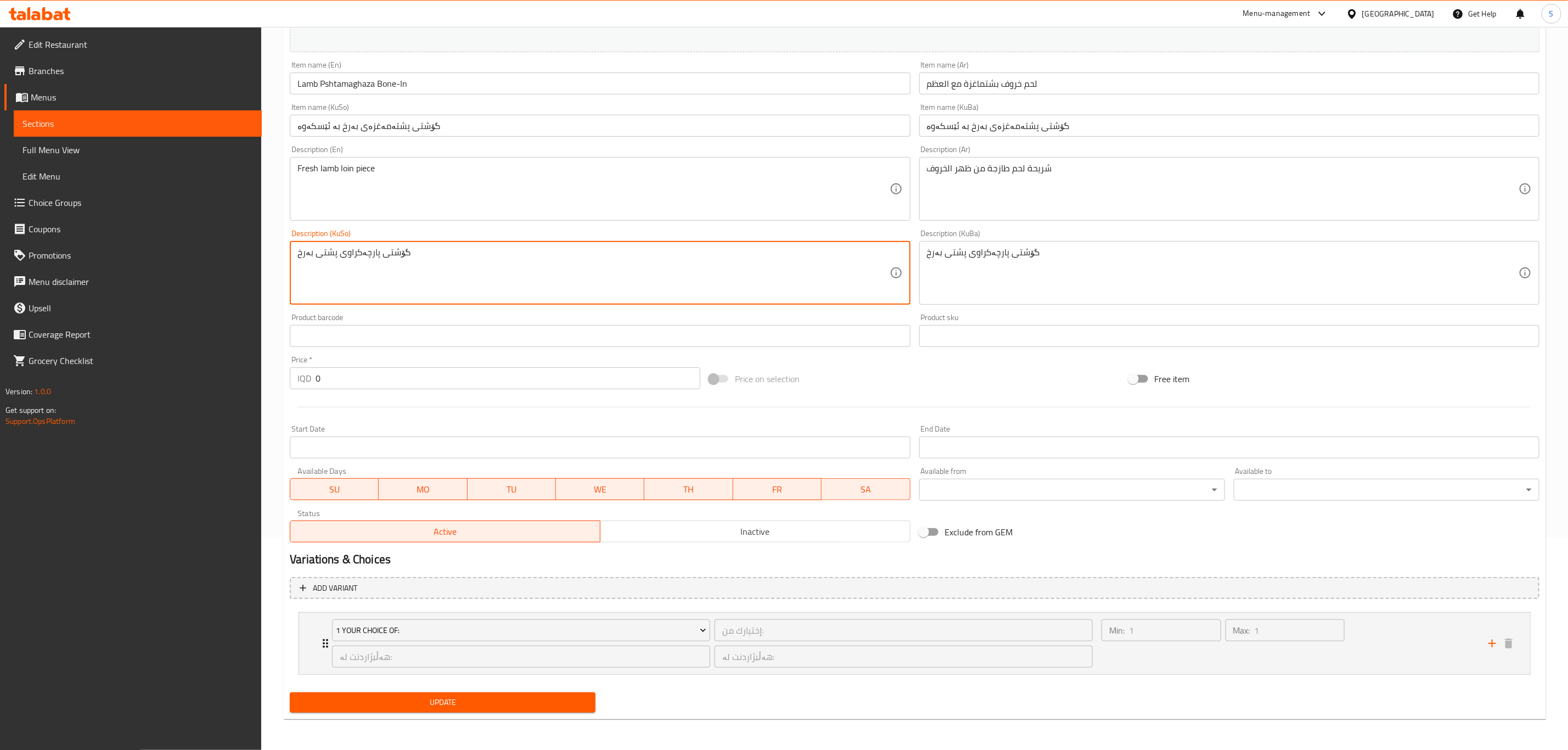
type textarea "گۆشتی پارچەکراوی پشتی بەرخ"
click at [539, 702] on span "Update" at bounding box center [443, 702] width 288 height 14
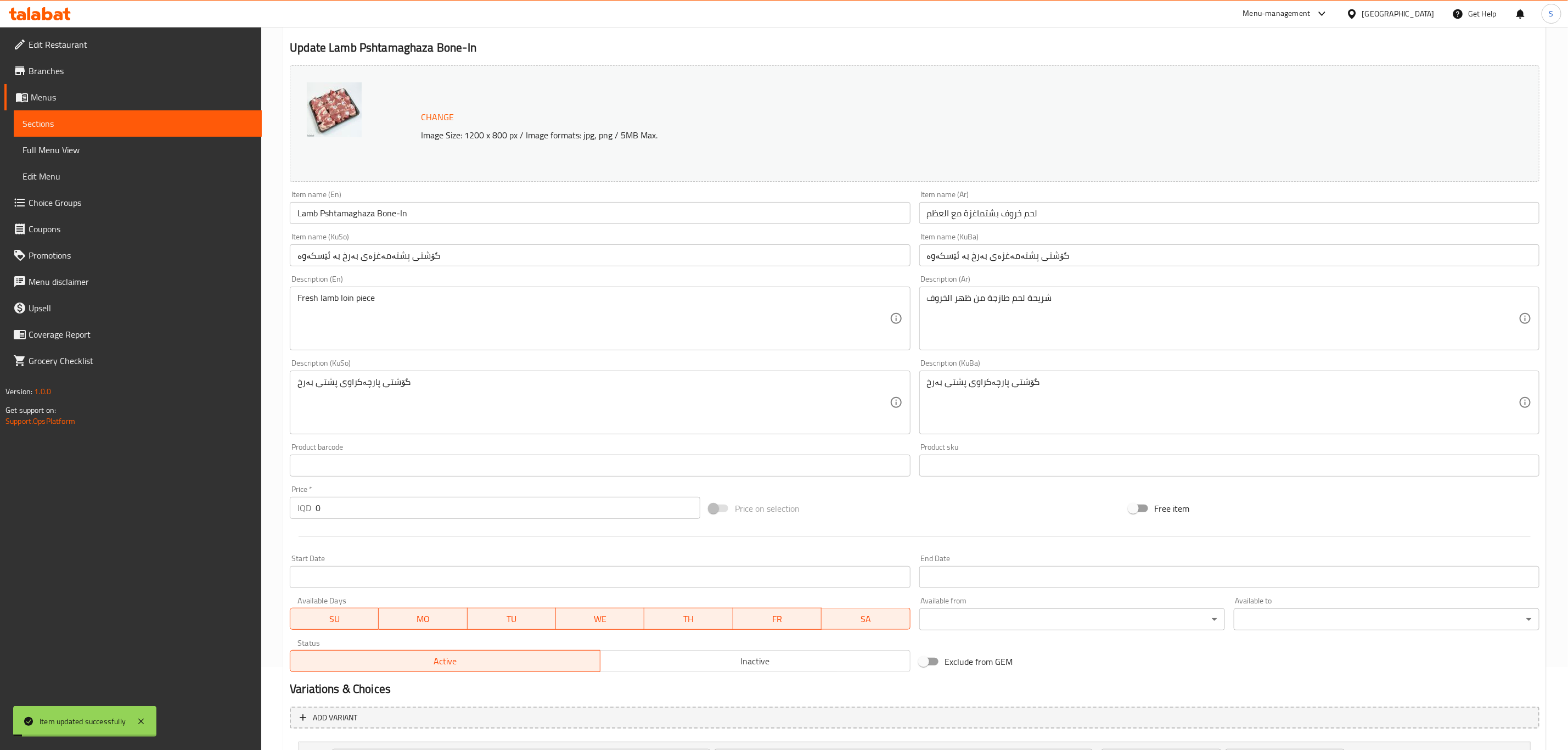
scroll to position [0, 0]
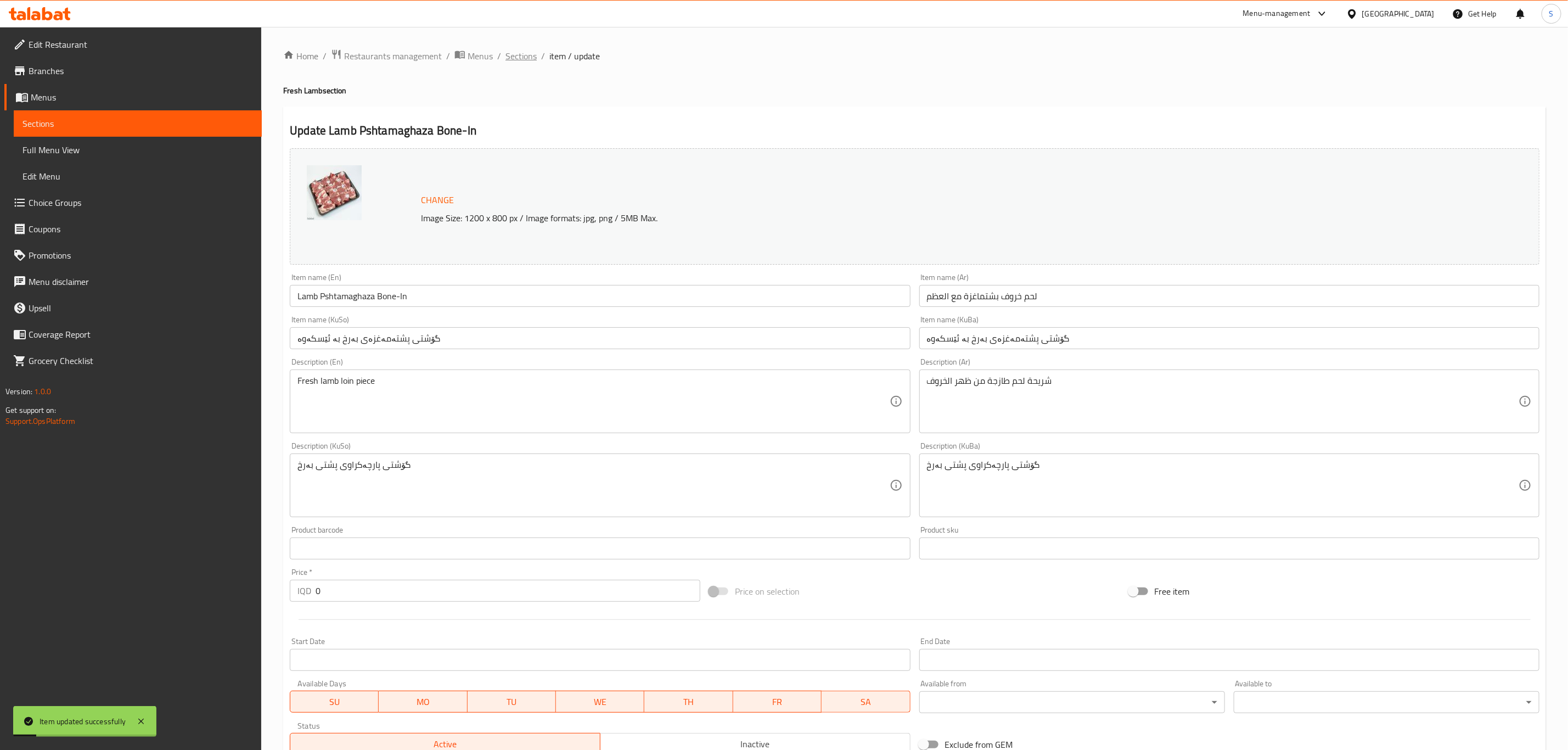
click at [512, 62] on span "Sections" at bounding box center [521, 56] width 31 height 13
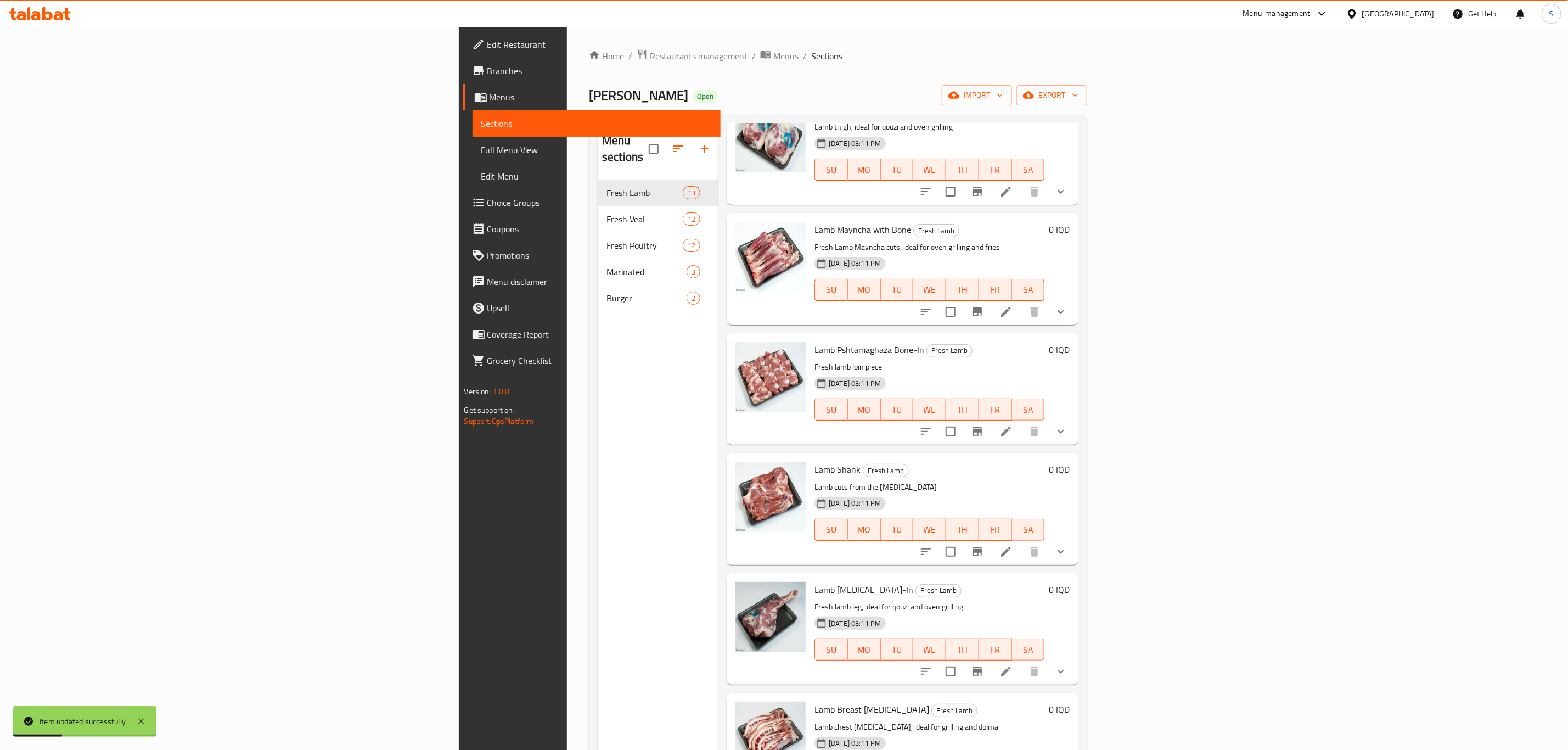
scroll to position [330, 0]
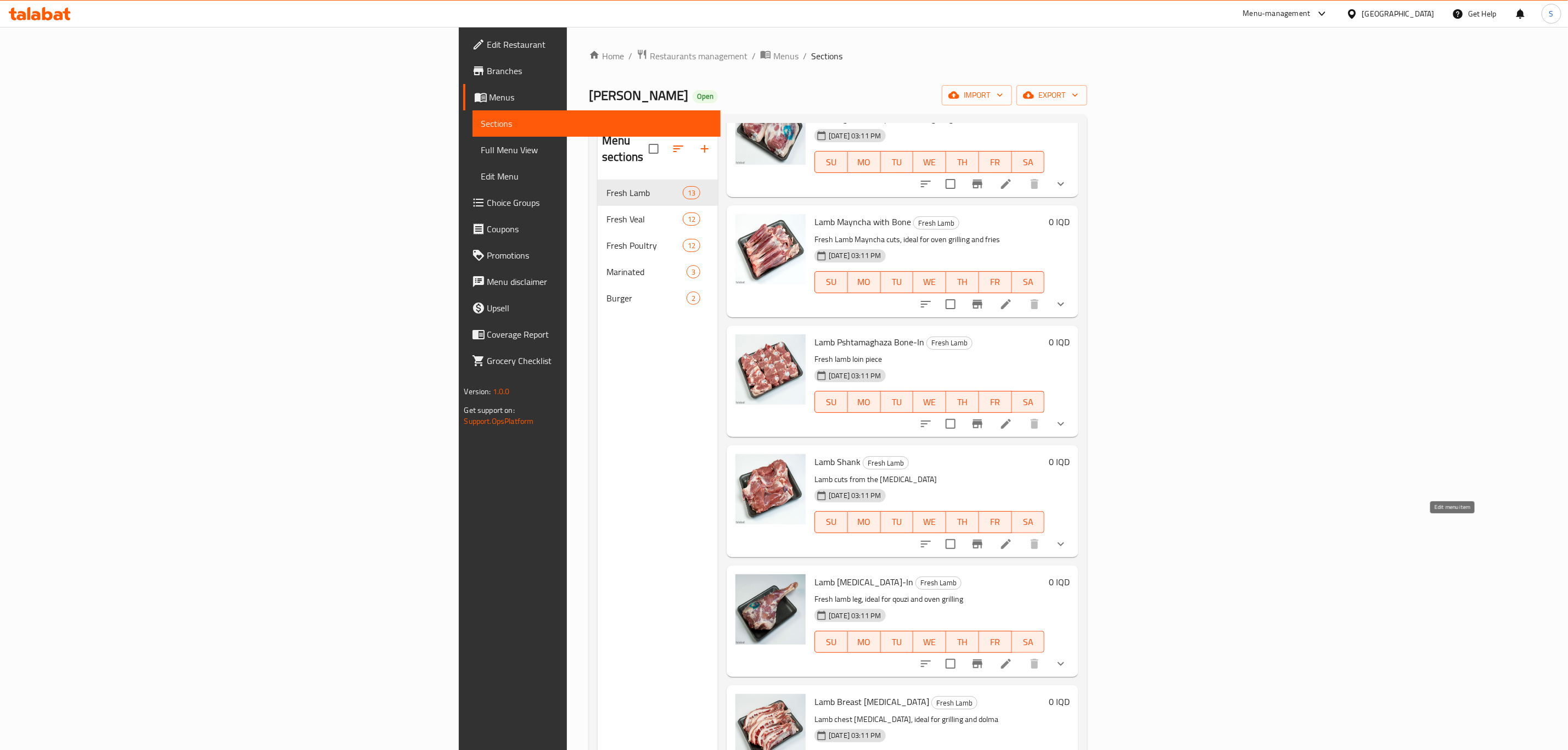
click at [1013, 538] on icon at bounding box center [1006, 544] width 13 height 13
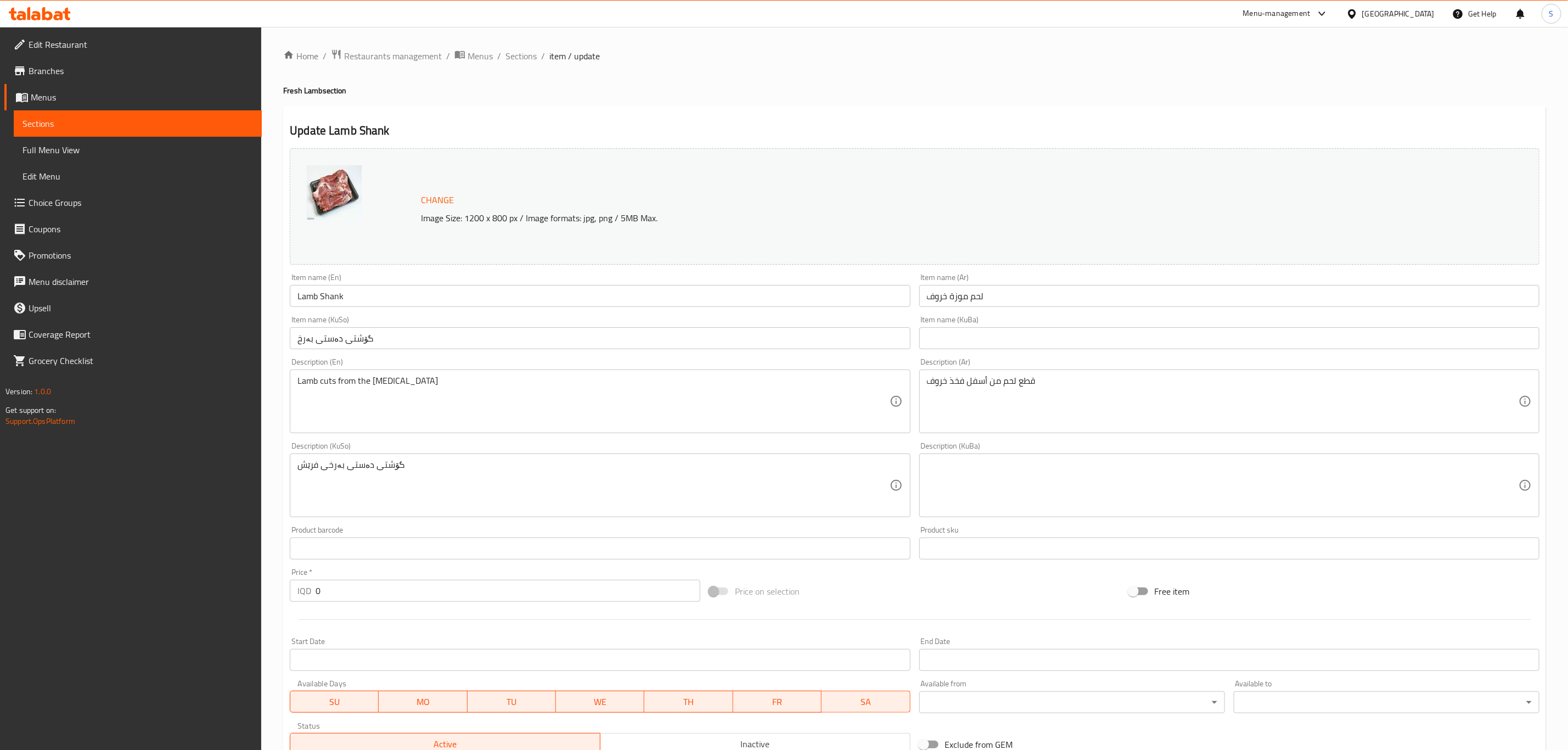
click at [406, 288] on input "Lamb Shank" at bounding box center [600, 296] width 620 height 22
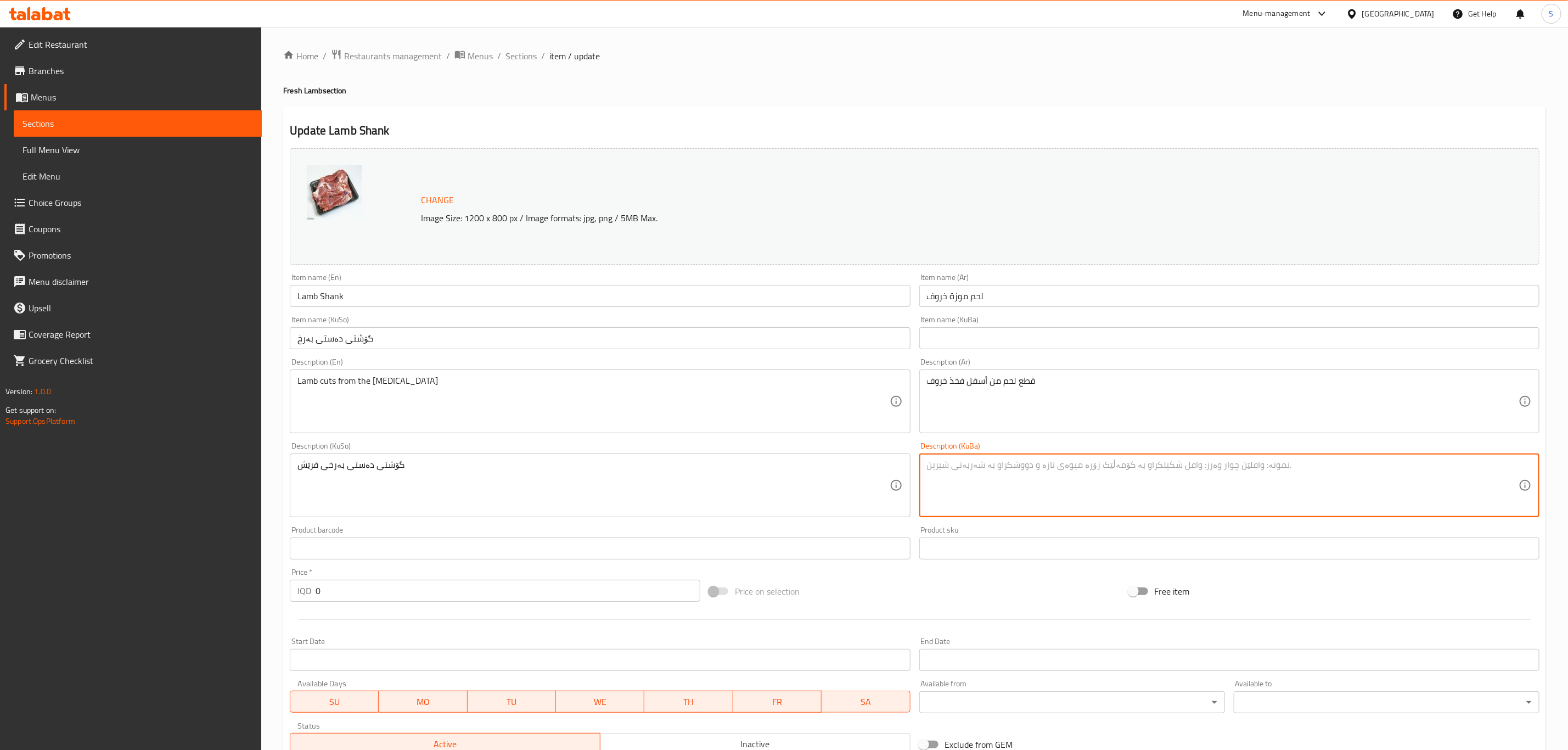
click at [1059, 481] on textarea at bounding box center [1223, 486] width 592 height 52
paste textarea "گۆشتی دەستی بەرخی فرێش"
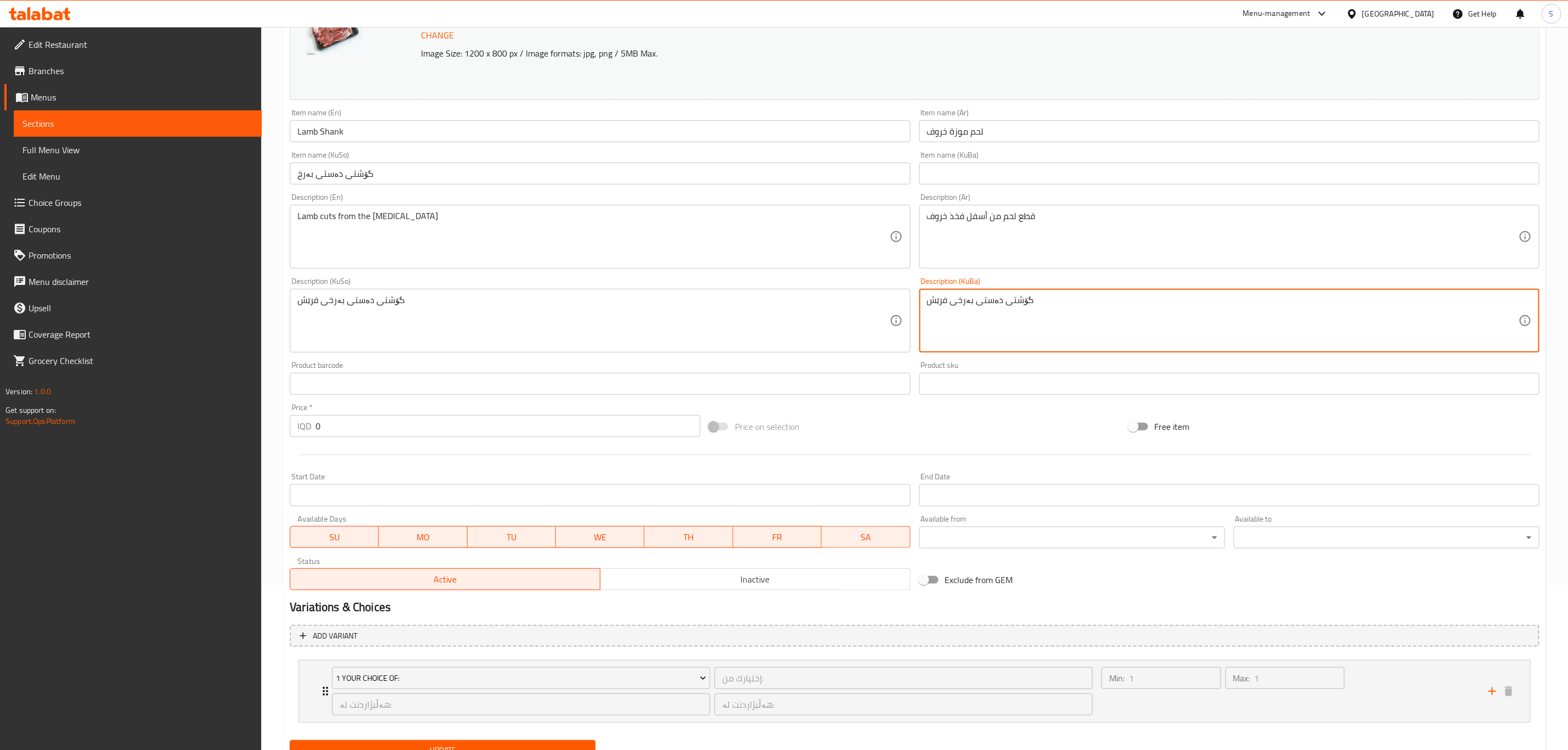
type textarea "گۆشتی دەستی بەرخی فرێش"
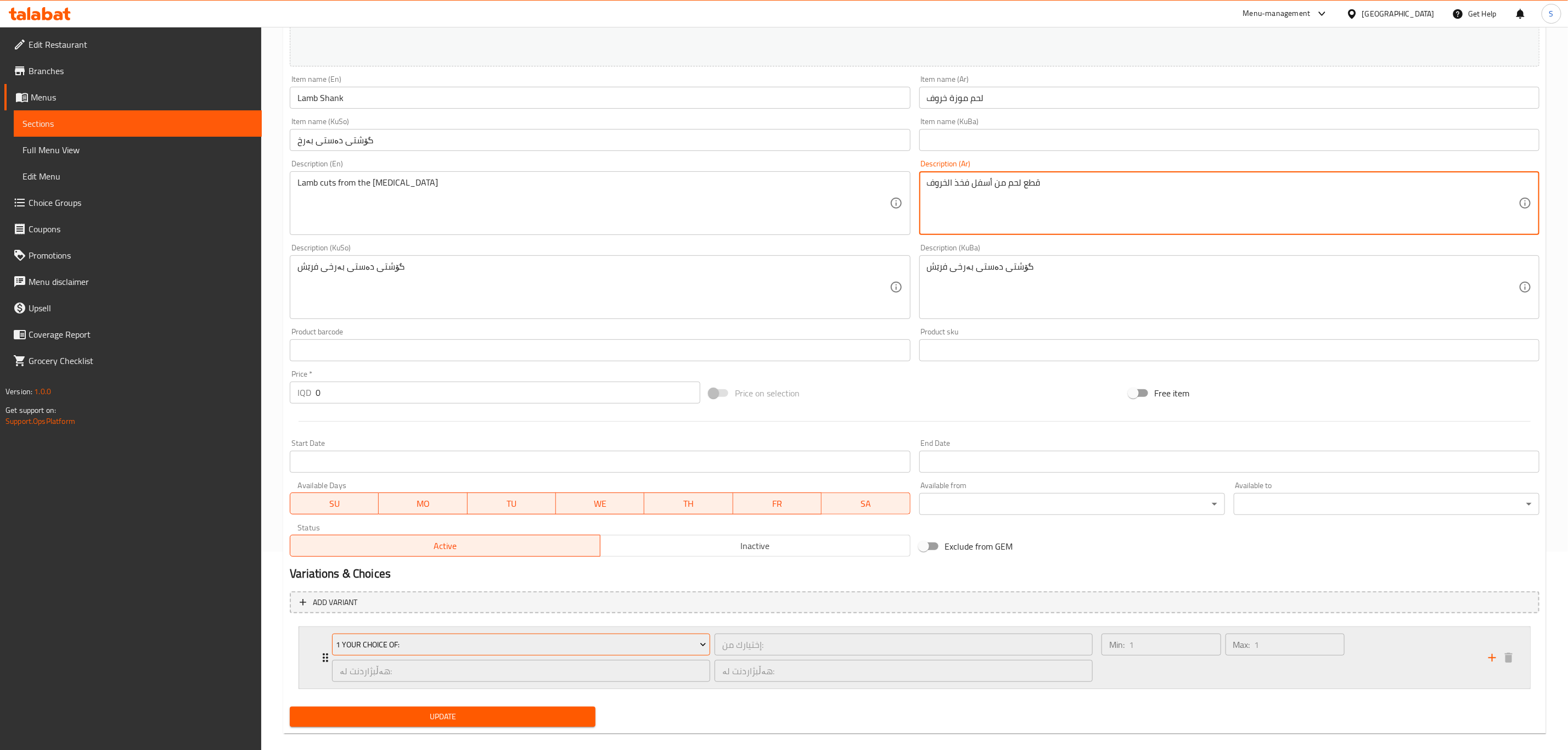
scroll to position [213, 0]
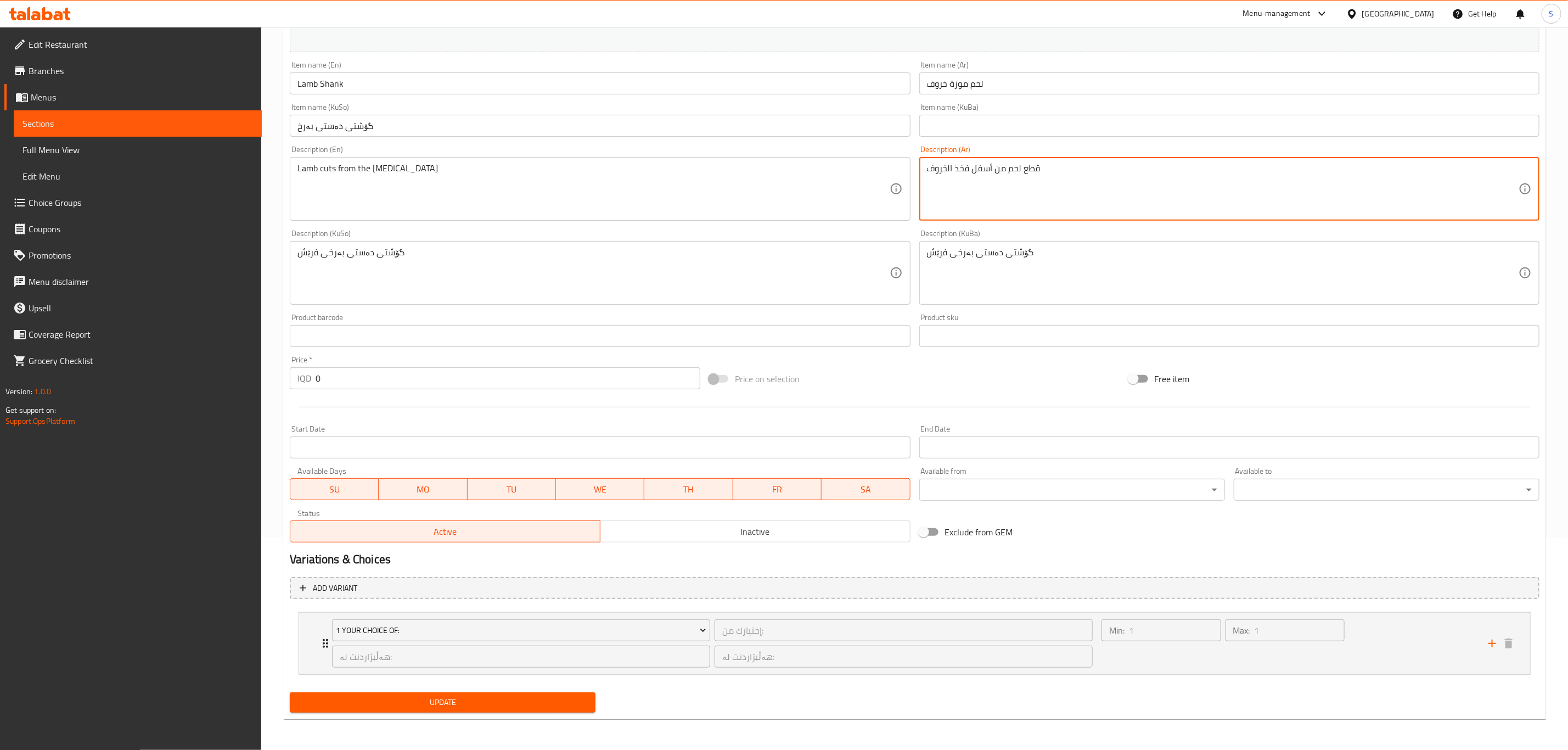
type textarea "قطع لحم من أسفل فخذ الخروف"
click at [483, 707] on span "Update" at bounding box center [443, 702] width 288 height 14
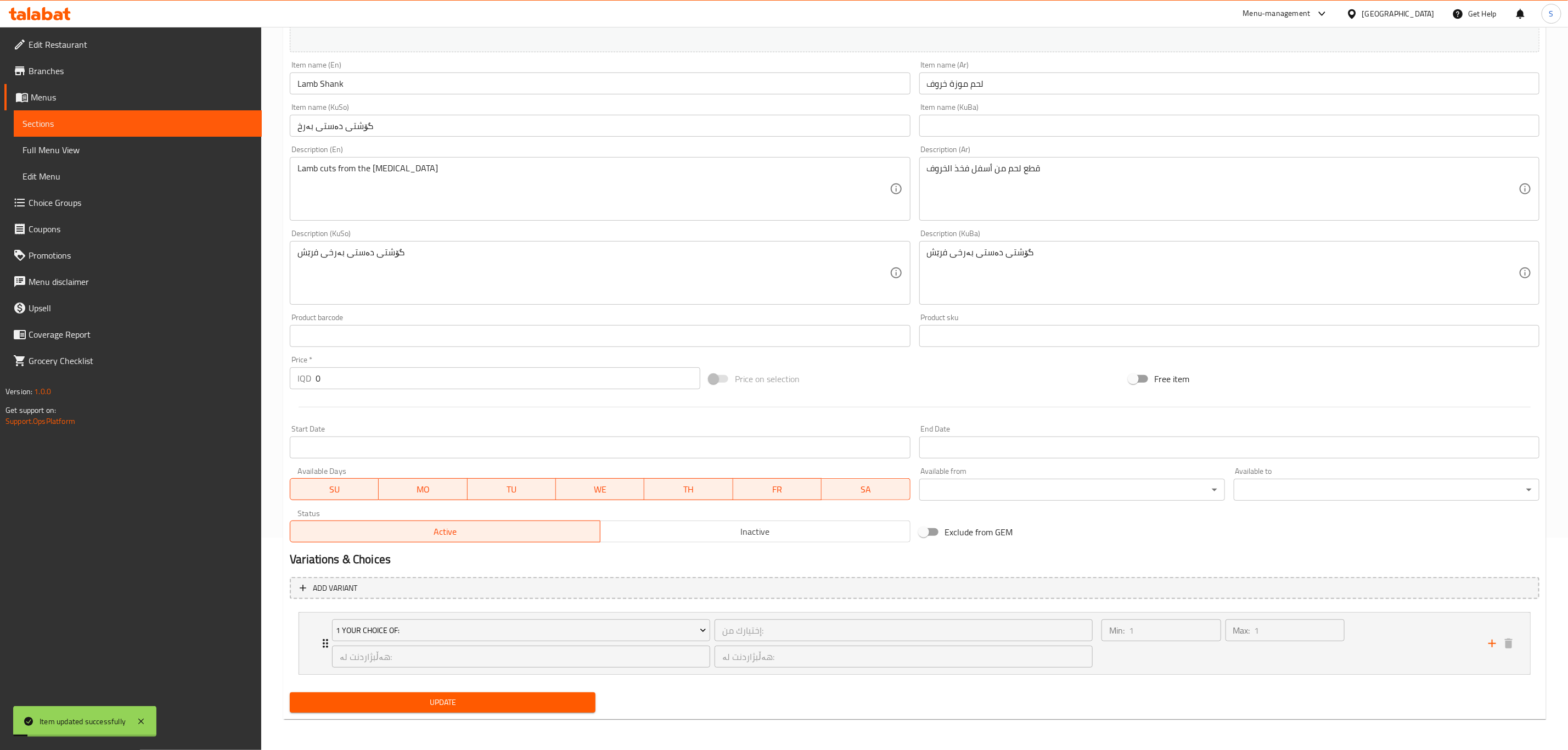
click at [352, 125] on input "گۆشتی دەستی بەرخ" at bounding box center [600, 125] width 620 height 22
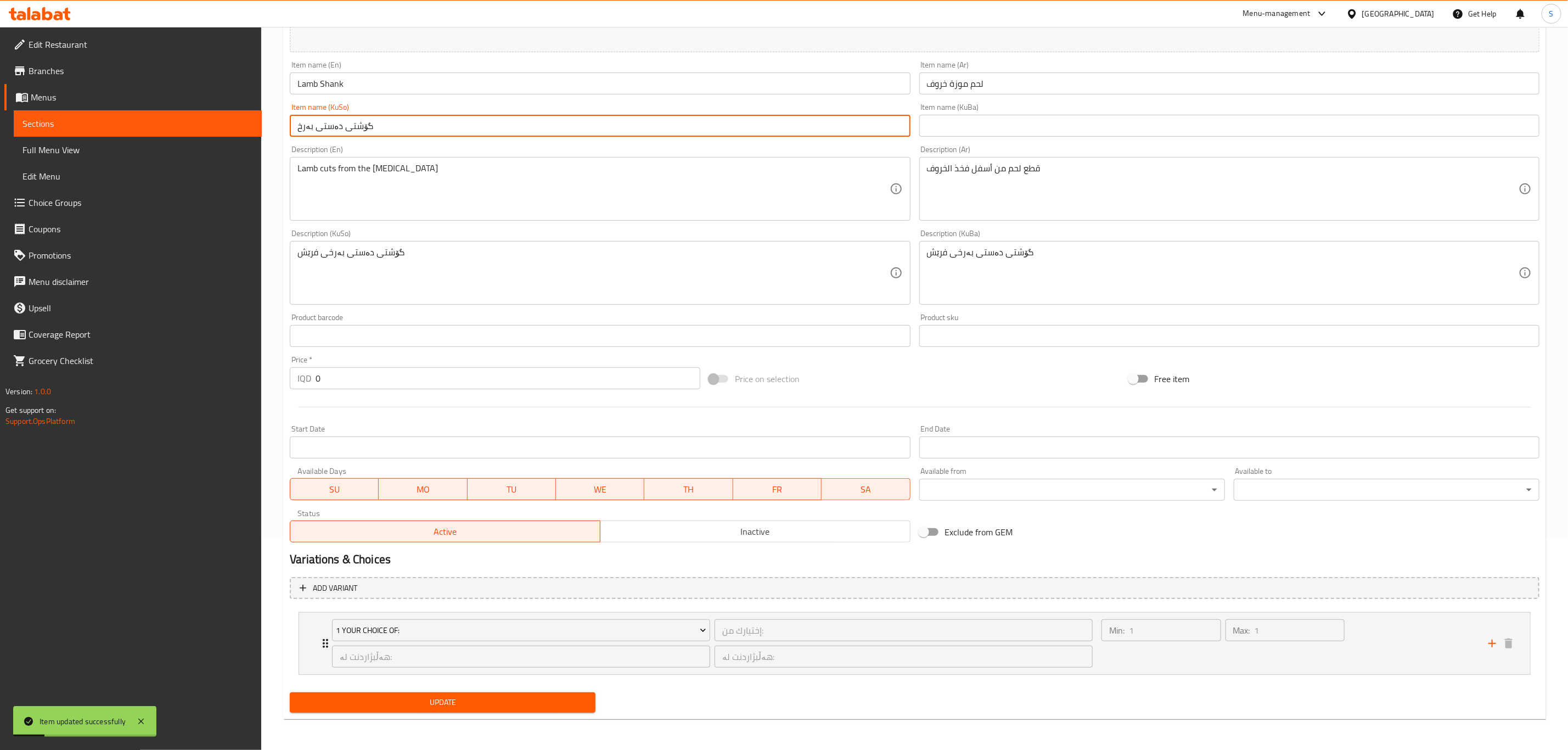
click at [1009, 125] on input "text" at bounding box center [1230, 125] width 620 height 22
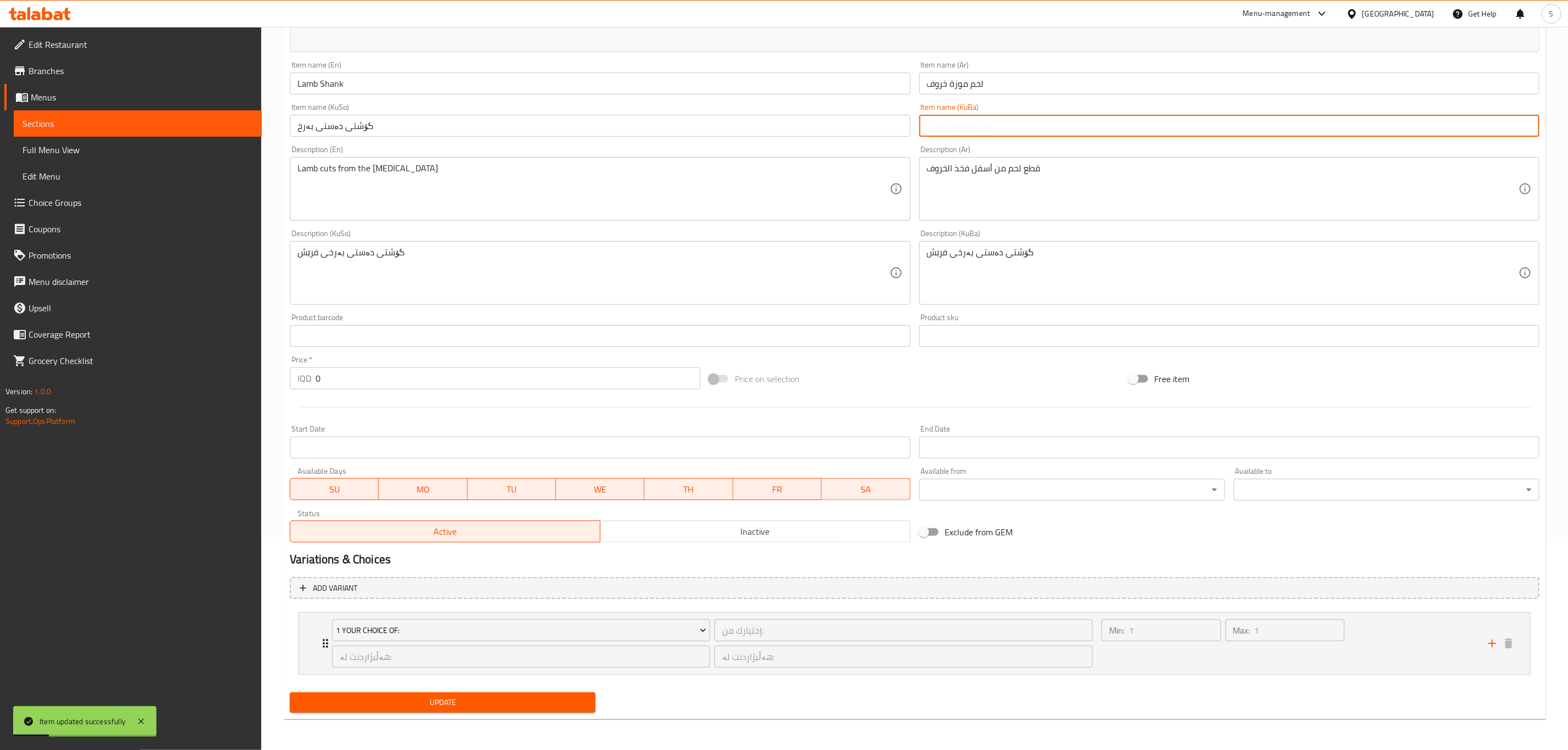
paste input "گۆشتی دەستی بەرخ"
type input "گۆشتی دەستی بەرخ"
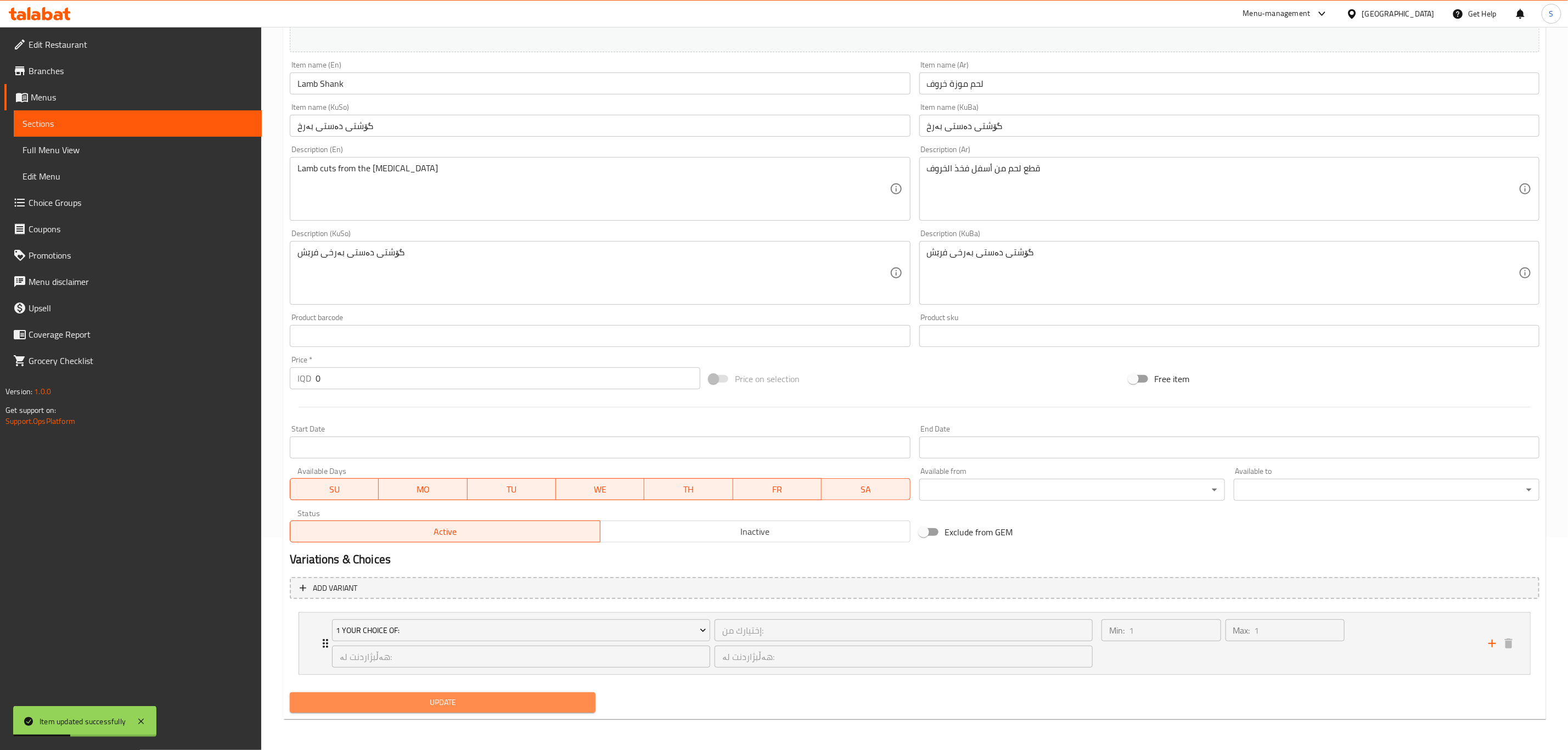
click at [521, 701] on span "Update" at bounding box center [443, 702] width 288 height 14
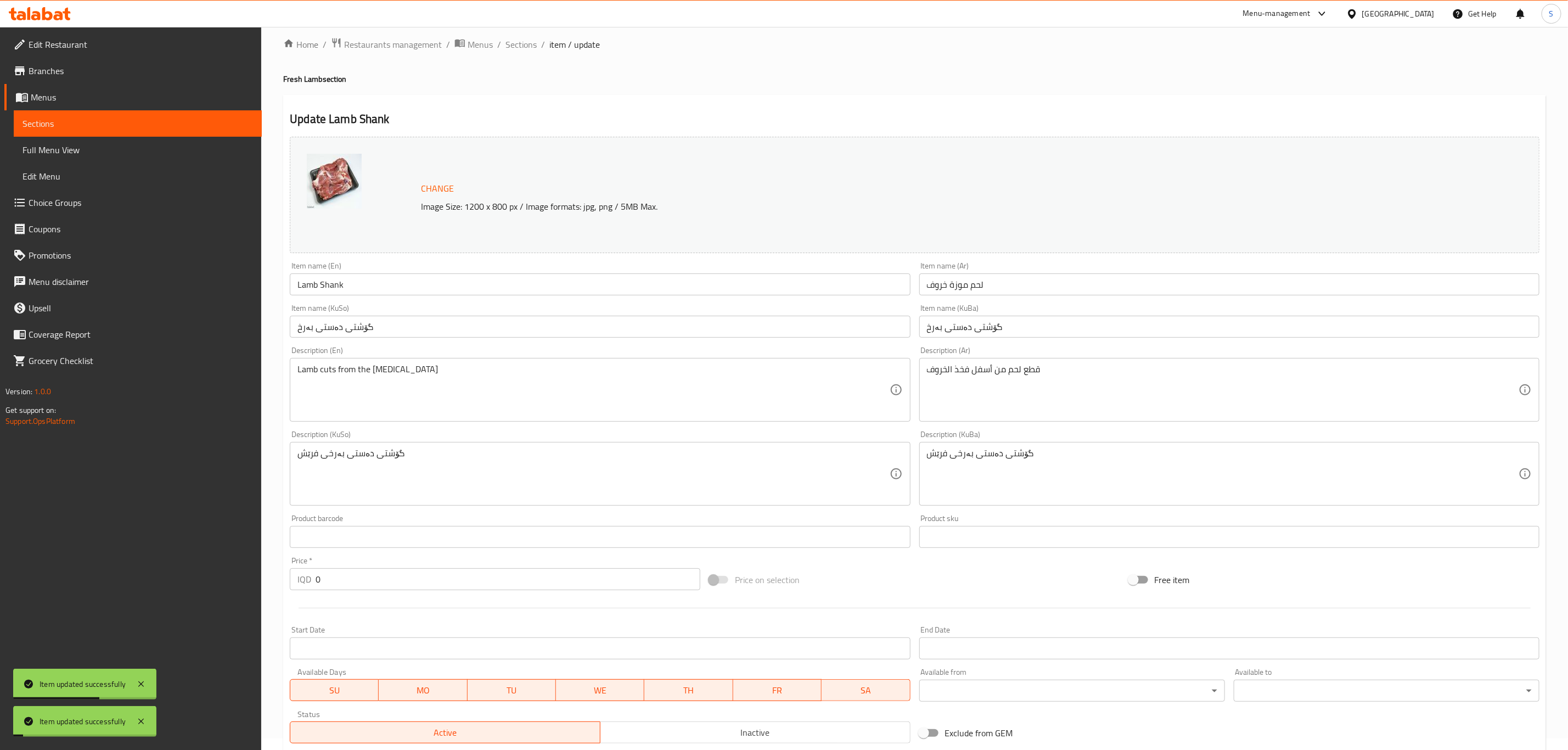
scroll to position [0, 0]
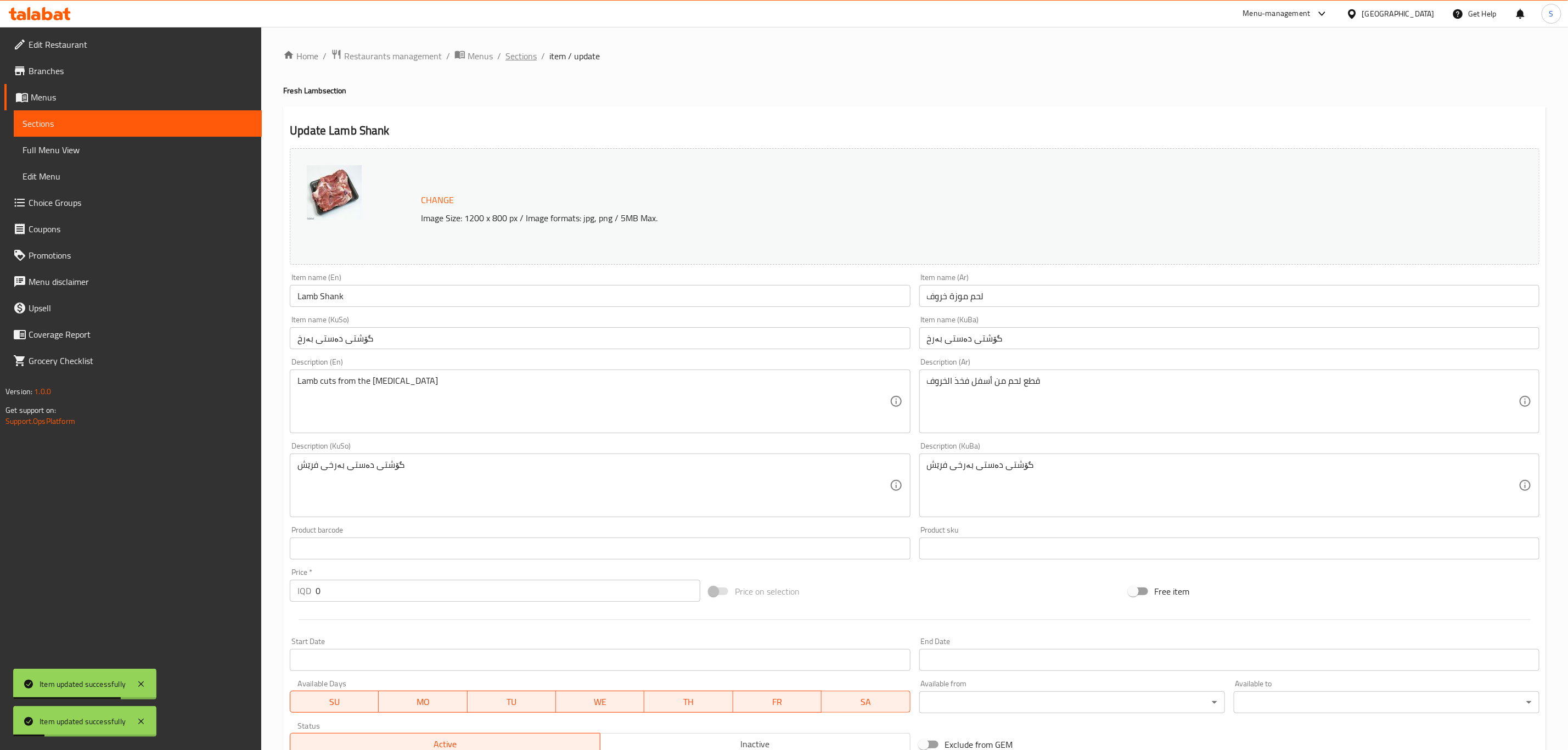
click at [521, 59] on span "Sections" at bounding box center [521, 56] width 31 height 13
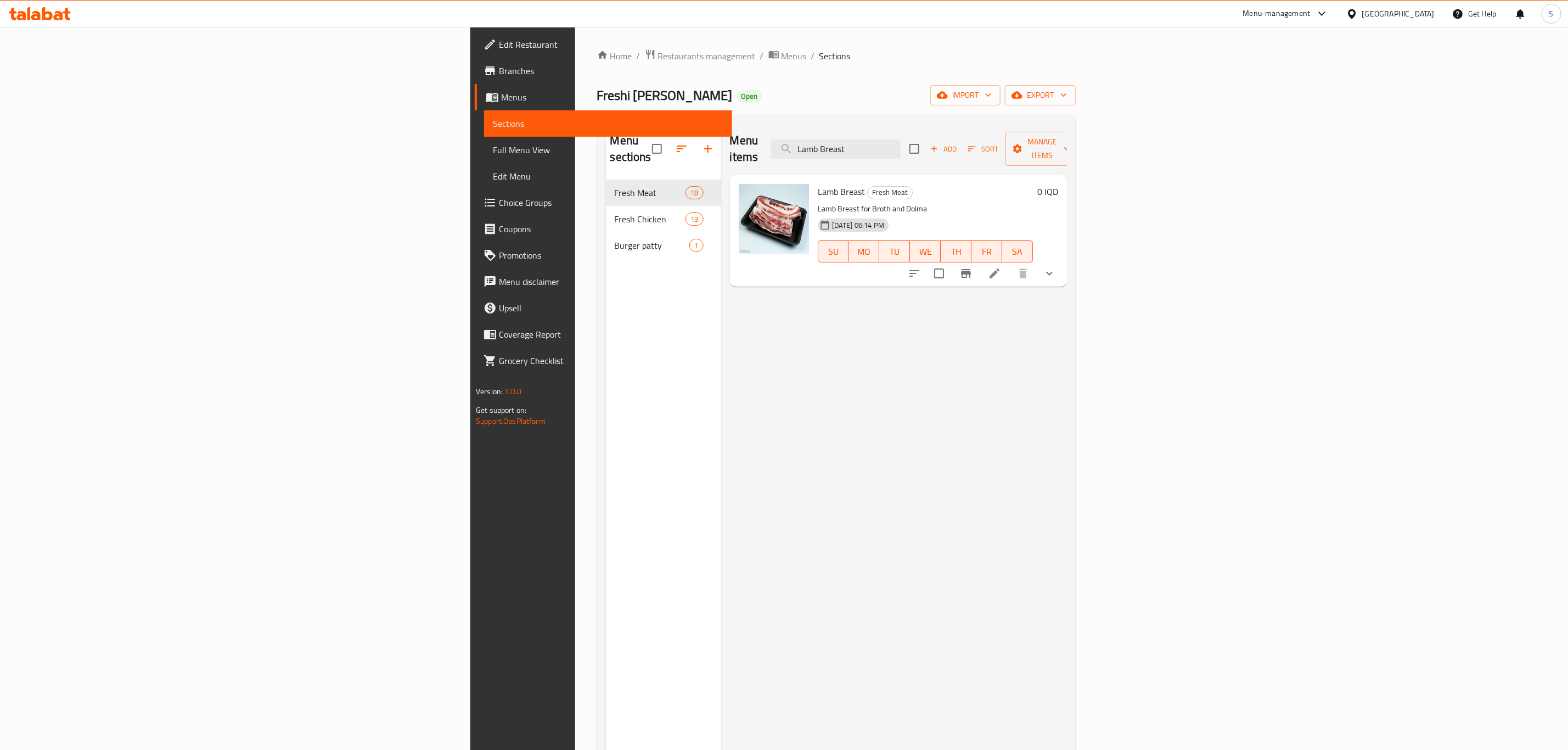
paste input "Thigh"
paste input "Boneless Chicken"
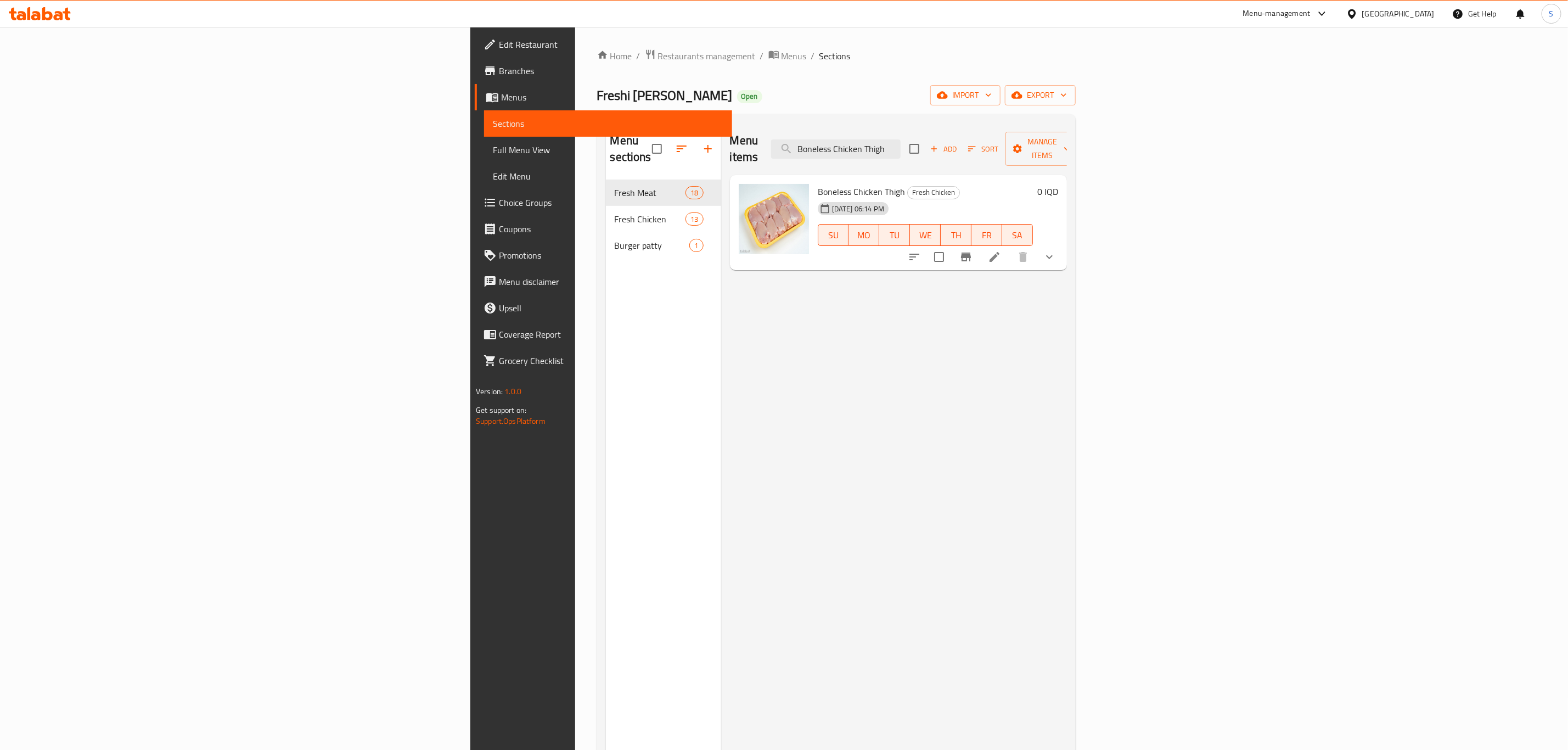
paste input "Fresh Chicken Leg"
paste input "Chicken Thigh"
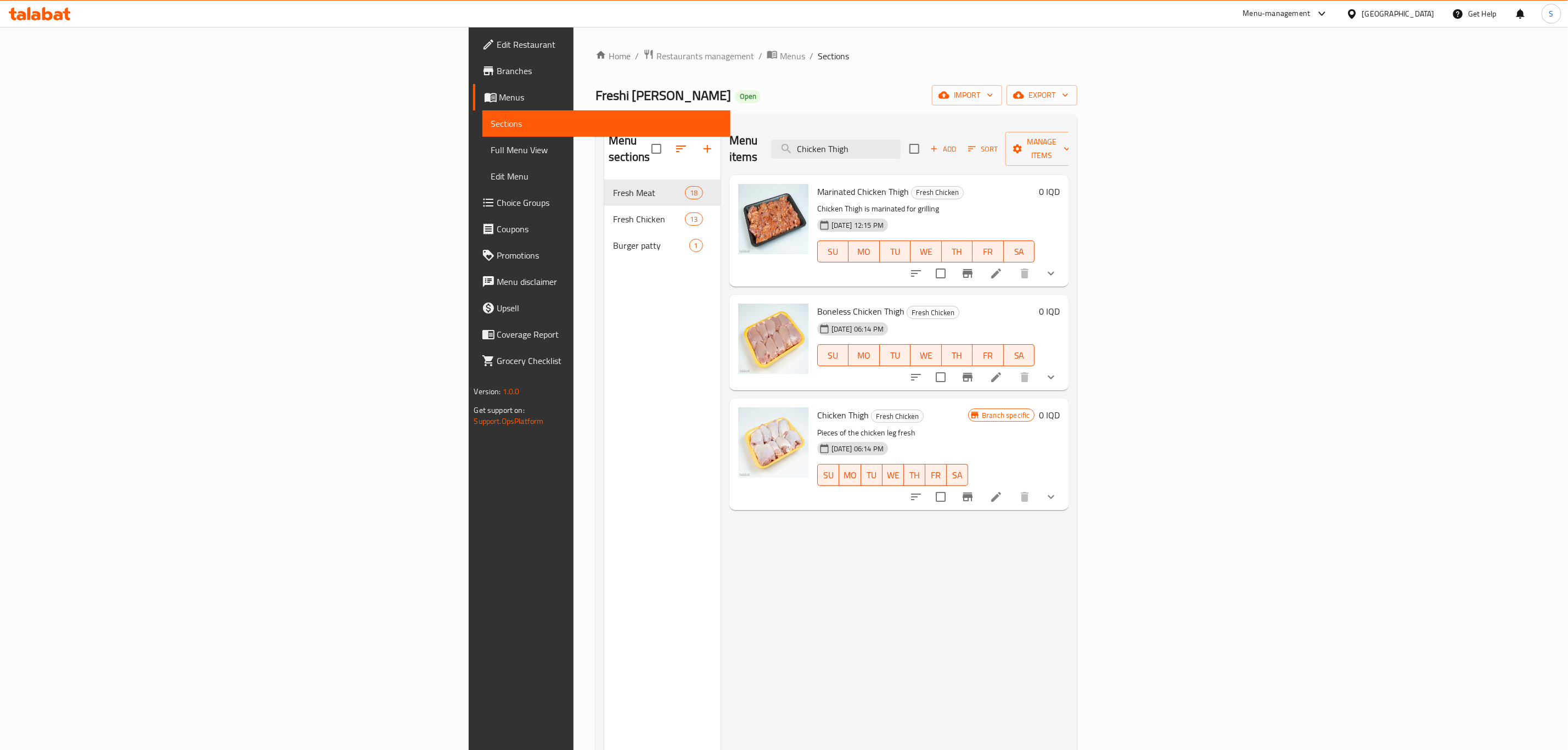
type input "Chicken Thigh"
